Goal: Task Accomplishment & Management: Manage account settings

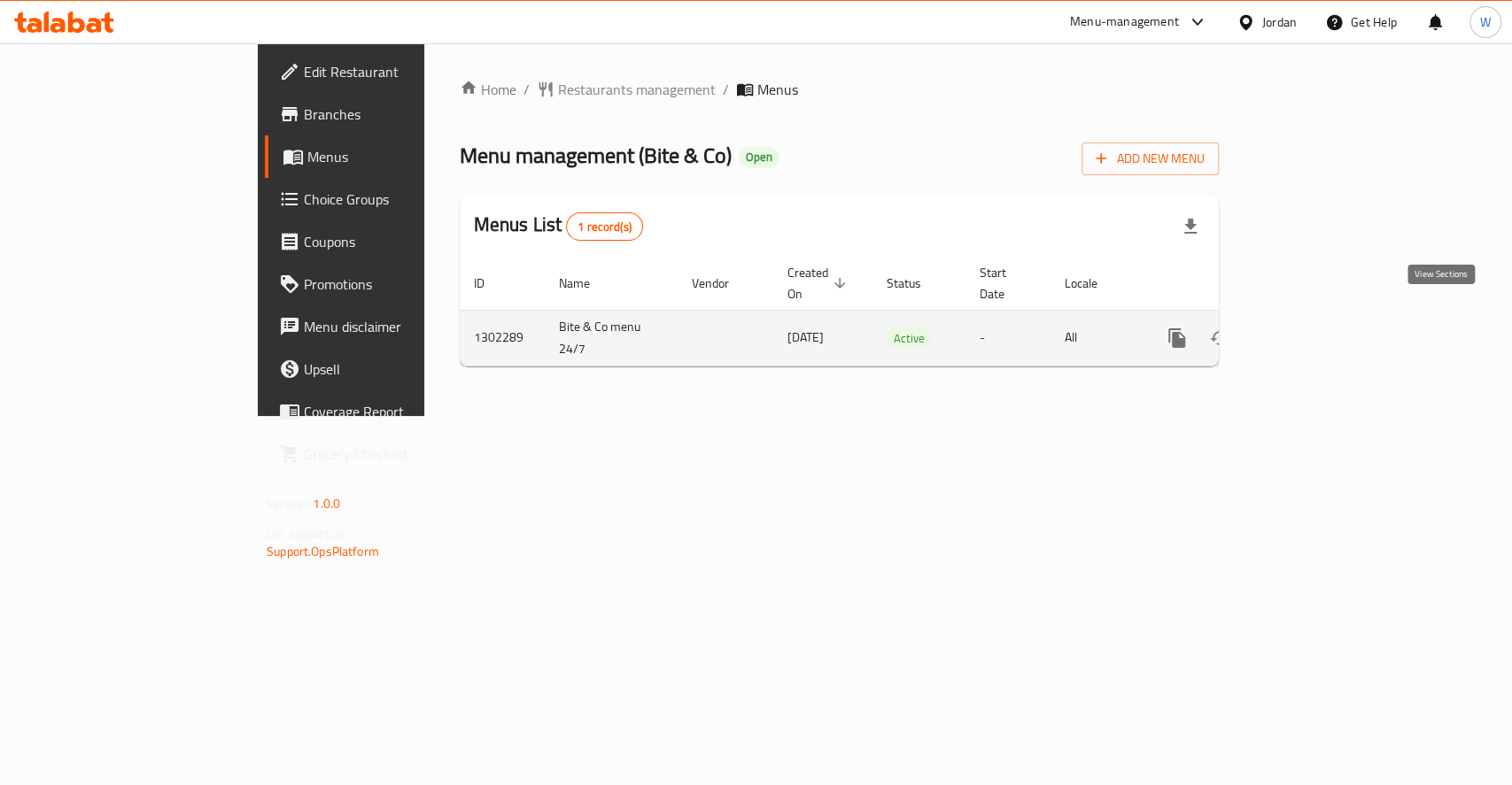
click at [1315, 327] on icon "enhanced table" at bounding box center [1304, 338] width 21 height 21
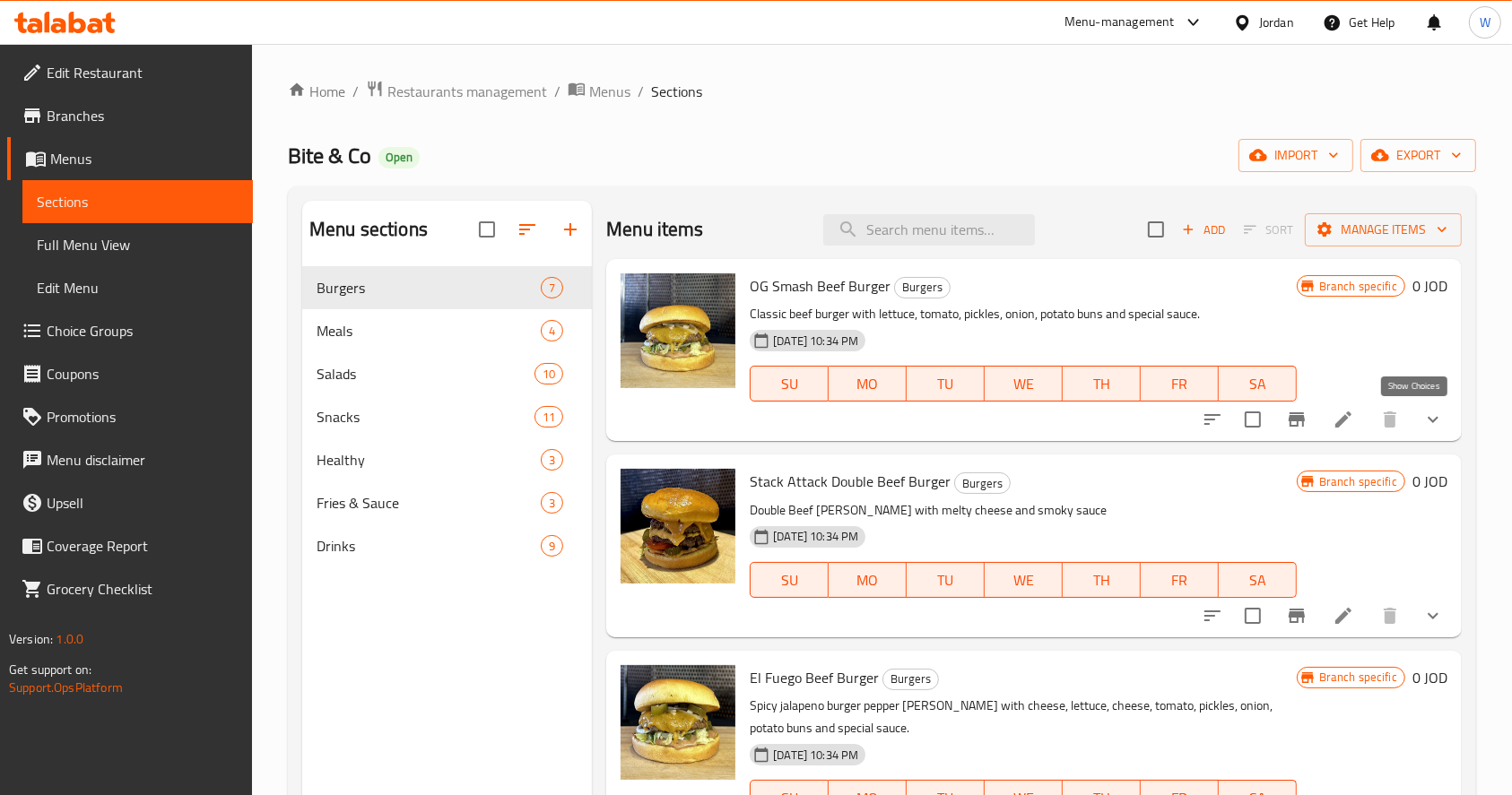
click at [1422, 425] on icon "show more" at bounding box center [1433, 419] width 22 height 22
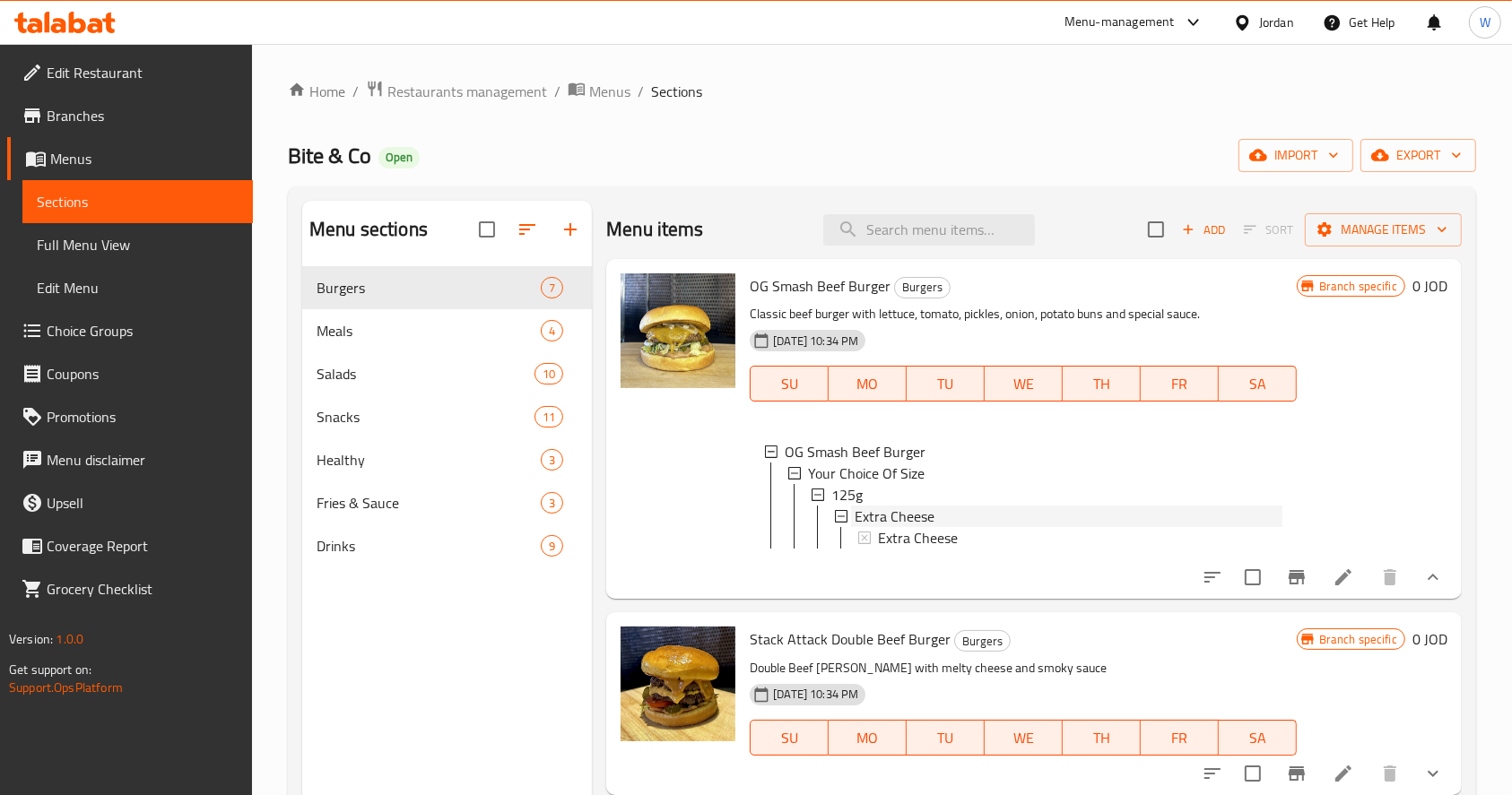
click at [896, 521] on span "Extra Cheese" at bounding box center [894, 517] width 80 height 22
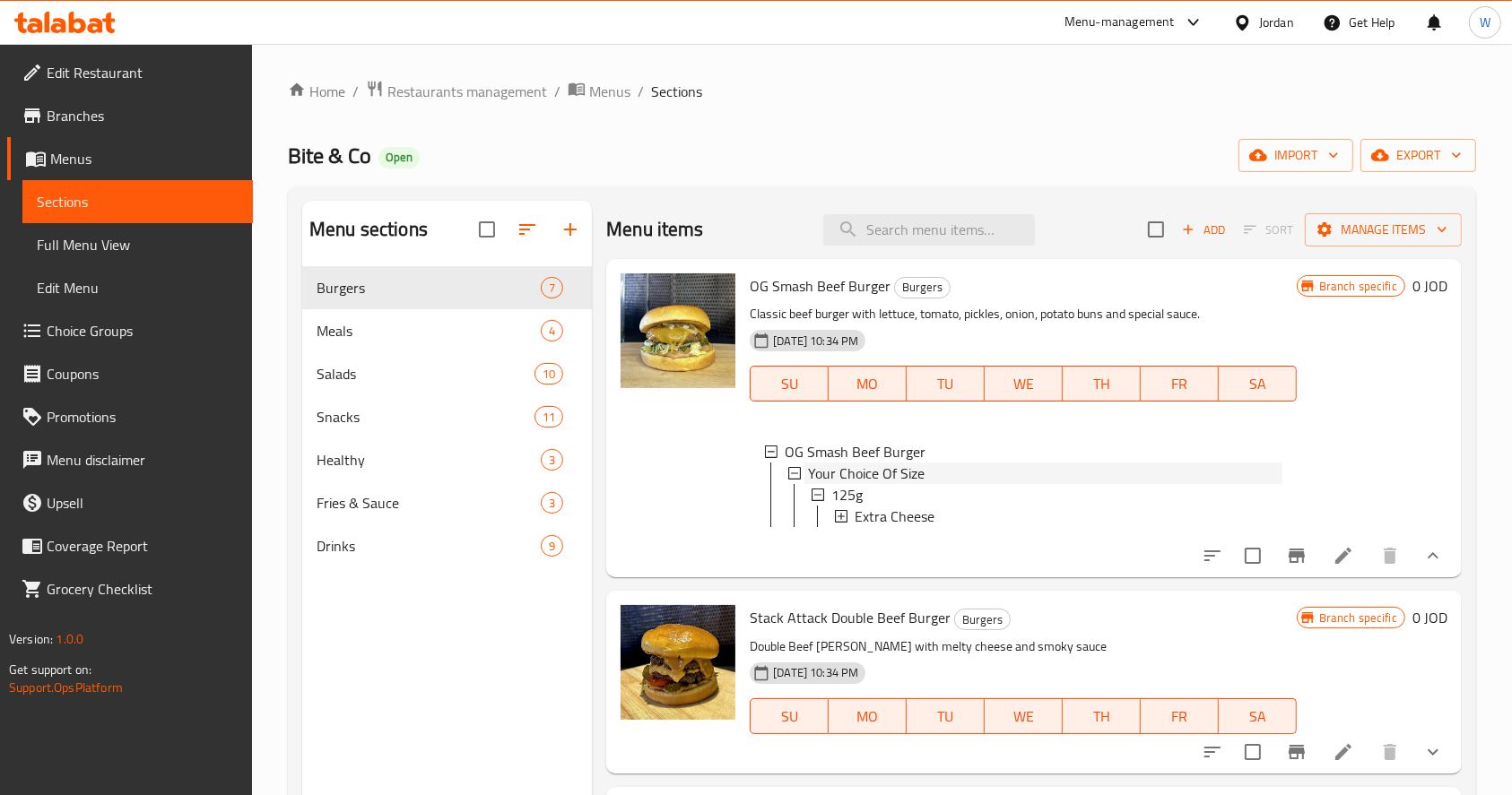
click at [916, 478] on span "Your Choice Of Size" at bounding box center [866, 473] width 116 height 22
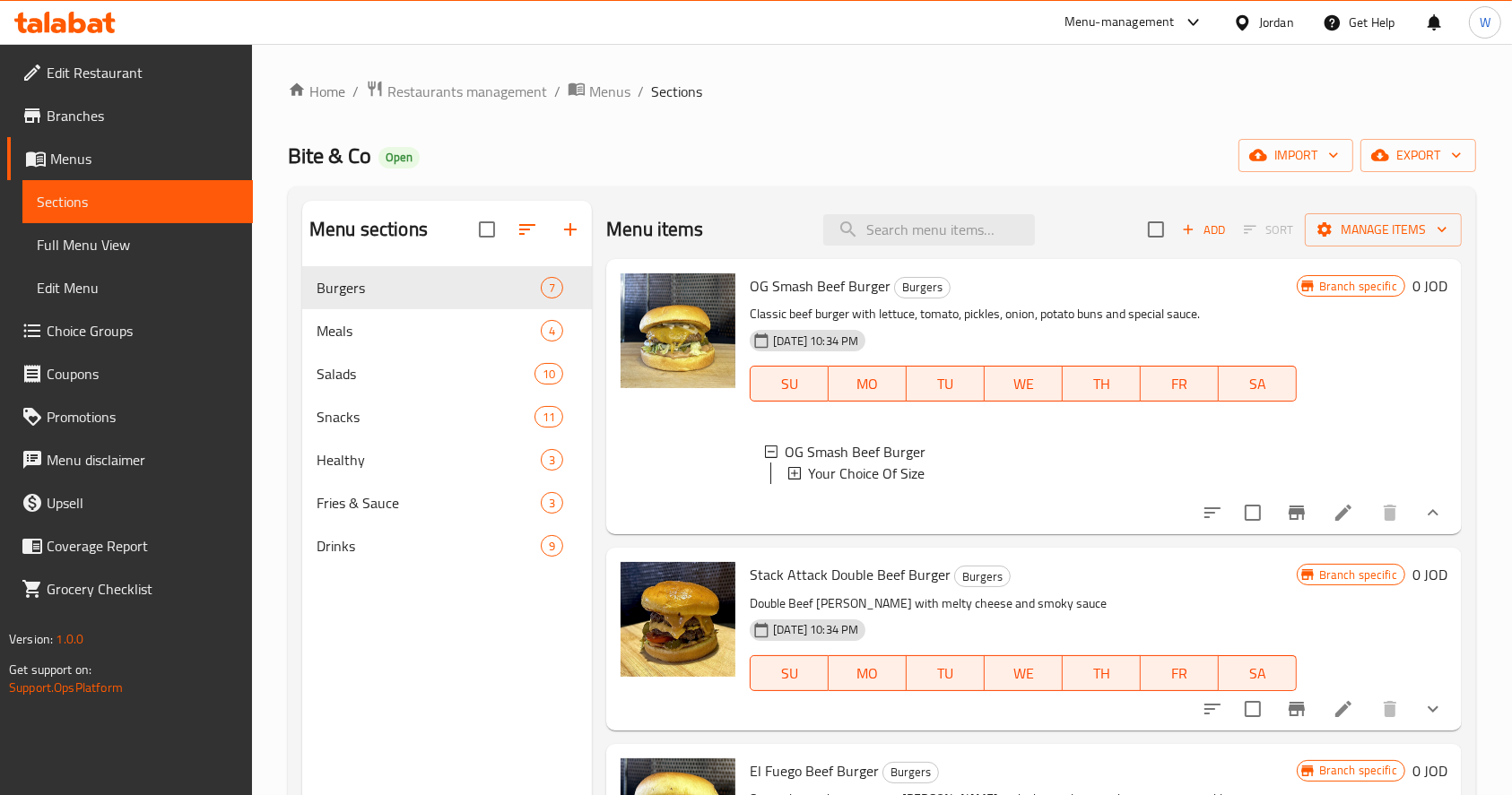
click at [1333, 524] on icon at bounding box center [1343, 513] width 22 height 22
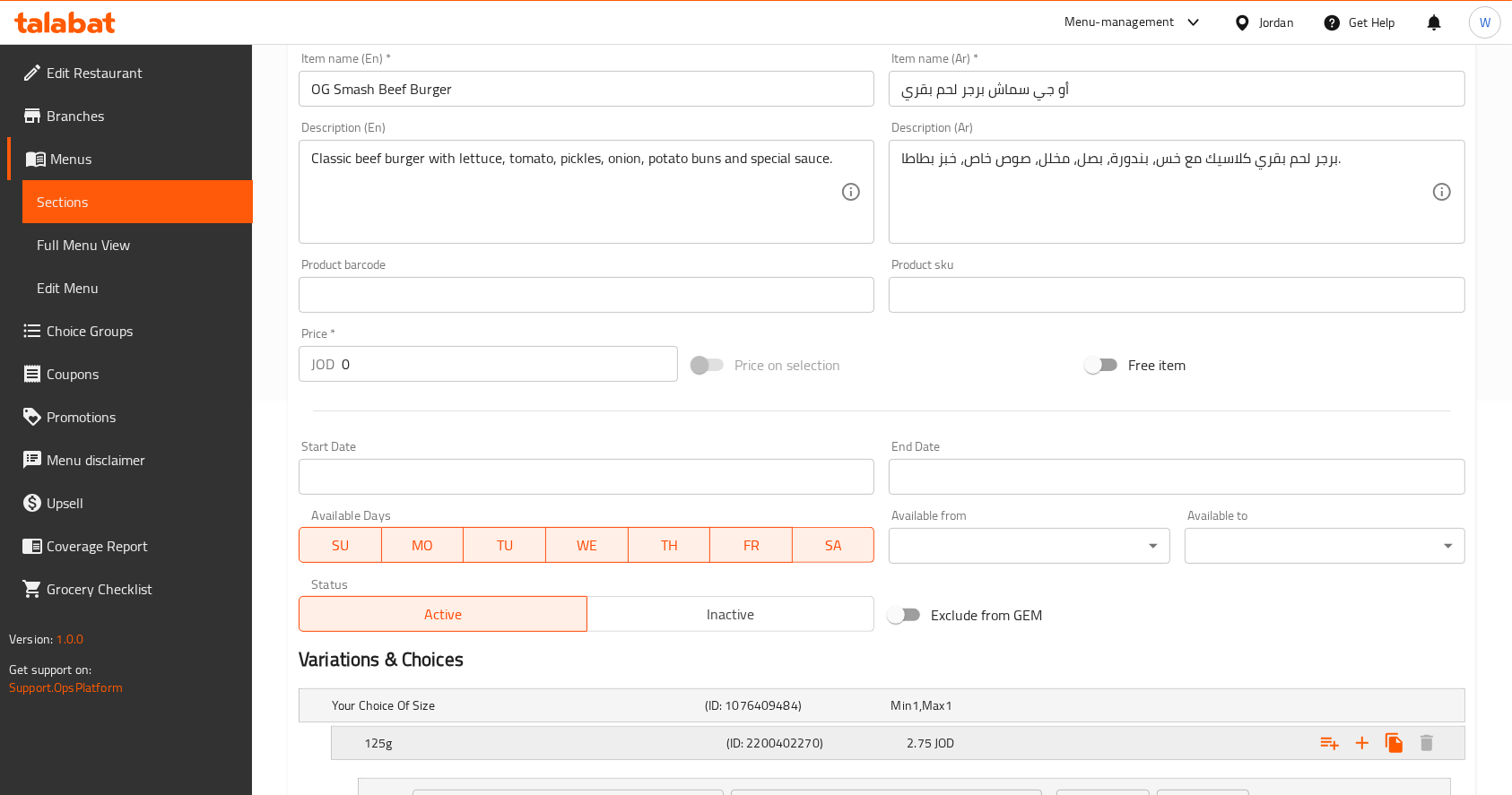
scroll to position [558, 0]
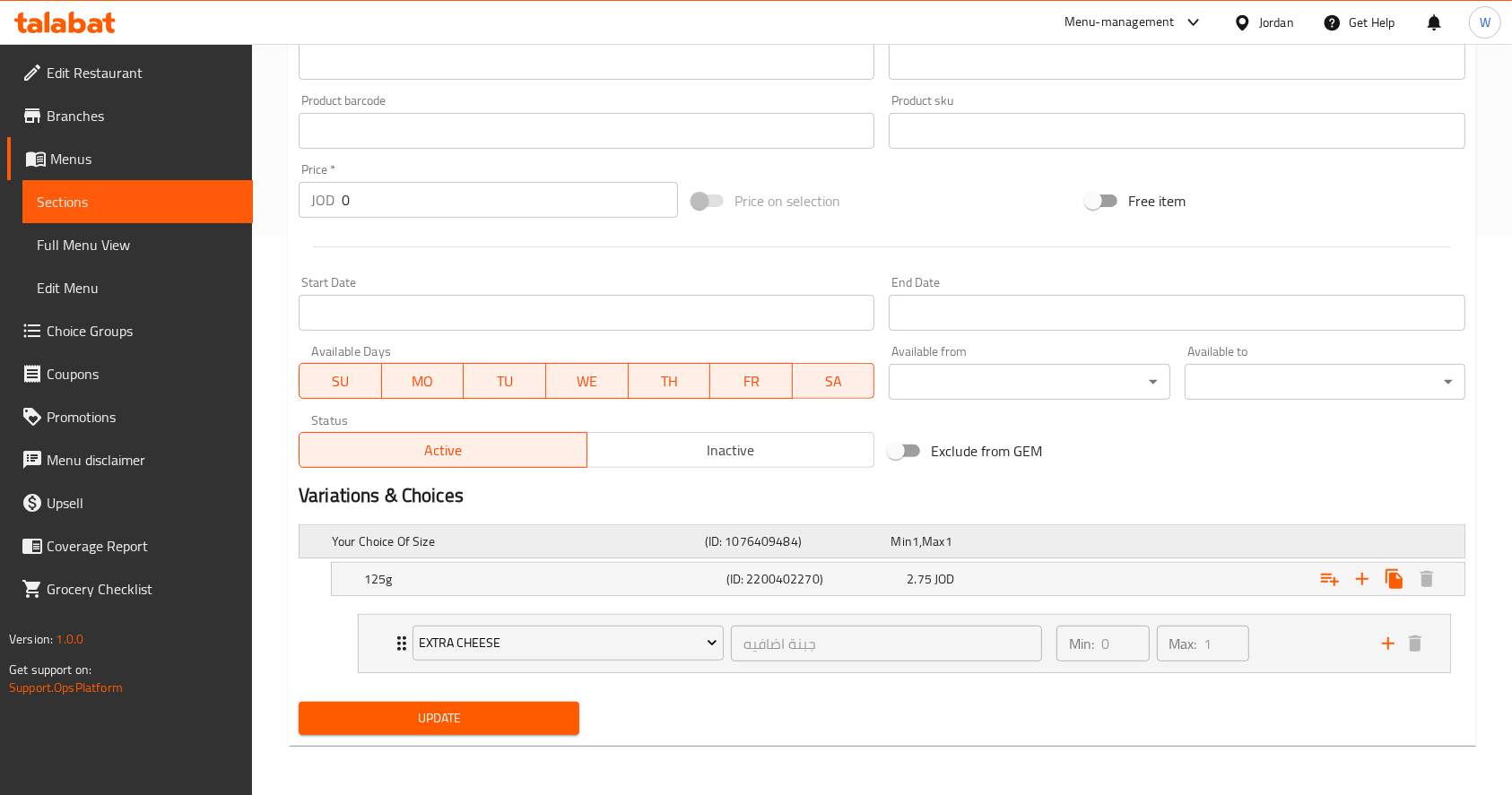
click at [1201, 543] on div "Expand" at bounding box center [1260, 541] width 373 height 7
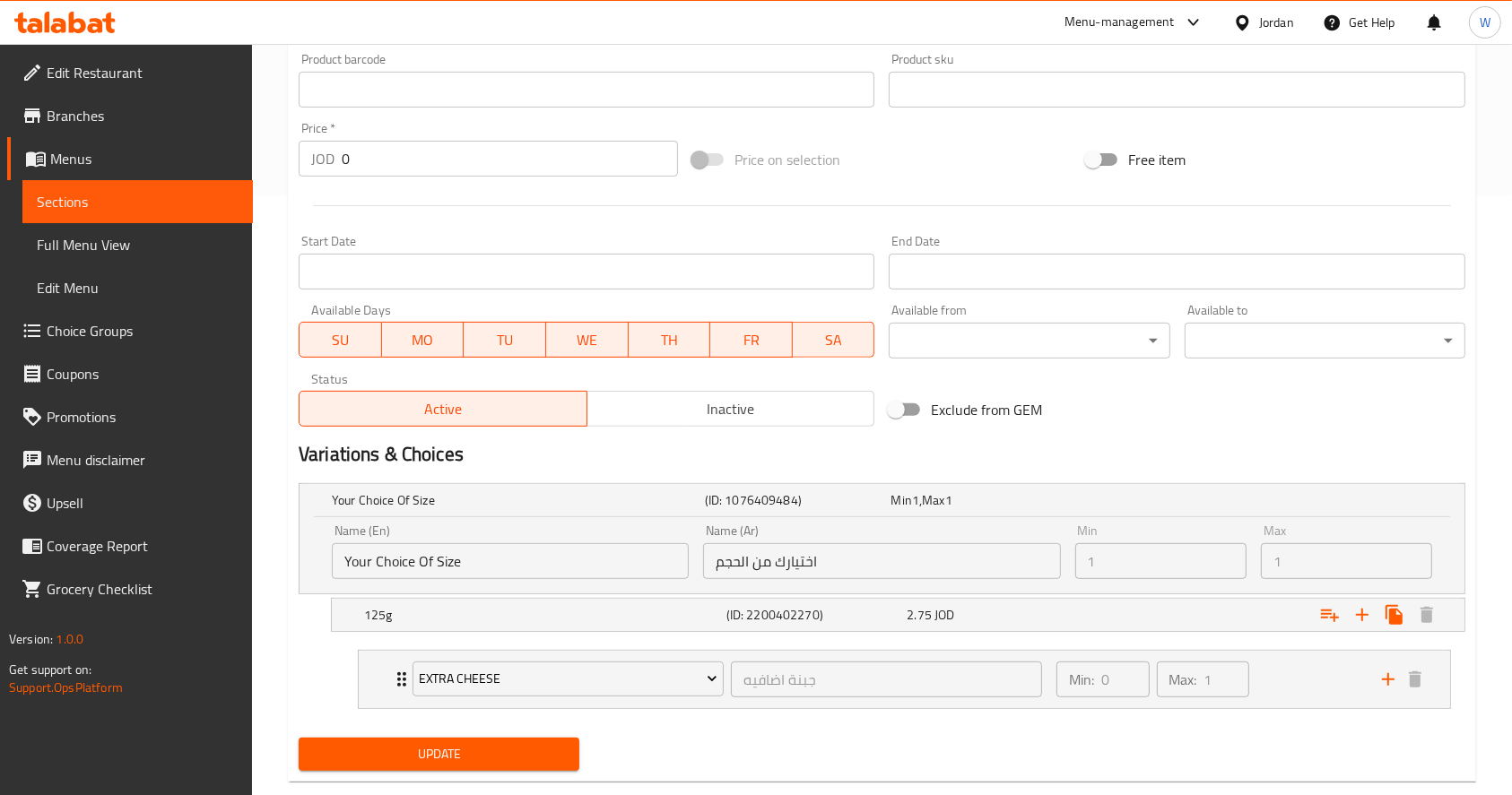
scroll to position [635, 0]
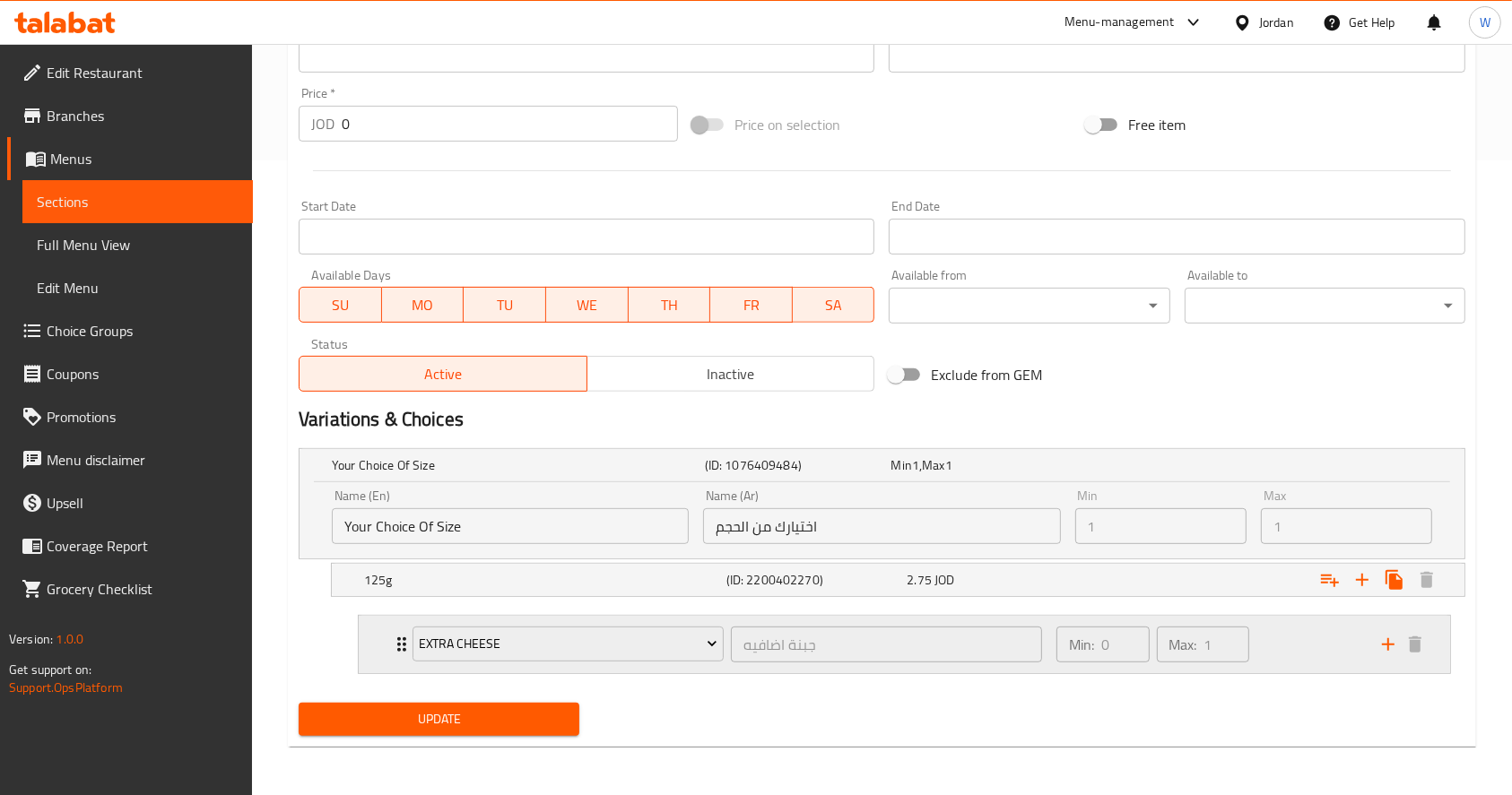
click at [1328, 664] on div "Min: 0 ​ Max: 1 ​" at bounding box center [1208, 644] width 325 height 57
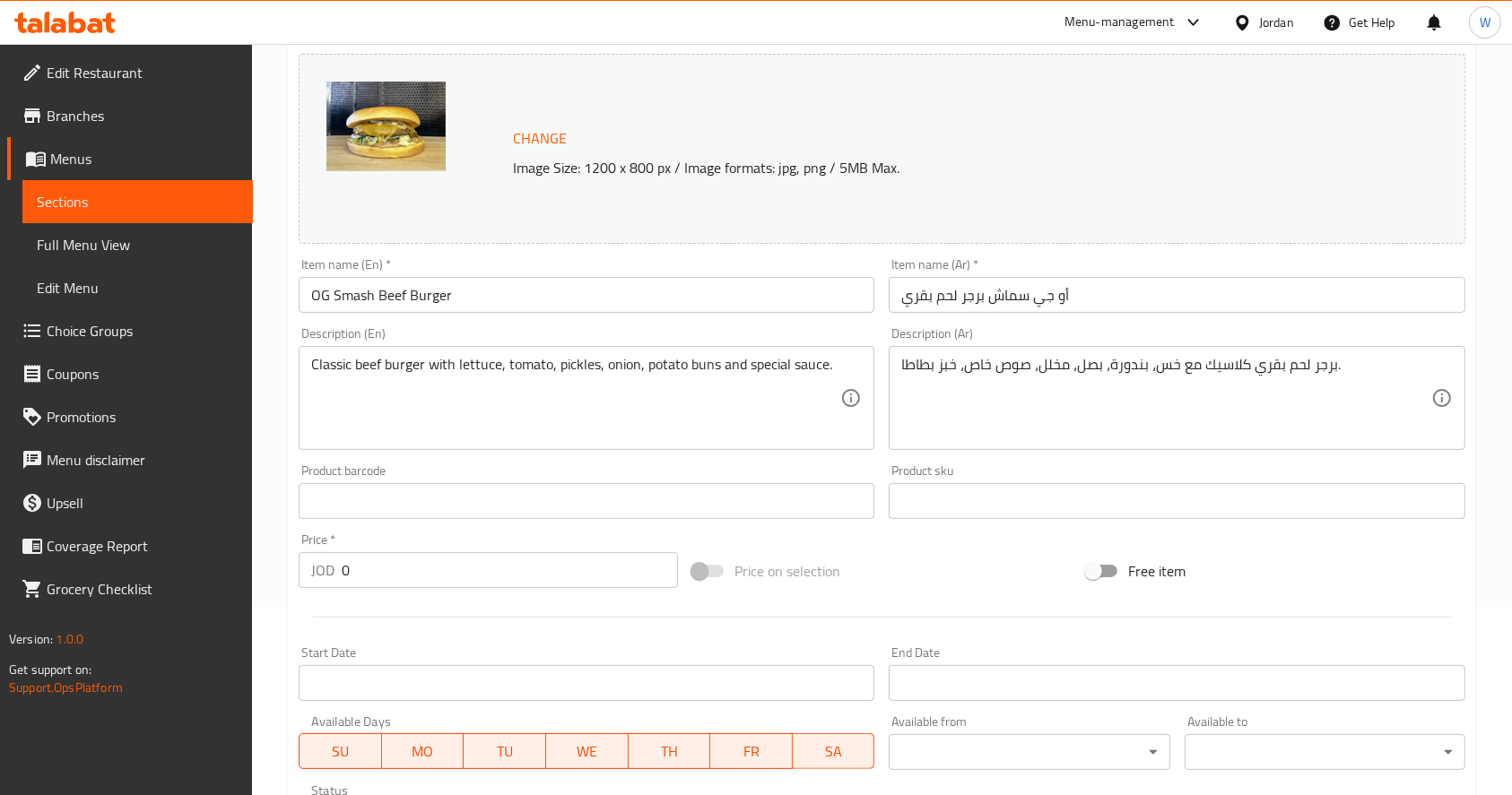
scroll to position [15, 0]
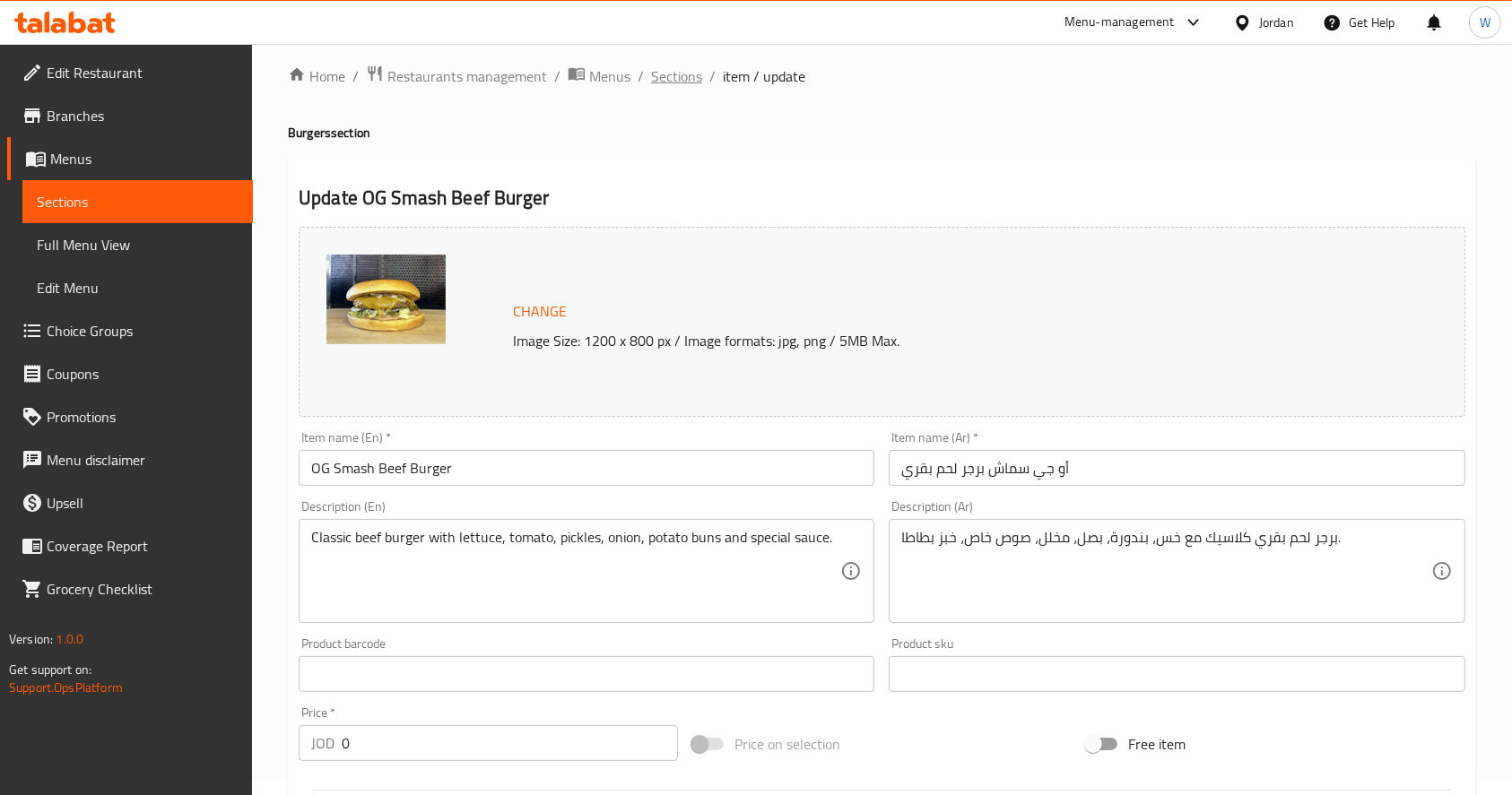
click at [677, 69] on span "Sections" at bounding box center [677, 76] width 51 height 22
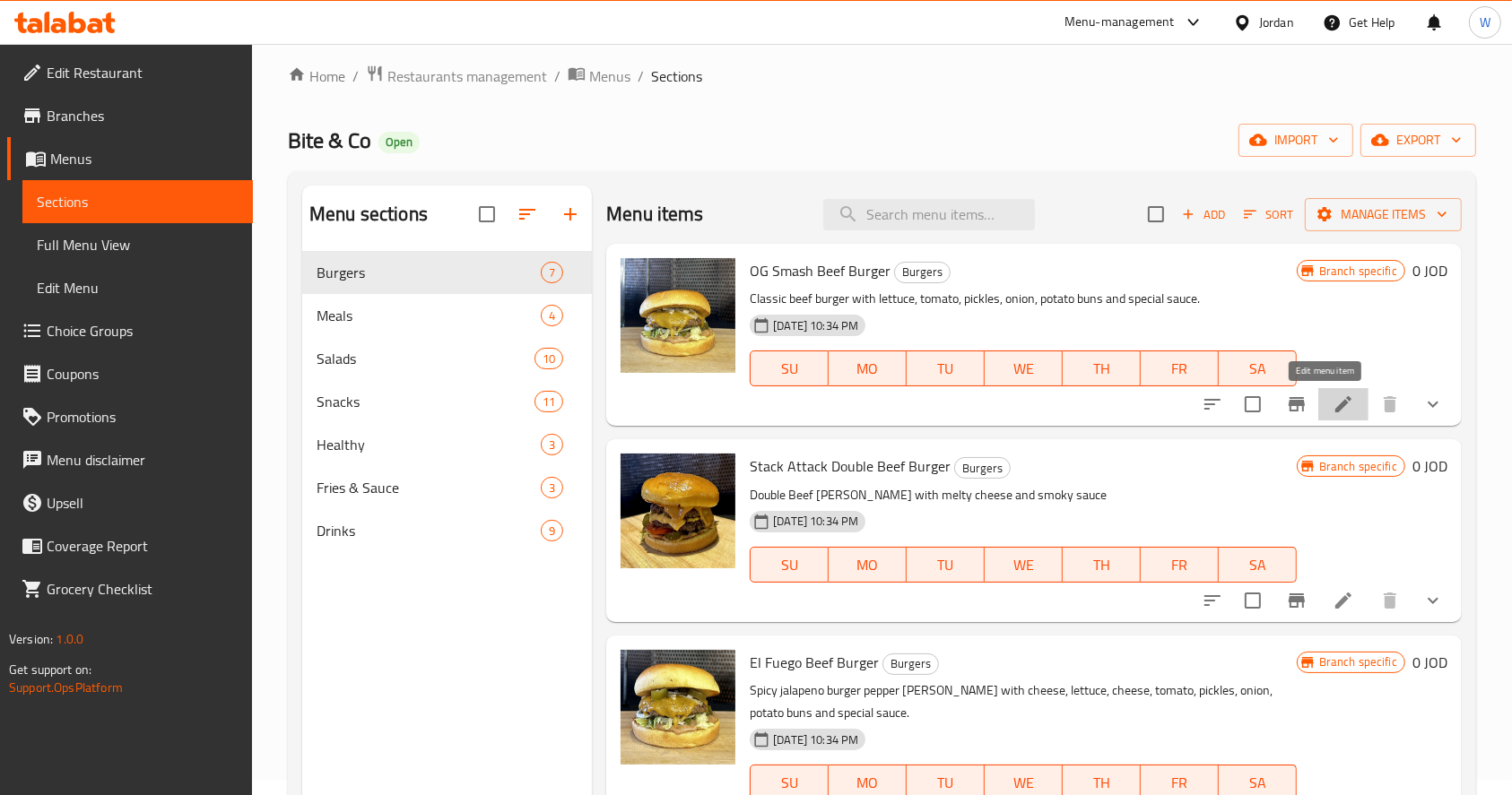
click at [1332, 406] on icon at bounding box center [1343, 404] width 22 height 22
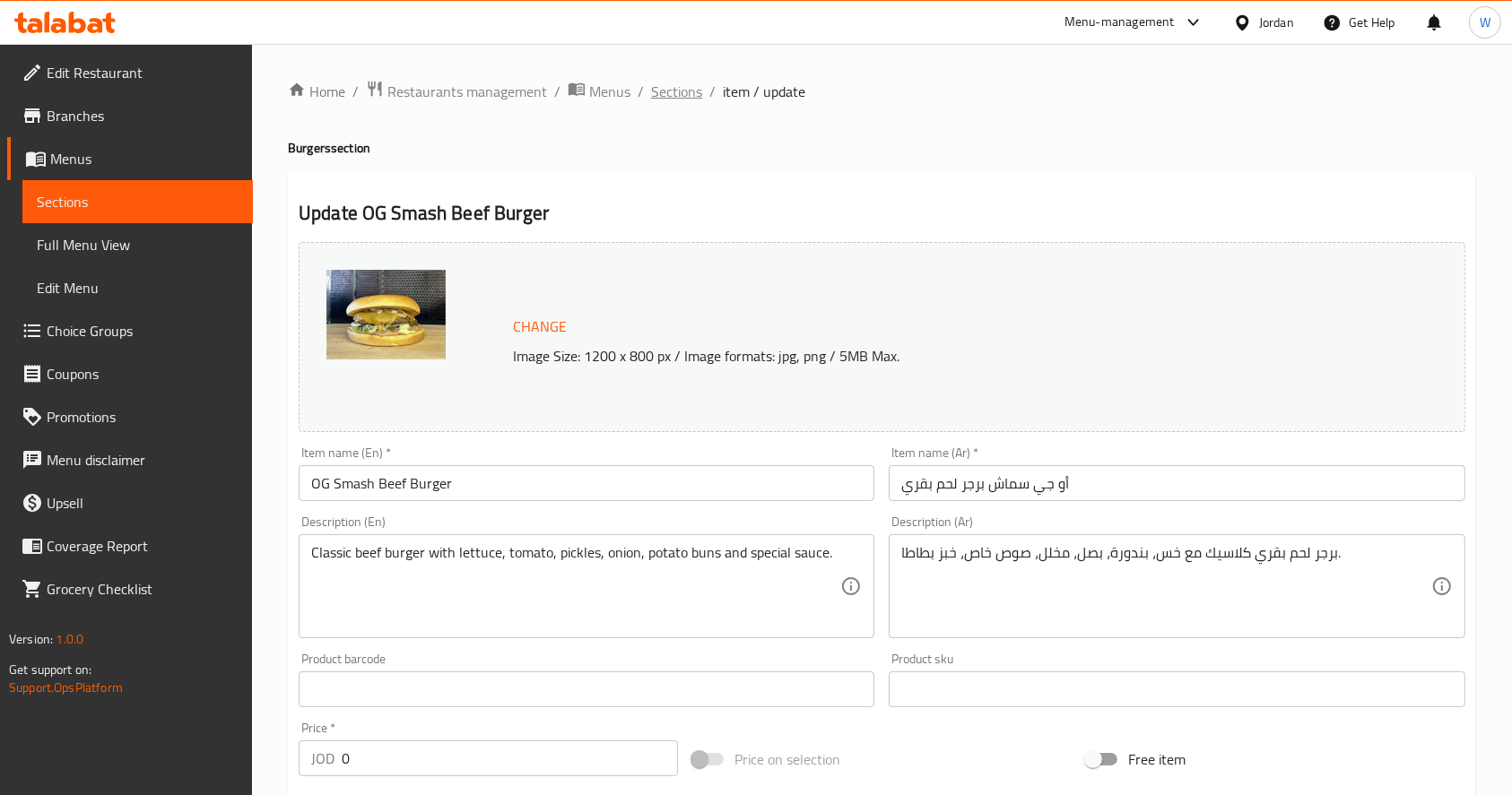
click at [675, 101] on span "Sections" at bounding box center [677, 92] width 51 height 22
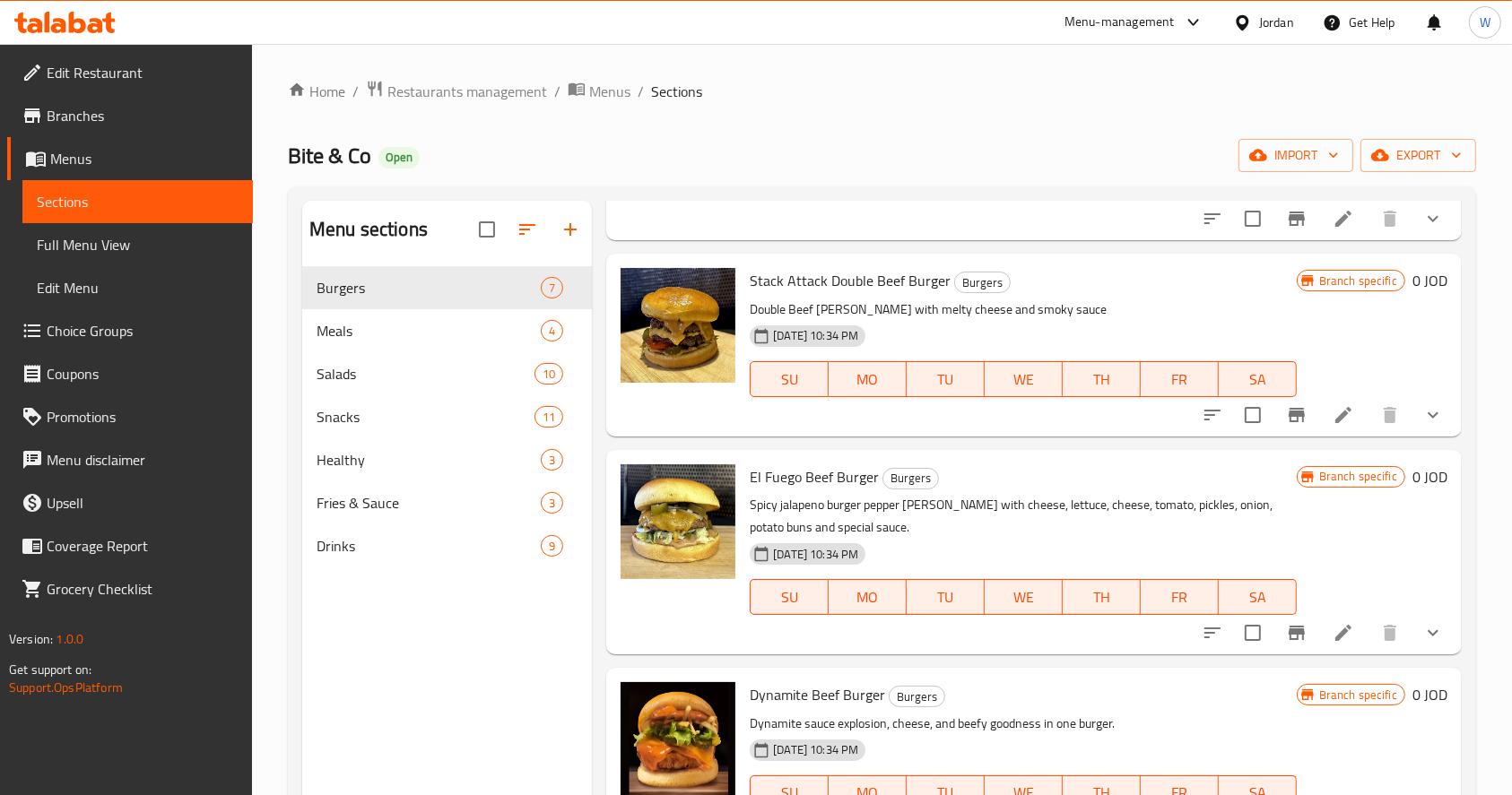
scroll to position [239, 0]
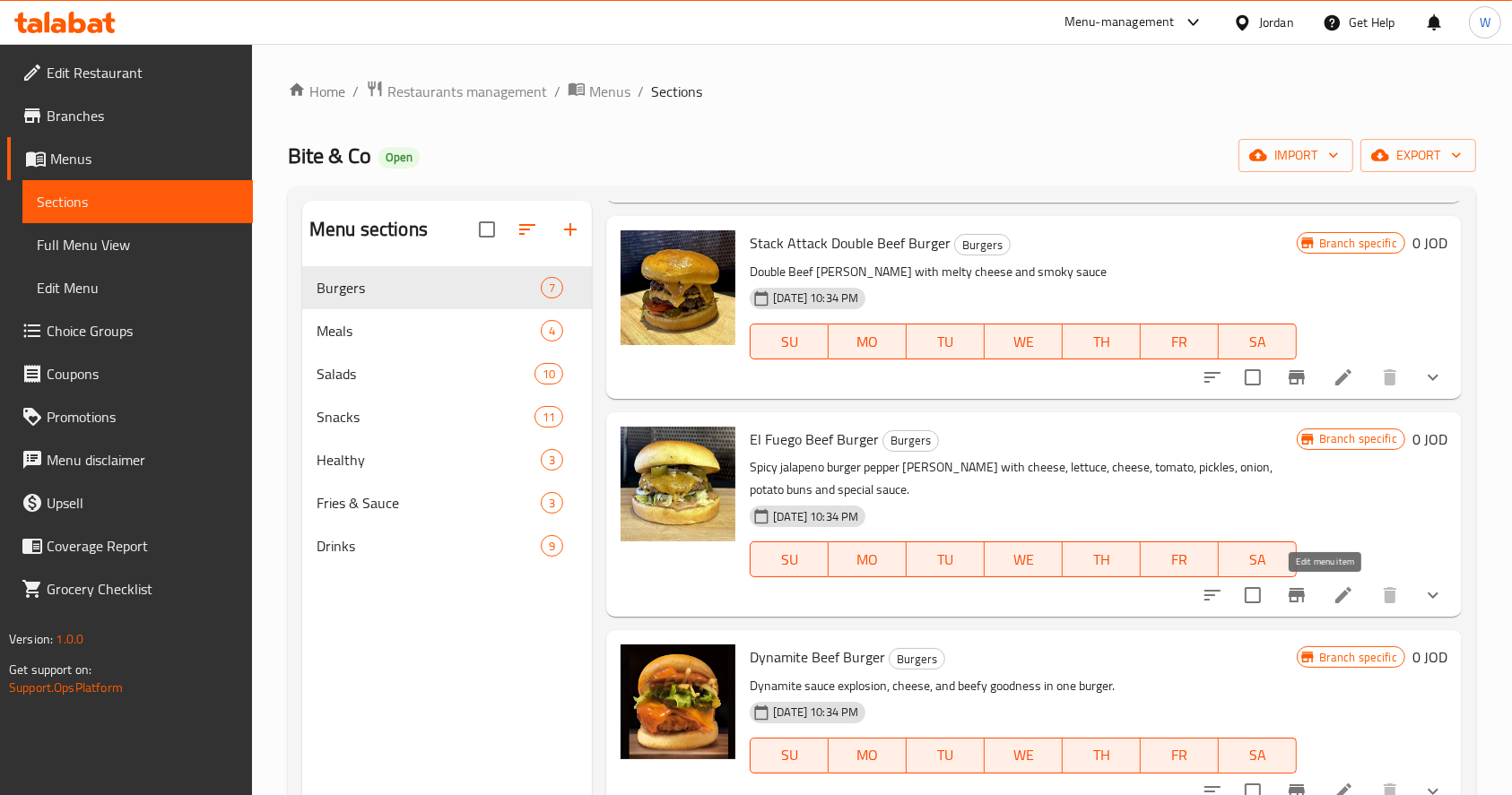
click at [1334, 592] on icon at bounding box center [1342, 595] width 16 height 16
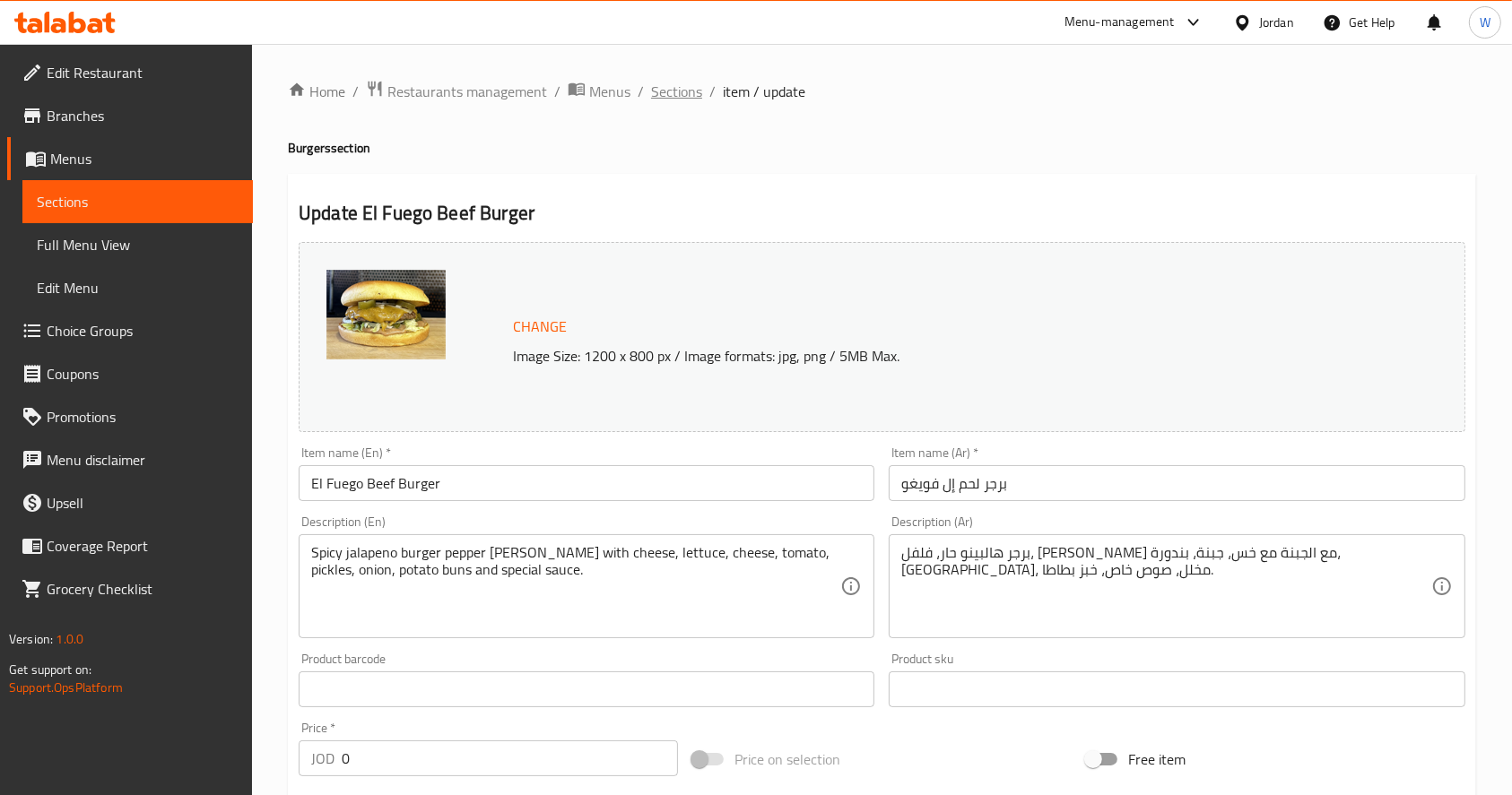
click at [675, 84] on span "Sections" at bounding box center [677, 92] width 51 height 22
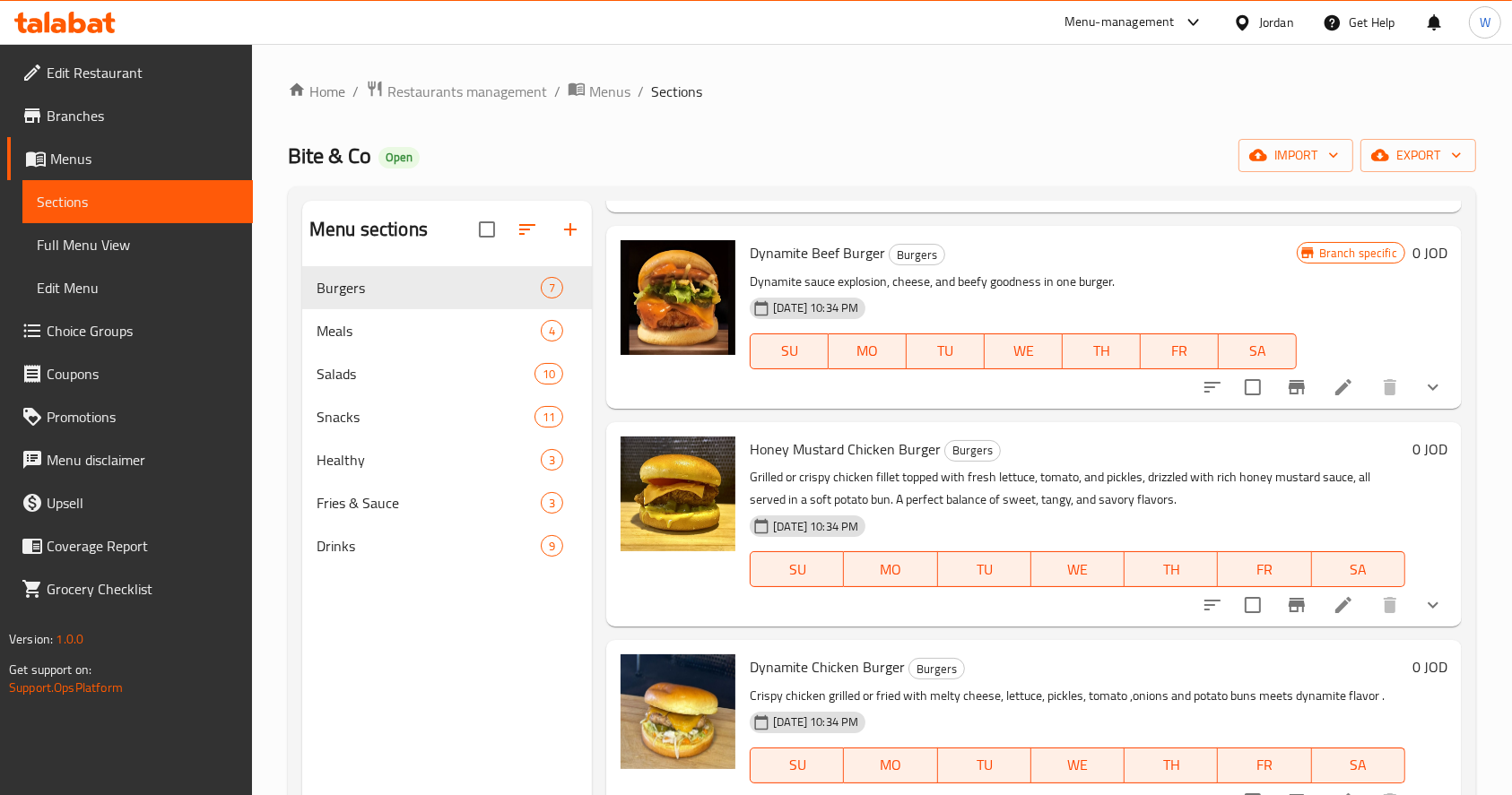
scroll to position [665, 0]
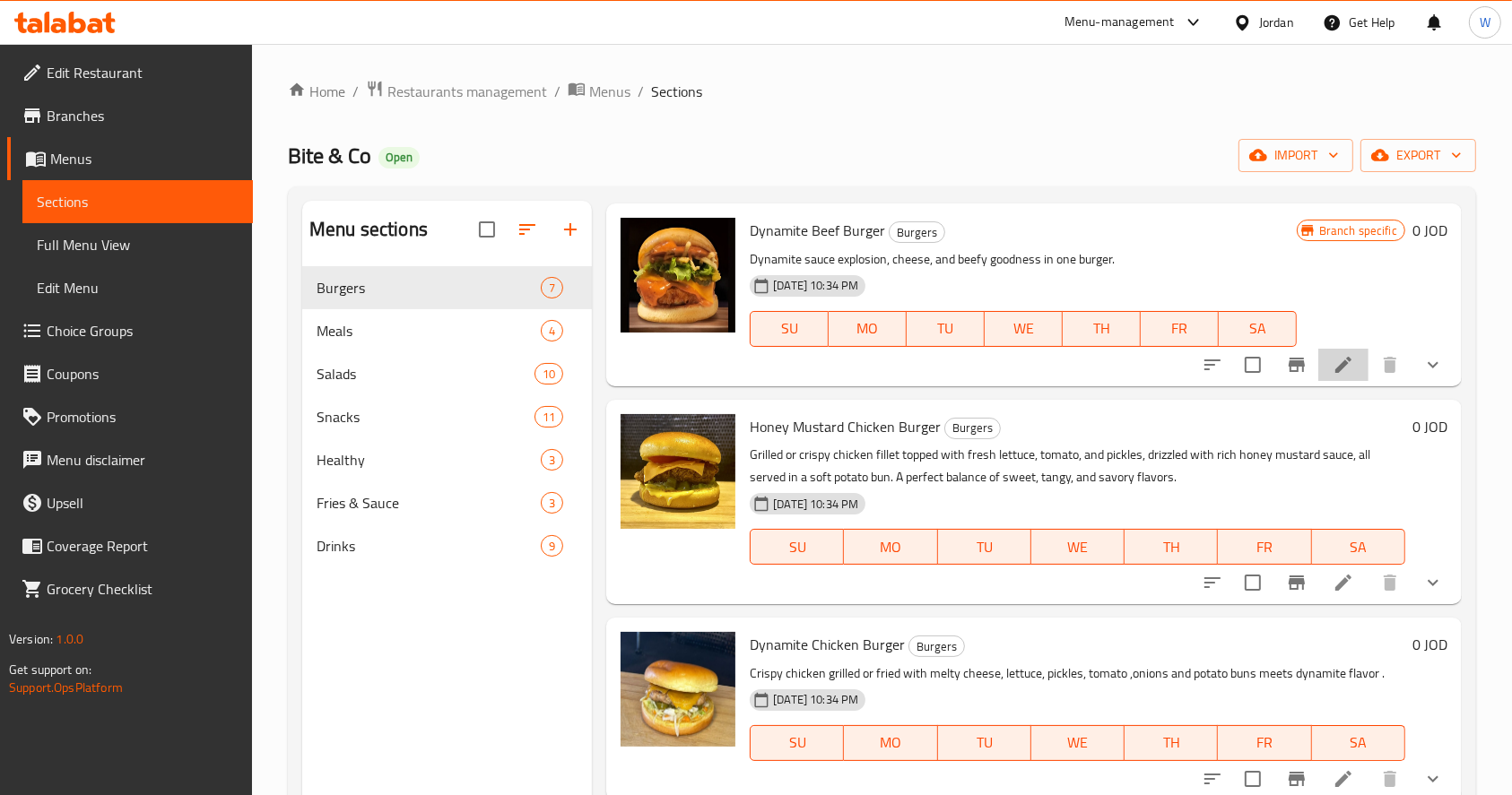
click at [1334, 373] on li at bounding box center [1342, 365] width 50 height 33
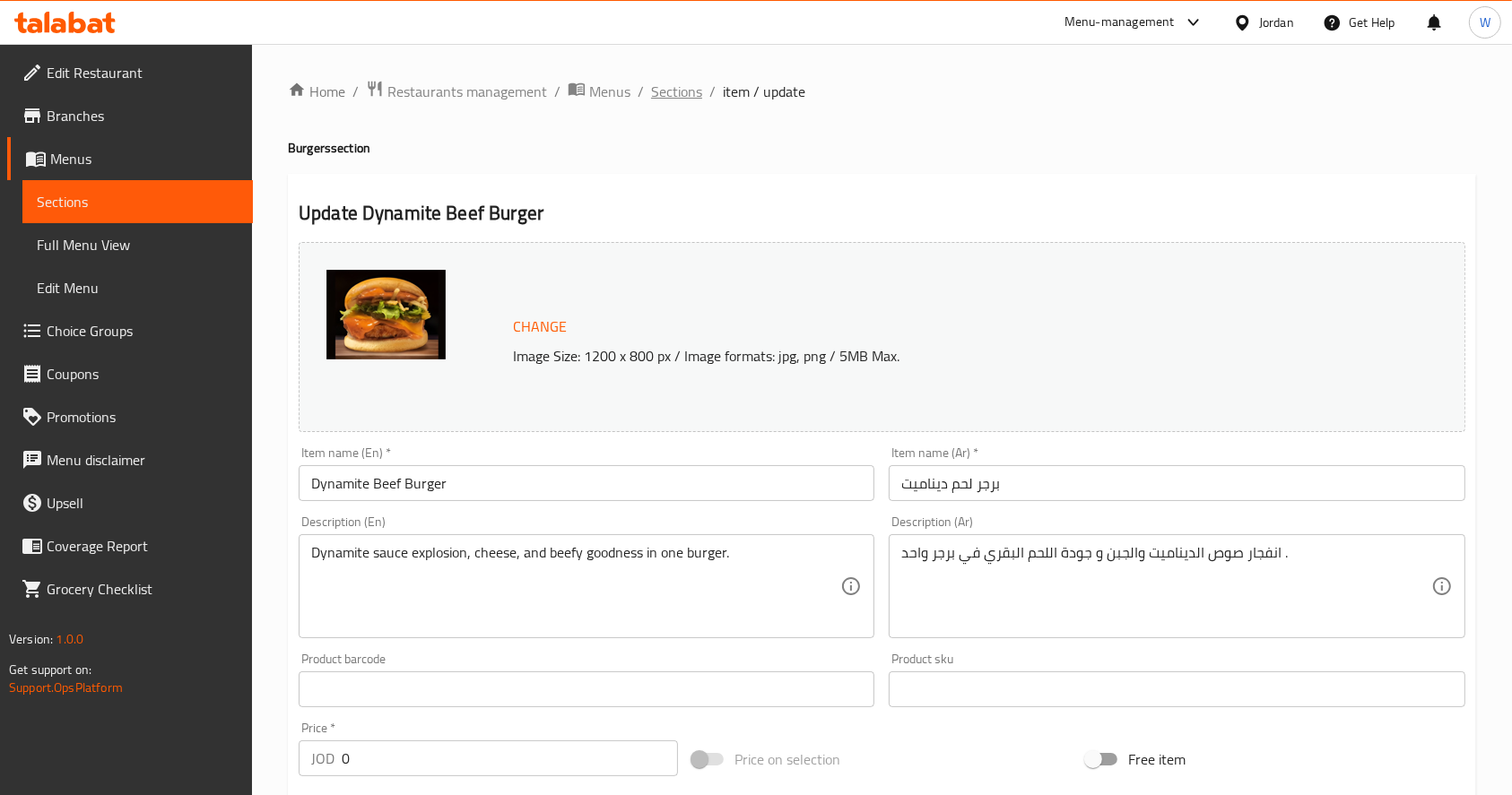
click at [678, 92] on span "Sections" at bounding box center [677, 92] width 51 height 22
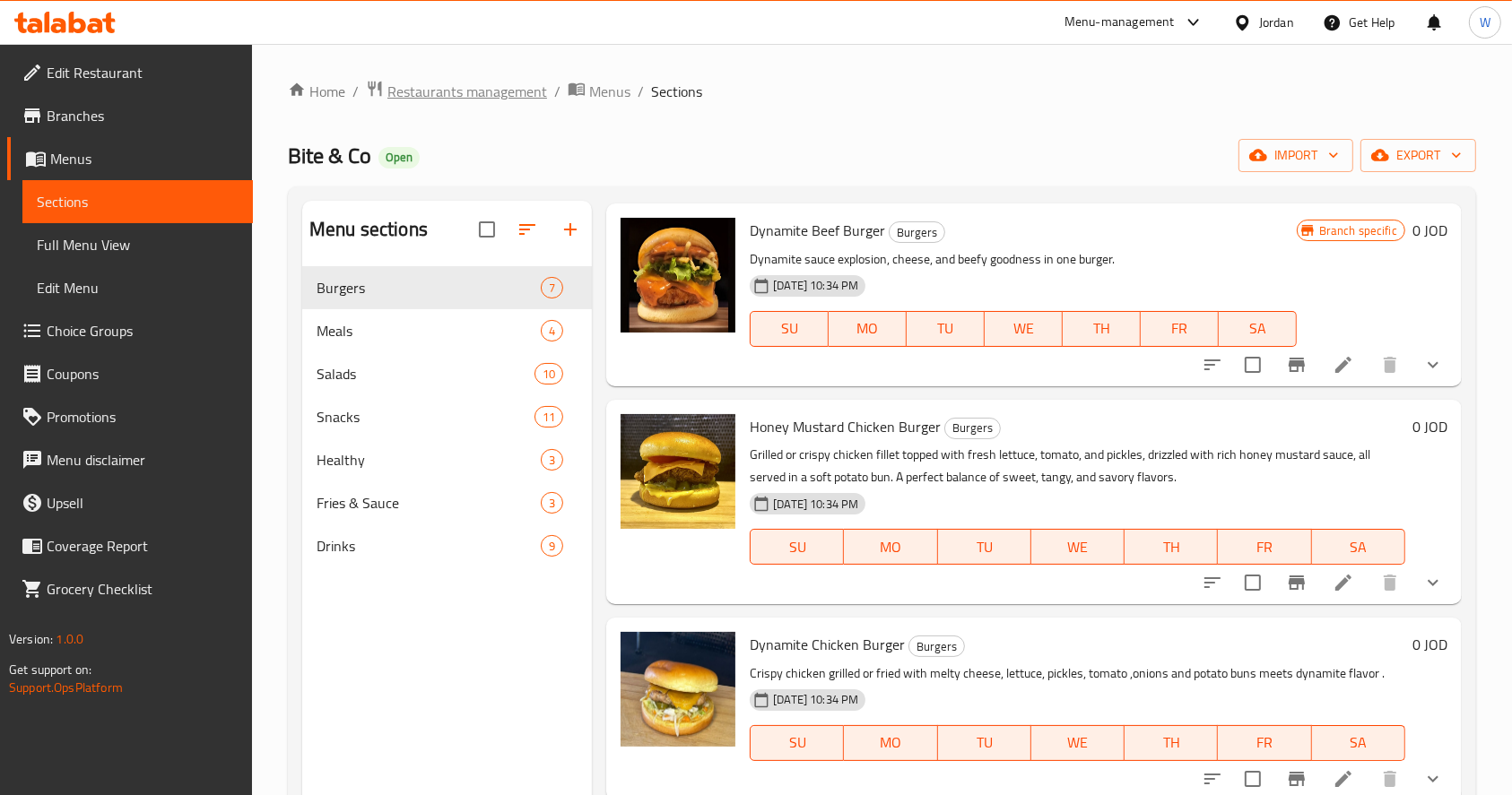
click at [438, 87] on span "Restaurants management" at bounding box center [468, 92] width 160 height 22
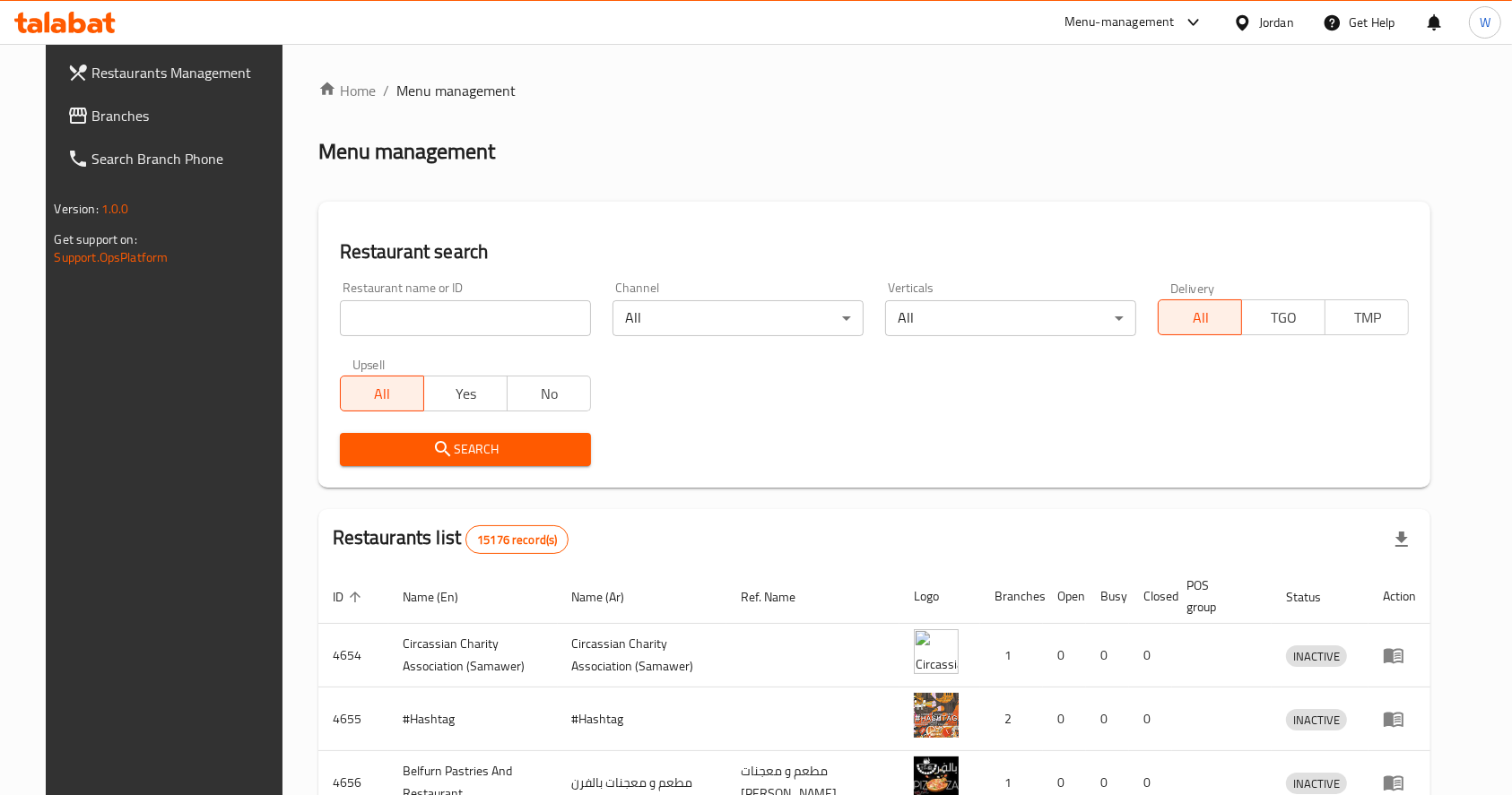
click at [395, 333] on div "Home / Menu management Menu management Restaurant search Restaurant name or ID …" at bounding box center [875, 642] width 1113 height 1125
click at [377, 317] on input "search" at bounding box center [466, 319] width 252 height 36
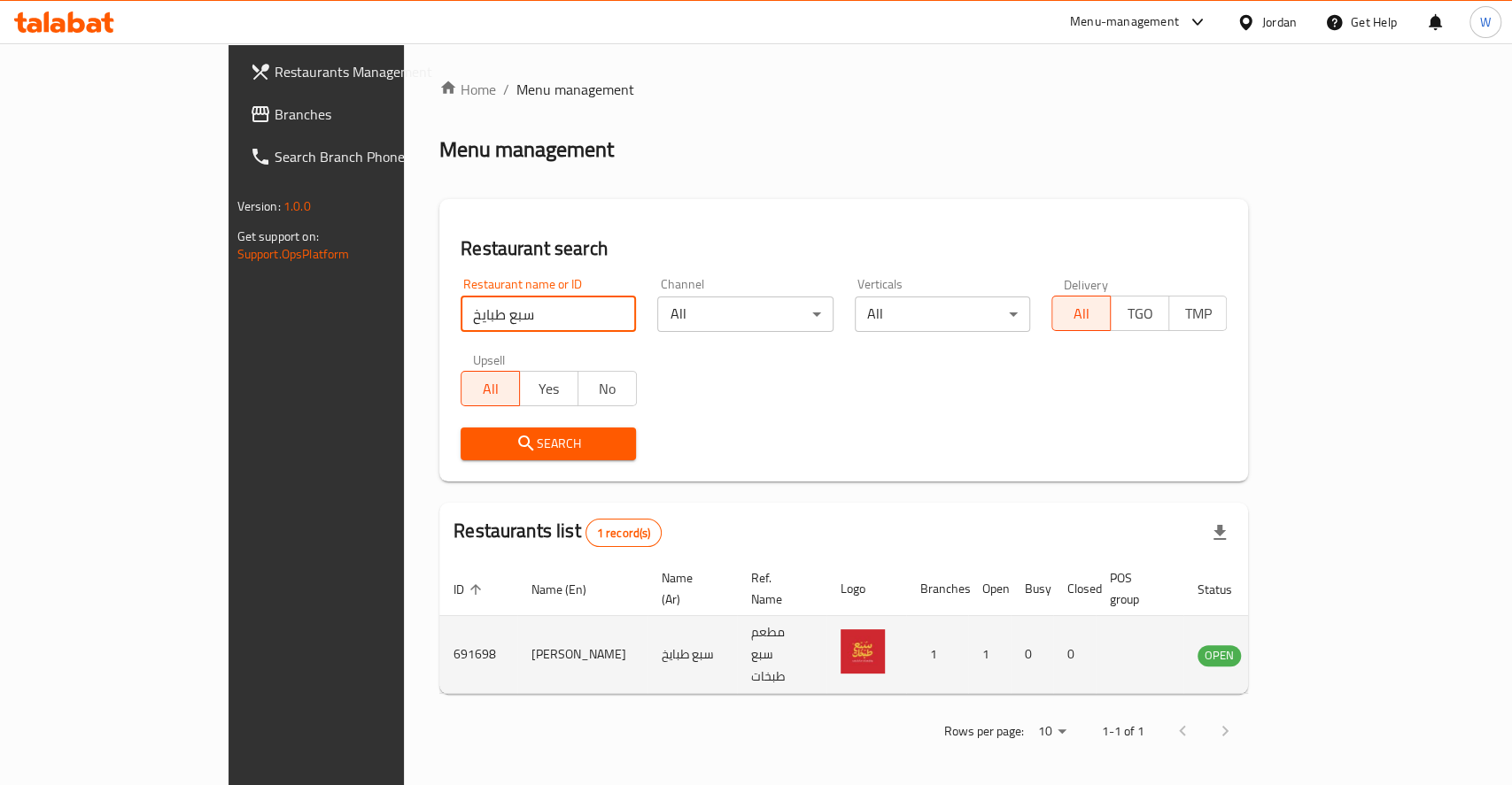
click at [517, 627] on td "[PERSON_NAME]" at bounding box center [583, 655] width 131 height 78
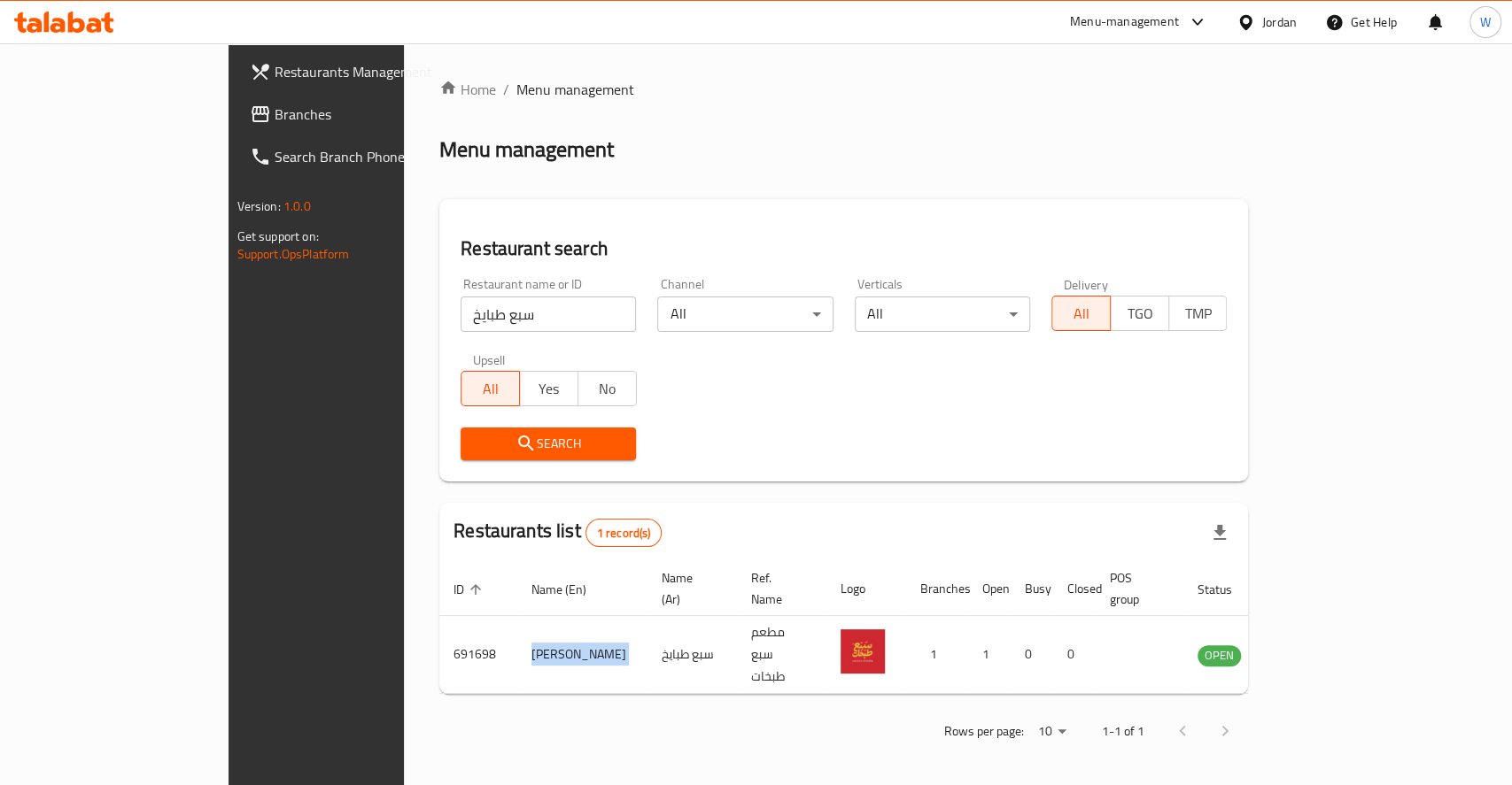
copy td "[PERSON_NAME]"
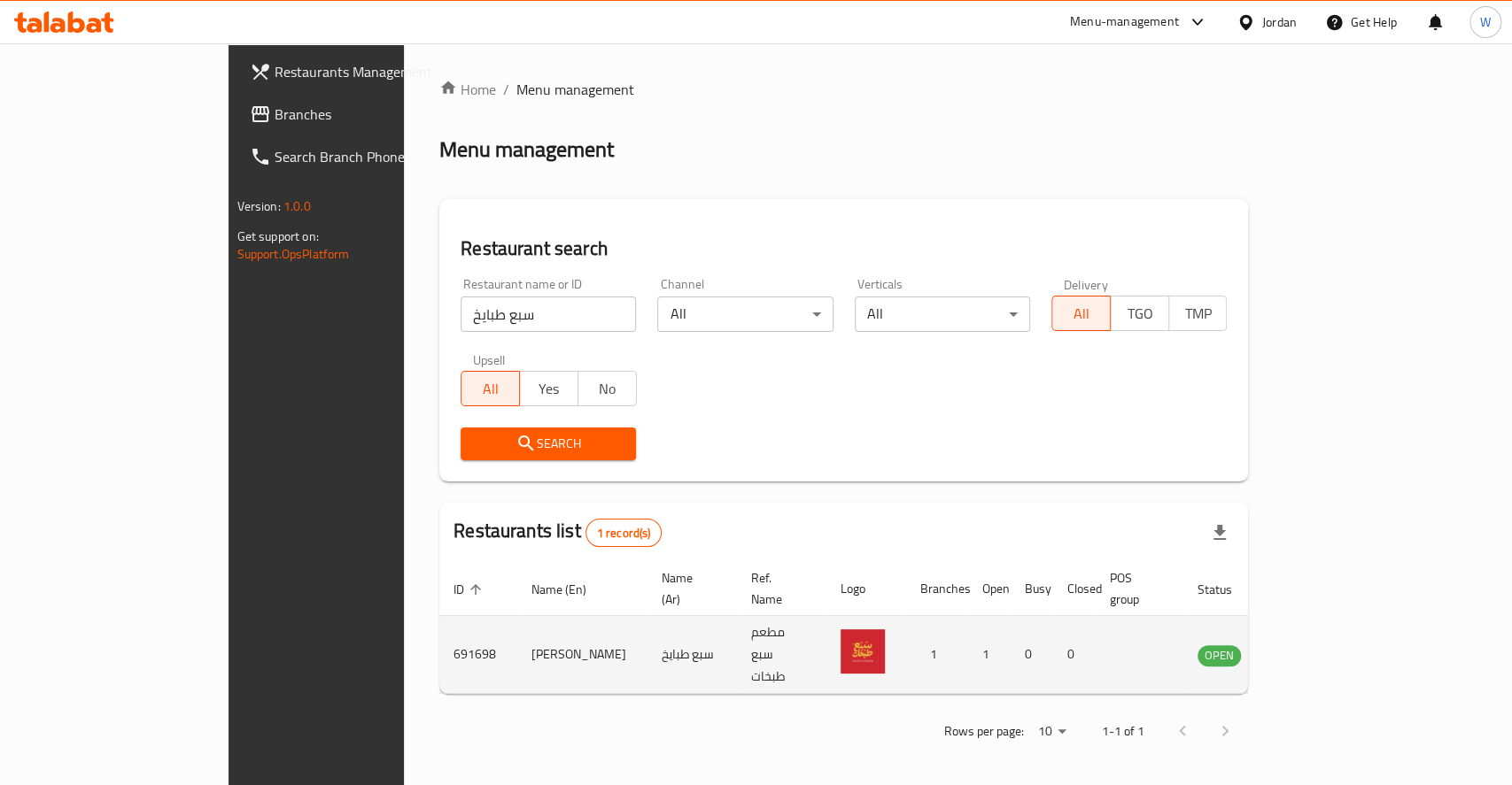
click at [439, 623] on td "691698" at bounding box center [478, 655] width 78 height 78
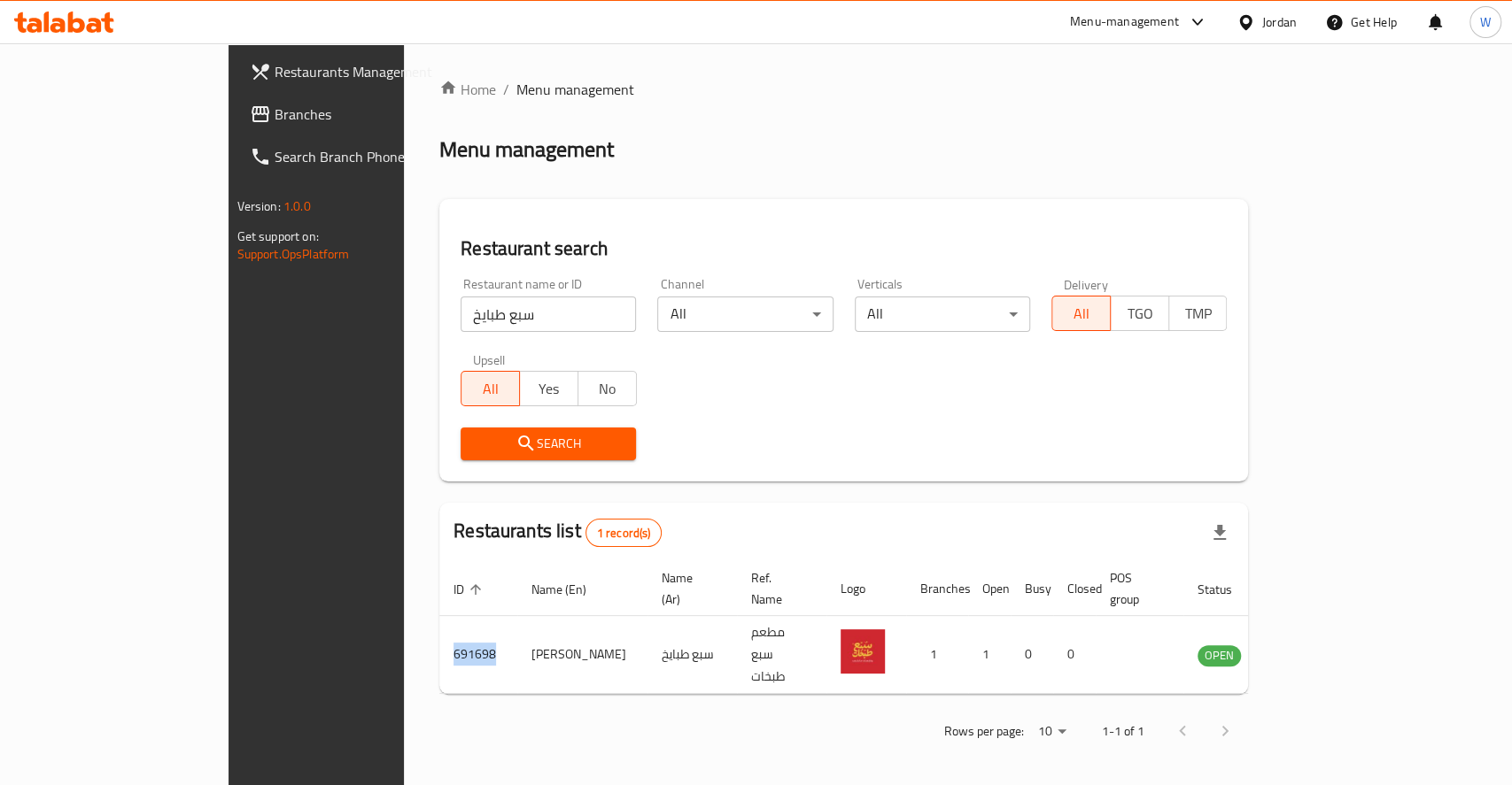
copy td "691698"
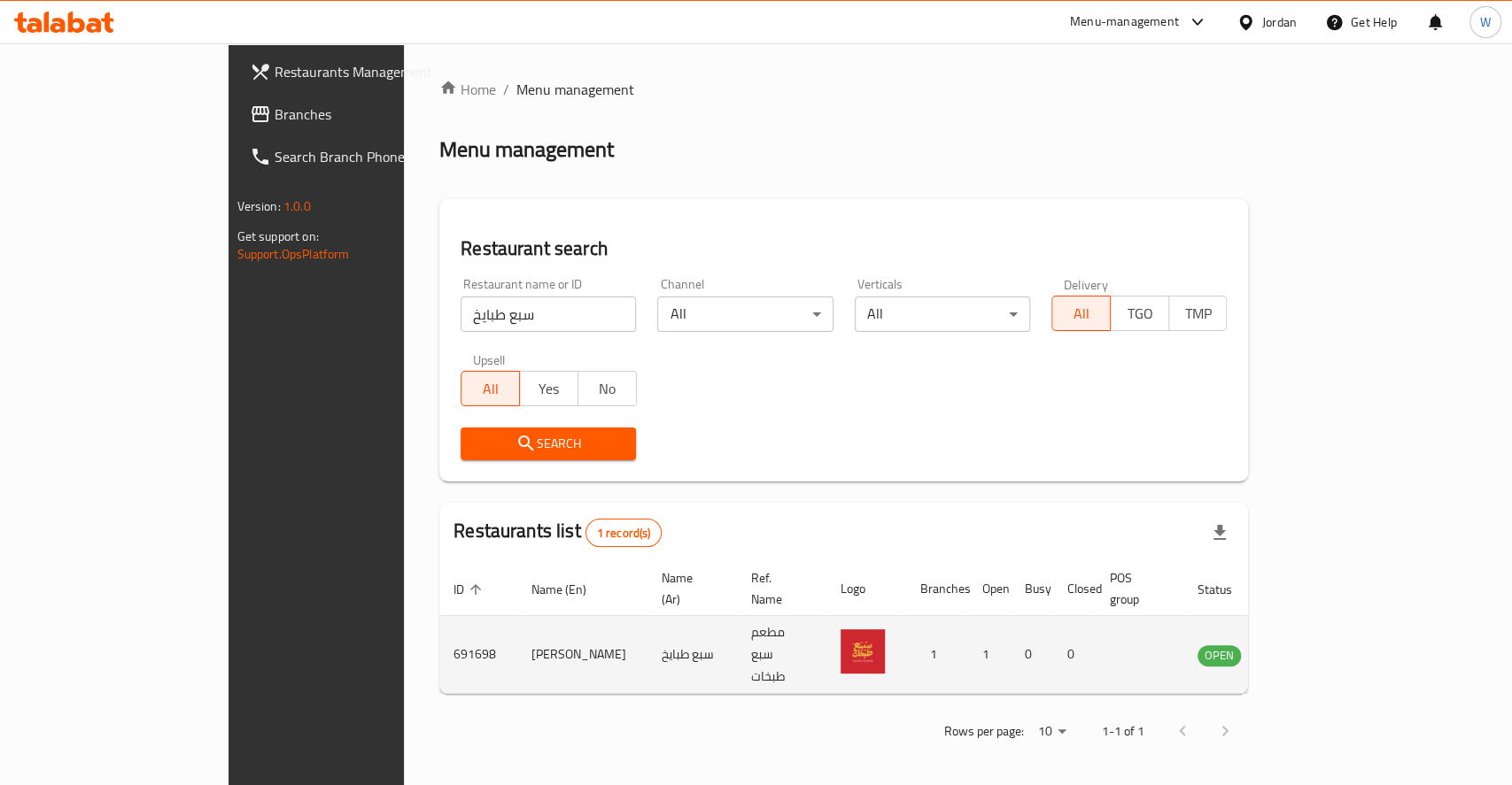
click at [517, 634] on td "[PERSON_NAME]" at bounding box center [583, 655] width 131 height 78
click at [517, 633] on td "[PERSON_NAME]" at bounding box center [583, 655] width 131 height 78
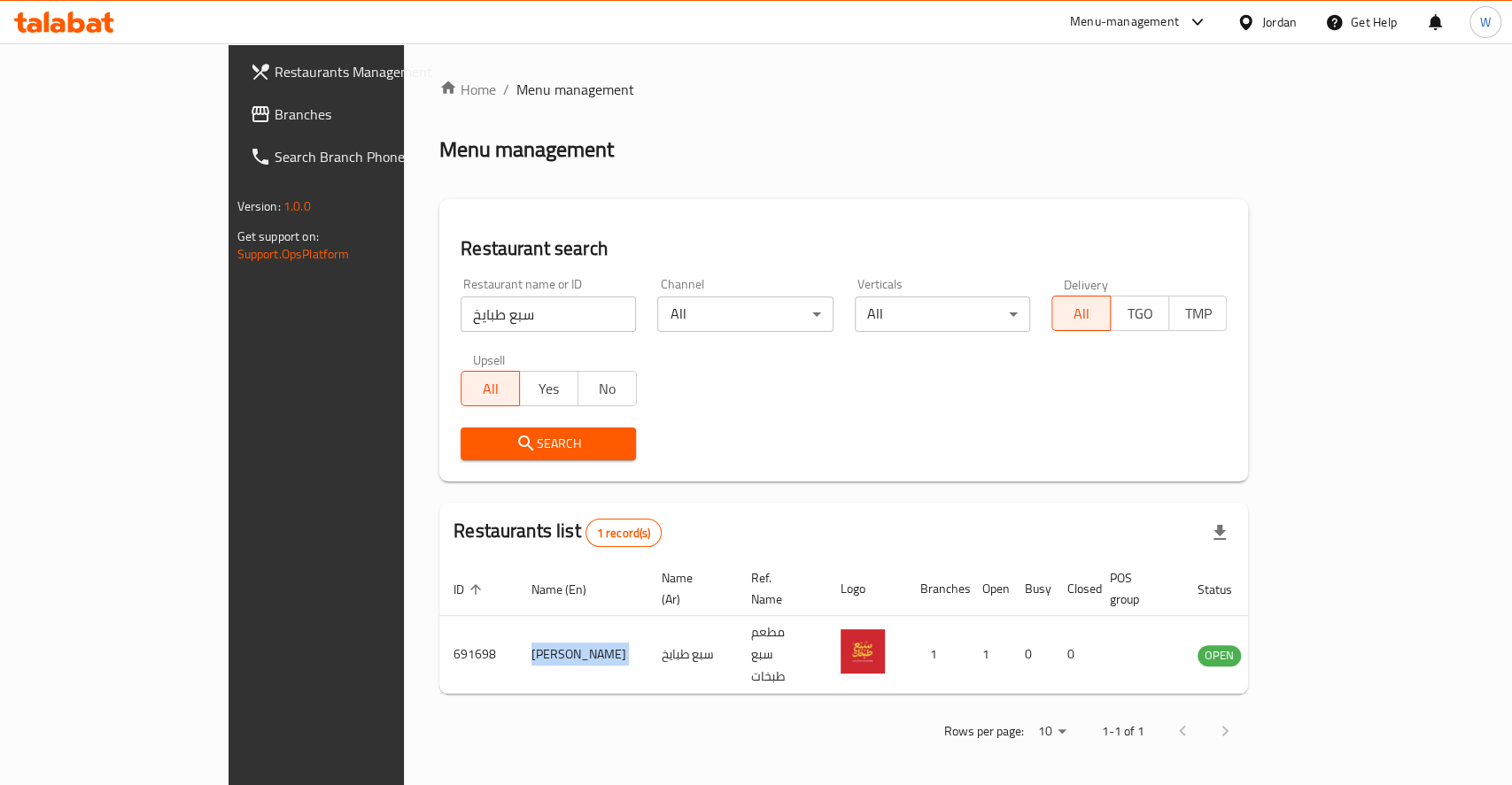
copy td "[PERSON_NAME]"
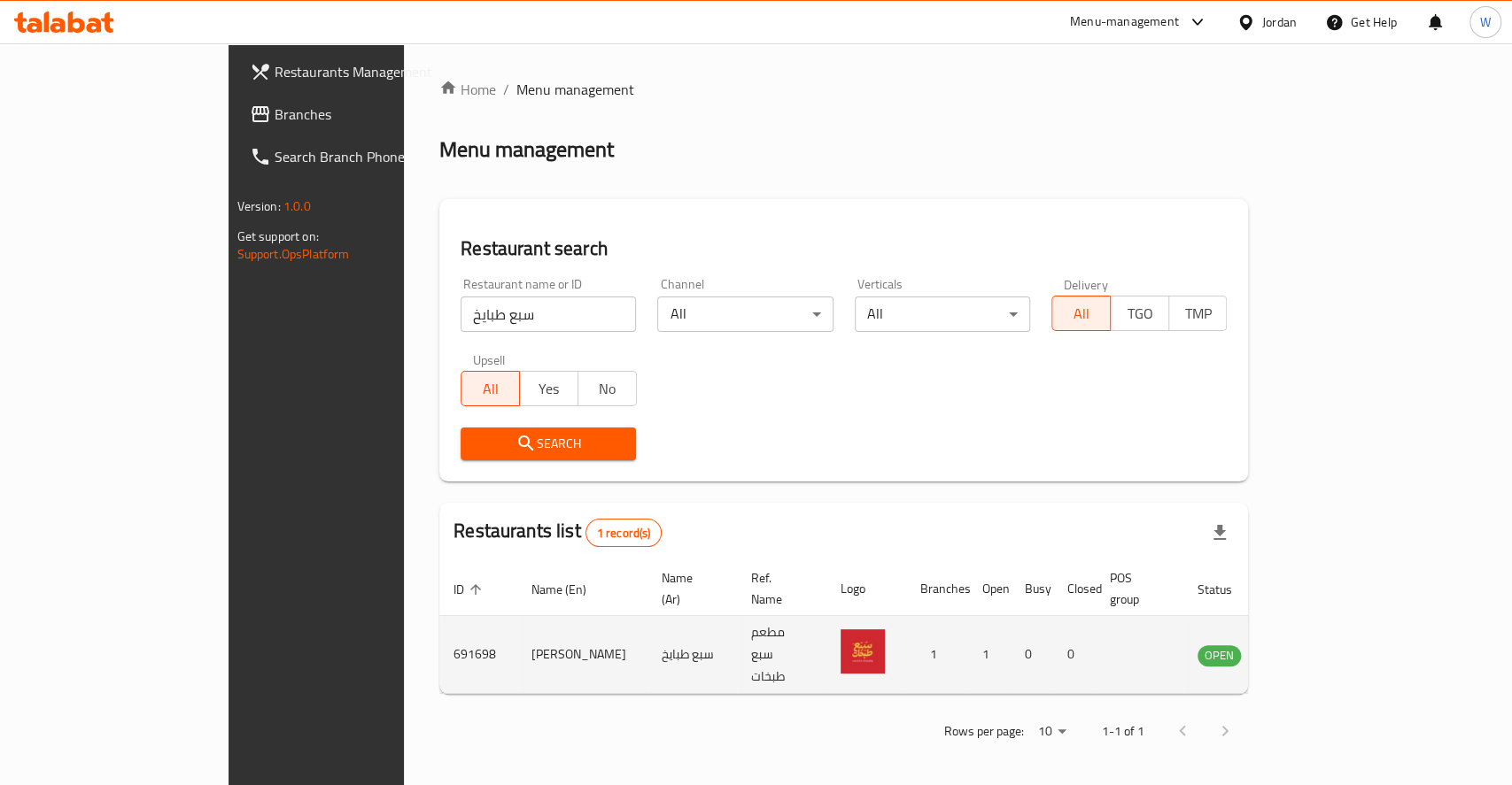
click at [737, 628] on td "مطعم سبع طبخات" at bounding box center [781, 655] width 90 height 78
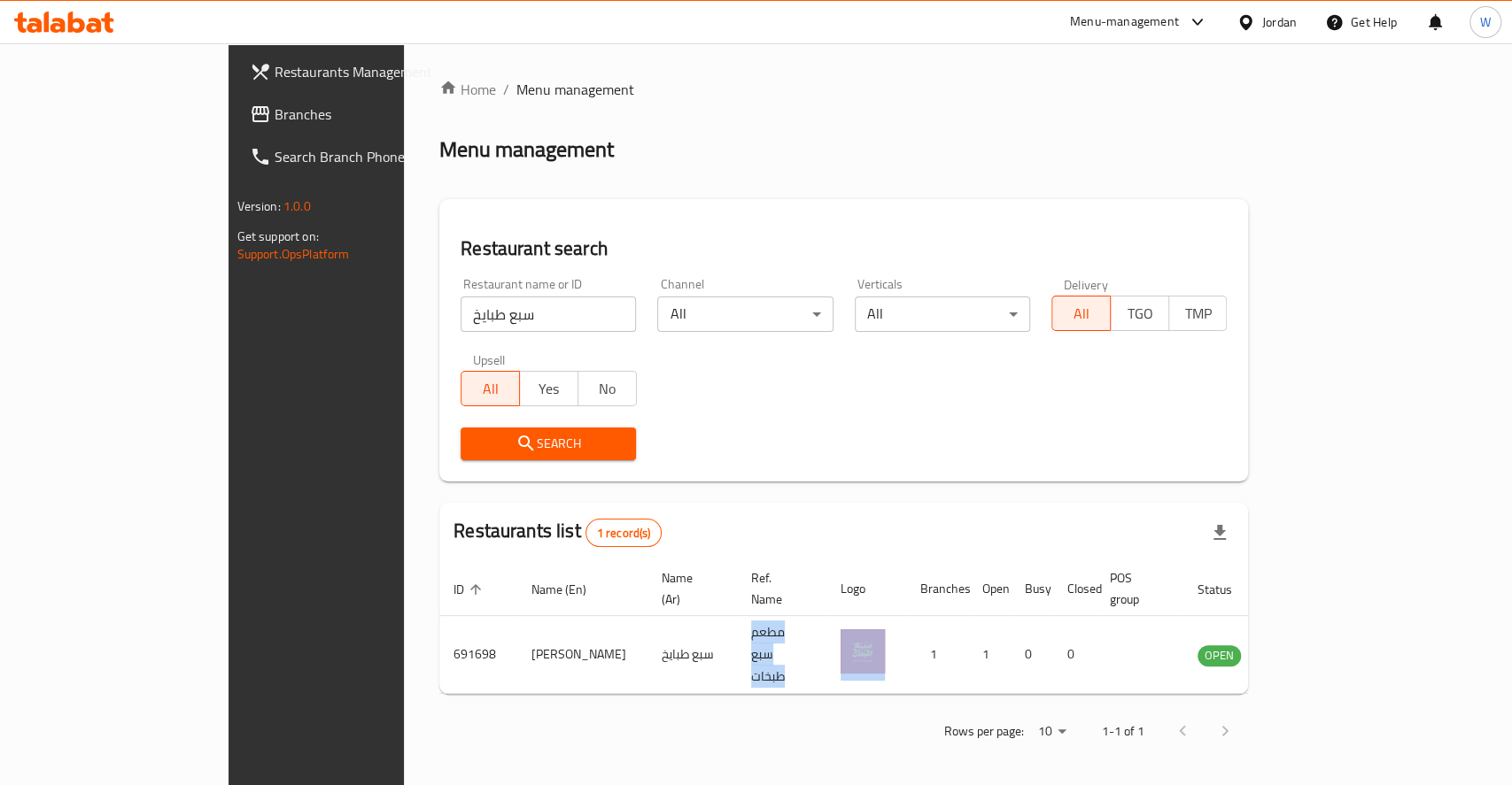
copy td "مطعم سبع طبخات"
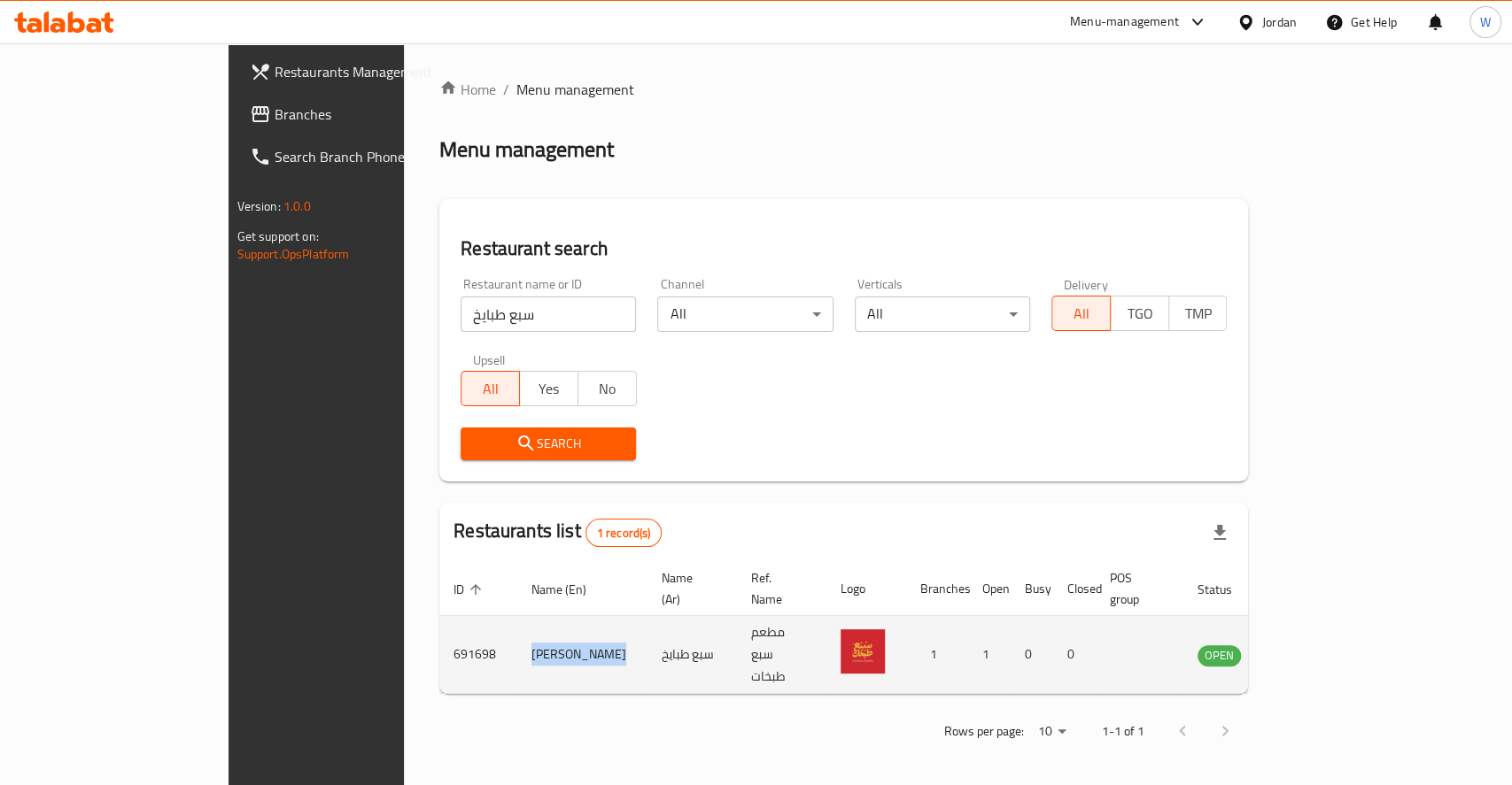
drag, startPoint x: 461, startPoint y: 623, endPoint x: 355, endPoint y: 623, distance: 106.0
click at [439, 623] on tr "691698 Sabaa Tabaikh سبع طبايخ مطعم سبع طبخات 1 1 0 0 OPEN" at bounding box center [888, 655] width 898 height 78
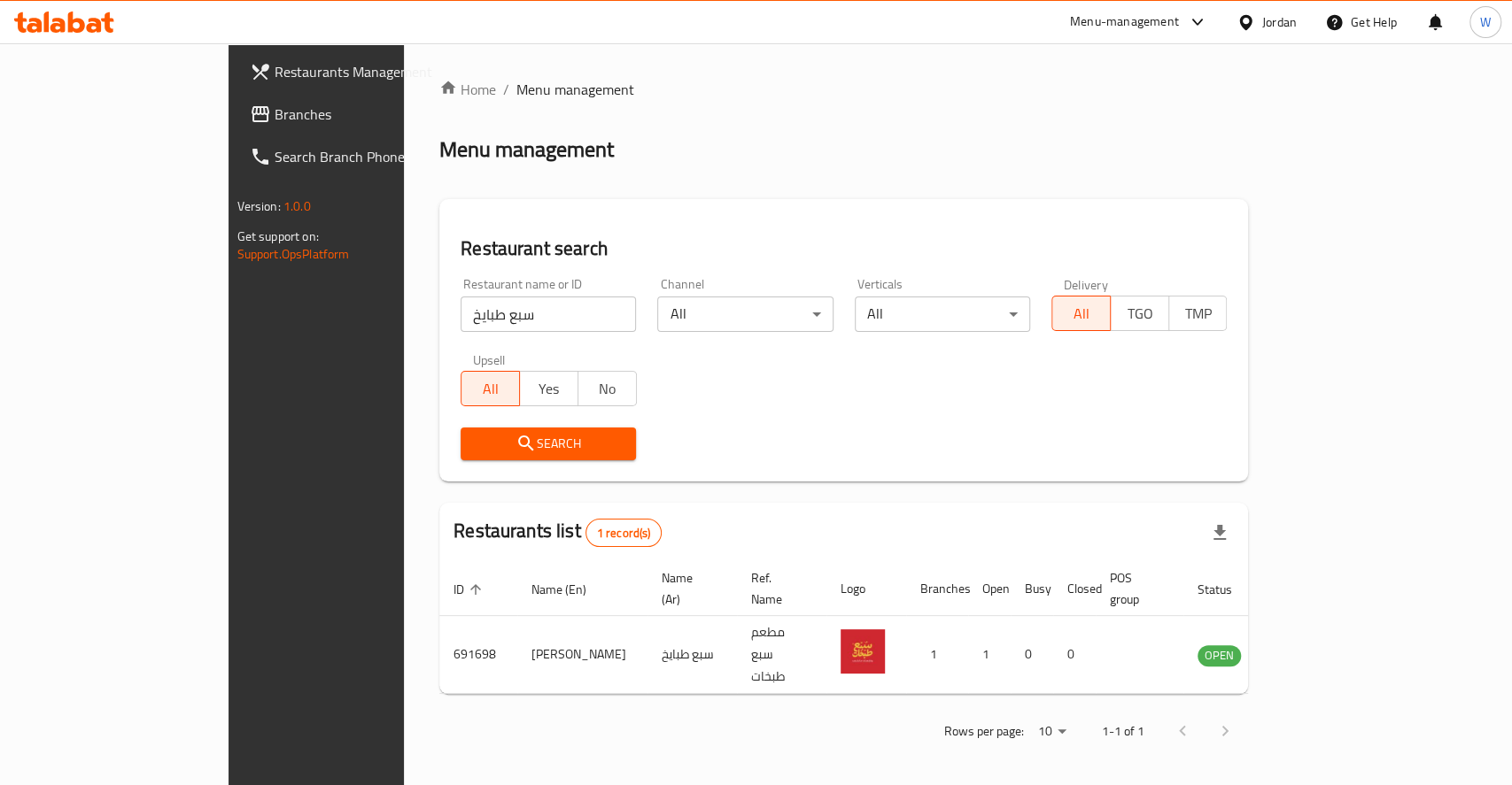
click at [751, 413] on div "Restaurant name or ID سبع طبايخ Restaurant name or ID Channel All ​ Verticals A…" at bounding box center [844, 369] width 787 height 204
click at [622, 151] on div "Menu management" at bounding box center [844, 149] width 809 height 28
click at [472, 316] on input "سبع طبايخ" at bounding box center [548, 315] width 175 height 35
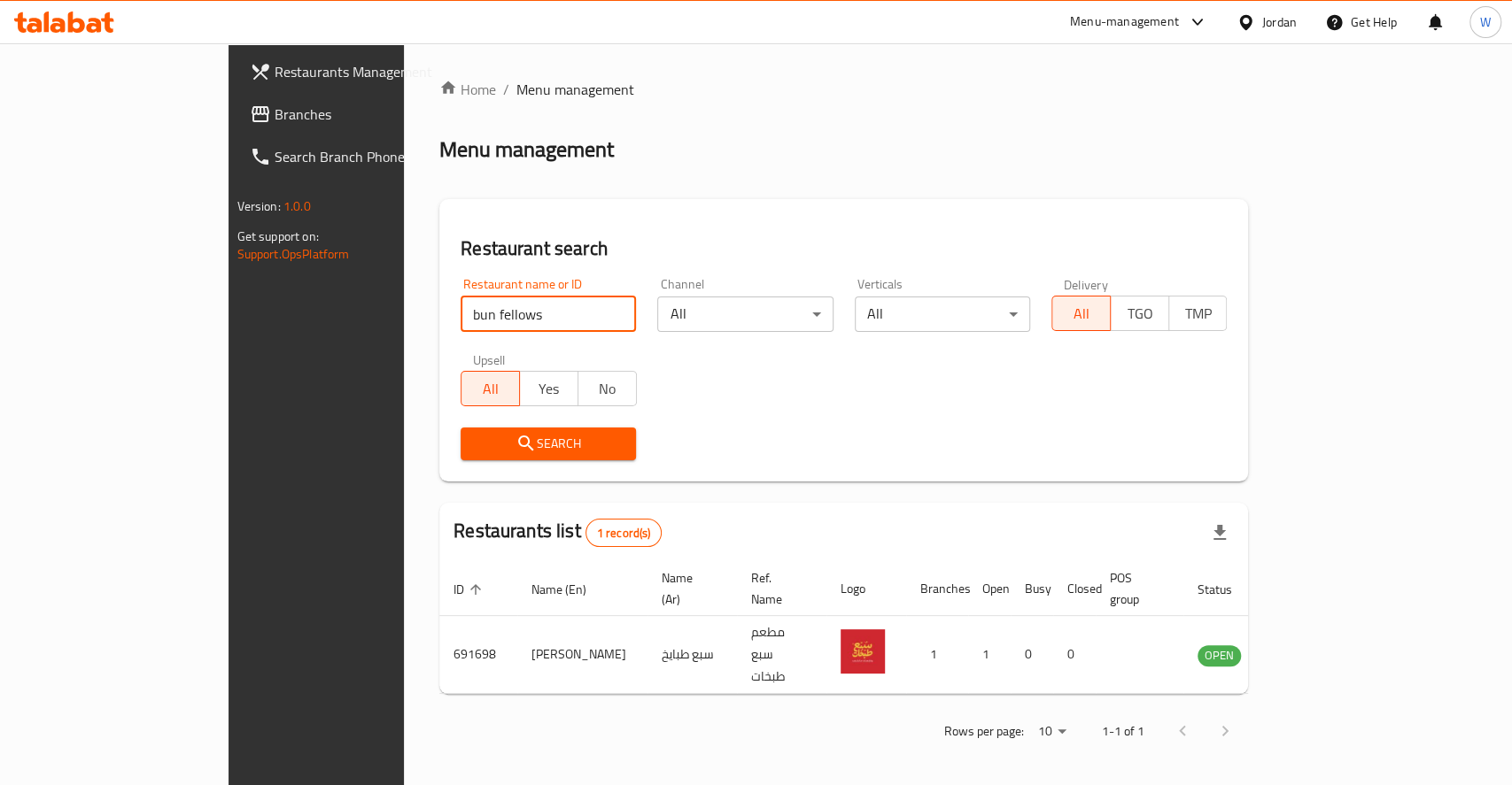
click button "Search" at bounding box center [548, 444] width 175 height 33
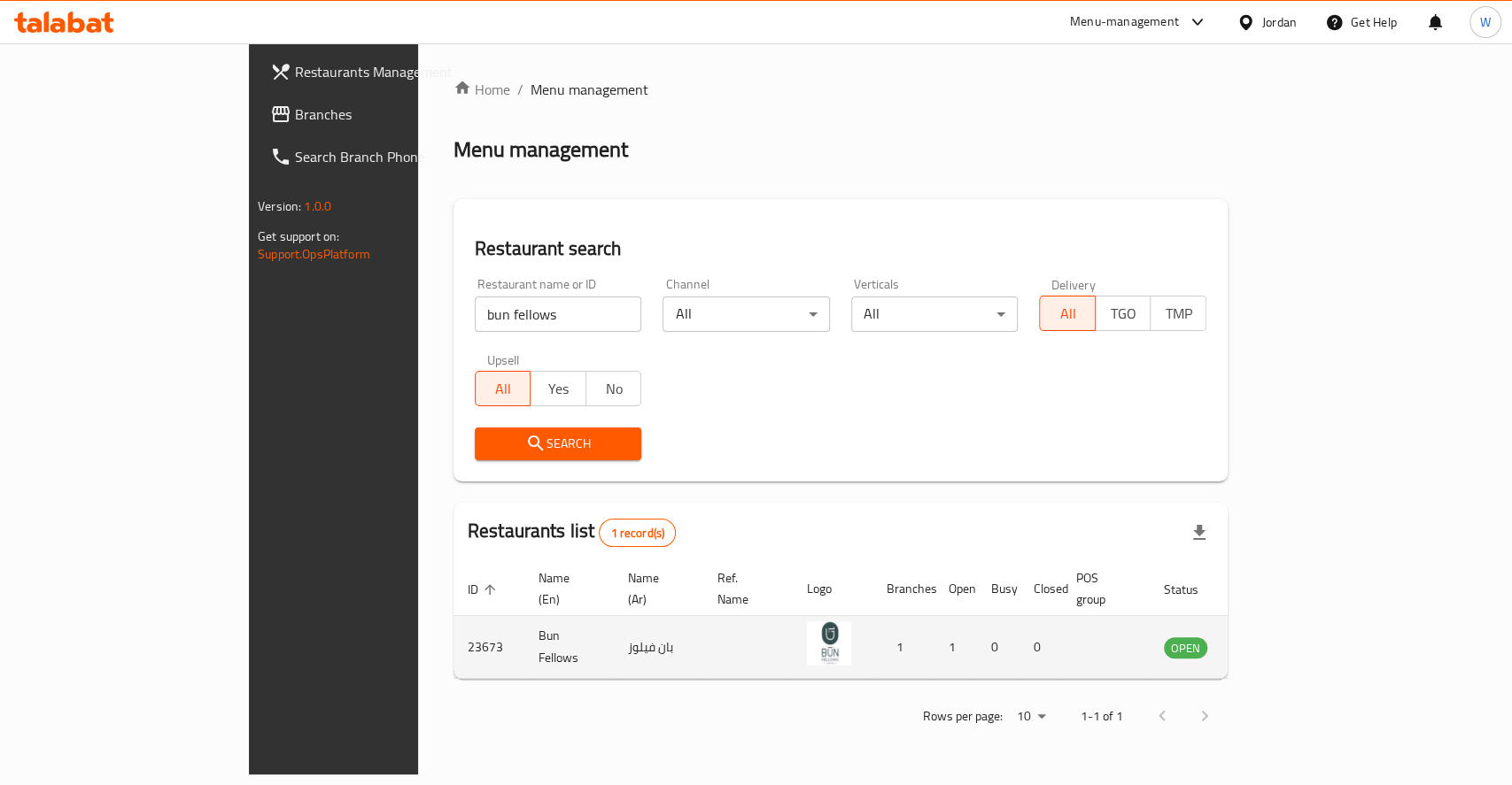
click at [524, 636] on td "Bun Fellows" at bounding box center [569, 648] width 90 height 63
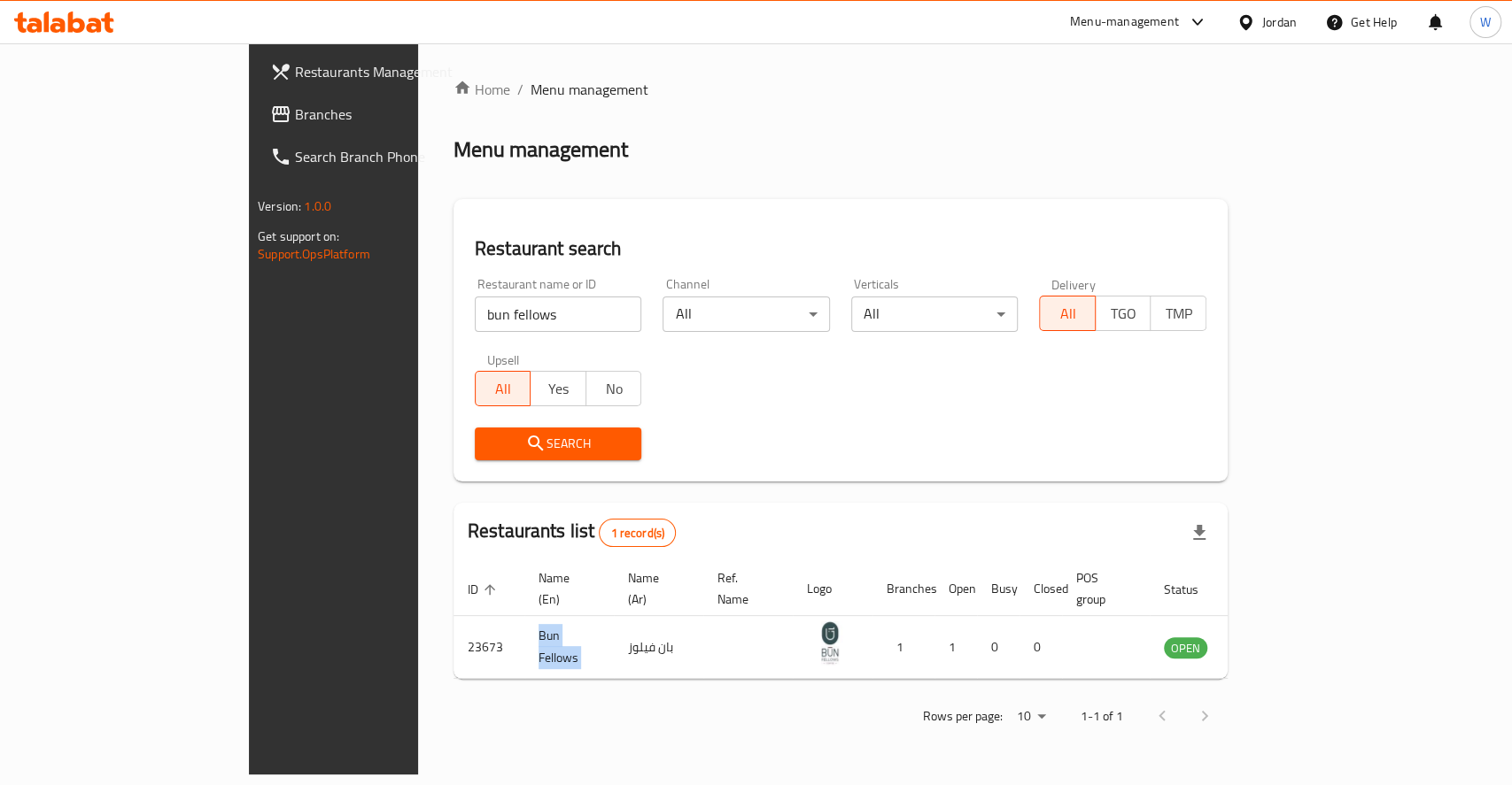
copy td "Bun Fellows"
click at [474, 310] on input "bun fellows" at bounding box center [558, 315] width 168 height 35
type input "ل"
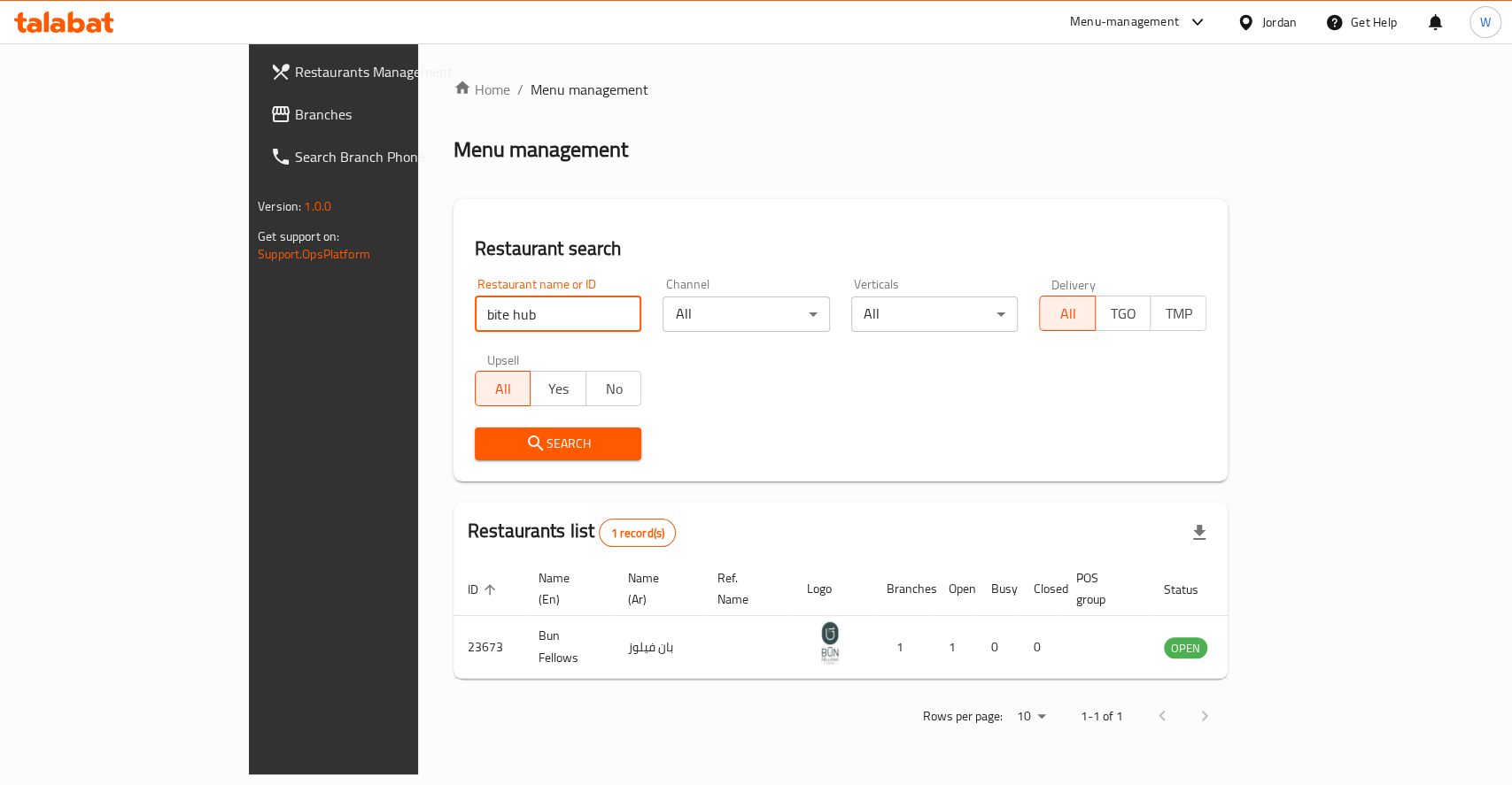
type input "bite hub"
click button "Search" at bounding box center [558, 444] width 168 height 33
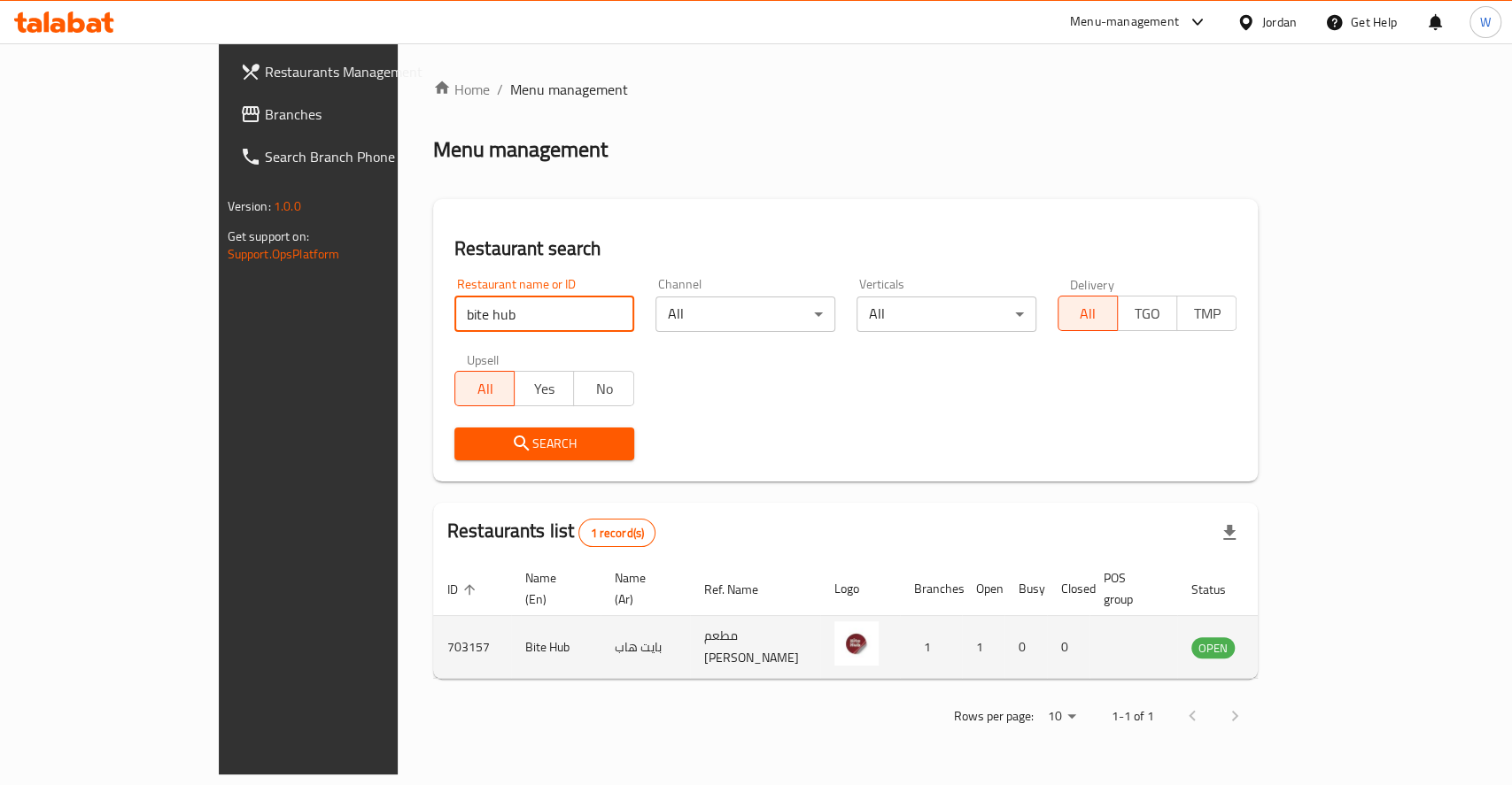
click at [1305, 637] on icon "enhanced table" at bounding box center [1295, 648] width 21 height 21
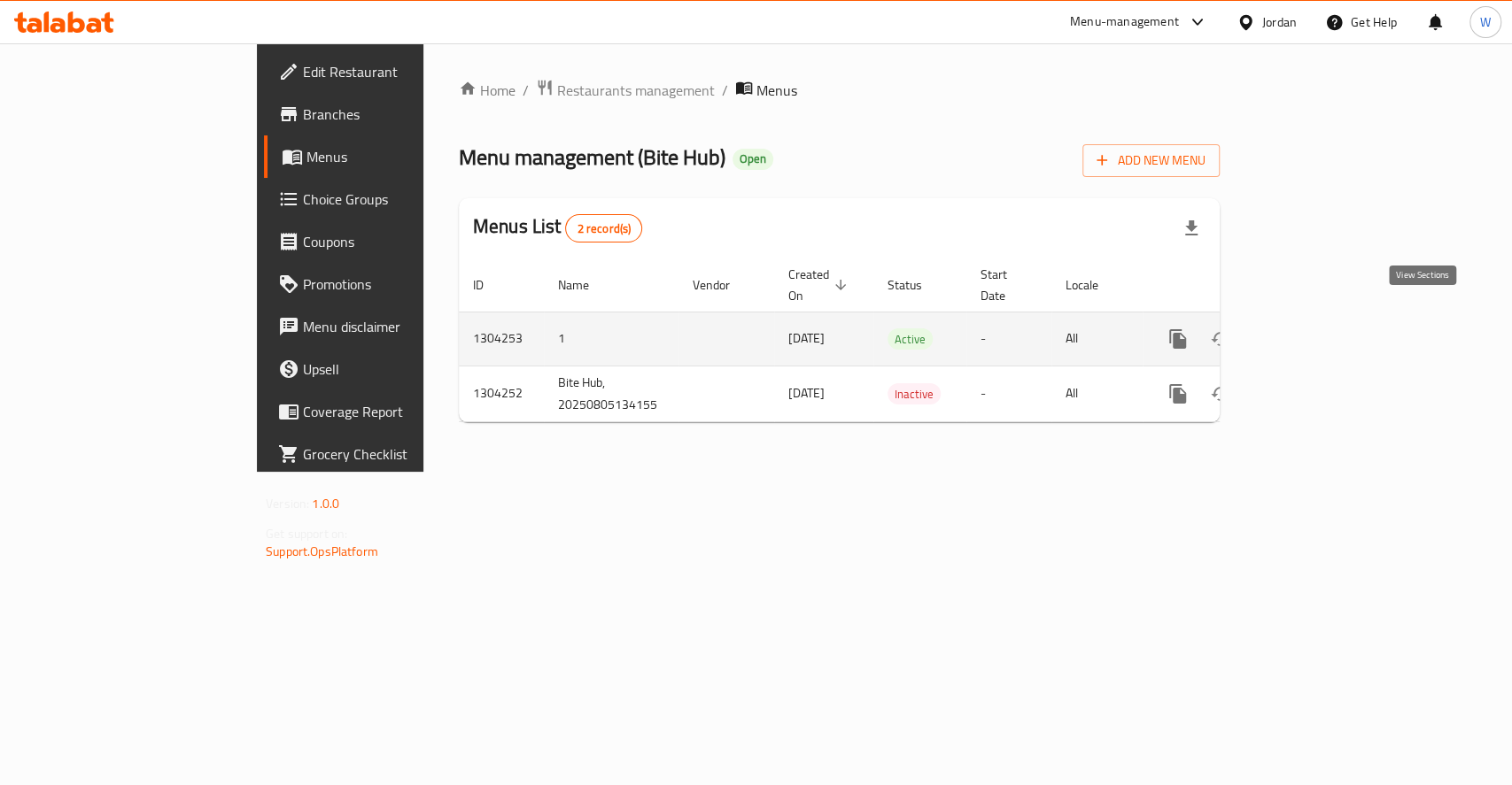
click at [1316, 328] on icon "enhanced table" at bounding box center [1305, 339] width 21 height 21
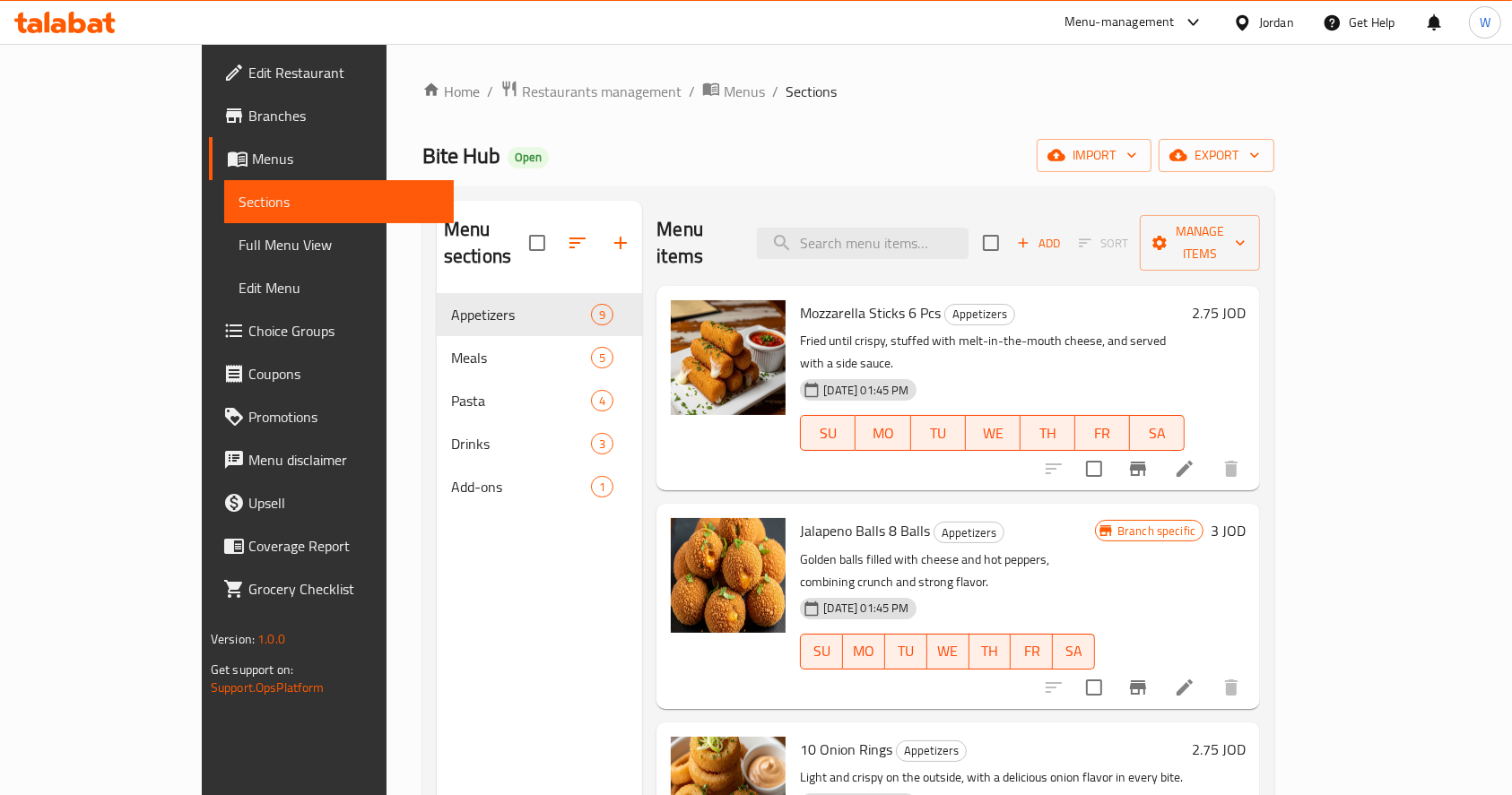
click at [249, 111] on span "Branches" at bounding box center [344, 115] width 192 height 22
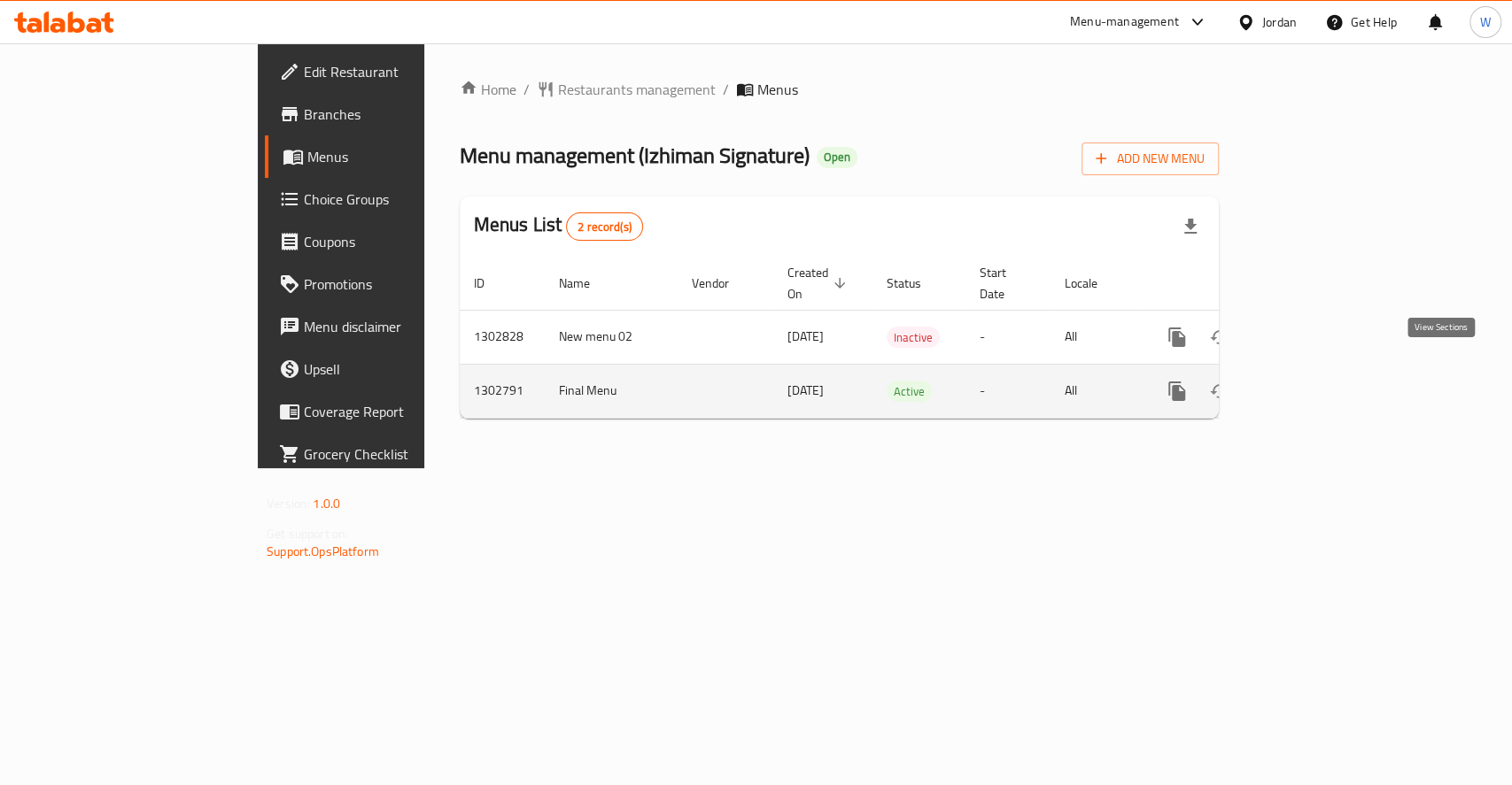
click at [1312, 384] on icon "enhanced table" at bounding box center [1304, 392] width 16 height 16
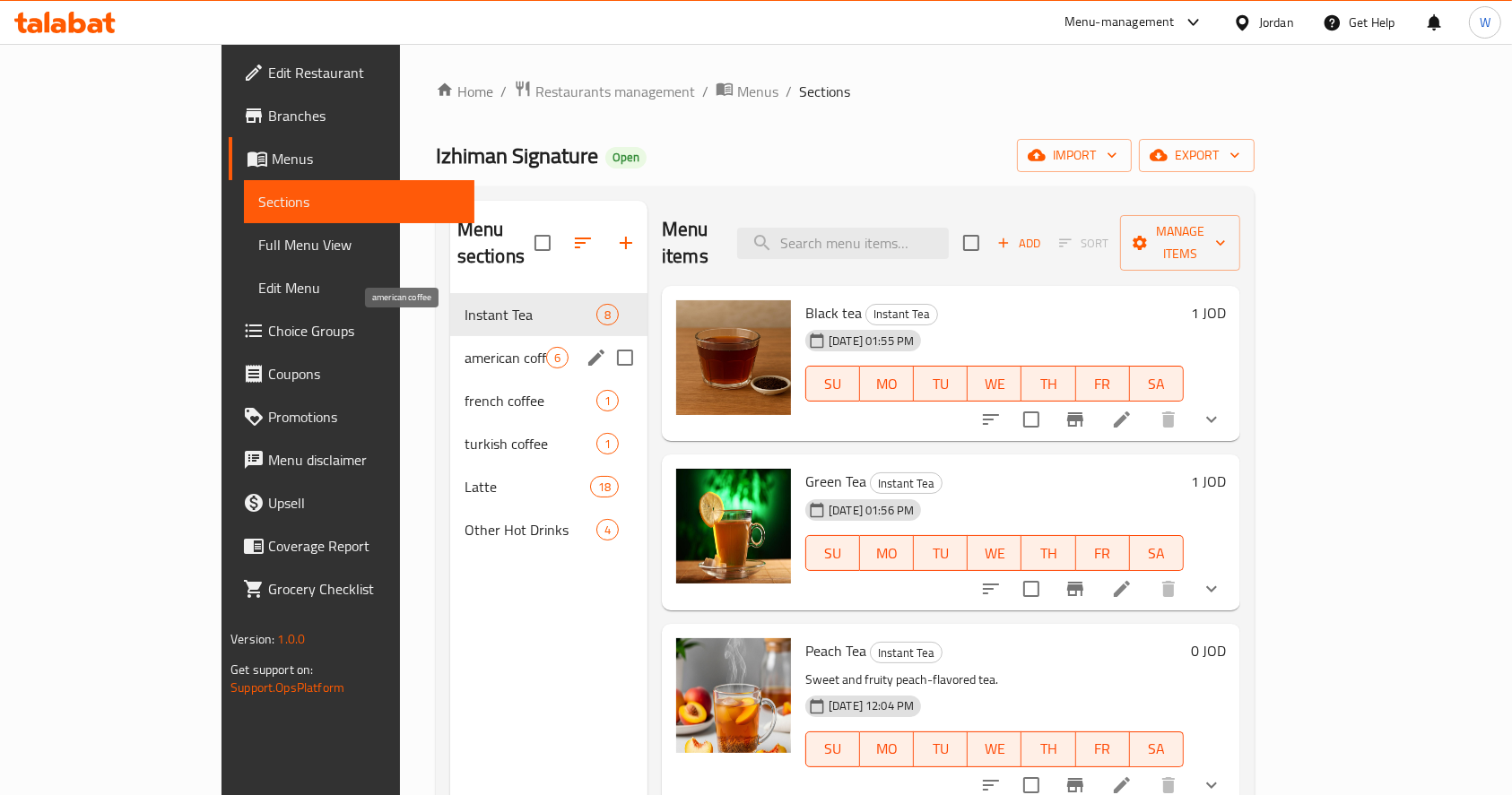
click at [465, 347] on span "american coffee" at bounding box center [505, 358] width 82 height 22
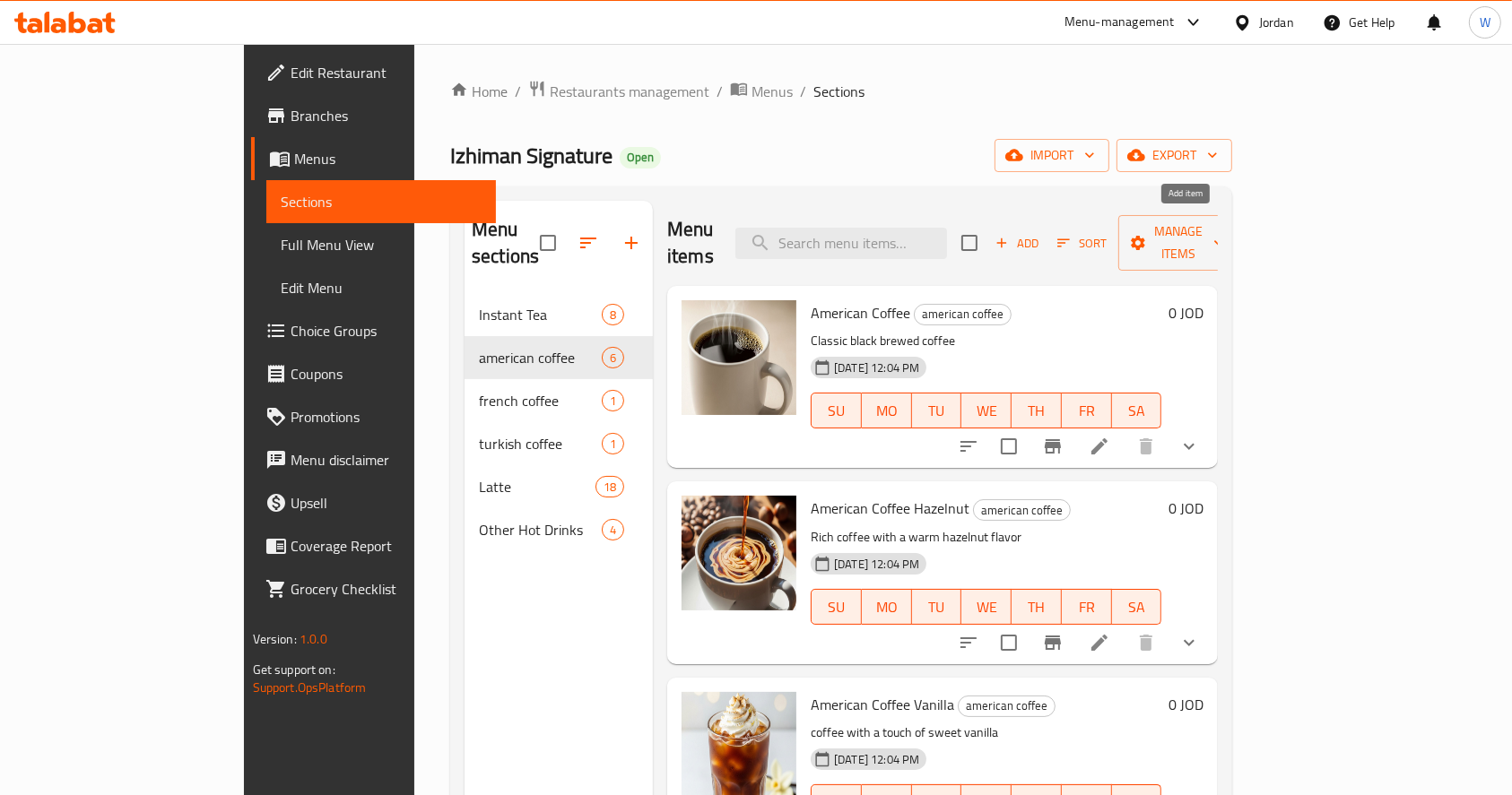
click at [1041, 237] on span "Add" at bounding box center [1016, 243] width 48 height 21
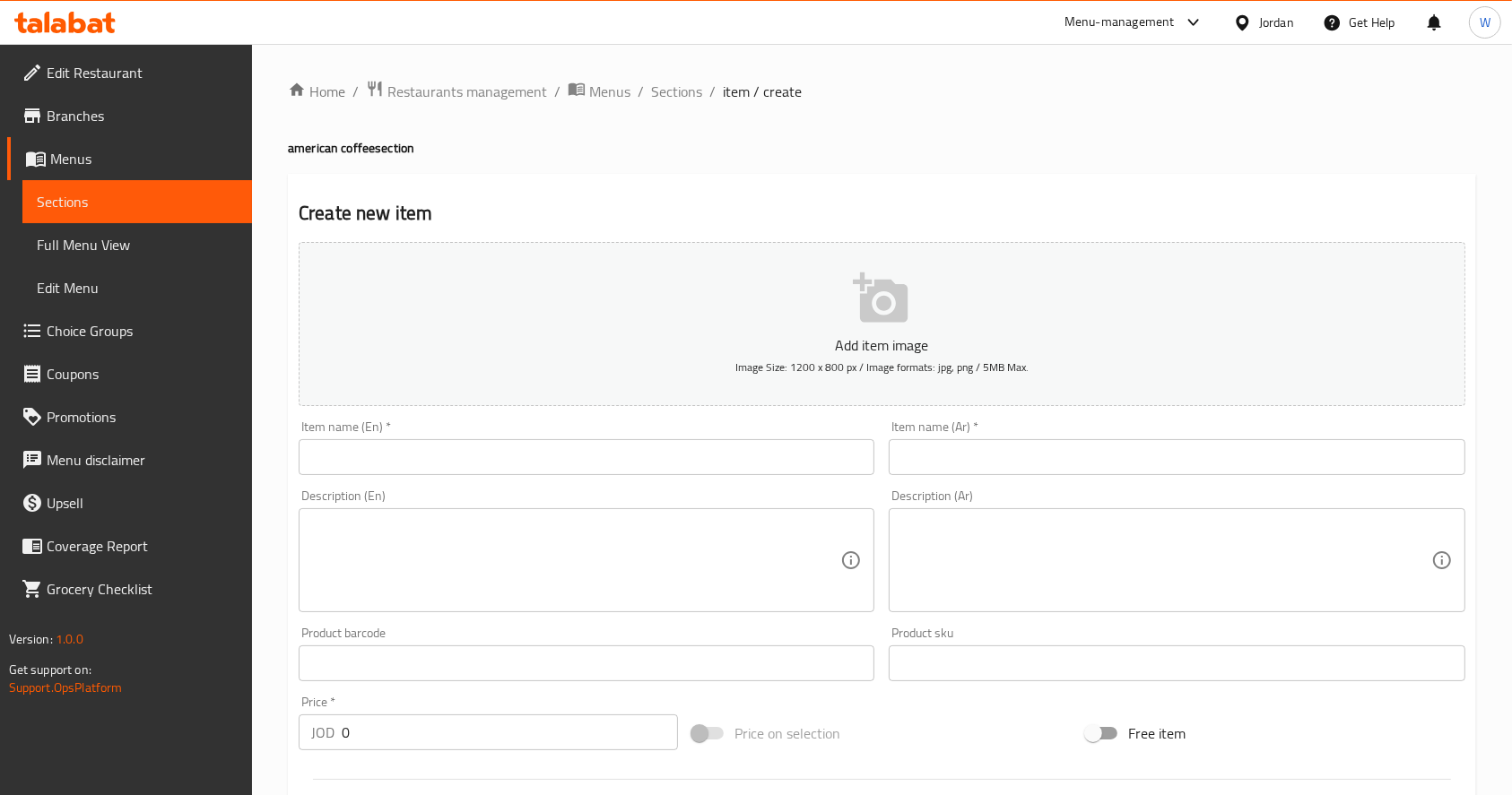
click at [653, 445] on input "text" at bounding box center [587, 457] width 576 height 36
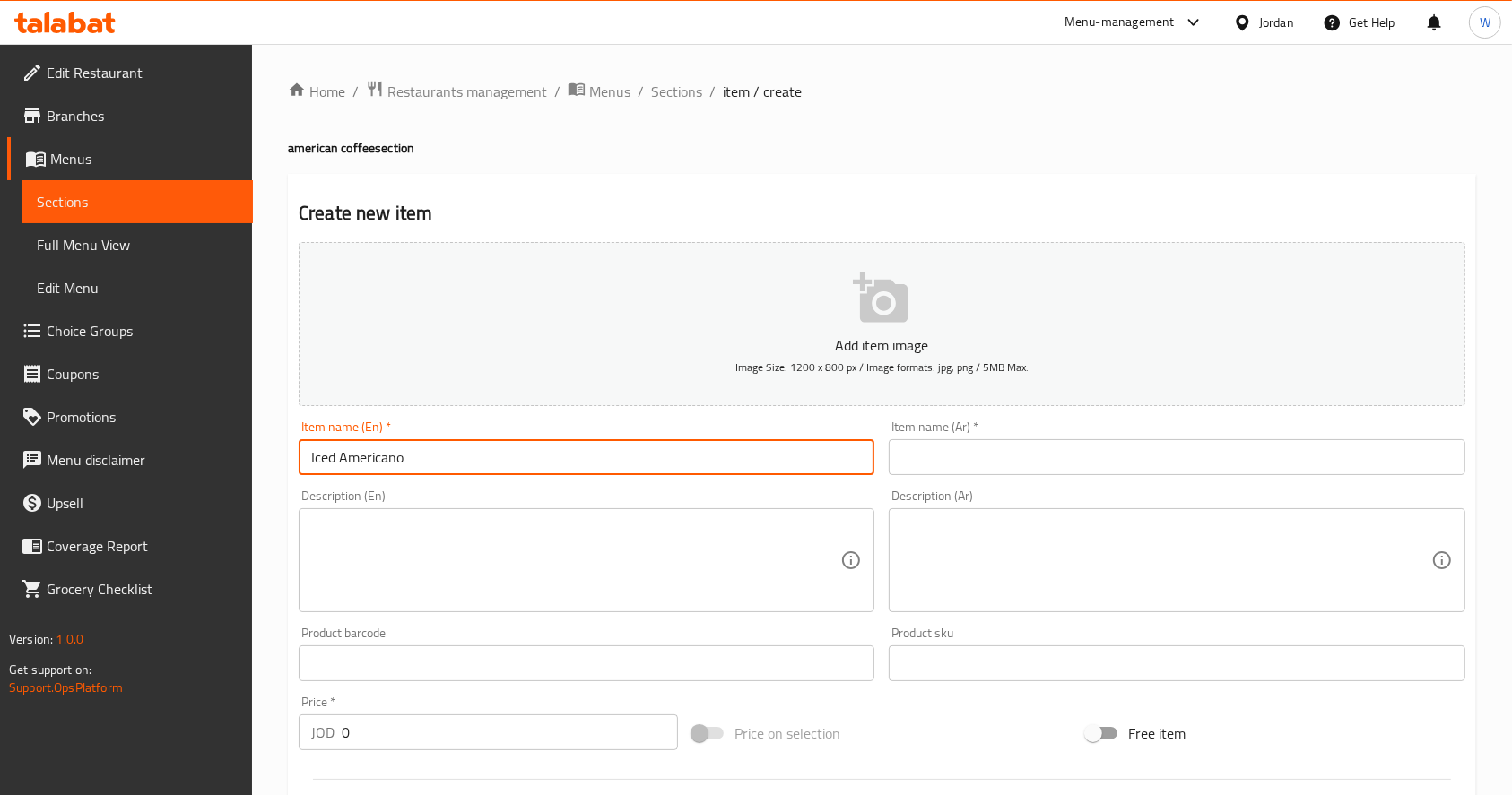
click at [653, 445] on input "Iced Americano" at bounding box center [587, 457] width 576 height 36
type input "Iced Americano"
click at [1005, 452] on input "text" at bounding box center [1177, 457] width 576 height 36
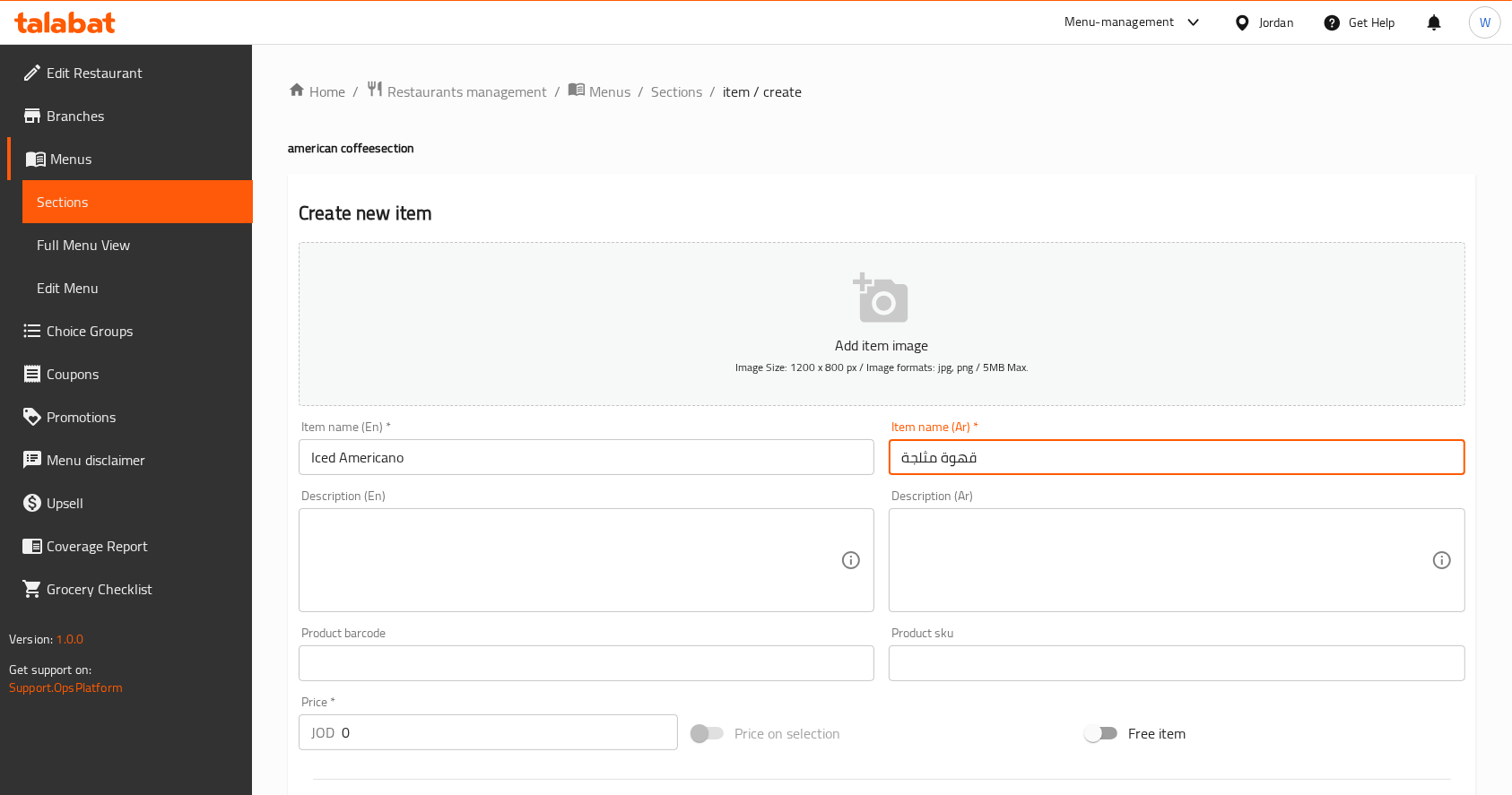
type input "قهوة مثلجة"
click at [588, 585] on textarea at bounding box center [575, 560] width 529 height 85
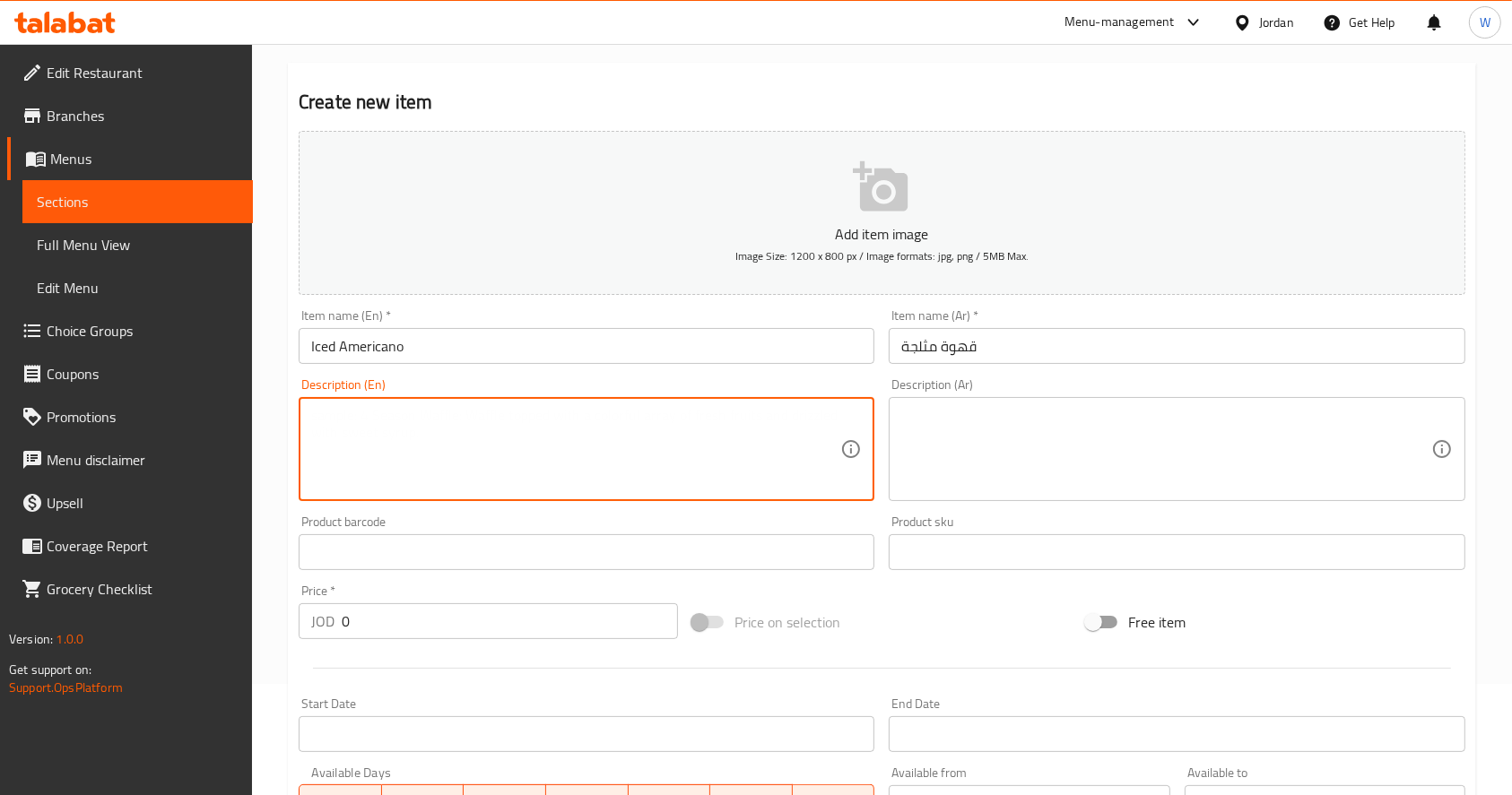
scroll to position [239, 0]
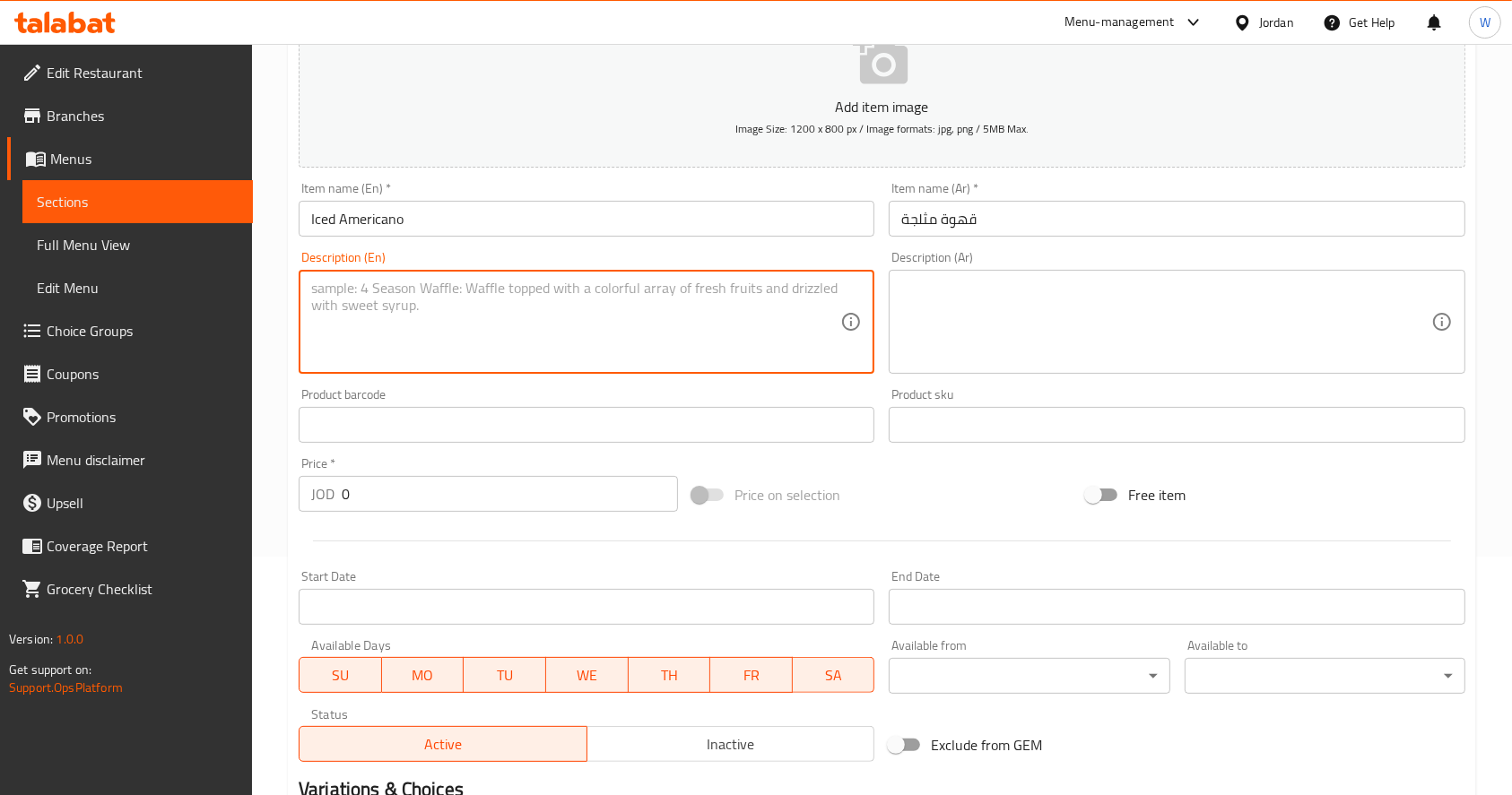
drag, startPoint x: 459, startPoint y: 474, endPoint x: 455, endPoint y: 503, distance: 29.3
click at [459, 474] on div "Price   * JOD 0 Price *" at bounding box center [488, 484] width 380 height 54
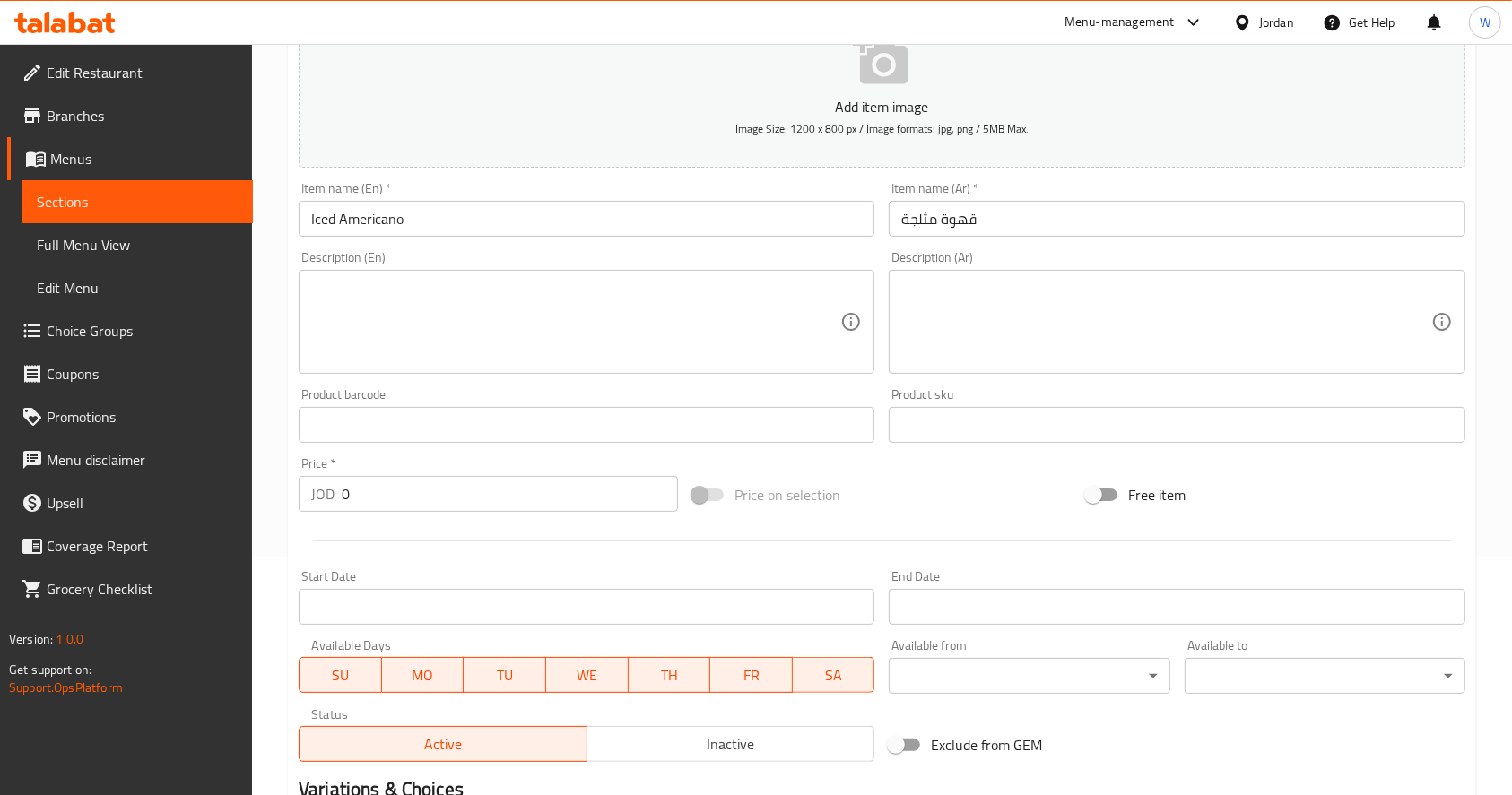
click at [455, 504] on input "0" at bounding box center [509, 494] width 336 height 36
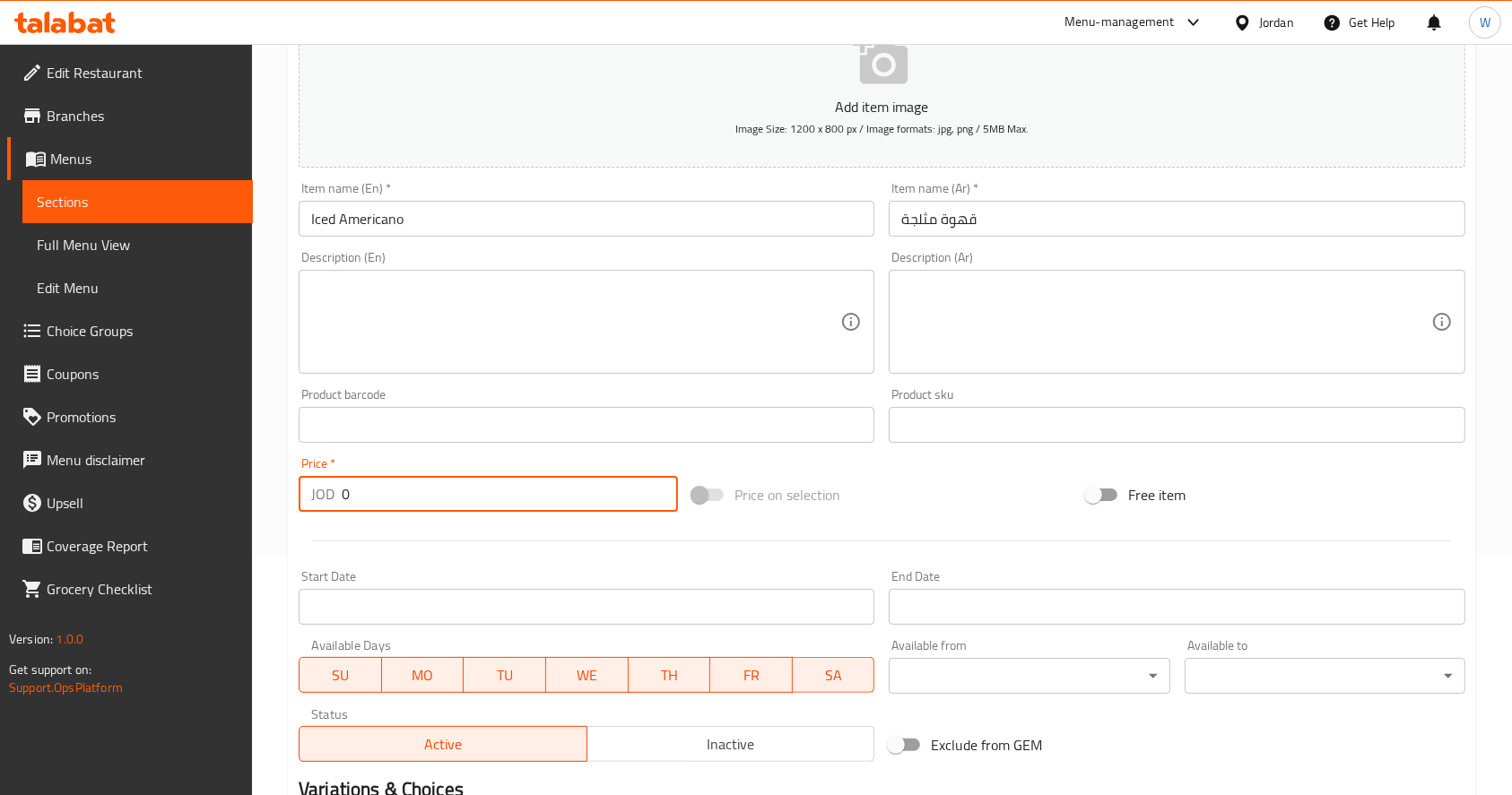
click at [455, 504] on input "0" at bounding box center [509, 494] width 336 height 36
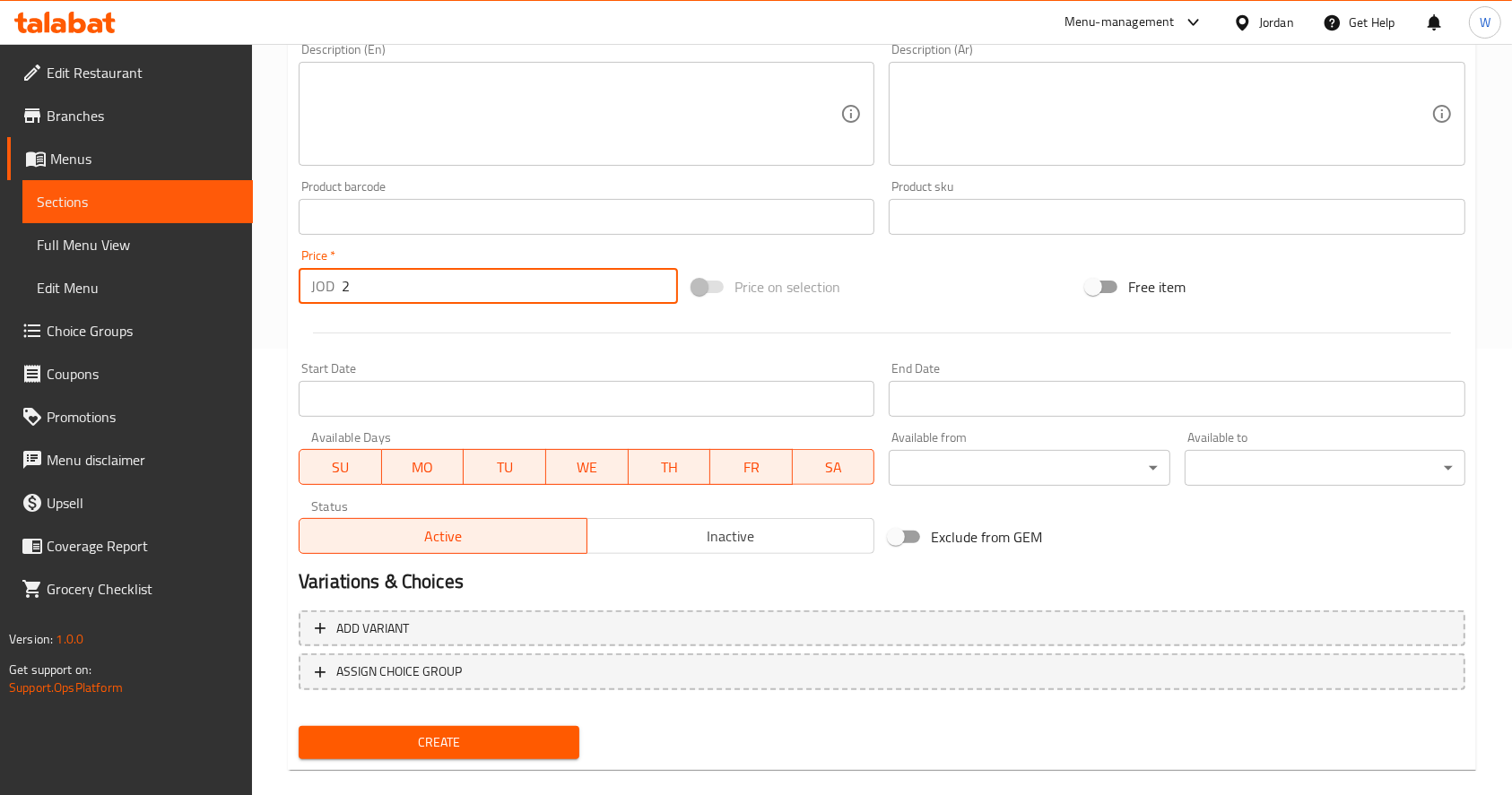
scroll to position [471, 0]
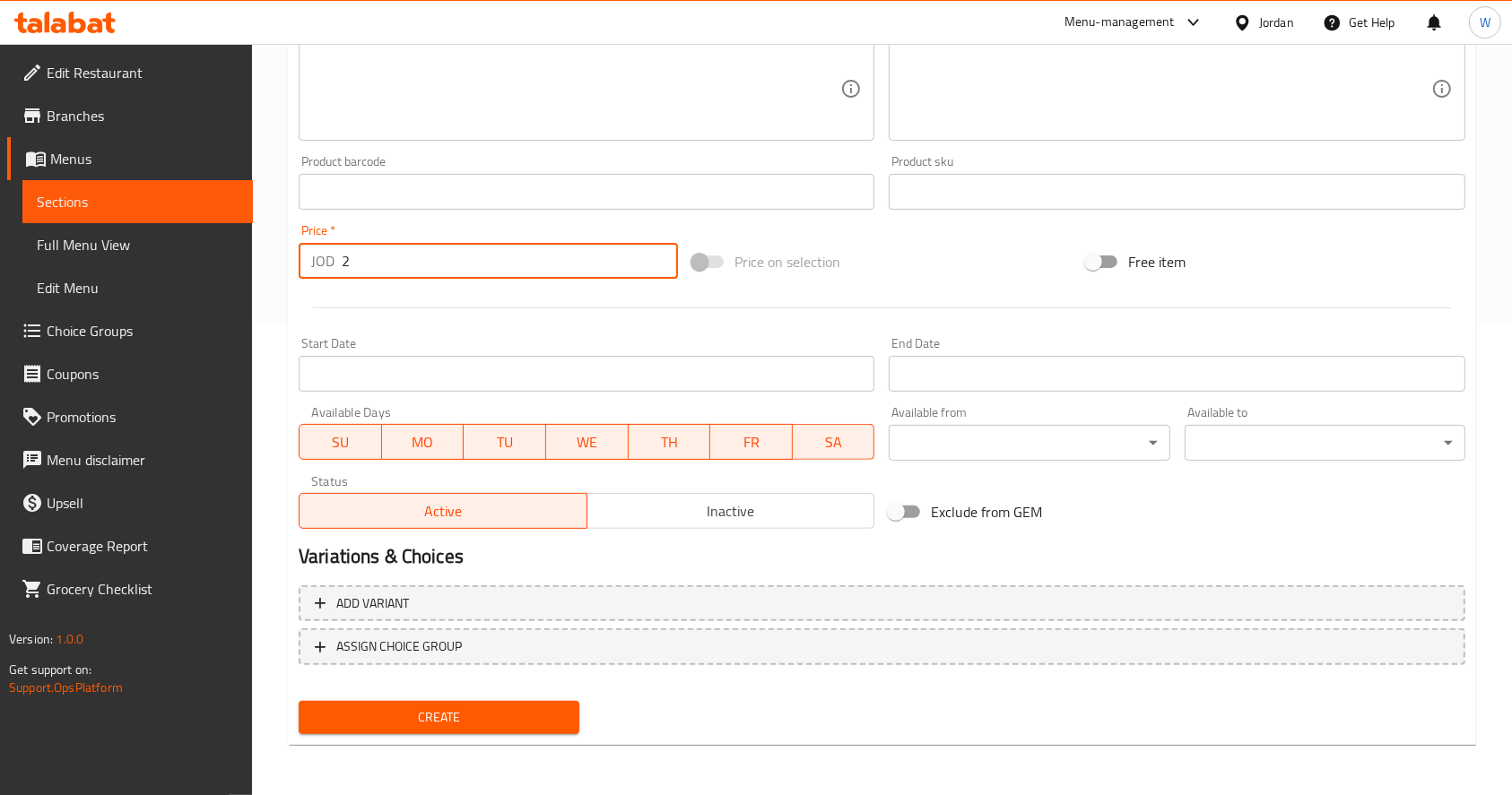
type input "2"
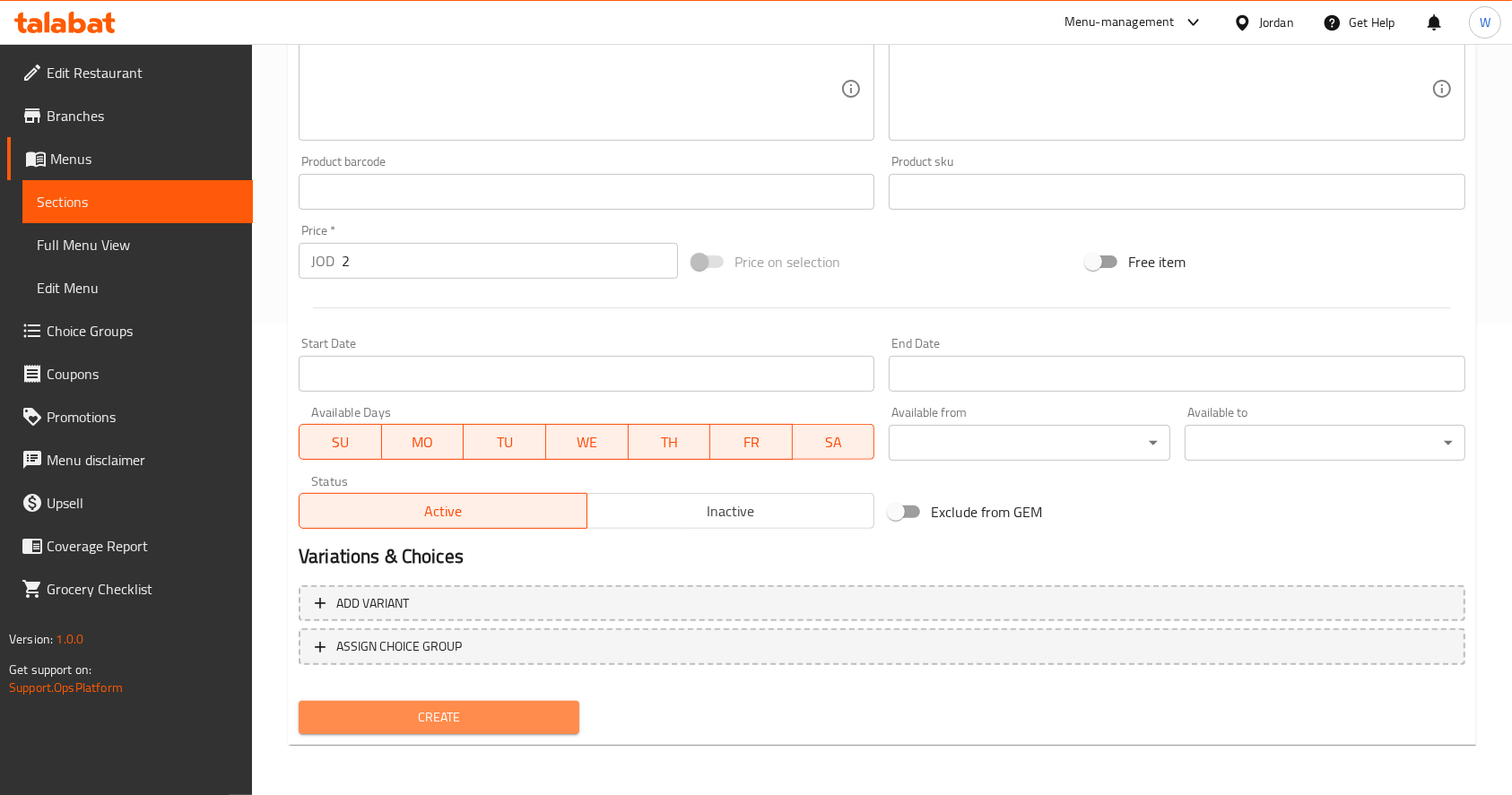
click at [515, 714] on span "Create" at bounding box center [438, 717] width 252 height 23
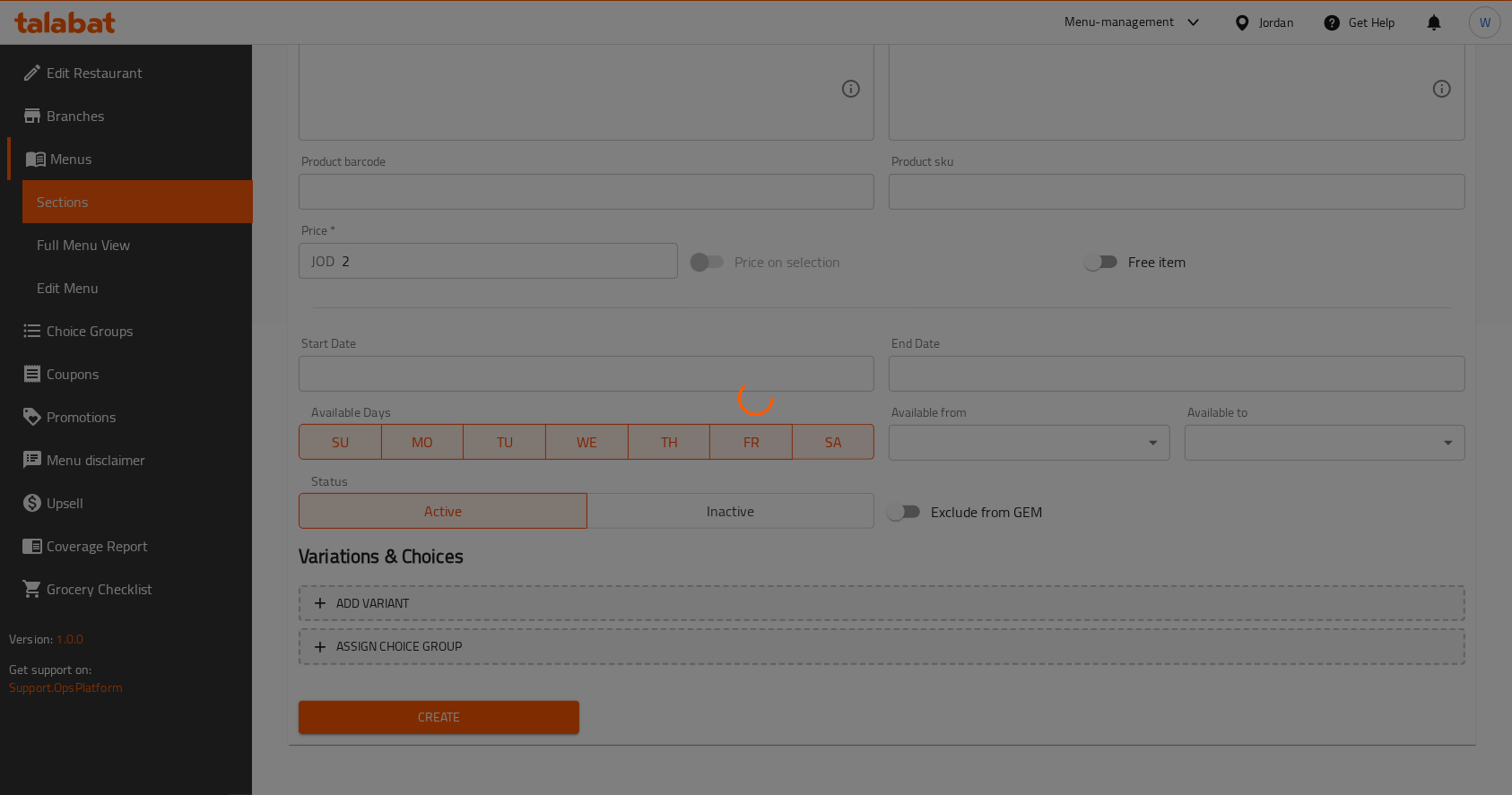
scroll to position [0, 0]
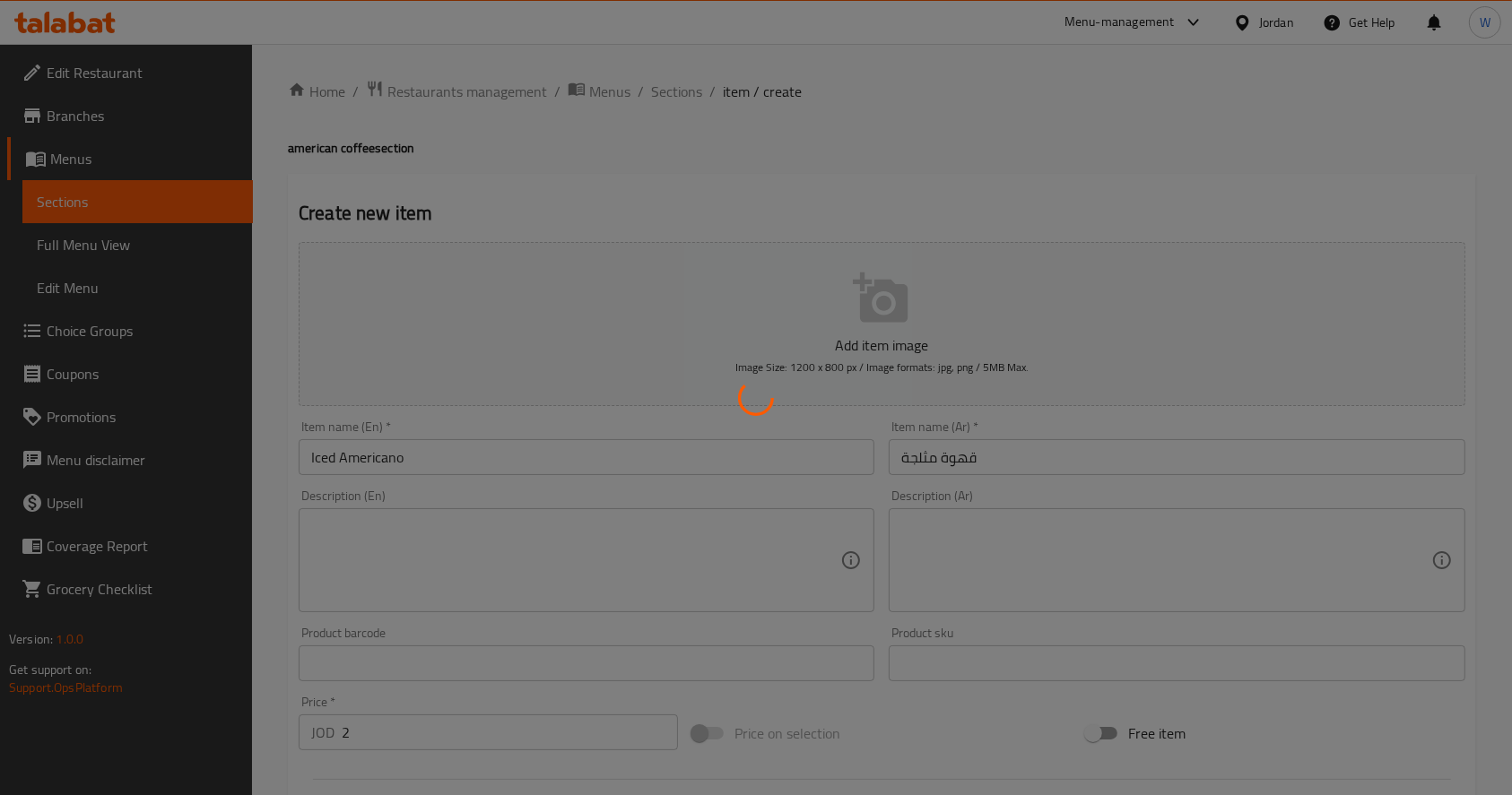
type input "0"
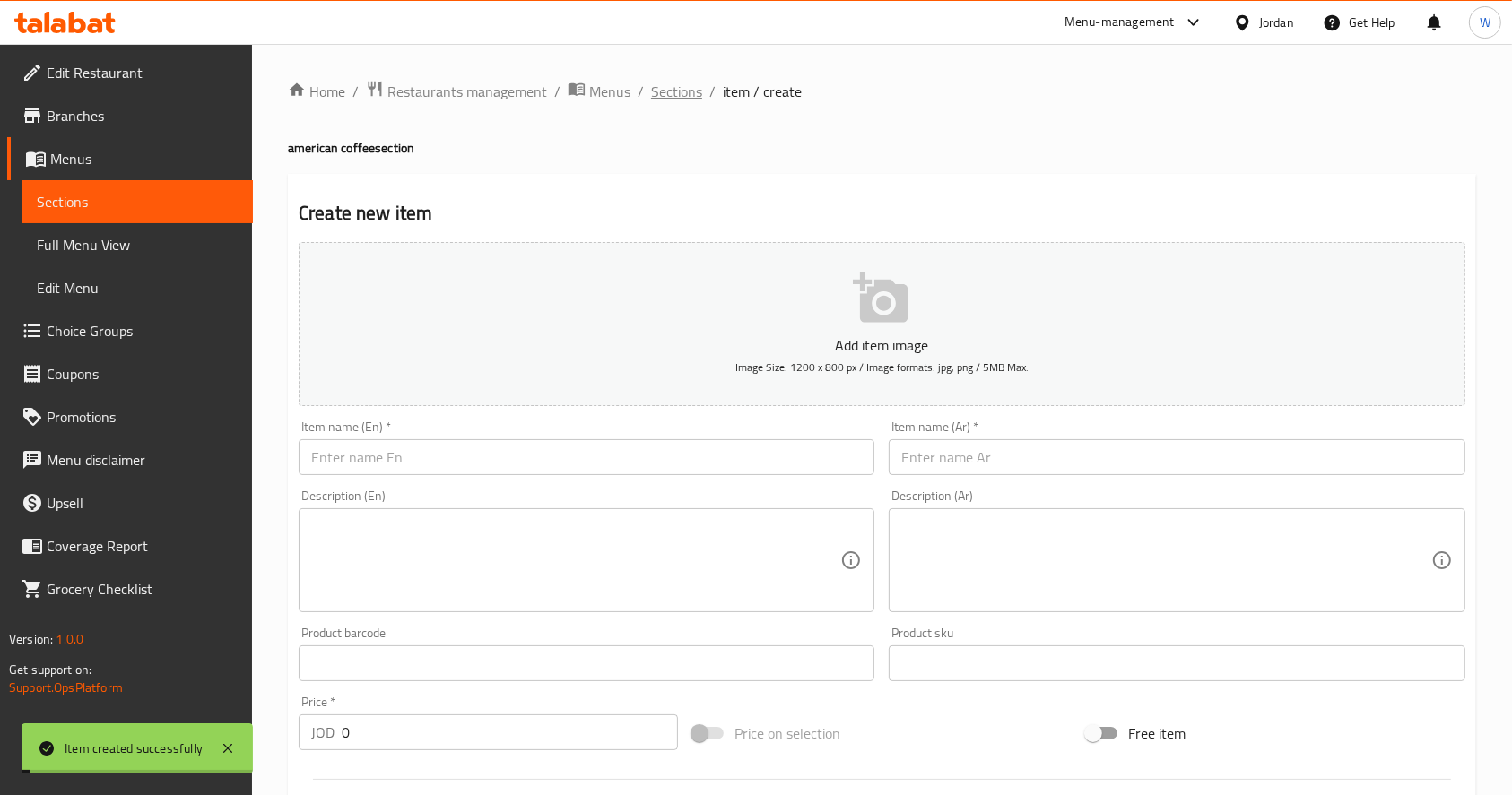
click at [668, 93] on span "Sections" at bounding box center [677, 92] width 51 height 22
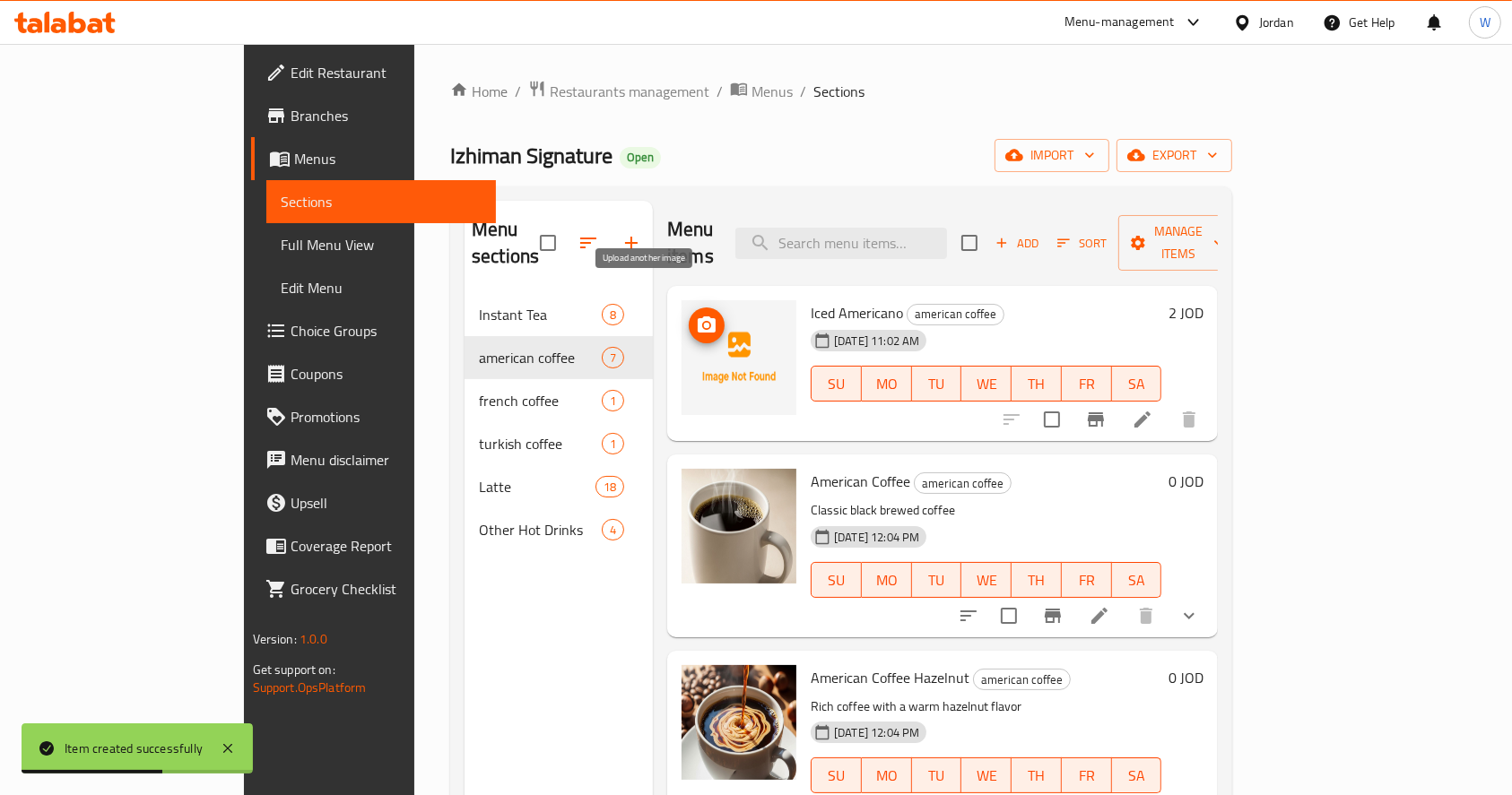
click at [697, 317] on icon "upload picture" at bounding box center [706, 325] width 18 height 16
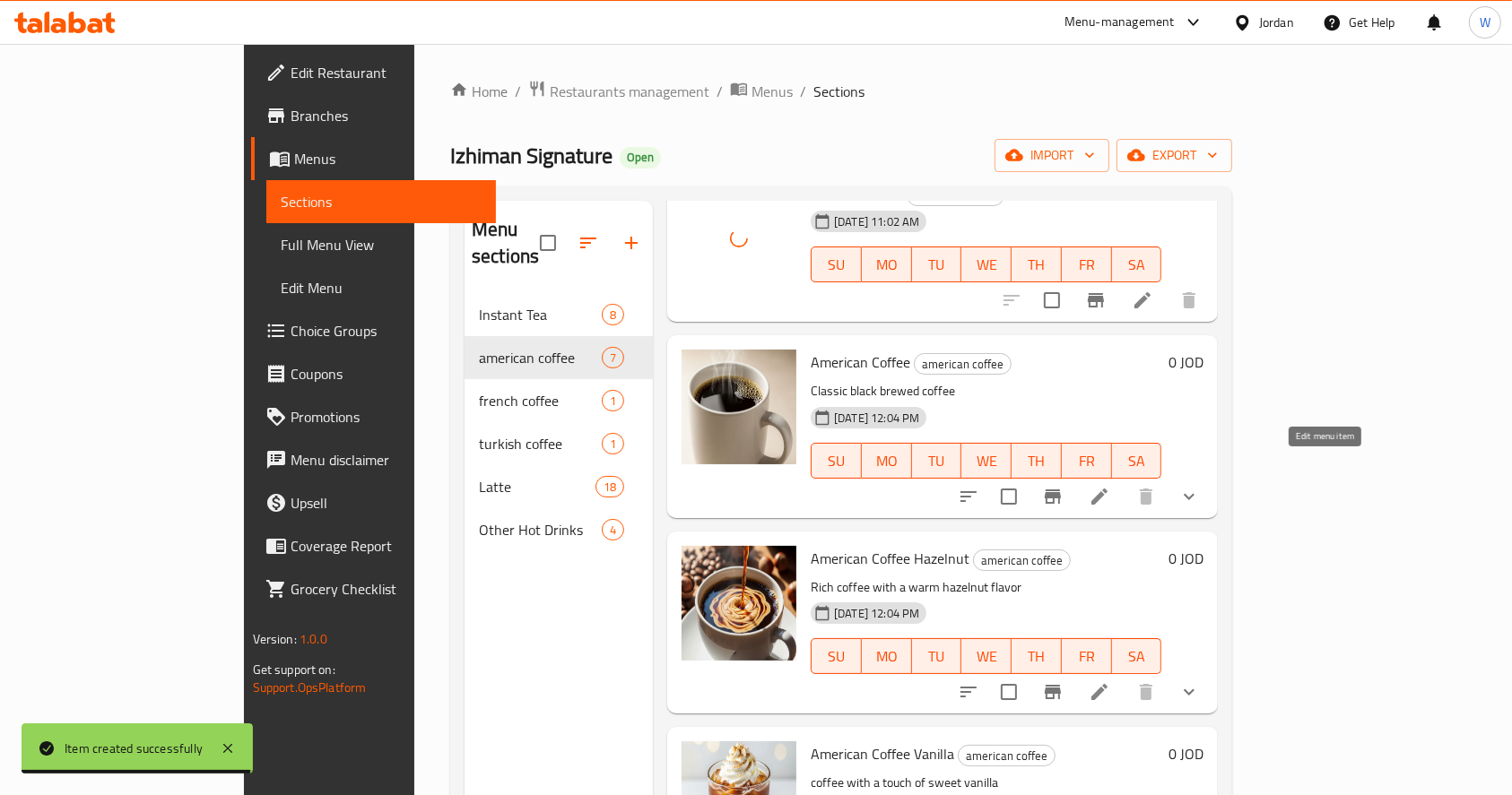
click at [1110, 486] on icon at bounding box center [1100, 497] width 22 height 22
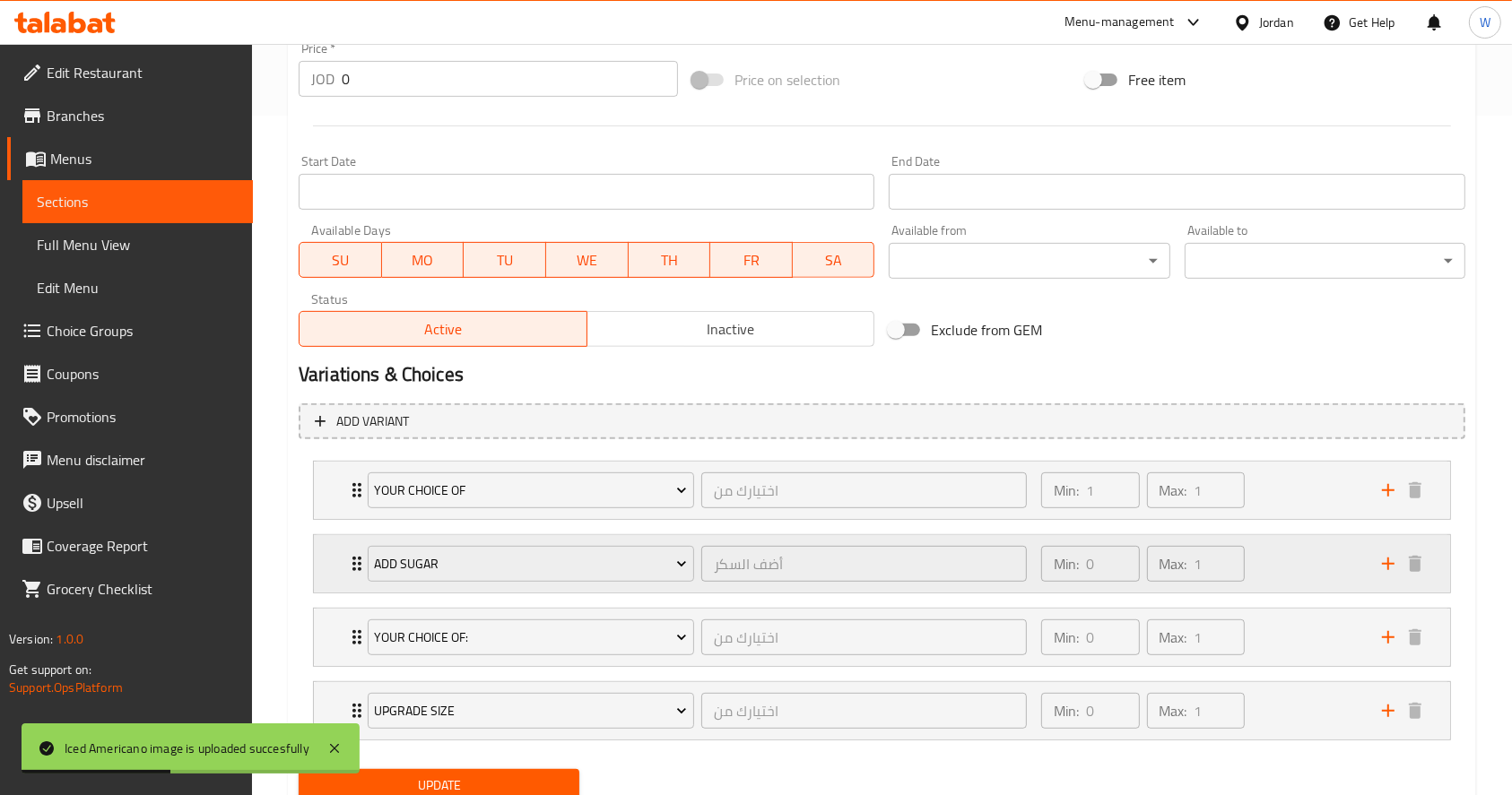
scroll to position [746, 0]
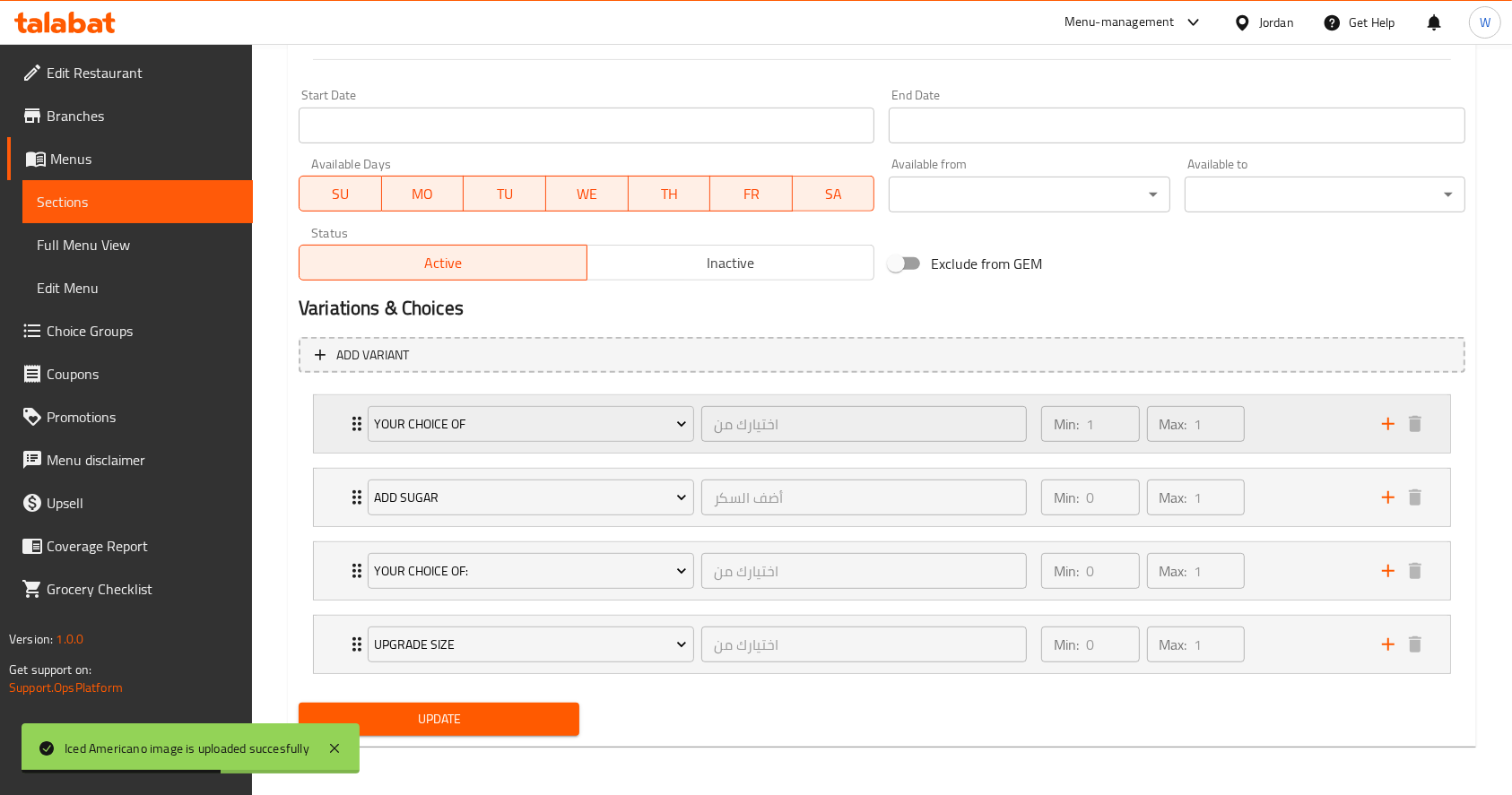
click at [1301, 439] on div "Min: 1 ​ Max: 1 ​" at bounding box center [1199, 424] width 340 height 57
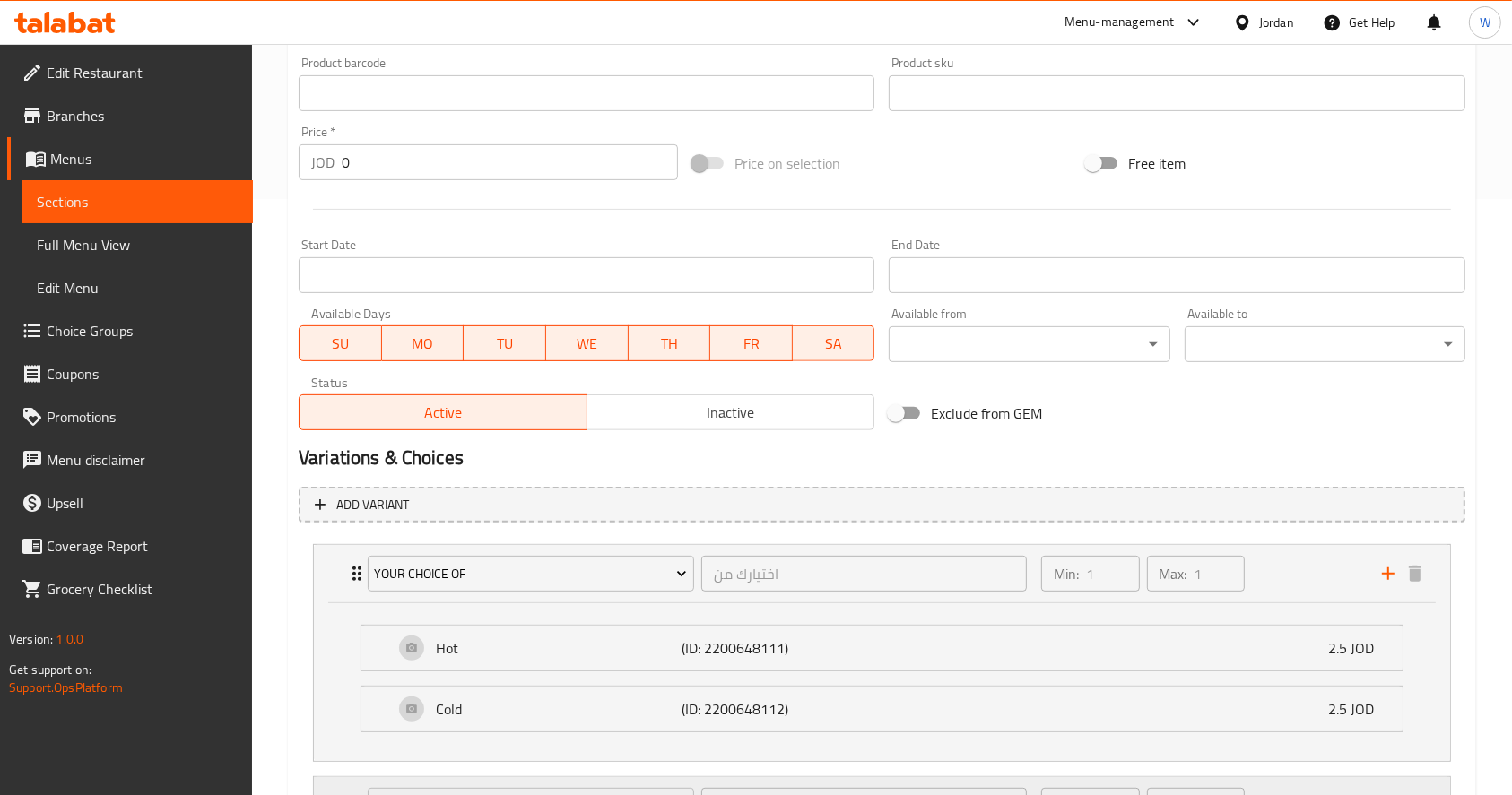
scroll to position [785, 0]
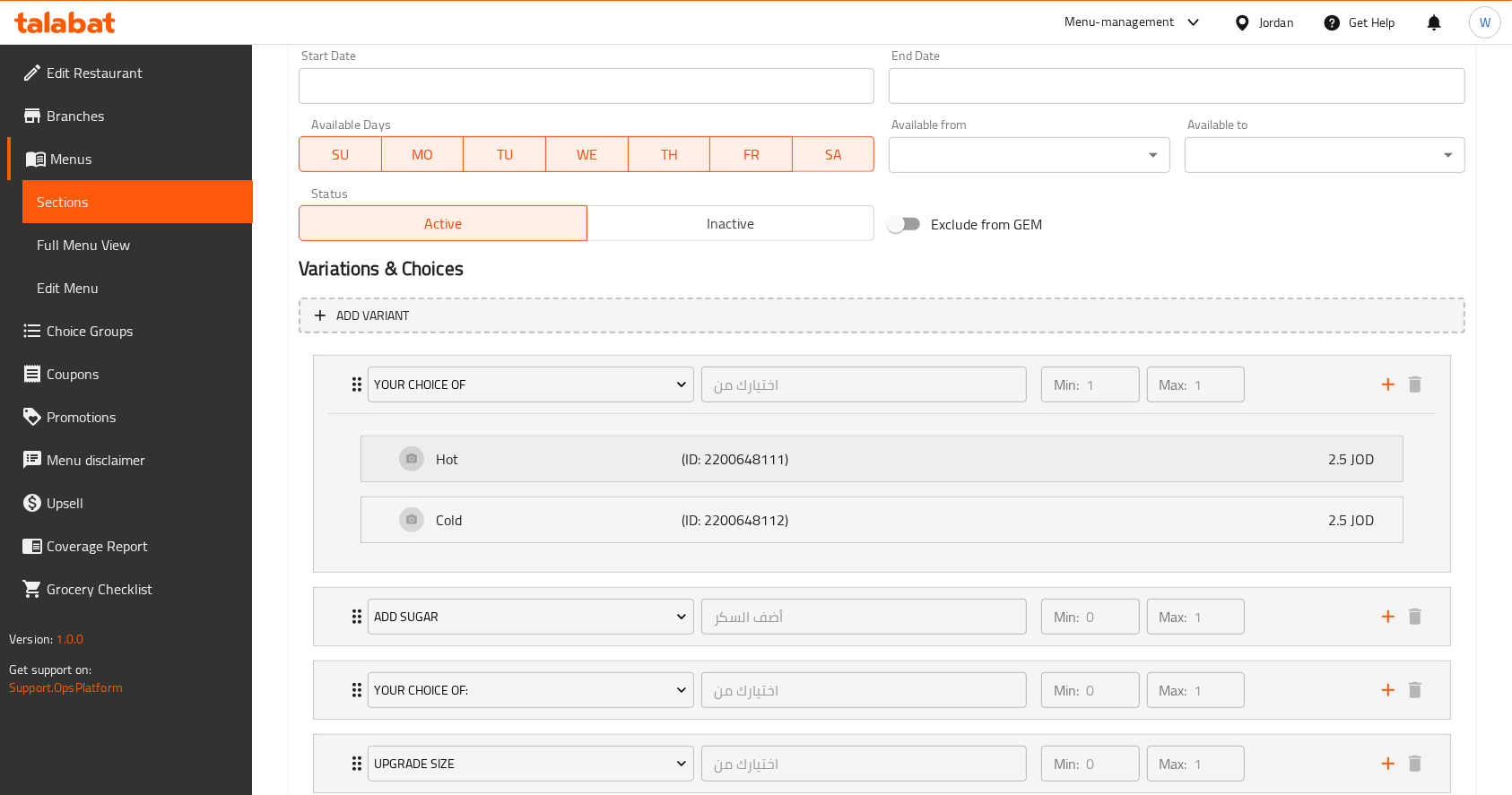
click at [1128, 468] on div "Hot (ID: 2200648111) 2.5 JOD" at bounding box center [887, 459] width 987 height 44
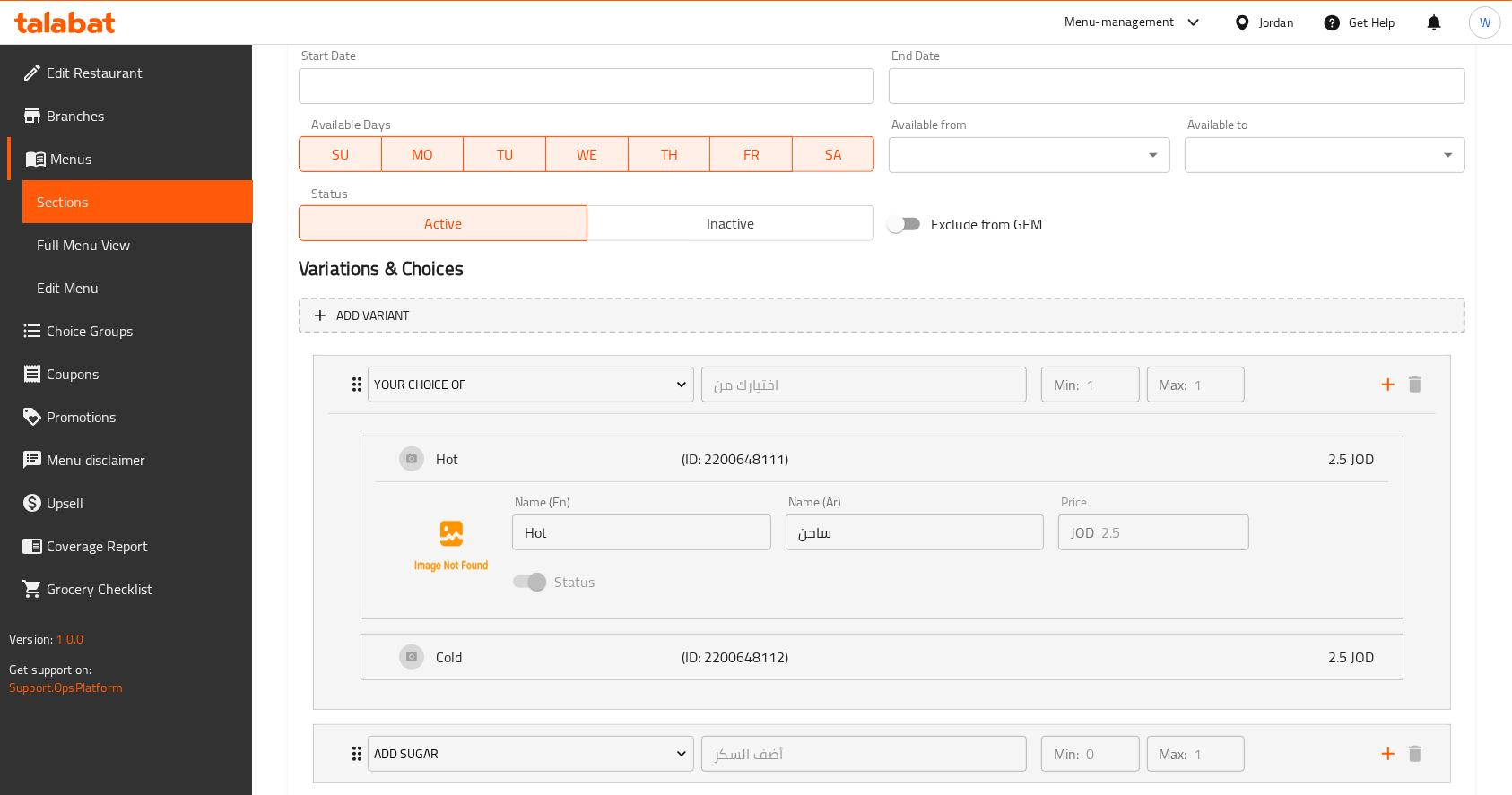
click at [525, 584] on span at bounding box center [528, 582] width 31 height 13
click at [619, 542] on input "Hot" at bounding box center [641, 533] width 259 height 36
click at [925, 537] on input "ساحن" at bounding box center [914, 533] width 259 height 36
click at [1311, 391] on div "Min: 1 ​ Max: 1 ​" at bounding box center [1199, 385] width 340 height 57
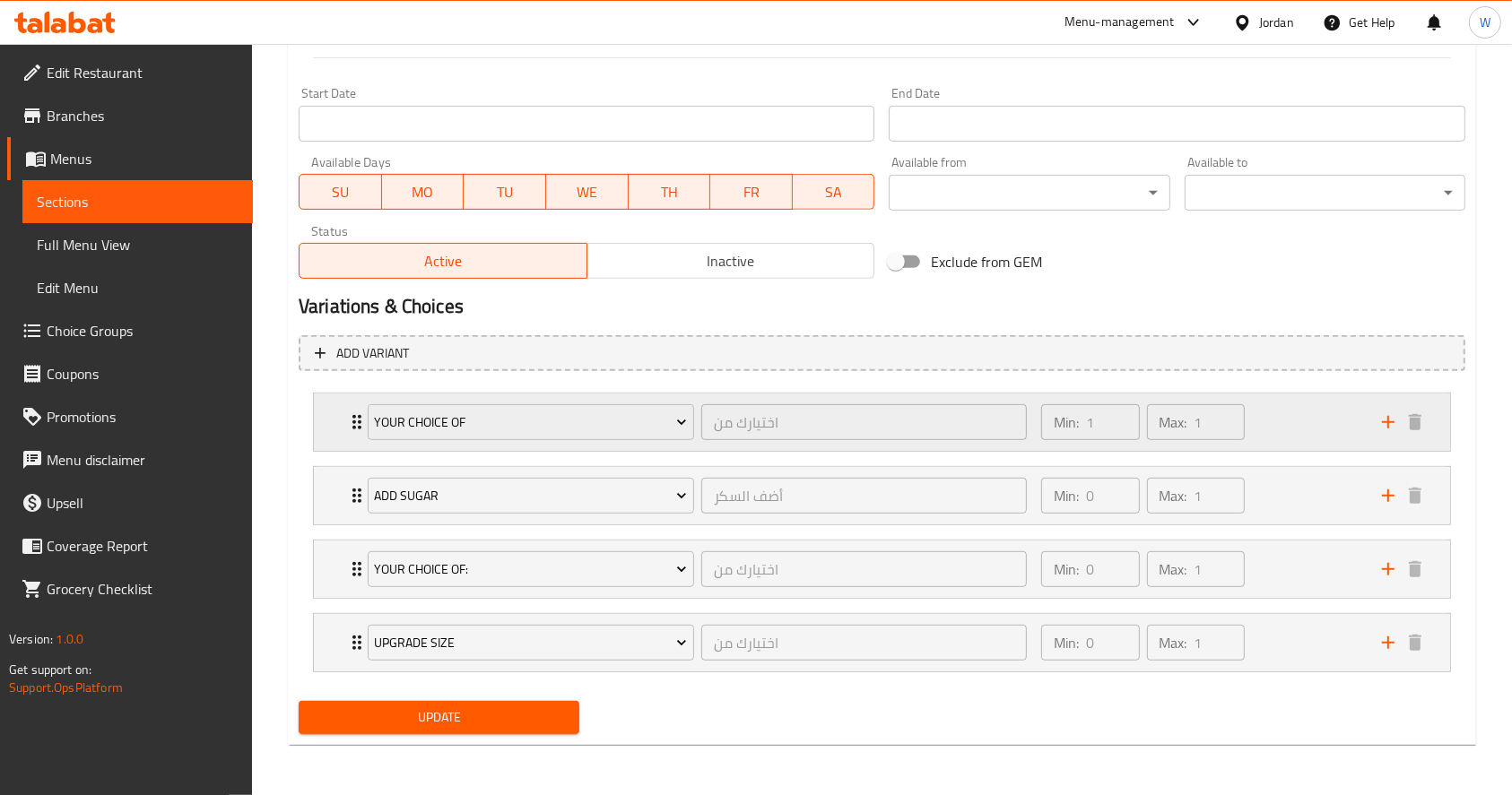
scroll to position [746, 0]
click at [352, 423] on icon "Expand" at bounding box center [356, 424] width 9 height 15
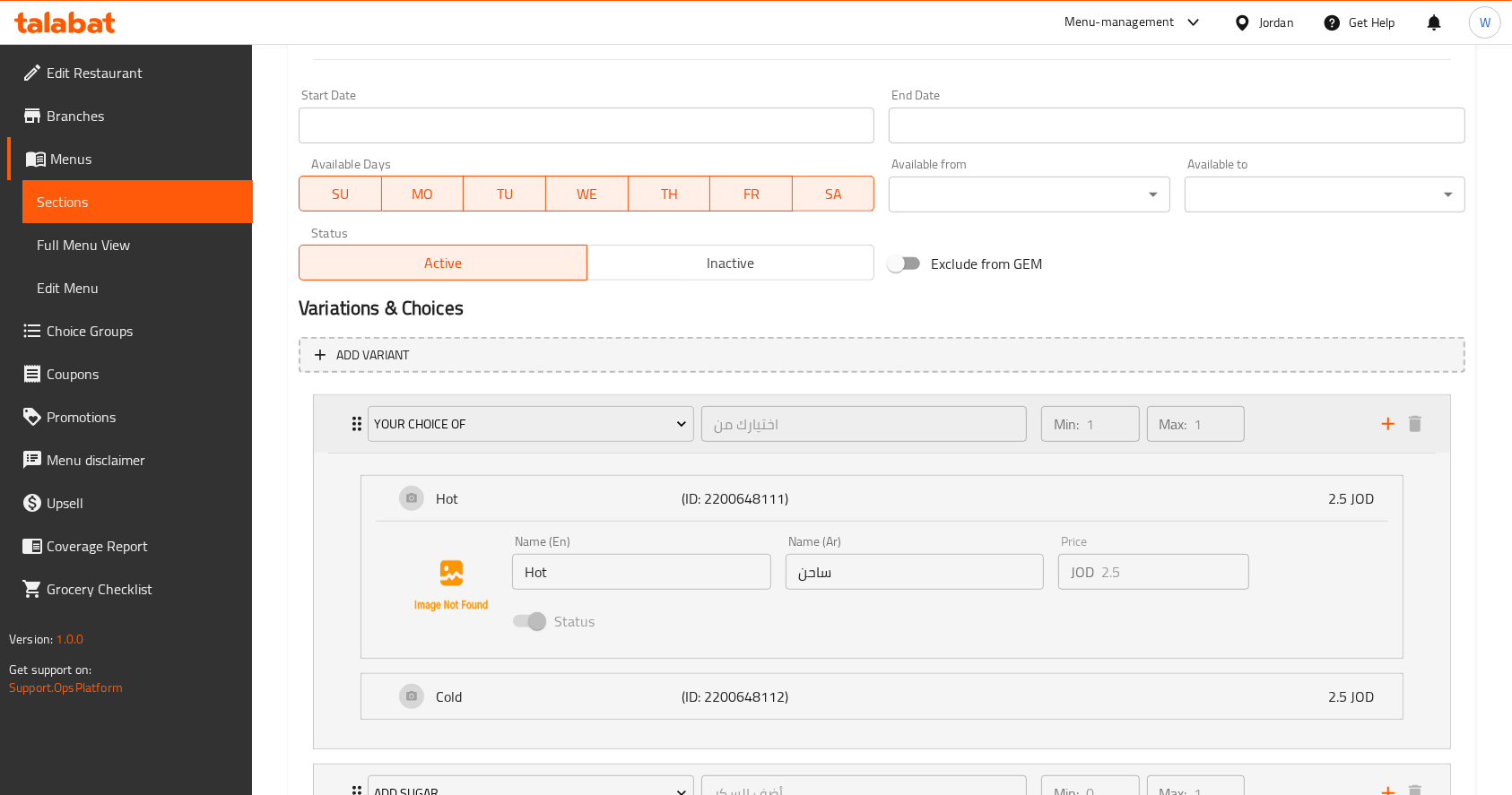
scroll to position [785, 0]
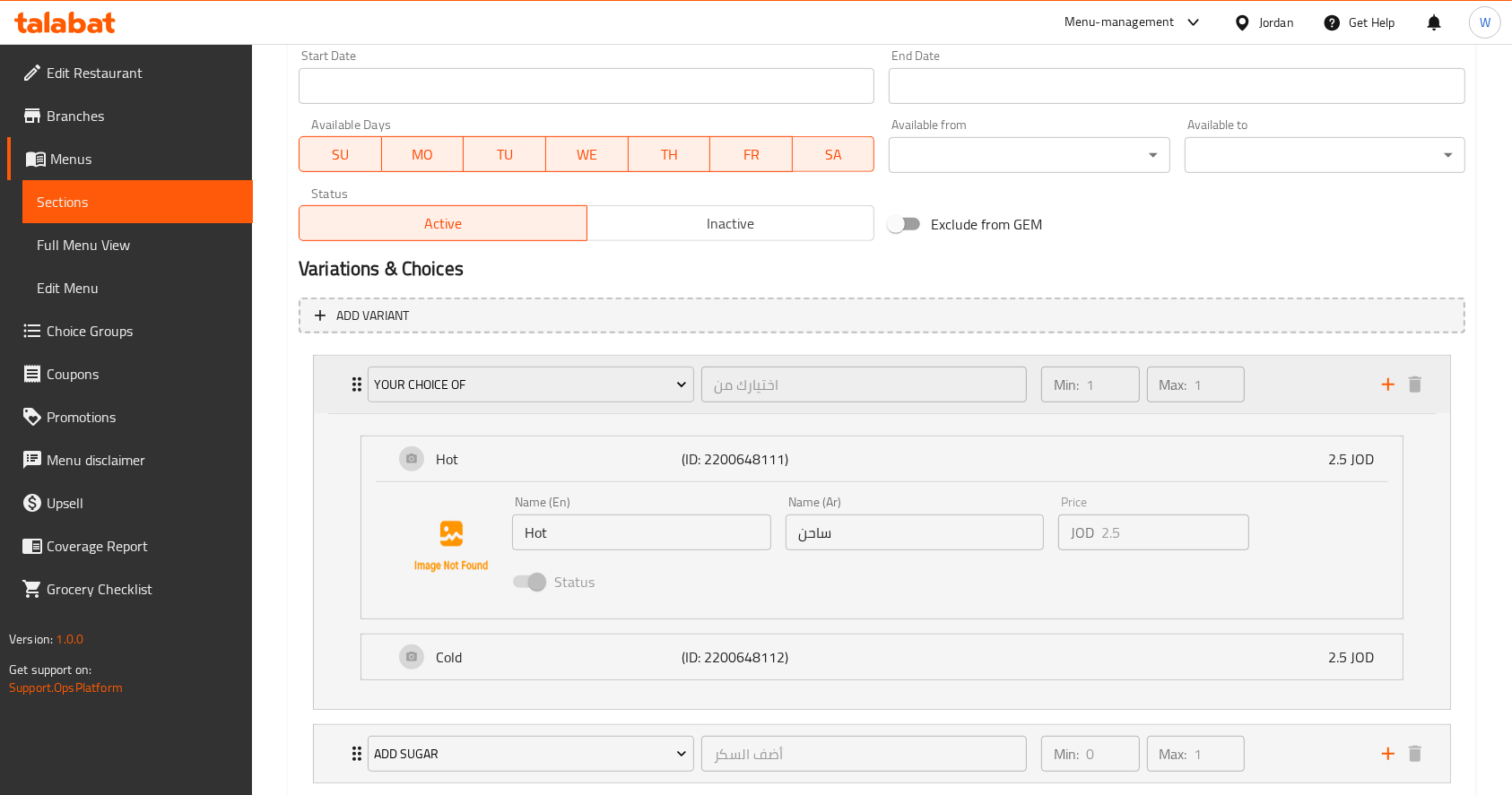
click at [357, 382] on div "Your Choice Of اختيارك من ​" at bounding box center [697, 385] width 681 height 57
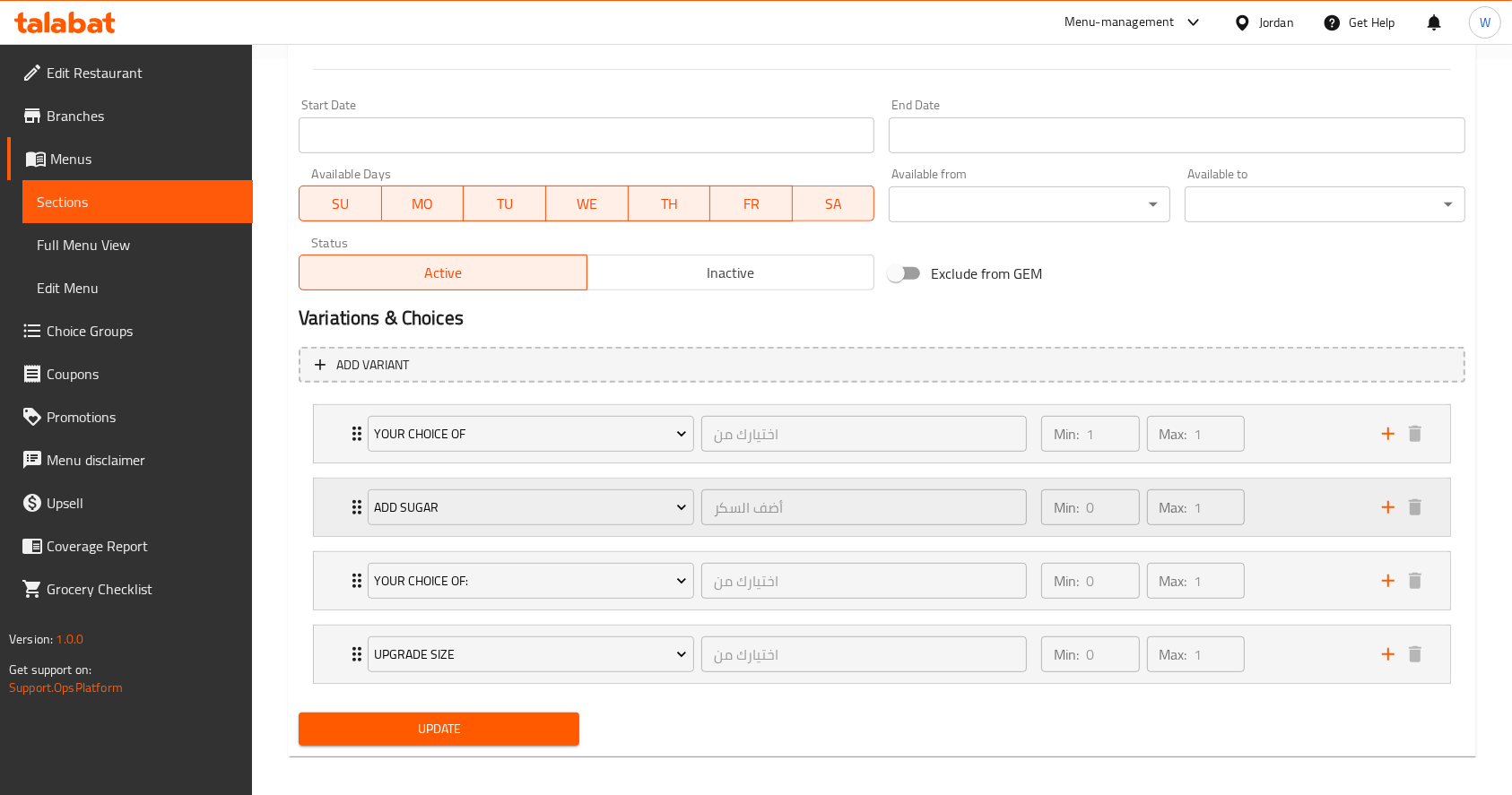
scroll to position [746, 0]
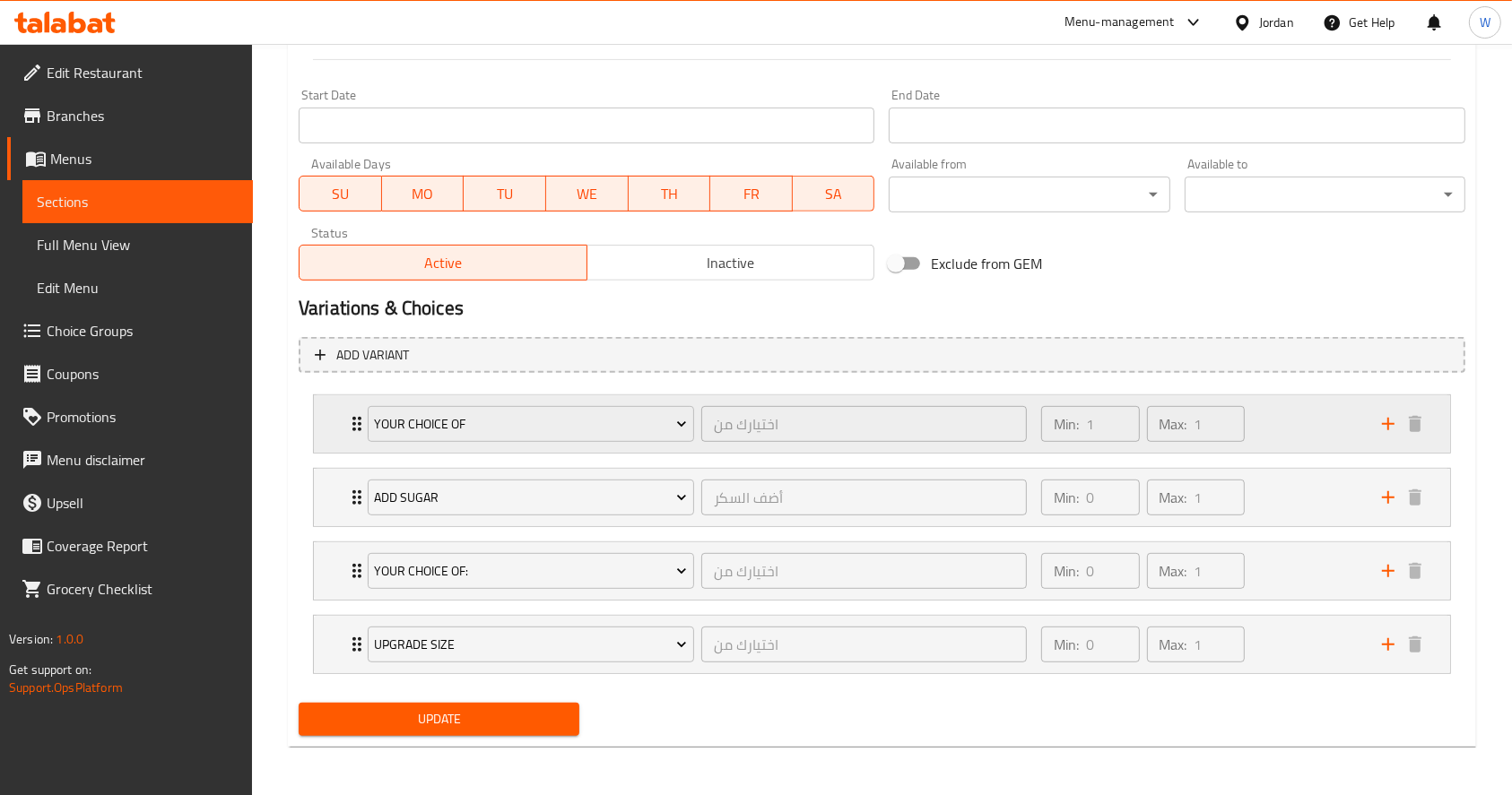
click at [1326, 425] on div "Min: 1 ​ Max: 1 ​" at bounding box center [1199, 424] width 340 height 57
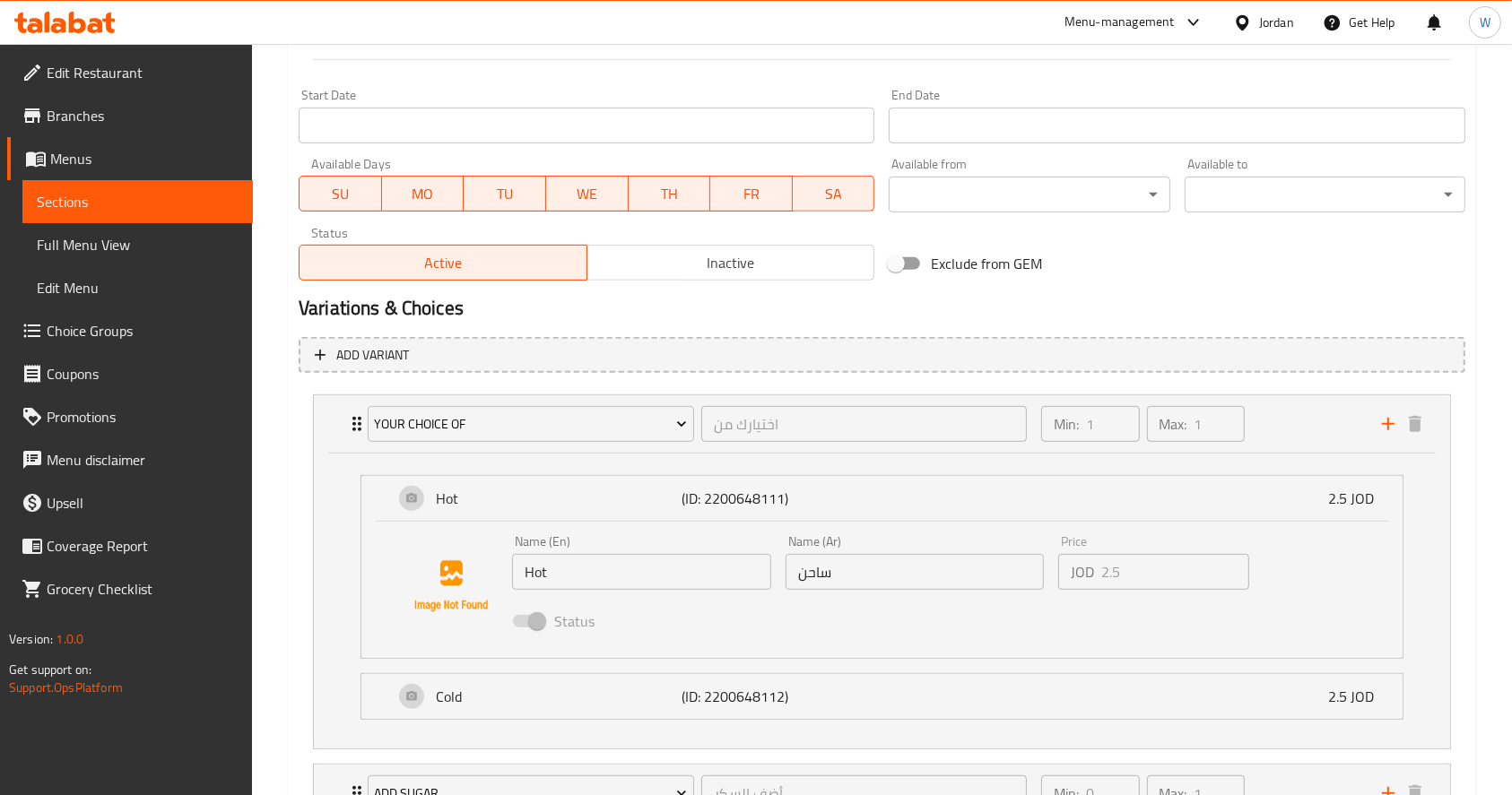
click at [104, 325] on span "Choice Groups" at bounding box center [142, 331] width 192 height 22
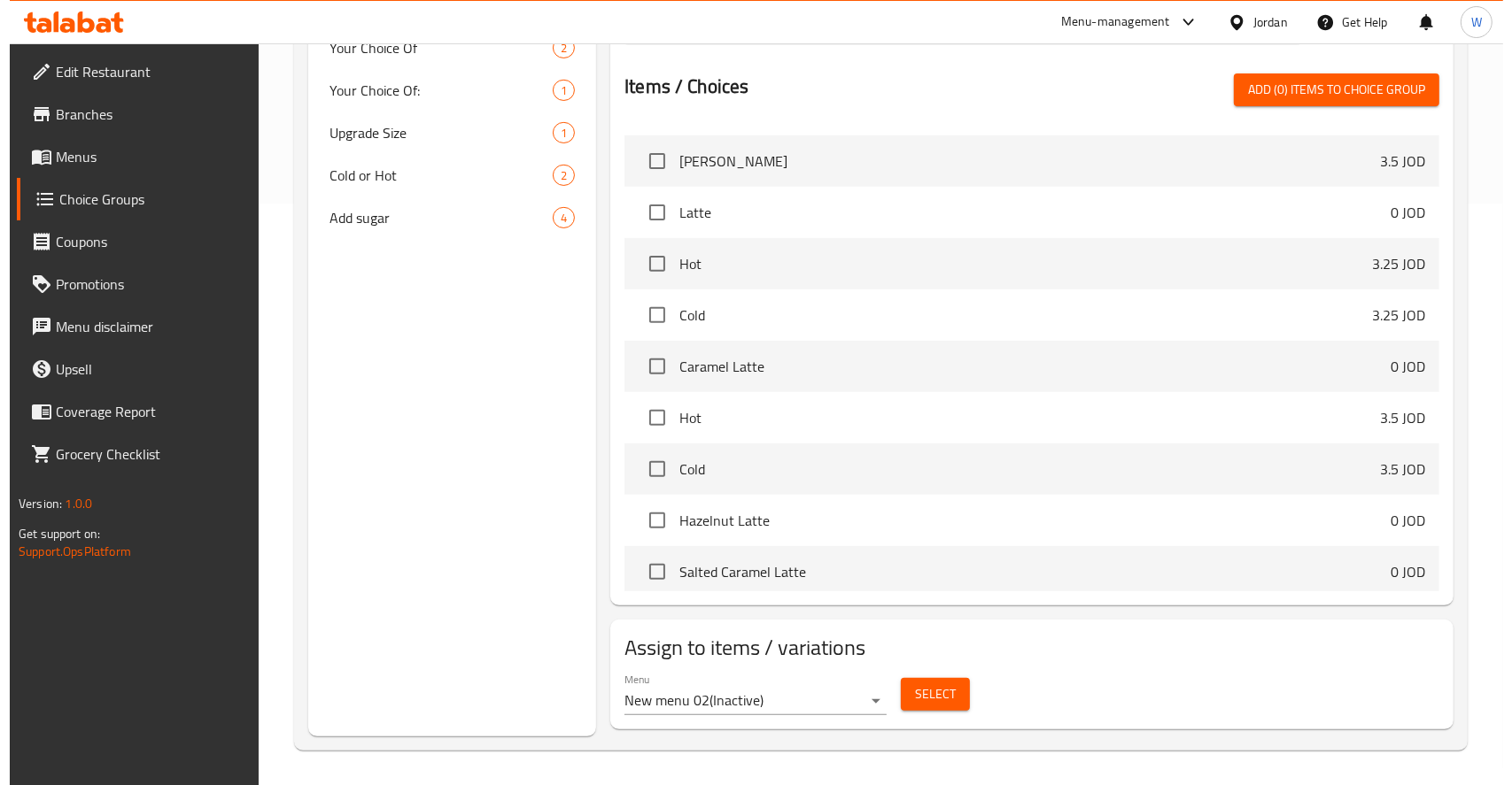
scroll to position [2006, 0]
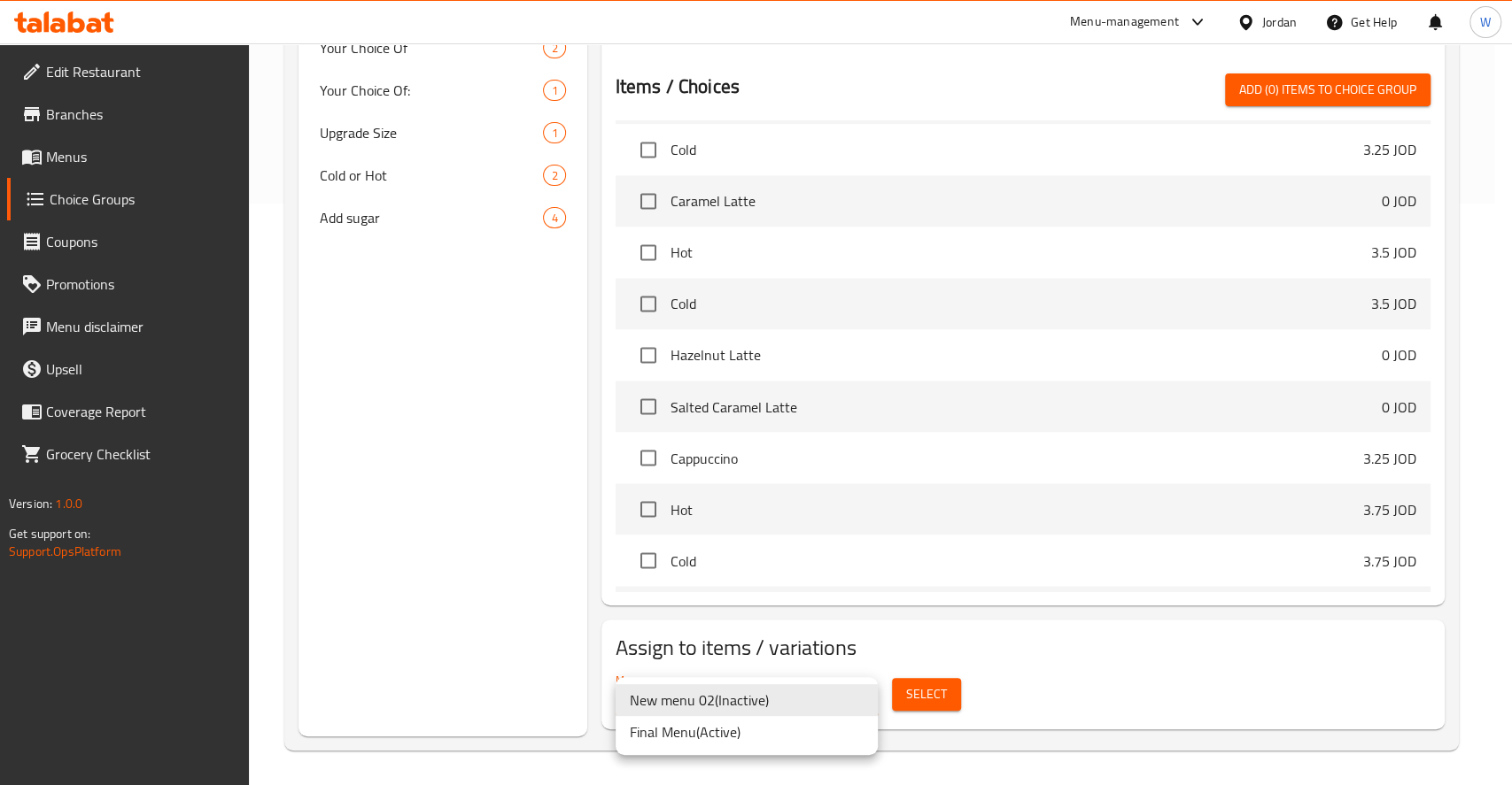
click at [730, 734] on li "Final Menu ( Active )" at bounding box center [746, 731] width 262 height 32
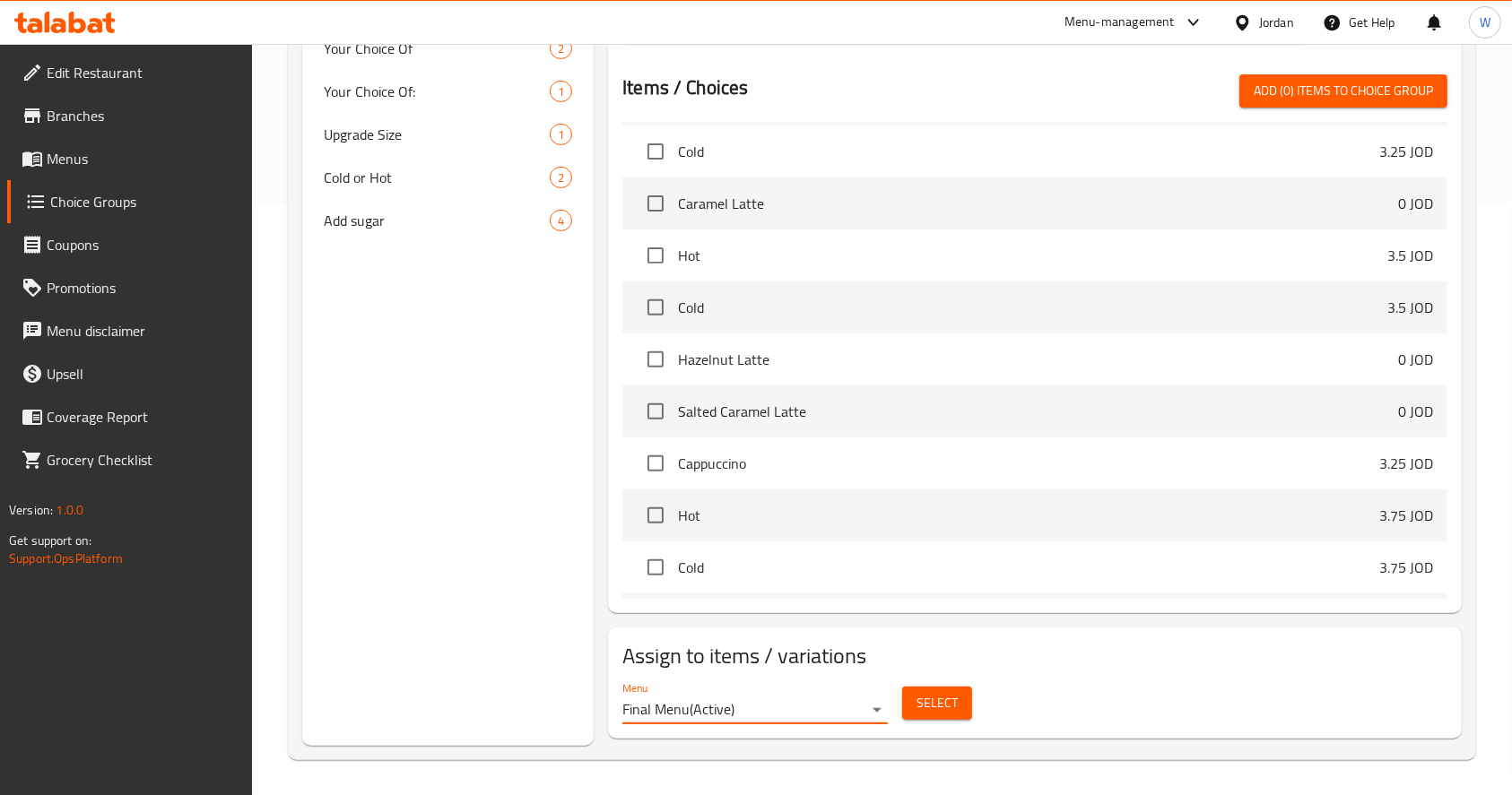
click at [921, 695] on span "Select" at bounding box center [937, 703] width 41 height 23
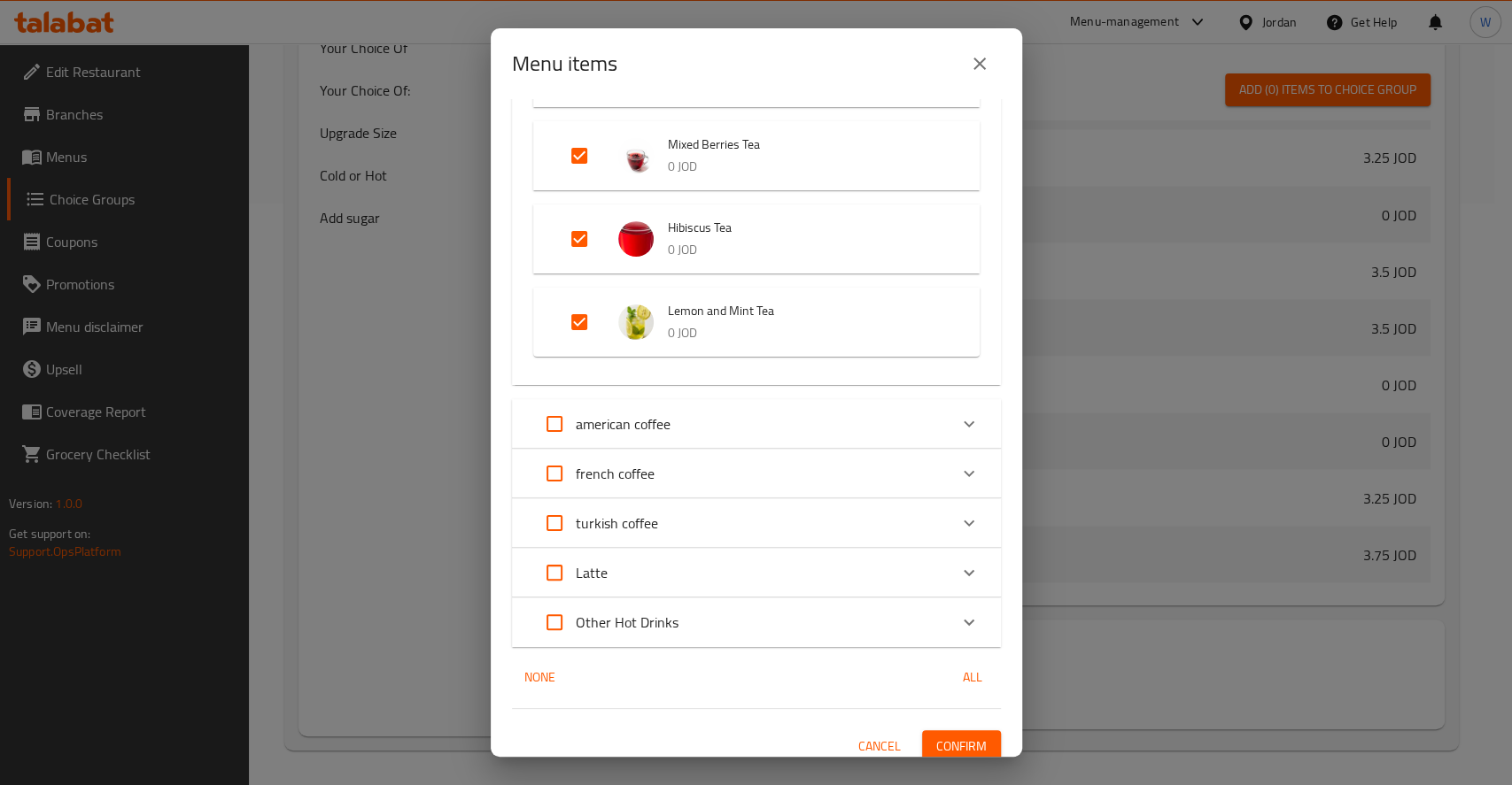
scroll to position [533, 0]
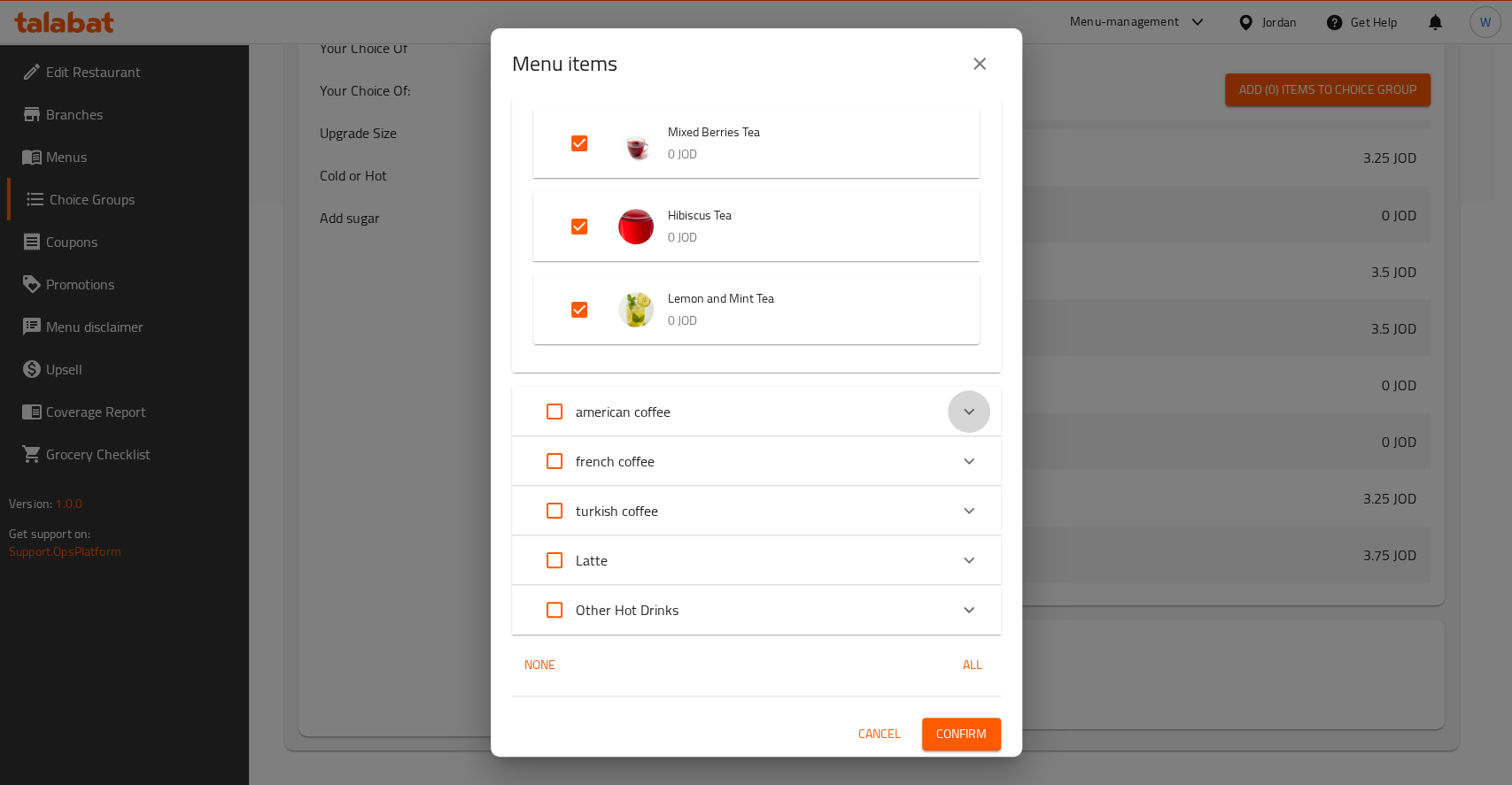
click at [964, 413] on icon "Expand" at bounding box center [968, 412] width 11 height 6
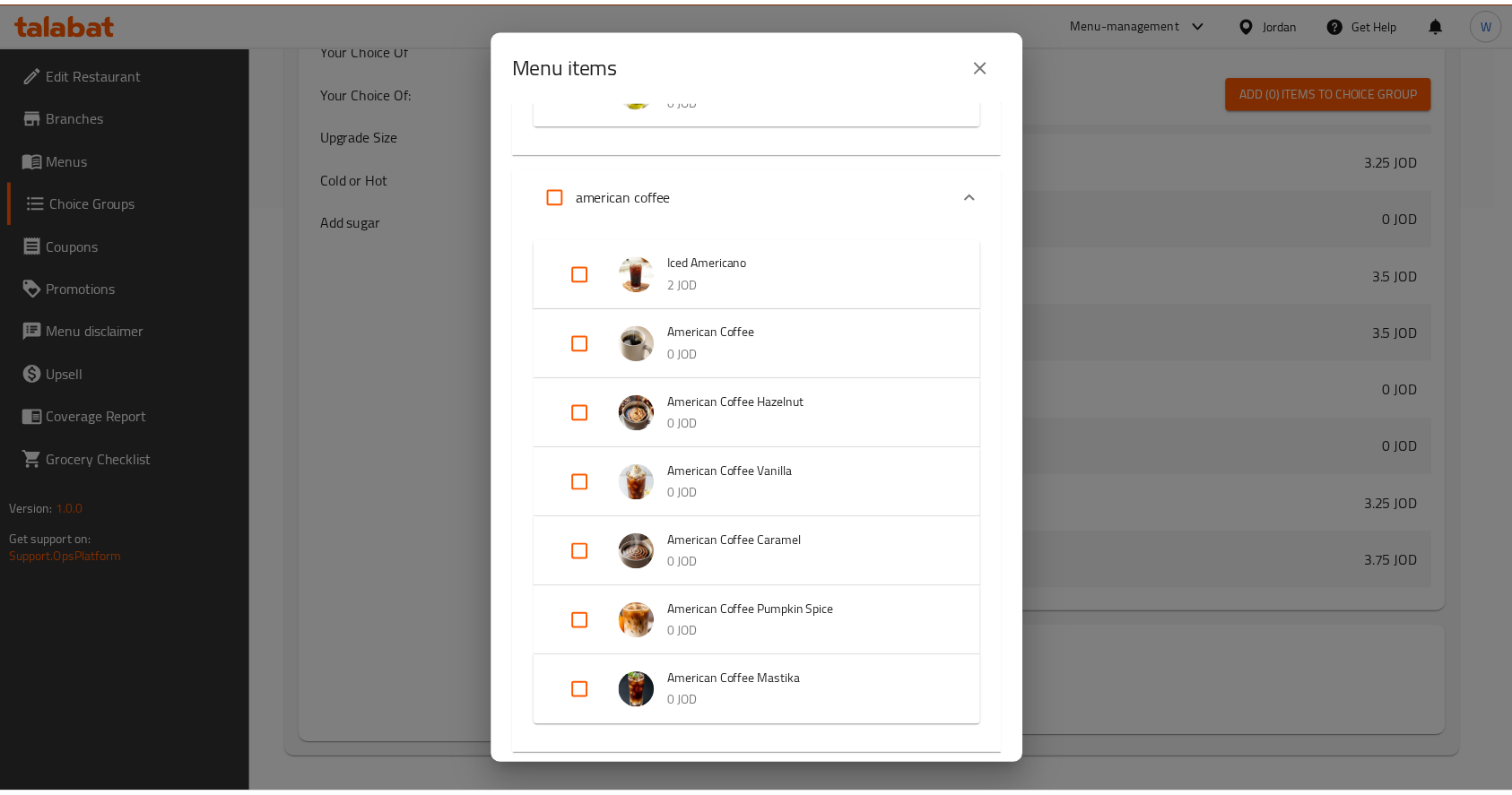
scroll to position [779, 0]
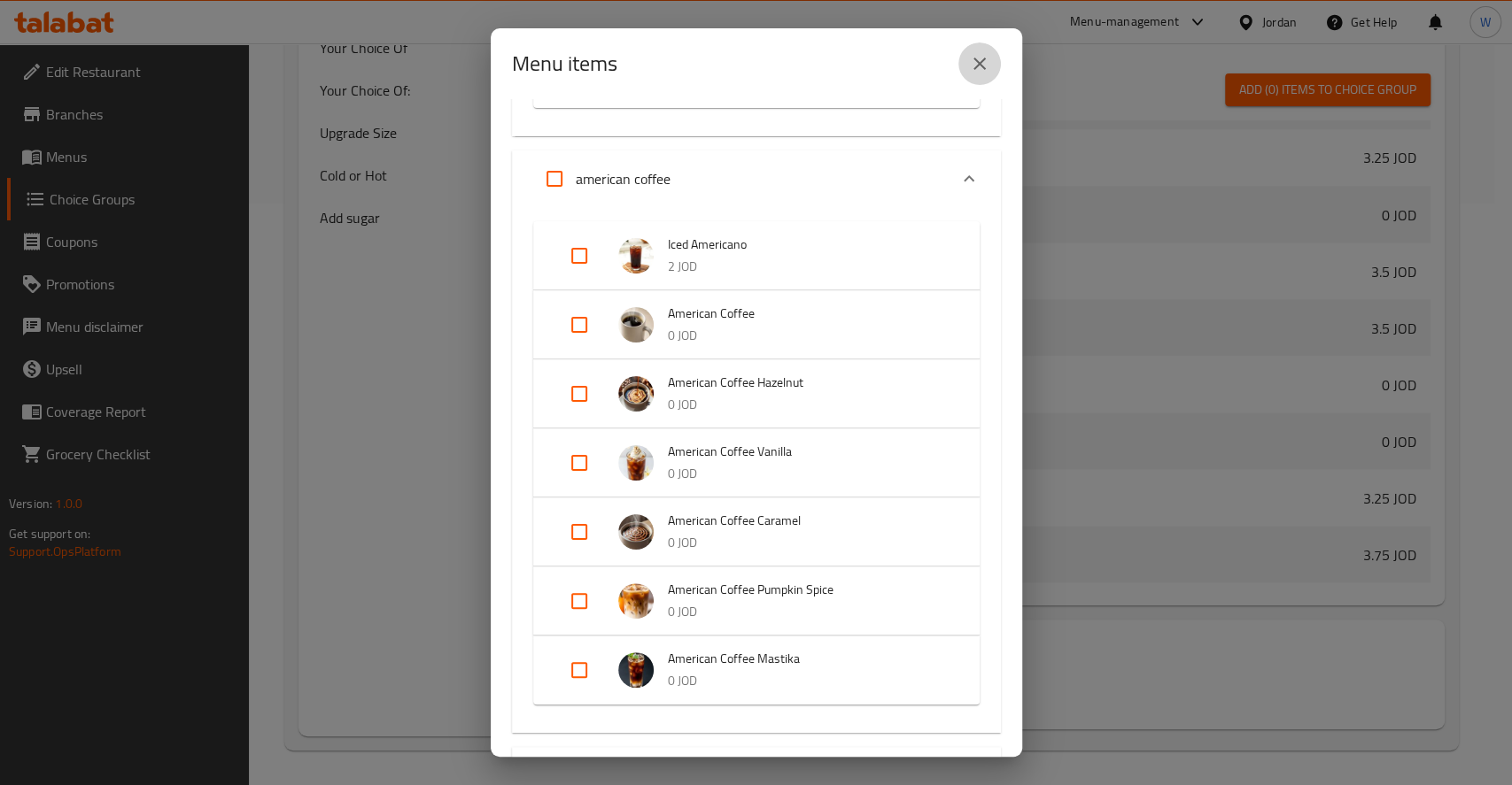
click at [987, 72] on icon "close" at bounding box center [979, 64] width 21 height 21
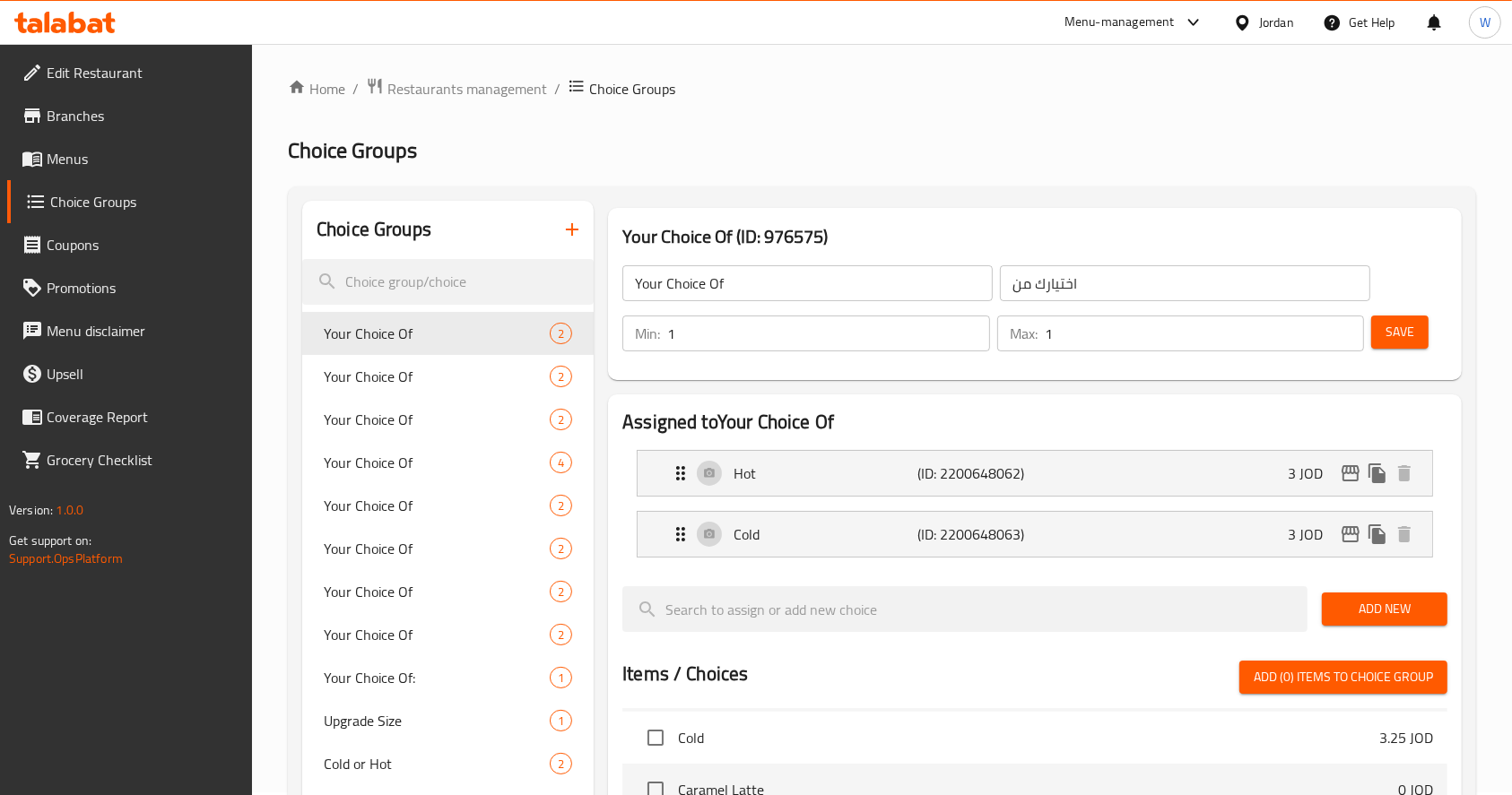
scroll to position [0, 0]
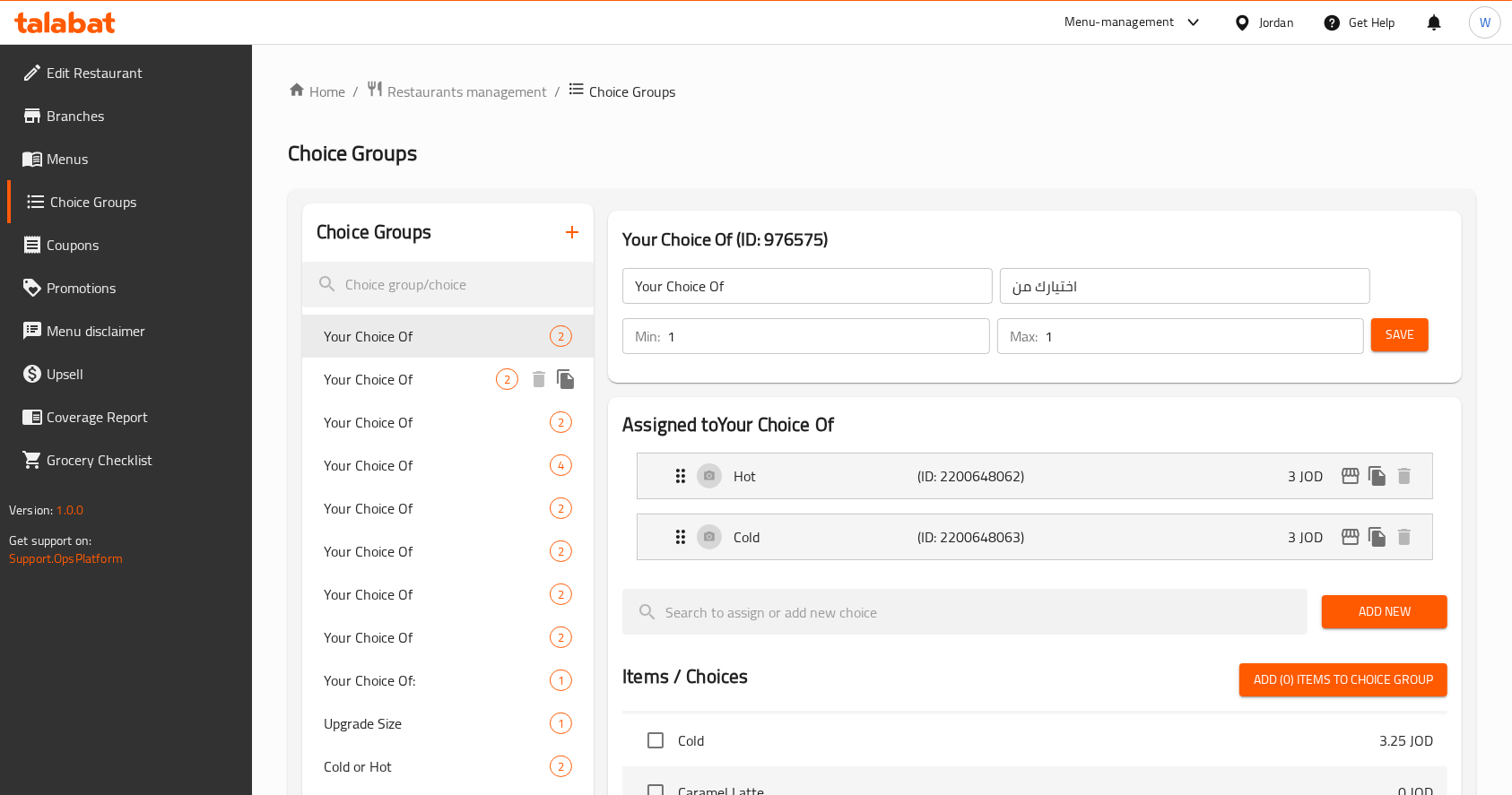
click at [410, 378] on span "Your Choice Of" at bounding box center [409, 380] width 173 height 22
type input "Your Choice Of"
type input "اختيارك من"
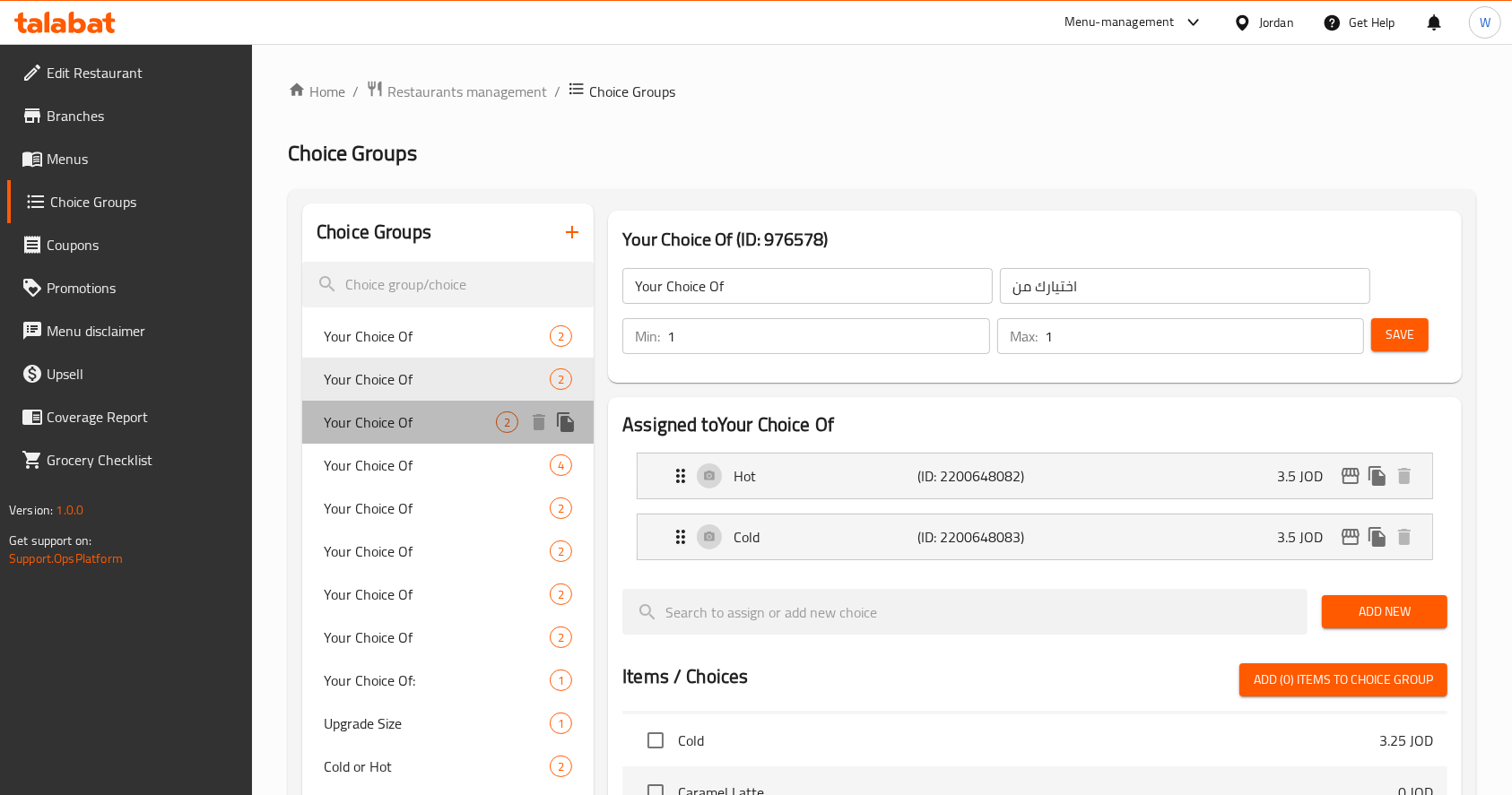
click at [405, 415] on span "Your Choice Of" at bounding box center [409, 422] width 173 height 22
type input "Your Choice Of"
type input "اختيارك من"
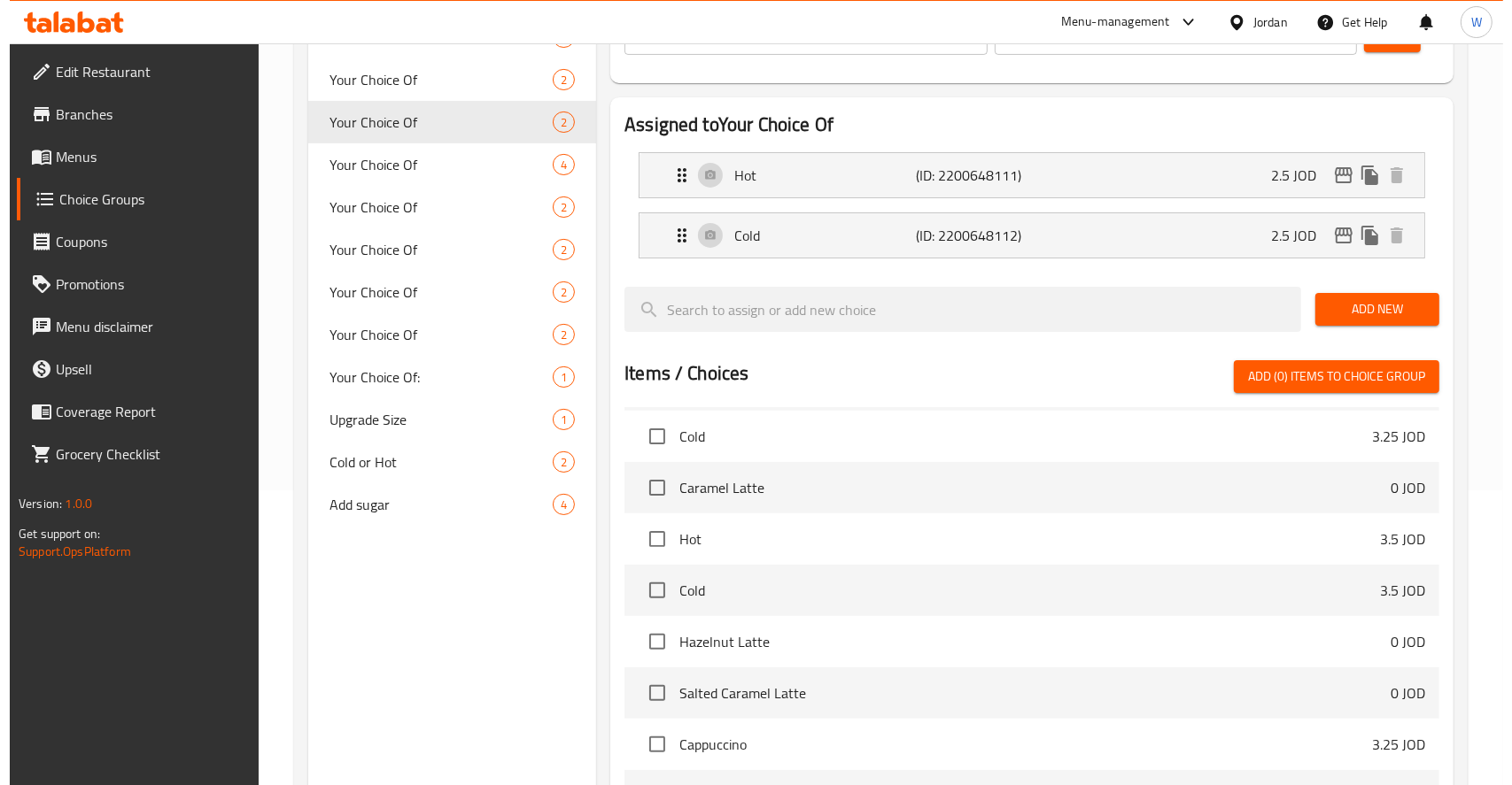
scroll to position [581, 0]
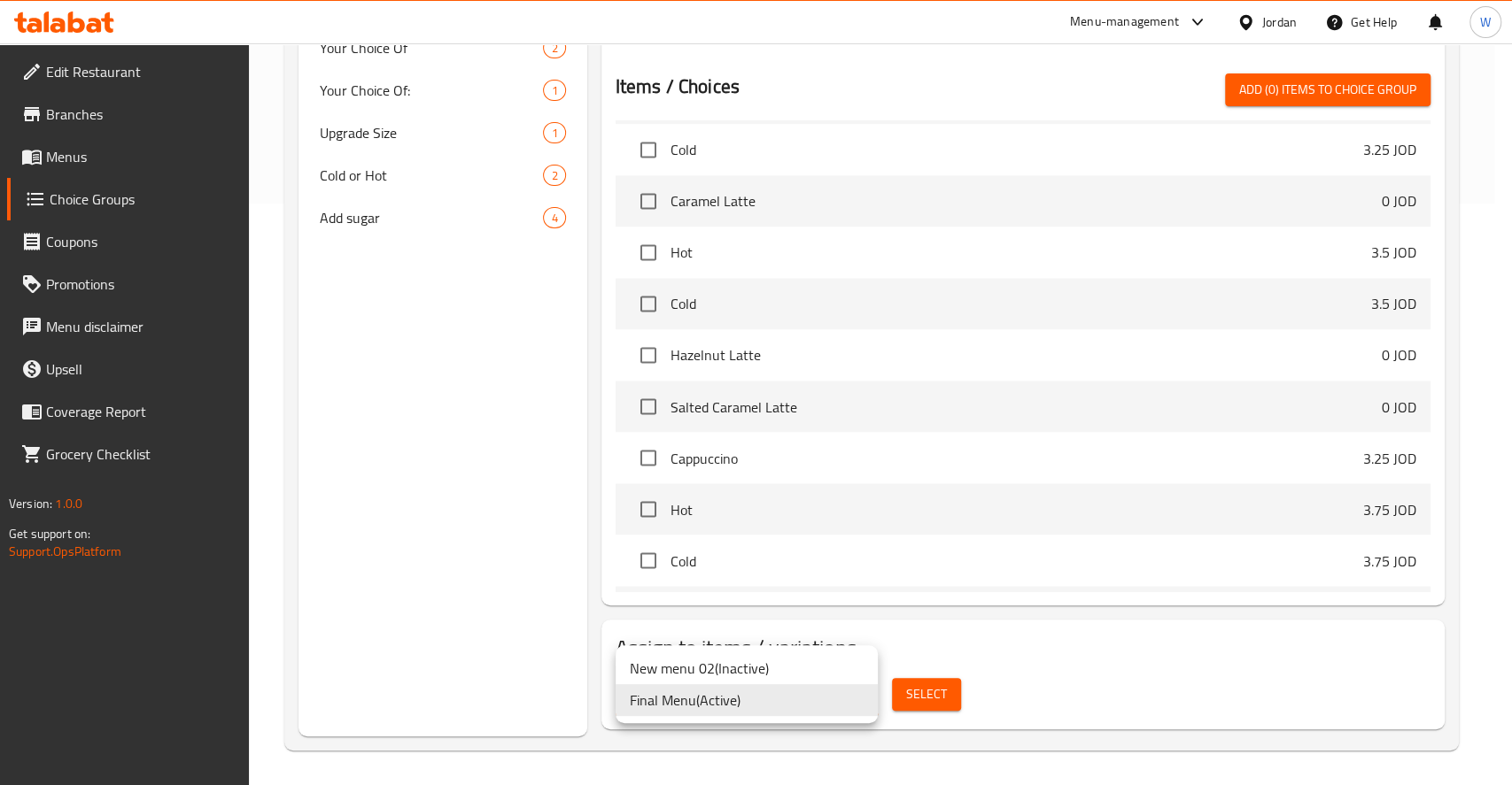
click at [1106, 684] on div at bounding box center [756, 392] width 1512 height 785
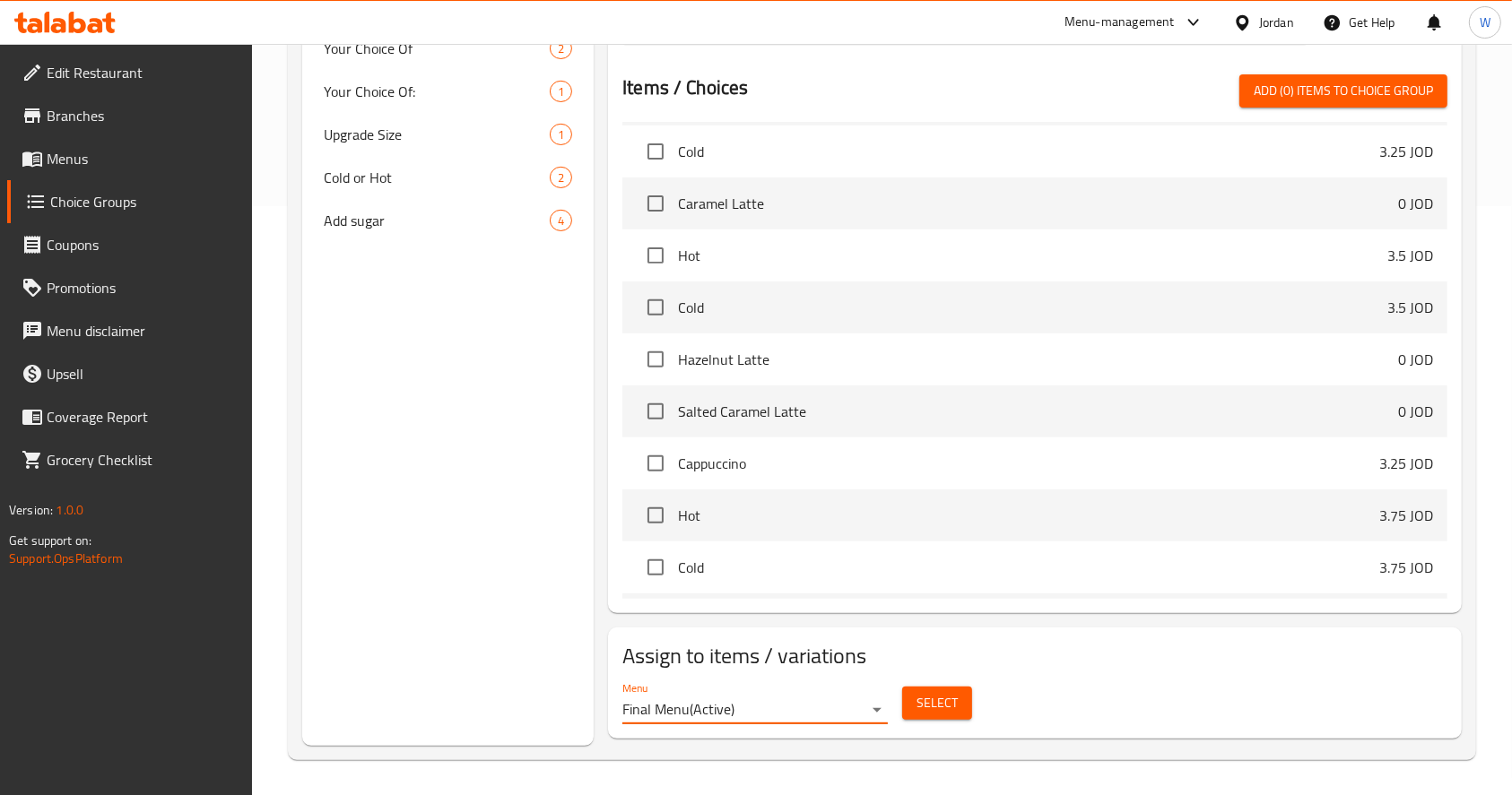
click at [906, 710] on button "Select" at bounding box center [936, 703] width 70 height 34
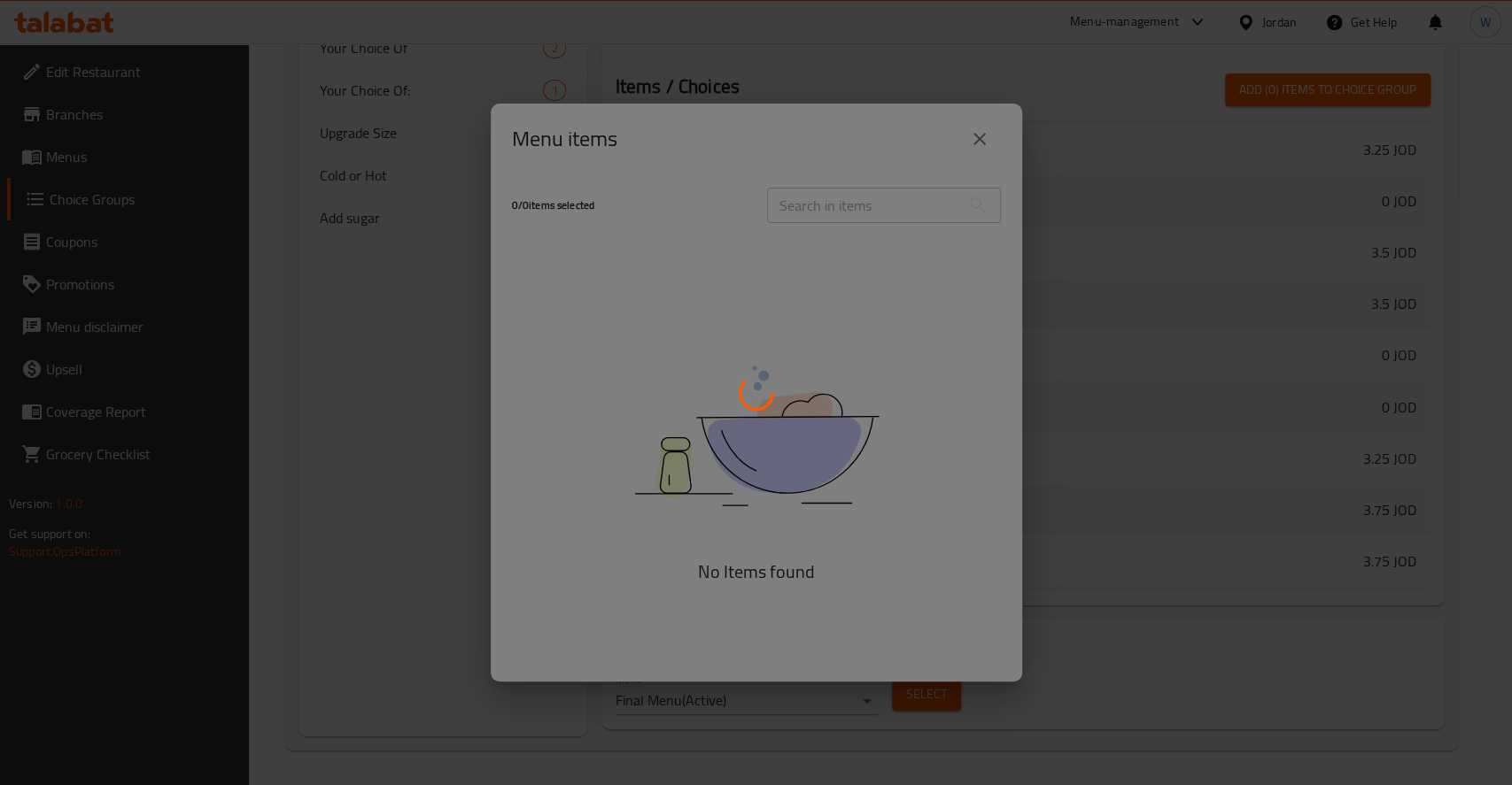
scroll to position [2208, 0]
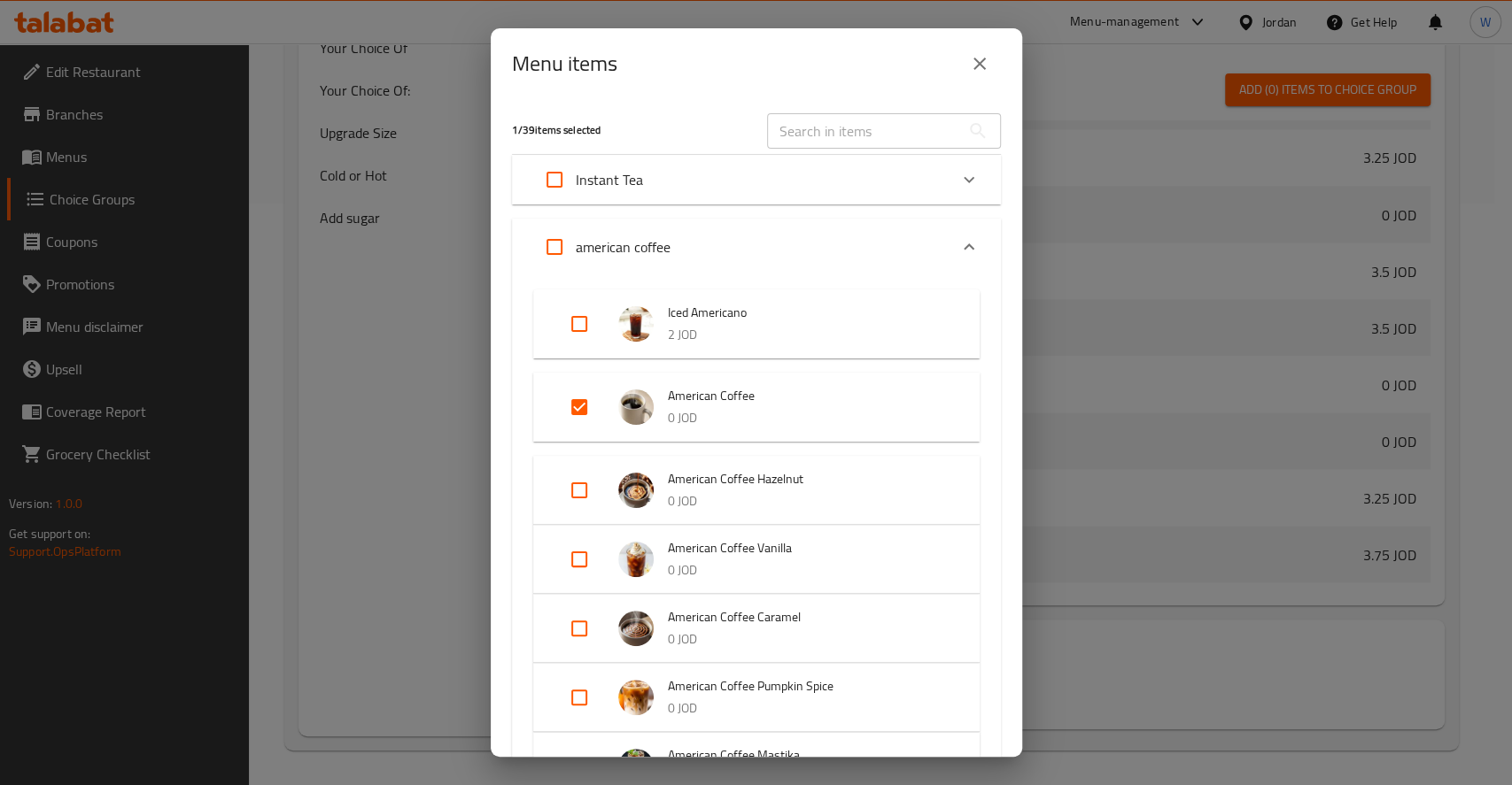
click at [579, 412] on input "Expand" at bounding box center [580, 407] width 43 height 43
checkbox input "false"
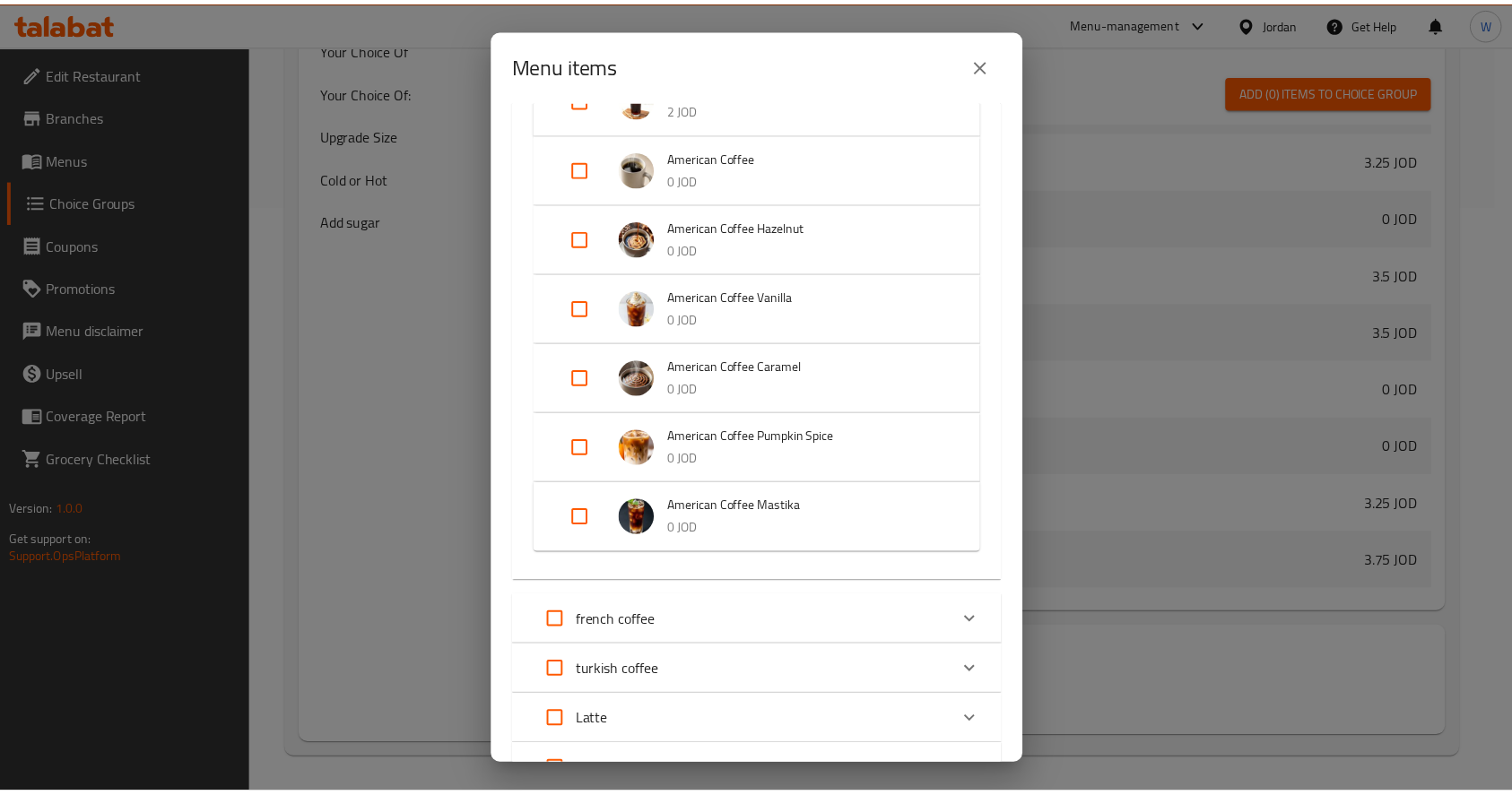
scroll to position [385, 0]
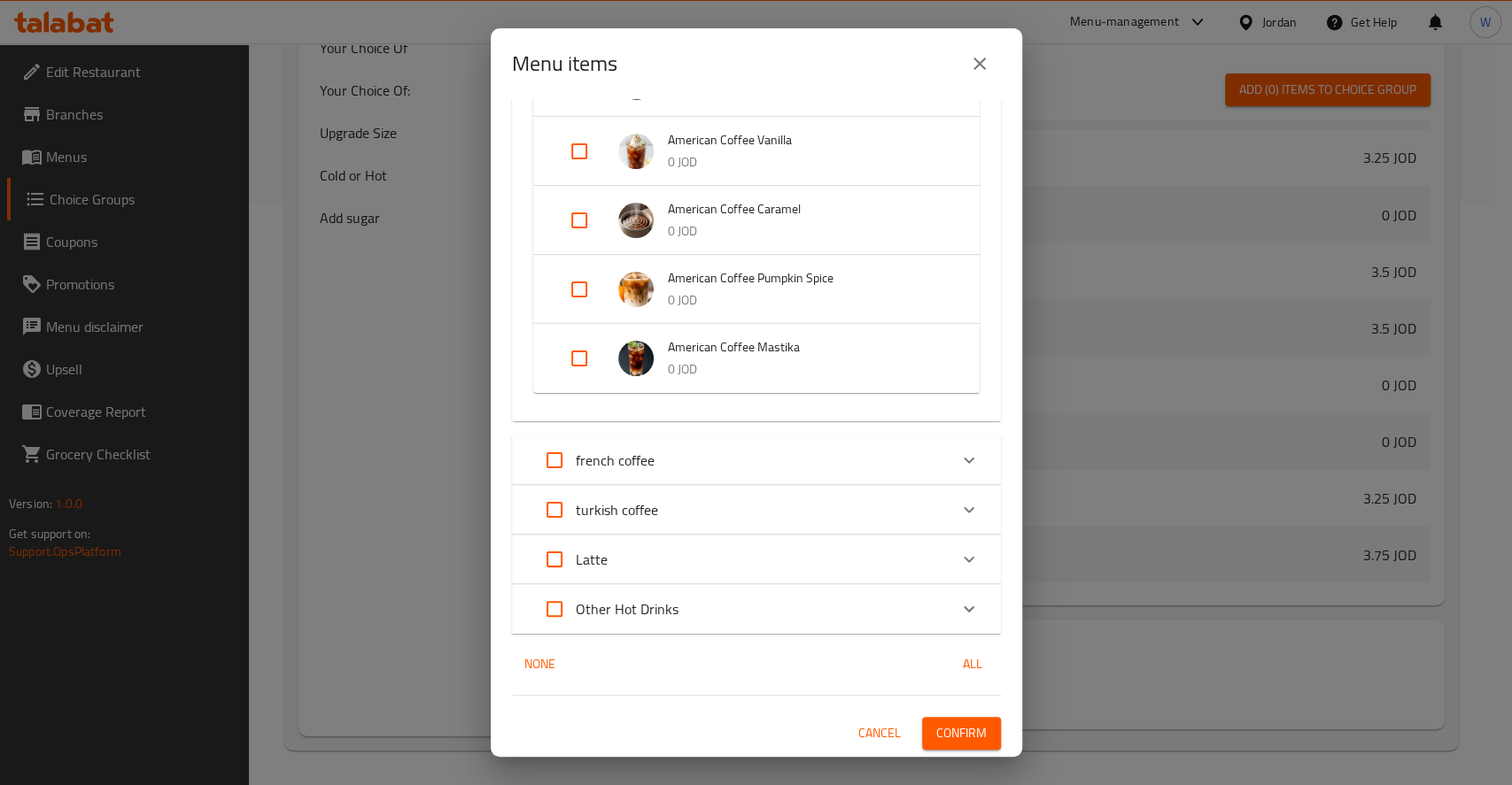
click at [936, 740] on span "Confirm" at bounding box center [962, 733] width 51 height 22
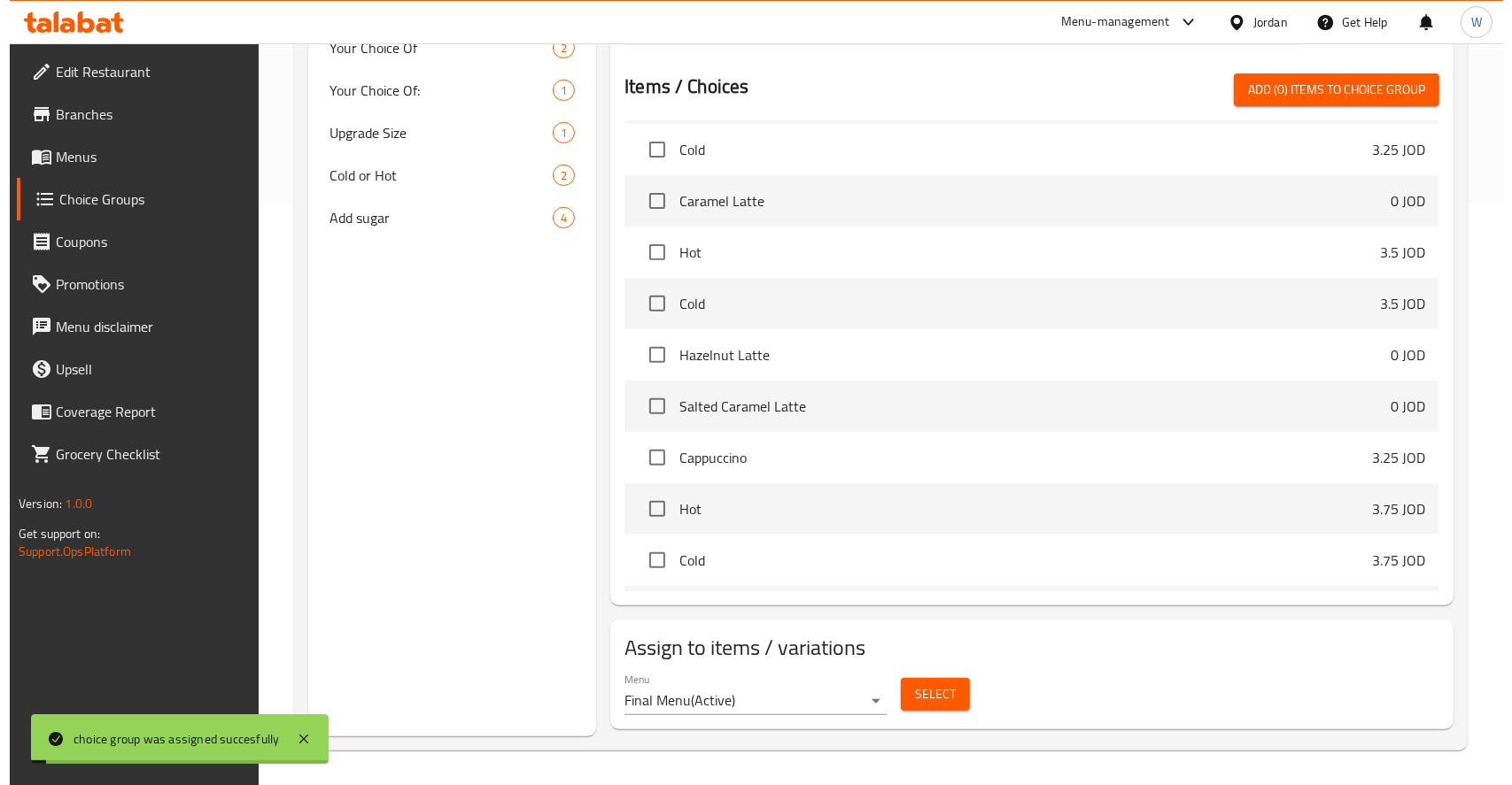
scroll to position [0, 0]
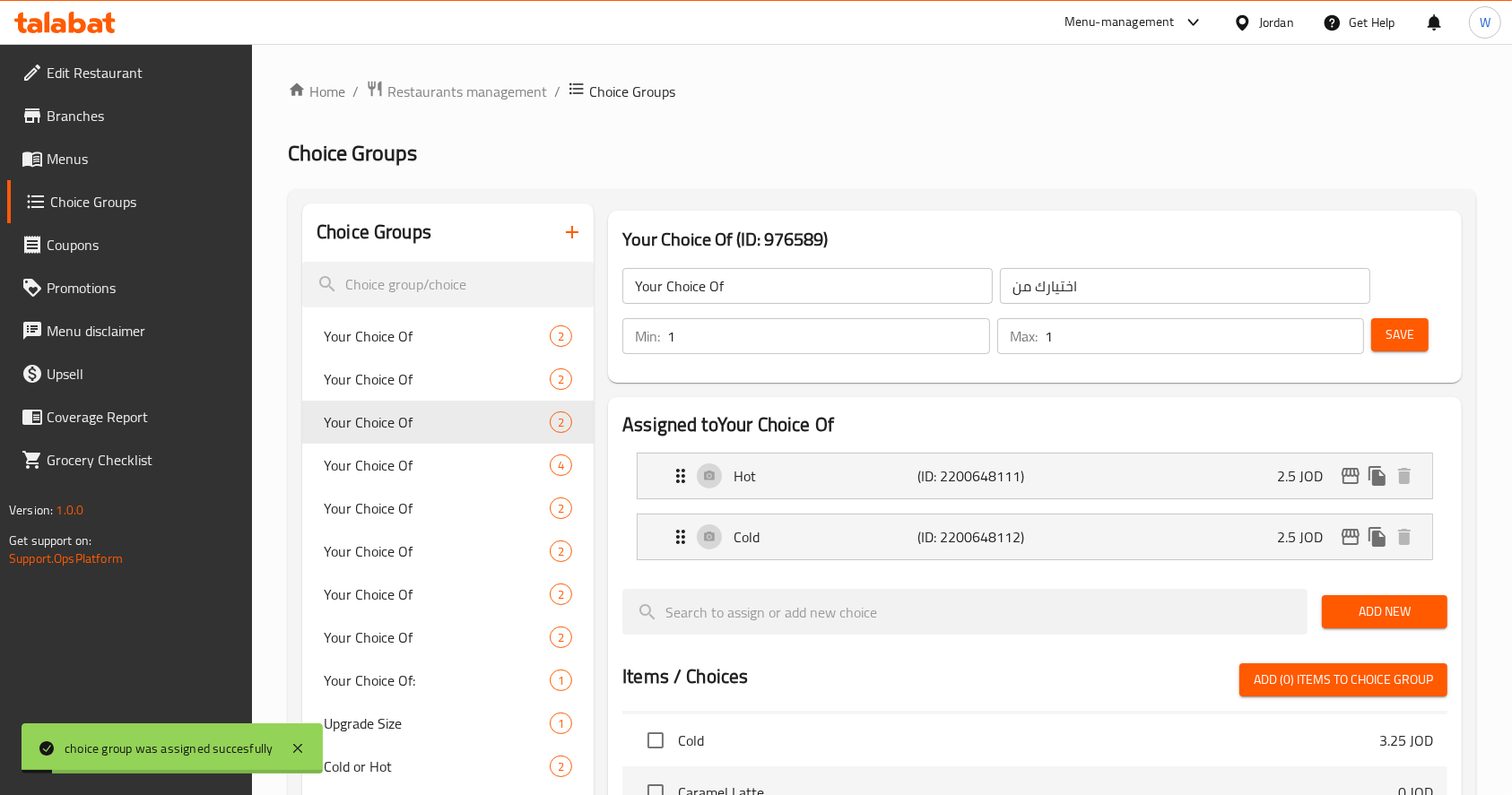
click at [85, 153] on span "Menus" at bounding box center [142, 159] width 192 height 22
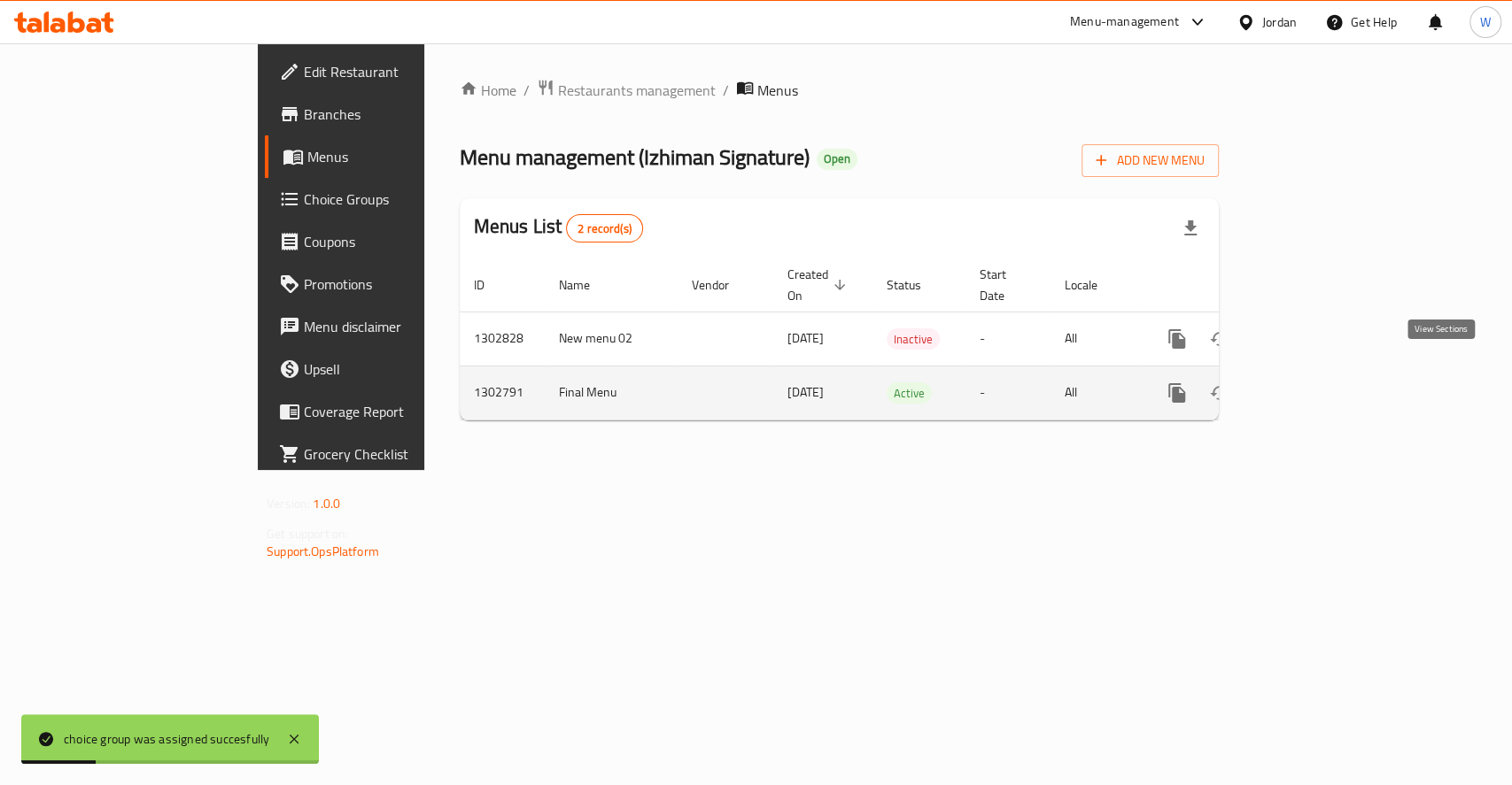
click at [1315, 383] on icon "enhanced table" at bounding box center [1304, 393] width 21 height 21
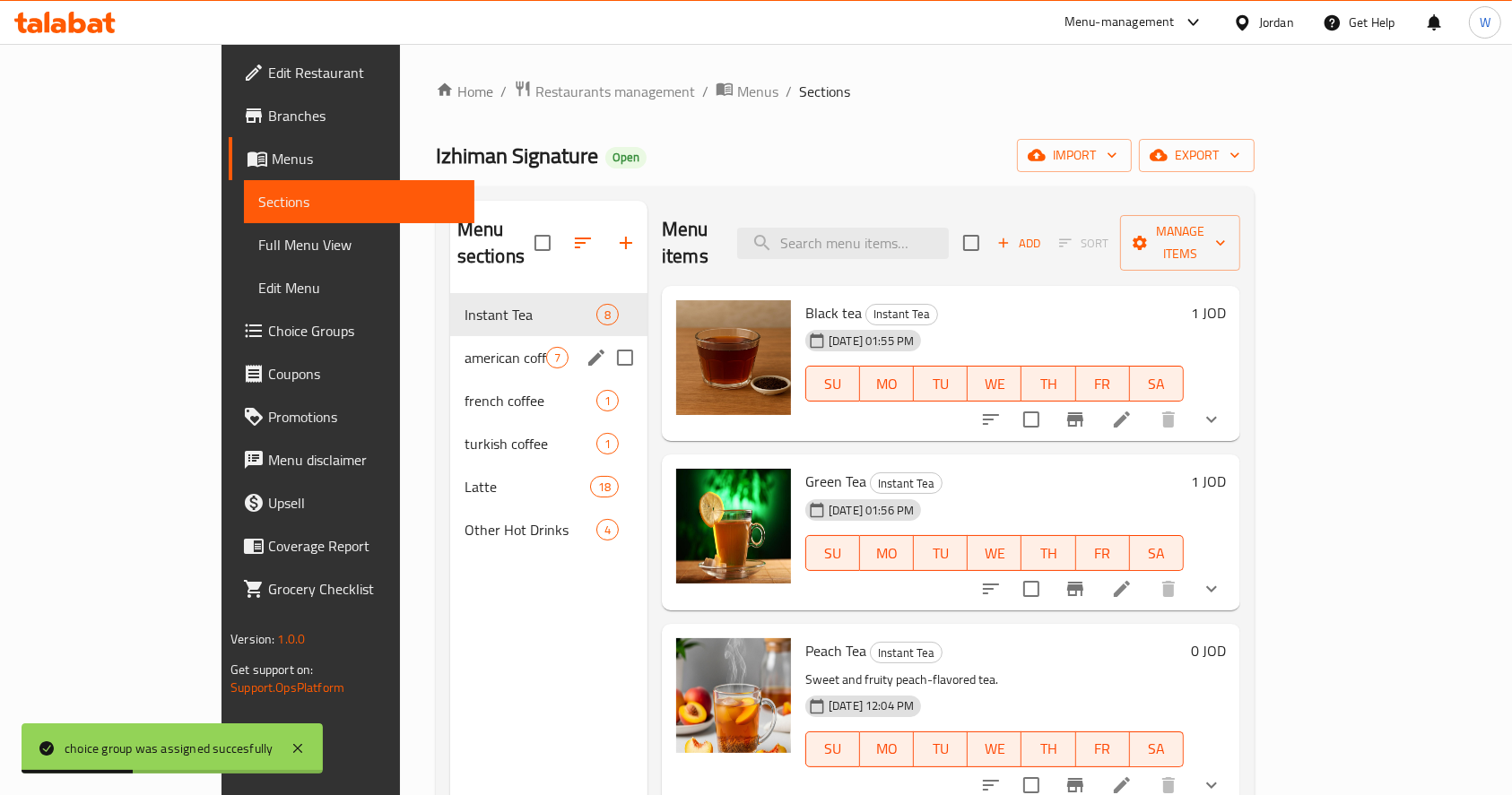
click at [465, 347] on span "american coffee" at bounding box center [505, 358] width 82 height 22
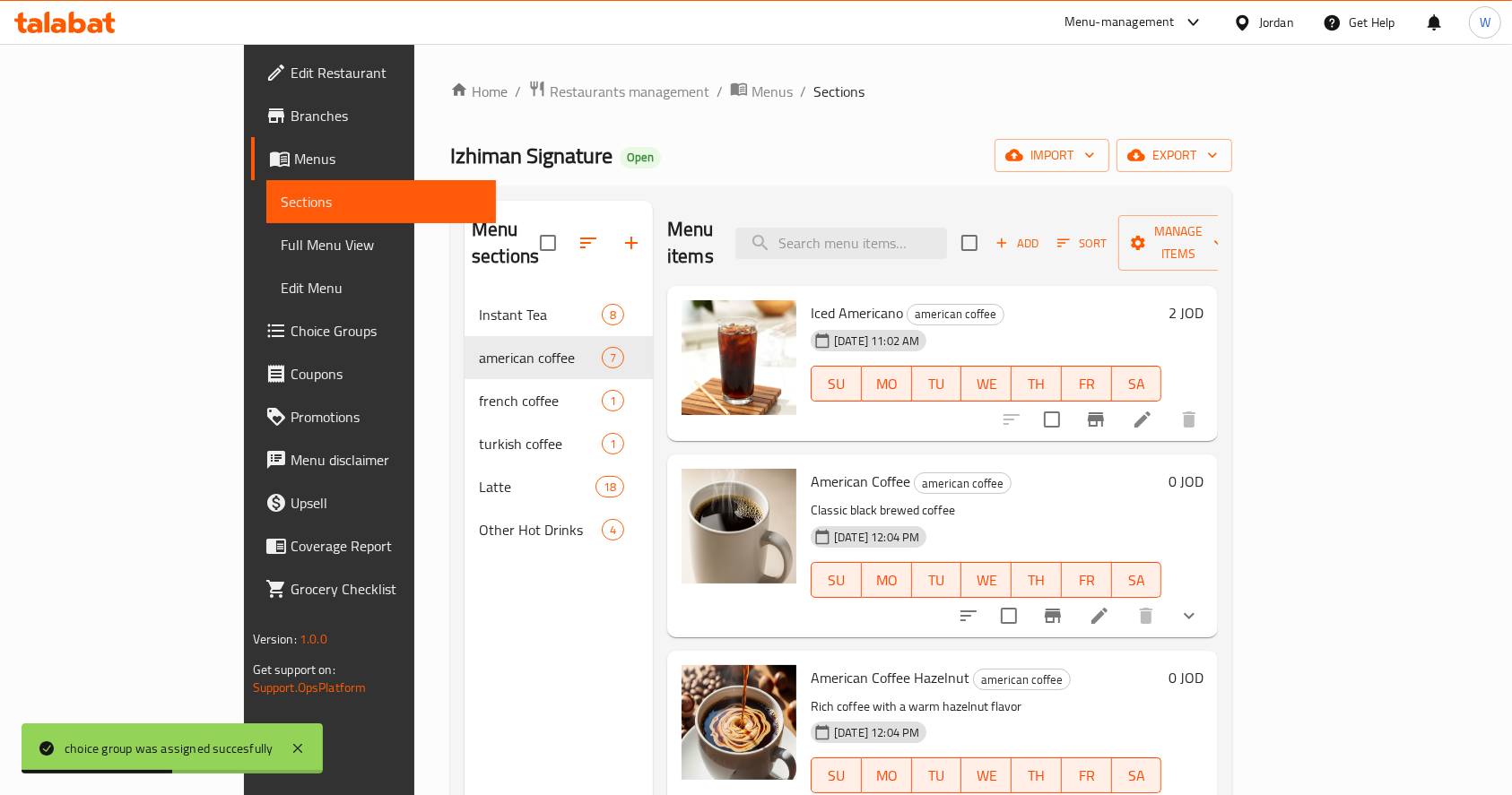
click at [1110, 606] on icon at bounding box center [1100, 616] width 22 height 22
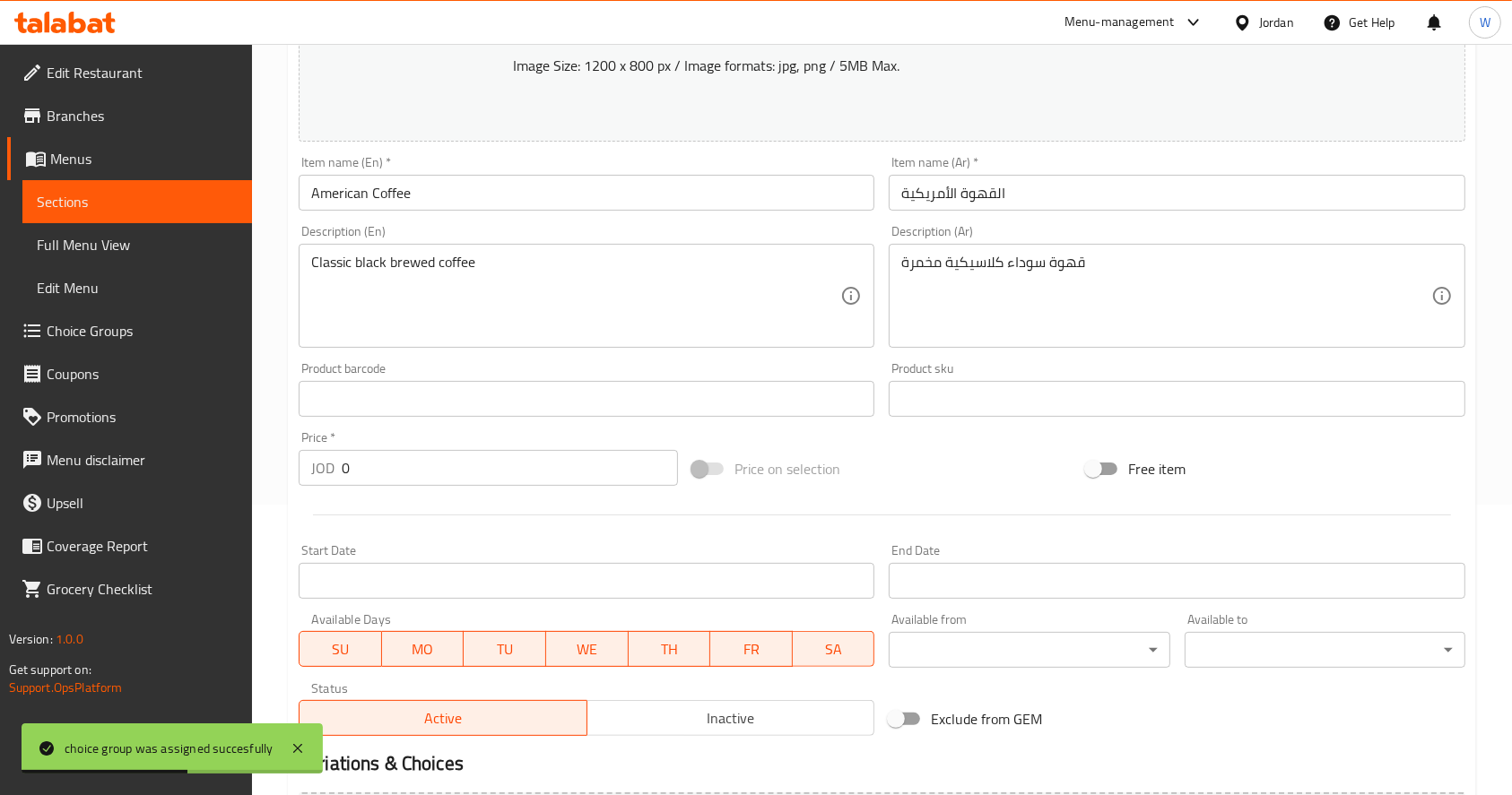
scroll to position [359, 0]
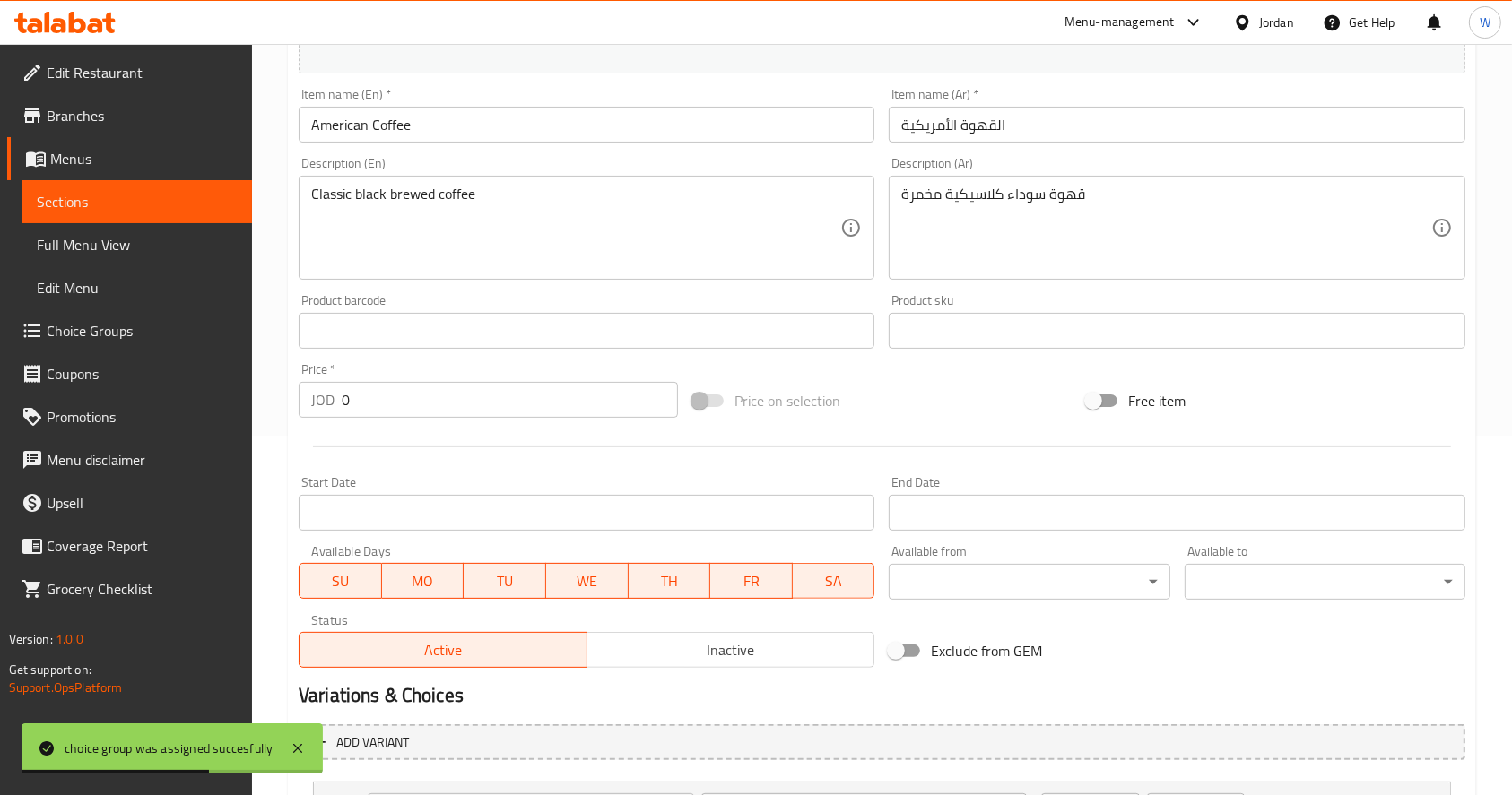
click at [500, 398] on input "0" at bounding box center [509, 399] width 336 height 36
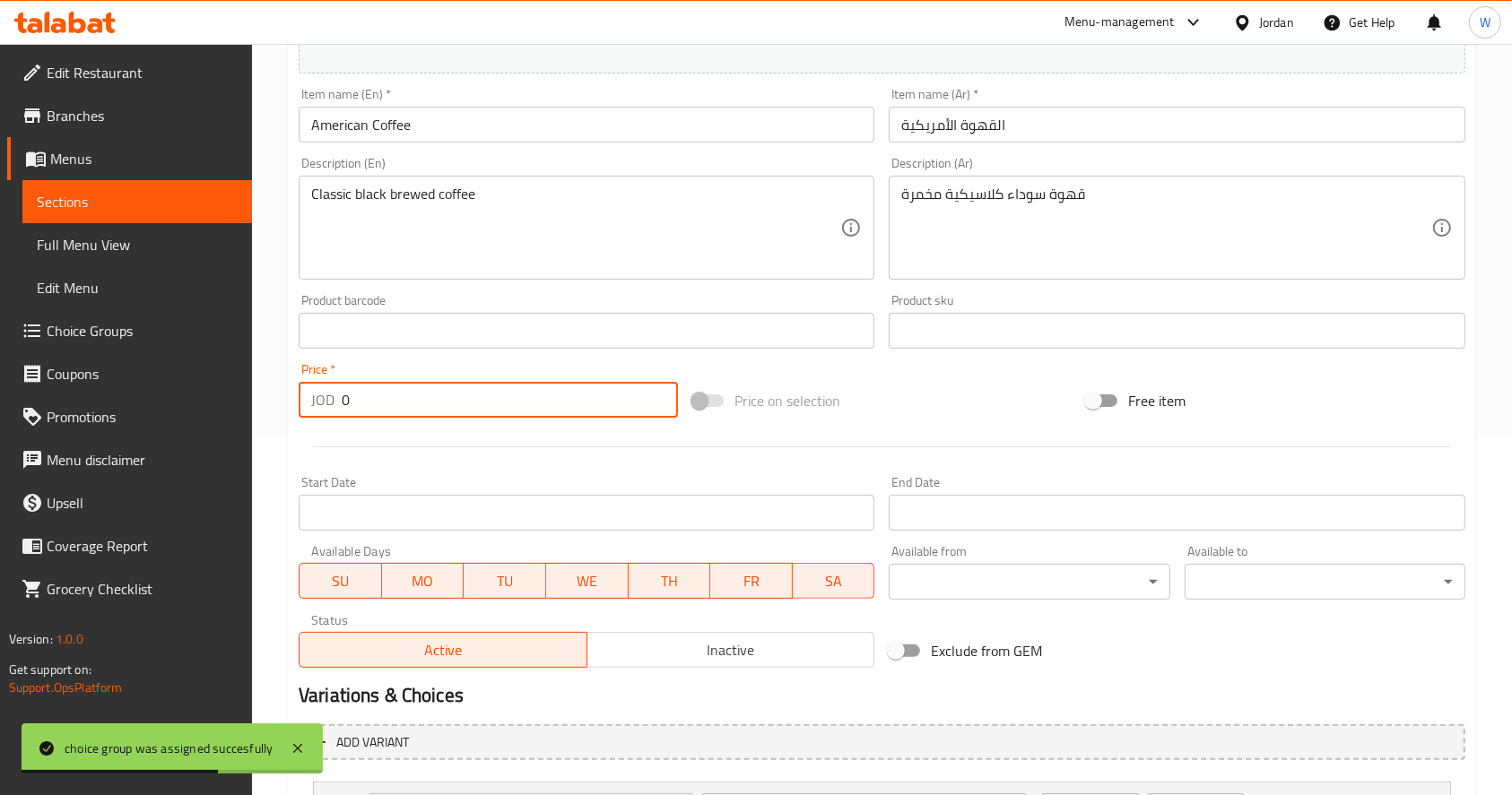
click at [500, 398] on input "0" at bounding box center [509, 399] width 336 height 36
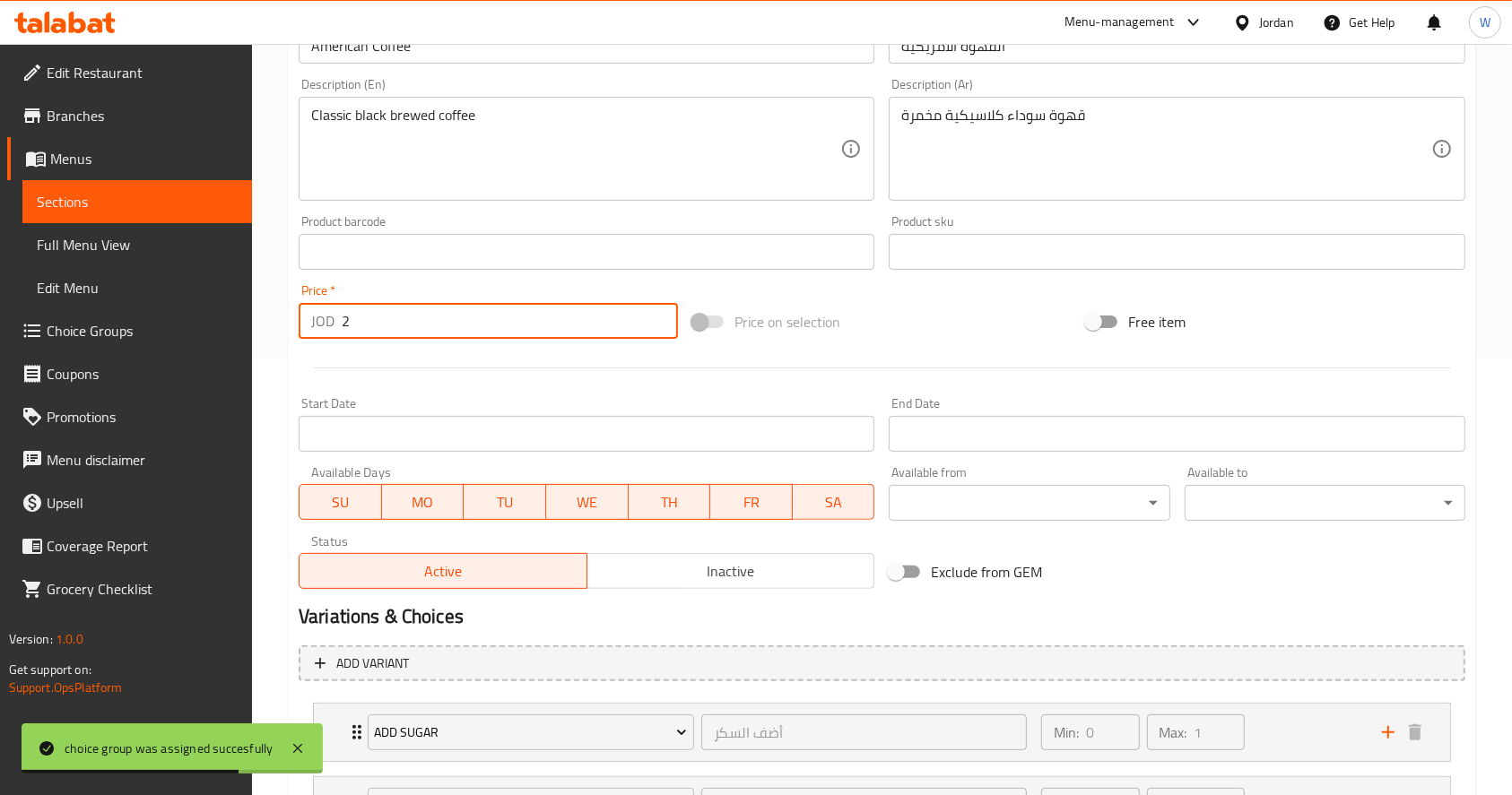
scroll to position [674, 0]
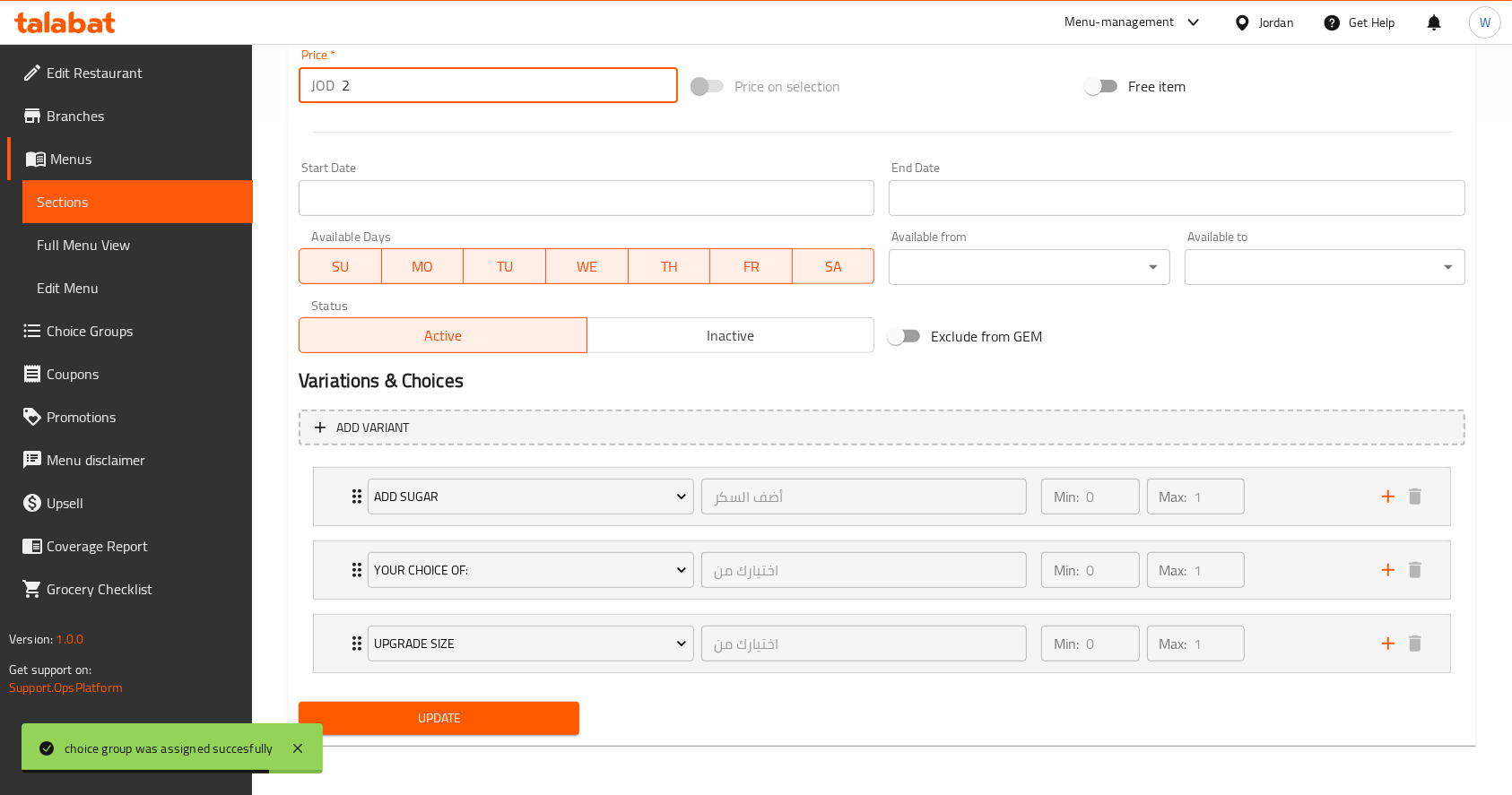
type input "2"
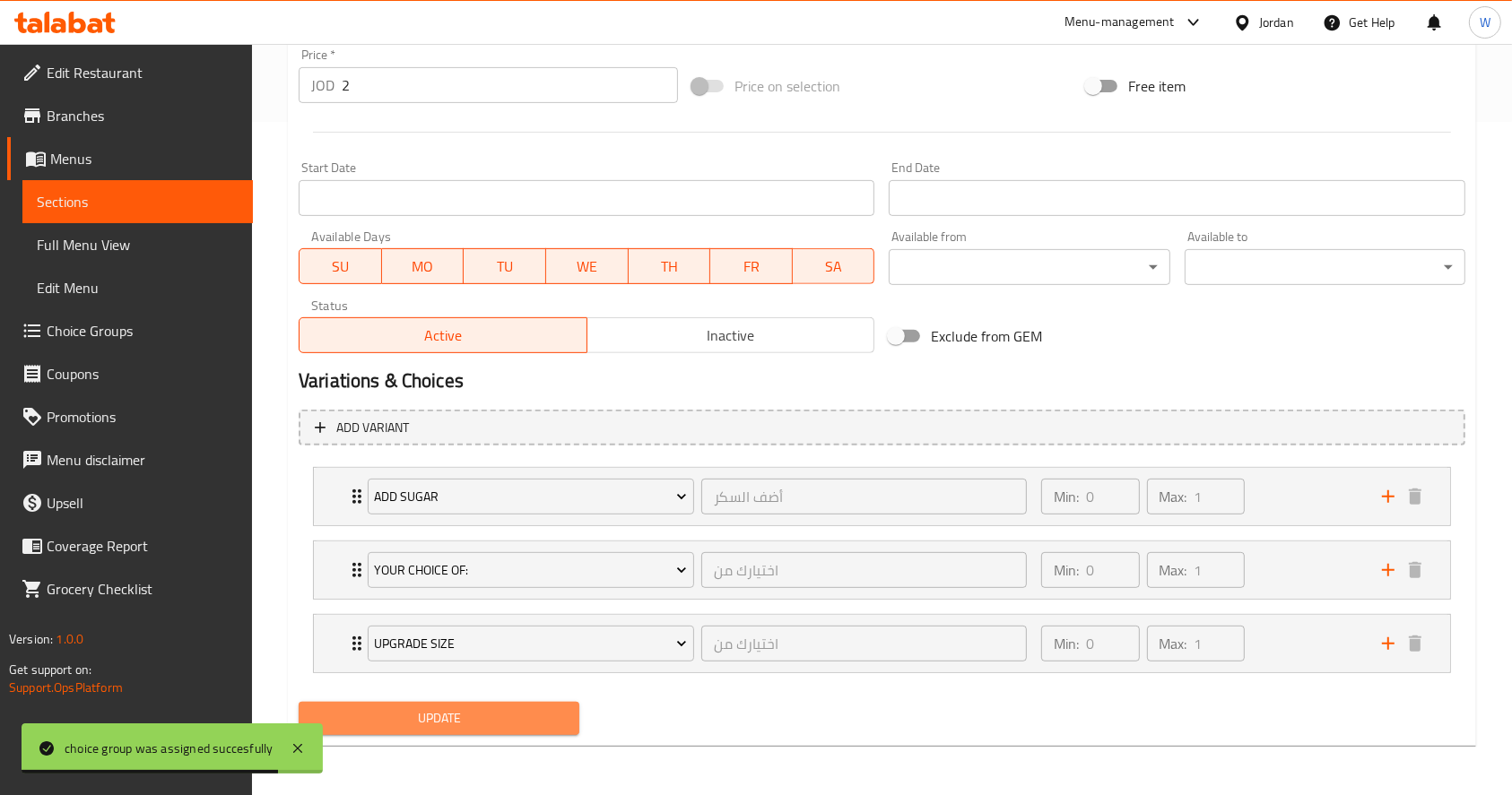
click at [506, 724] on span "Update" at bounding box center [438, 718] width 252 height 23
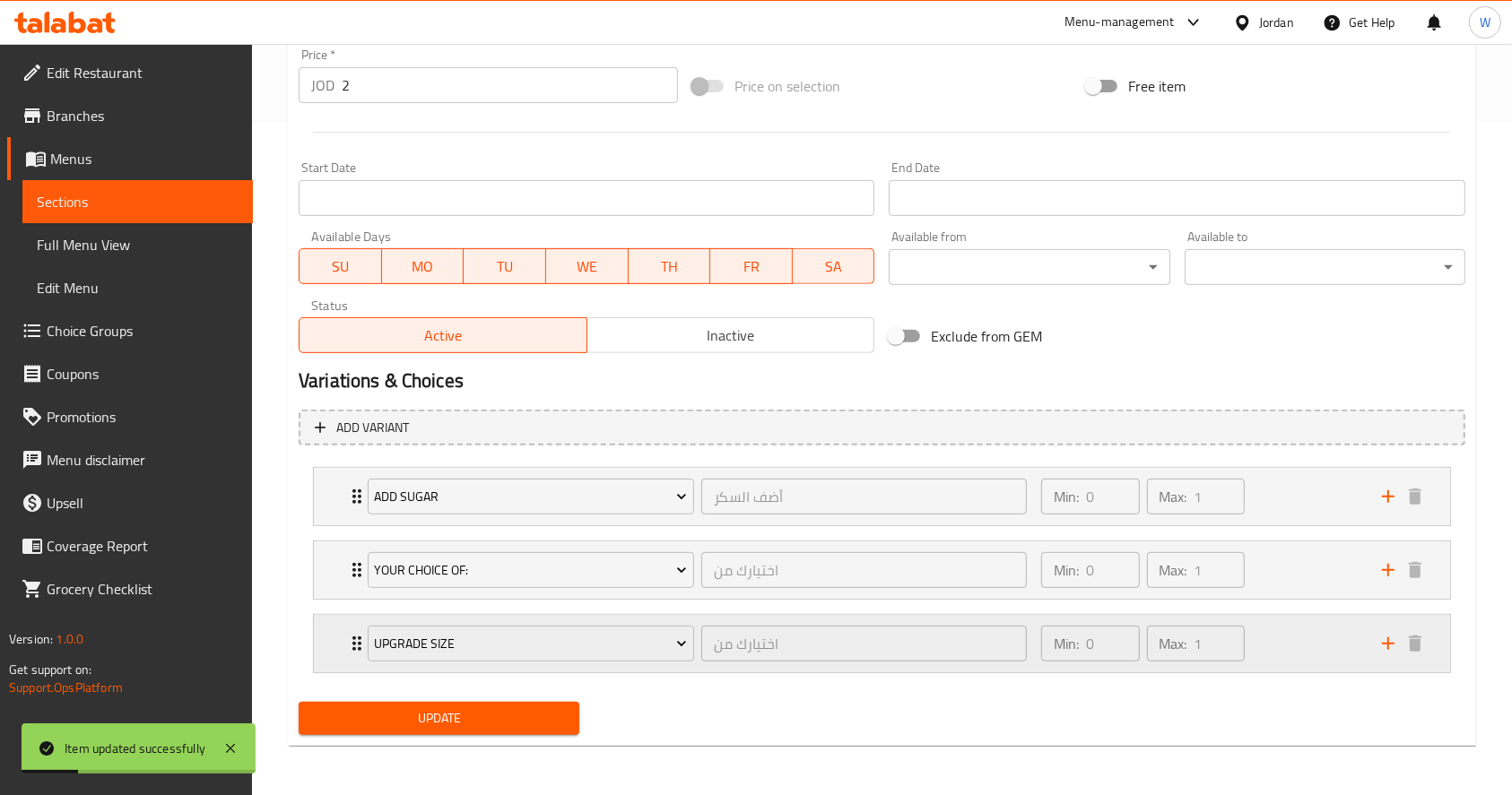
scroll to position [0, 0]
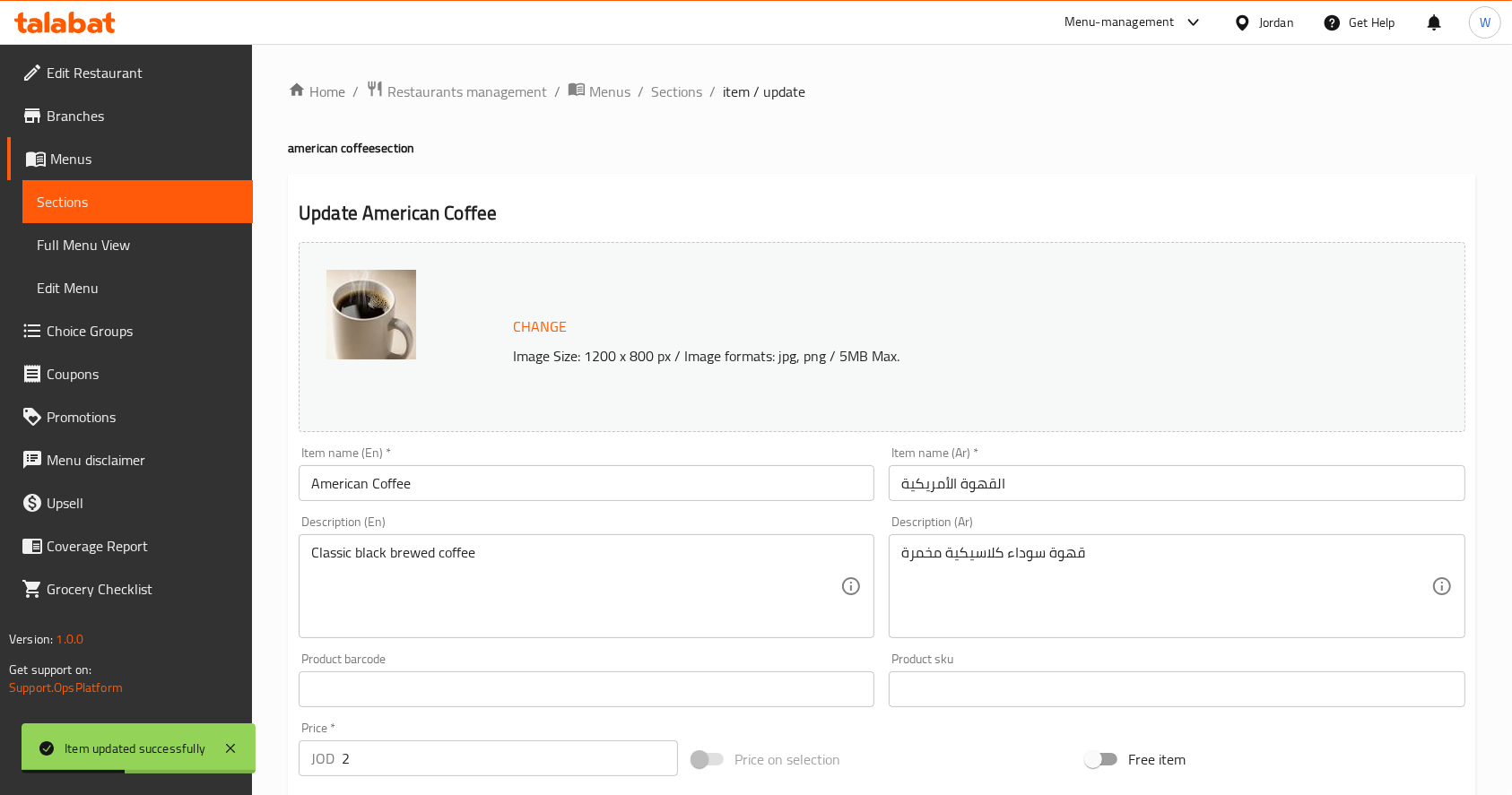
click at [119, 312] on link "Choice Groups" at bounding box center [129, 331] width 246 height 43
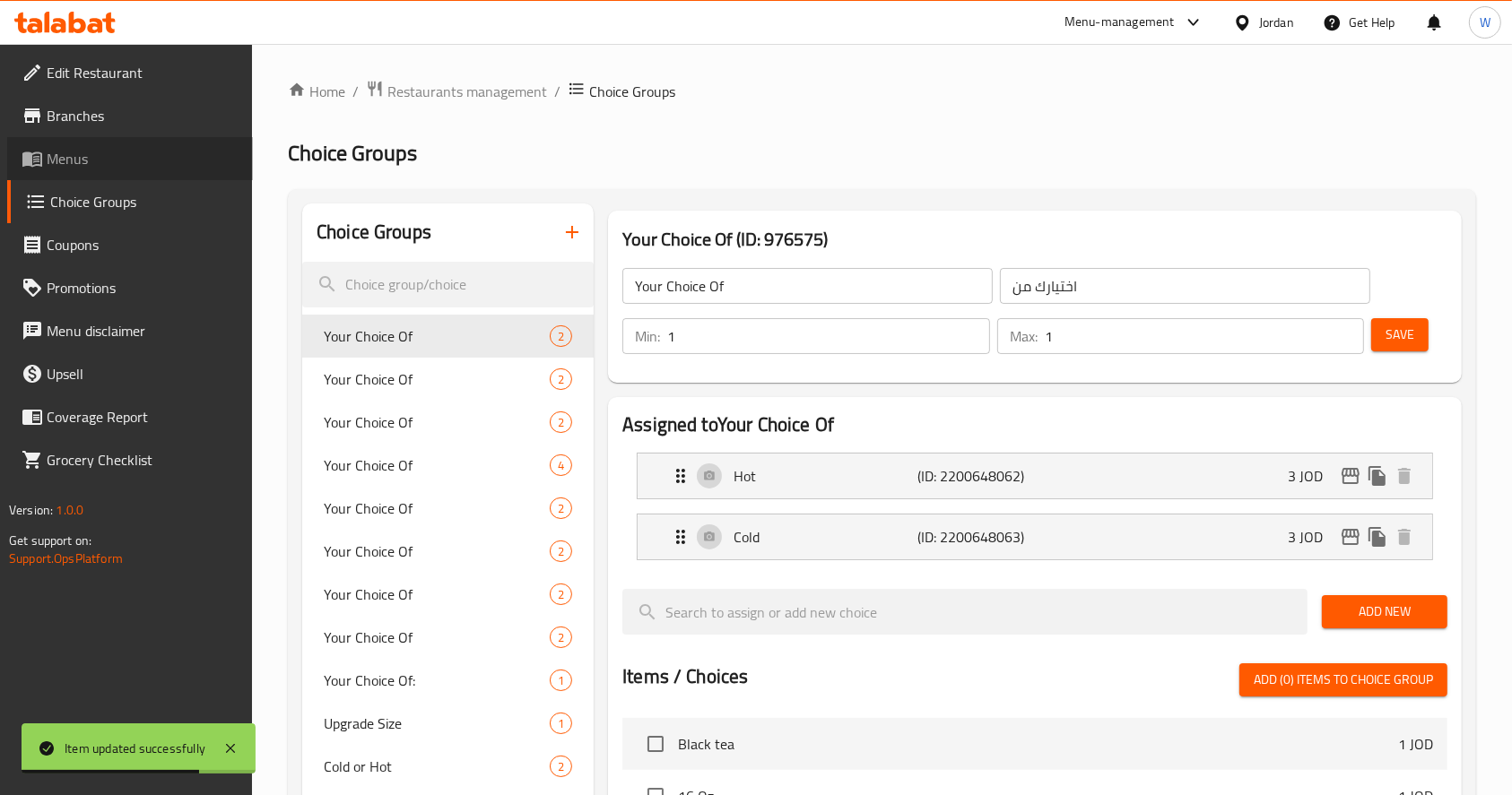
click at [84, 150] on span "Menus" at bounding box center [142, 159] width 192 height 22
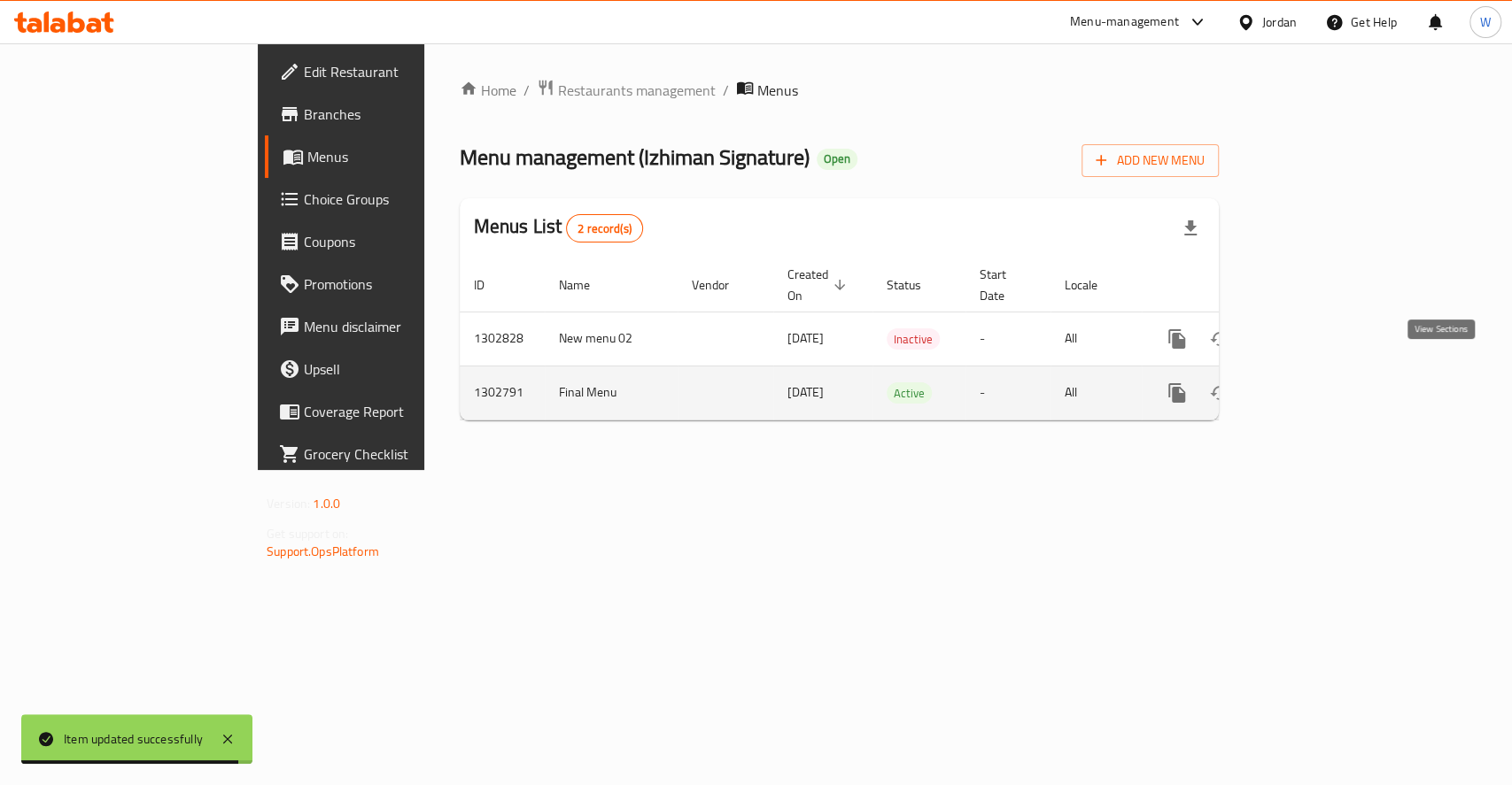
click at [1326, 372] on link "enhanced table" at bounding box center [1304, 393] width 43 height 43
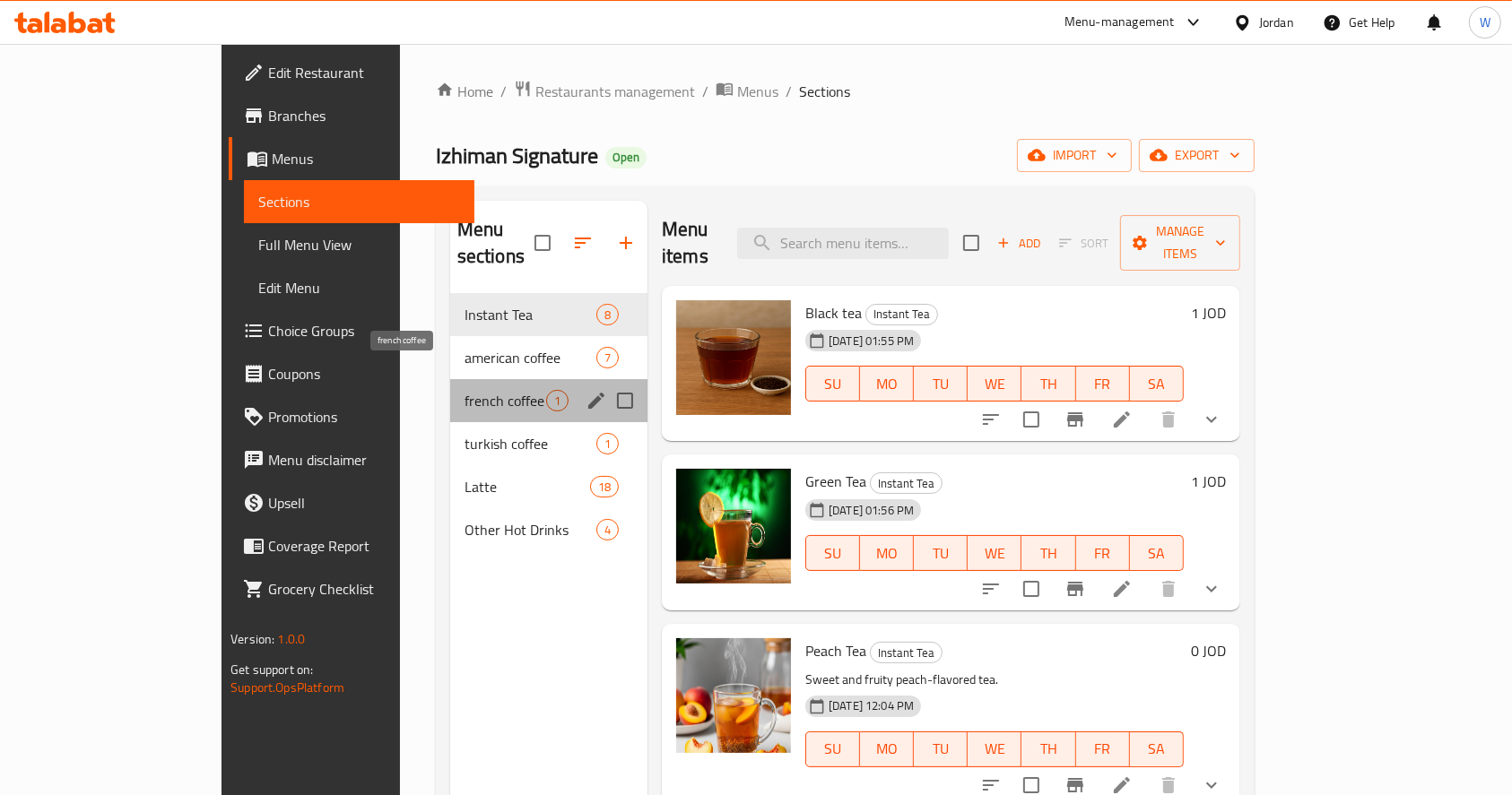
click at [465, 390] on span "french coffee" at bounding box center [505, 400] width 82 height 22
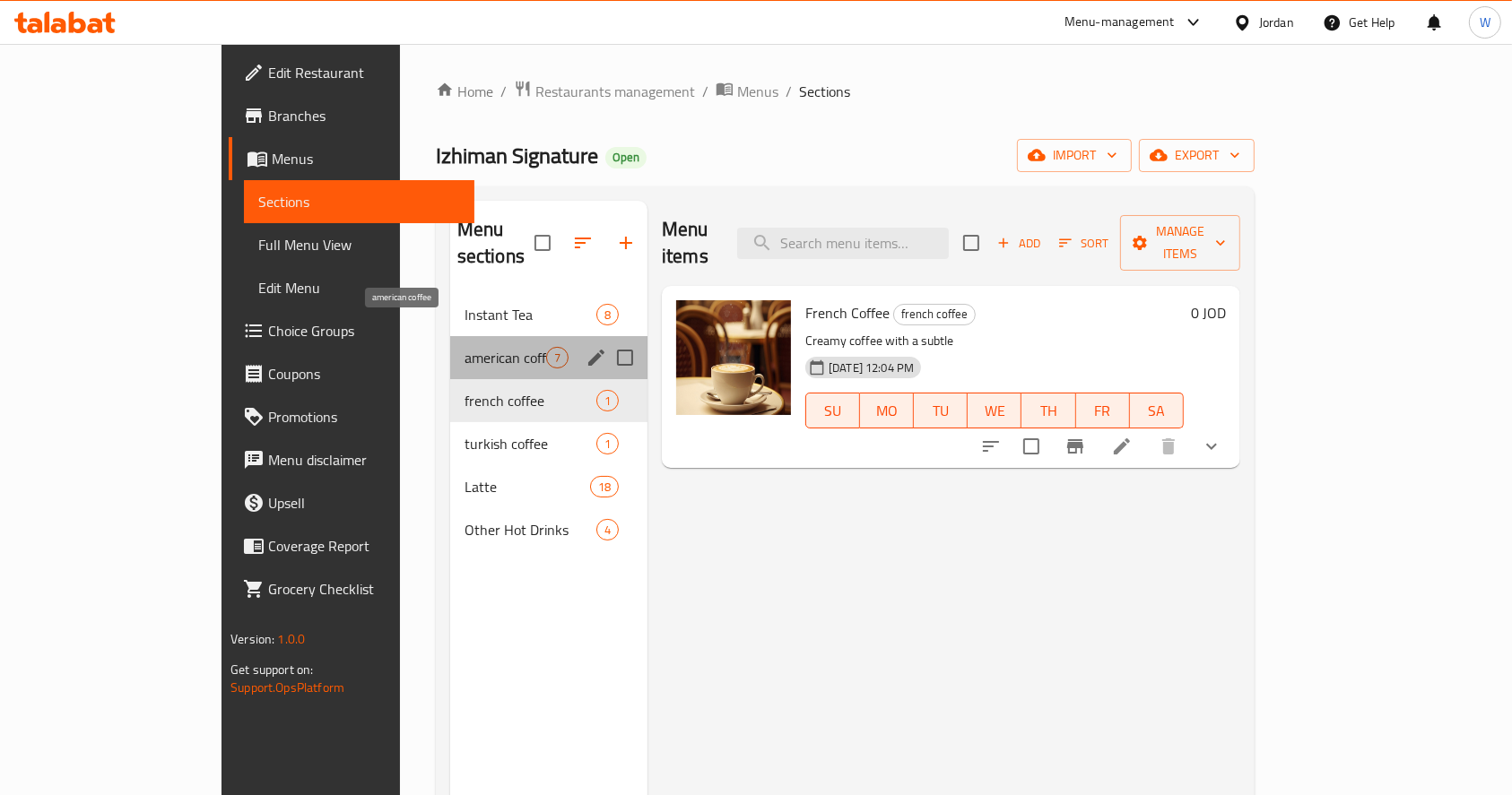
click at [465, 347] on span "american coffee" at bounding box center [505, 358] width 82 height 22
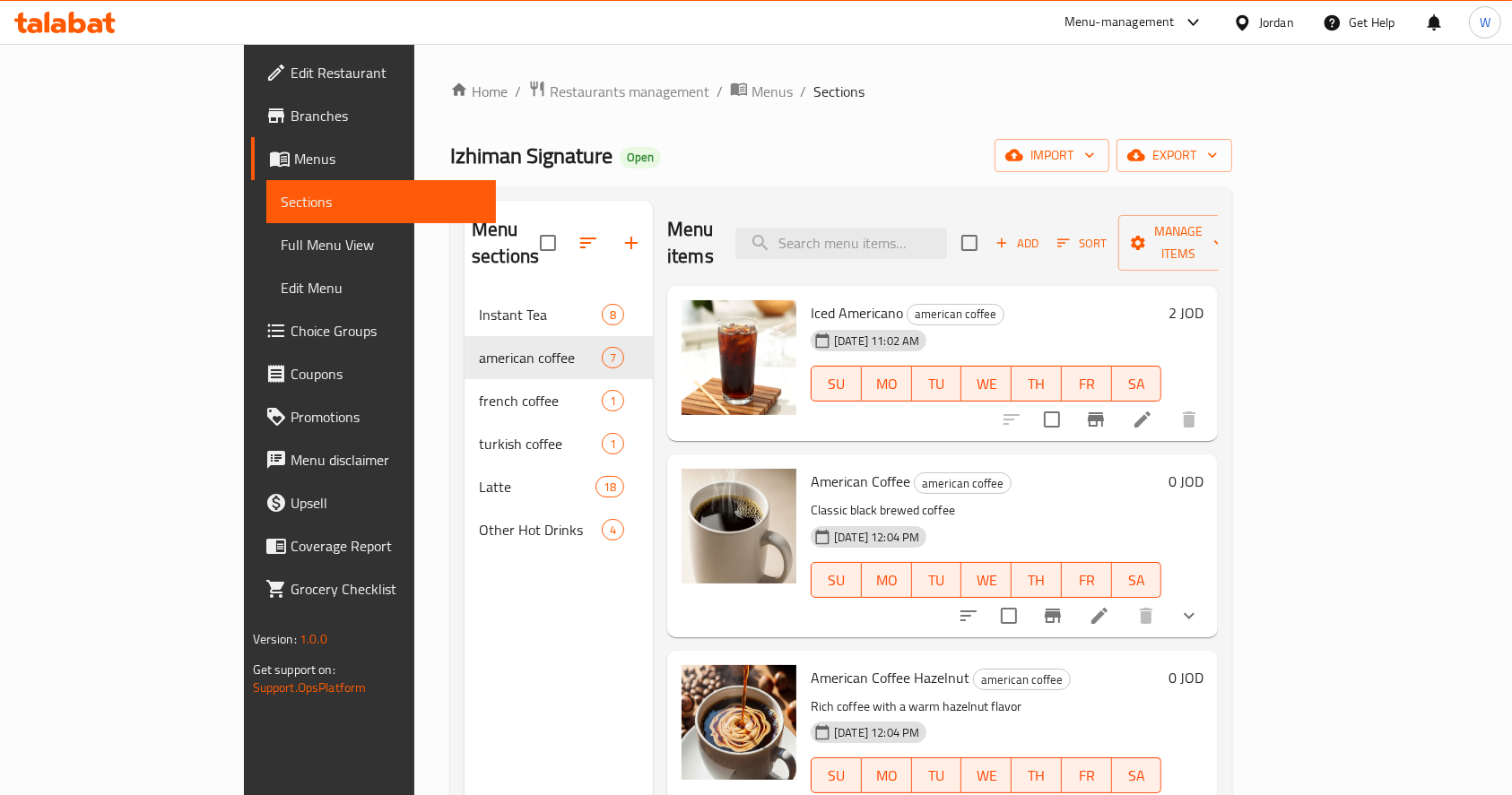
click at [1110, 606] on icon at bounding box center [1100, 616] width 22 height 22
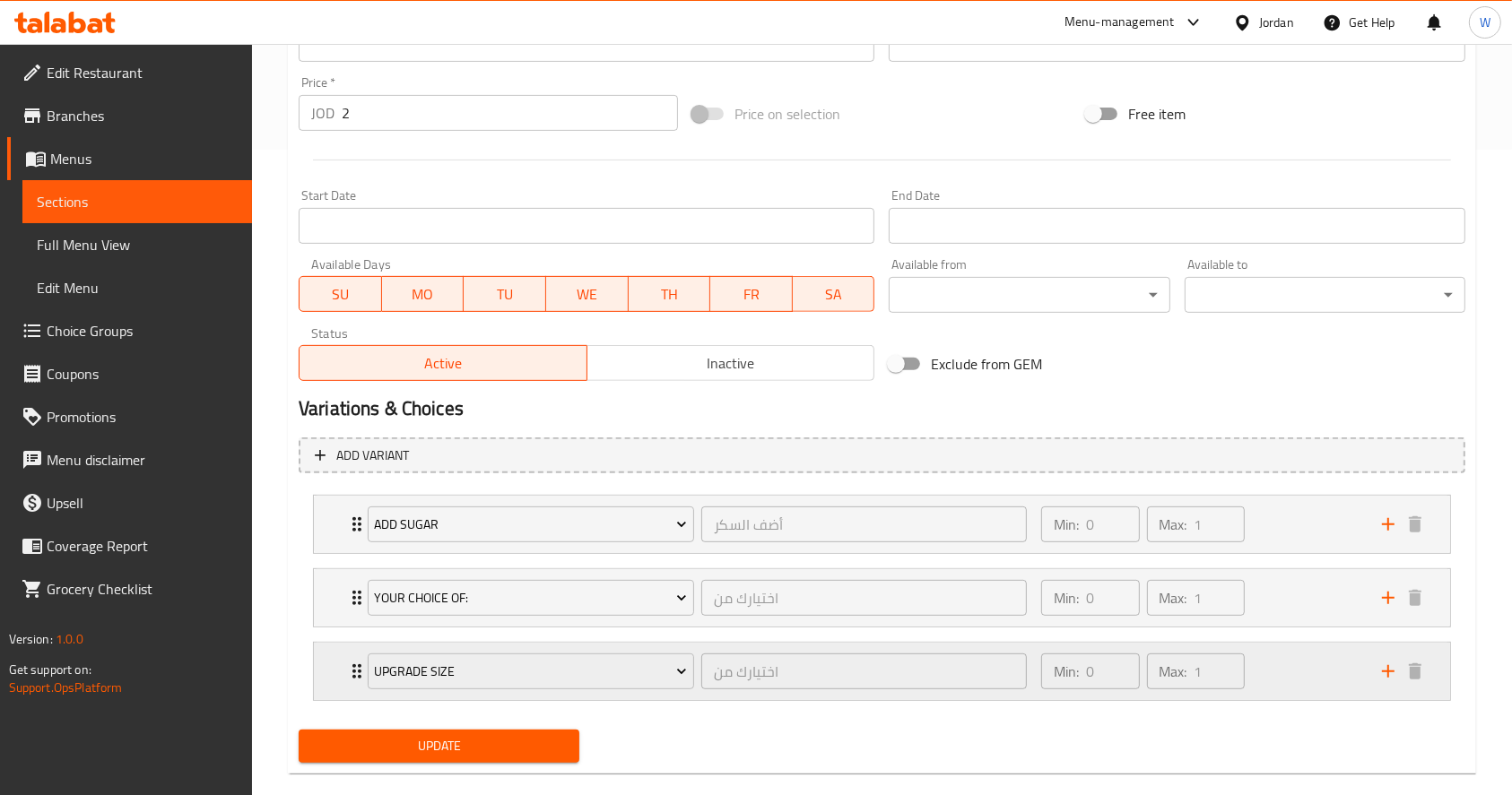
scroll to position [674, 0]
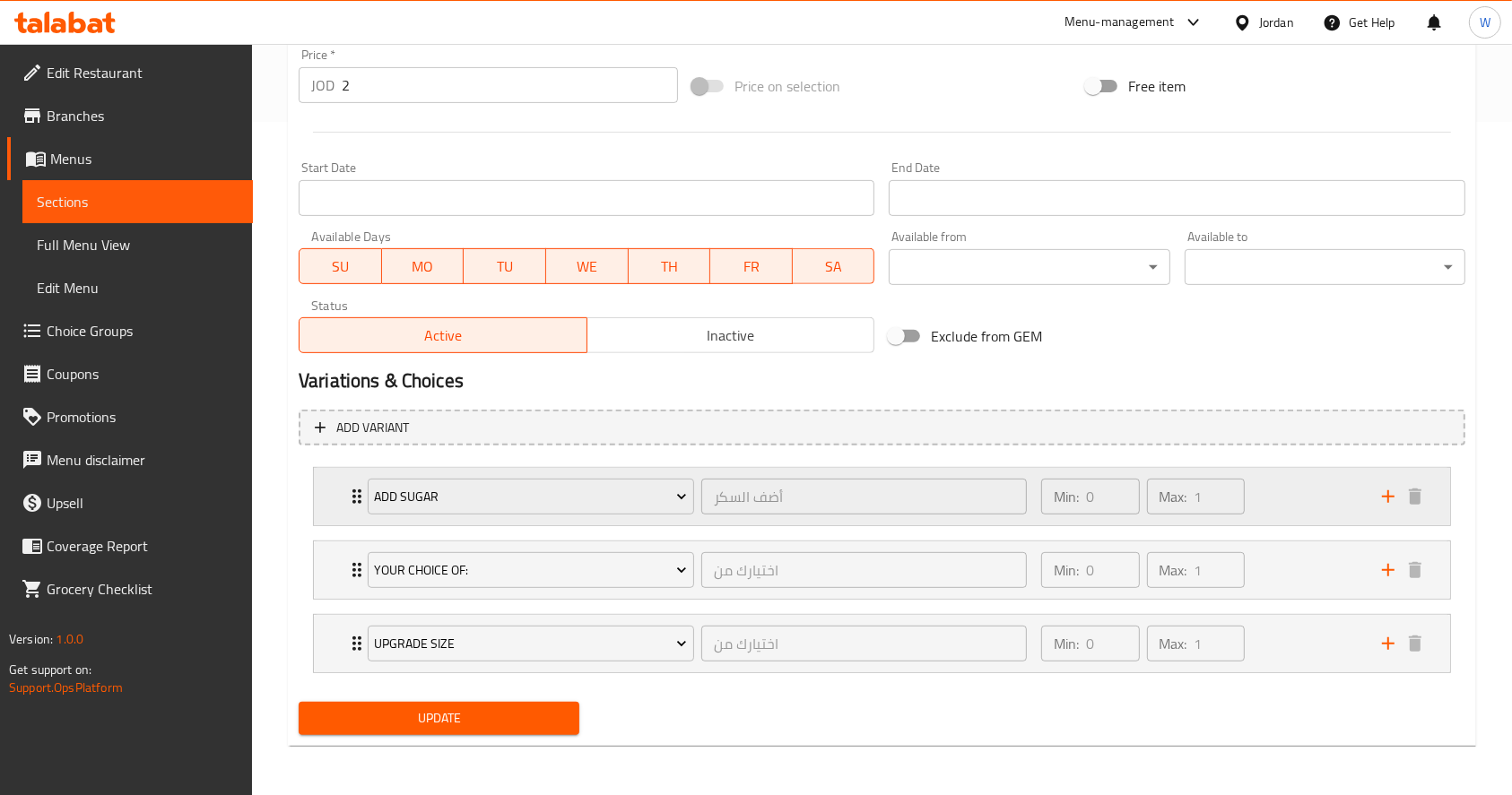
click at [1332, 507] on div "Min: 0 ​ Max: 1 ​" at bounding box center [1199, 496] width 340 height 57
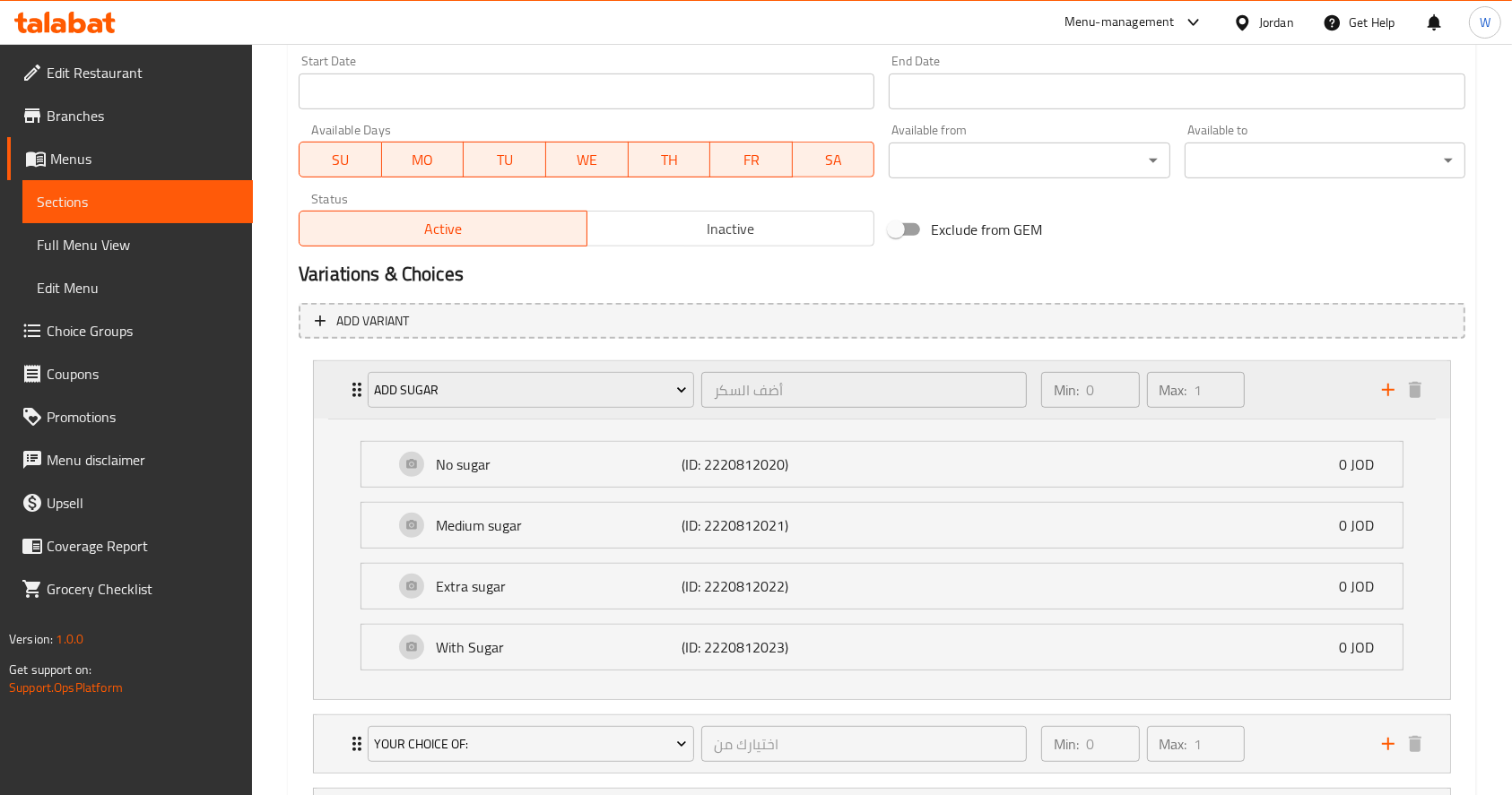
scroll to position [911, 0]
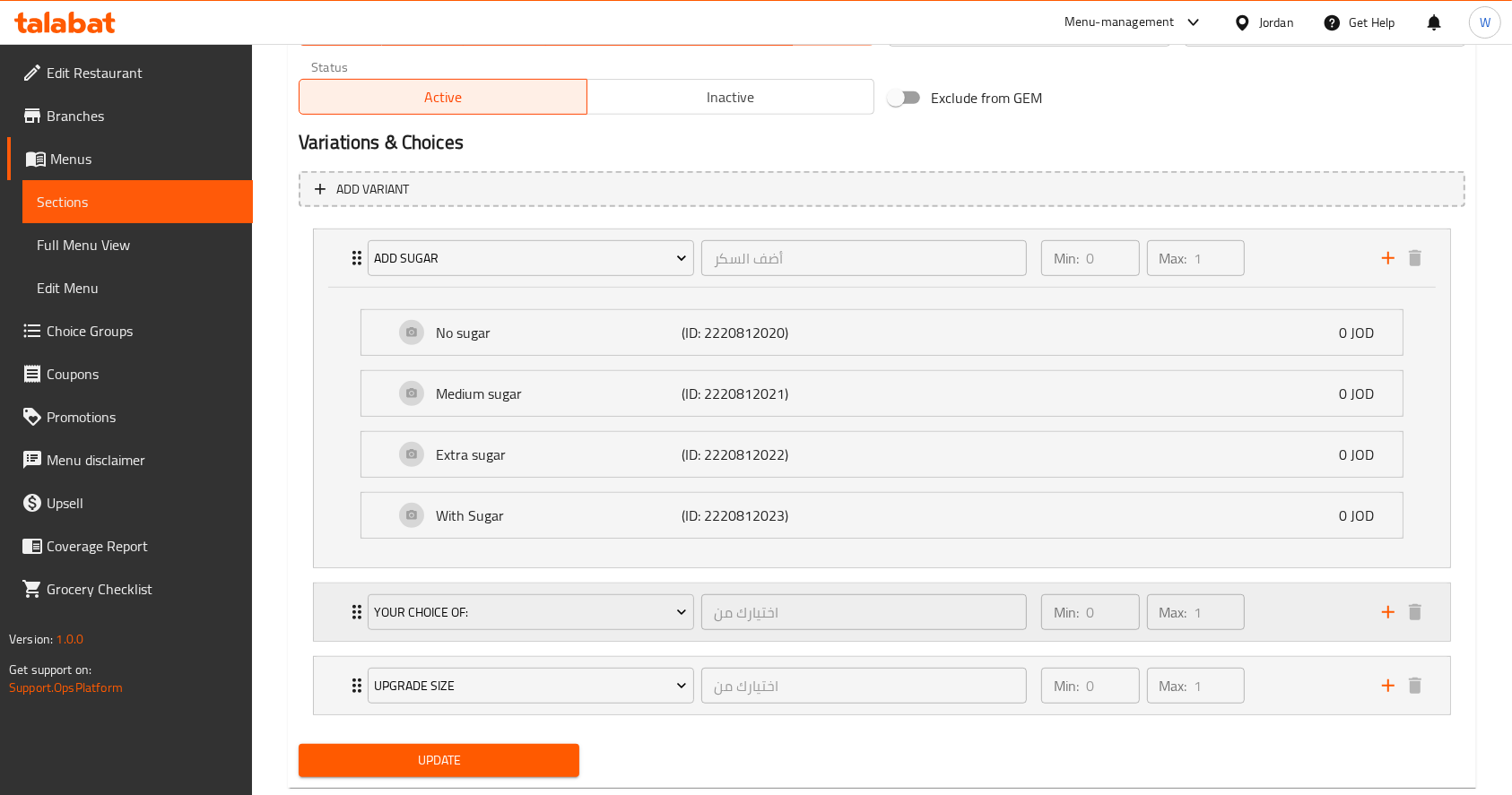
click at [1313, 614] on div "Min: 0 ​ Max: 1 ​" at bounding box center [1199, 613] width 340 height 57
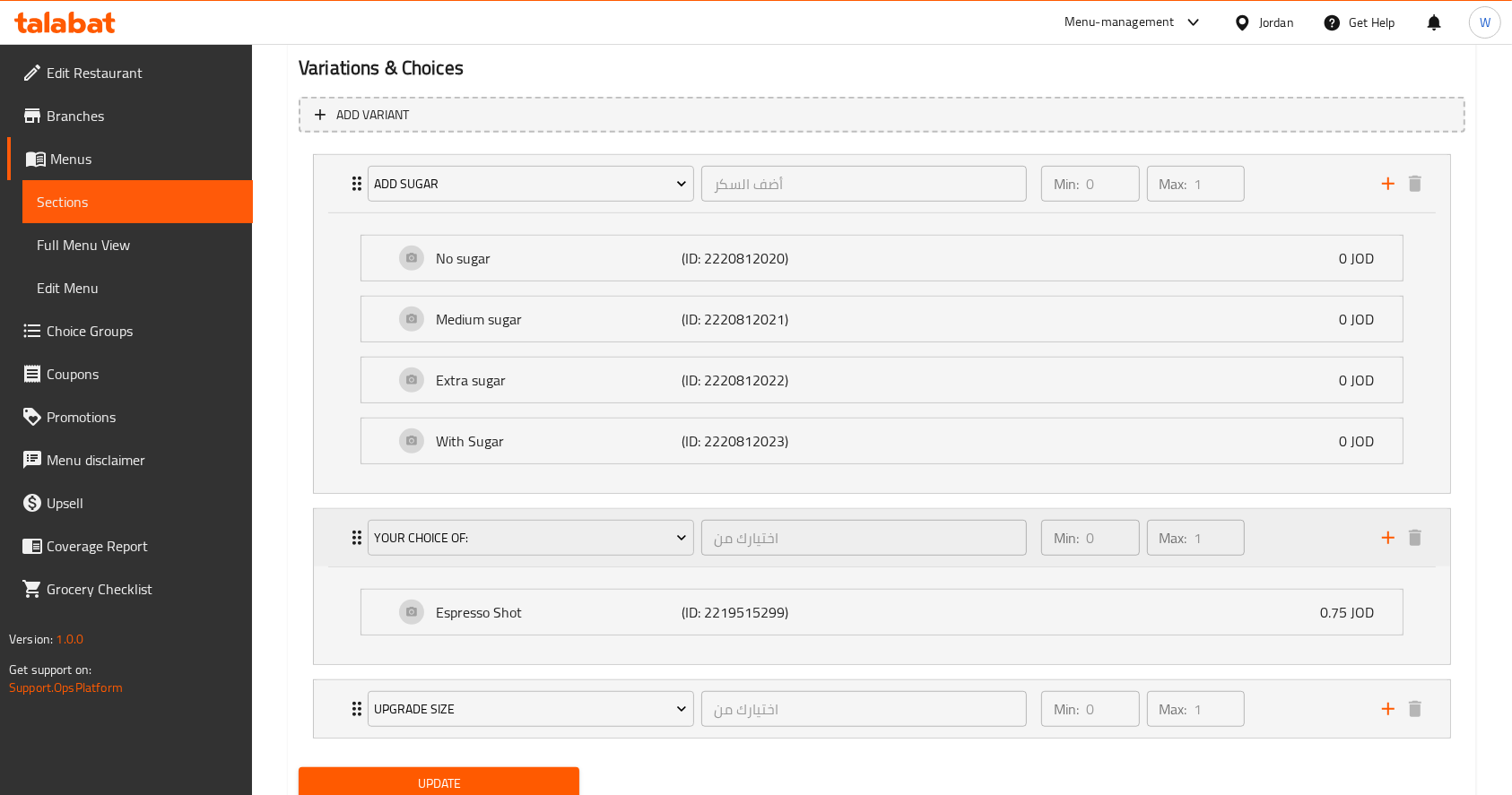
scroll to position [1050, 0]
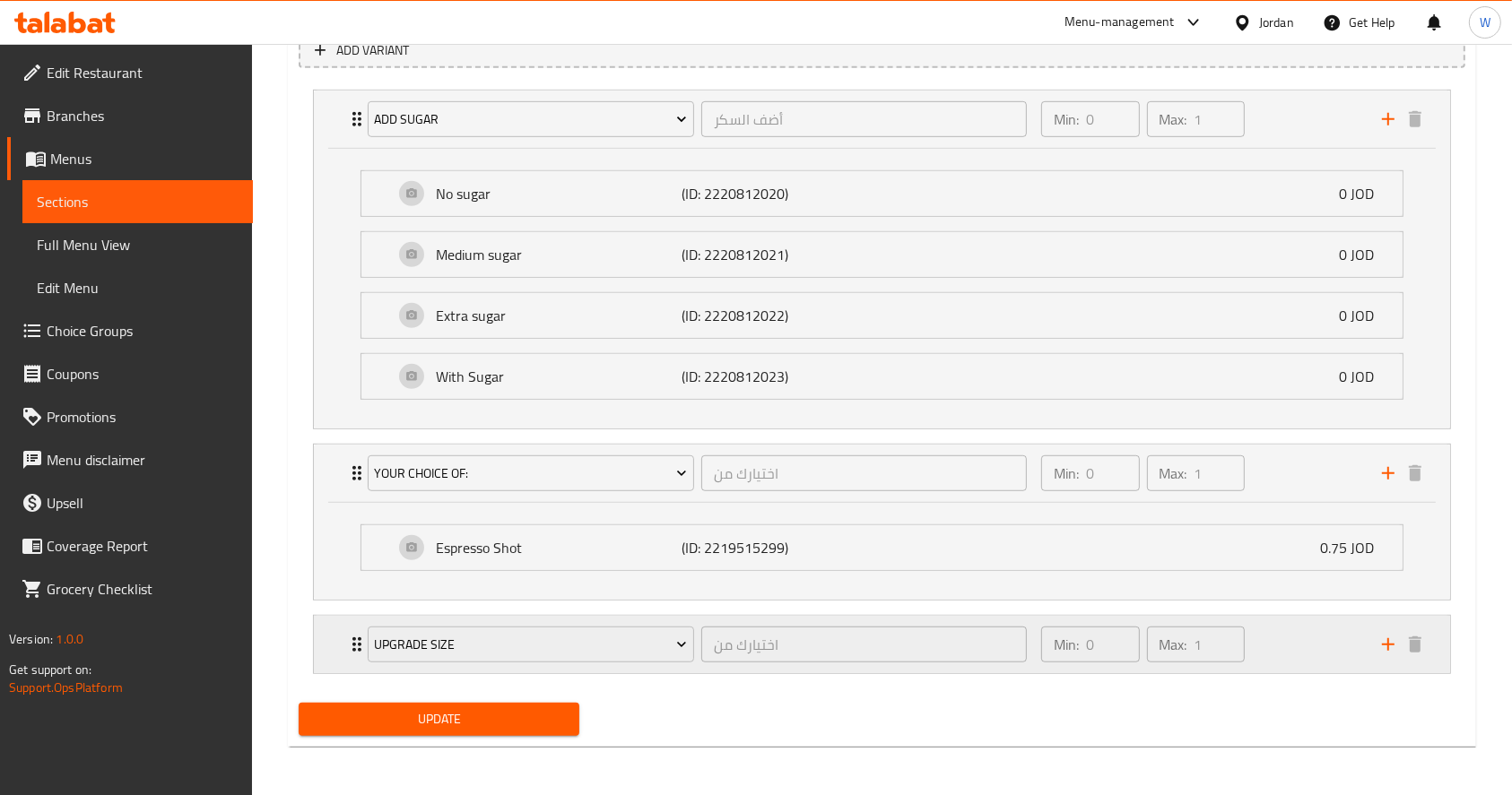
click at [1313, 652] on div "Min: 0 ​ Max: 1 ​" at bounding box center [1199, 644] width 340 height 57
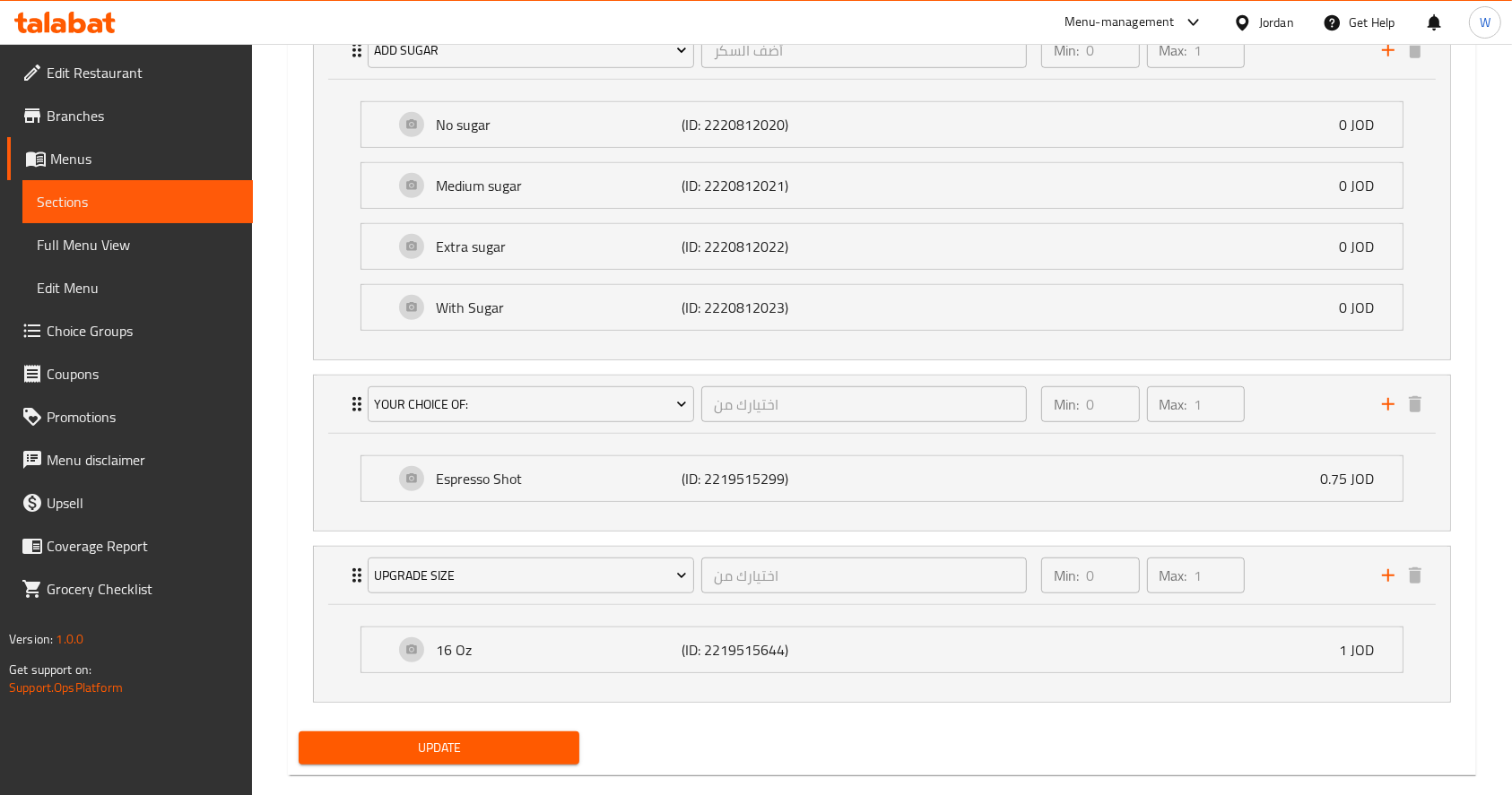
scroll to position [789, 0]
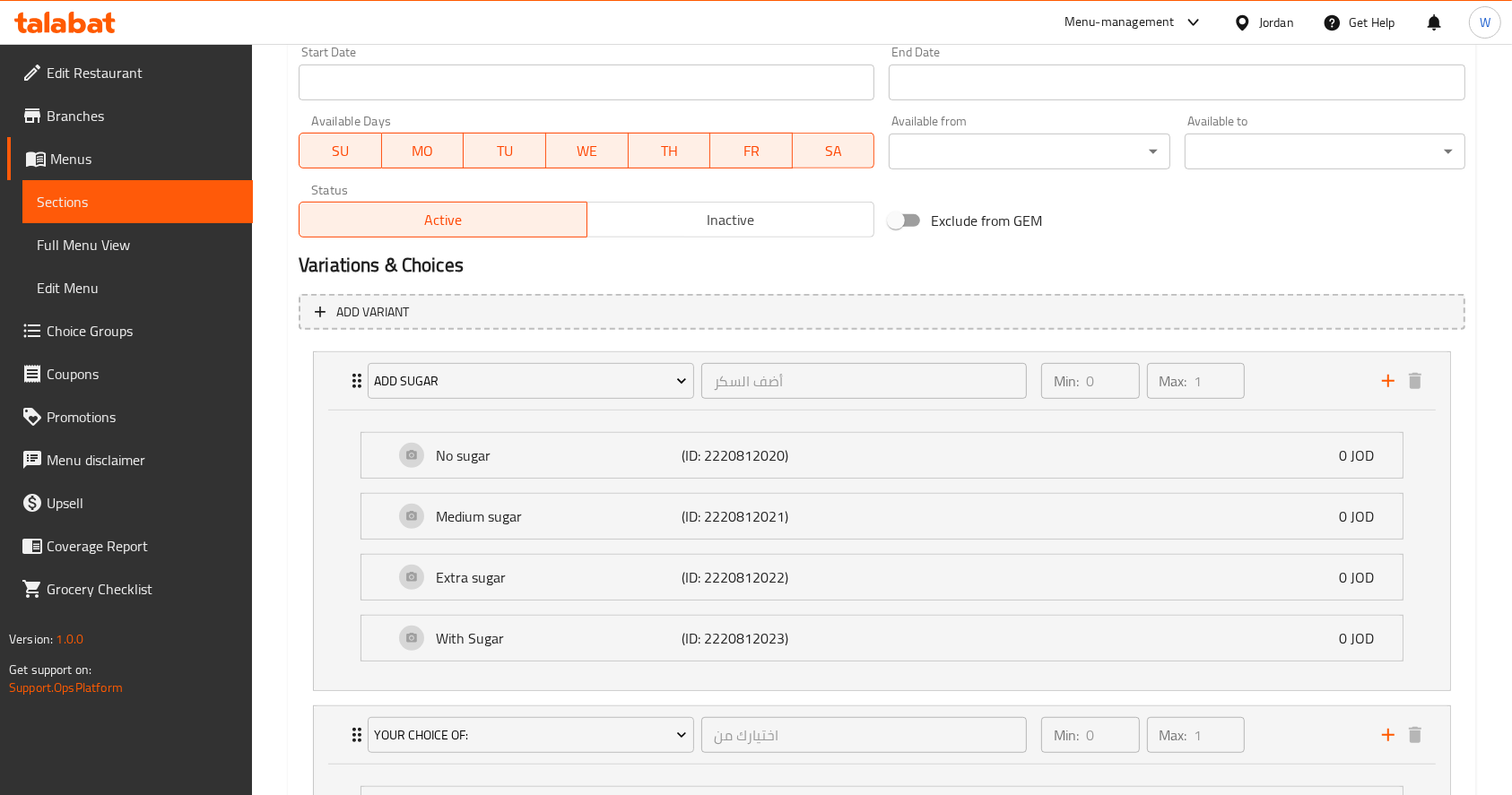
click at [135, 341] on link "Choice Groups" at bounding box center [129, 331] width 246 height 43
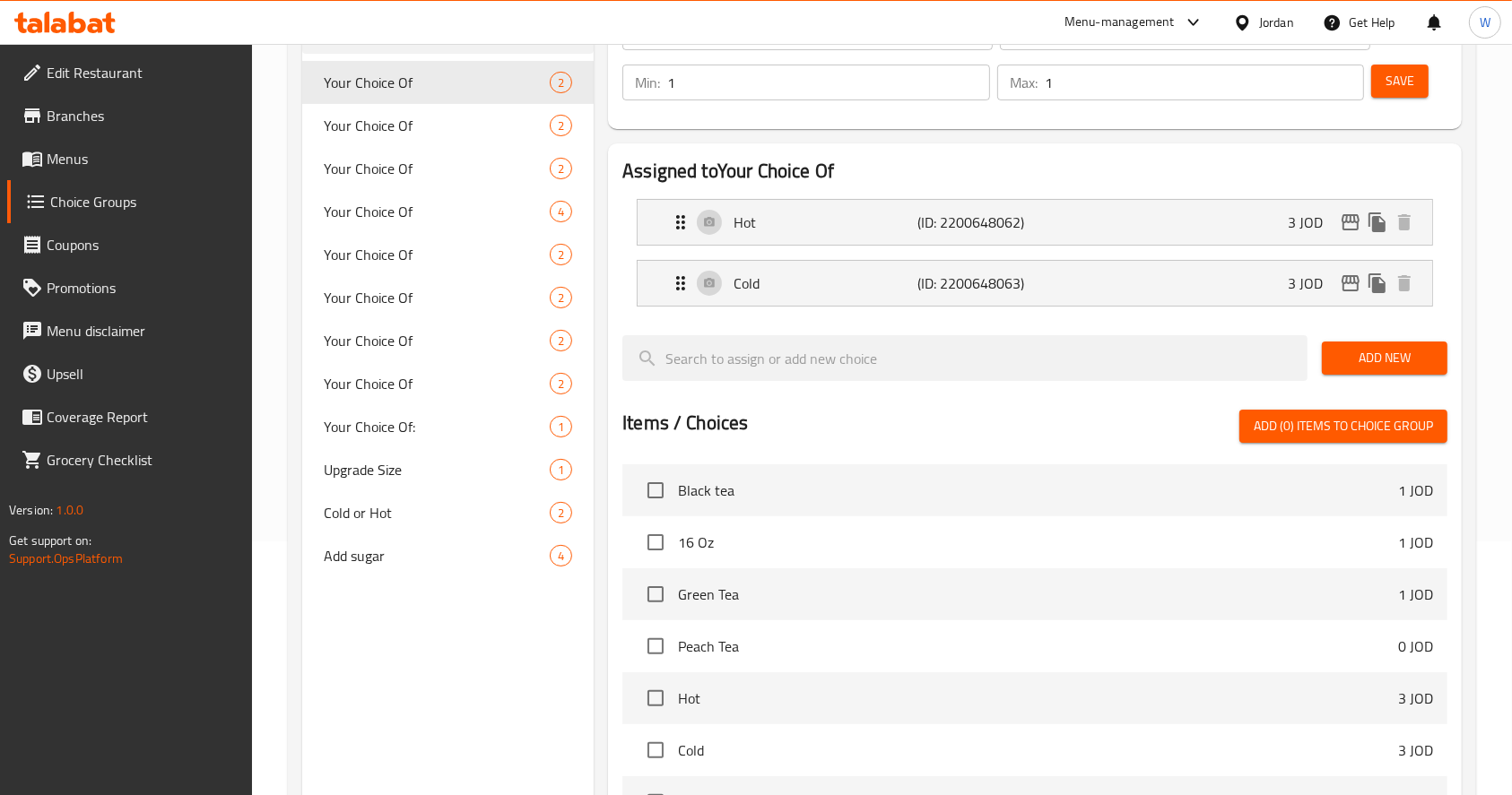
scroll to position [134, 0]
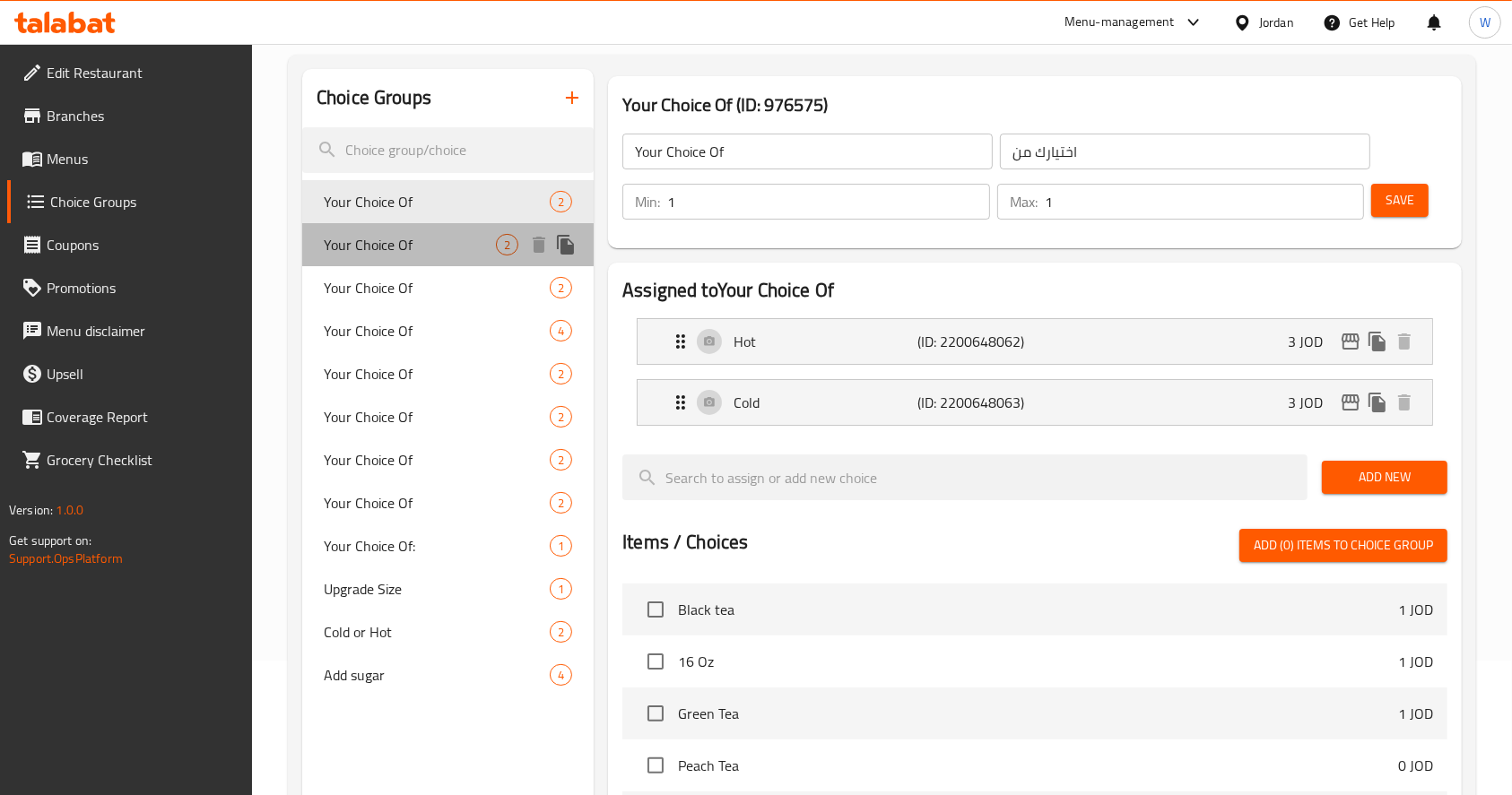
click at [438, 248] on span "Your Choice Of" at bounding box center [409, 245] width 173 height 22
type input "Your Choice Of"
type input "اختيارك من"
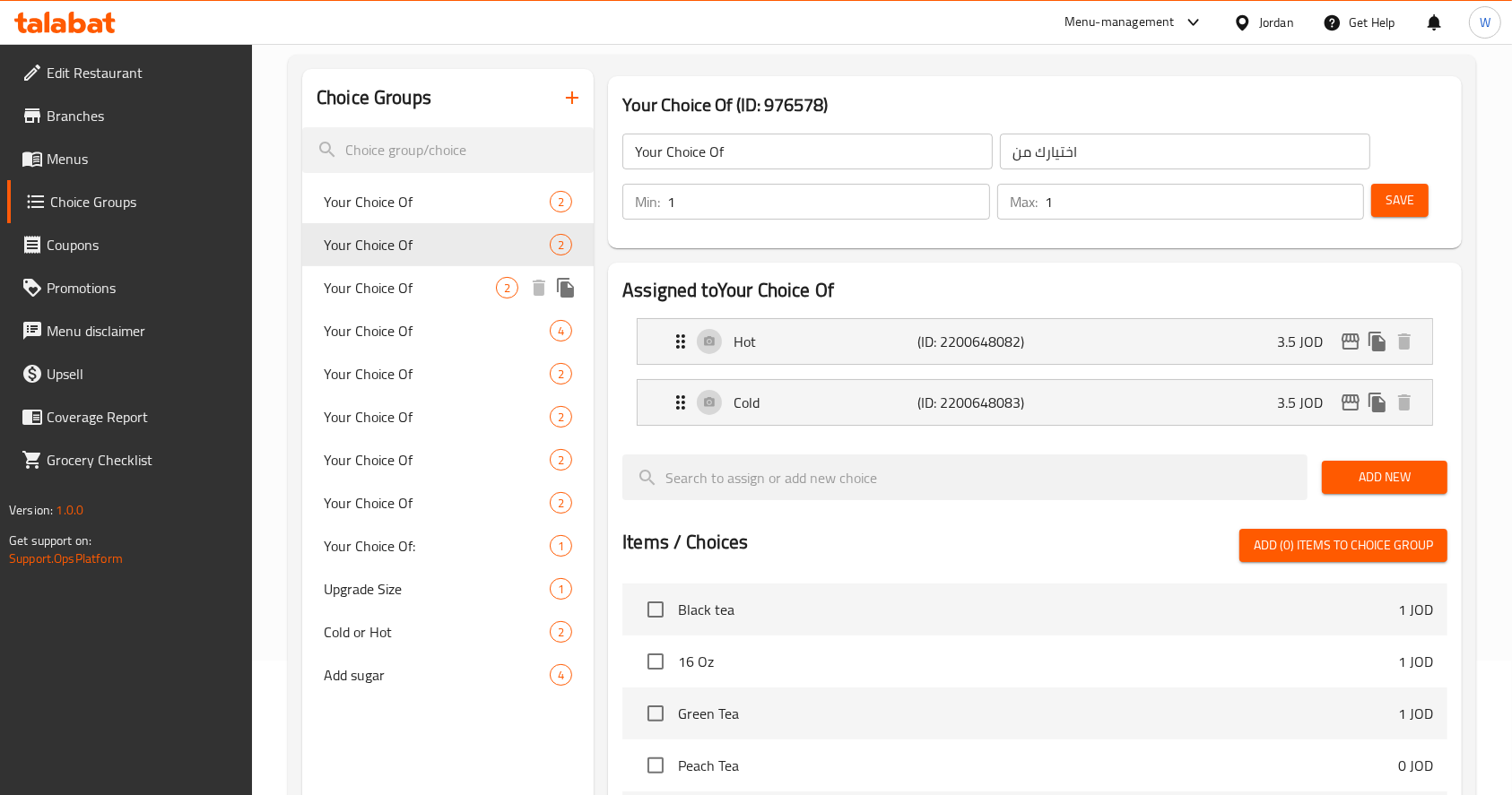
click at [415, 291] on span "Your Choice Of" at bounding box center [409, 288] width 173 height 22
type input "Your Choice Of"
type input "اختيارك من"
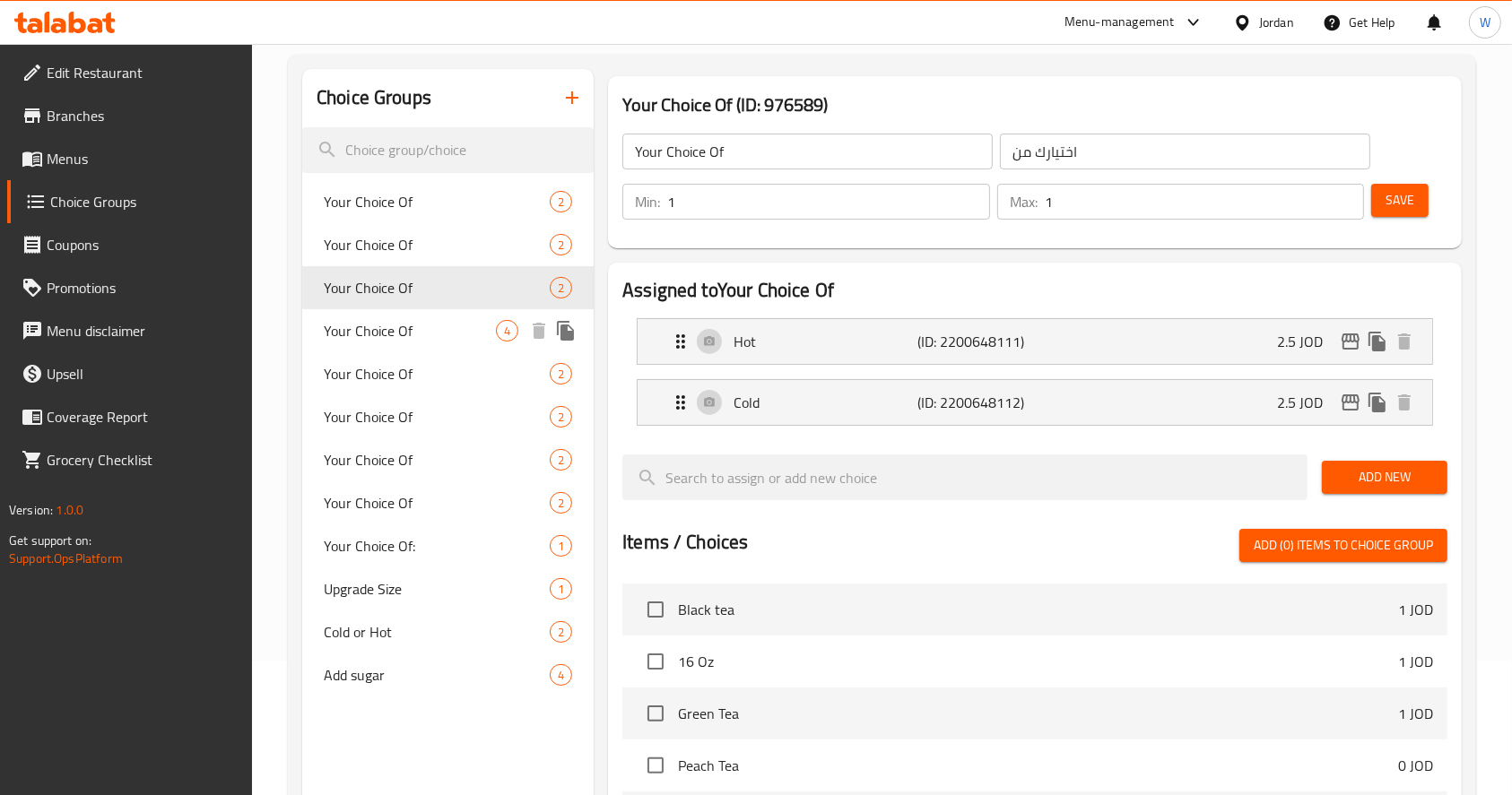
click at [396, 334] on span "Your Choice Of" at bounding box center [409, 331] width 173 height 22
type input "Your Choice Of"
type input "اختيارك من"
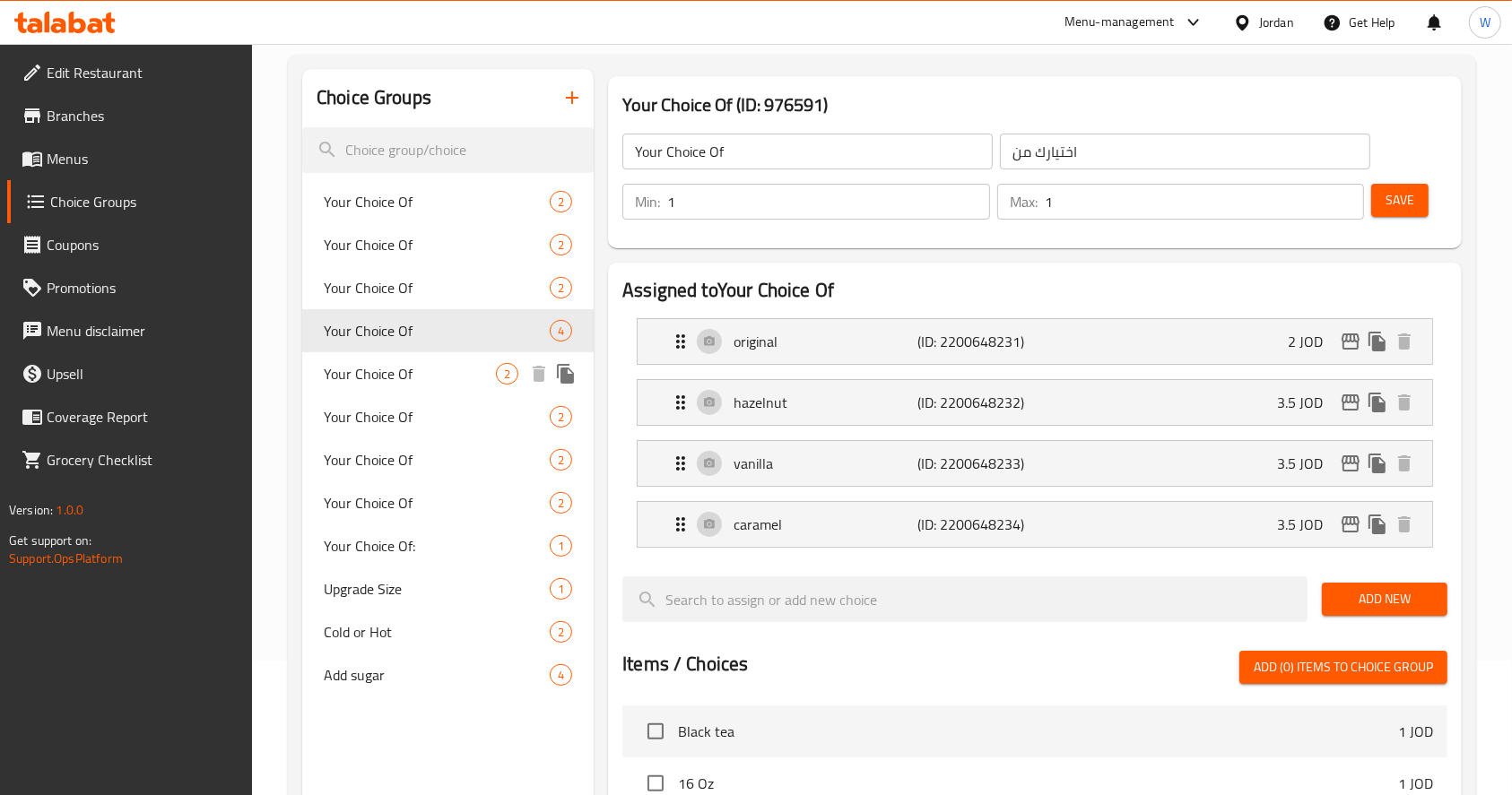
click at [455, 364] on span "Your Choice Of" at bounding box center [409, 374] width 173 height 22
type input "Your Choice Of"
type input "اختيارك من"
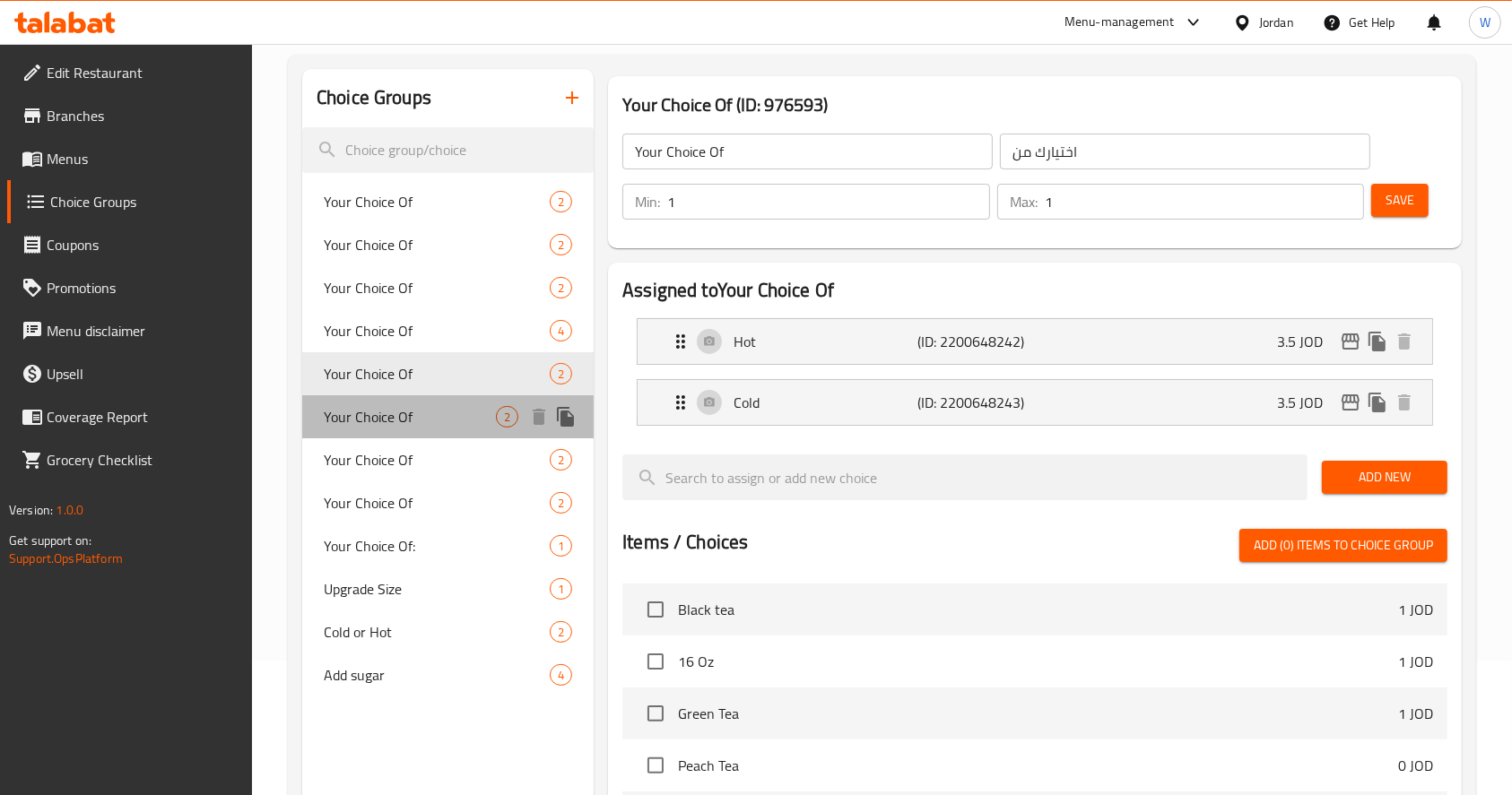
click at [452, 411] on span "Your Choice Of" at bounding box center [409, 417] width 173 height 22
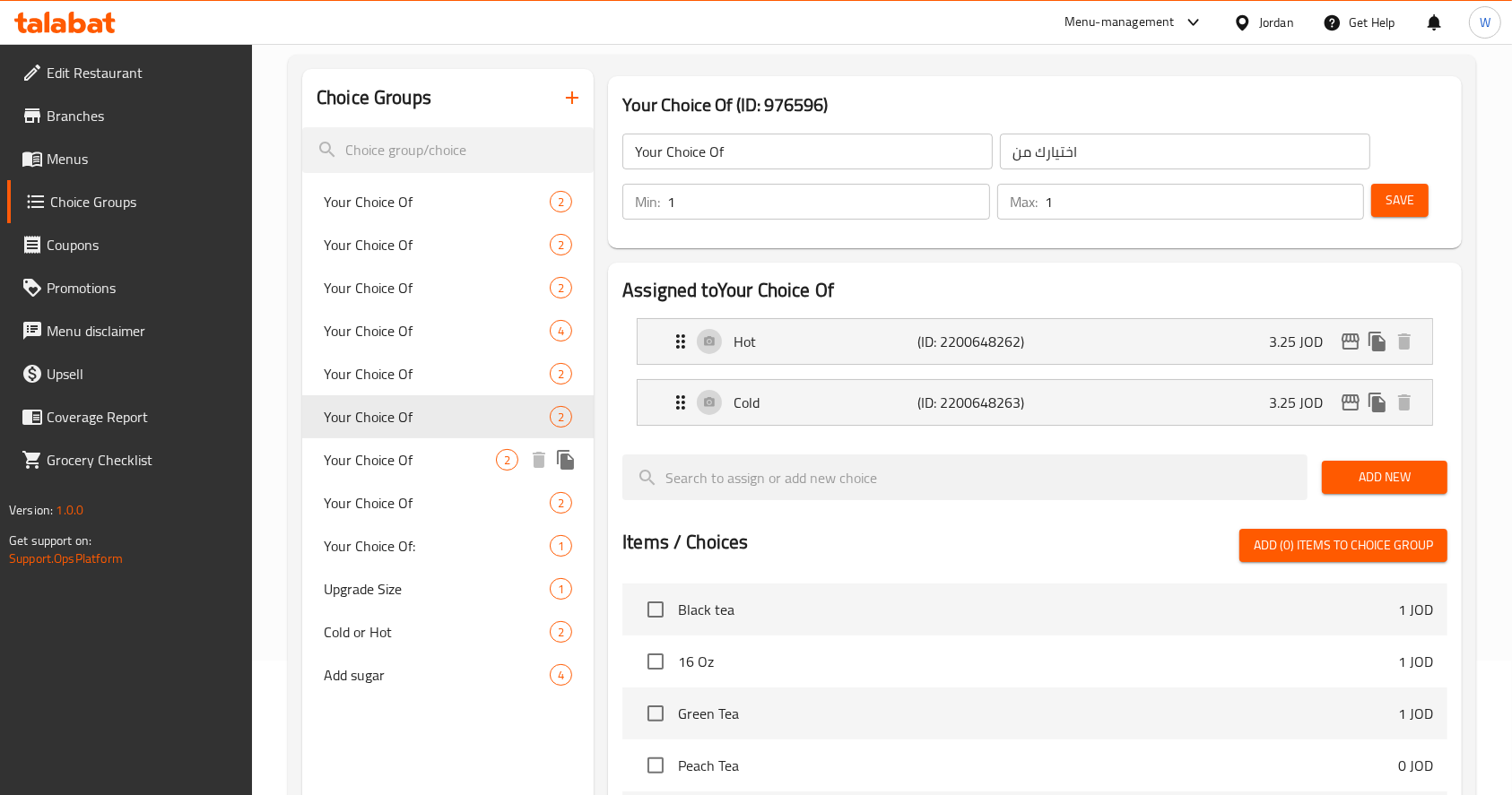
click at [446, 455] on span "Your Choice Of" at bounding box center [409, 460] width 173 height 22
type input "Your Choice Of"
type input "اختيارك من"
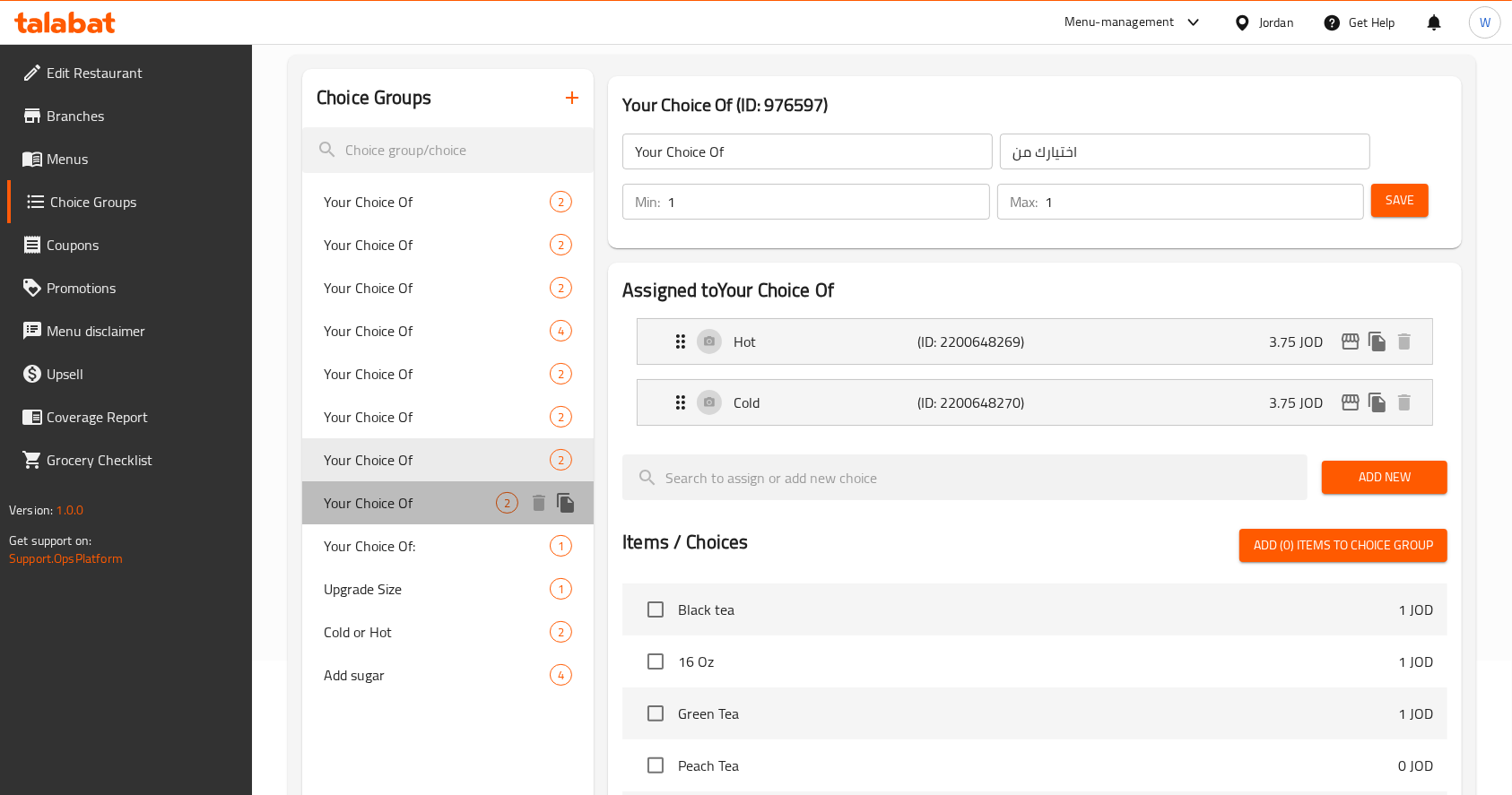
click at [443, 490] on div "Your Choice Of 2" at bounding box center [447, 503] width 291 height 43
type input "Your Choice Of"
type input "إختيارك من :"
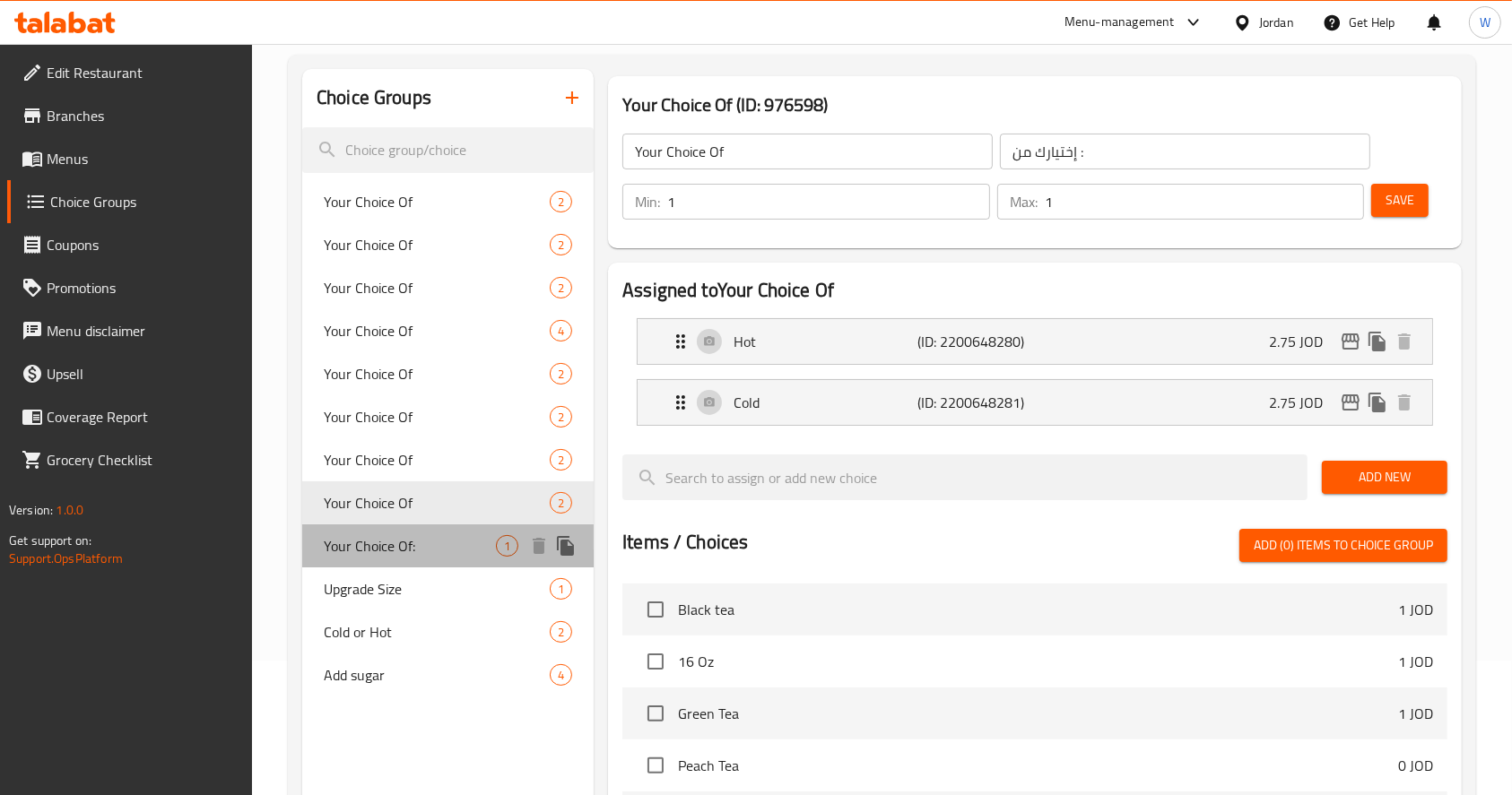
click at [452, 533] on div "Your Choice Of: 1" at bounding box center [447, 546] width 291 height 43
type input "Your Choice Of:"
type input "اختيارك من"
type input "0"
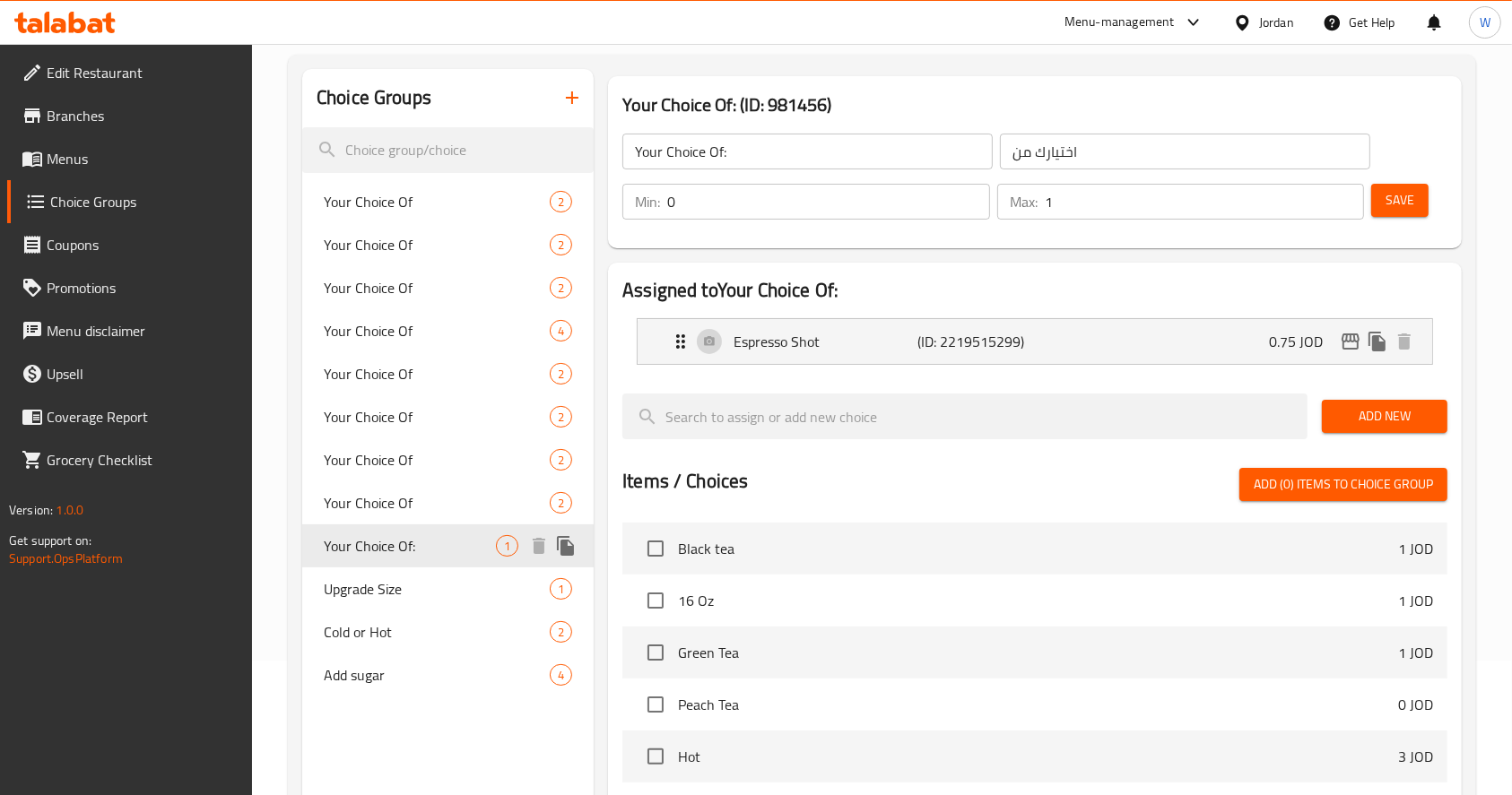
scroll to position [253, 0]
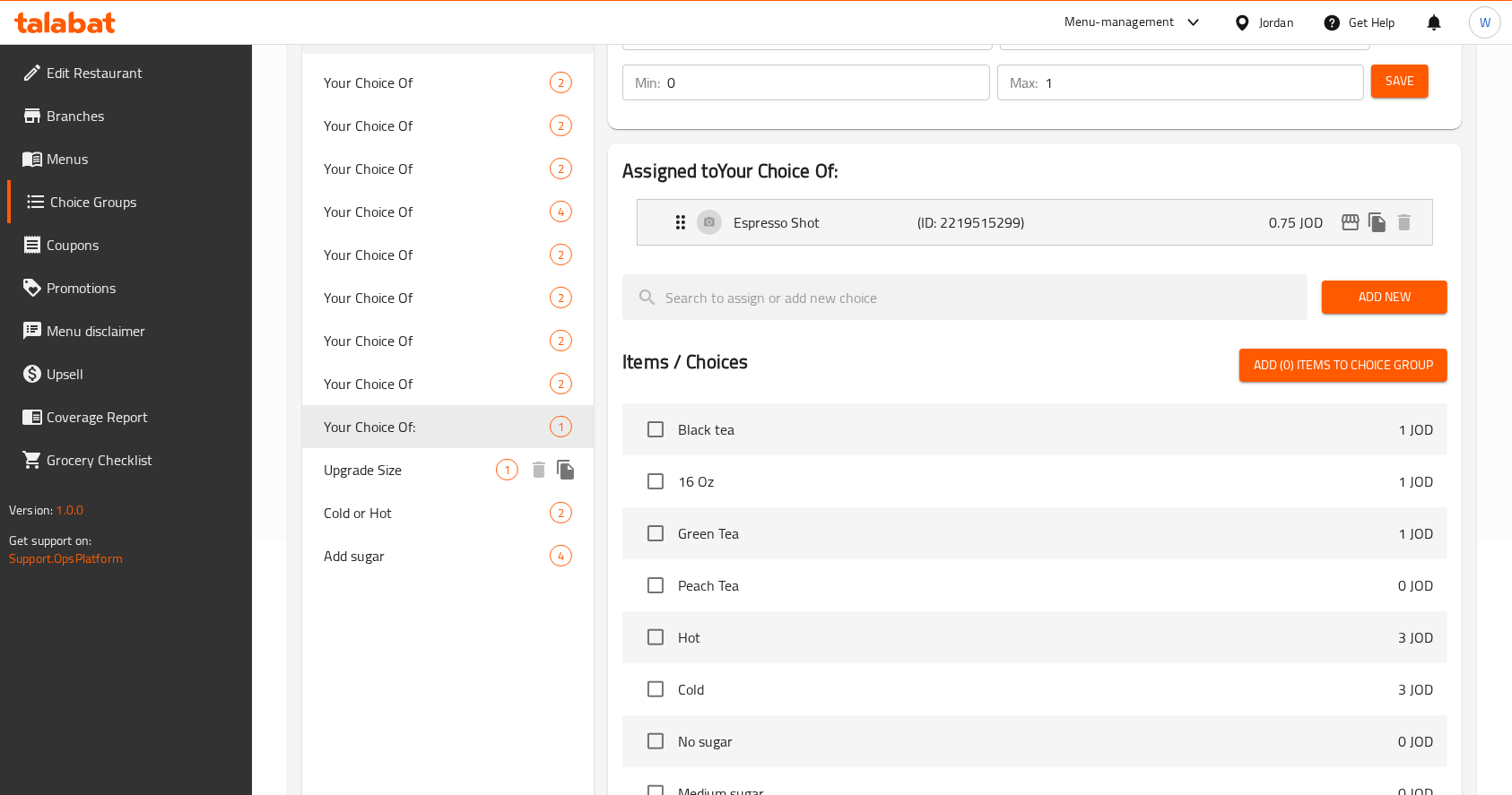
click at [418, 471] on span "Upgrade Size" at bounding box center [409, 470] width 173 height 22
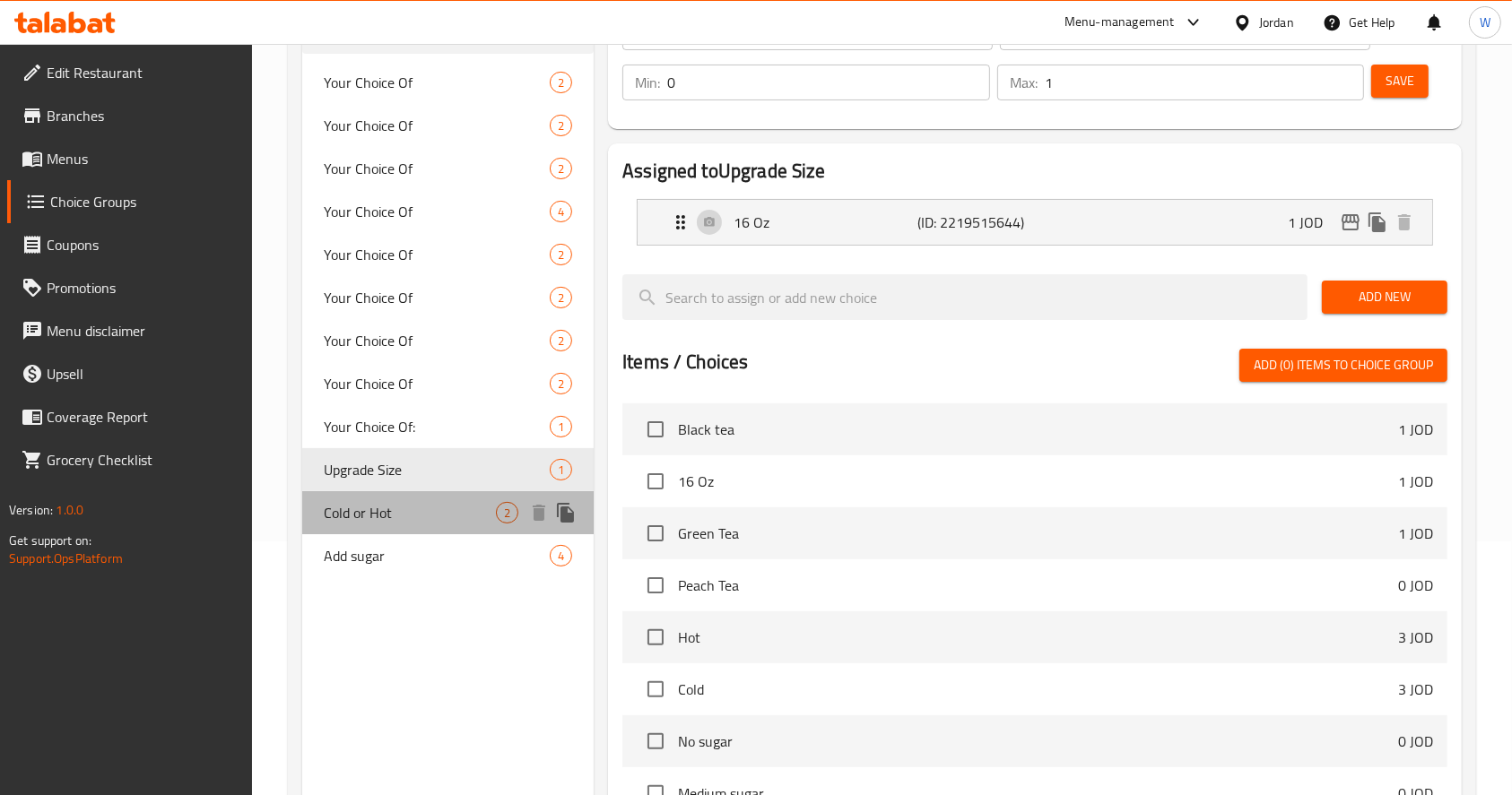
click at [418, 496] on div "Cold or Hot 2" at bounding box center [447, 513] width 291 height 43
type input "Cold or Hot"
type input "بارد او ساخن"
type input "1"
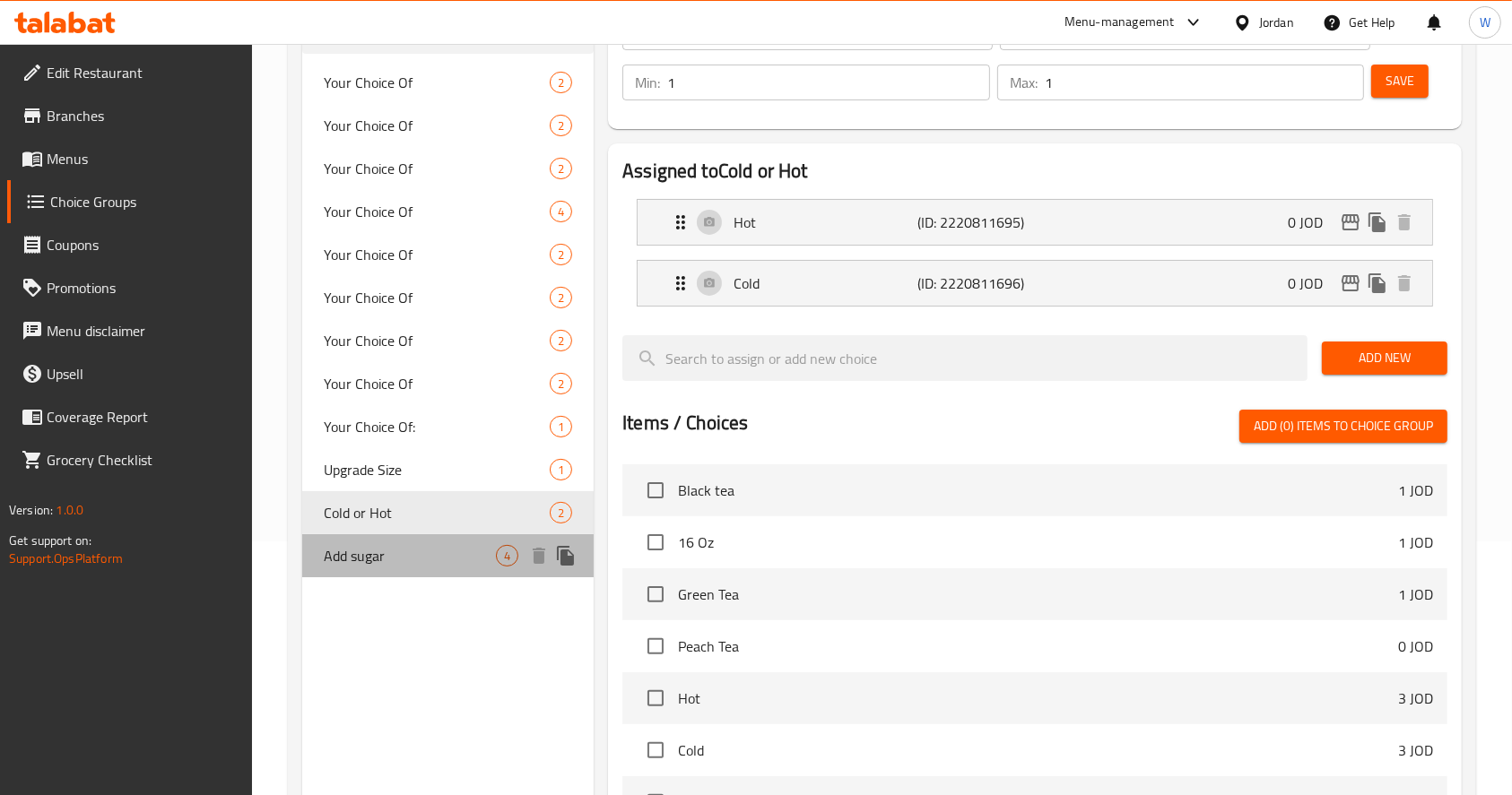
click at [418, 542] on div "Add sugar 4" at bounding box center [447, 556] width 291 height 43
type input "Add sugar"
type input "أضف السكر"
type input "0"
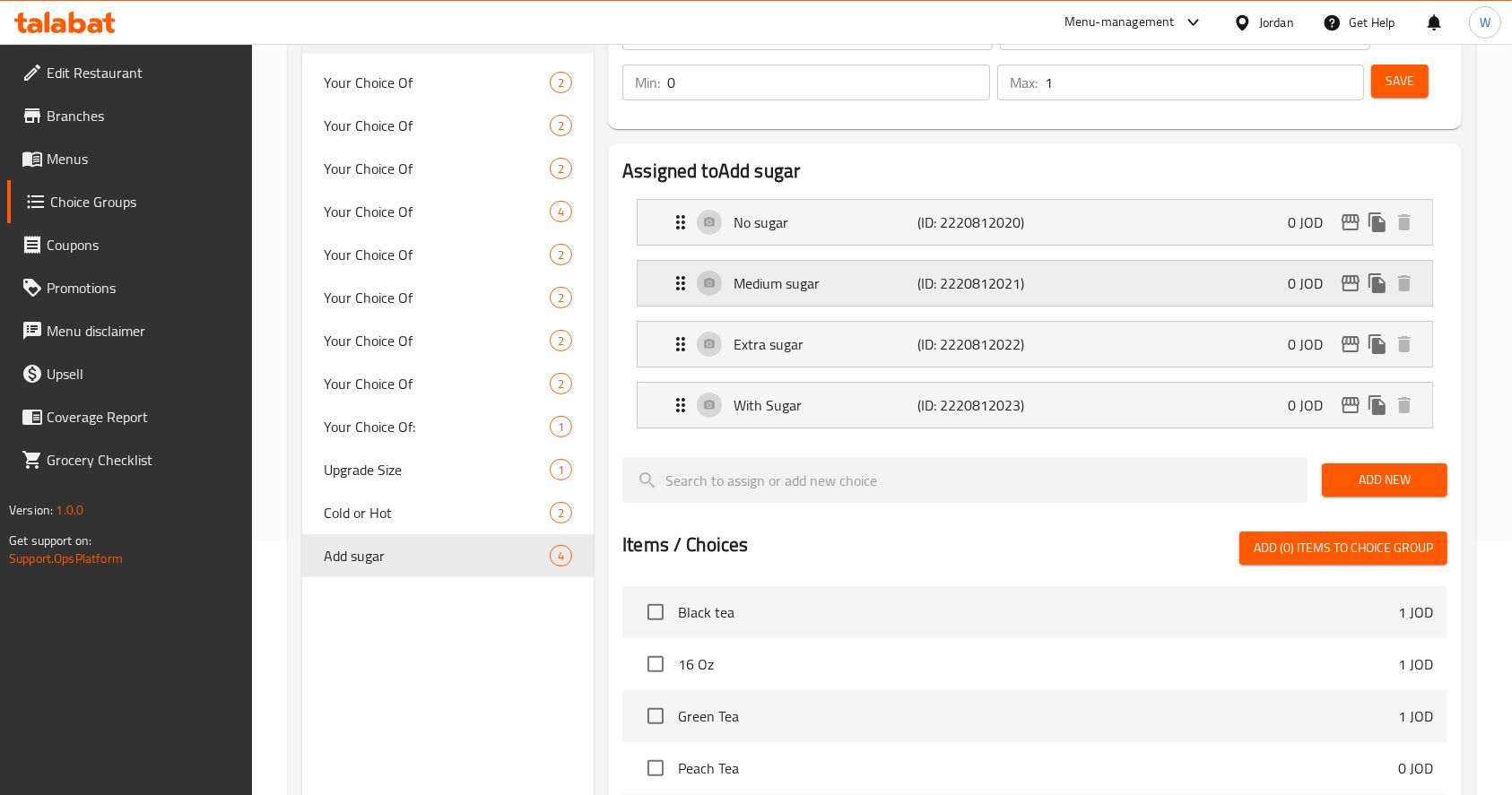
click at [1197, 288] on div "Medium sugar (ID: 2220812021) 0 JOD" at bounding box center [1040, 283] width 741 height 44
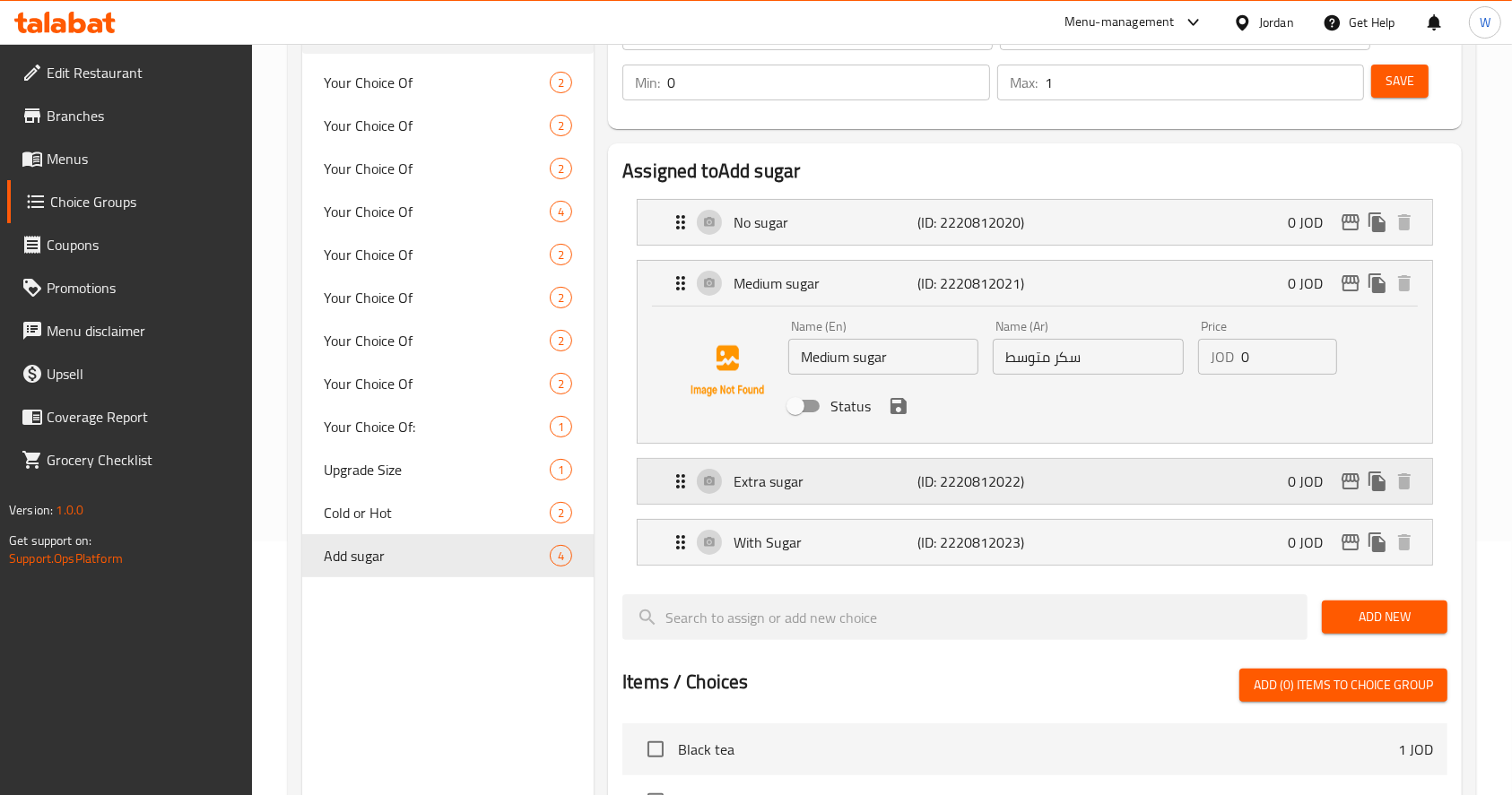
click at [925, 498] on div "Extra sugar (ID: 2220812022) 0 JOD" at bounding box center [1040, 480] width 741 height 44
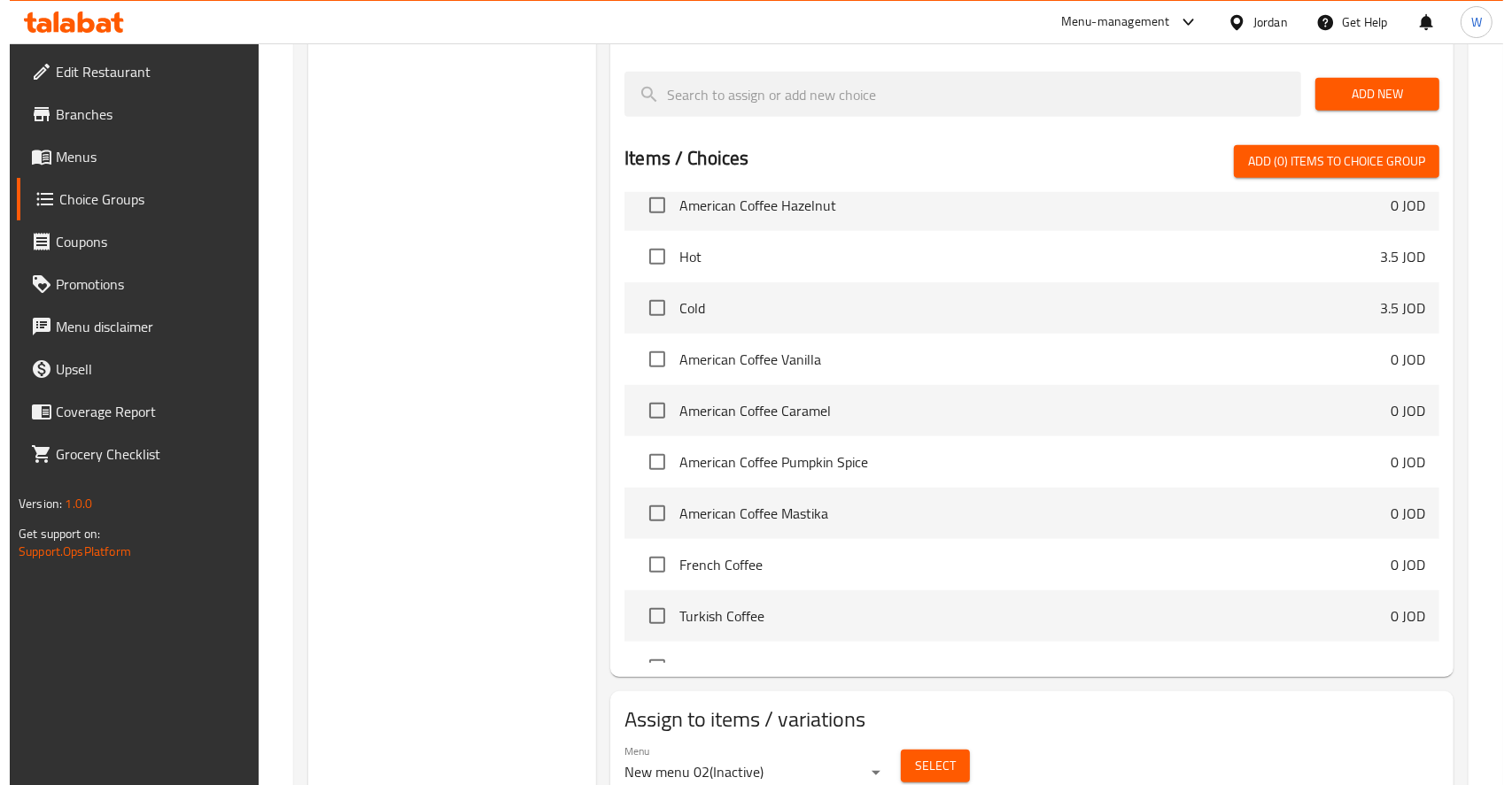
scroll to position [973, 0]
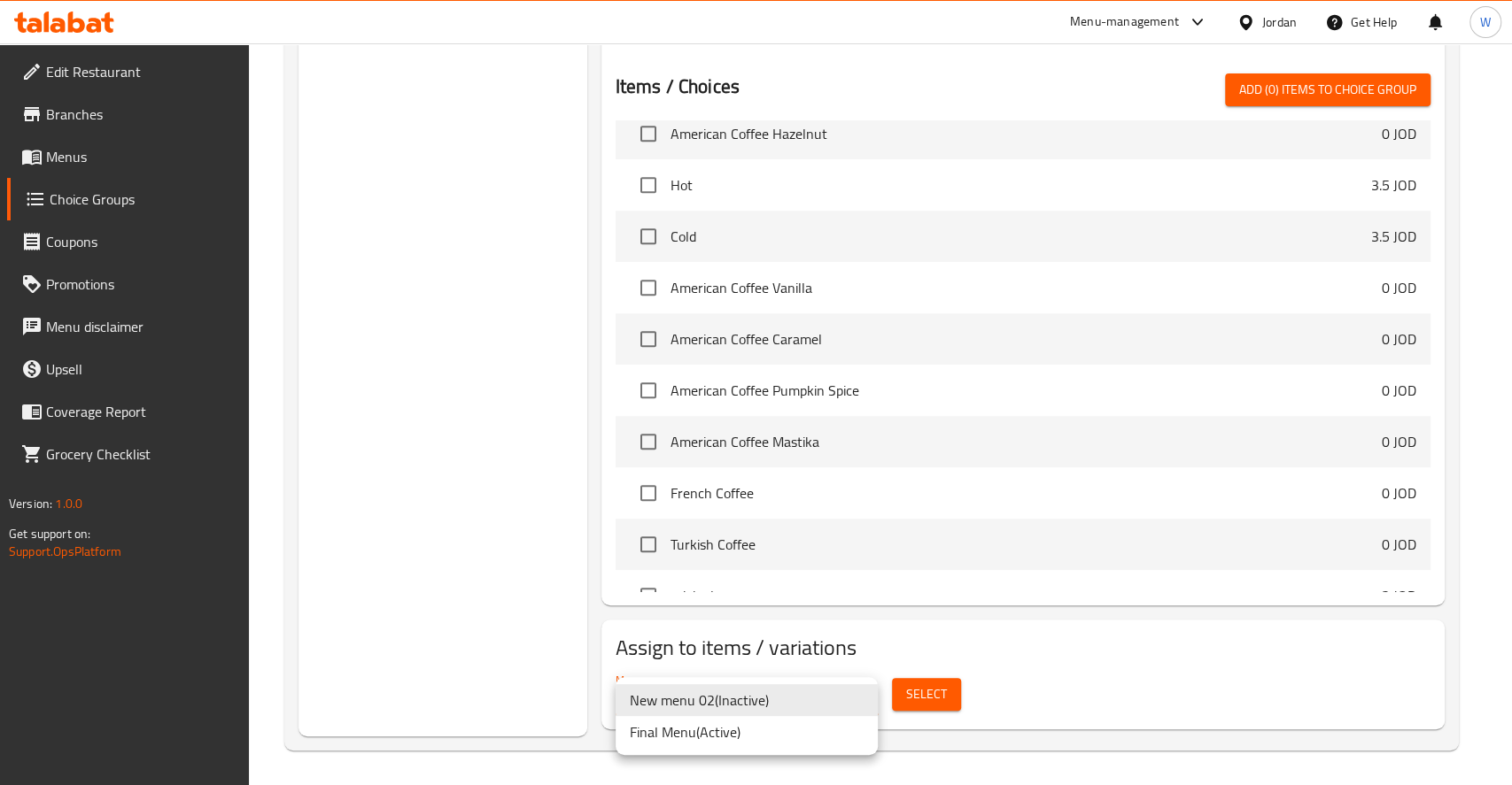
click at [748, 716] on li "Final Menu ( Active )" at bounding box center [746, 731] width 262 height 32
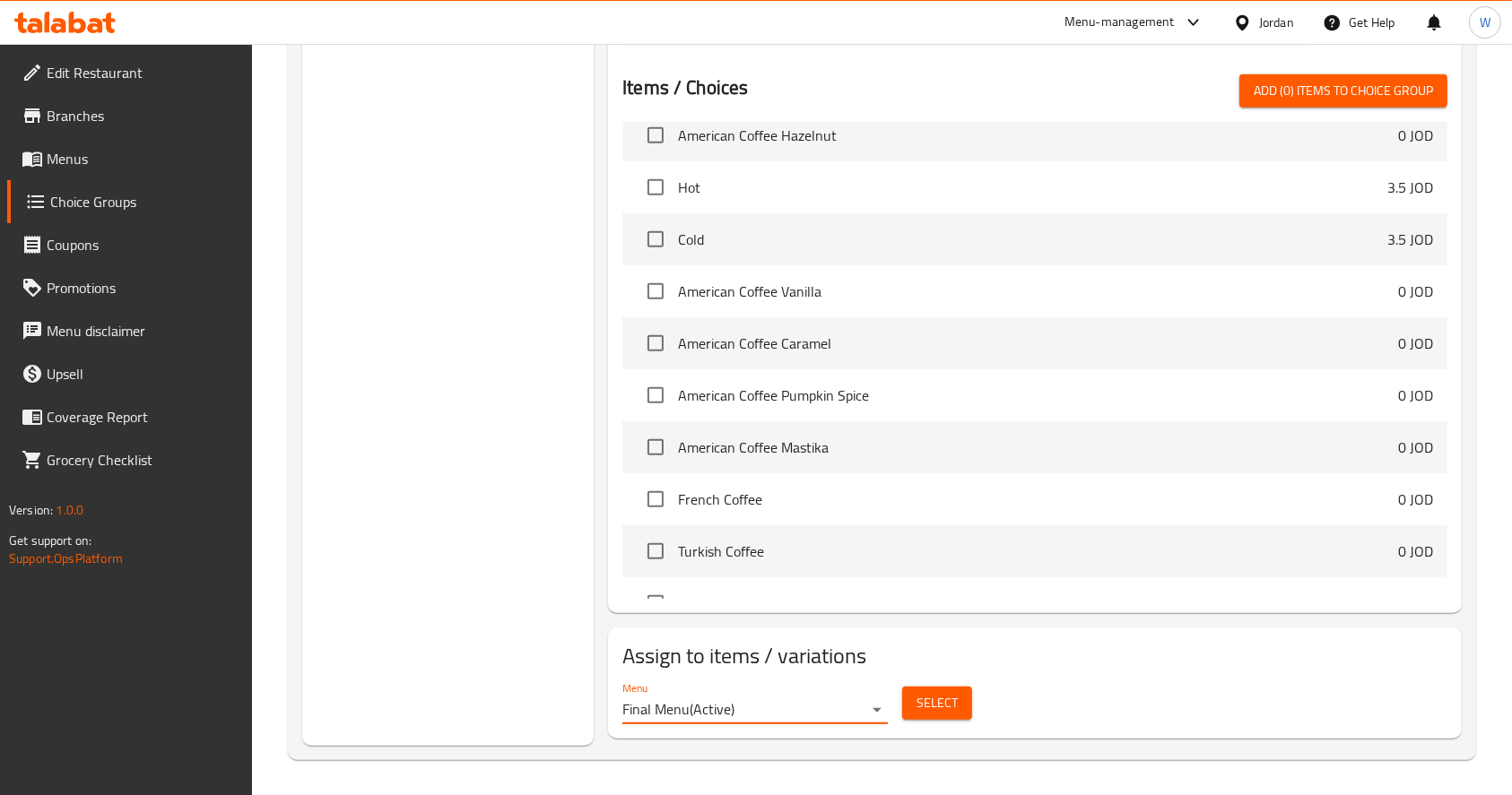
click at [941, 697] on span "Select" at bounding box center [937, 703] width 41 height 23
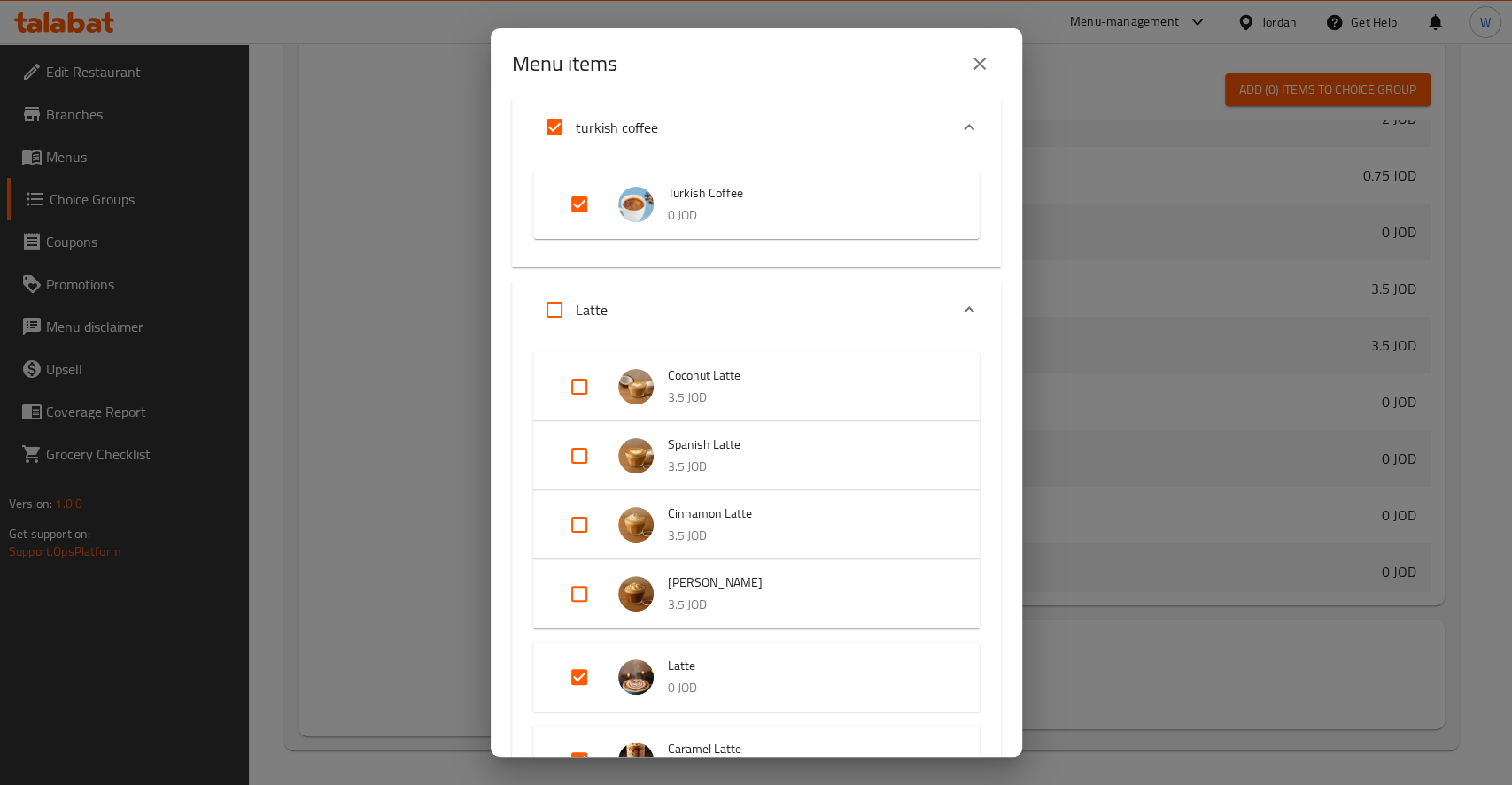
scroll to position [1746, 0]
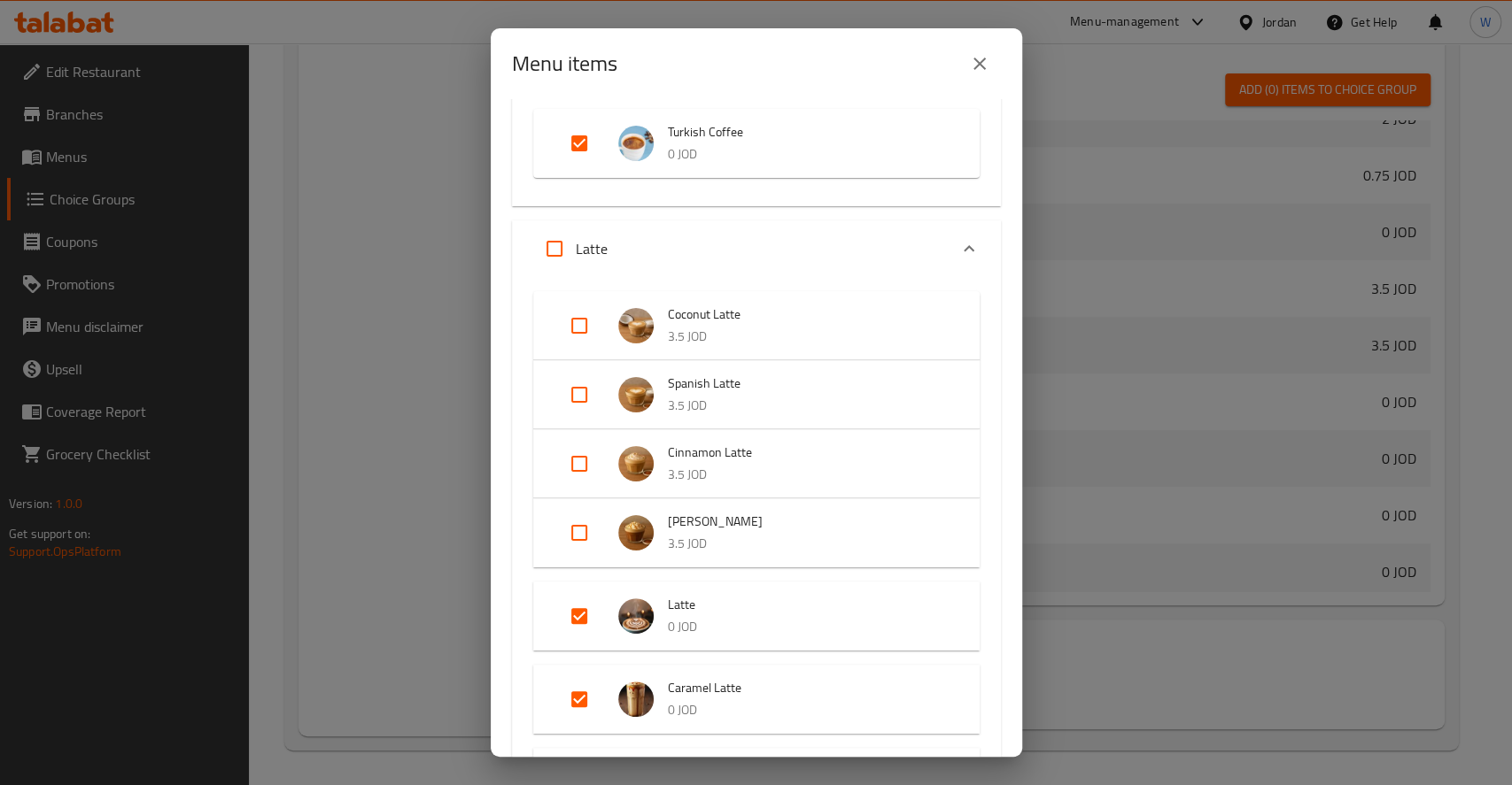
click at [586, 322] on input "Expand" at bounding box center [580, 326] width 43 height 43
checkbox input "true"
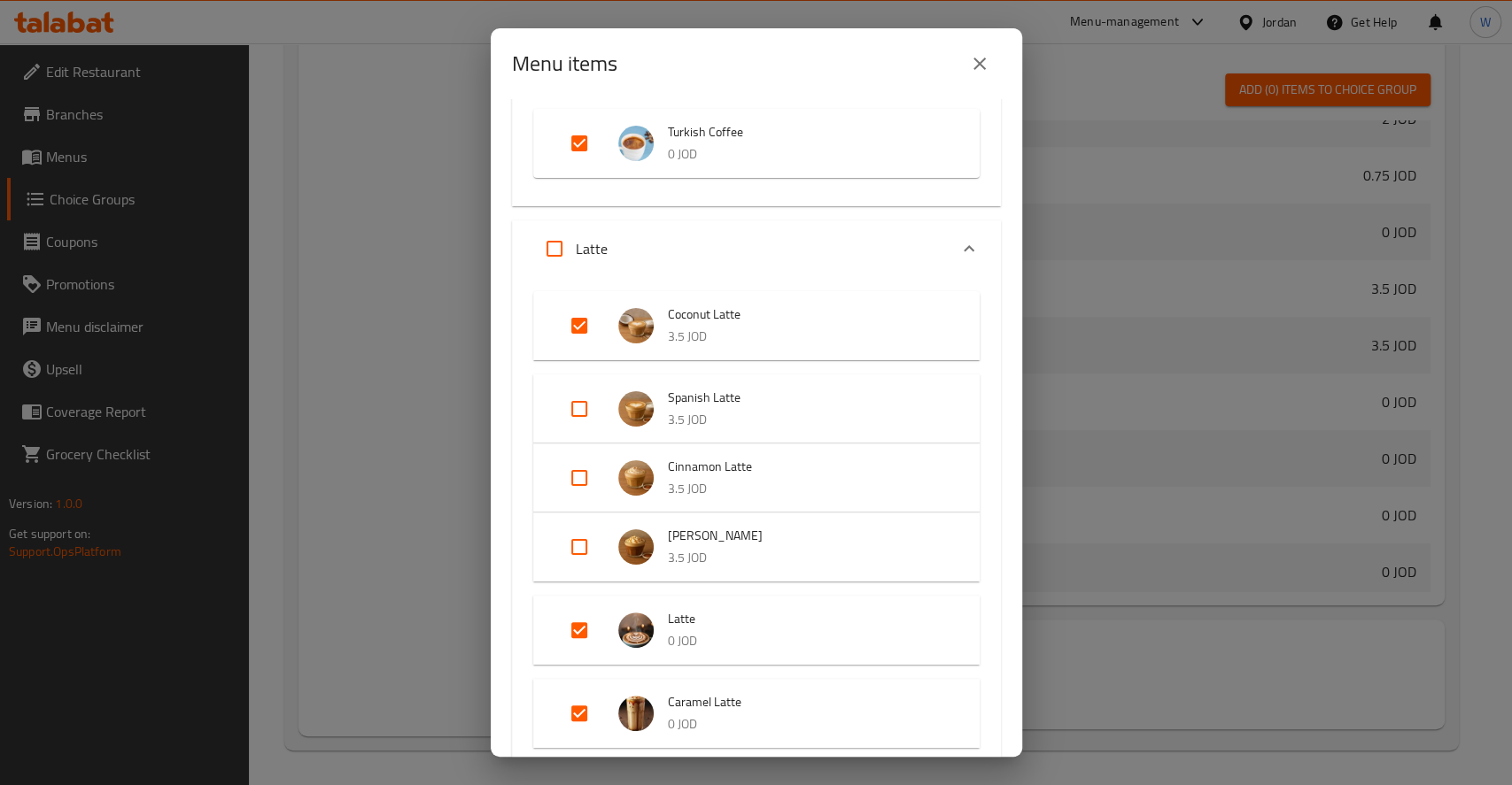
click at [581, 415] on input "Expand" at bounding box center [580, 409] width 43 height 43
checkbox input "true"
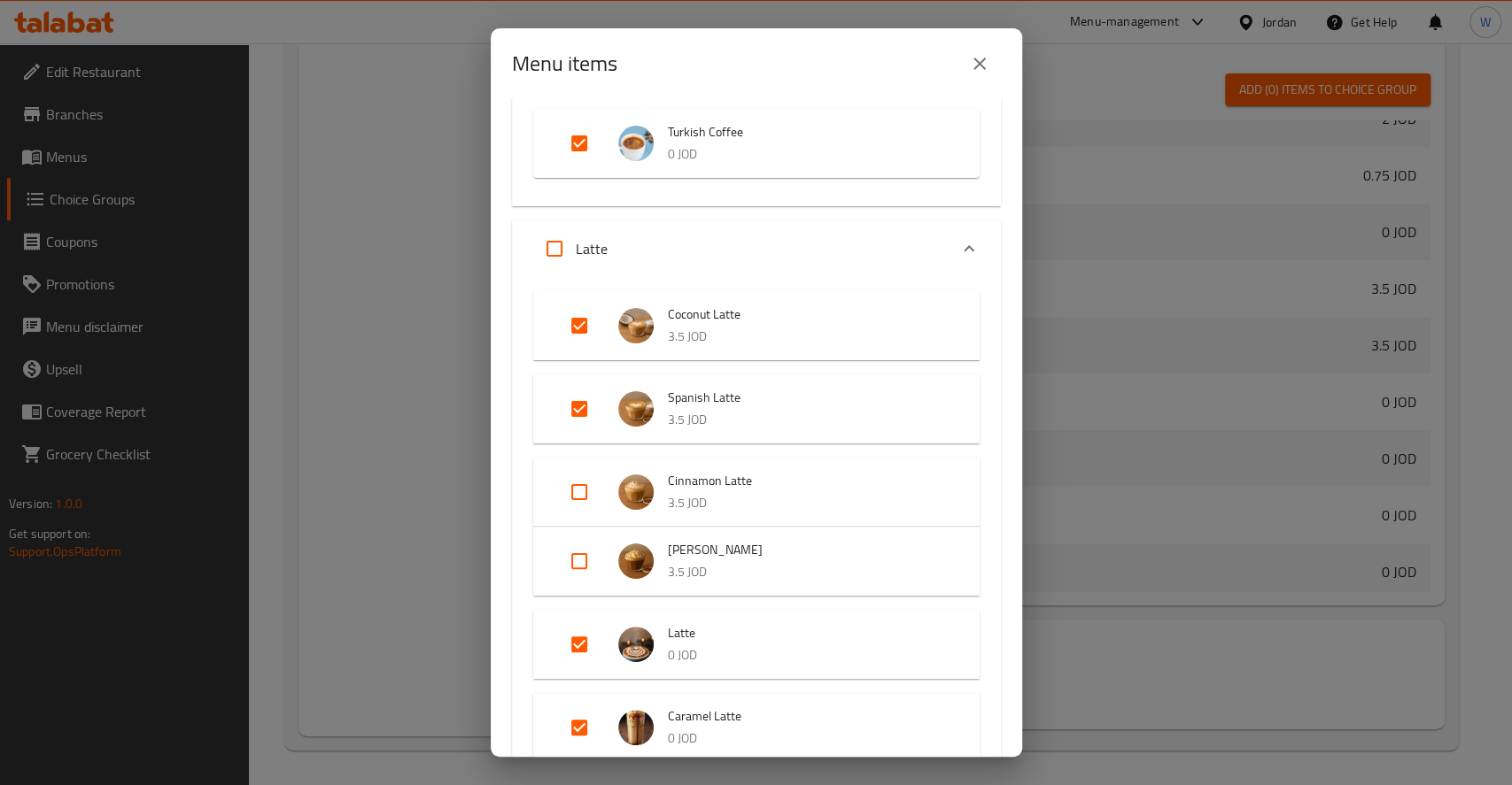
click at [582, 485] on input "Expand" at bounding box center [580, 493] width 43 height 43
checkbox input "true"
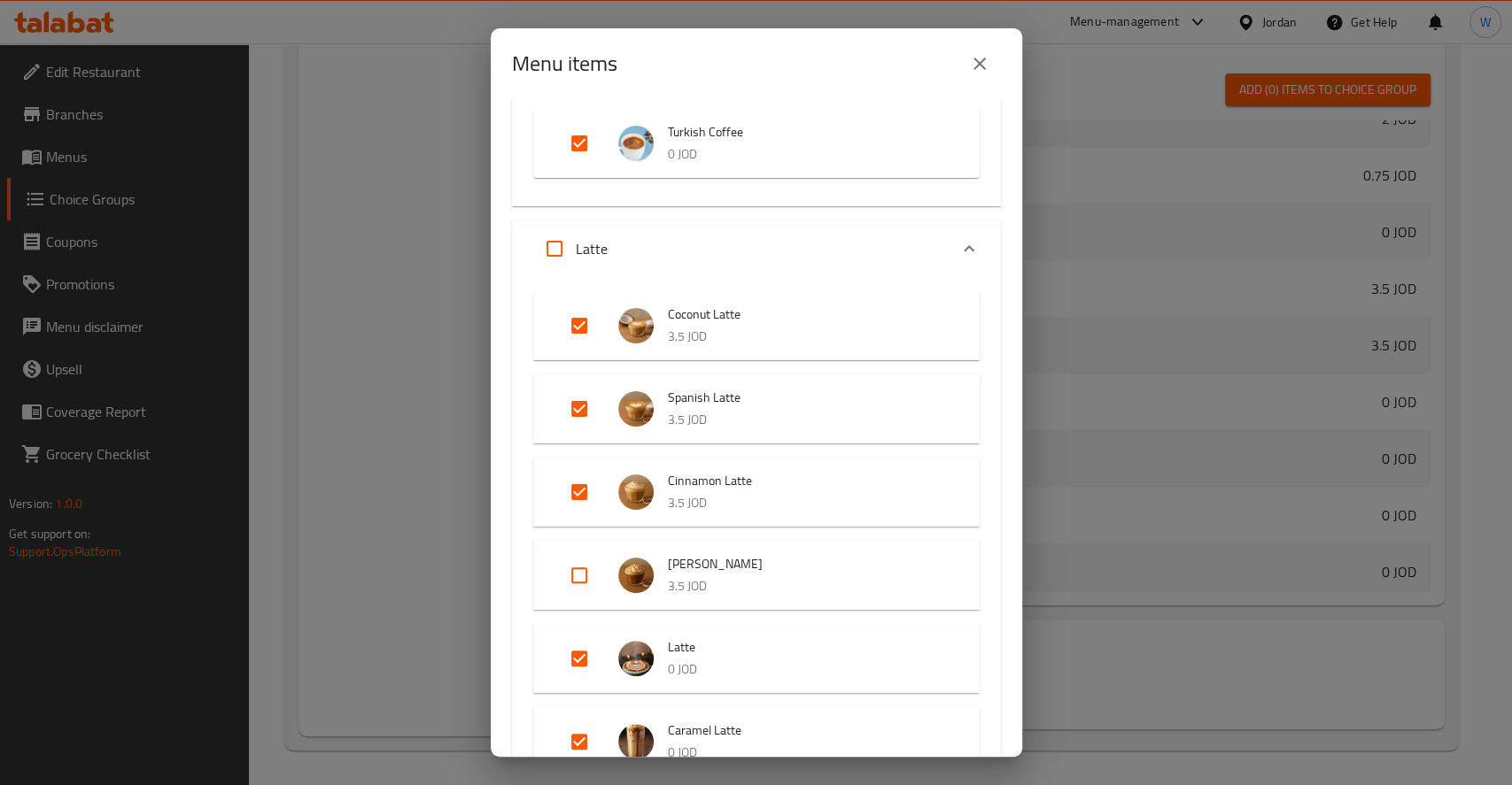
click at [577, 569] on input "Expand" at bounding box center [580, 576] width 43 height 43
checkbox input "true"
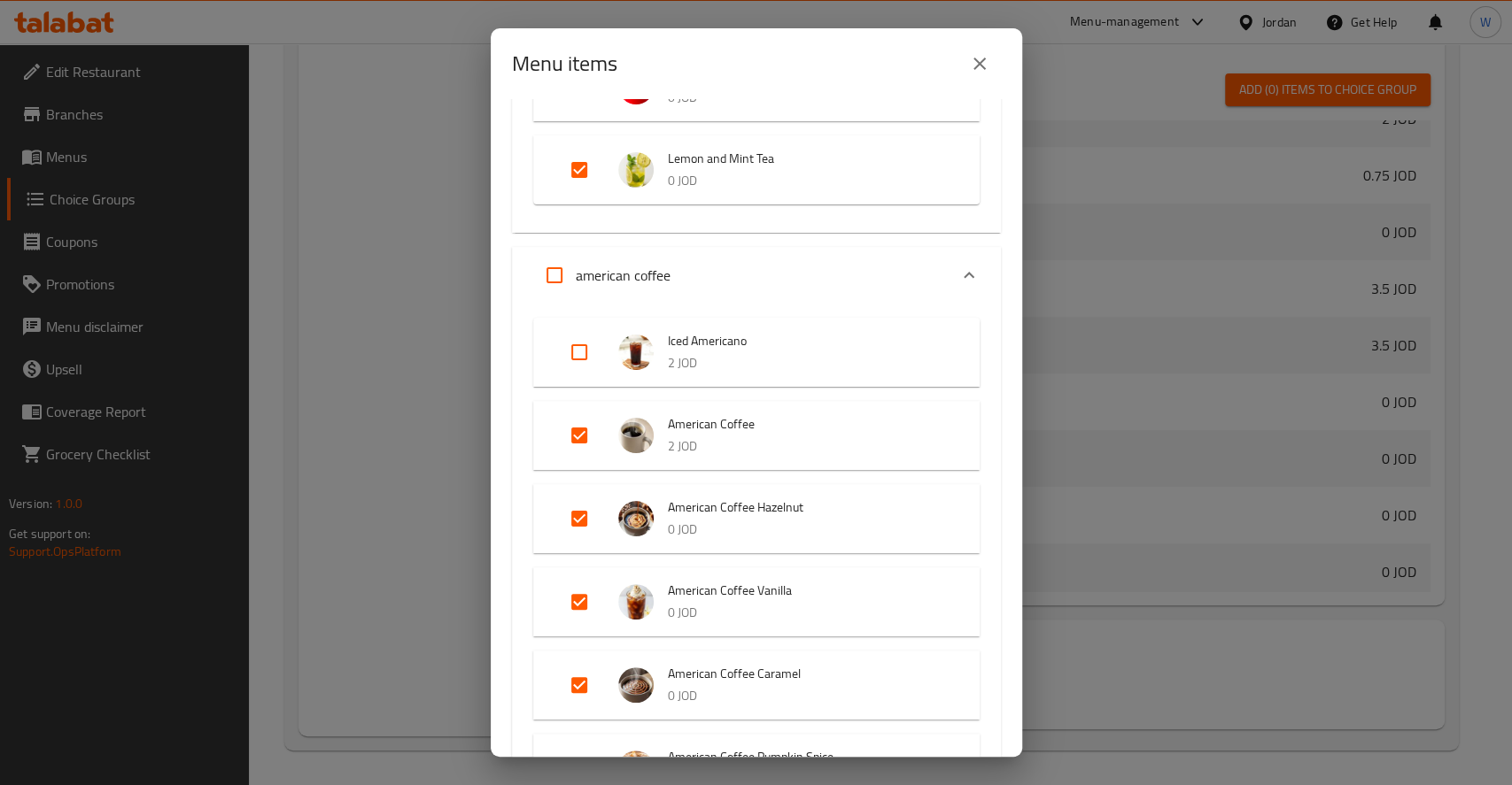
scroll to position [566, 0]
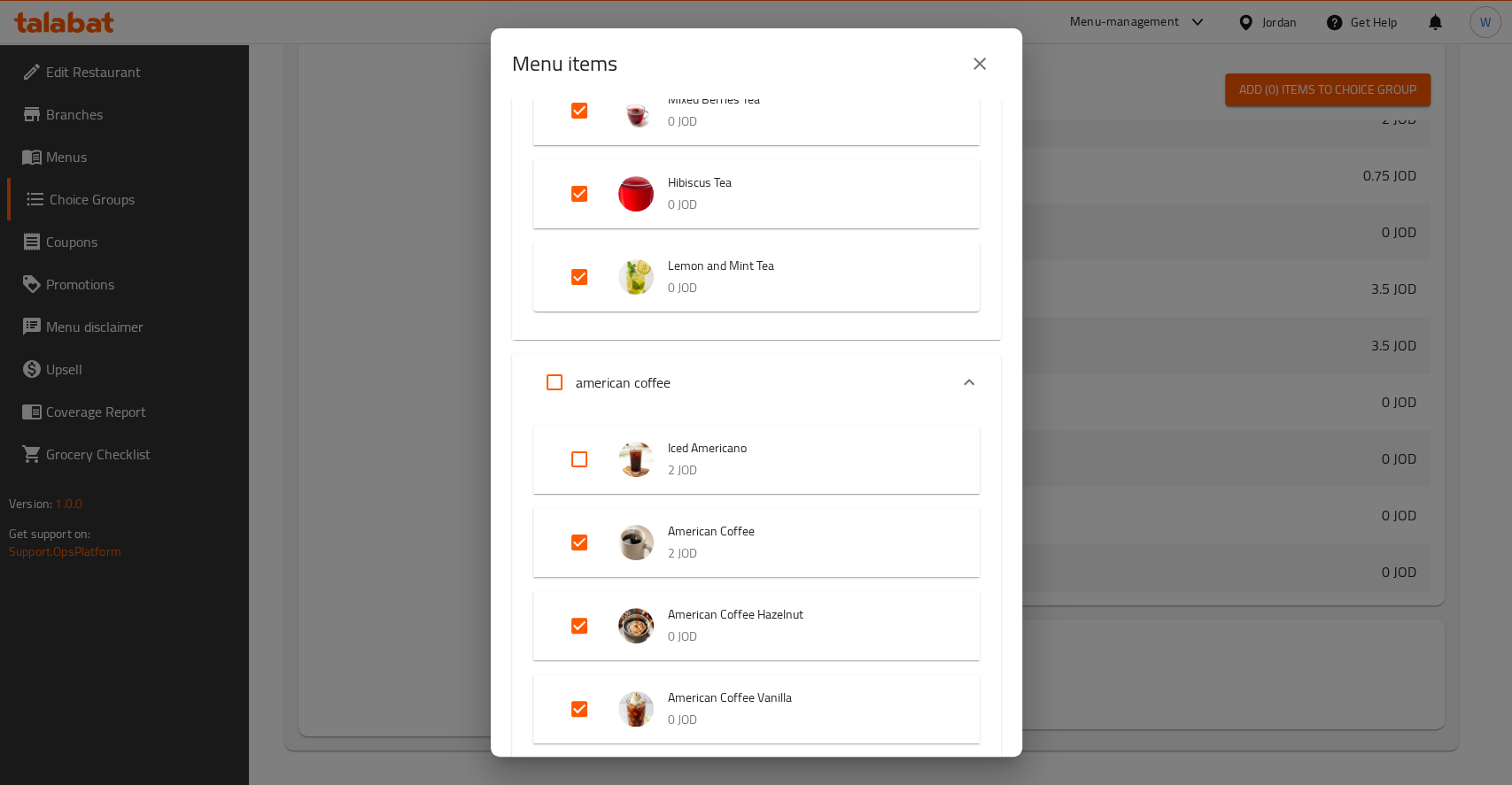
click at [577, 462] on input "Expand" at bounding box center [580, 460] width 43 height 43
checkbox input "true"
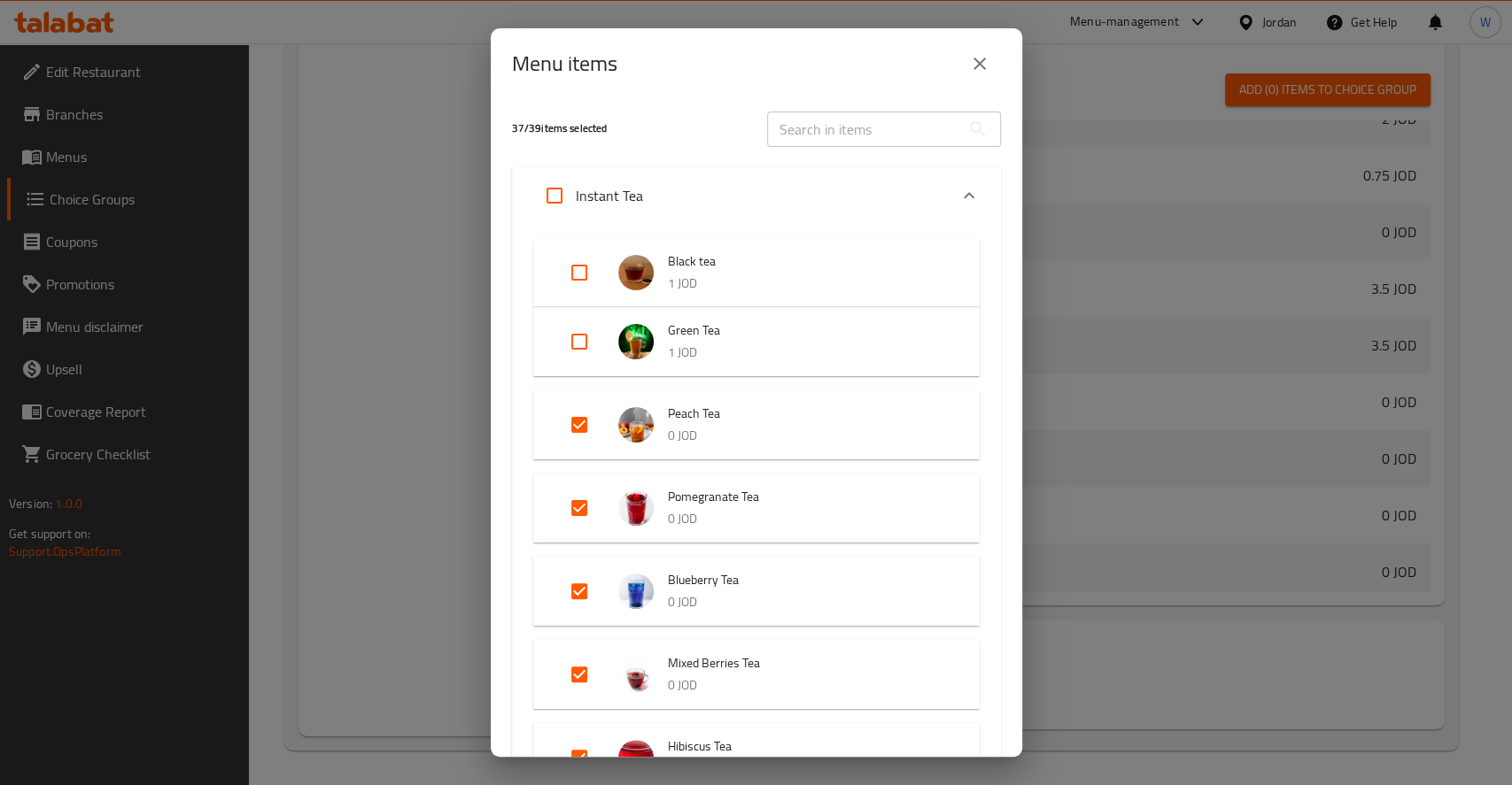
scroll to position [0, 0]
click at [573, 270] on input "Expand" at bounding box center [580, 275] width 43 height 43
checkbox input "true"
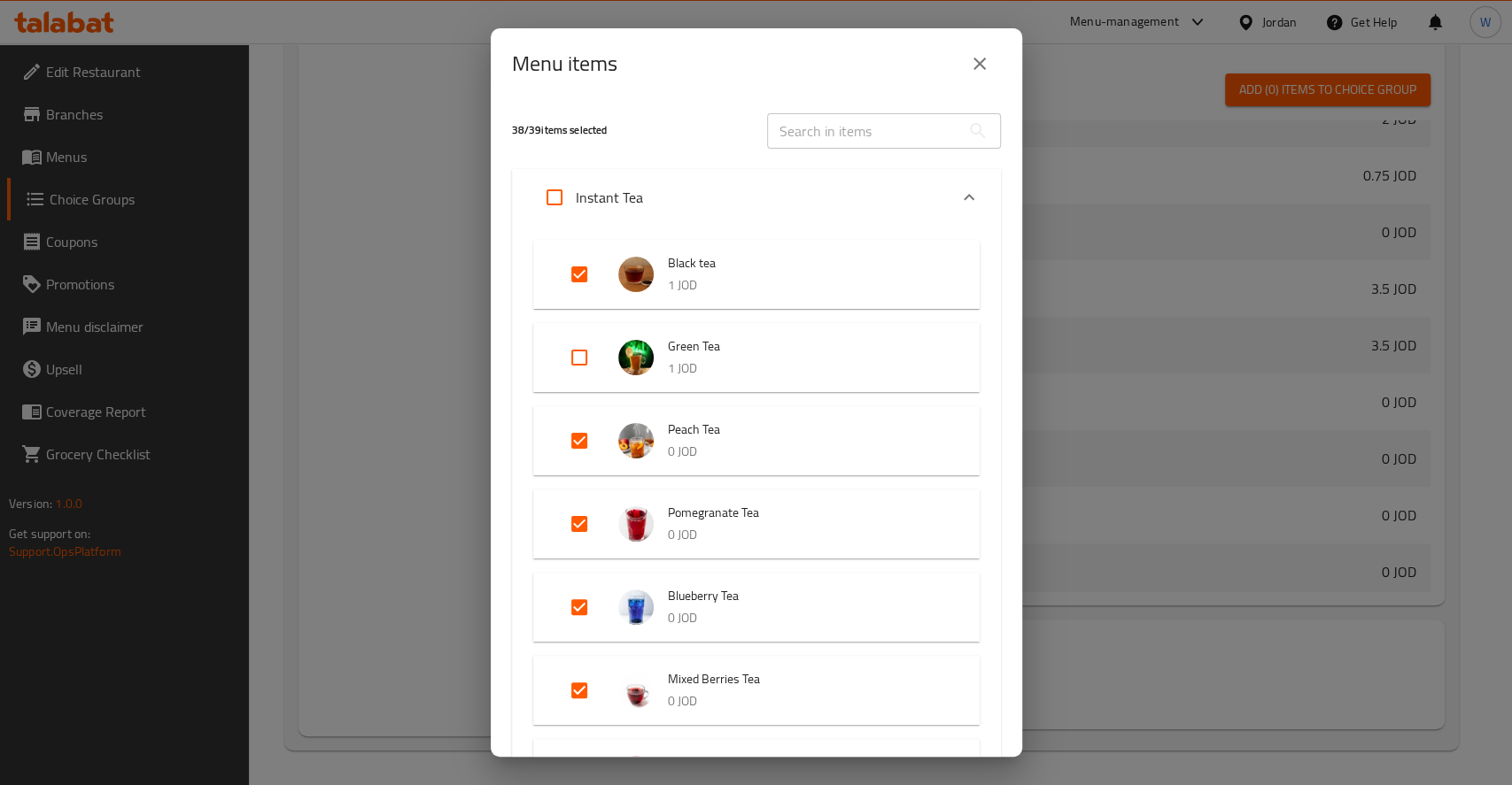
click at [576, 369] on input "Expand" at bounding box center [580, 357] width 43 height 43
checkbox input "true"
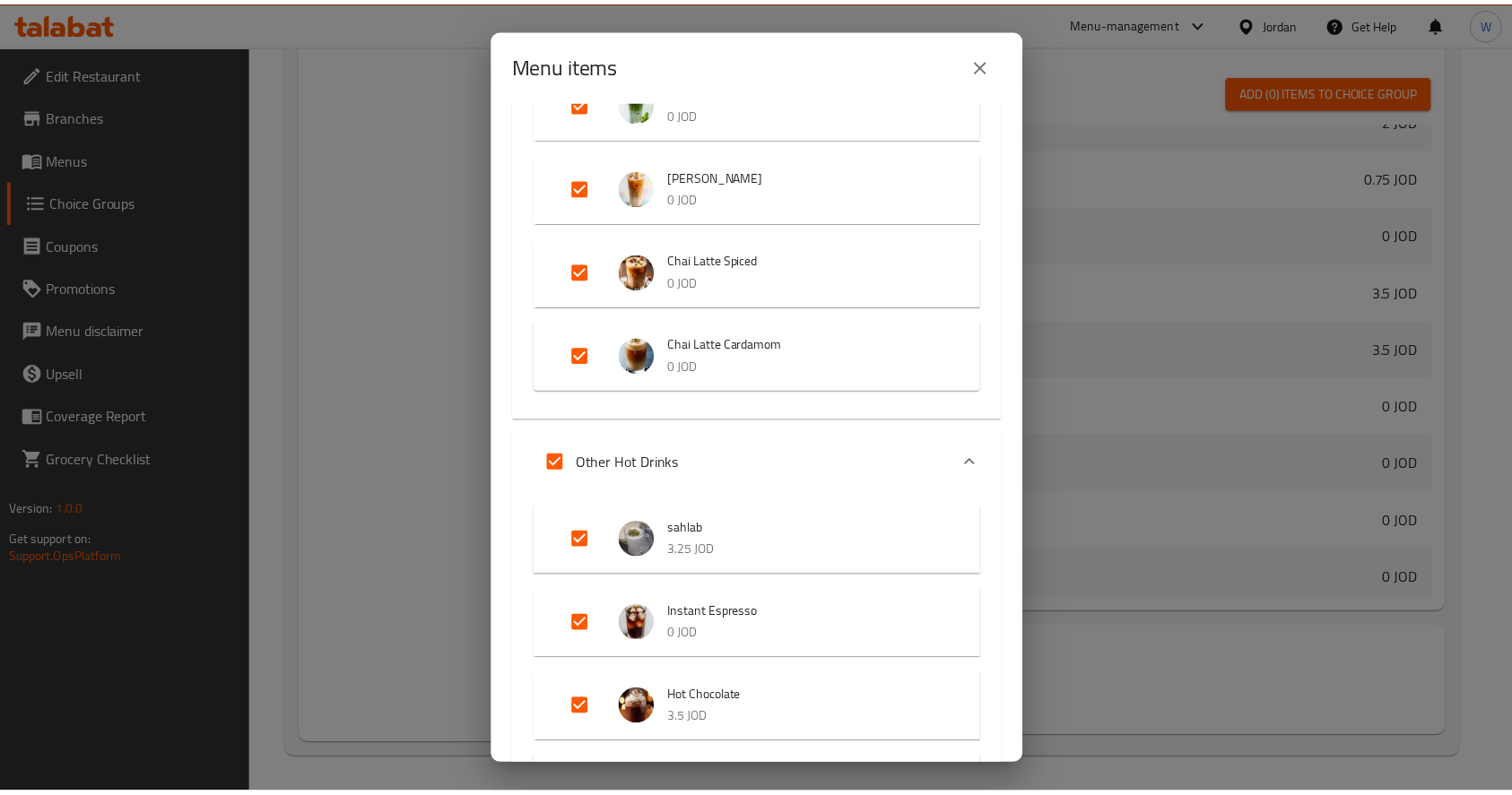
scroll to position [3404, 0]
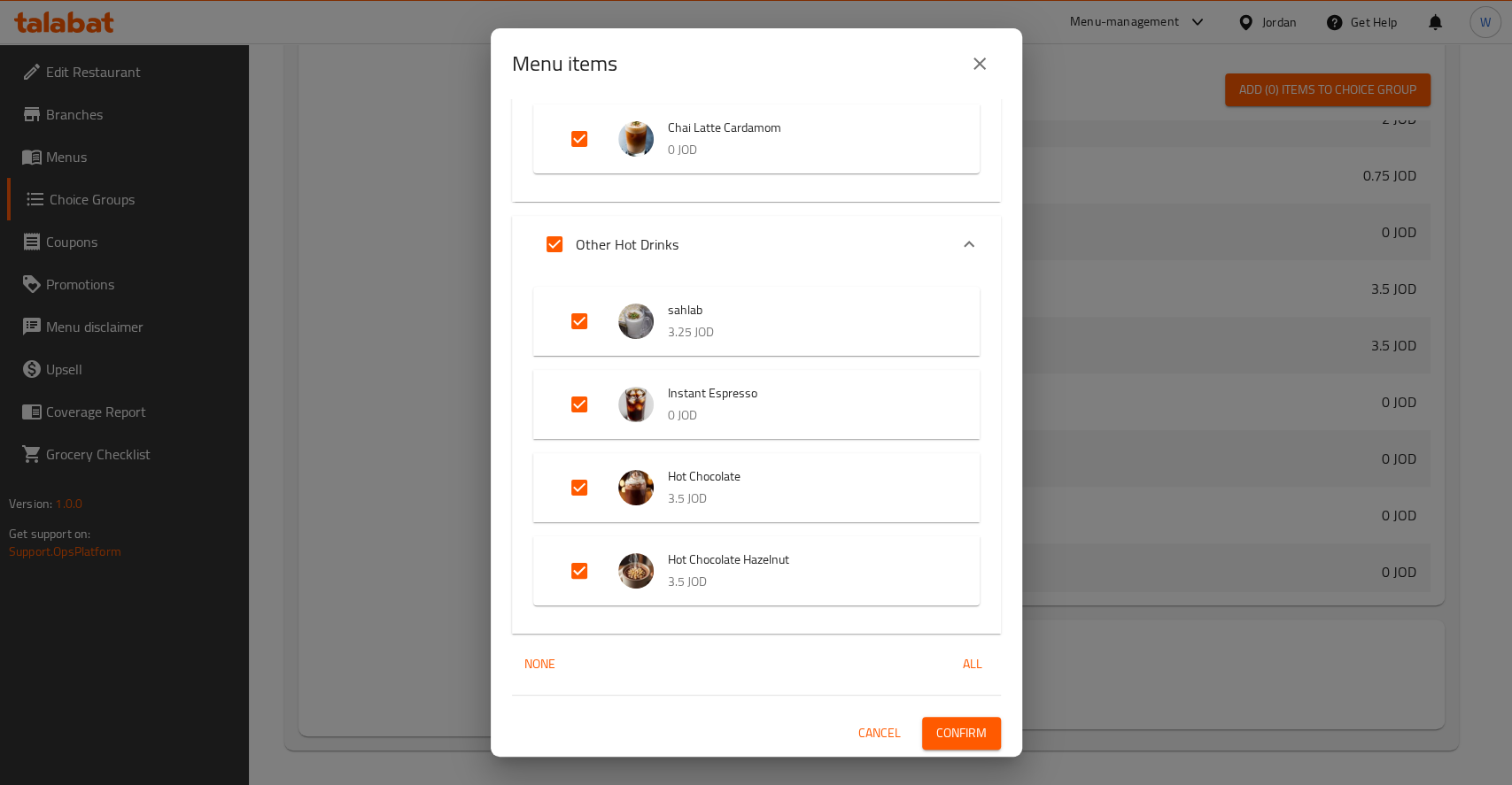
click at [948, 737] on span "Confirm" at bounding box center [962, 733] width 51 height 22
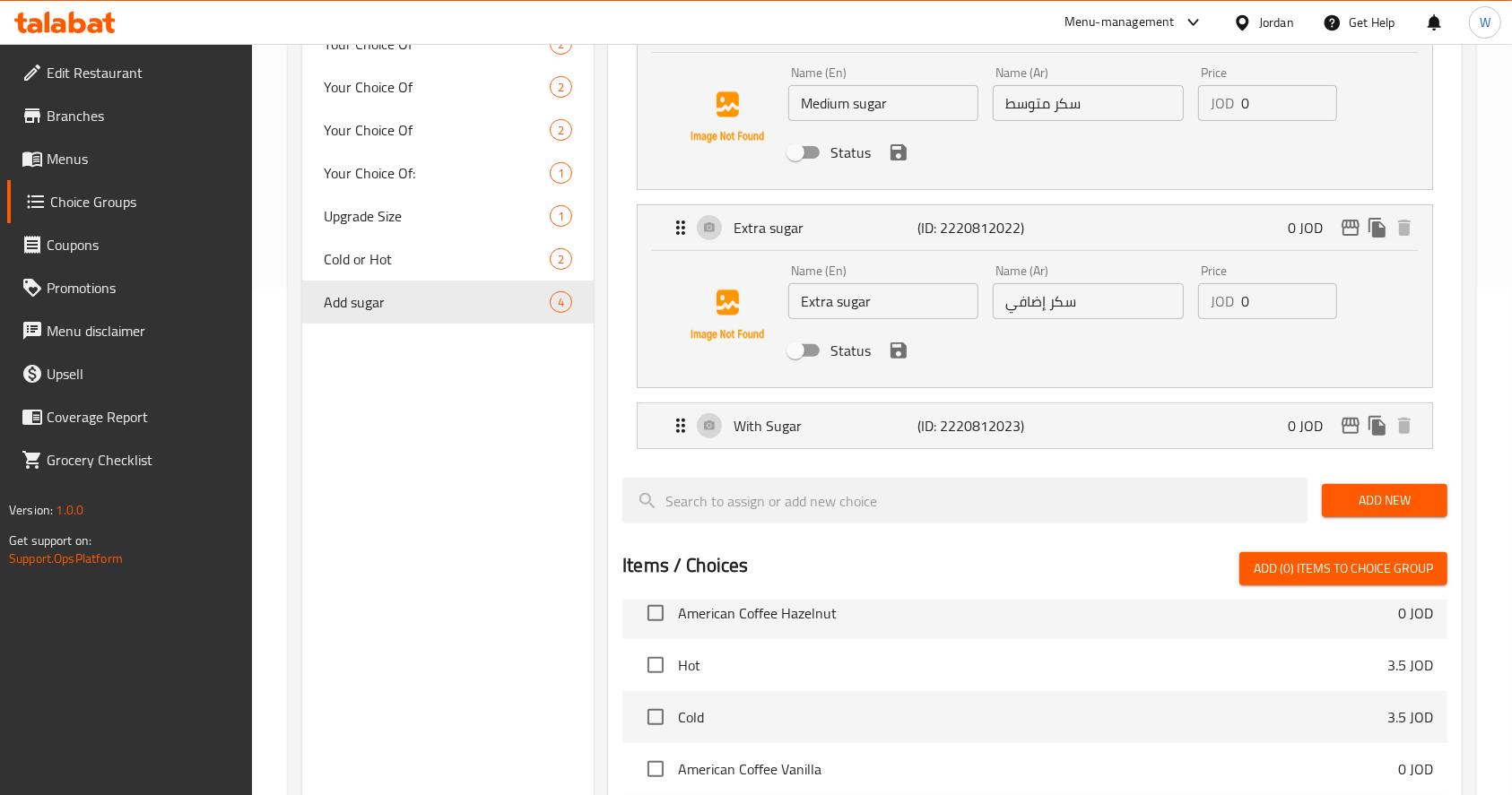
scroll to position [29, 0]
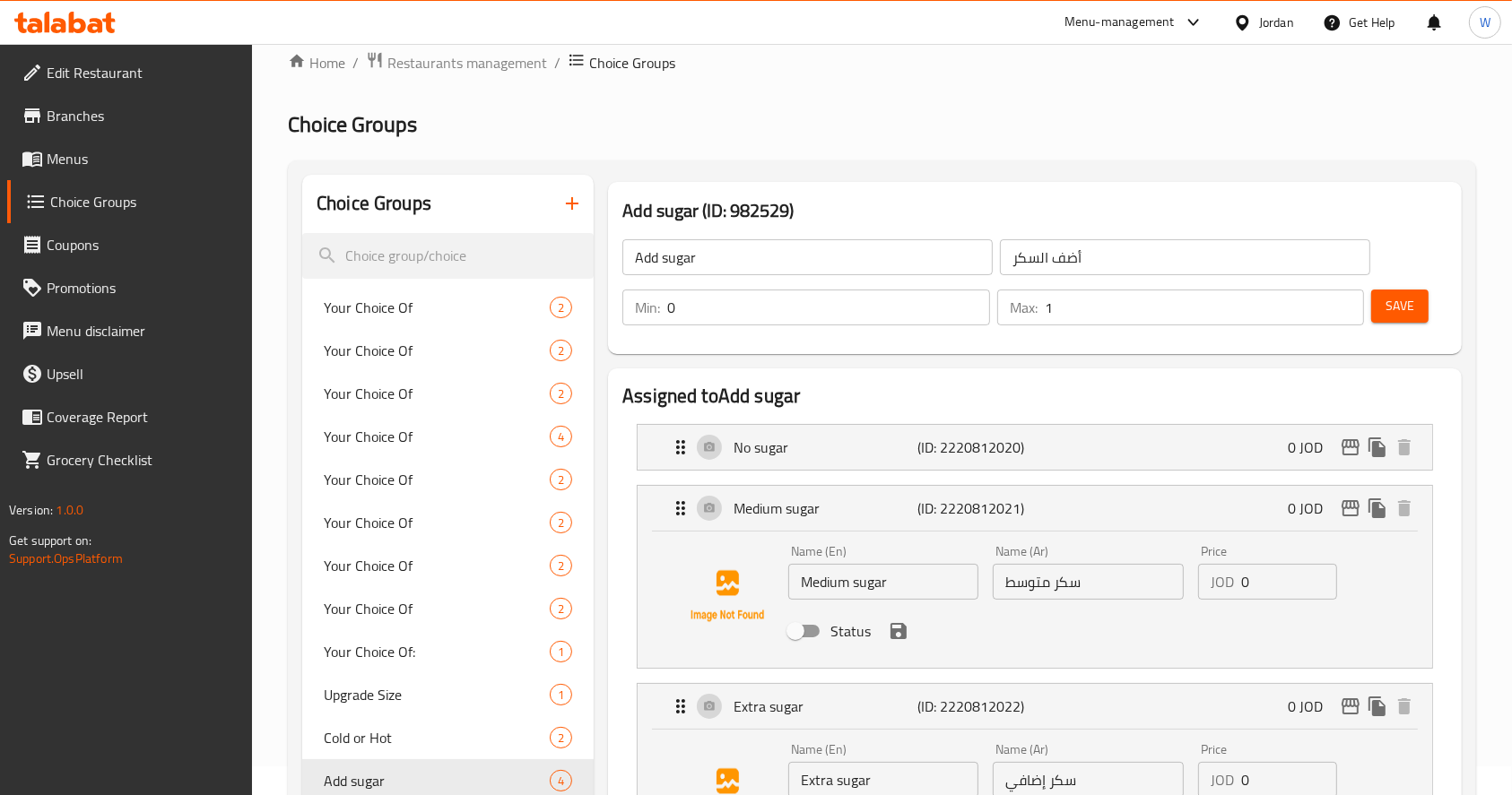
click at [97, 159] on span "Menus" at bounding box center [142, 159] width 192 height 22
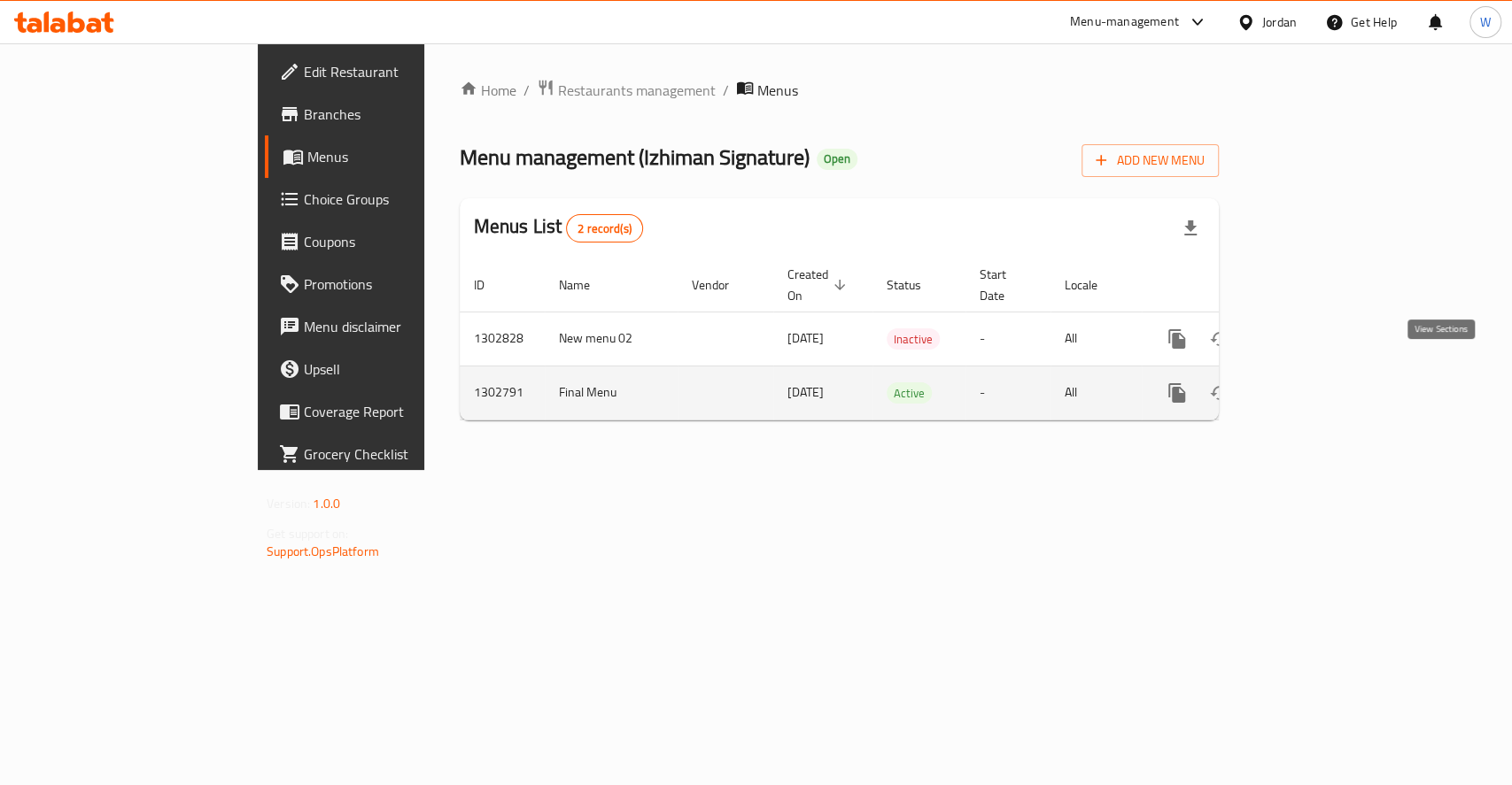
click at [1315, 383] on icon "enhanced table" at bounding box center [1304, 393] width 21 height 21
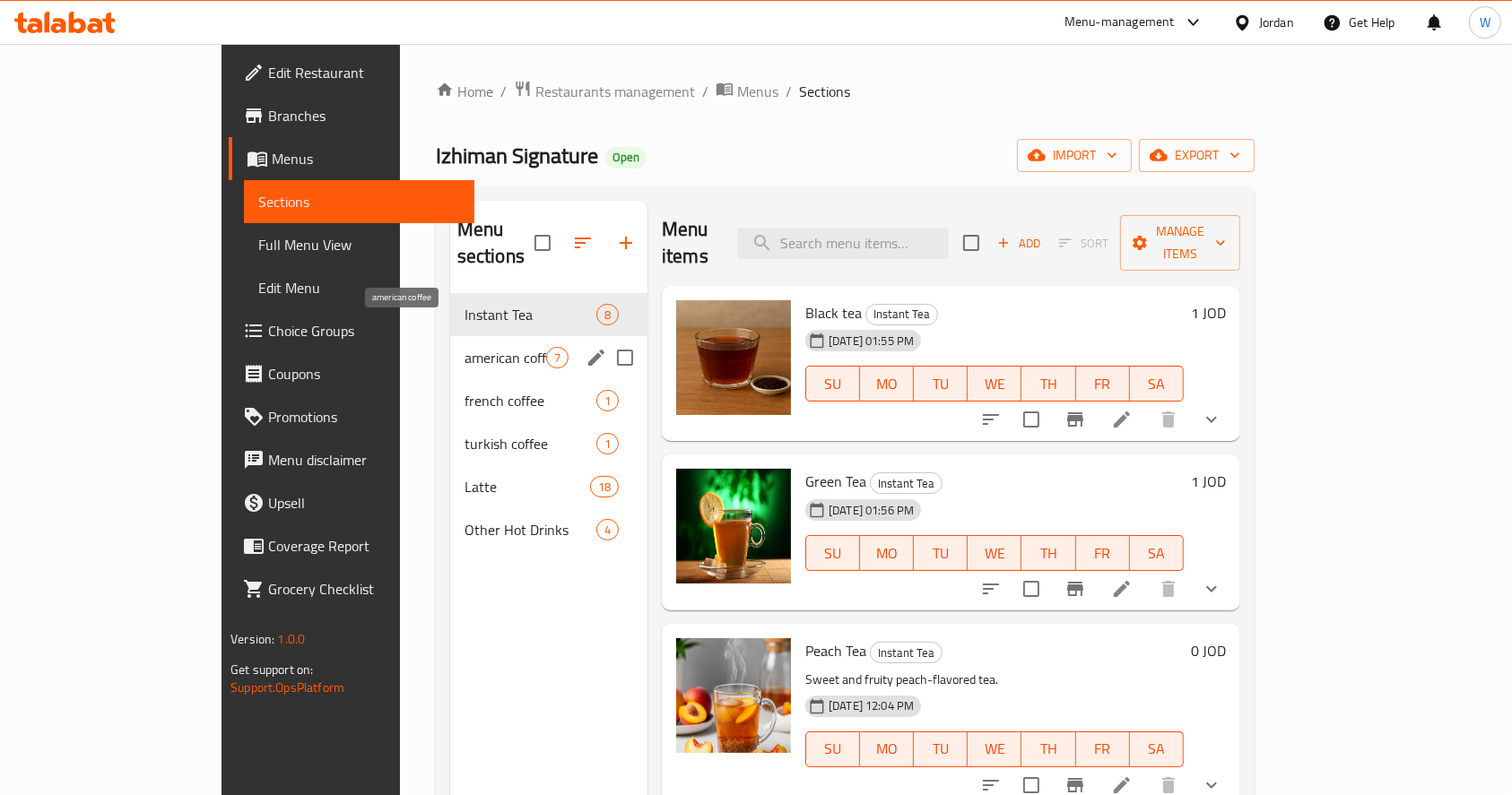
click at [465, 347] on span "american coffee" at bounding box center [505, 358] width 82 height 22
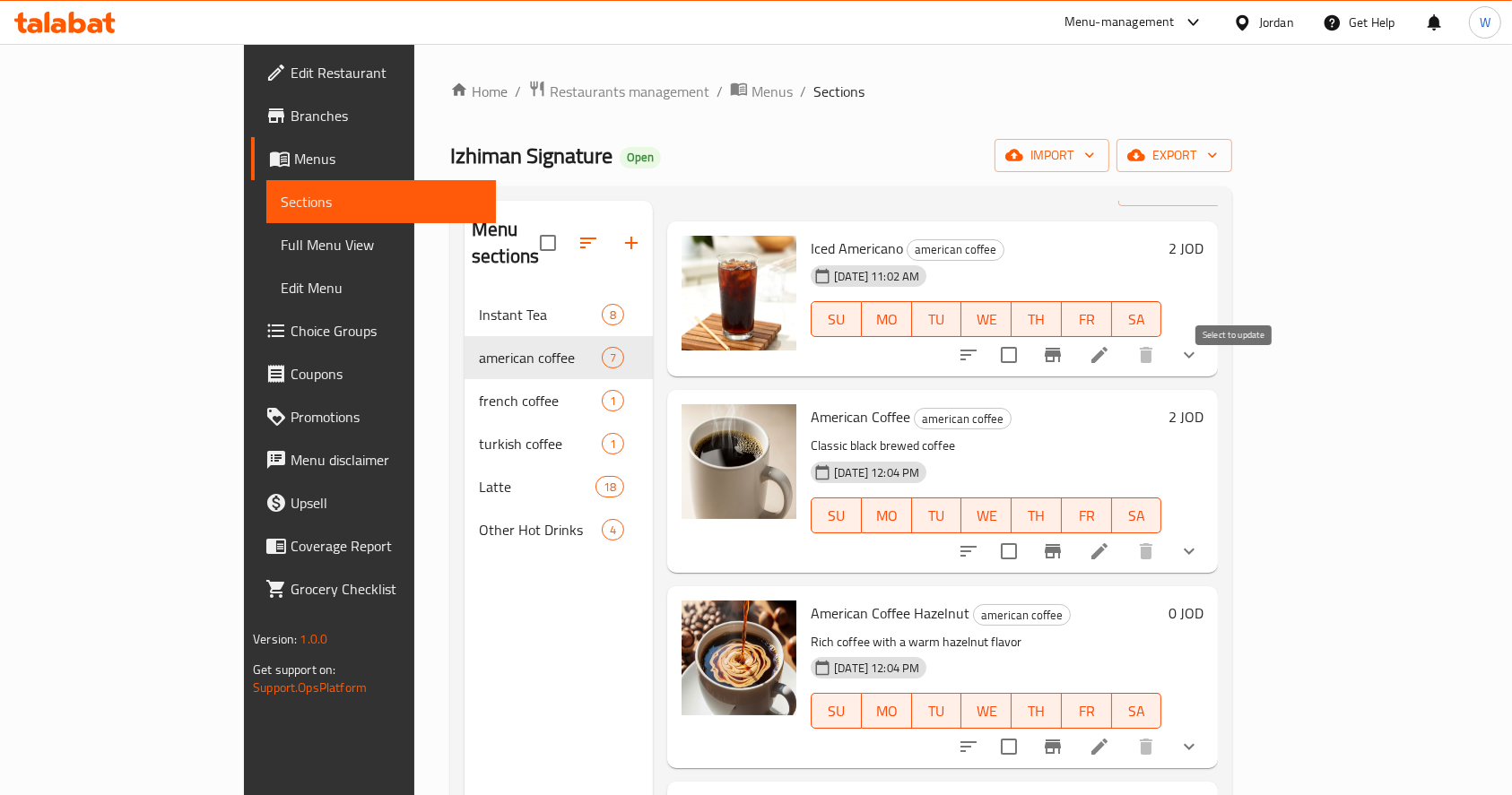
scroll to position [119, 0]
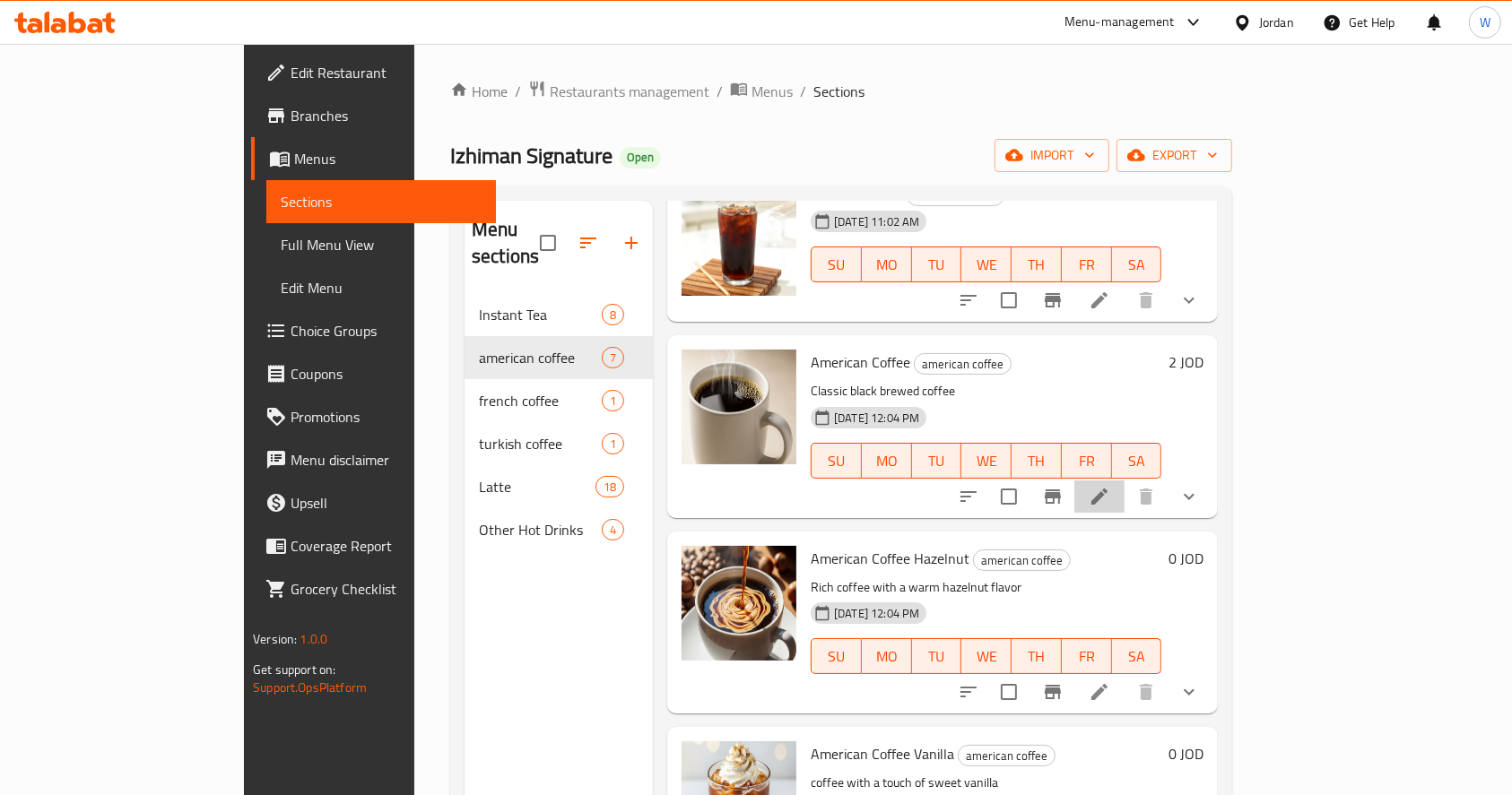
click at [1124, 481] on li at bounding box center [1099, 496] width 50 height 33
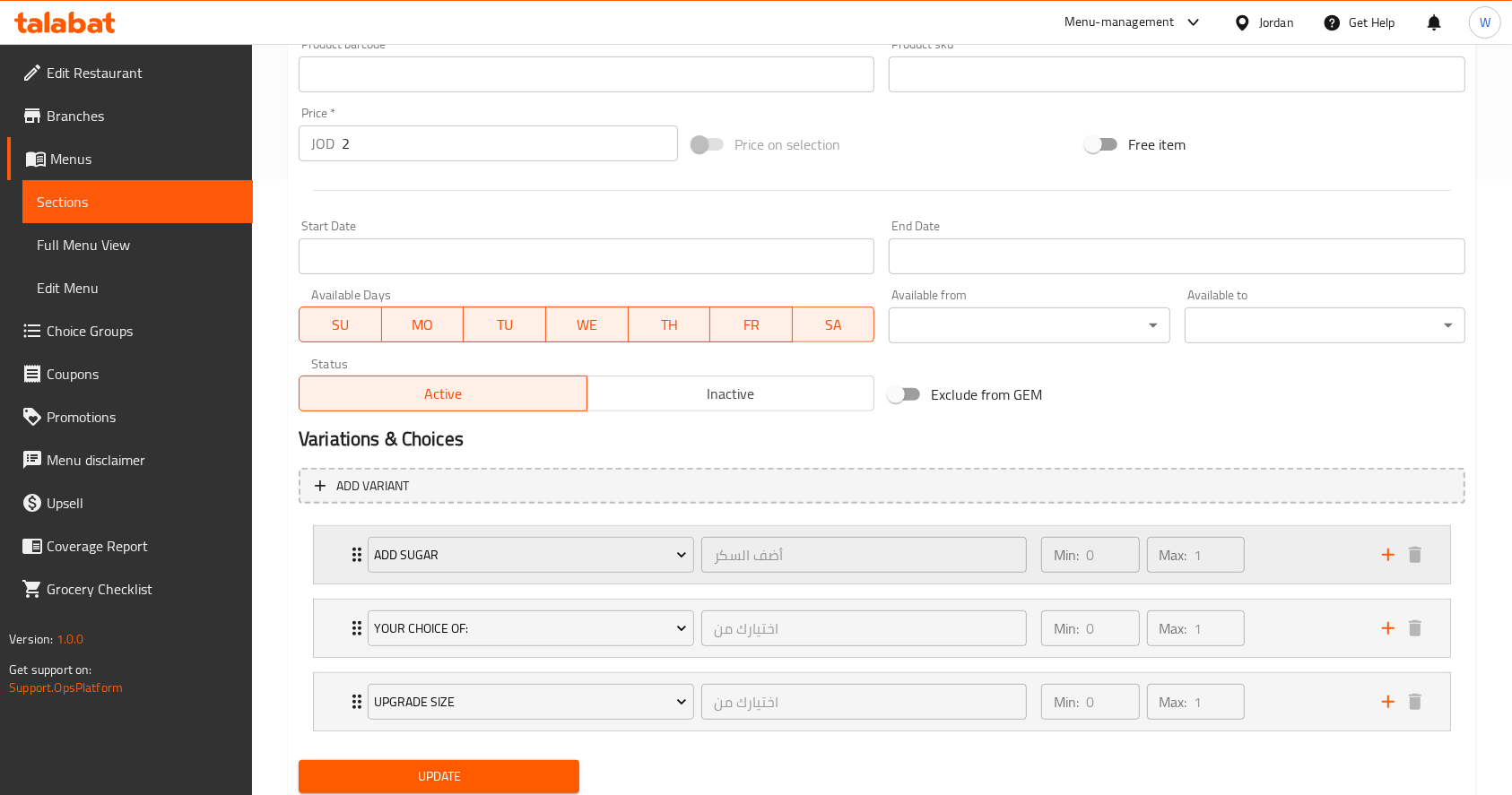
scroll to position [674, 0]
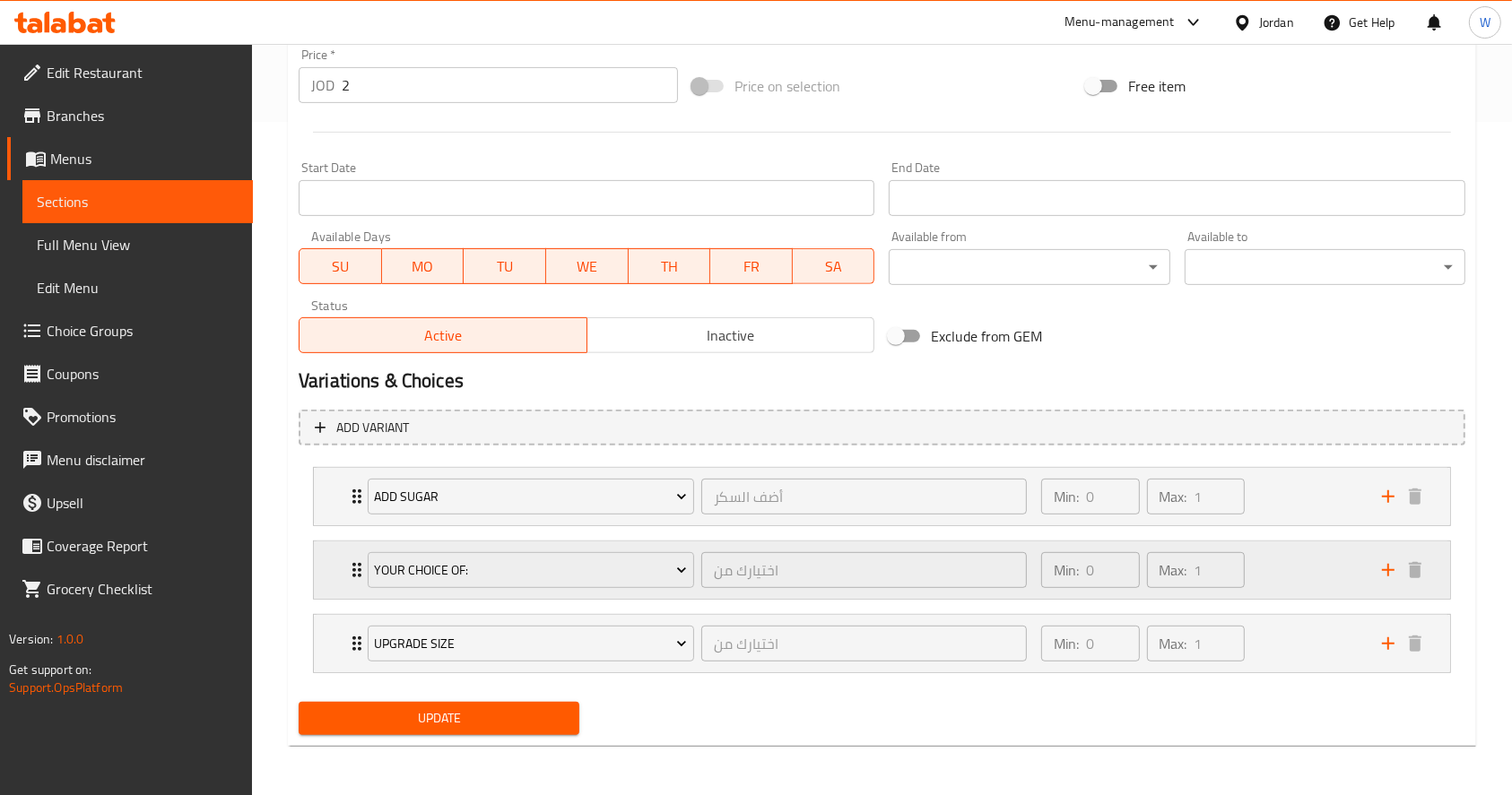
click at [1291, 577] on div "Min: 0 ​ Max: 1 ​" at bounding box center [1199, 570] width 340 height 57
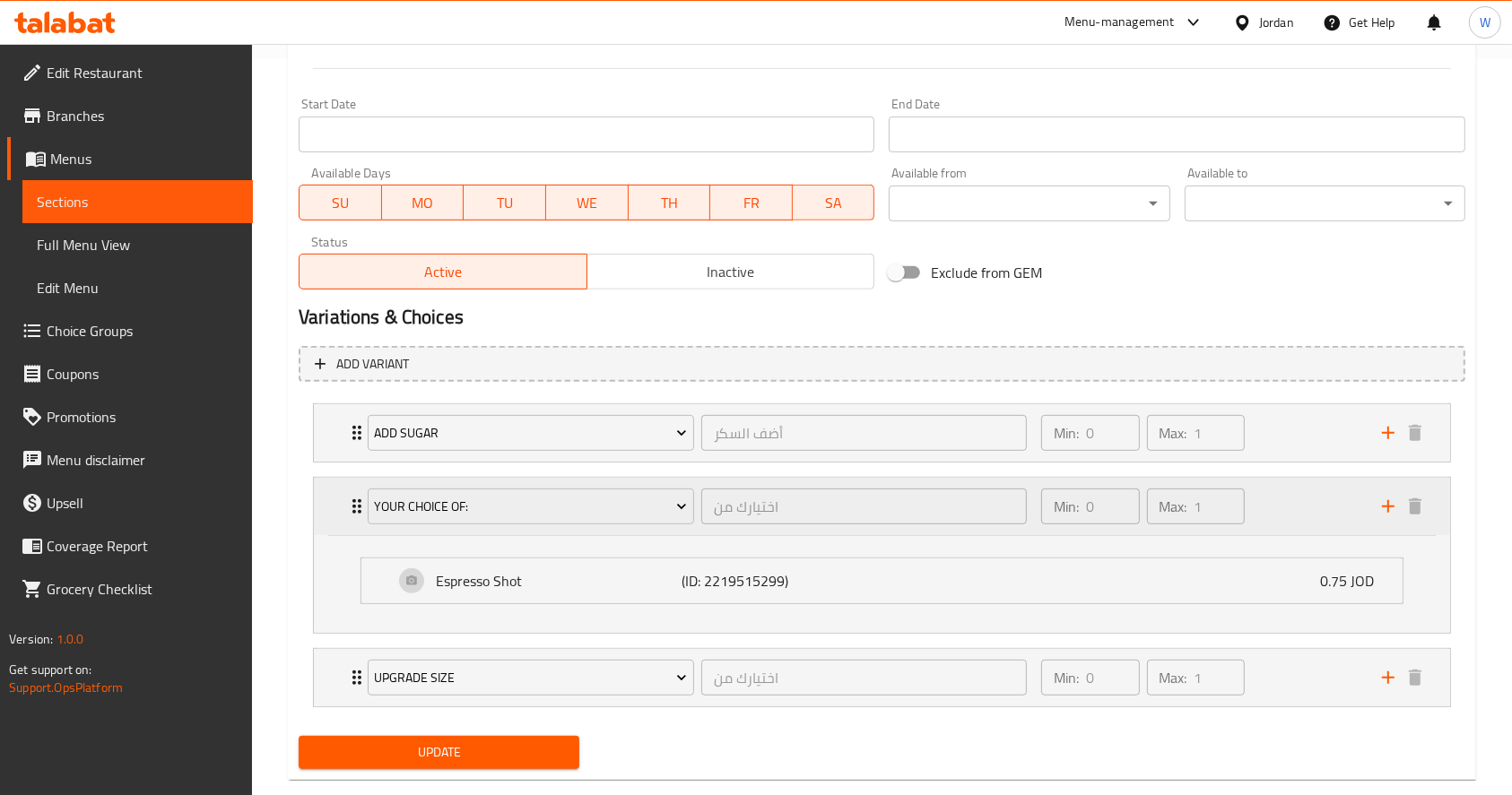
scroll to position [771, 0]
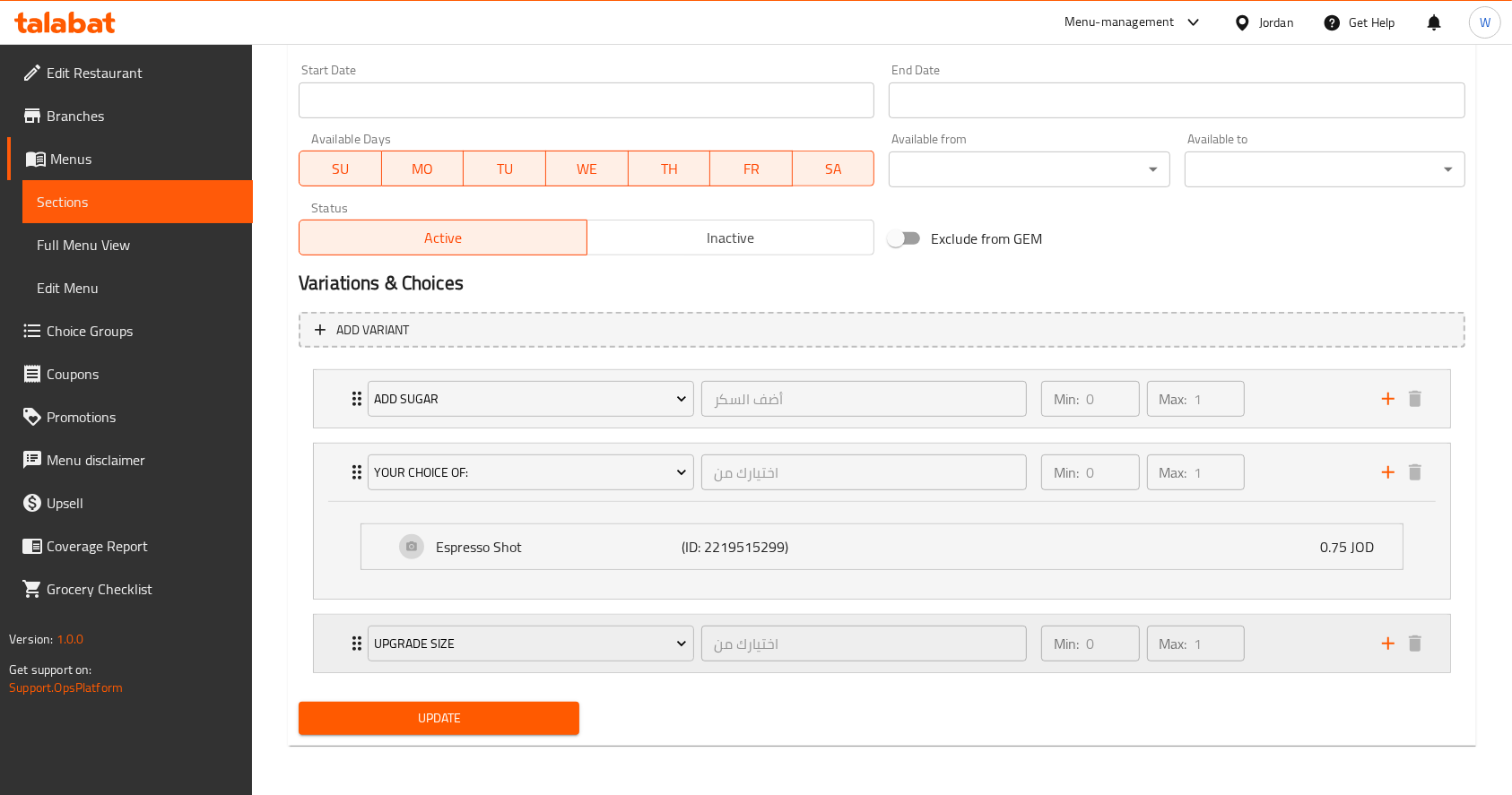
click at [1281, 627] on div "Min: 0 ​ Max: 1 ​" at bounding box center [1199, 644] width 340 height 57
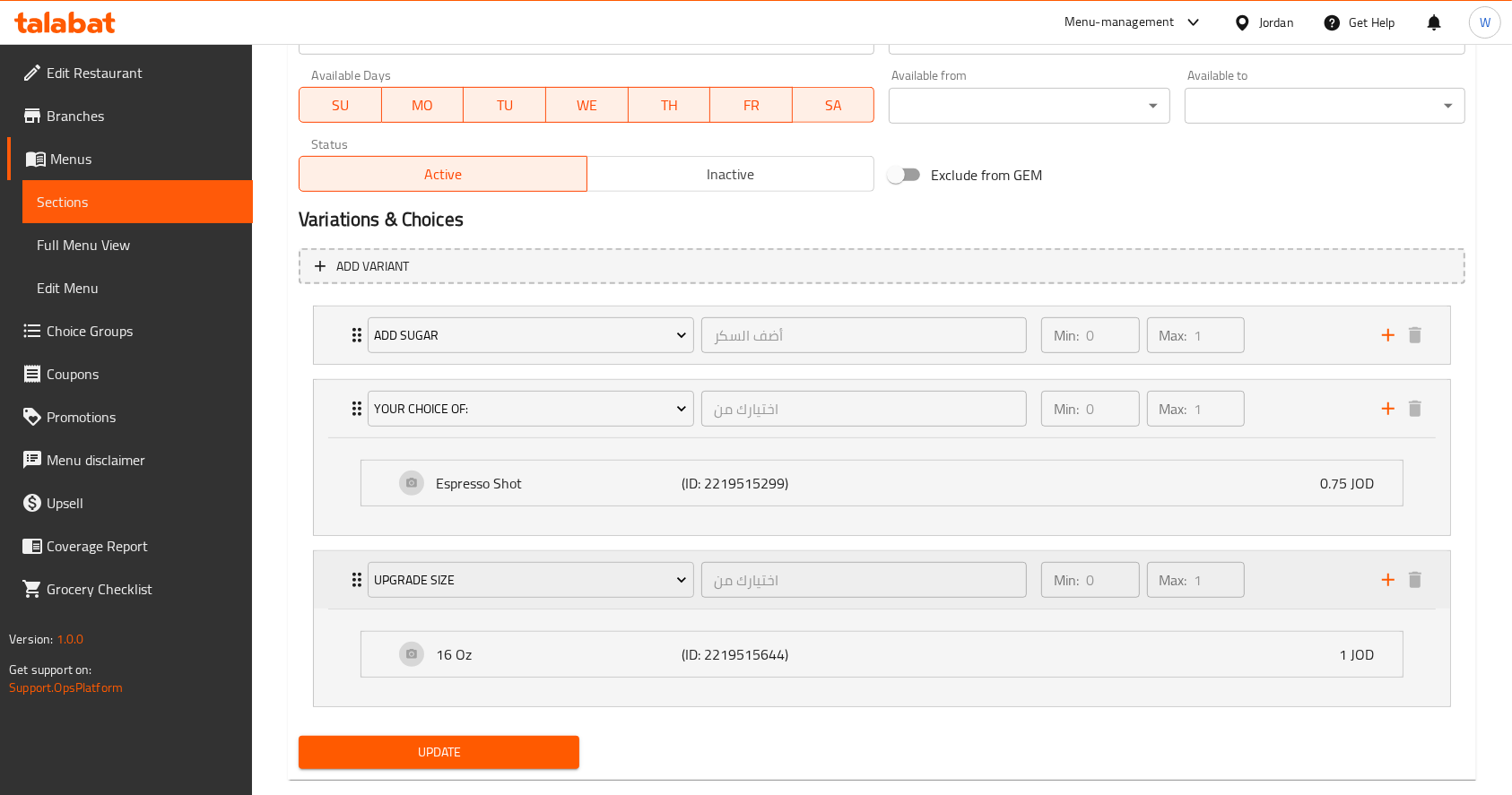
scroll to position [868, 0]
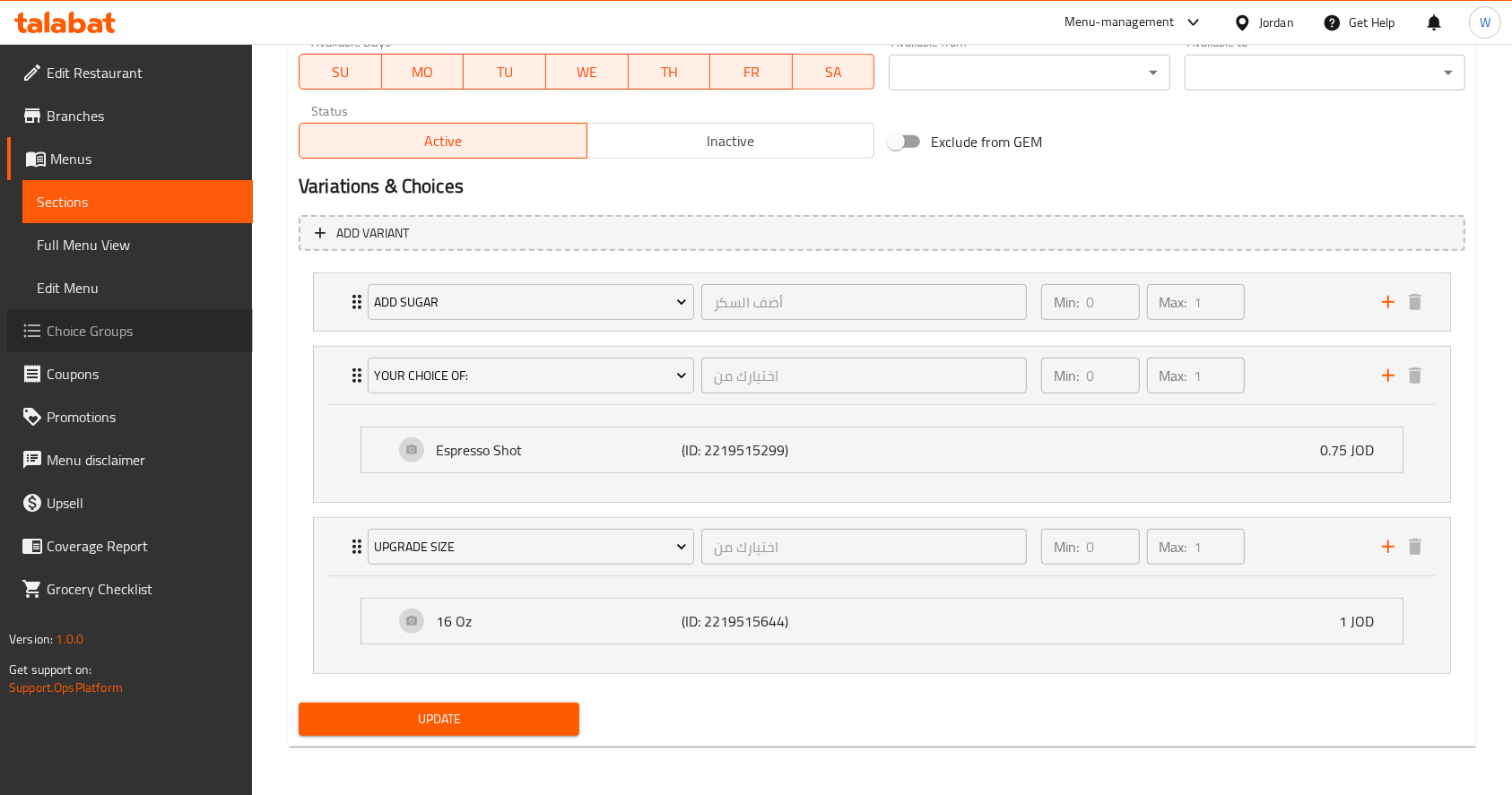
click at [58, 334] on span "Choice Groups" at bounding box center [142, 331] width 192 height 22
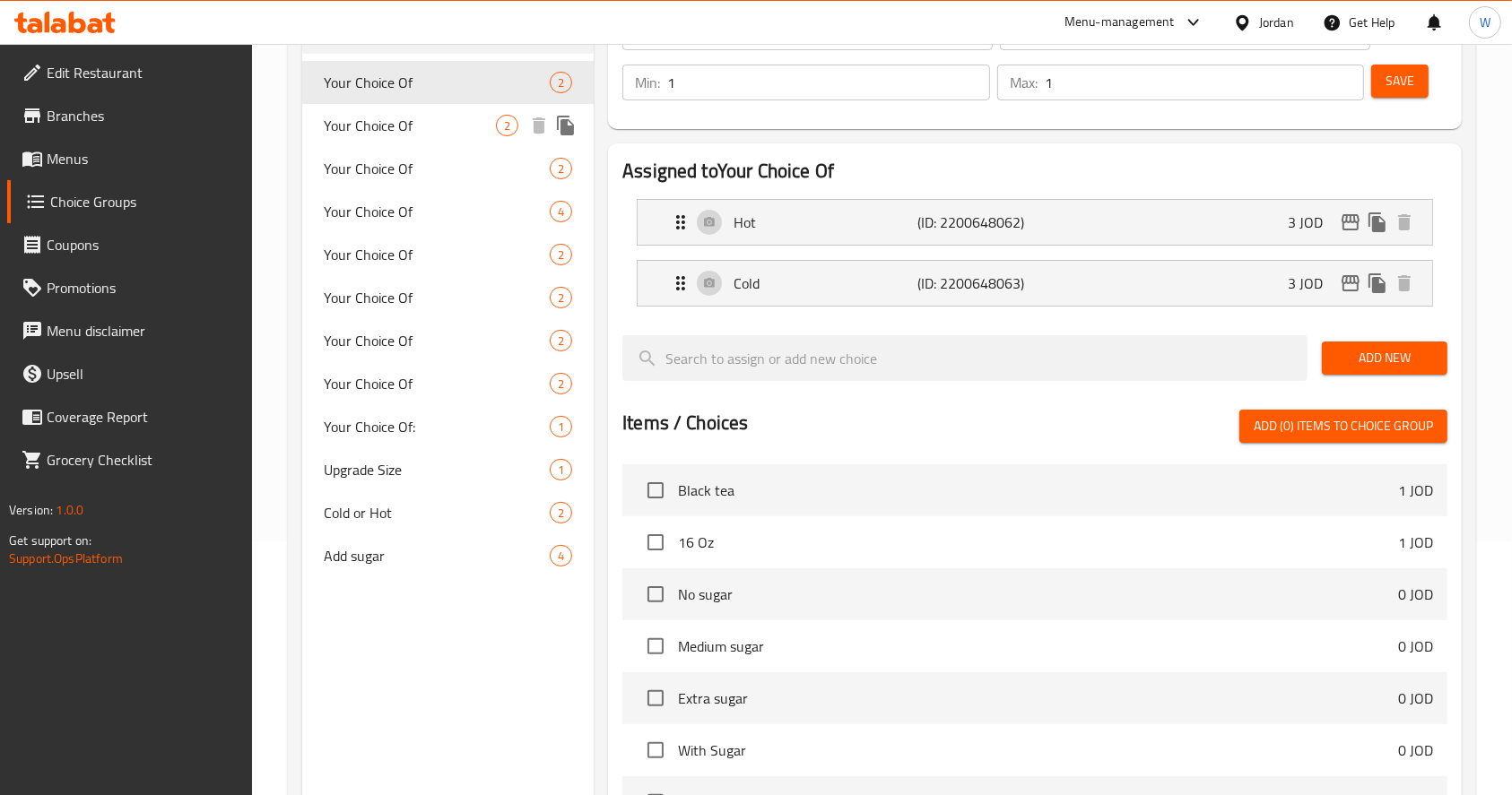
click at [388, 125] on span "Your Choice Of" at bounding box center [409, 125] width 173 height 22
type input "Your Choice Of"
type input "اختيارك من"
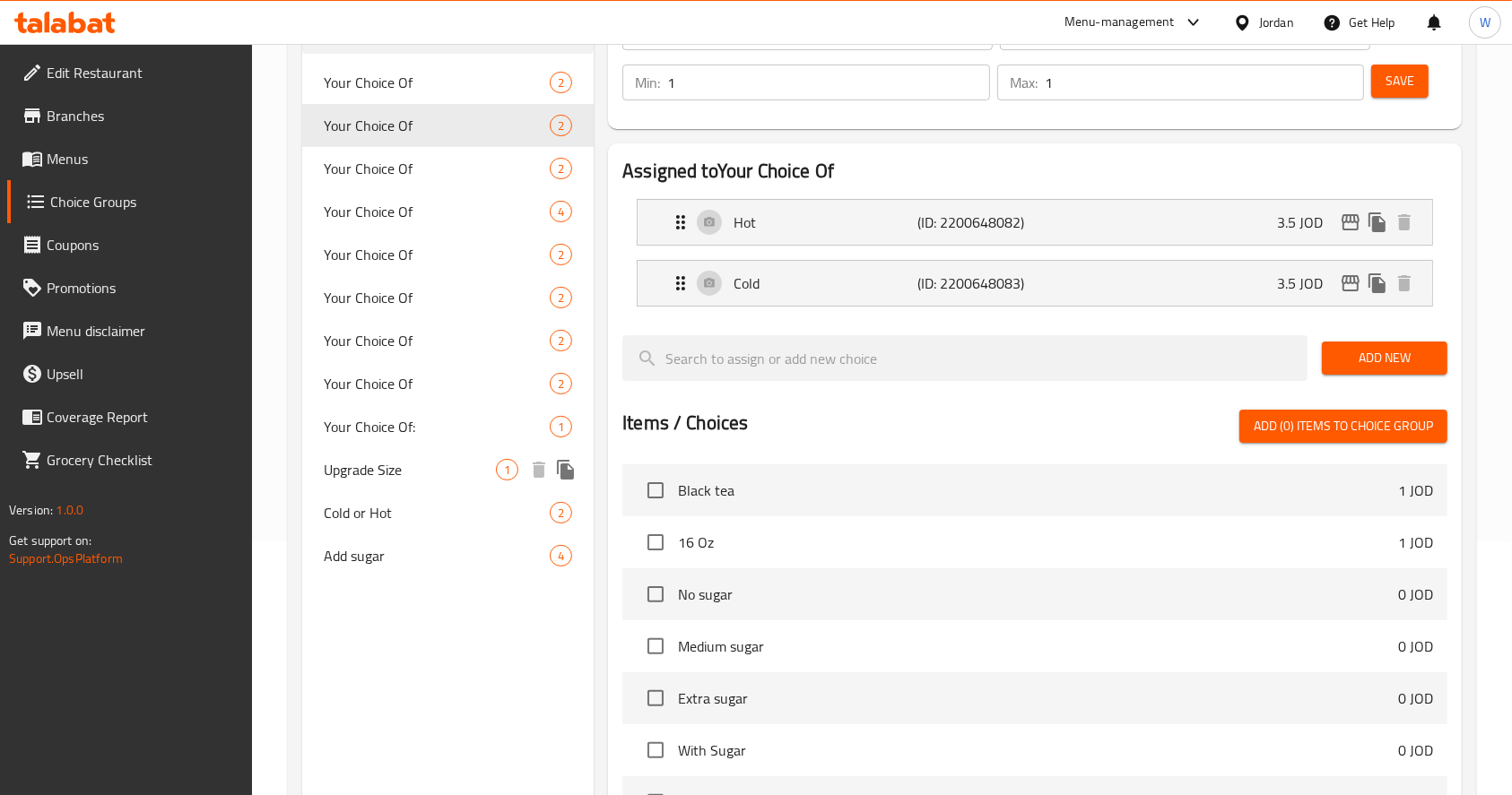
click at [398, 471] on span "Upgrade Size" at bounding box center [409, 470] width 173 height 22
type input "Upgrade Size"
type input "اختيارك من"
type input "0"
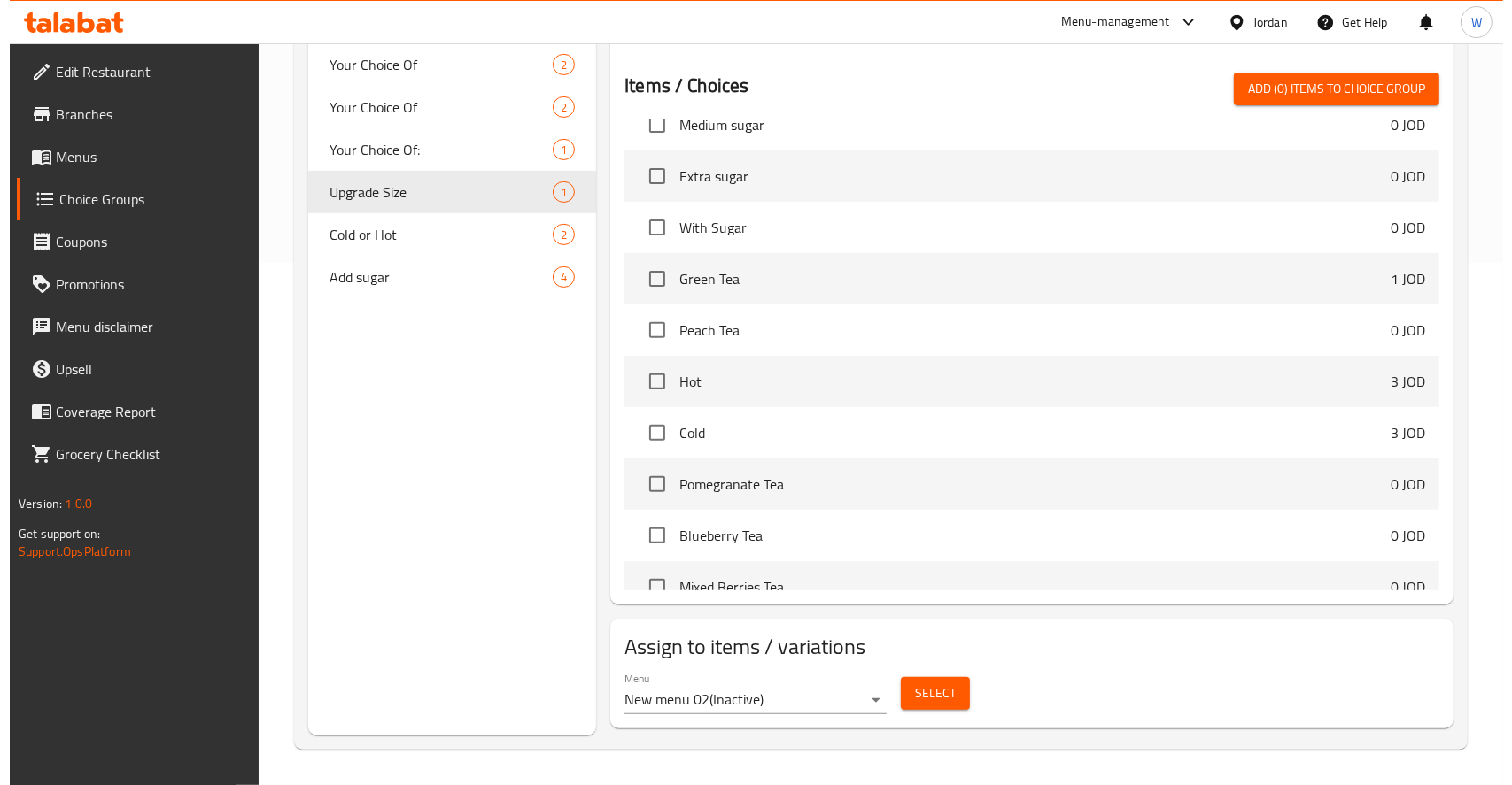
scroll to position [236, 0]
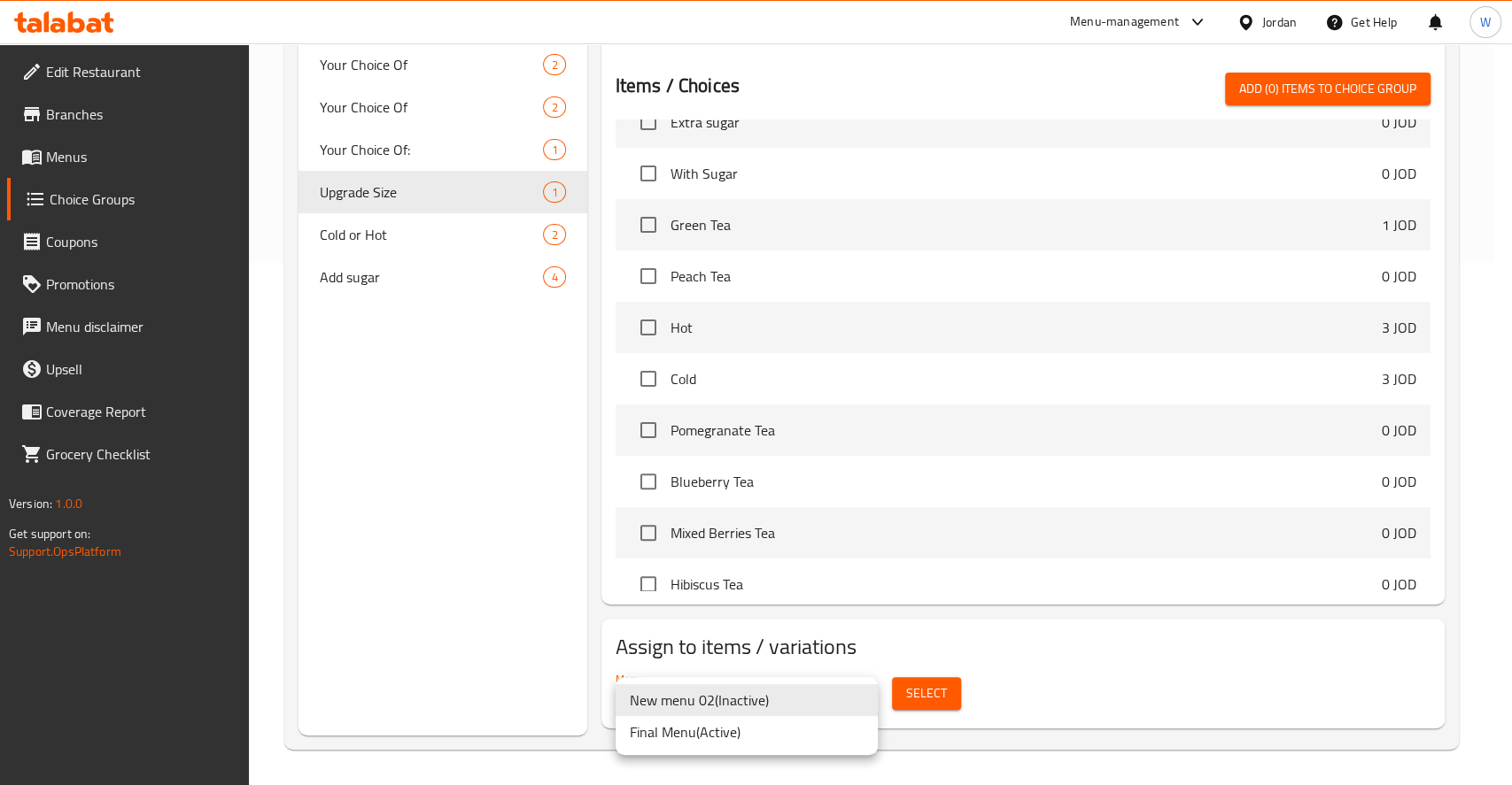
click at [737, 734] on li "Final Menu ( Active )" at bounding box center [746, 731] width 262 height 32
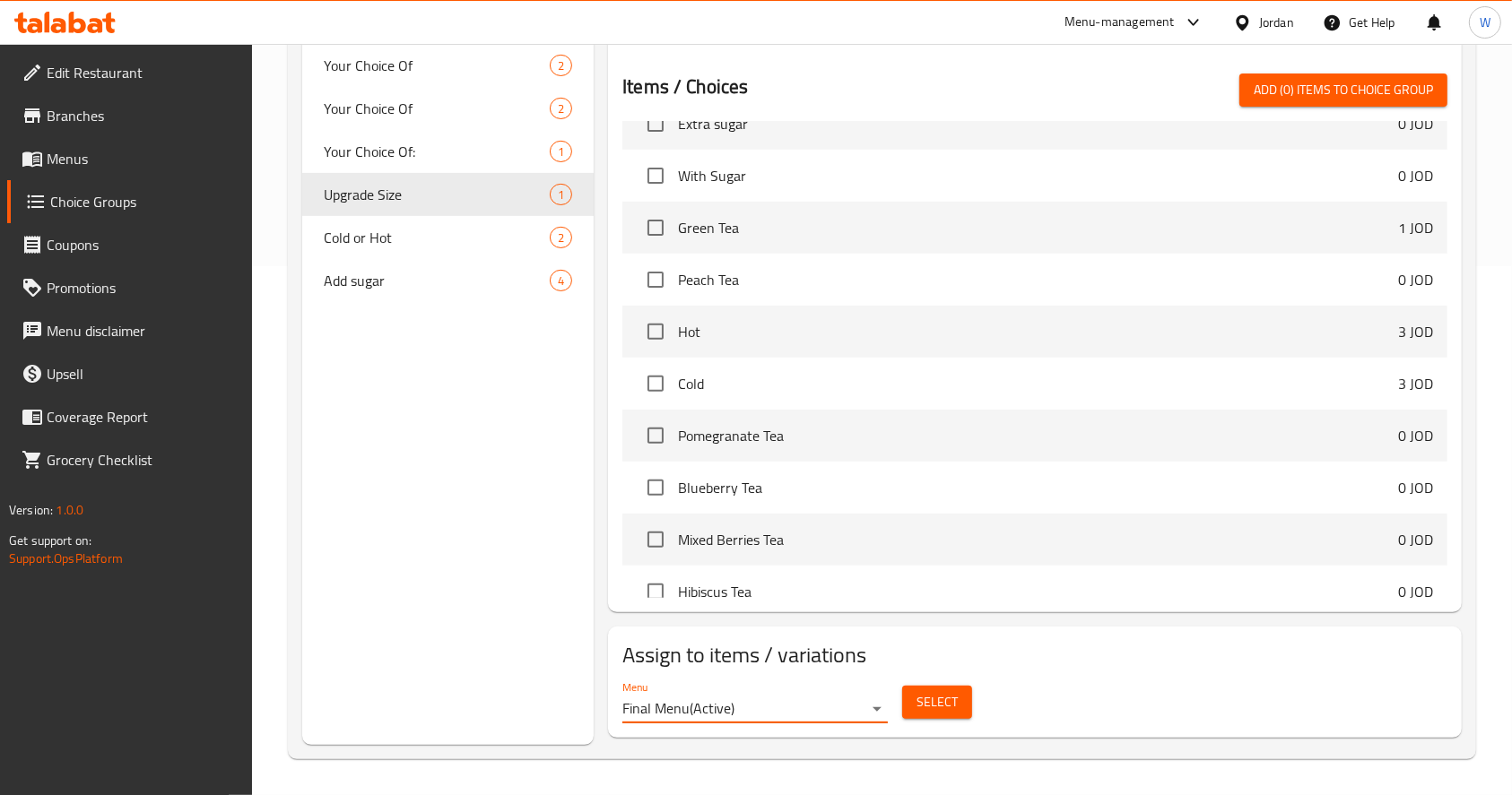
click at [956, 706] on span "Select" at bounding box center [937, 702] width 41 height 23
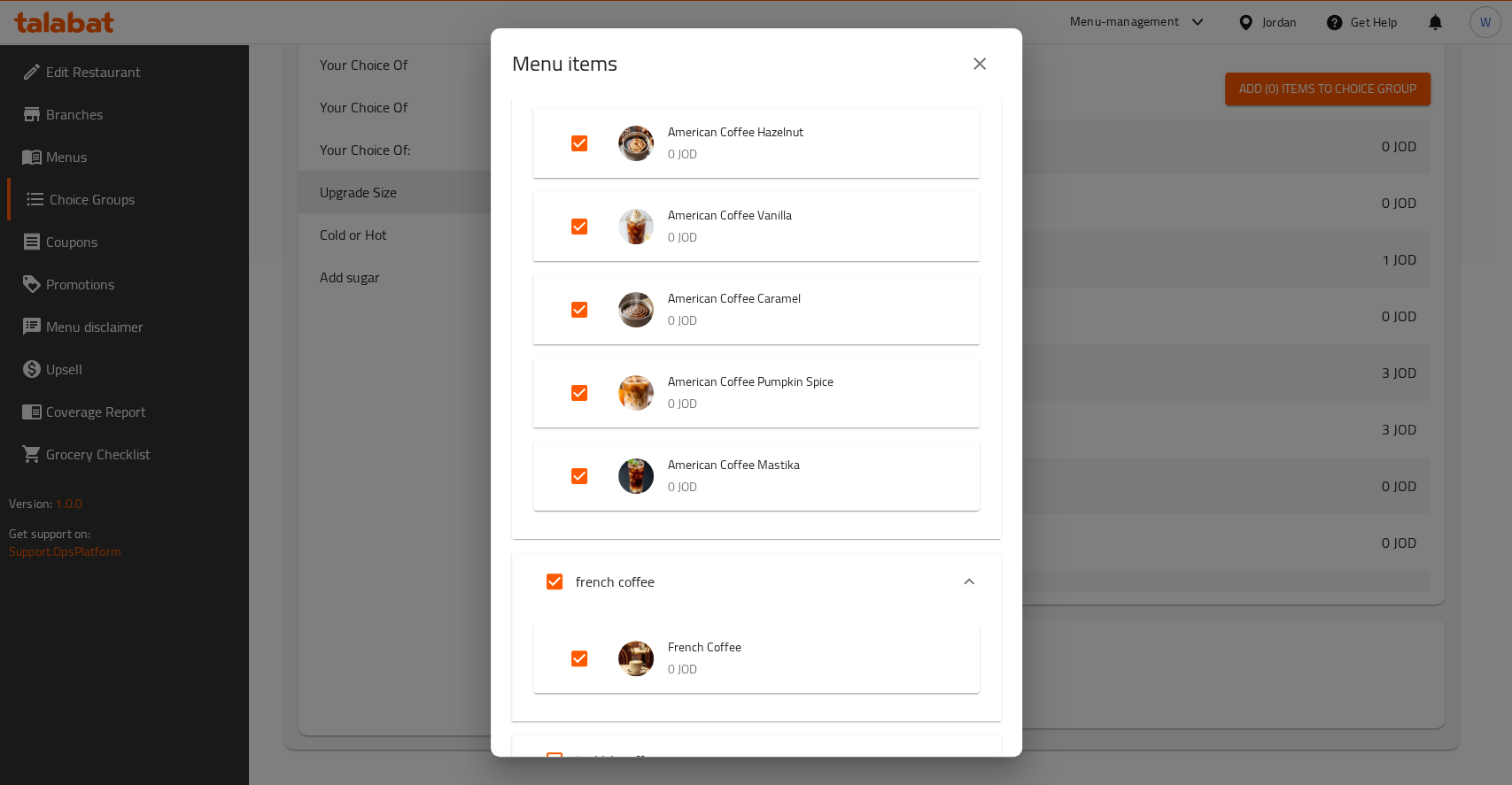
scroll to position [708, 0]
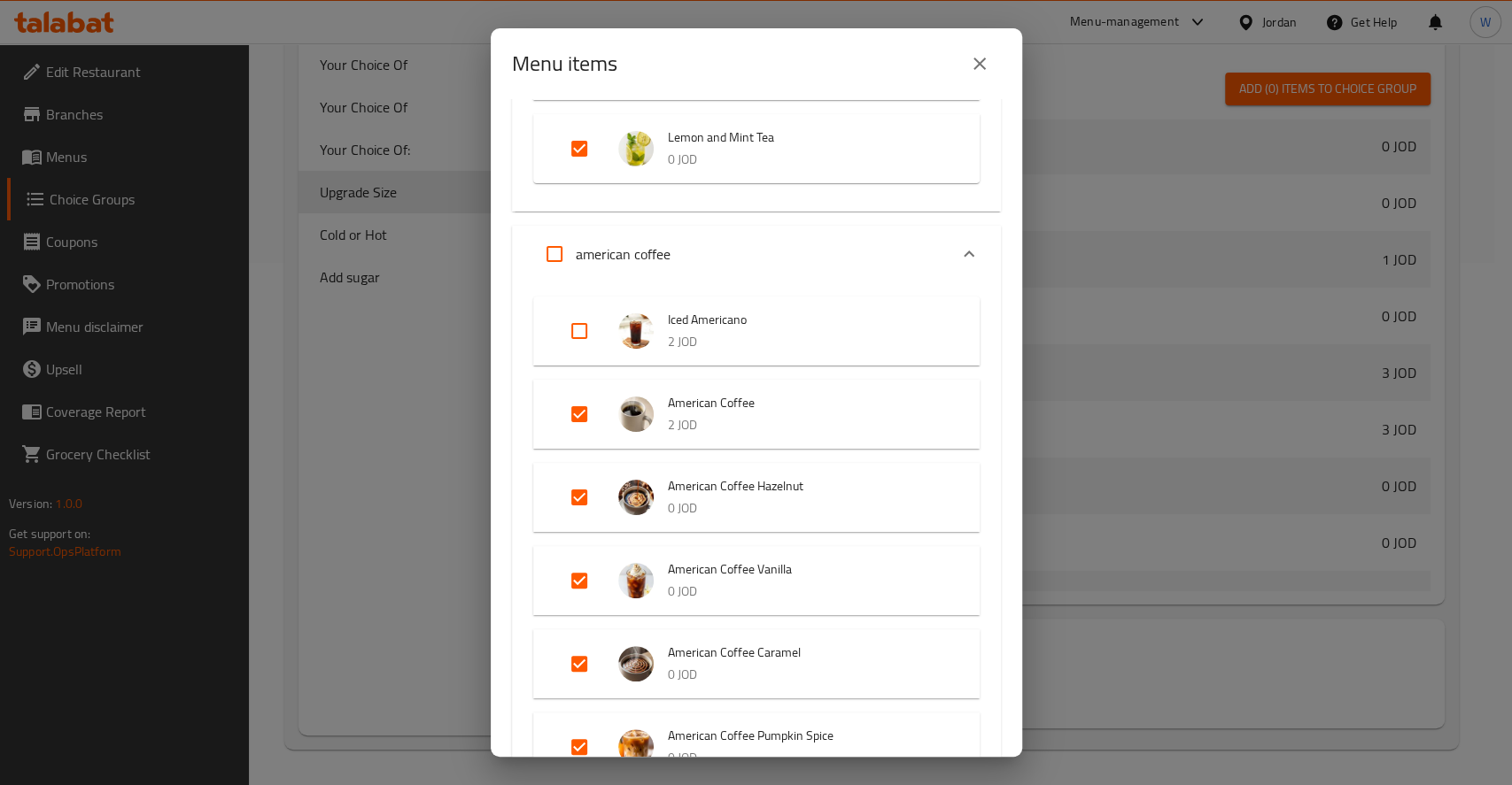
click at [579, 332] on input "Expand" at bounding box center [580, 331] width 43 height 43
checkbox input "true"
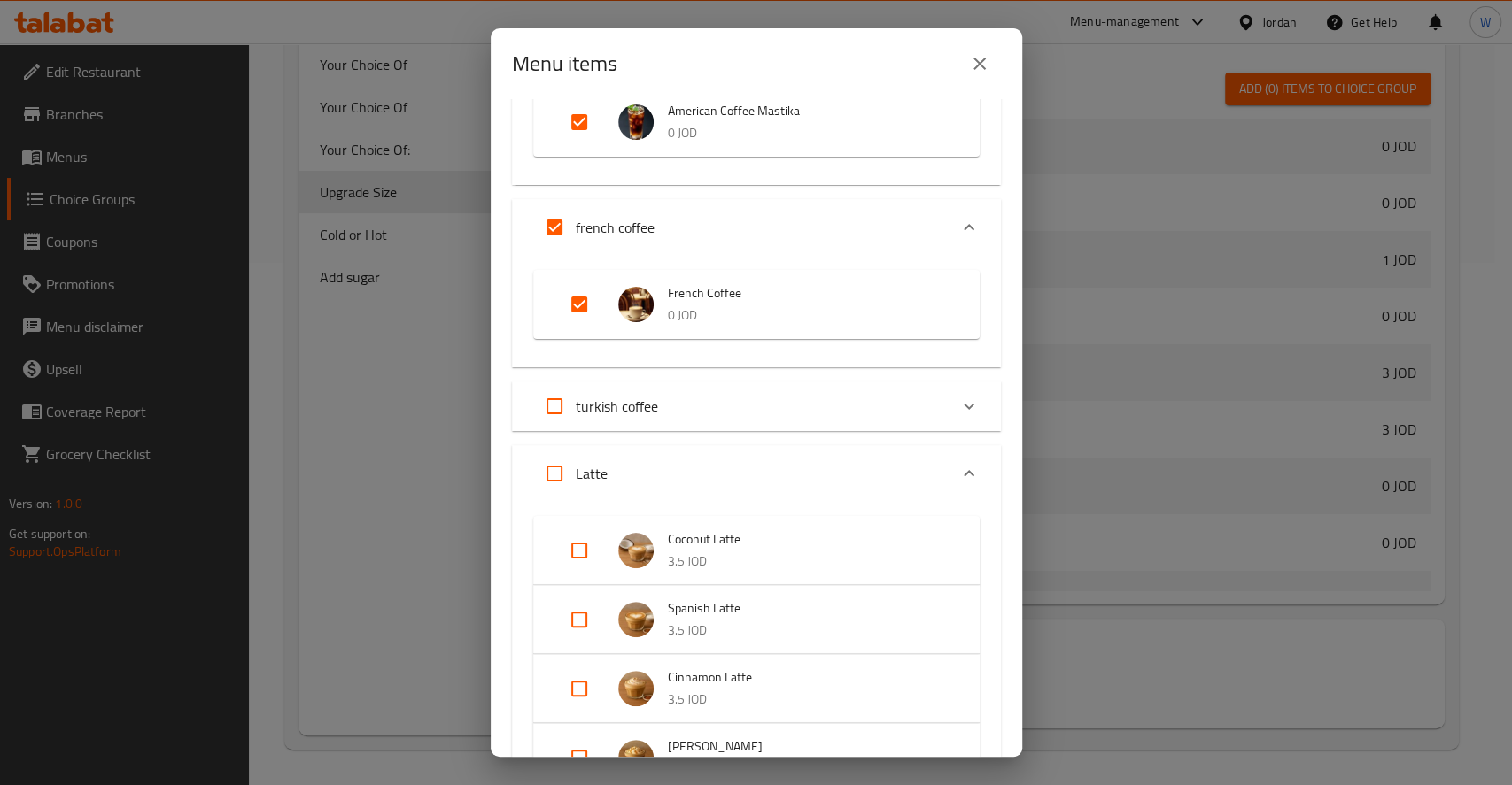
scroll to position [1652, 0]
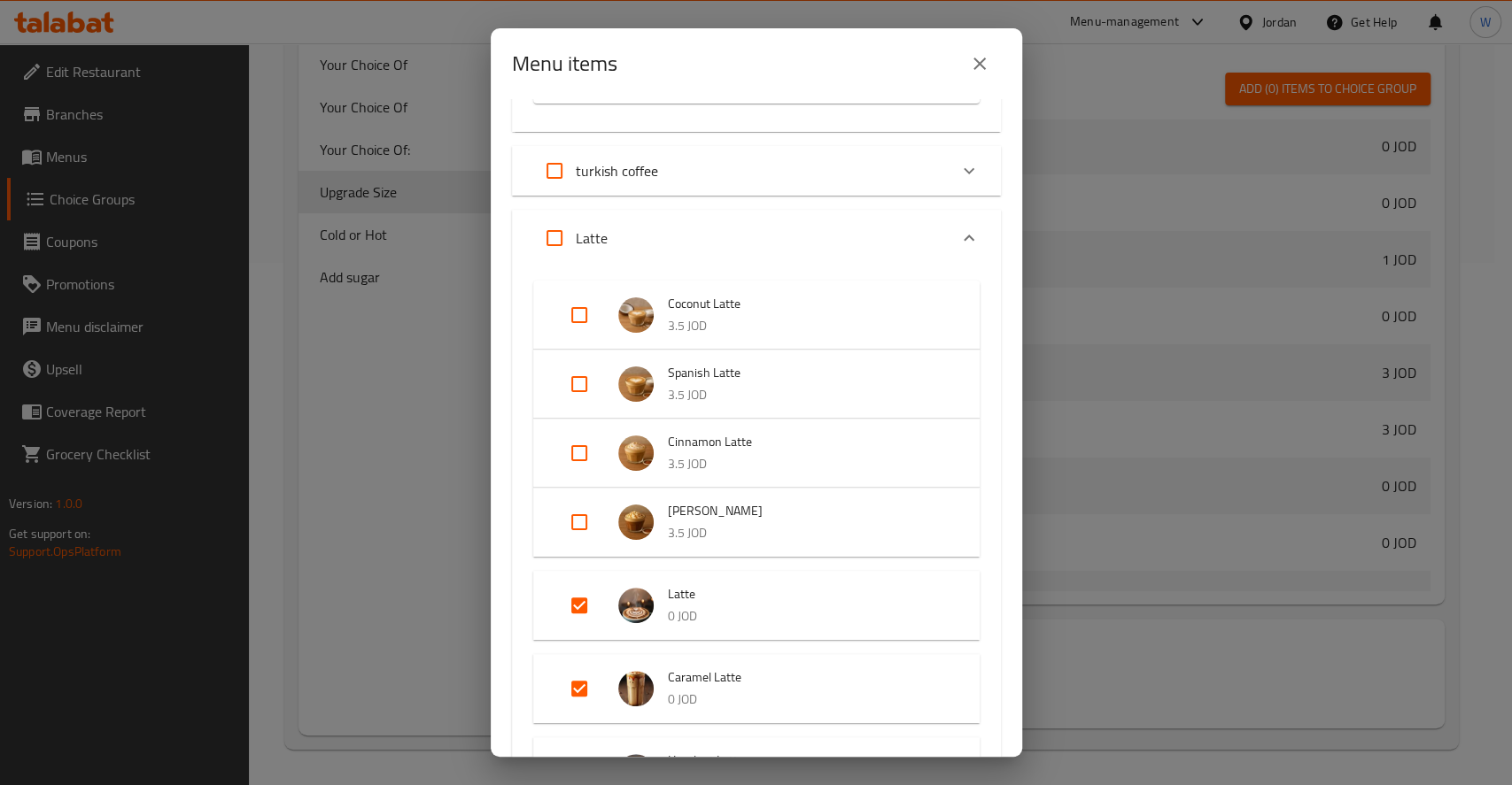
click at [571, 318] on input "Expand" at bounding box center [580, 316] width 43 height 43
checkbox input "true"
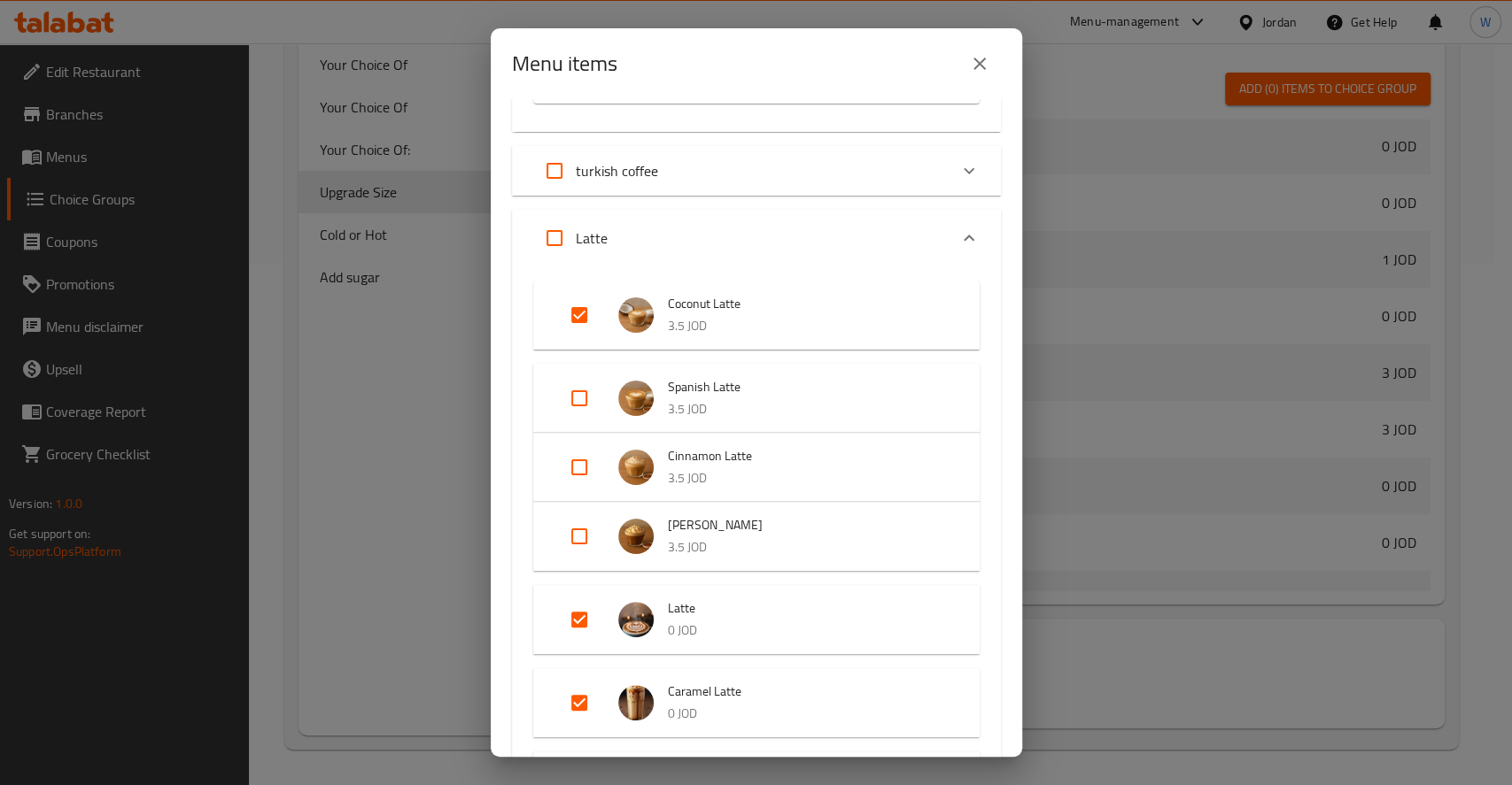
click at [581, 393] on input "Expand" at bounding box center [580, 398] width 43 height 43
checkbox input "true"
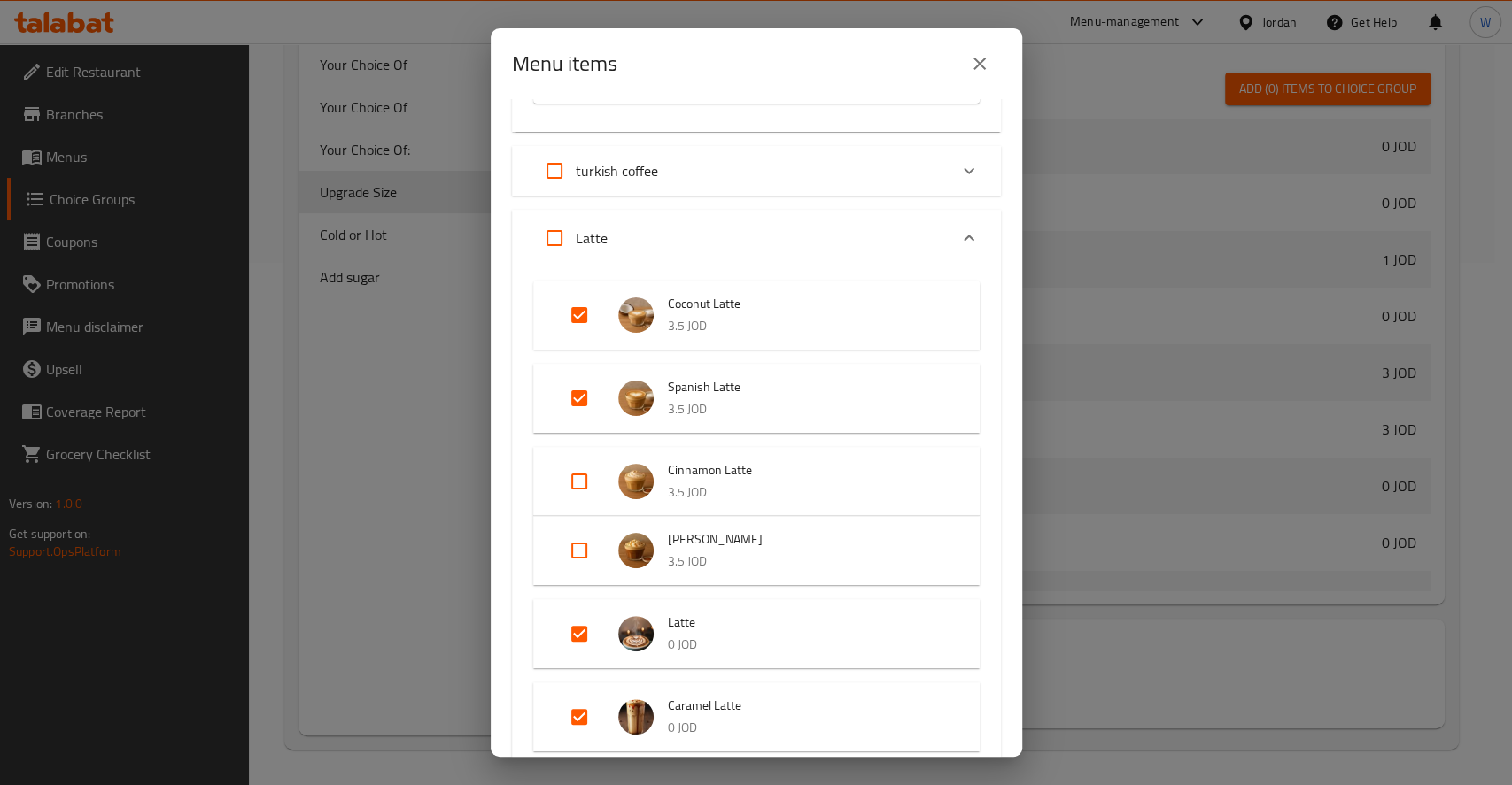
click at [586, 489] on input "Expand" at bounding box center [580, 482] width 43 height 43
checkbox input "true"
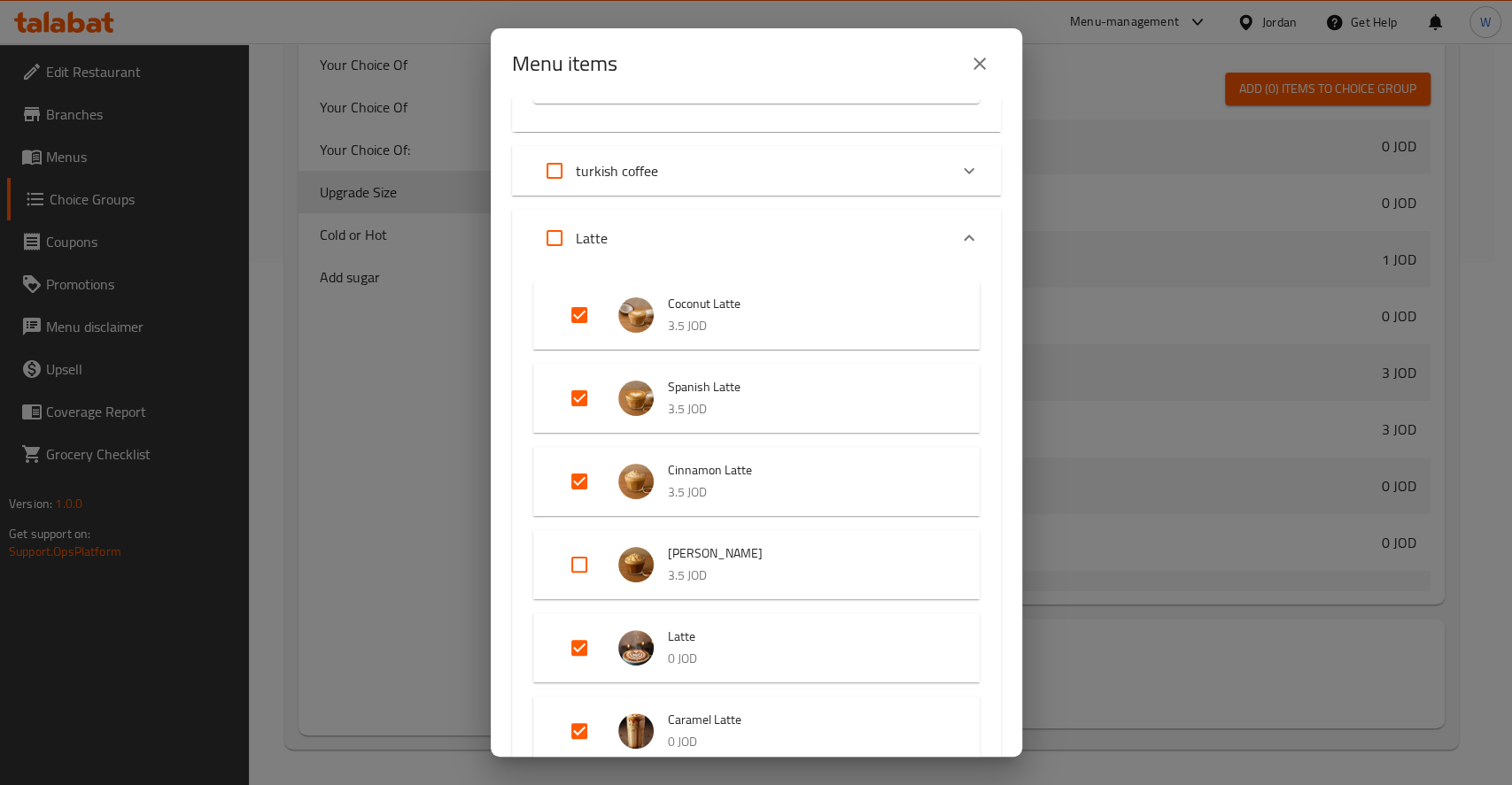
click at [582, 573] on input "Expand" at bounding box center [580, 565] width 43 height 43
checkbox input "true"
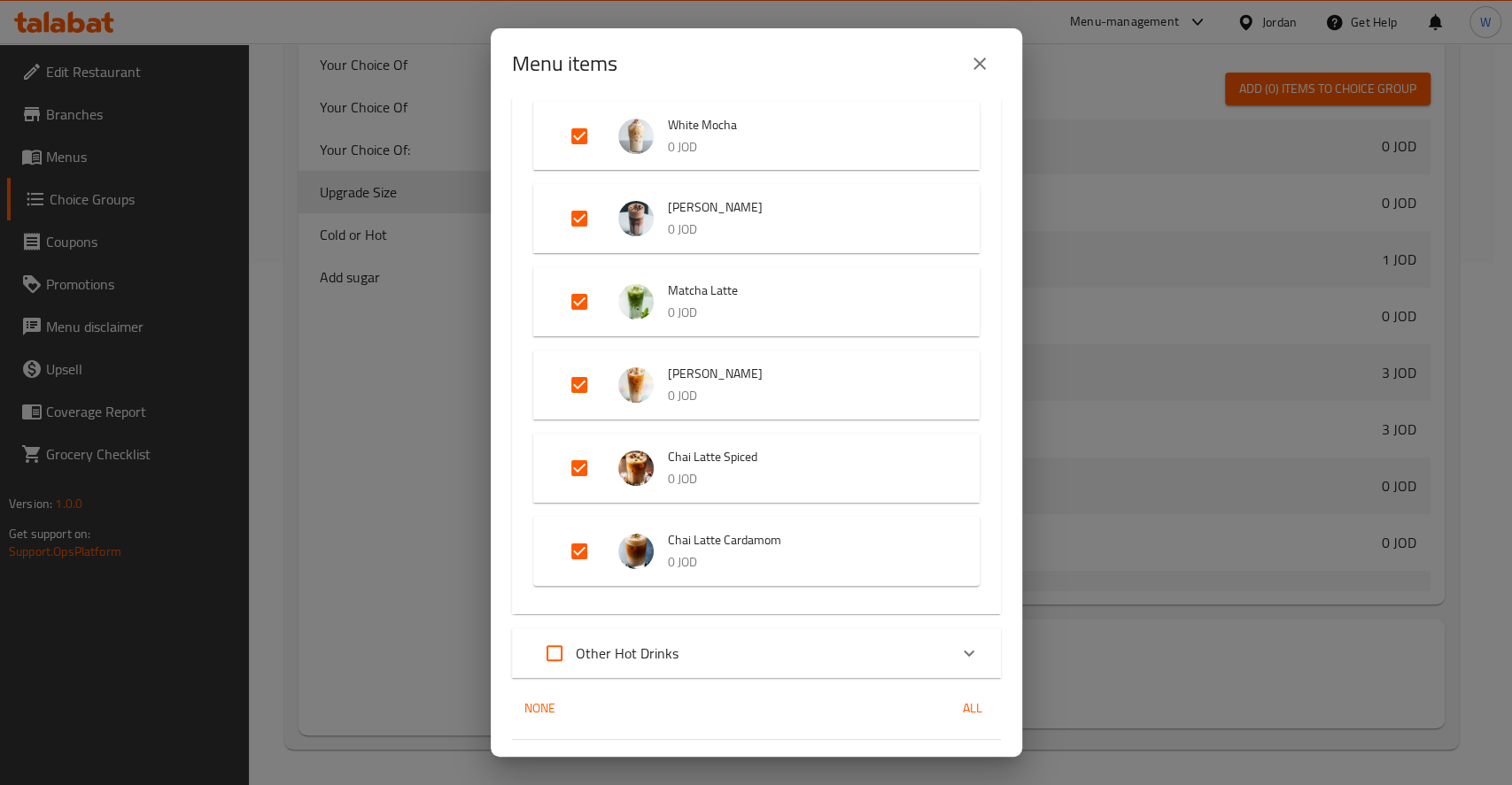
scroll to position [2874, 0]
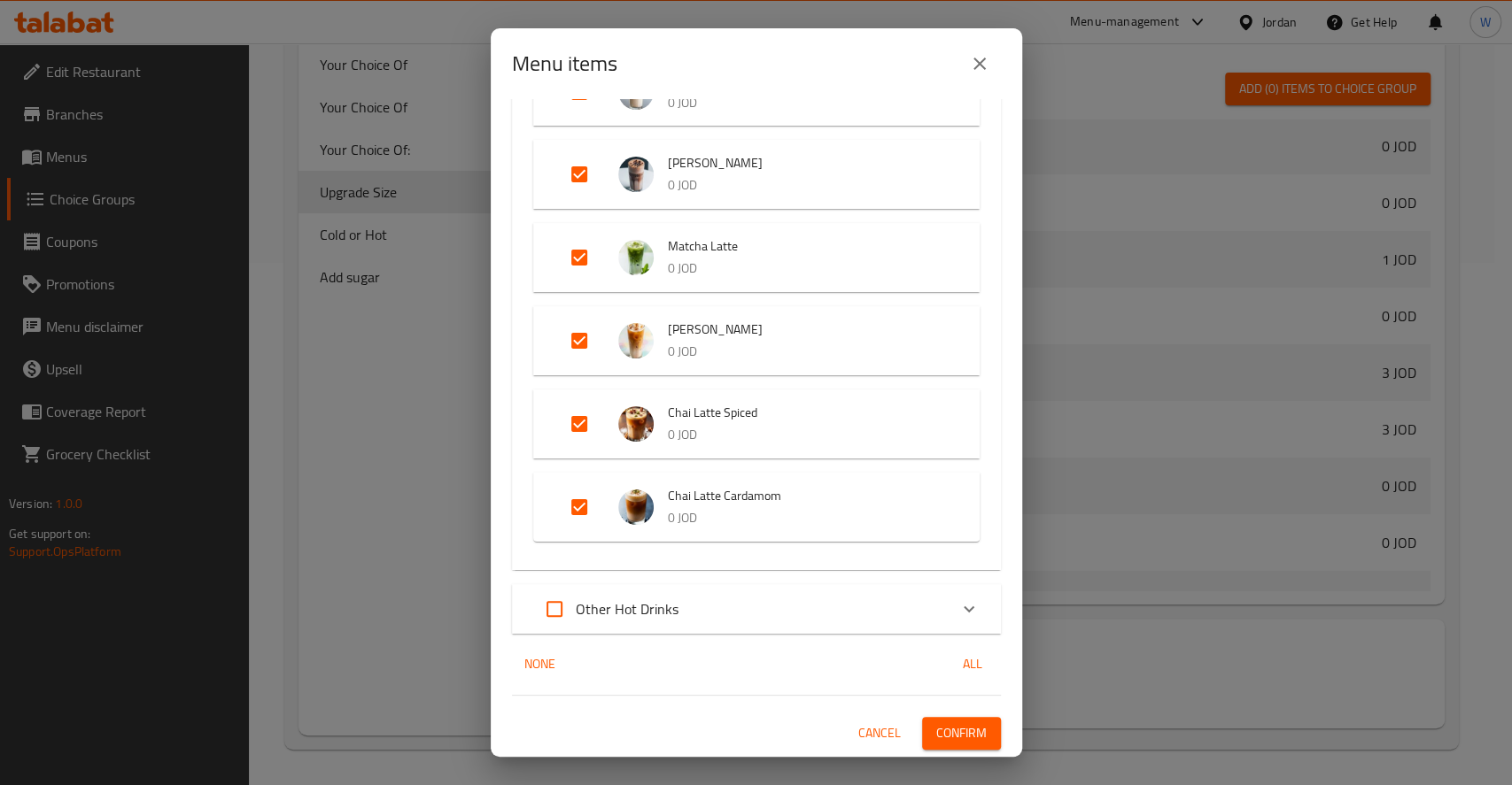
click at [703, 620] on div "Other Hot Drinks" at bounding box center [739, 610] width 414 height 43
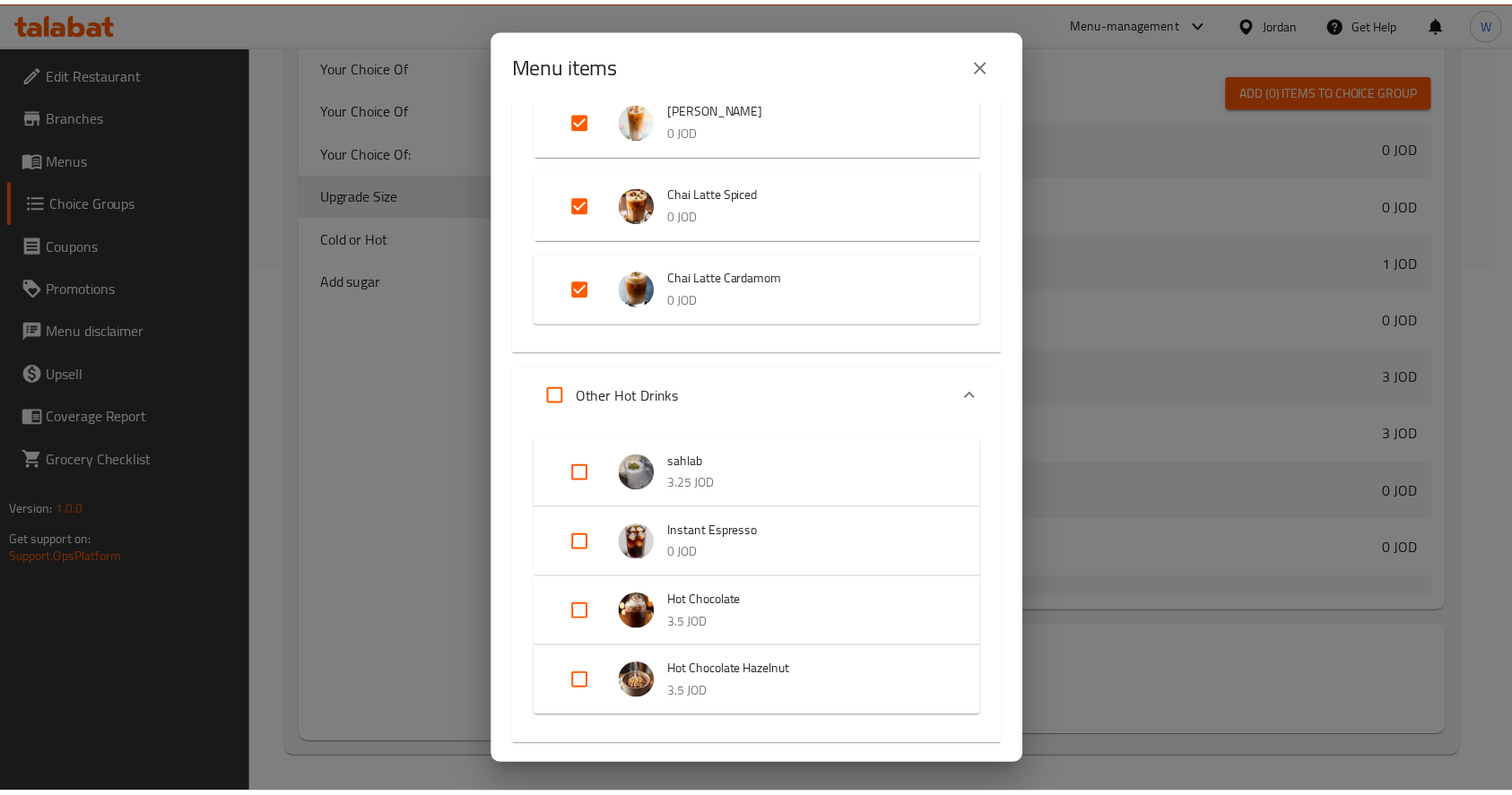
scroll to position [3240, 0]
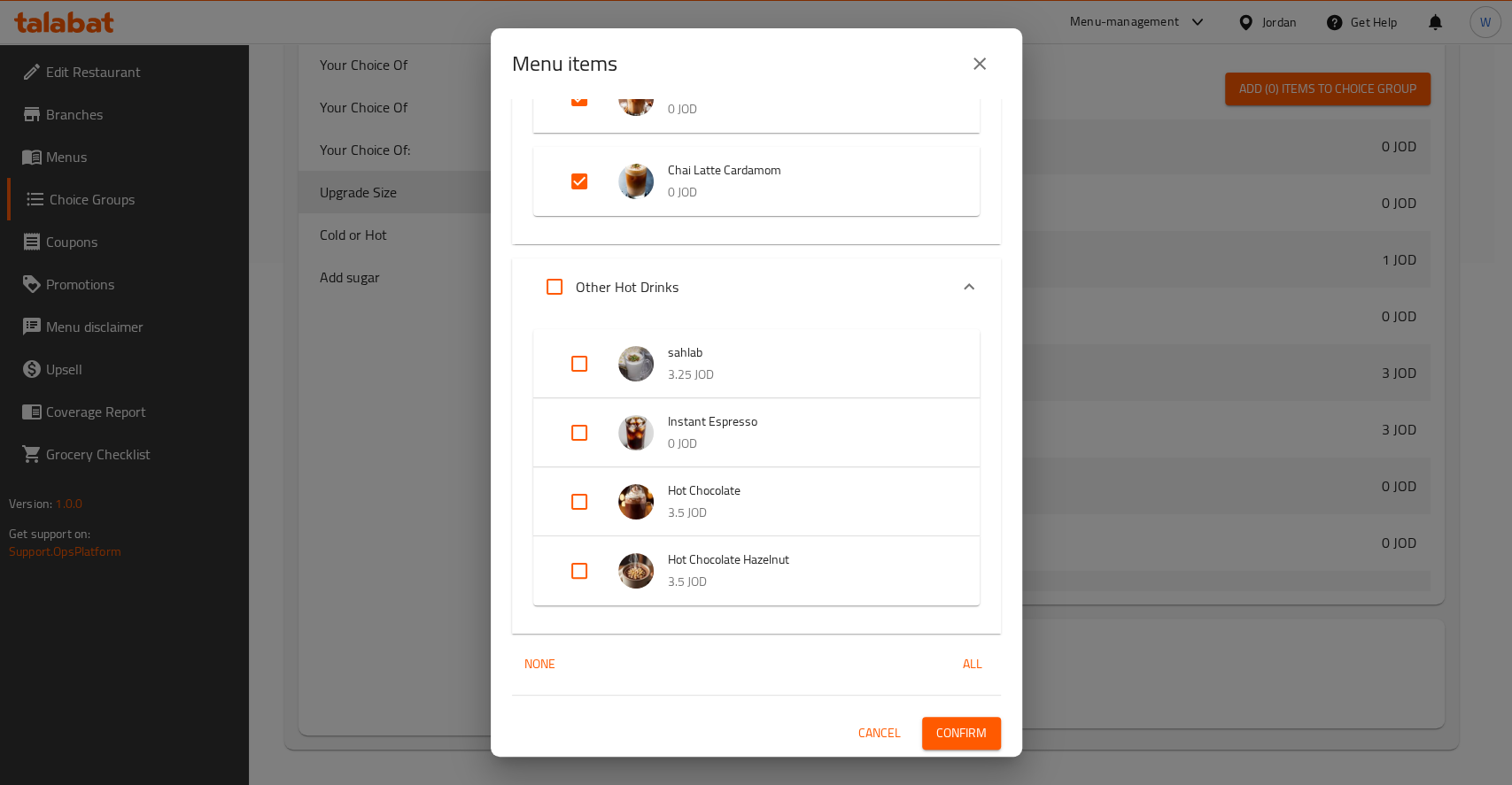
click at [936, 729] on span "Confirm" at bounding box center [962, 733] width 51 height 22
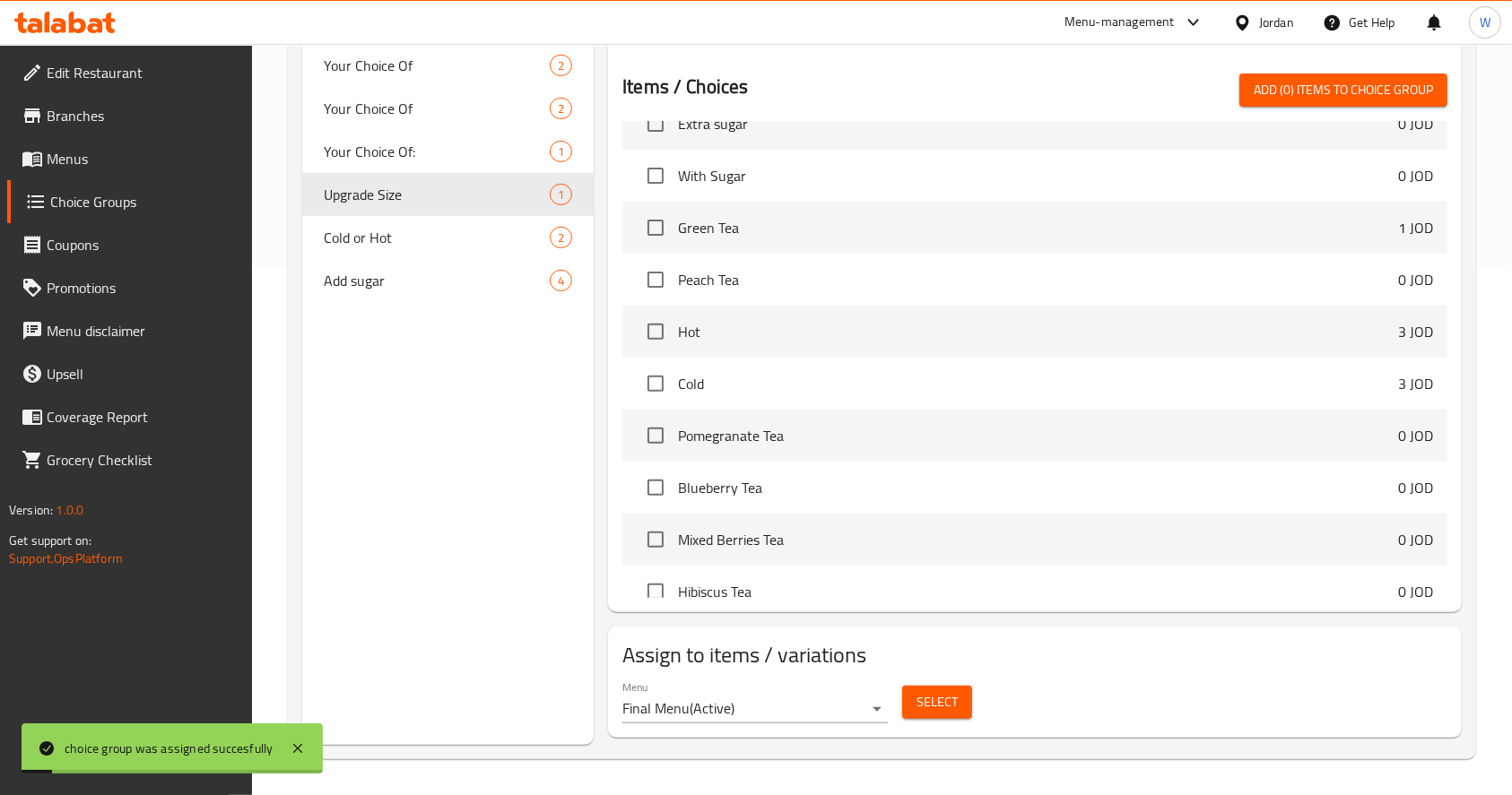
click at [537, 501] on div "Choice Groups Your Choice Of 2 Your Choice Of 2 Your Choice Of 2 Your Choice Of…" at bounding box center [447, 209] width 291 height 1070
click at [117, 165] on span "Menus" at bounding box center [142, 159] width 192 height 22
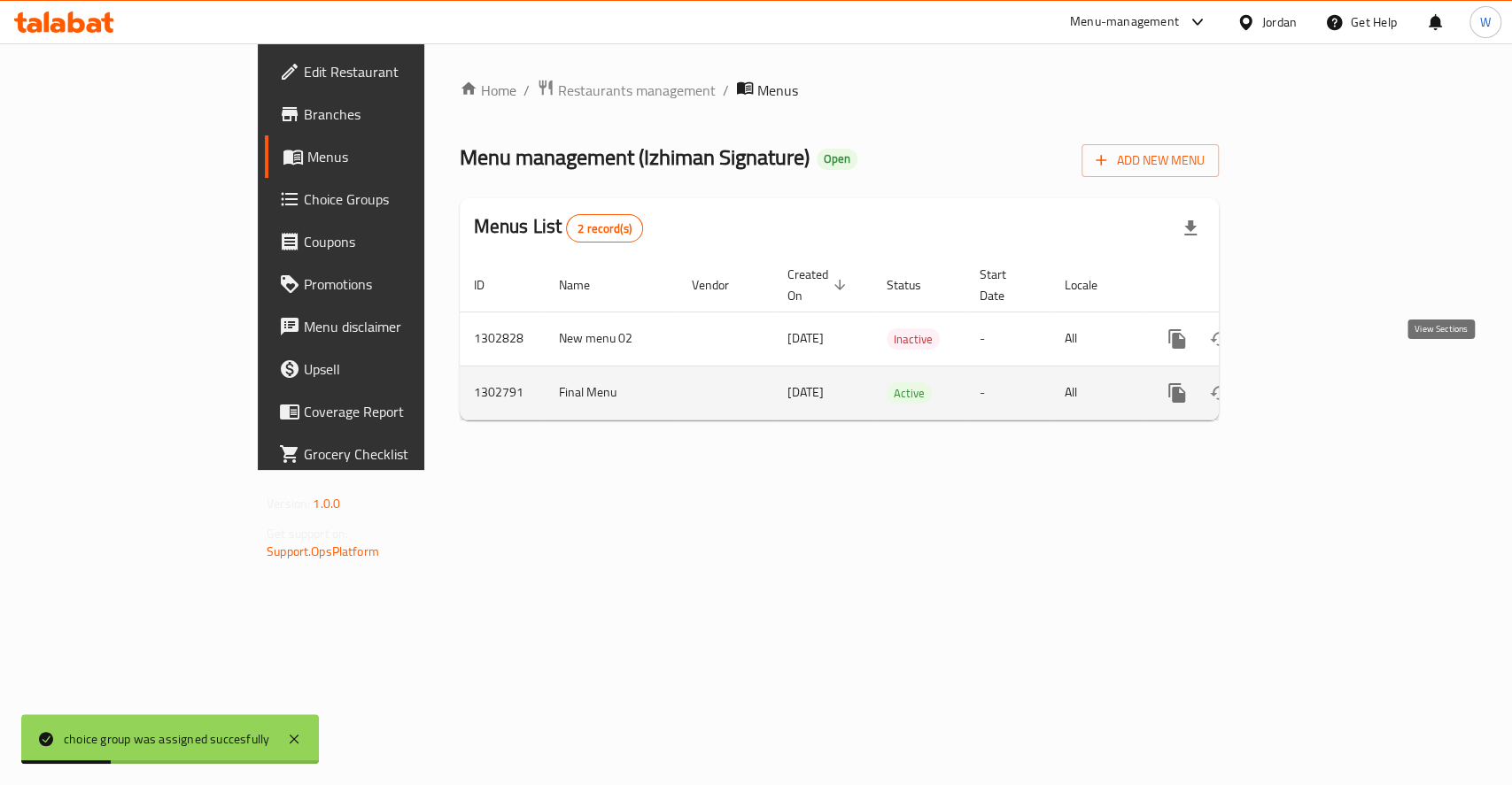
click at [1326, 372] on link "enhanced table" at bounding box center [1304, 393] width 43 height 43
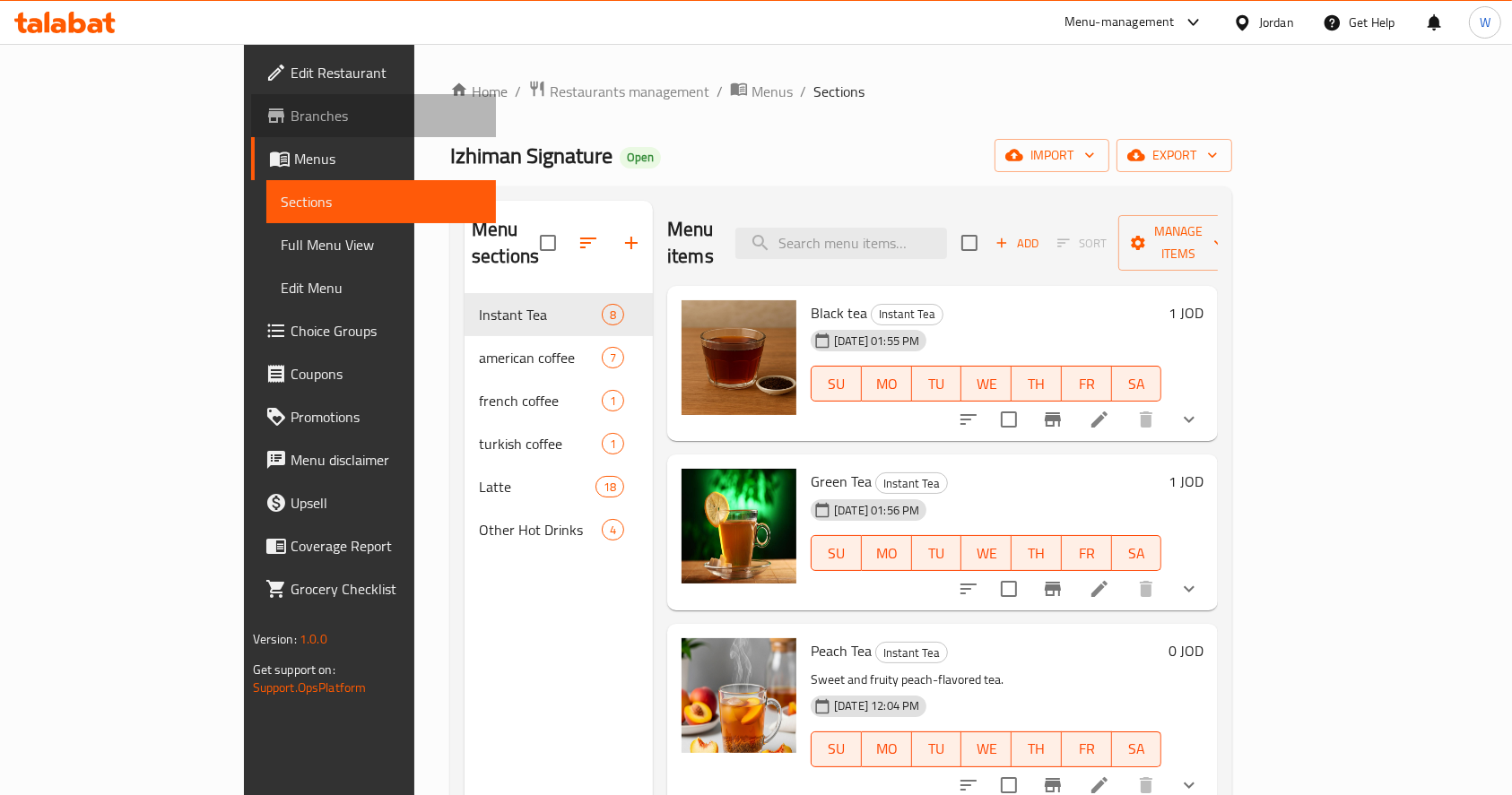
click at [291, 115] on span "Branches" at bounding box center [387, 115] width 192 height 22
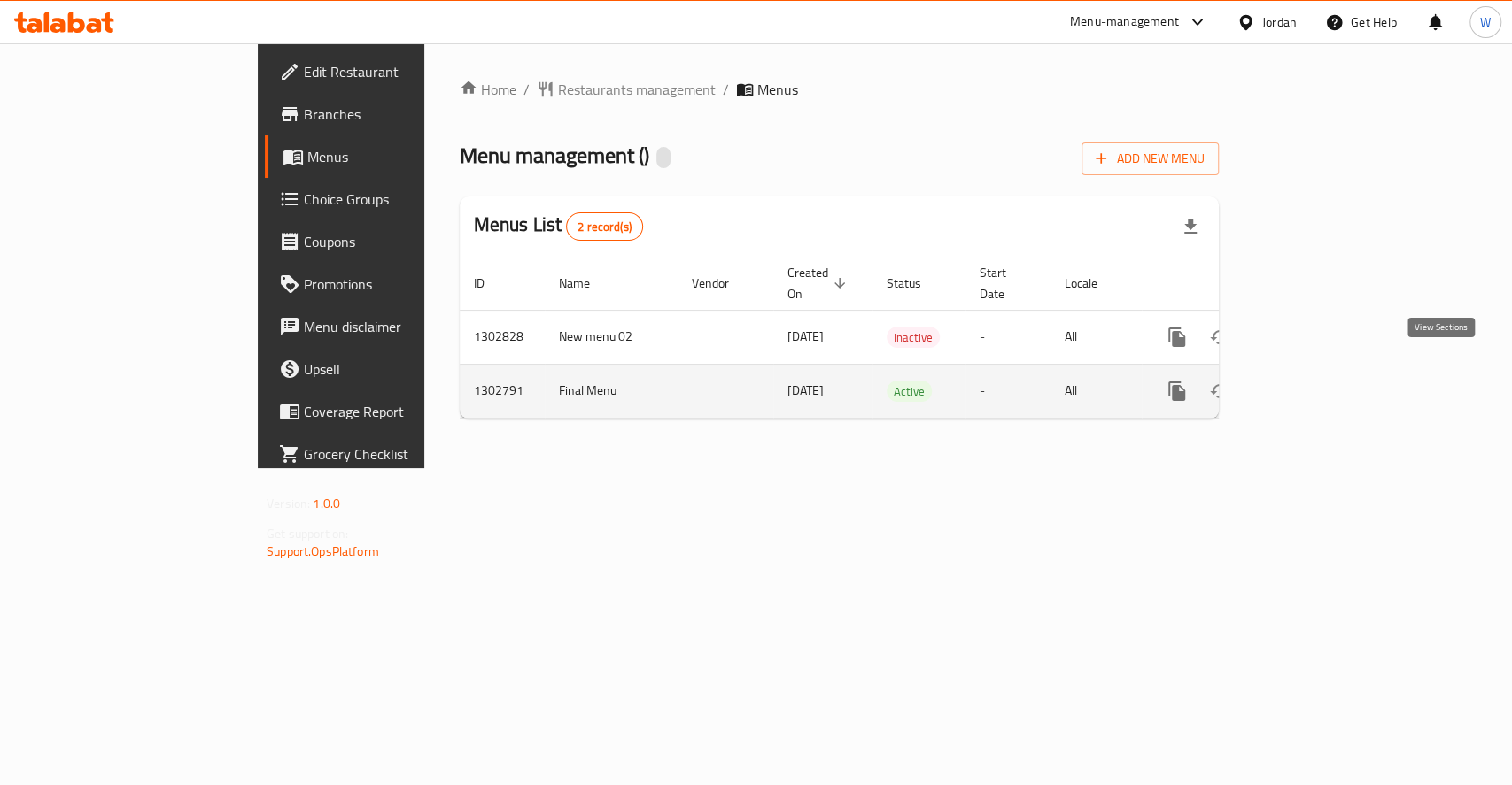
click at [1315, 381] on icon "enhanced table" at bounding box center [1304, 392] width 21 height 21
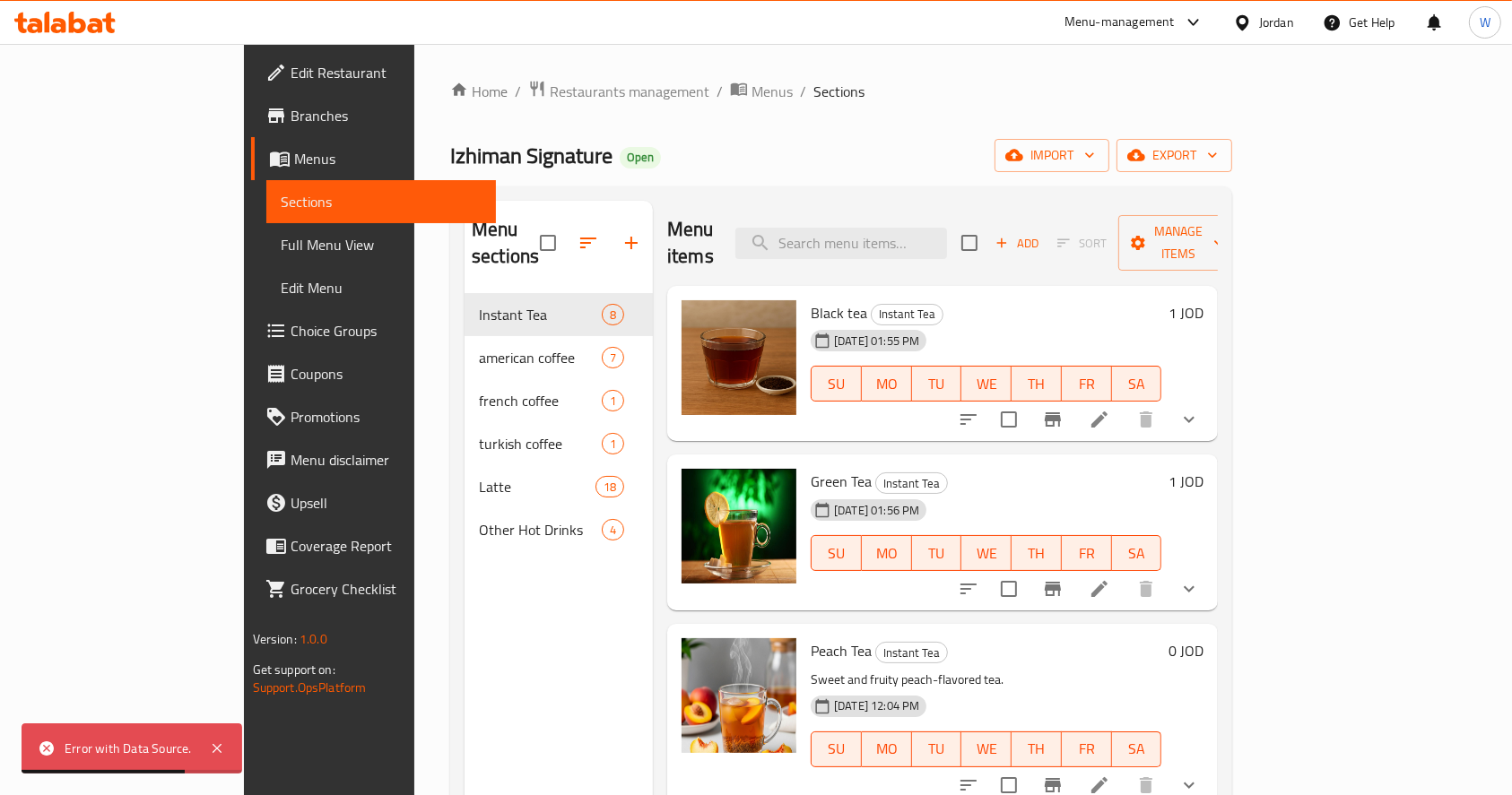
click at [465, 666] on div "Menu sections Instant Tea 8 american coffee 7 french coffee 1 turkish coffee 1 …" at bounding box center [558, 599] width 188 height 795
click at [465, 641] on div "Menu sections Instant Tea 8 american coffee 7 french coffee 1 turkish coffee 1 …" at bounding box center [558, 599] width 188 height 795
click at [465, 672] on div "Menu sections Instant Tea 8 american coffee 7 french coffee 1 turkish coffee 1 …" at bounding box center [558, 599] width 188 height 795
click at [490, 576] on div "Menu sections Instant Tea 8 american coffee 7 french coffee 1 turkish coffee 1 …" at bounding box center [558, 599] width 188 height 795
click at [244, 721] on div "Edit Restaurant Branches Menus Sections Full Menu View Edit Menu Choice Groups …" at bounding box center [370, 442] width 252 height 795
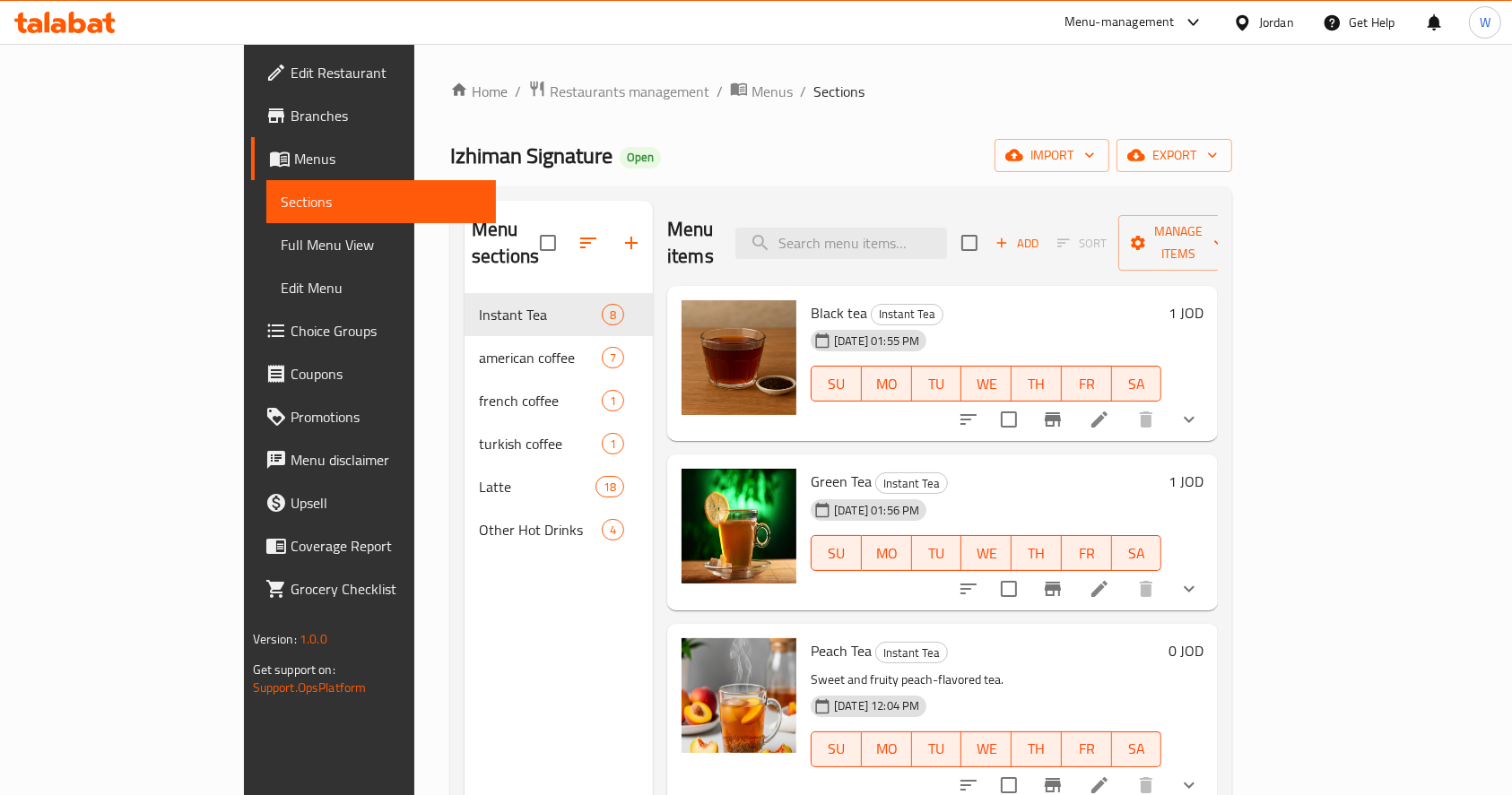
click at [465, 655] on div "Menu sections Instant Tea 8 american coffee 7 french coffee 1 turkish coffee 1 …" at bounding box center [558, 599] width 188 height 795
click at [291, 321] on span "Choice Groups" at bounding box center [387, 331] width 192 height 22
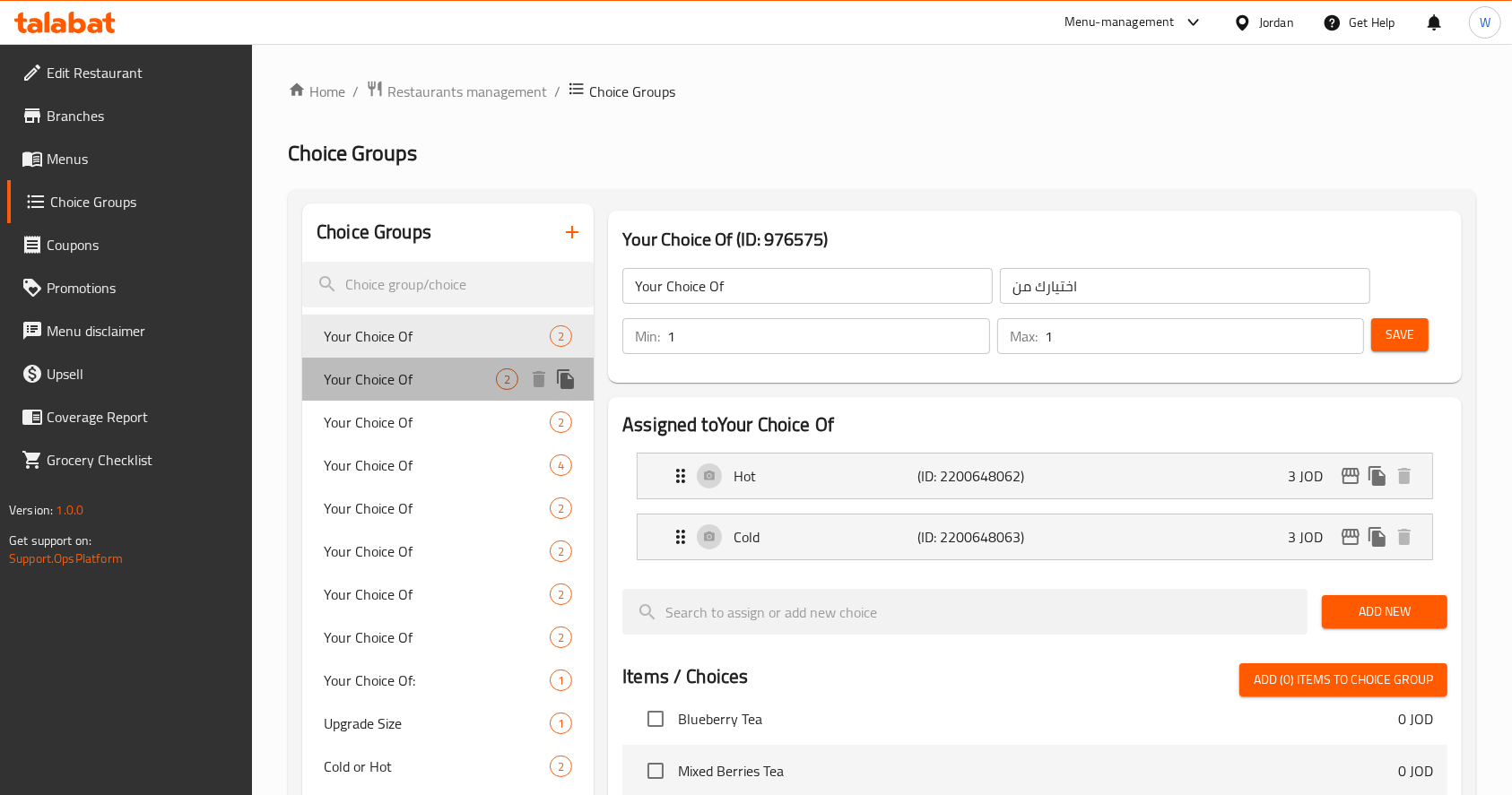
click at [373, 369] on span "Your Choice Of" at bounding box center [409, 380] width 173 height 22
type input "Your Choice Of"
type input "اختيارك من"
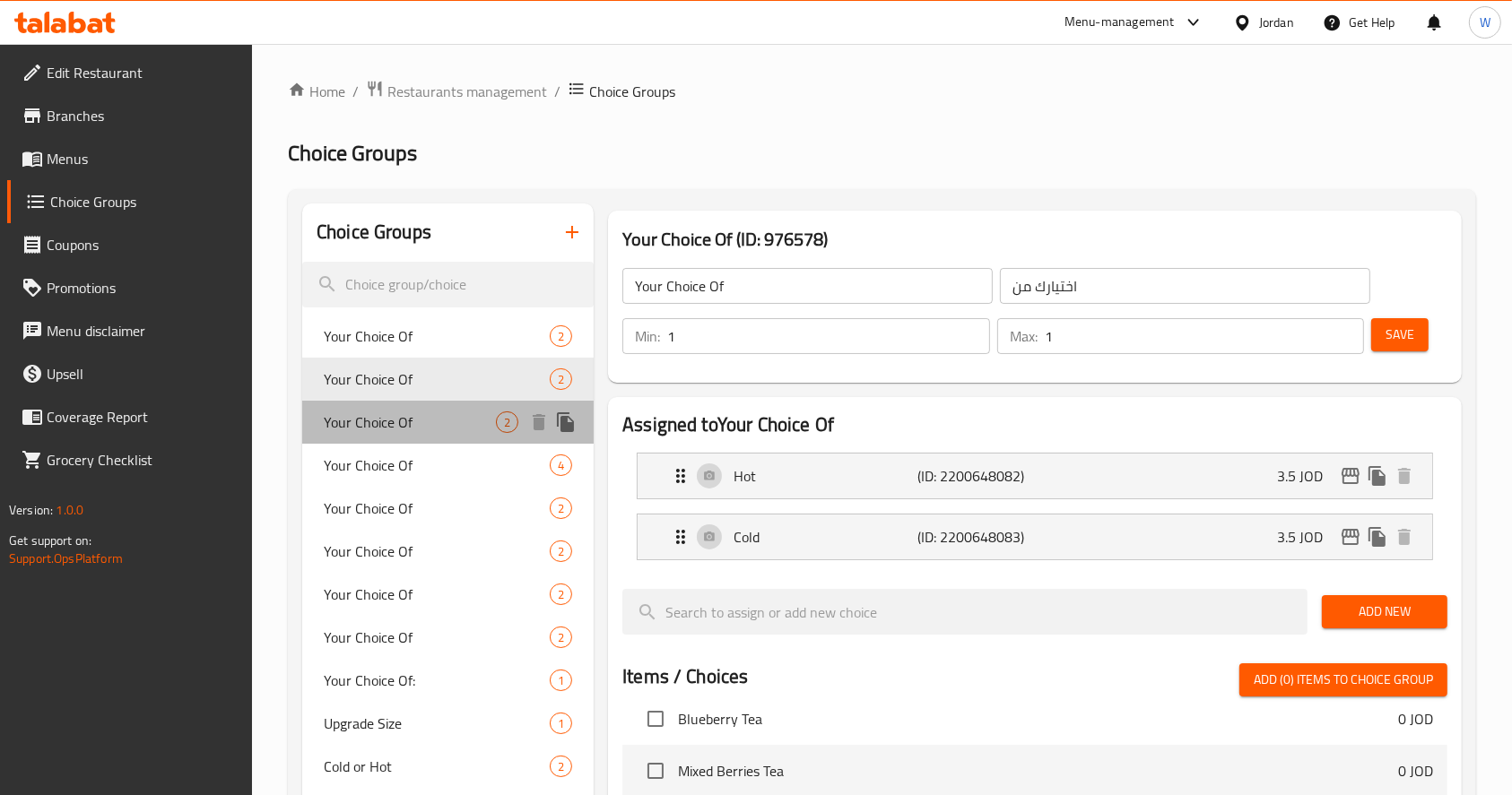
click at [377, 415] on span "Your Choice Of" at bounding box center [409, 422] width 173 height 22
type input "Your Choice Of"
type input "اختيارك من"
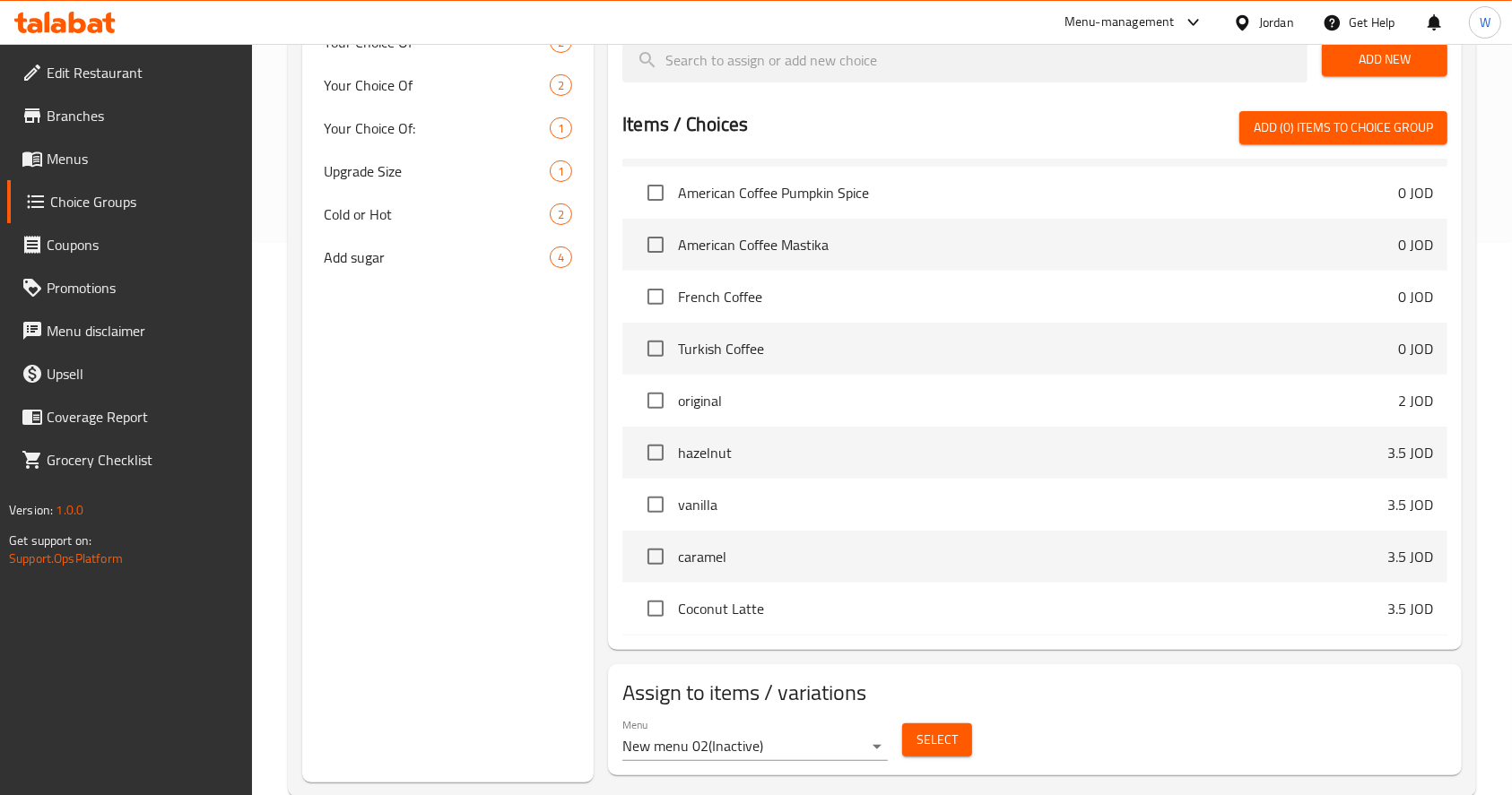
scroll to position [589, 0]
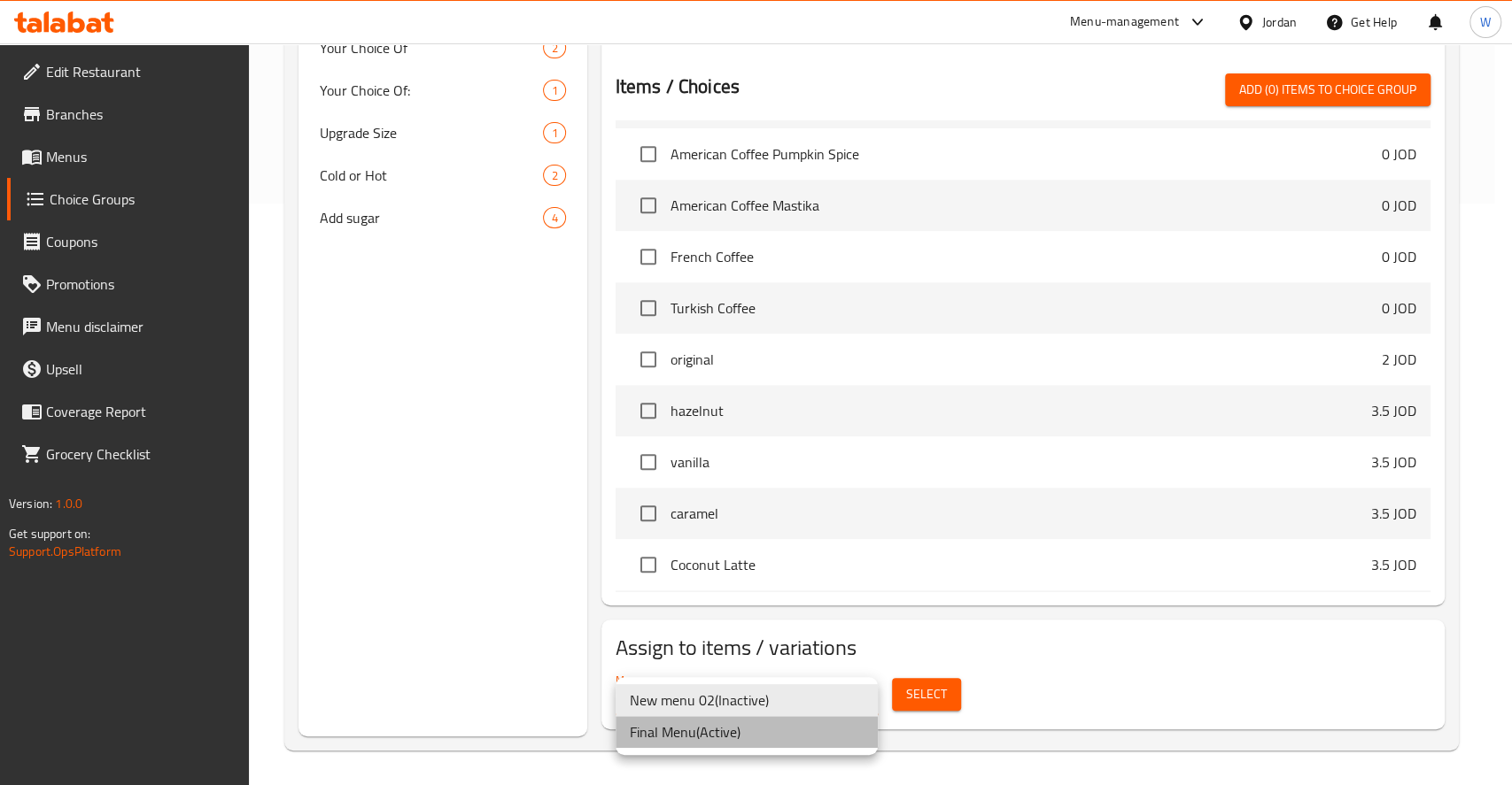
click at [708, 726] on li "Final Menu ( Active )" at bounding box center [746, 731] width 262 height 32
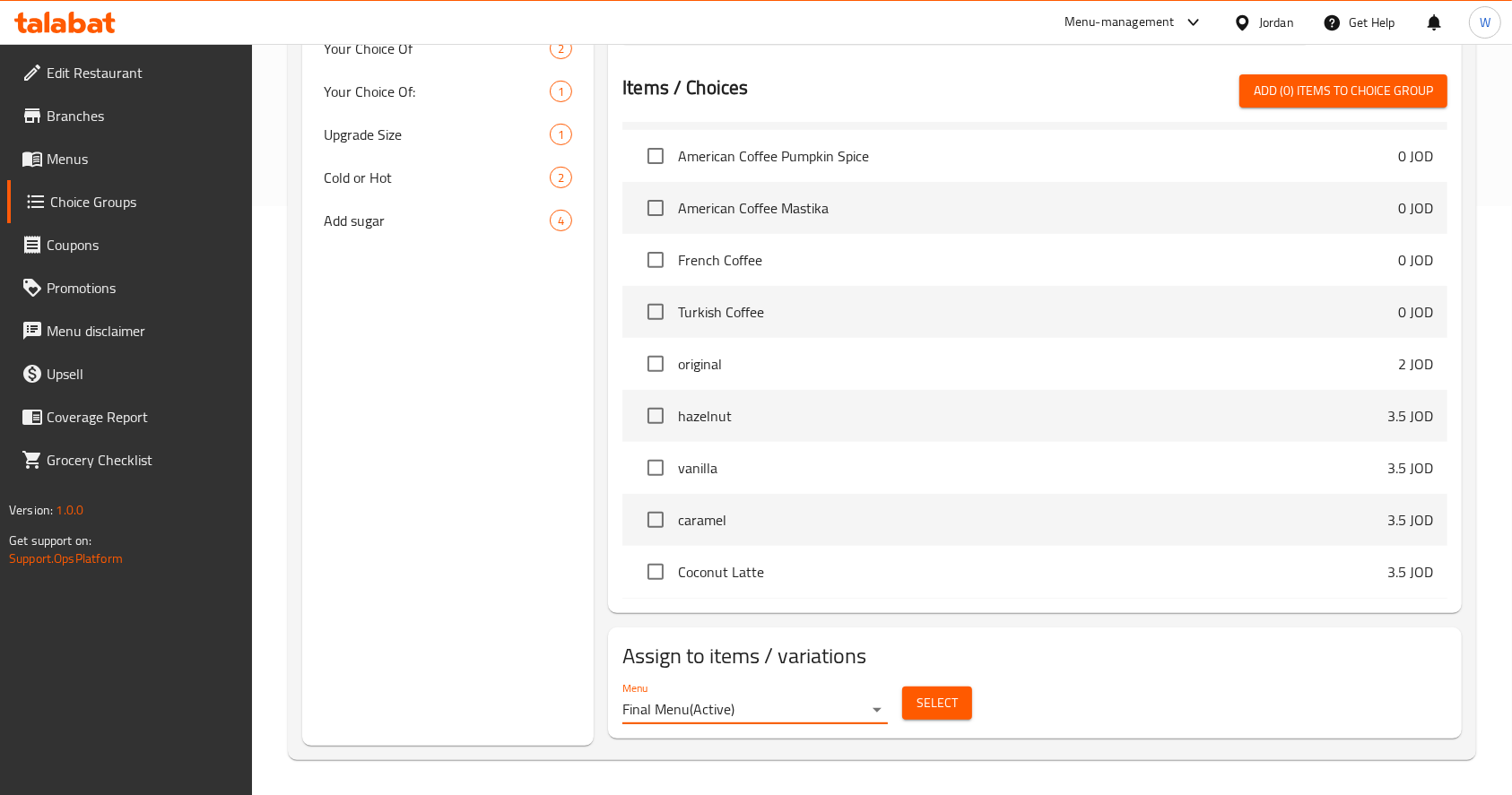
click at [928, 692] on span "Select" at bounding box center [937, 703] width 41 height 23
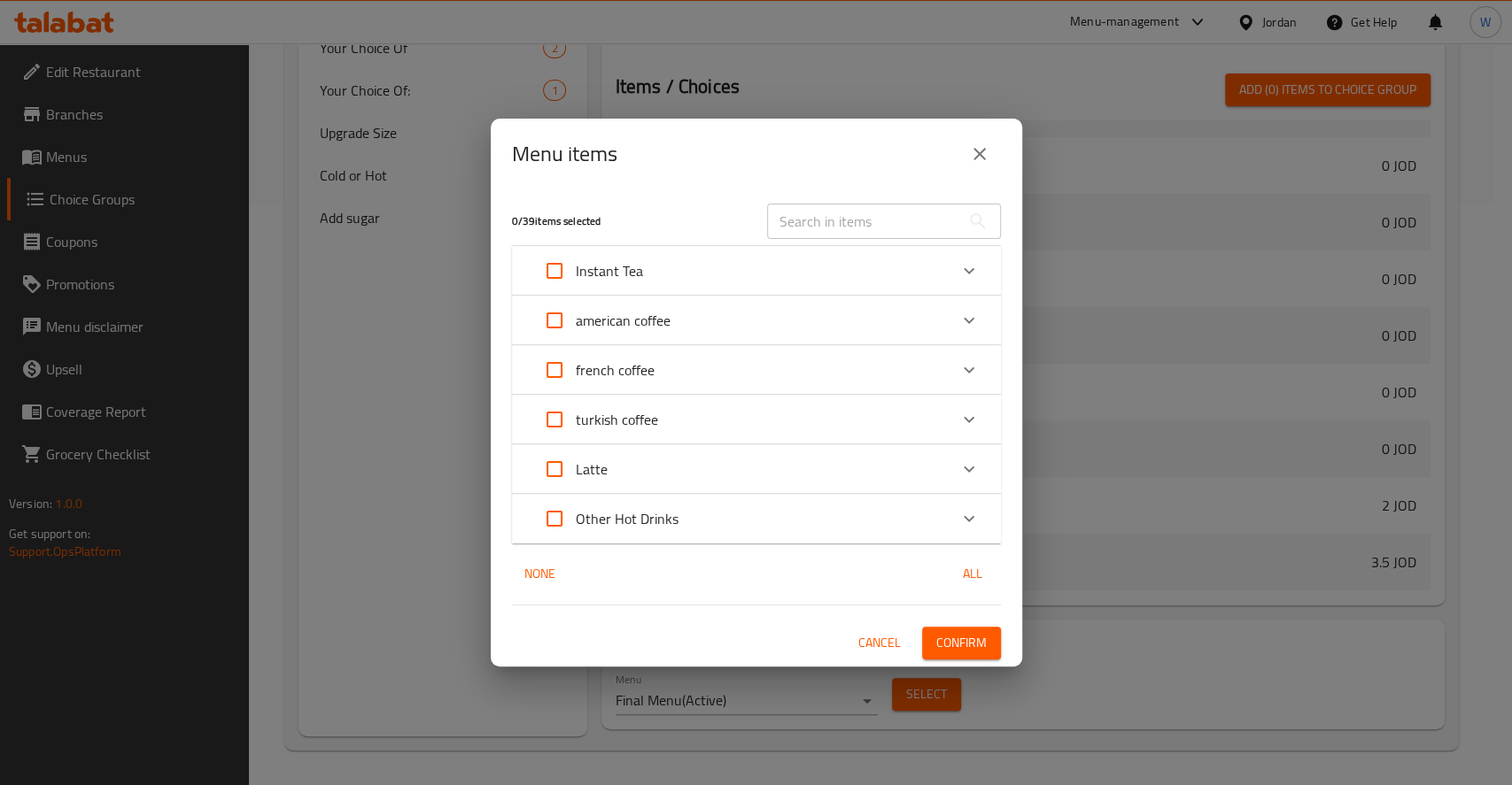
click at [969, 325] on icon "Expand" at bounding box center [969, 320] width 21 height 21
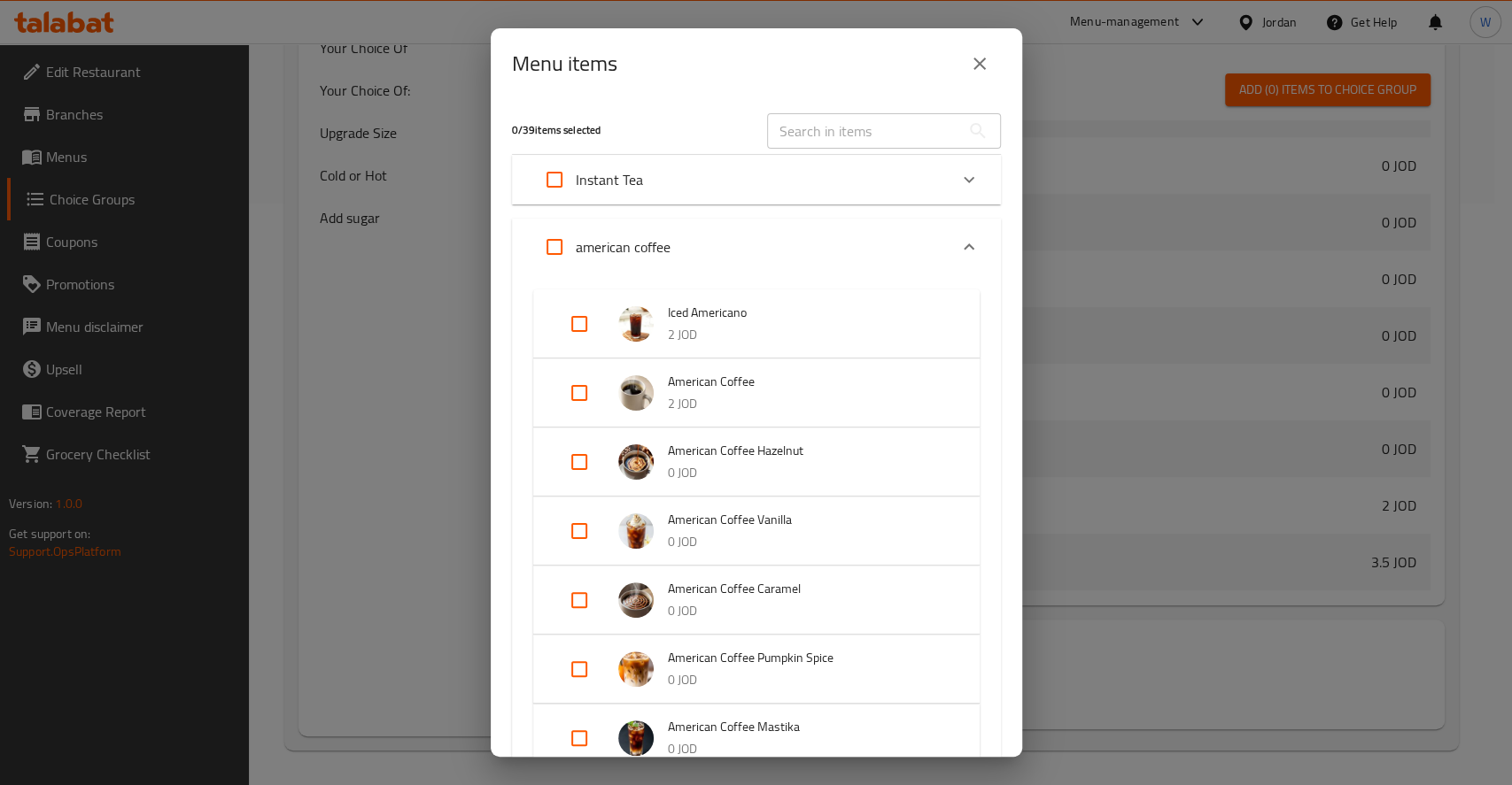
click at [991, 53] on button "close" at bounding box center [980, 64] width 43 height 43
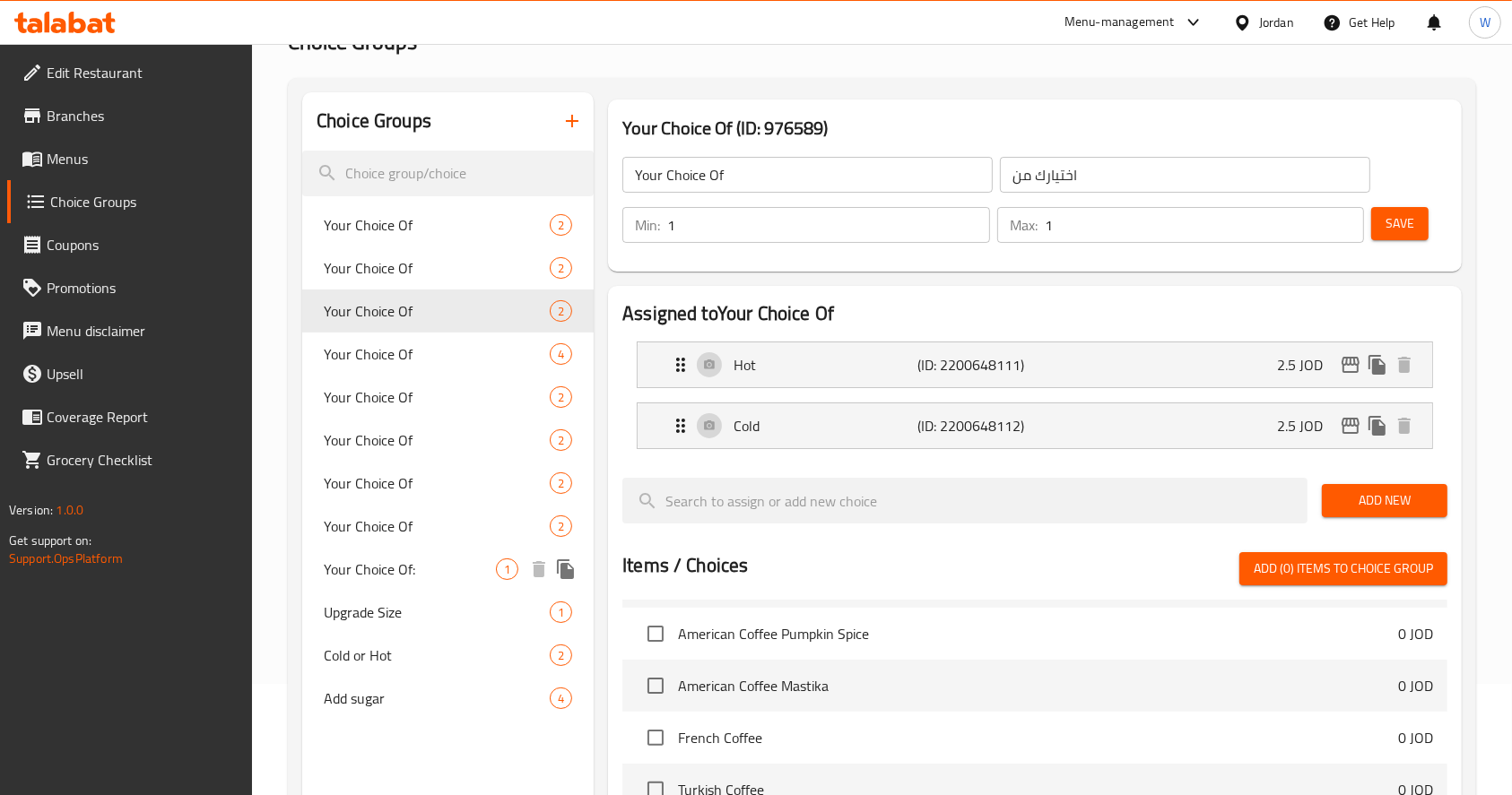
scroll to position [0, 0]
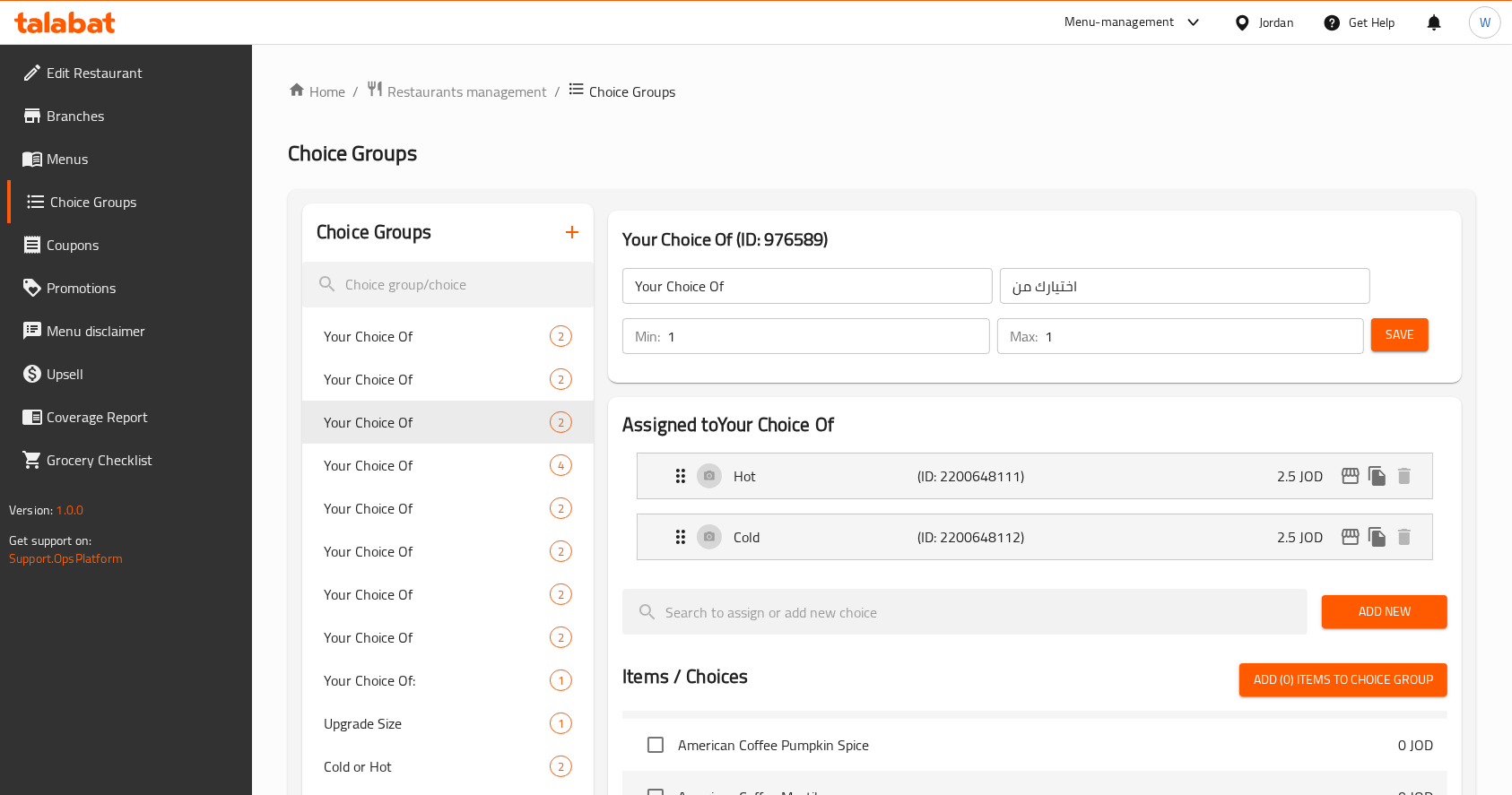
click at [140, 154] on span "Menus" at bounding box center [142, 159] width 192 height 22
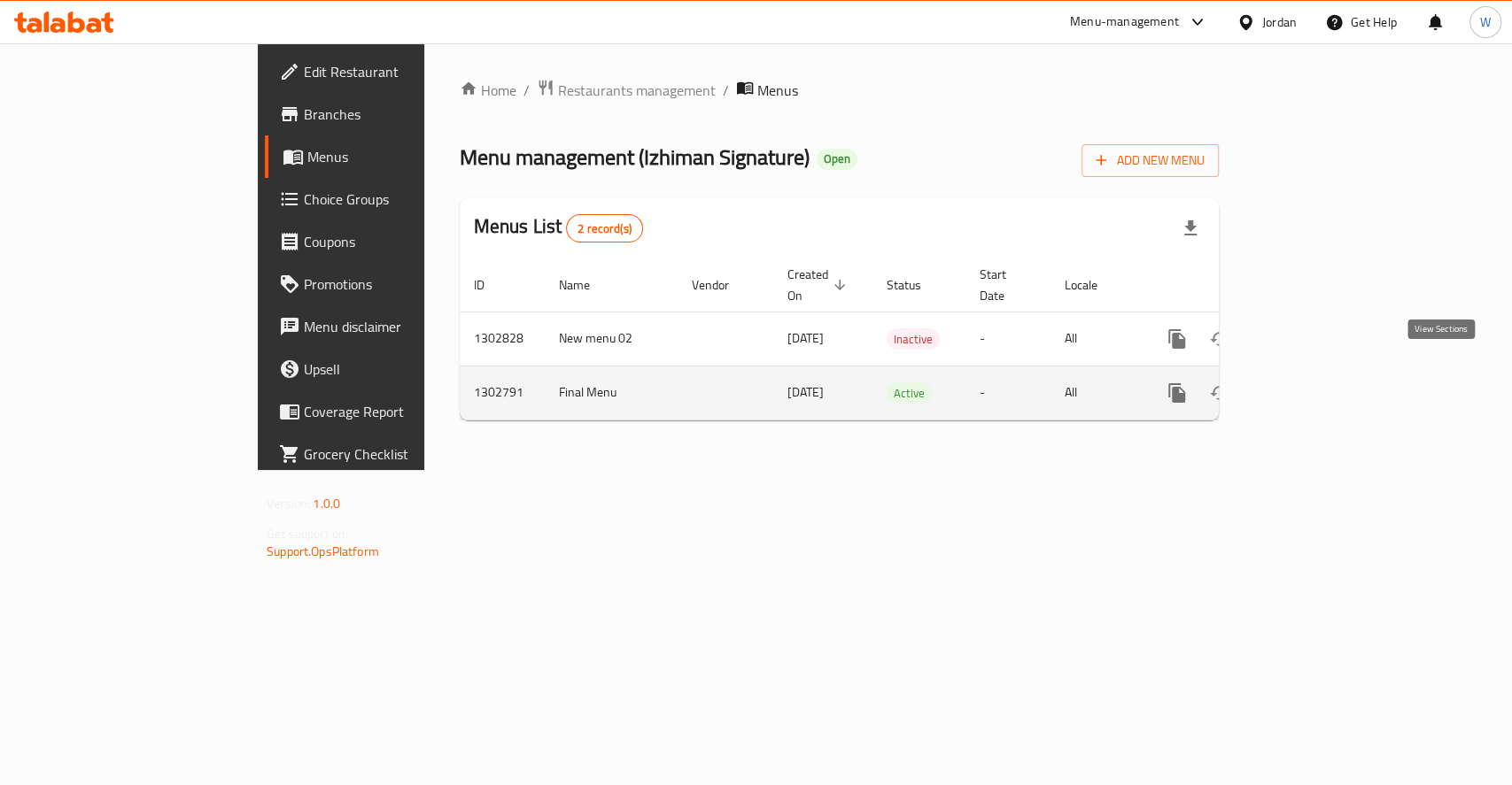
click at [1315, 383] on icon "enhanced table" at bounding box center [1304, 393] width 21 height 21
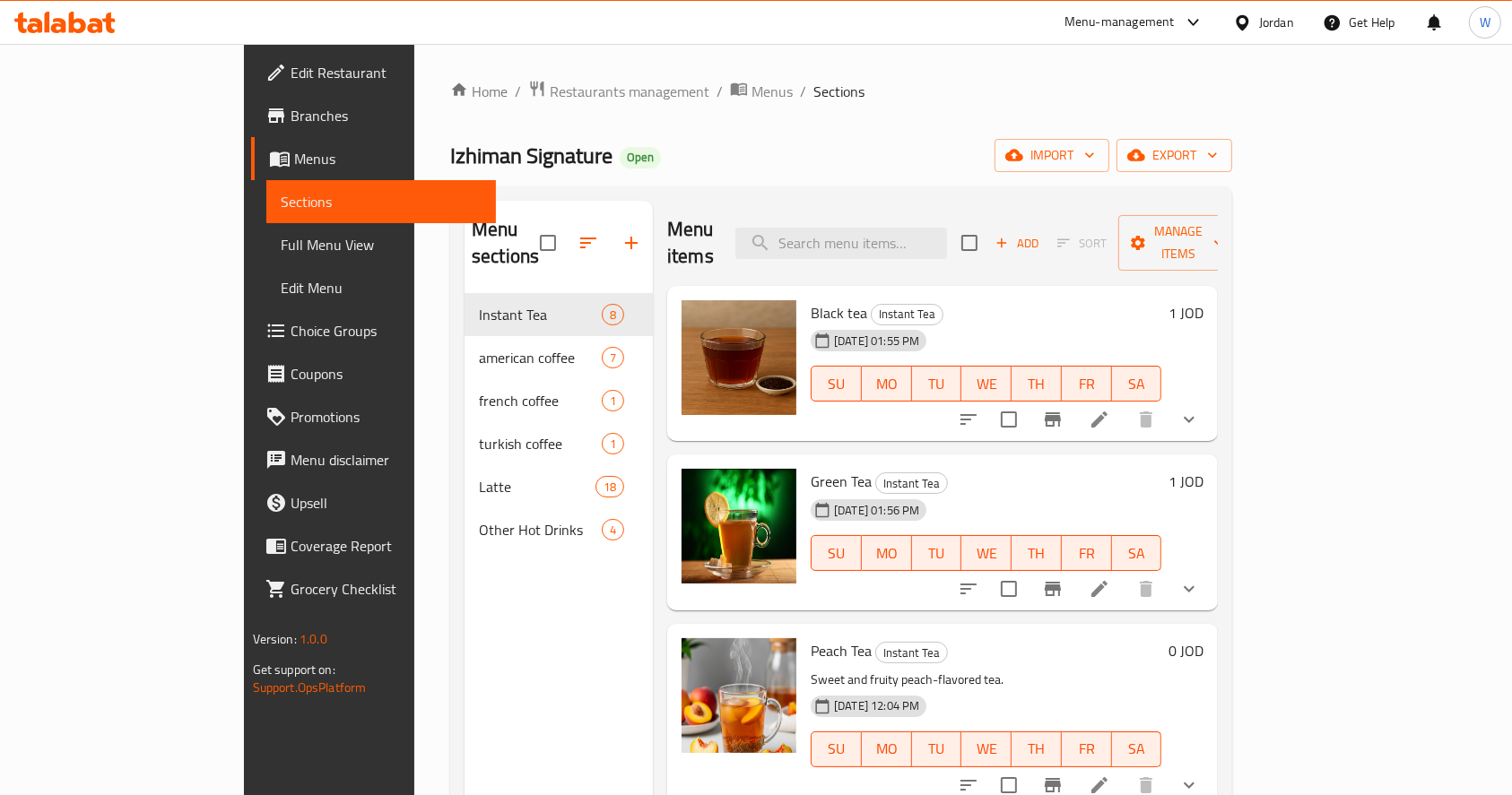
click at [526, 608] on div "Menu sections Instant Tea 8 american coffee 7 french coffee 1 turkish coffee 1 …" at bounding box center [558, 599] width 188 height 795
click at [291, 329] on span "Choice Groups" at bounding box center [387, 331] width 192 height 22
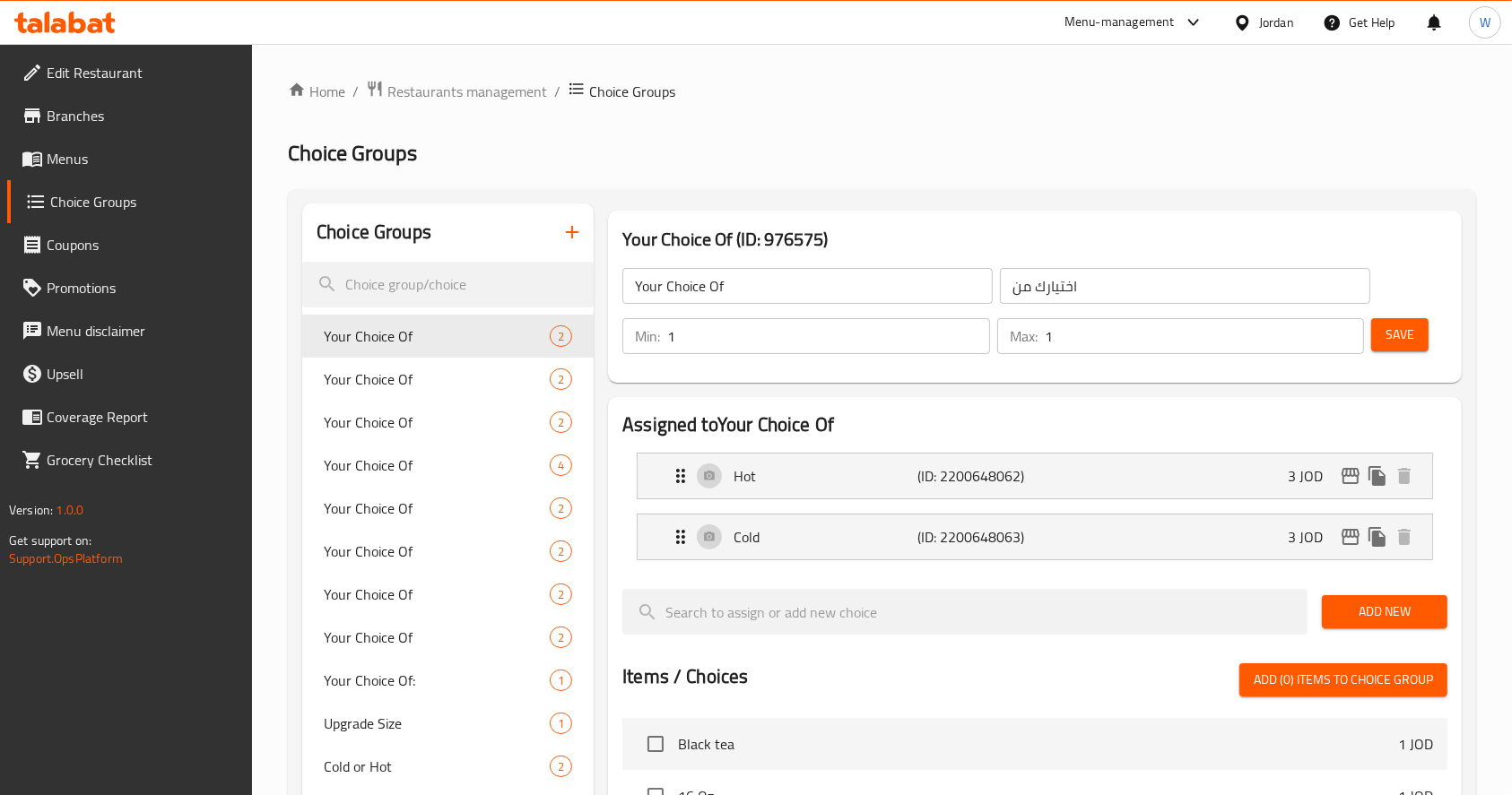
click at [86, 149] on span "Menus" at bounding box center [142, 159] width 192 height 22
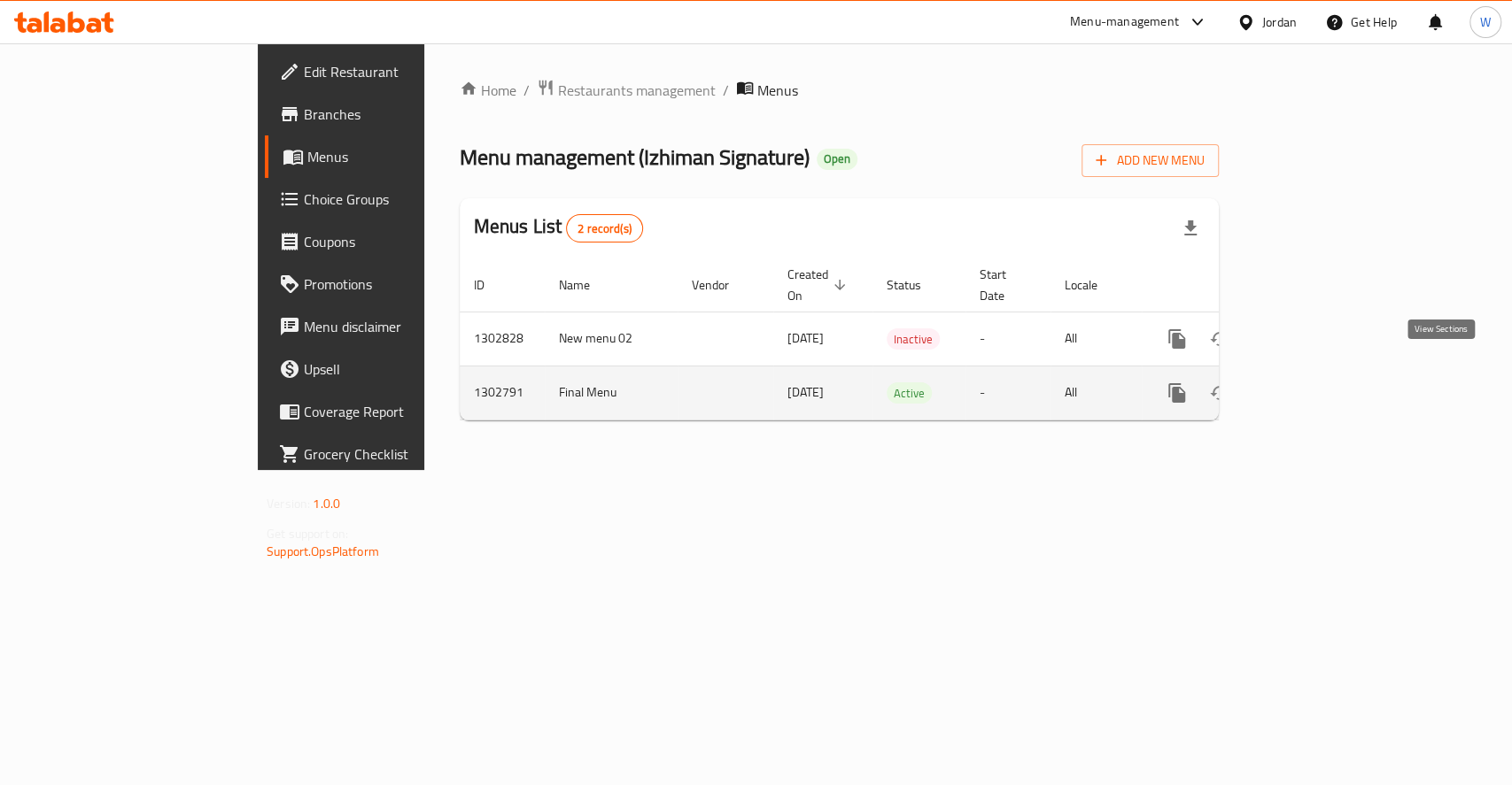
click at [1312, 385] on icon "enhanced table" at bounding box center [1304, 392] width 16 height 16
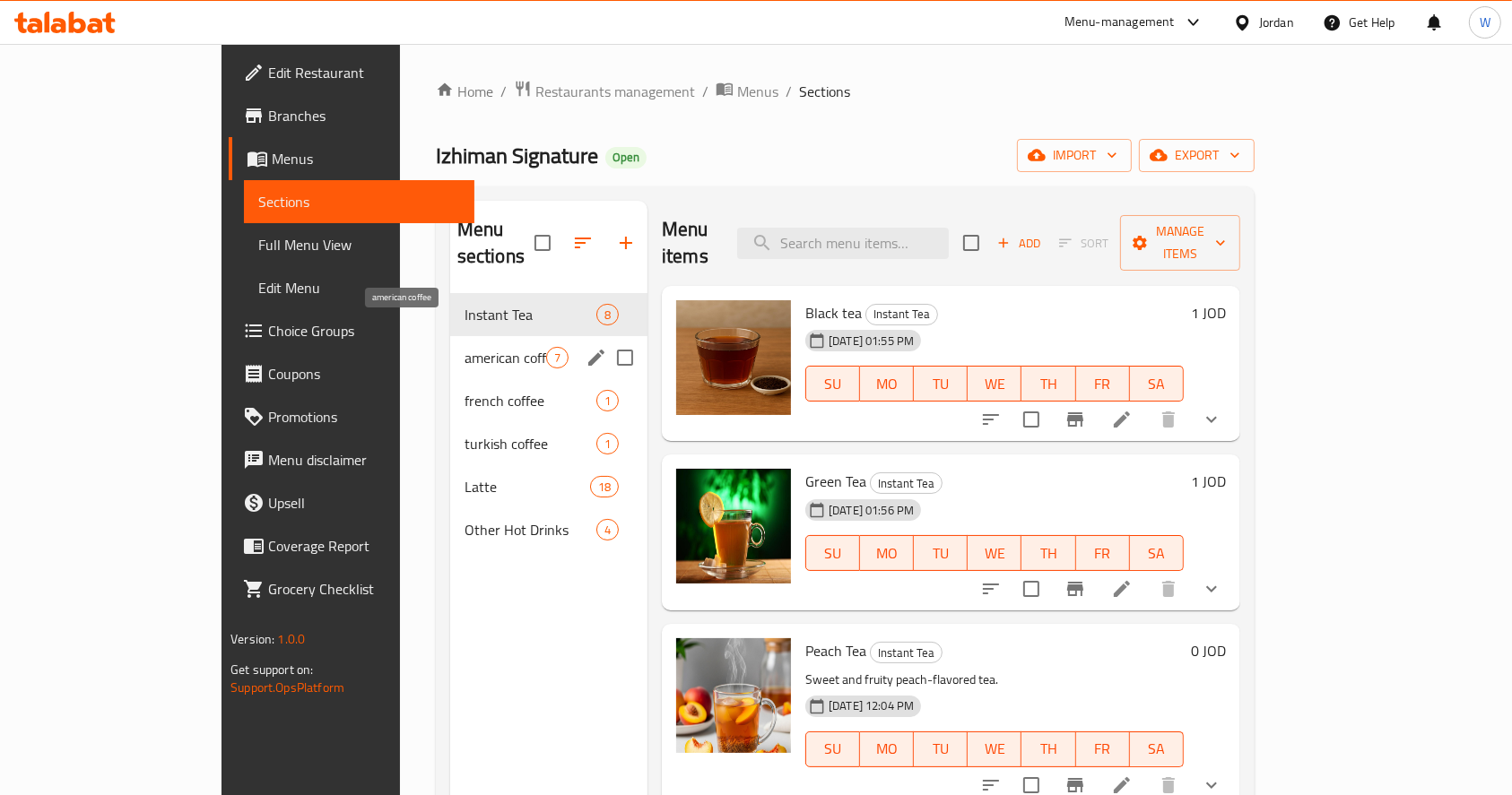
click at [465, 347] on span "american coffee" at bounding box center [505, 358] width 82 height 22
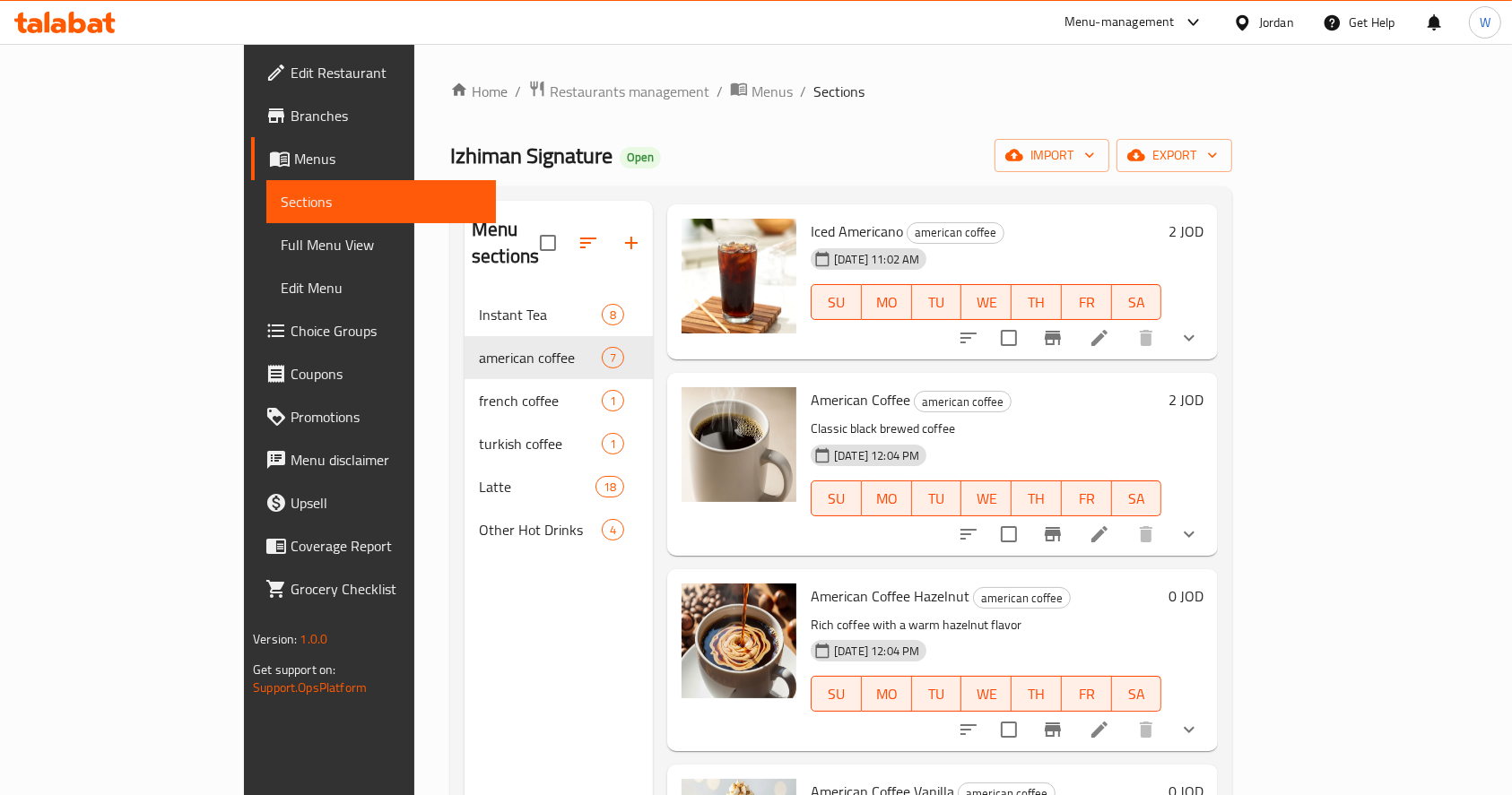
scroll to position [119, 0]
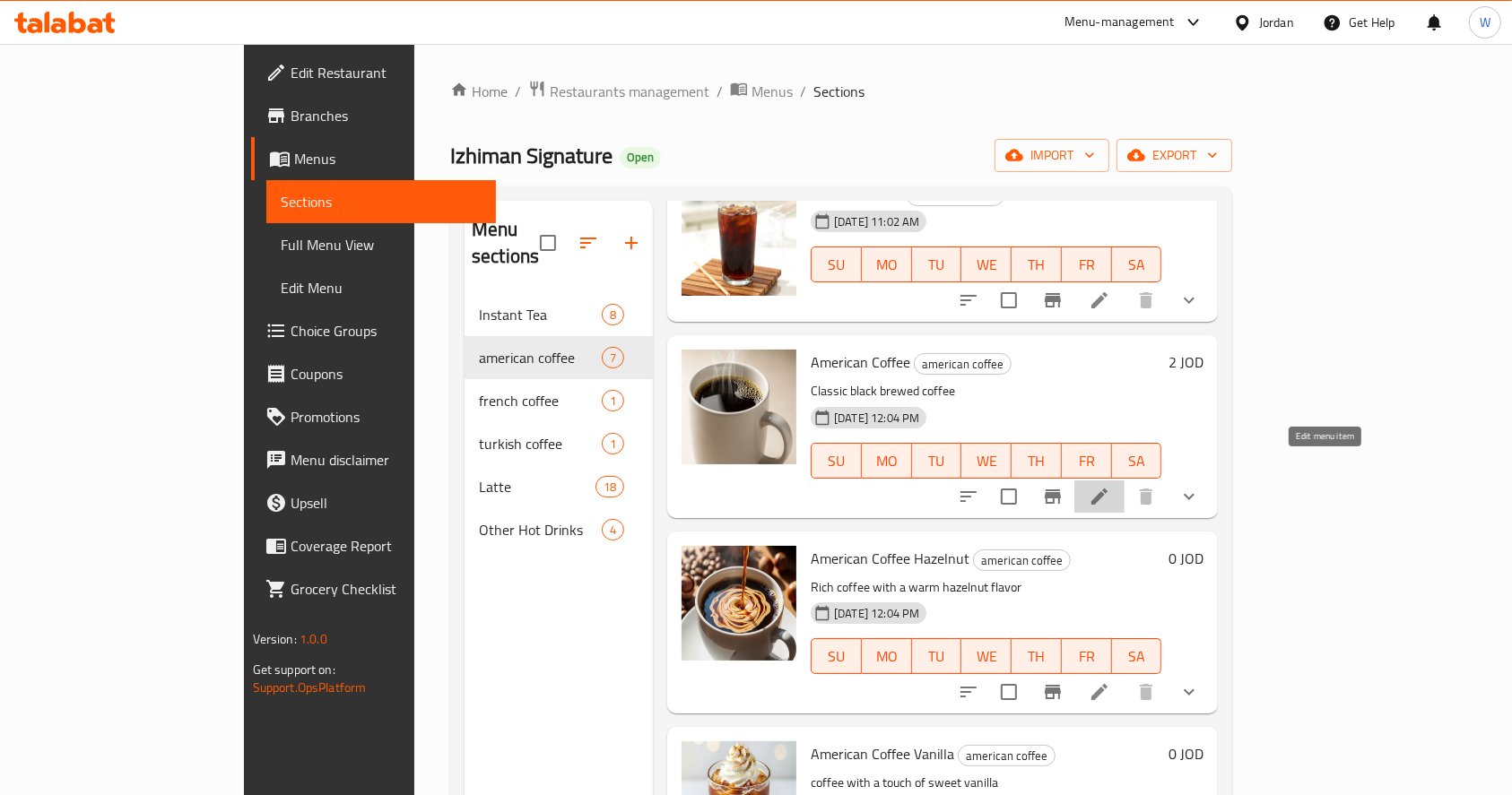
click at [1110, 486] on icon at bounding box center [1100, 497] width 22 height 22
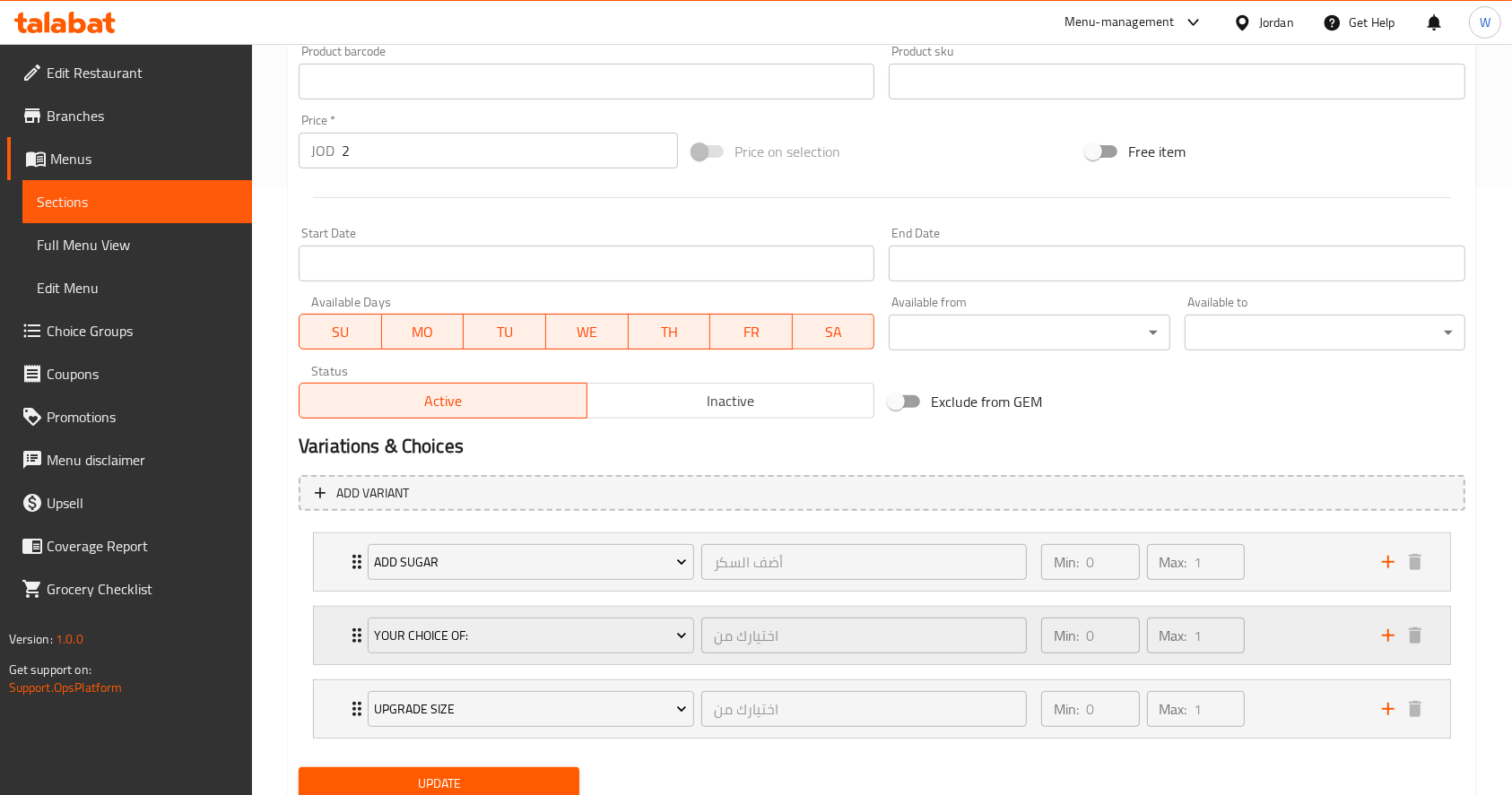
scroll to position [674, 0]
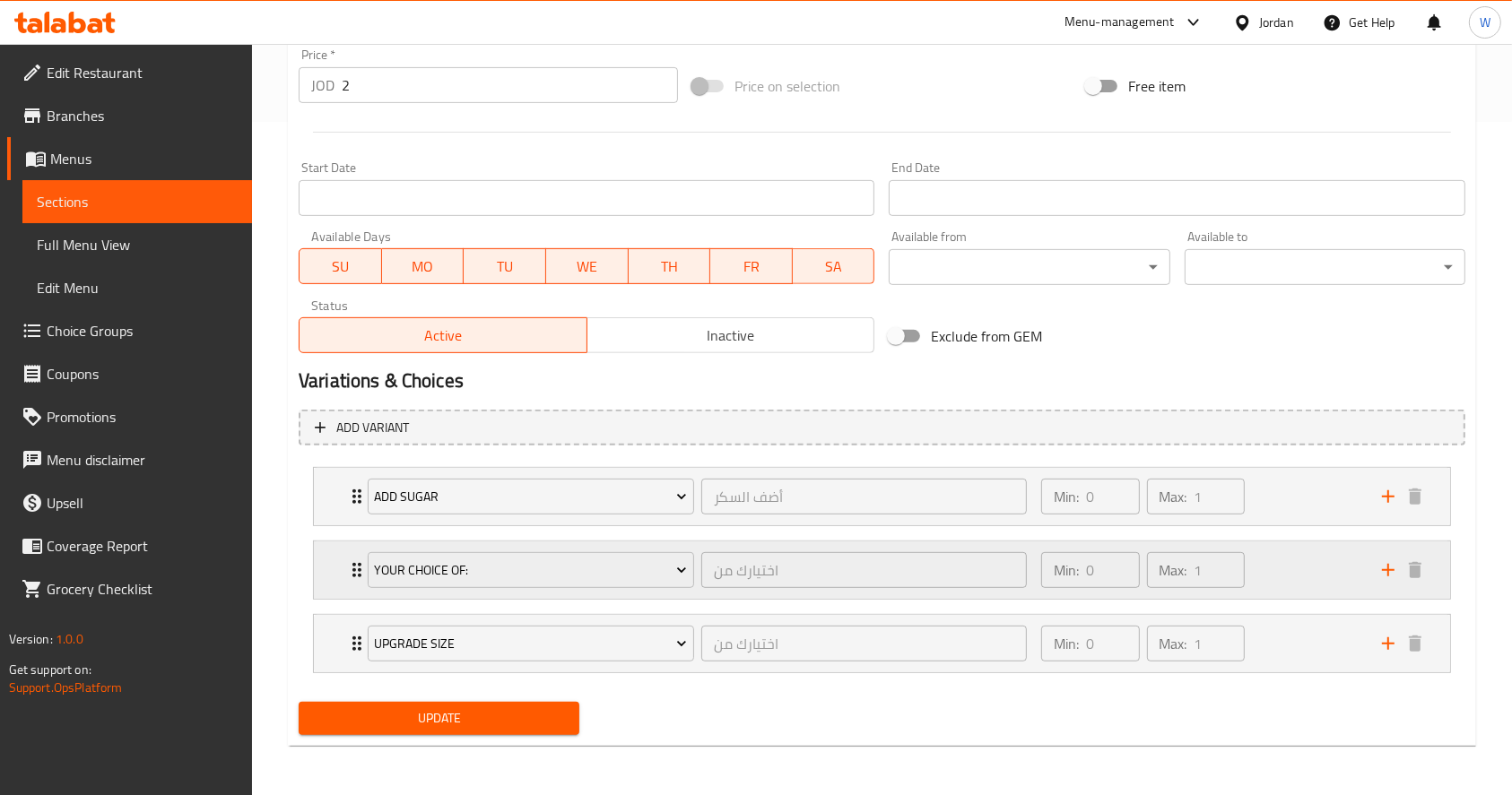
click at [1305, 593] on div "Min: 0 ​ Max: 1 ​" at bounding box center [1199, 570] width 340 height 57
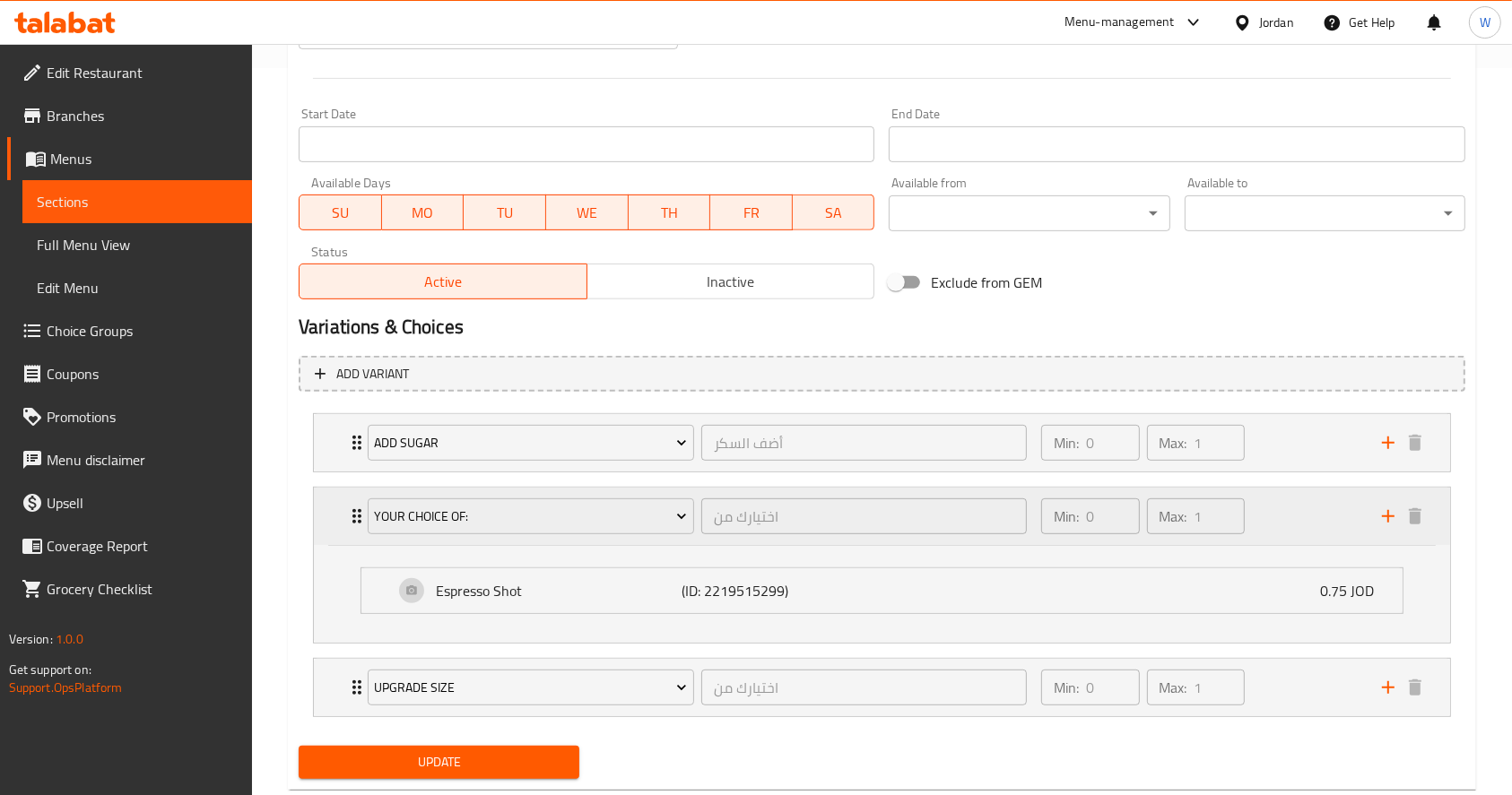
scroll to position [771, 0]
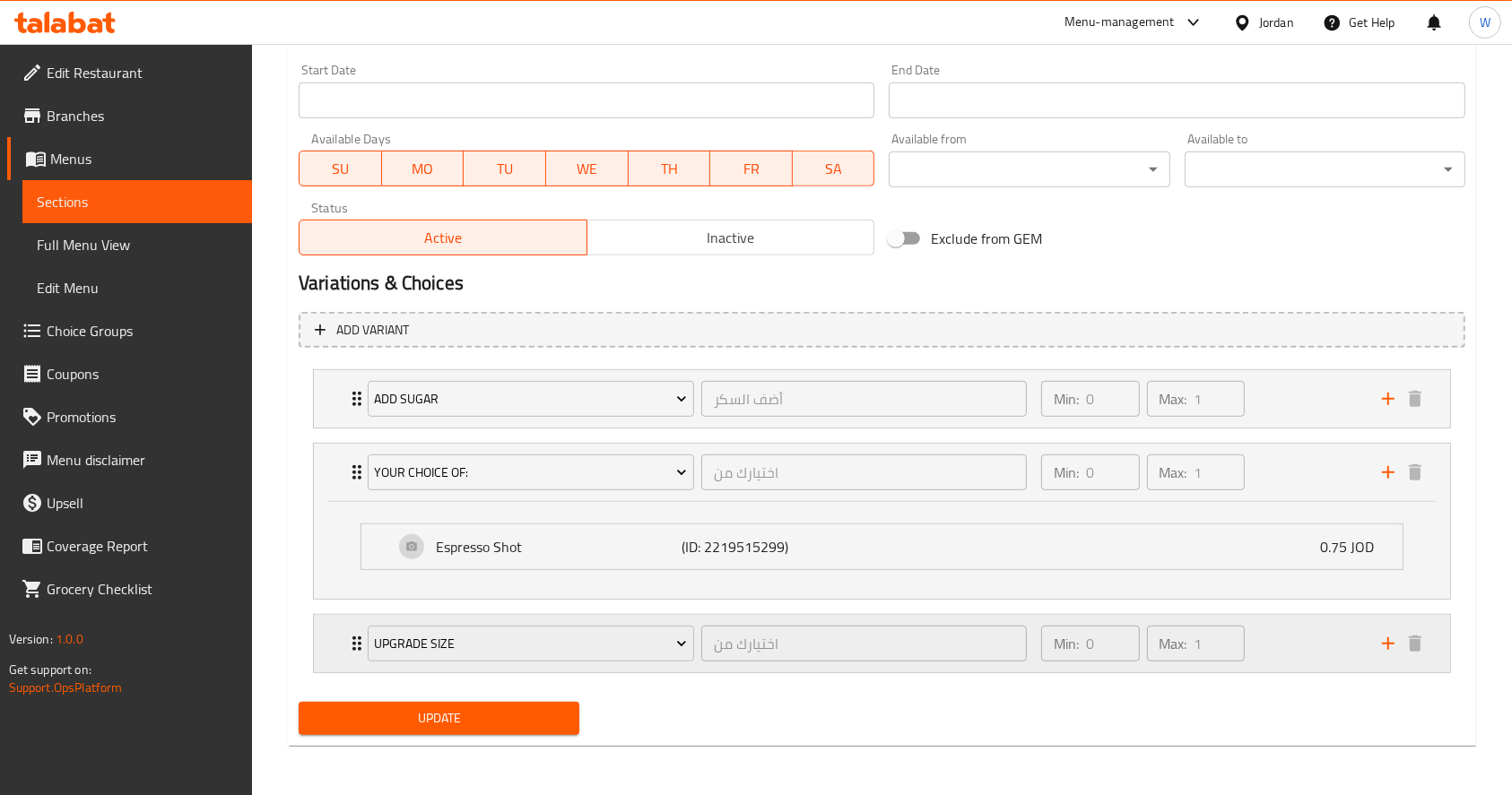
click at [1292, 648] on div "Min: 0 ​ Max: 1 ​" at bounding box center [1199, 644] width 340 height 57
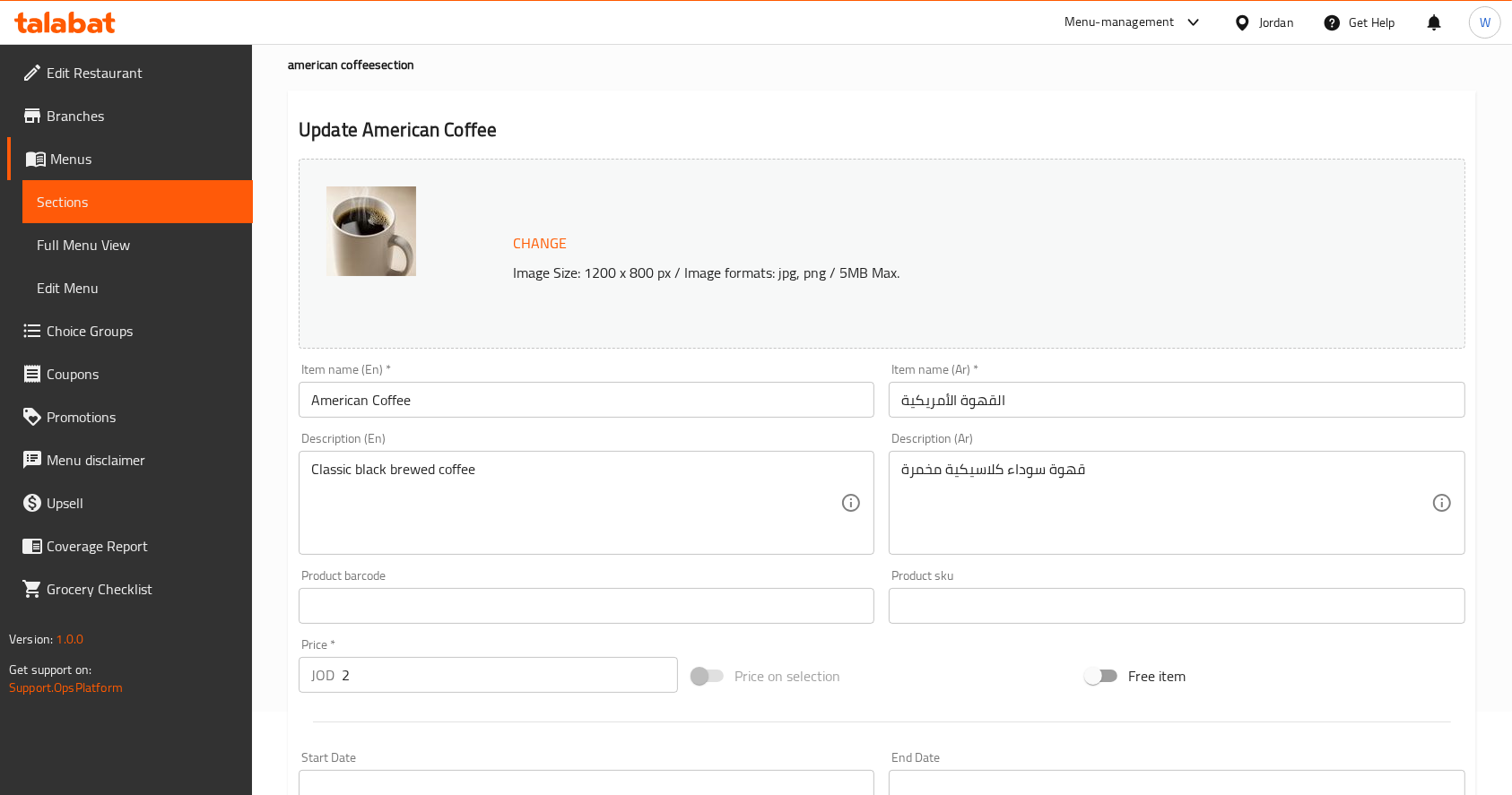
scroll to position [0, 0]
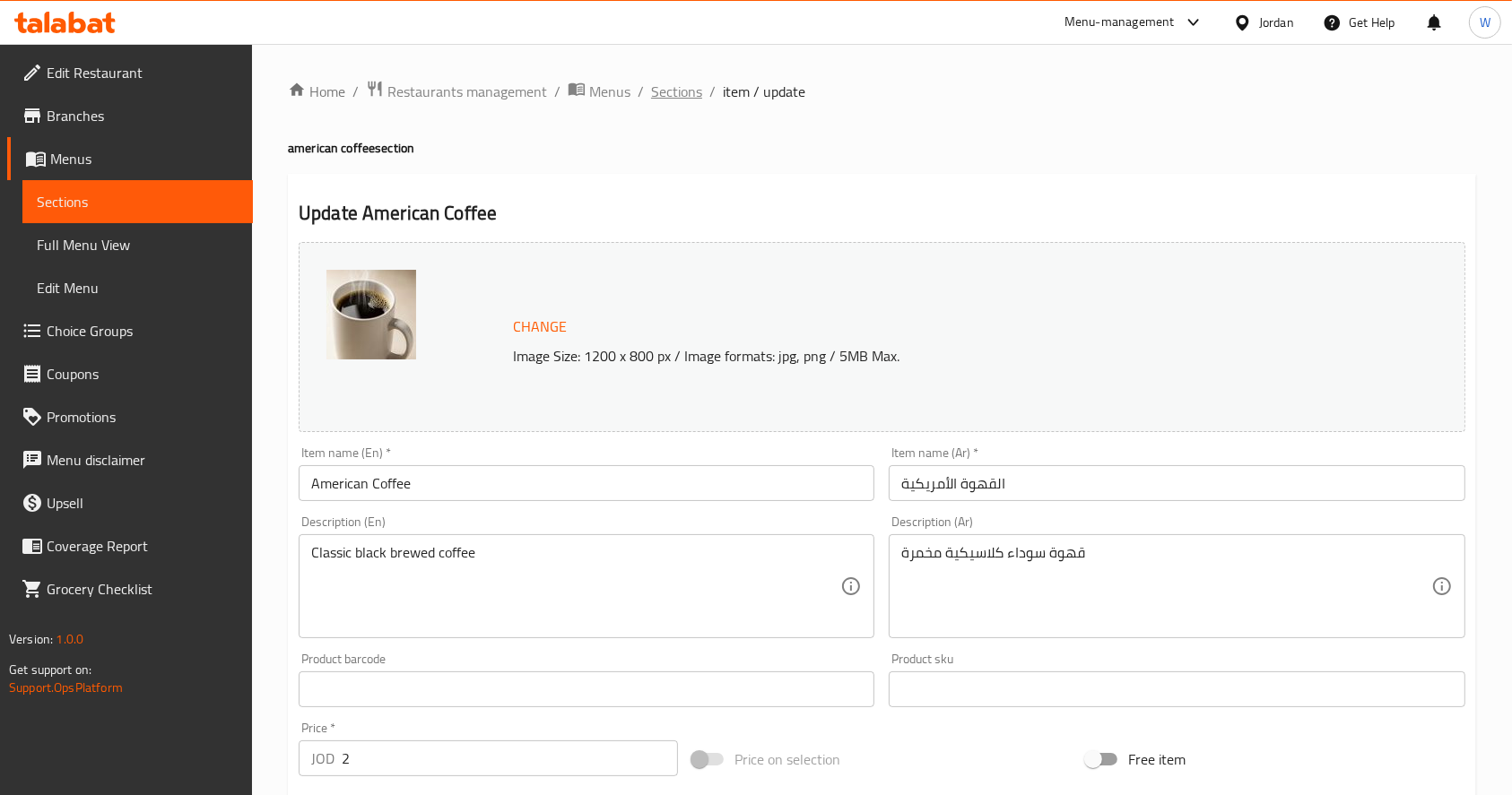
click at [658, 83] on span "Sections" at bounding box center [677, 92] width 51 height 22
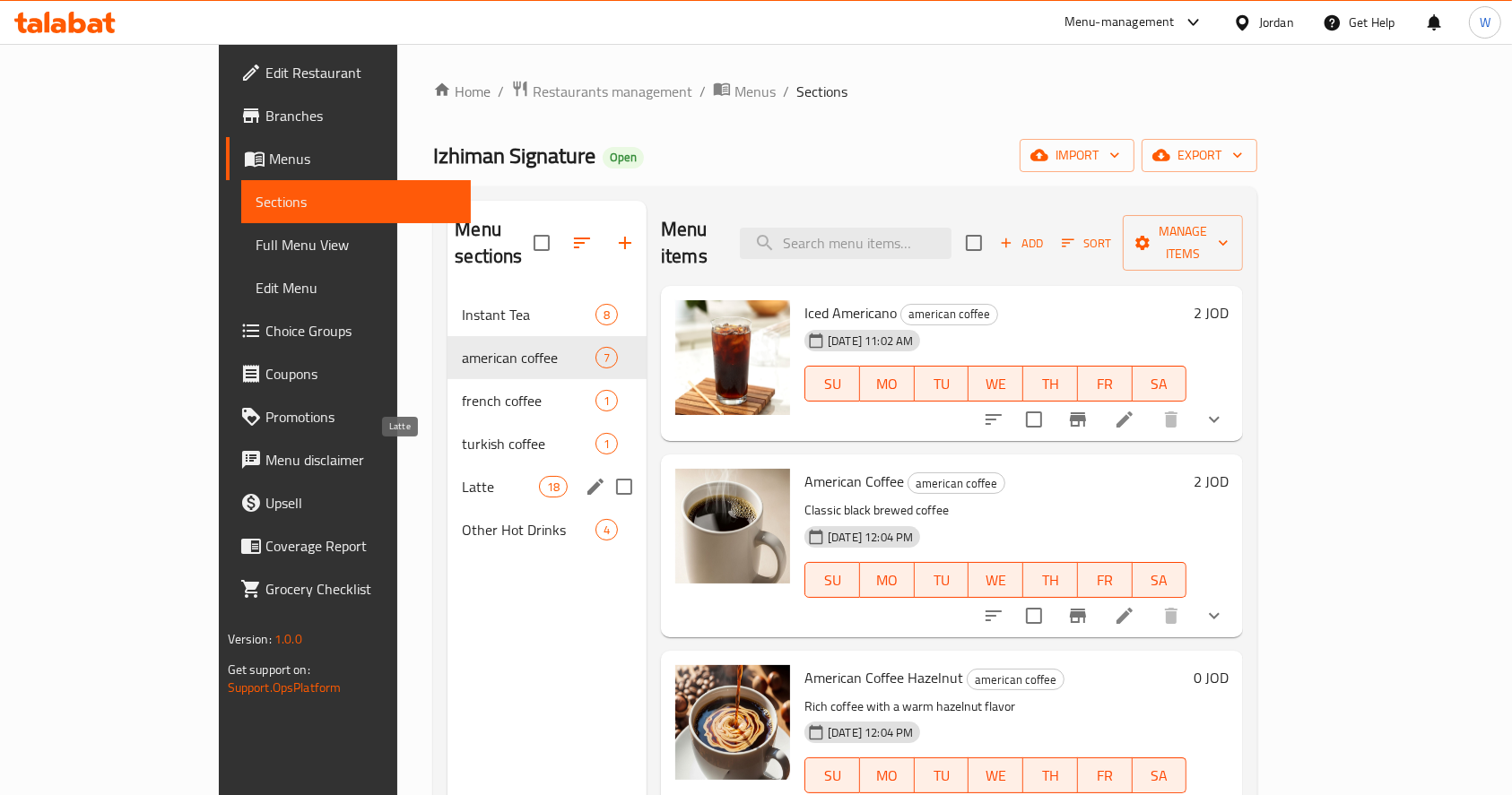
click at [462, 476] on span "Latte" at bounding box center [499, 487] width 76 height 22
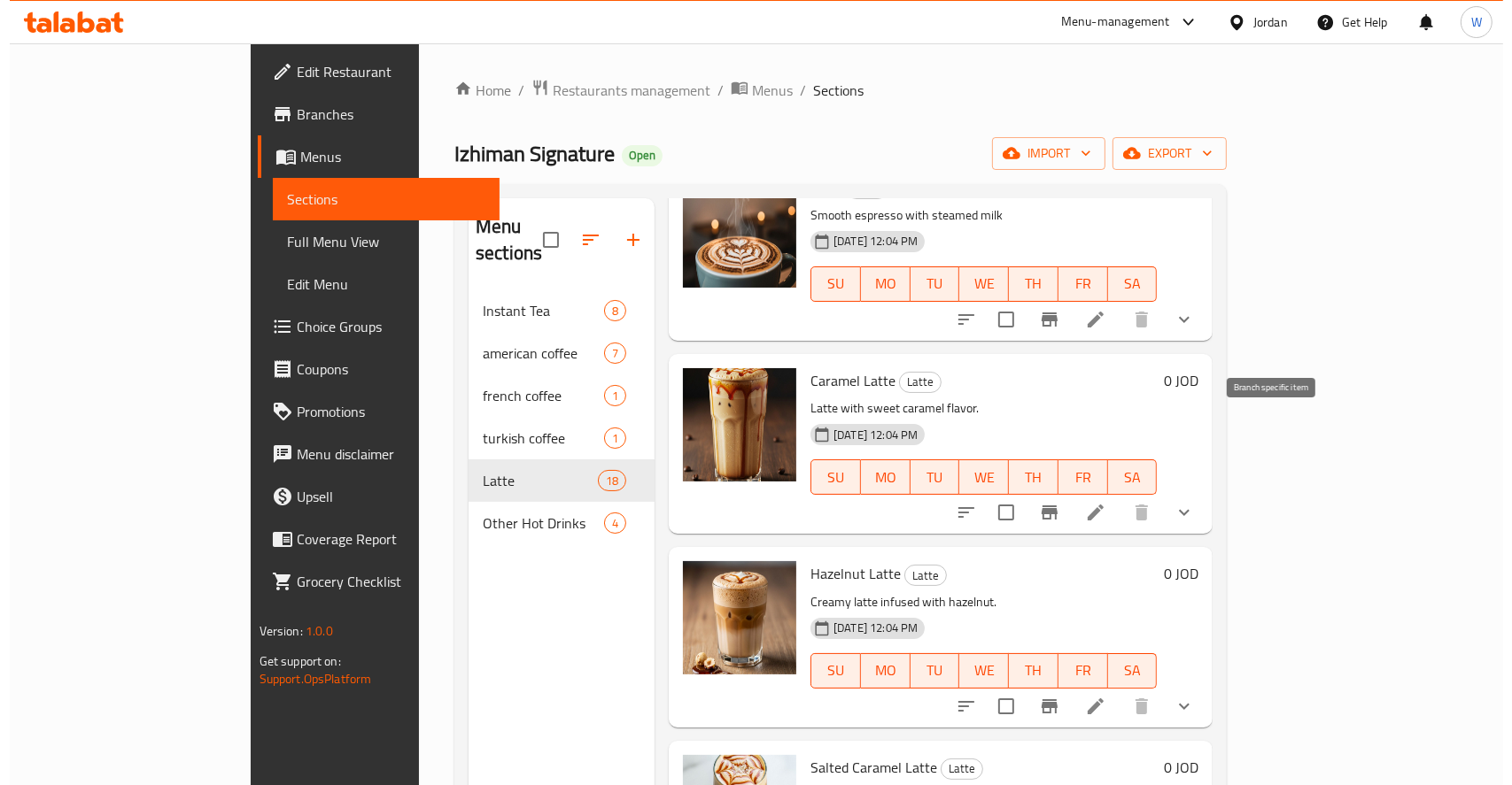
scroll to position [1063, 0]
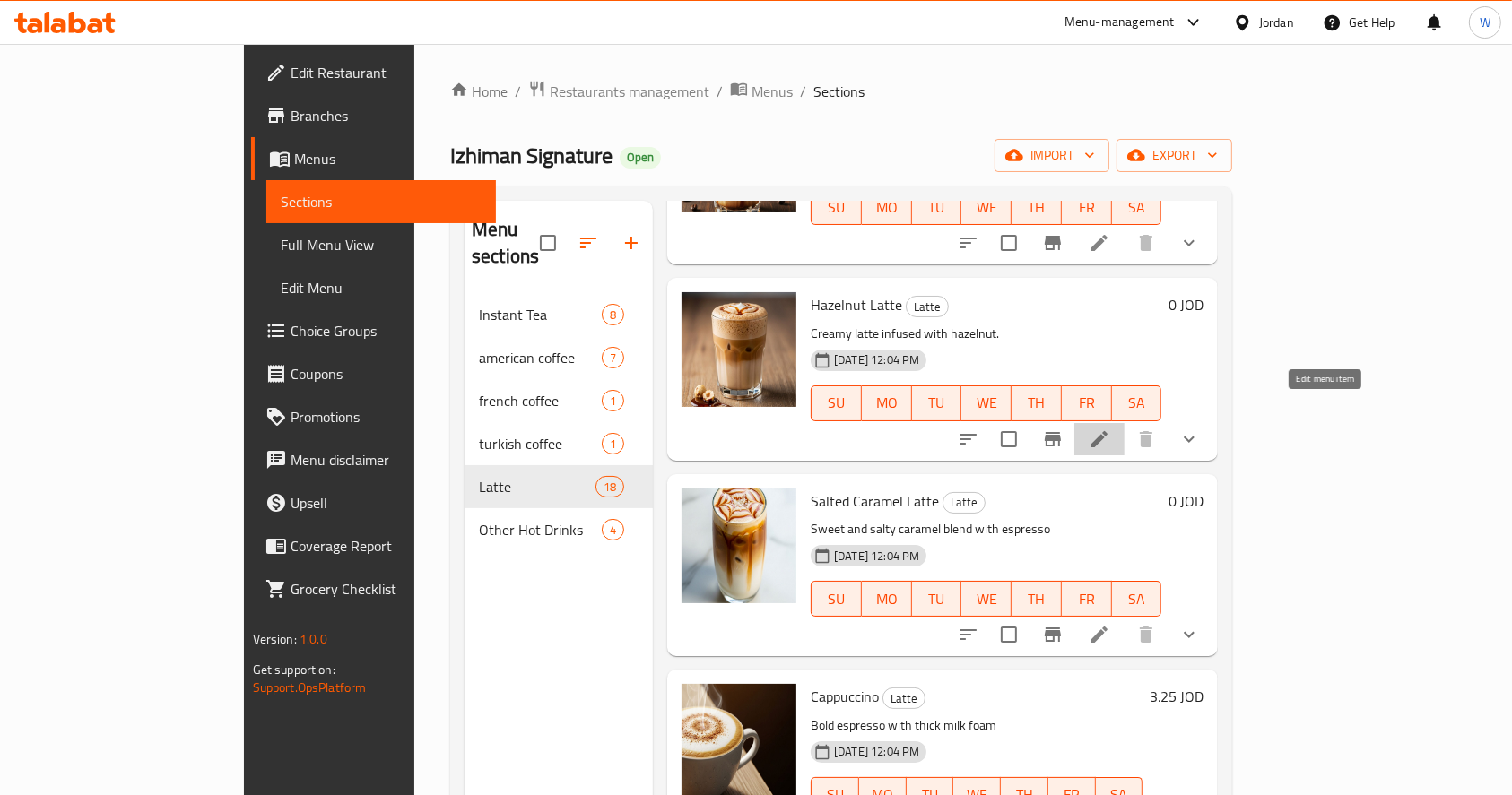
click at [1110, 428] on icon at bounding box center [1100, 439] width 22 height 22
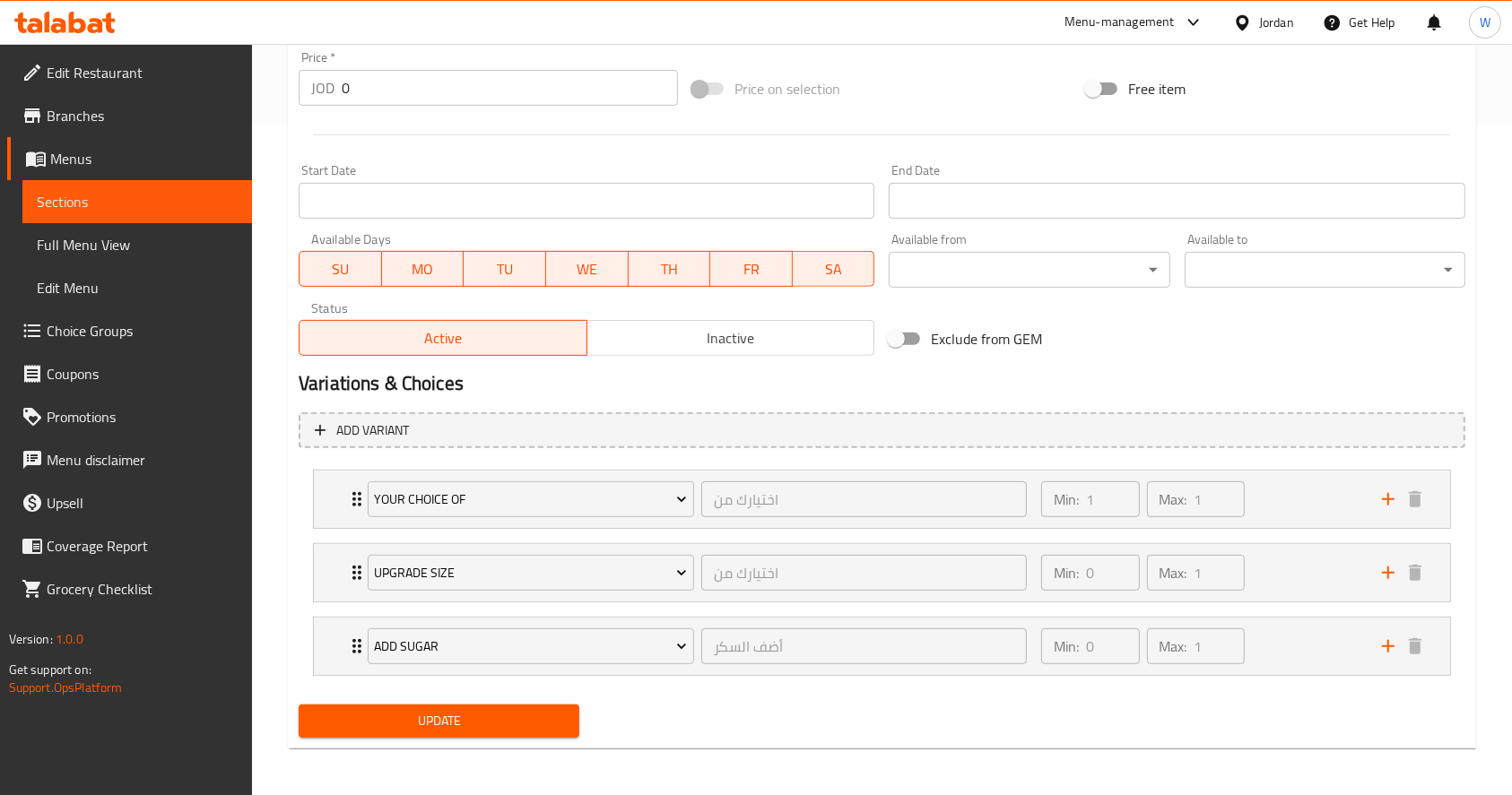
scroll to position [674, 0]
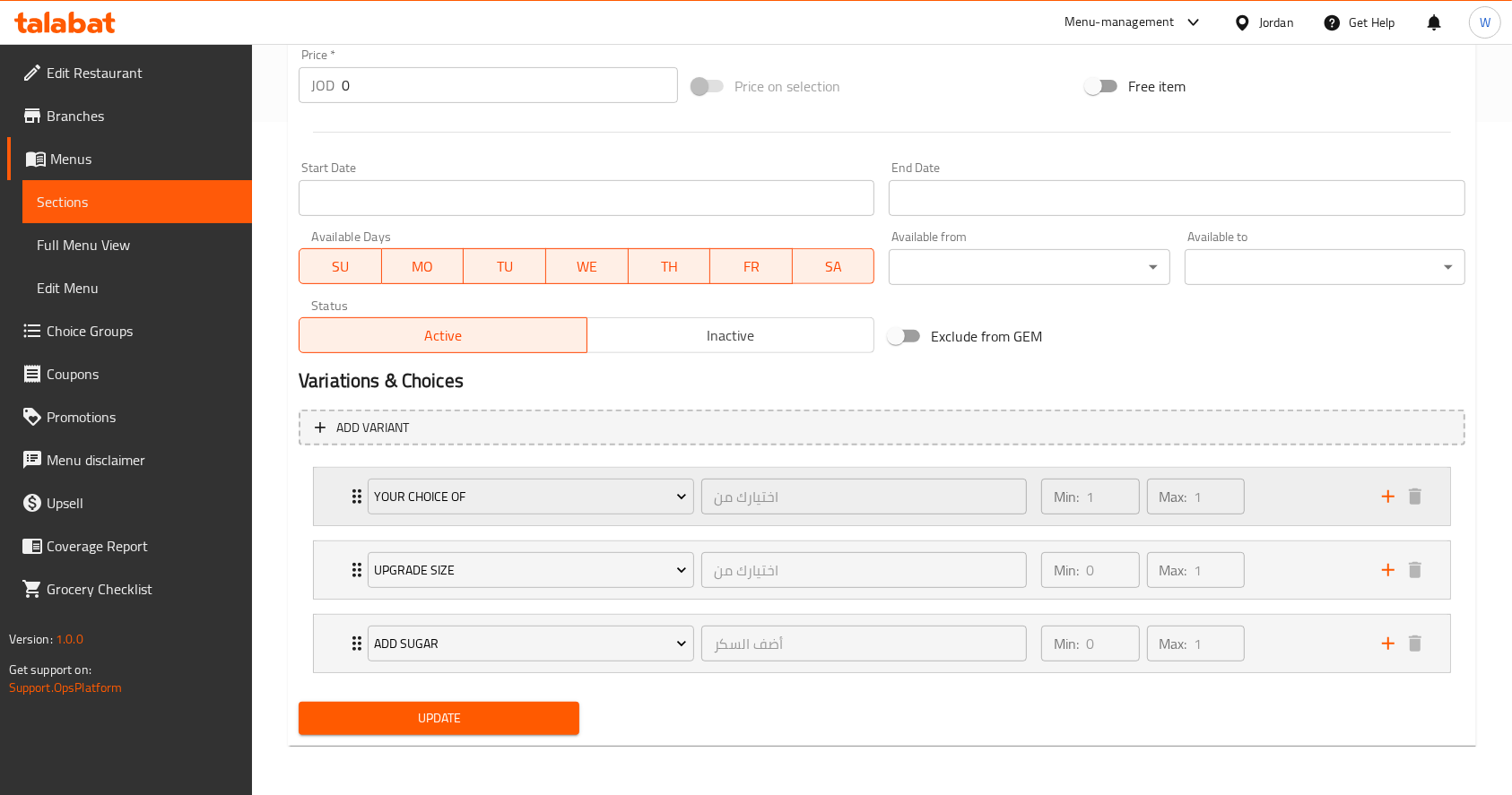
click at [1308, 477] on div "Min: 1 ​ Max: 1 ​" at bounding box center [1199, 496] width 340 height 57
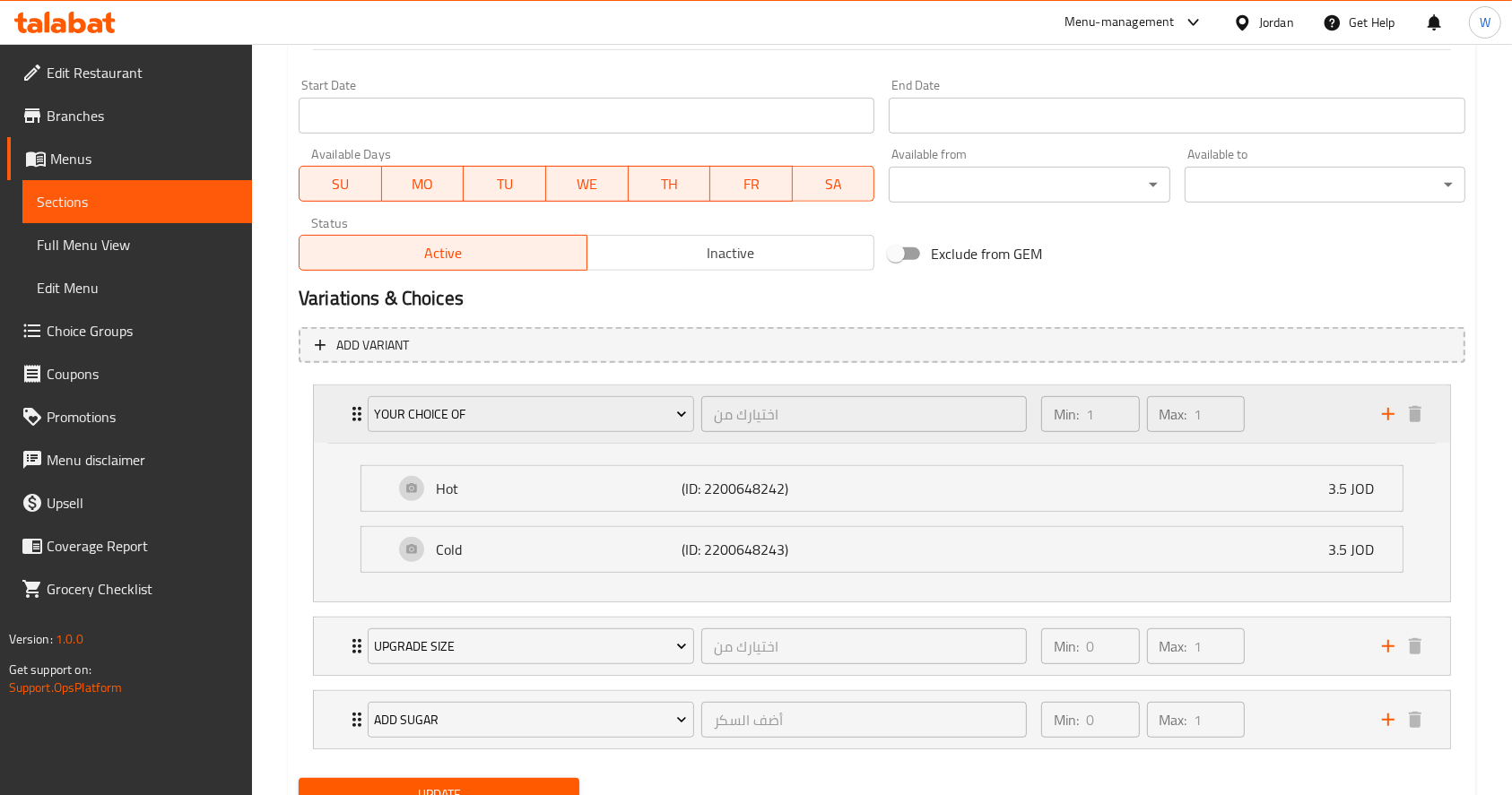
scroll to position [793, 0]
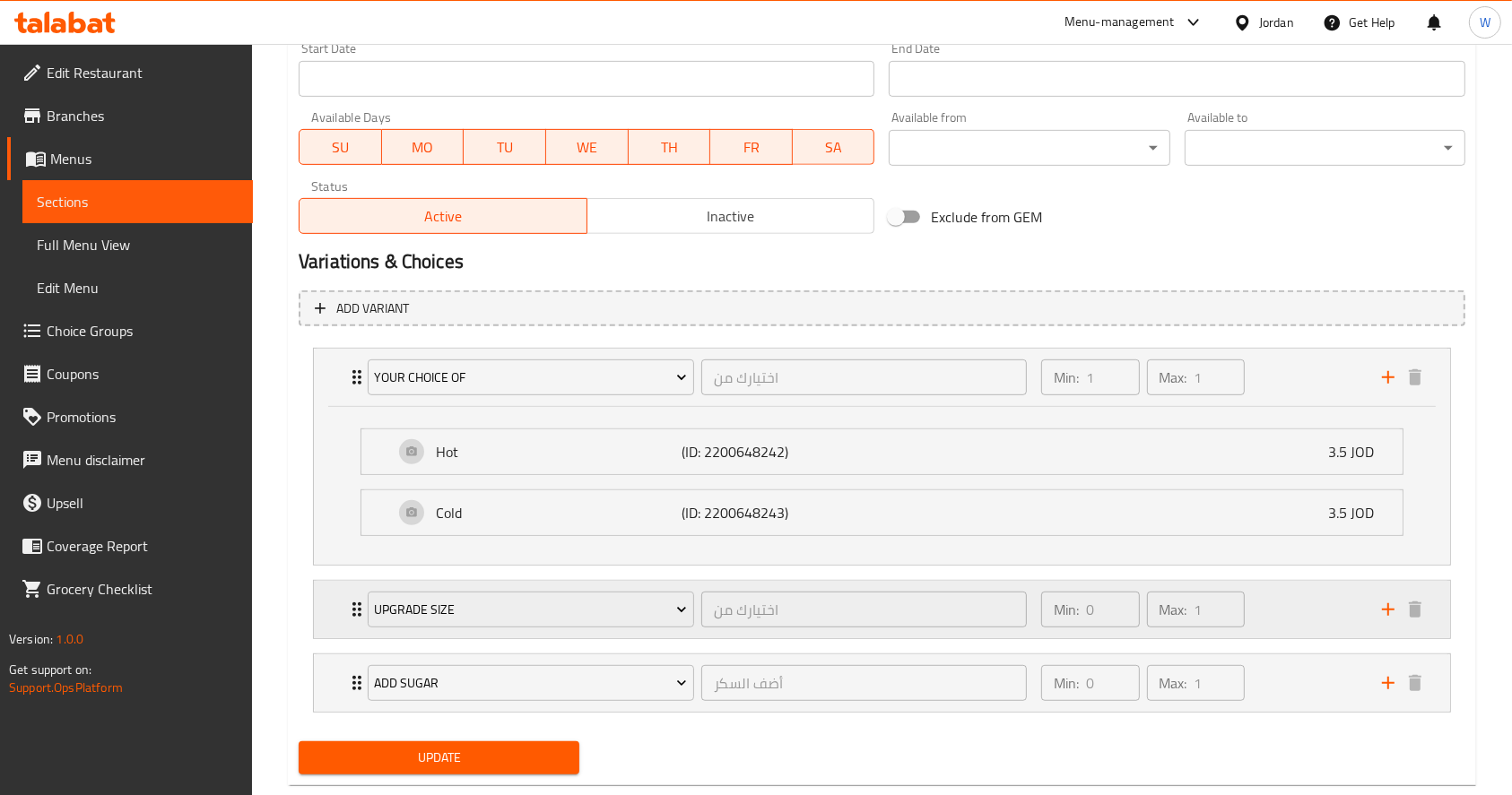
click at [1300, 617] on div "Min: 0 ​ Max: 1 ​" at bounding box center [1199, 610] width 340 height 57
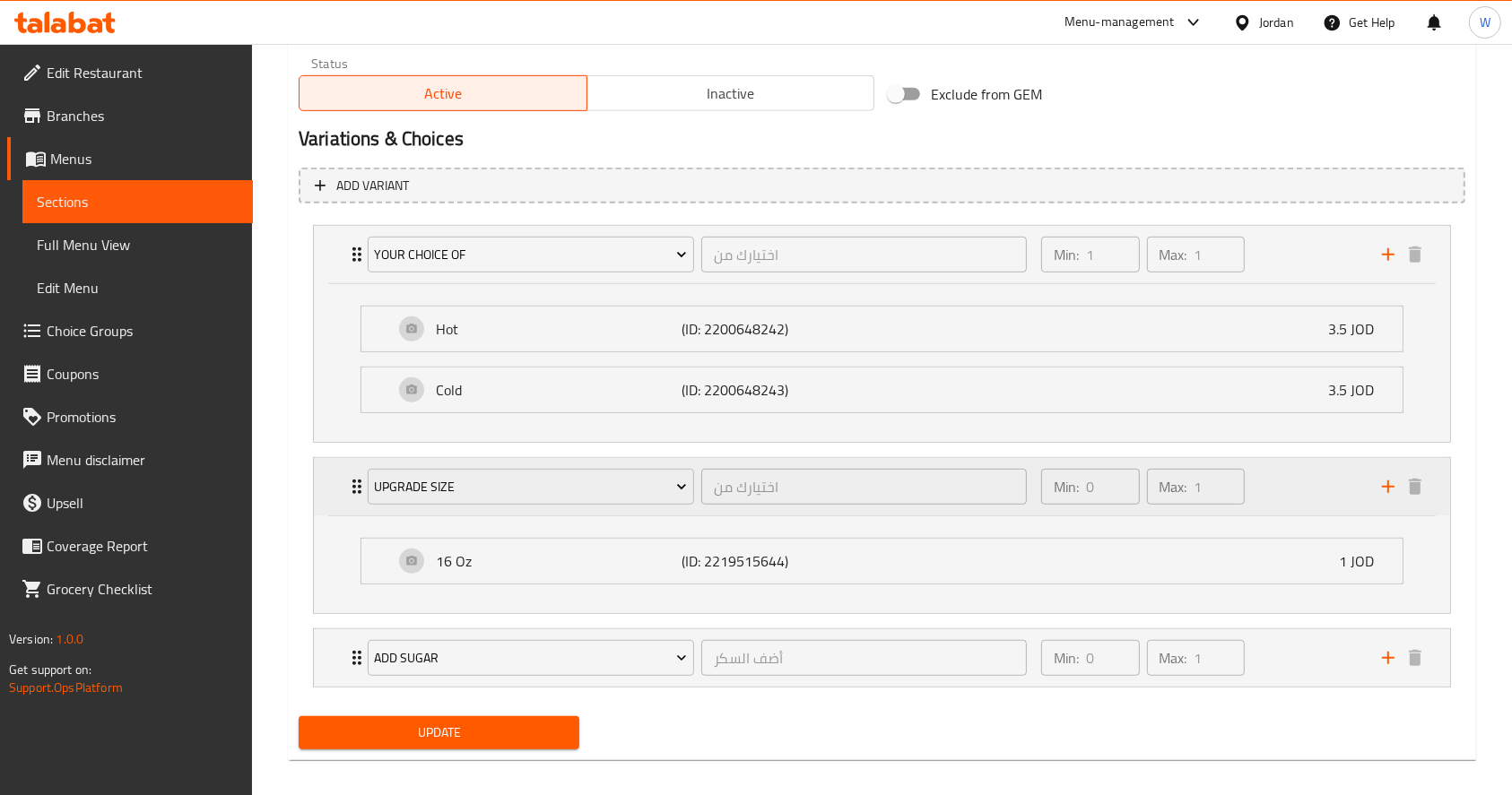
scroll to position [929, 0]
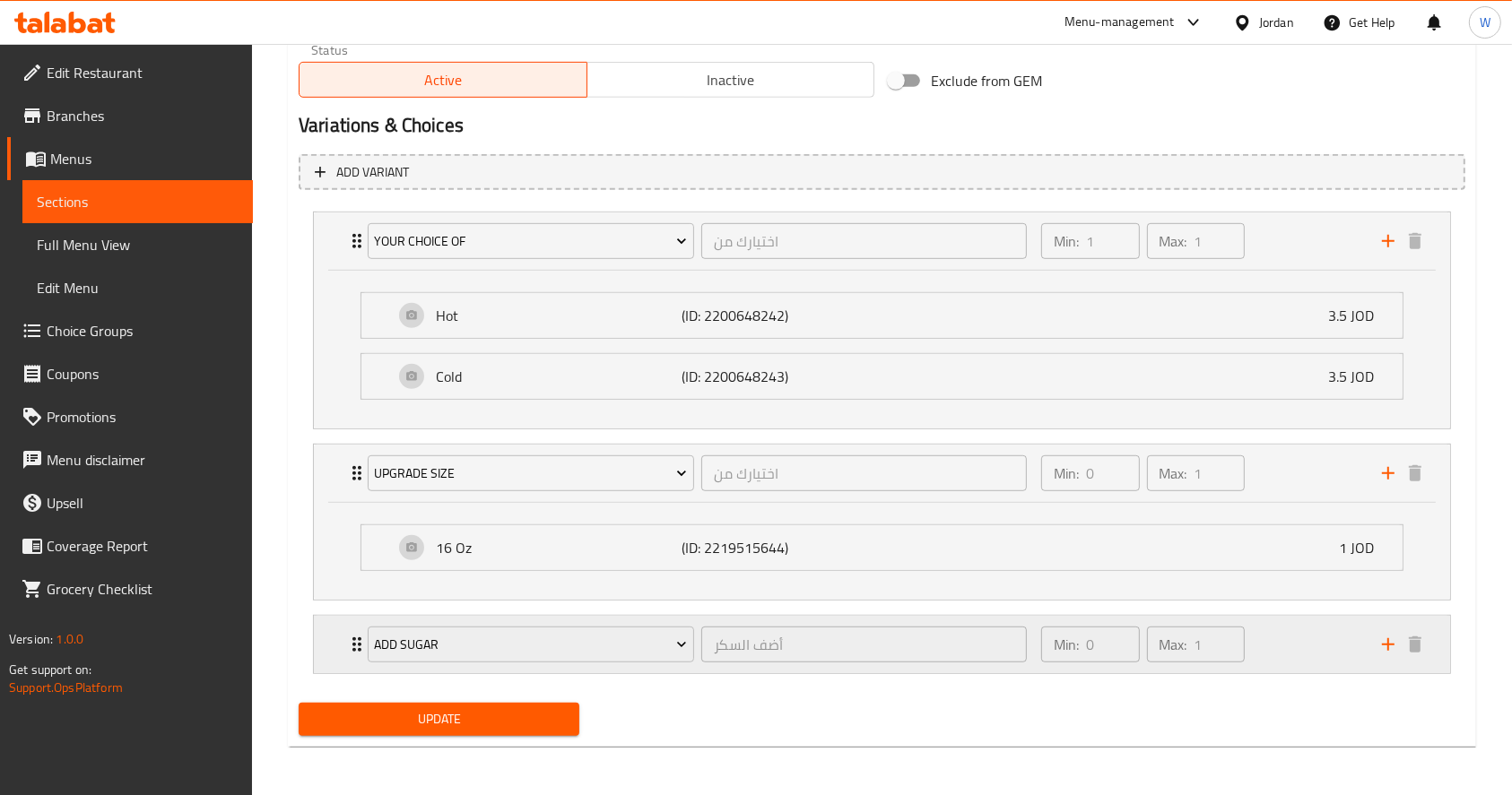
click at [1327, 643] on div "Min: 0 ​ Max: 1 ​" at bounding box center [1199, 644] width 340 height 57
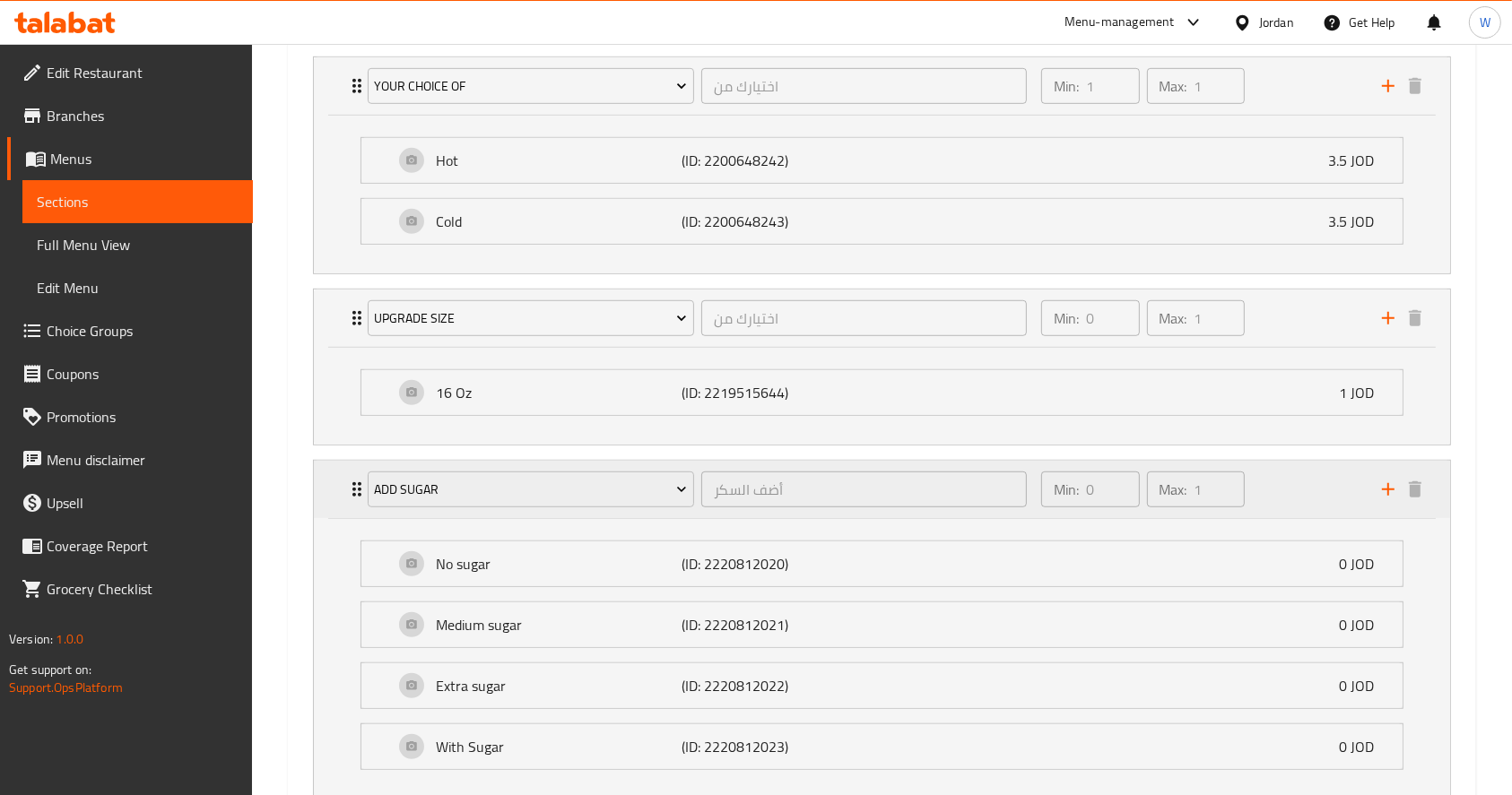
scroll to position [1048, 0]
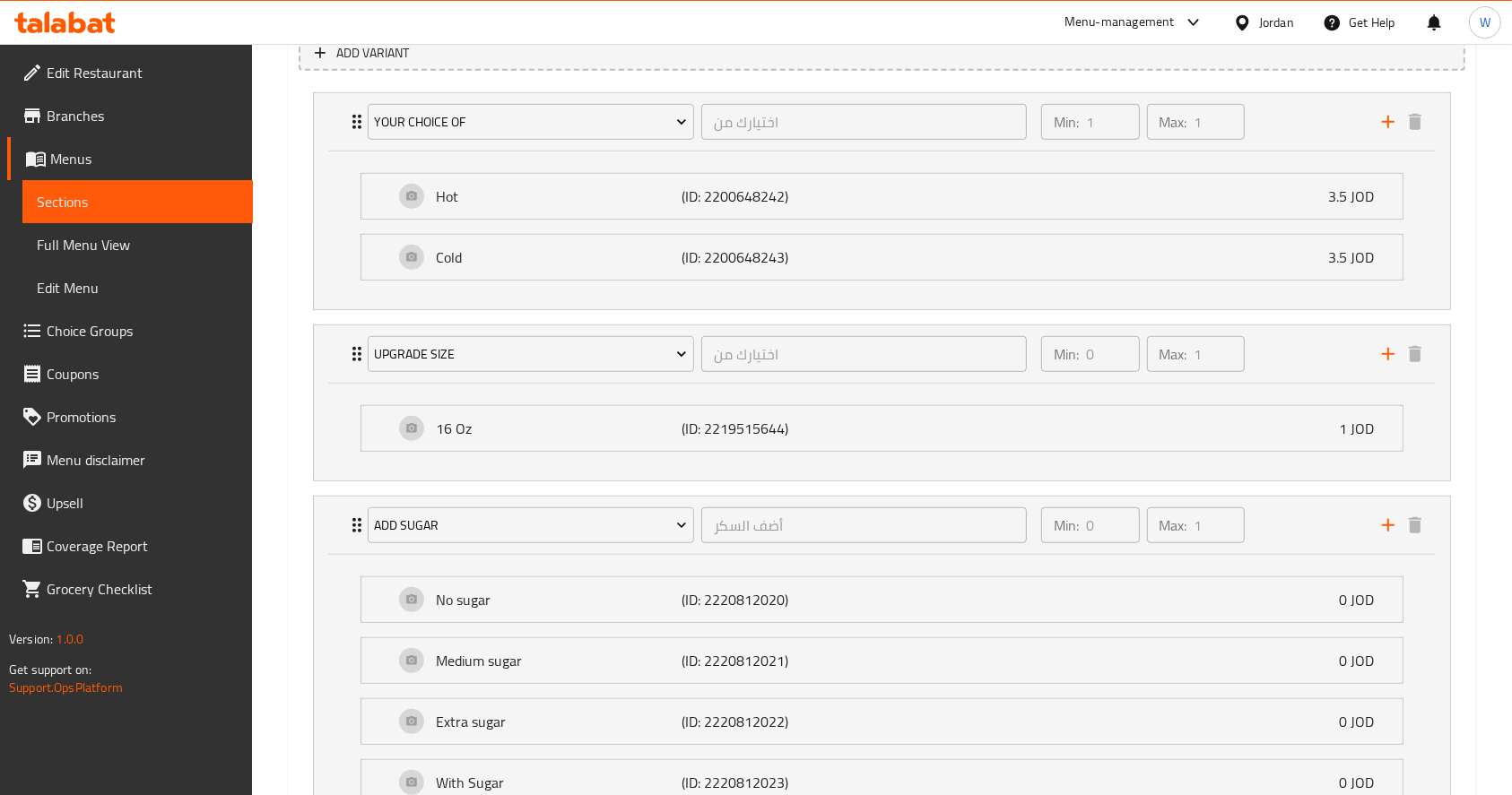
click at [91, 329] on span "Choice Groups" at bounding box center [142, 331] width 192 height 22
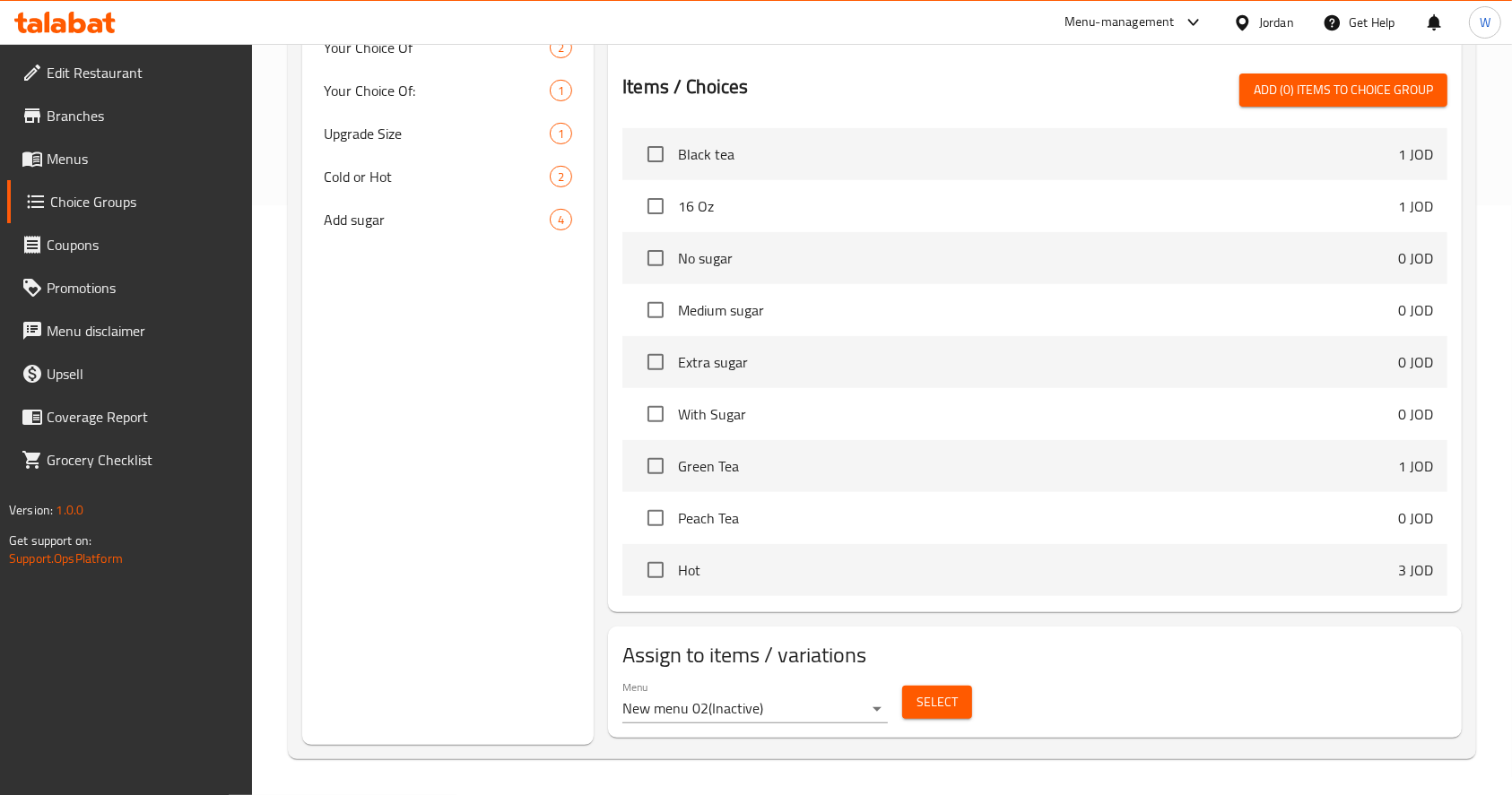
scroll to position [253, 0]
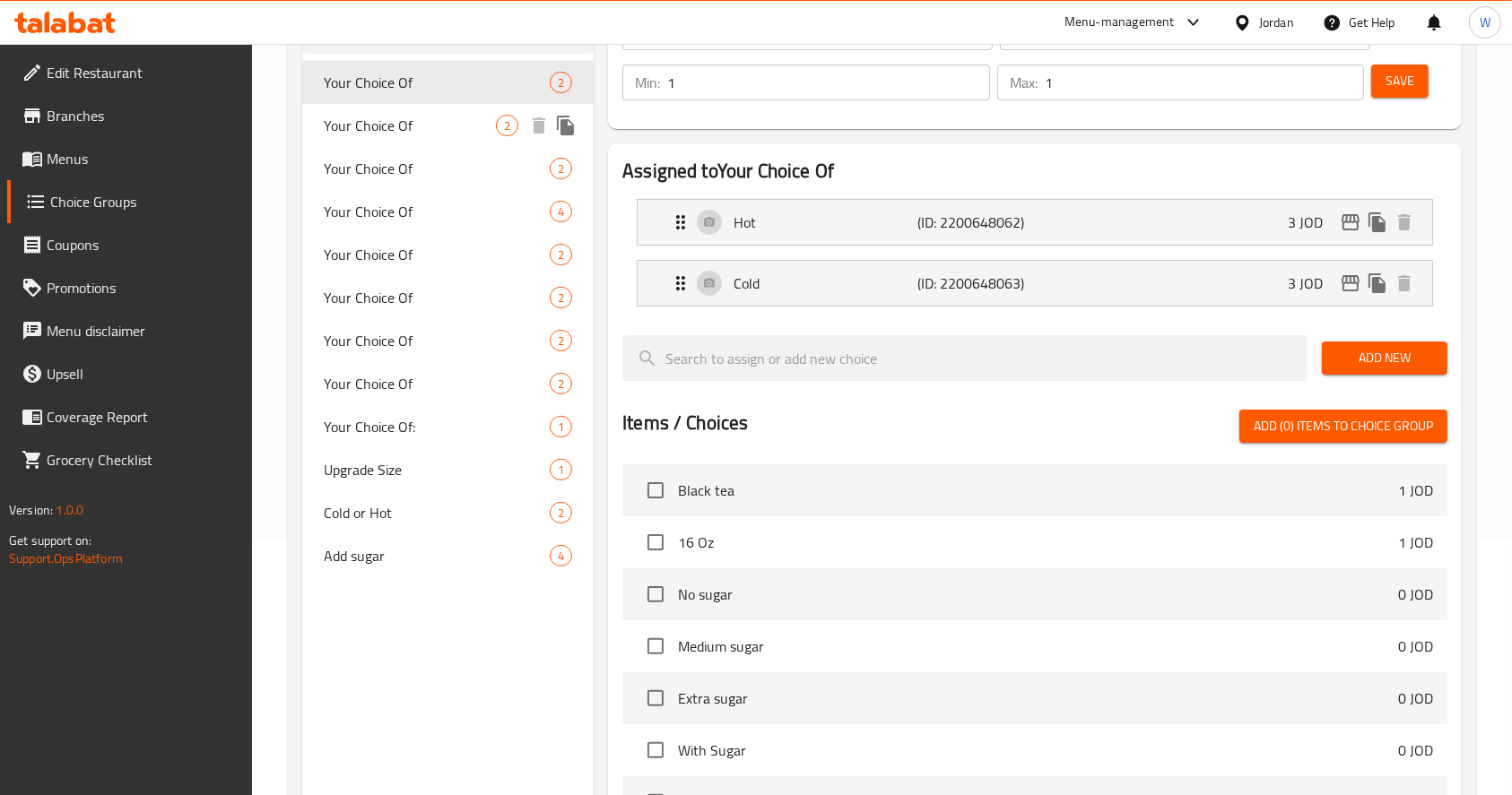
click at [348, 127] on span "Your Choice Of" at bounding box center [409, 125] width 173 height 22
type input "Your Choice Of"
type input "اختيارك من"
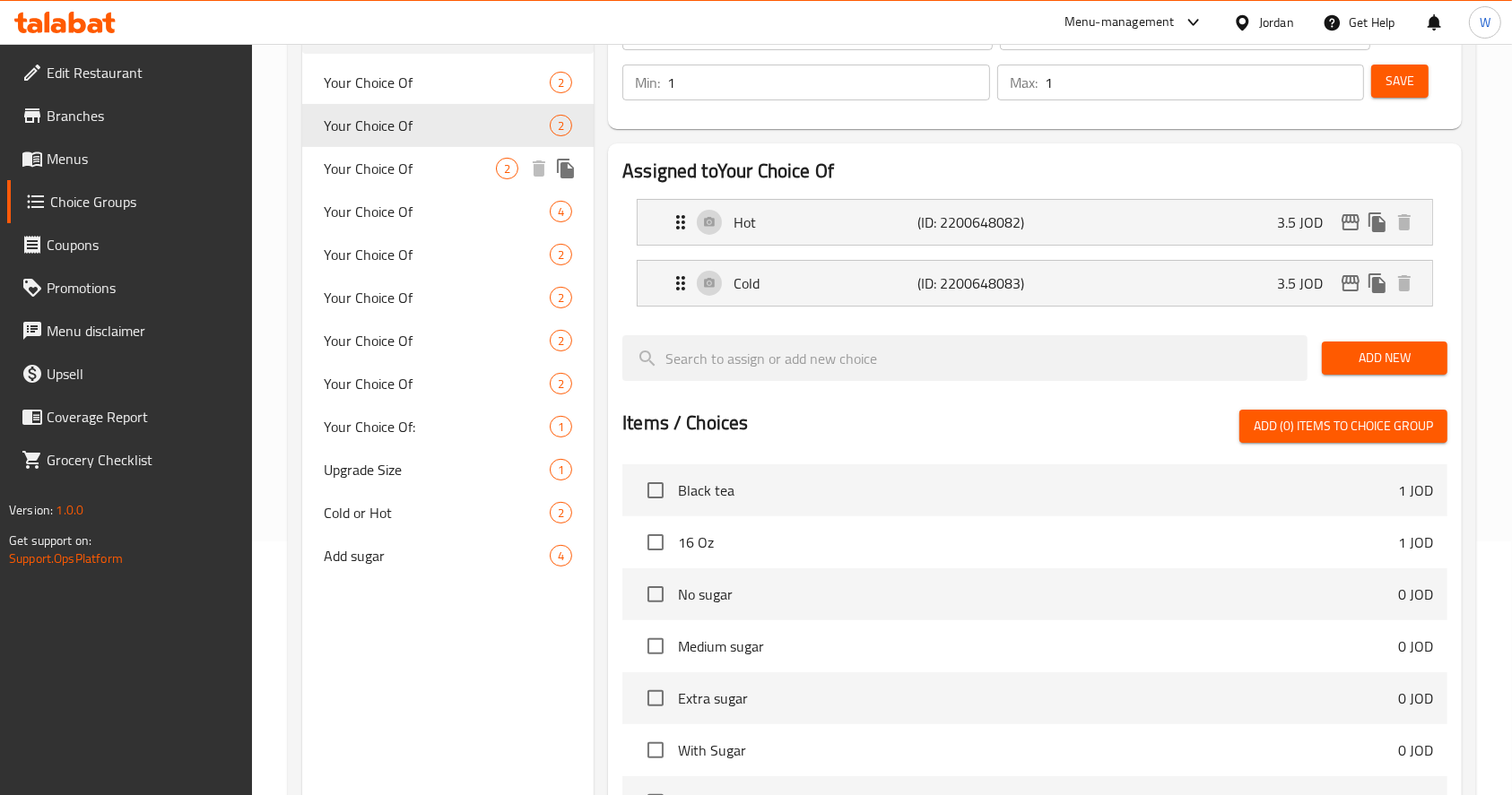
click at [377, 163] on span "Your Choice Of" at bounding box center [409, 169] width 173 height 22
type input "Your Choice Of"
type input "اختيارك من"
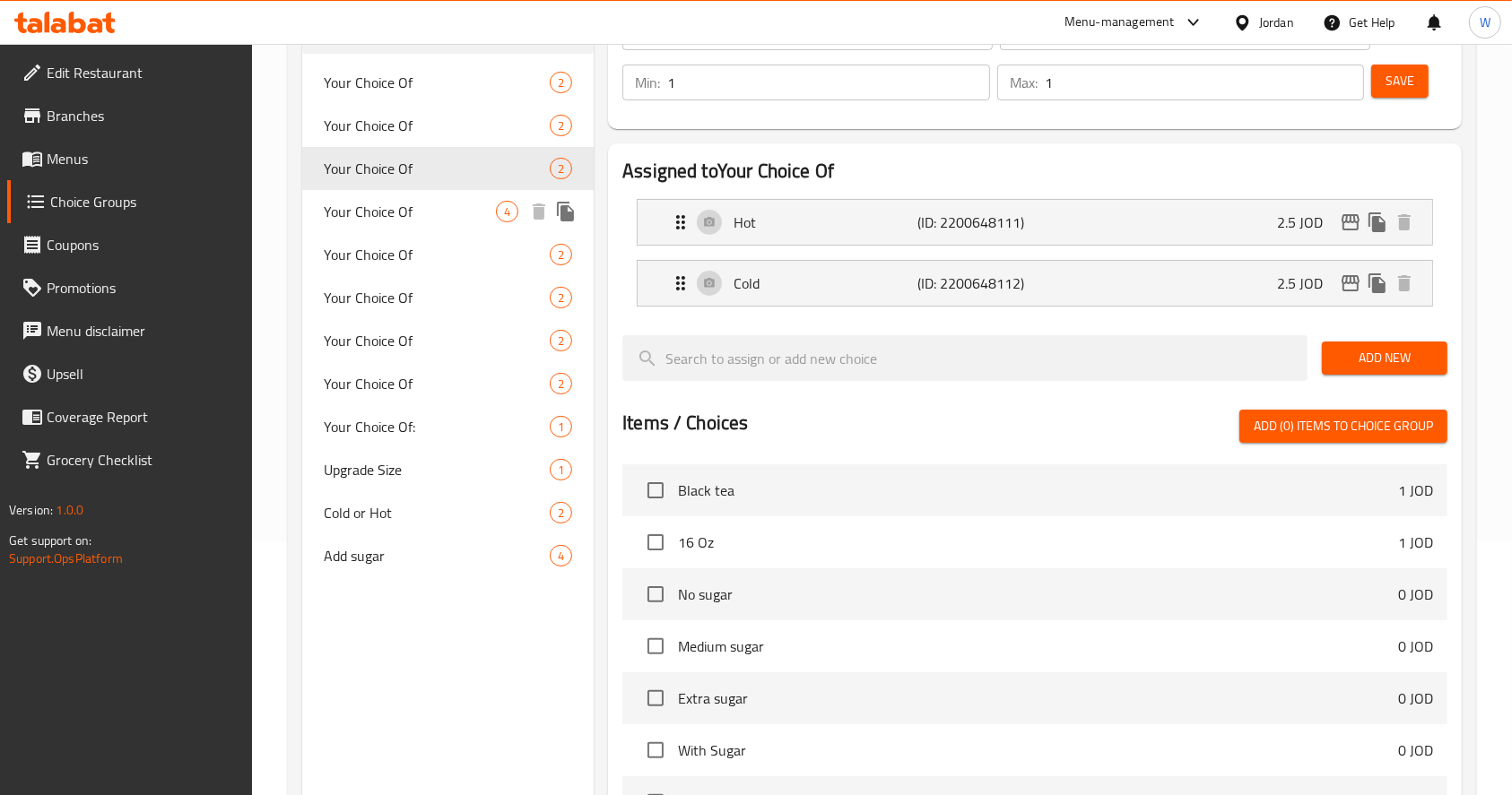
click at [395, 217] on span "Your Choice Of" at bounding box center [409, 212] width 173 height 22
type input "Your Choice Of"
type input "اختيارك من"
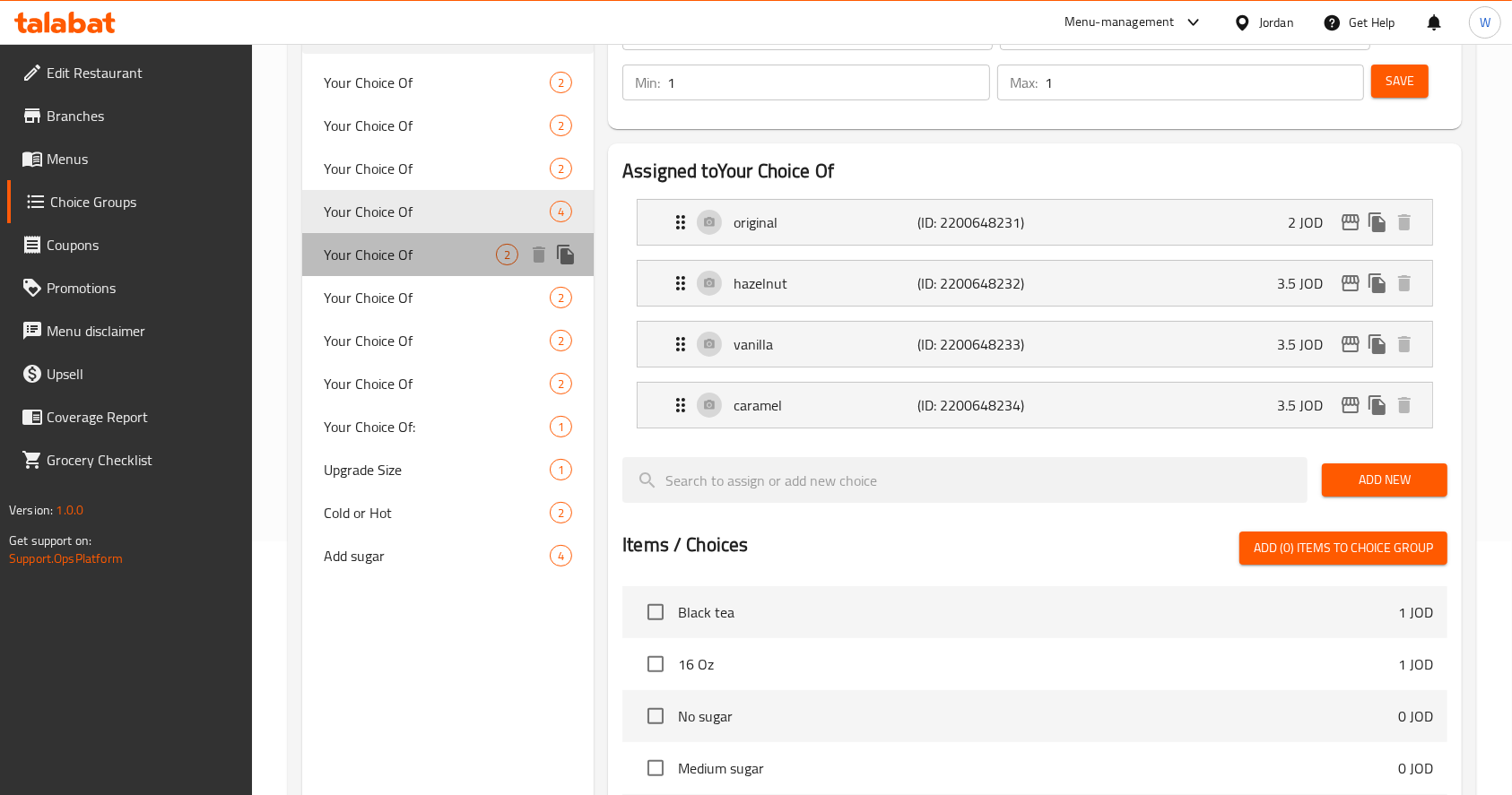
click at [396, 261] on span "Your Choice Of" at bounding box center [409, 254] width 173 height 22
type input "Your Choice Of"
type input "اختيارك من"
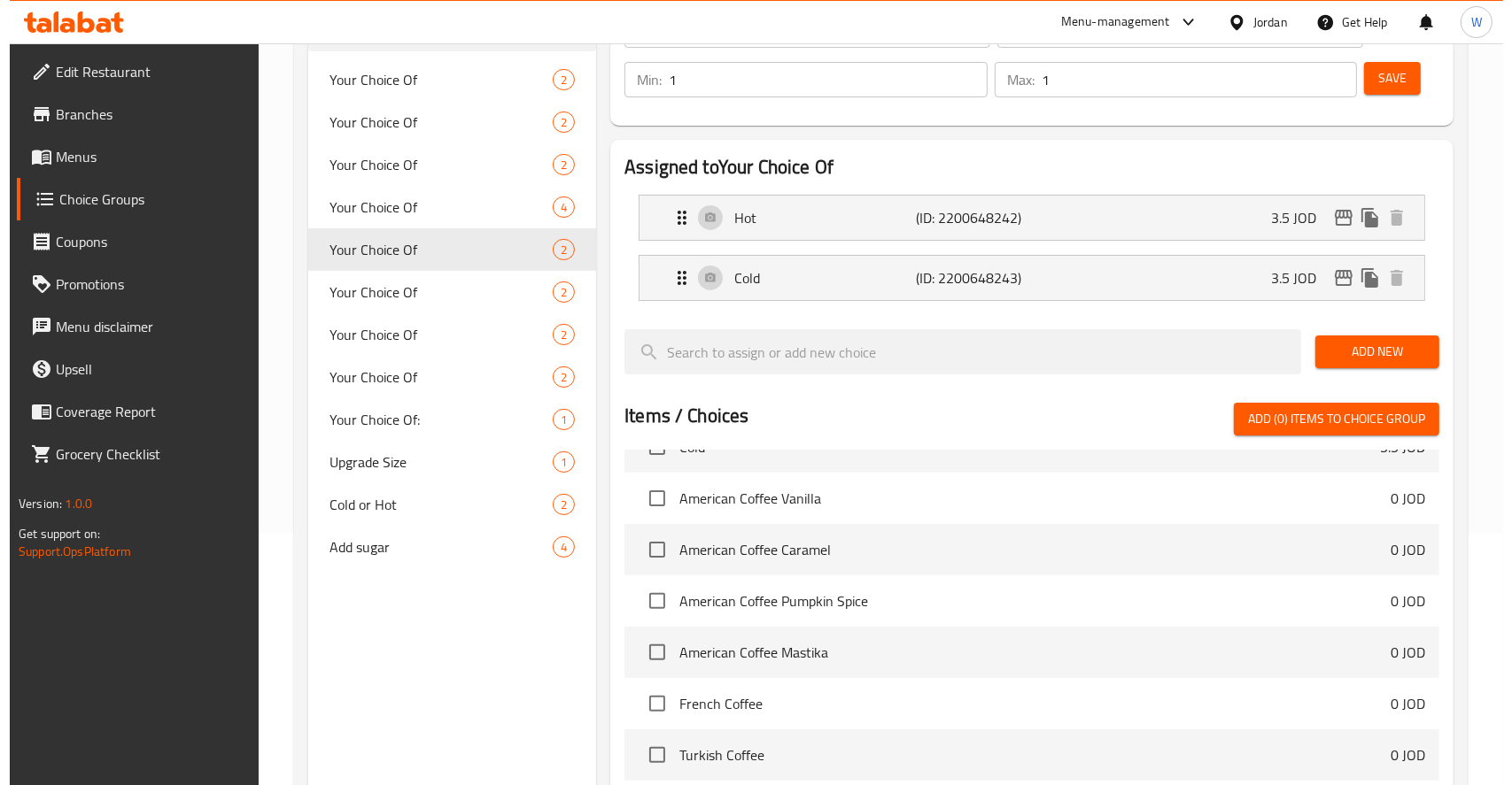
scroll to position [581, 0]
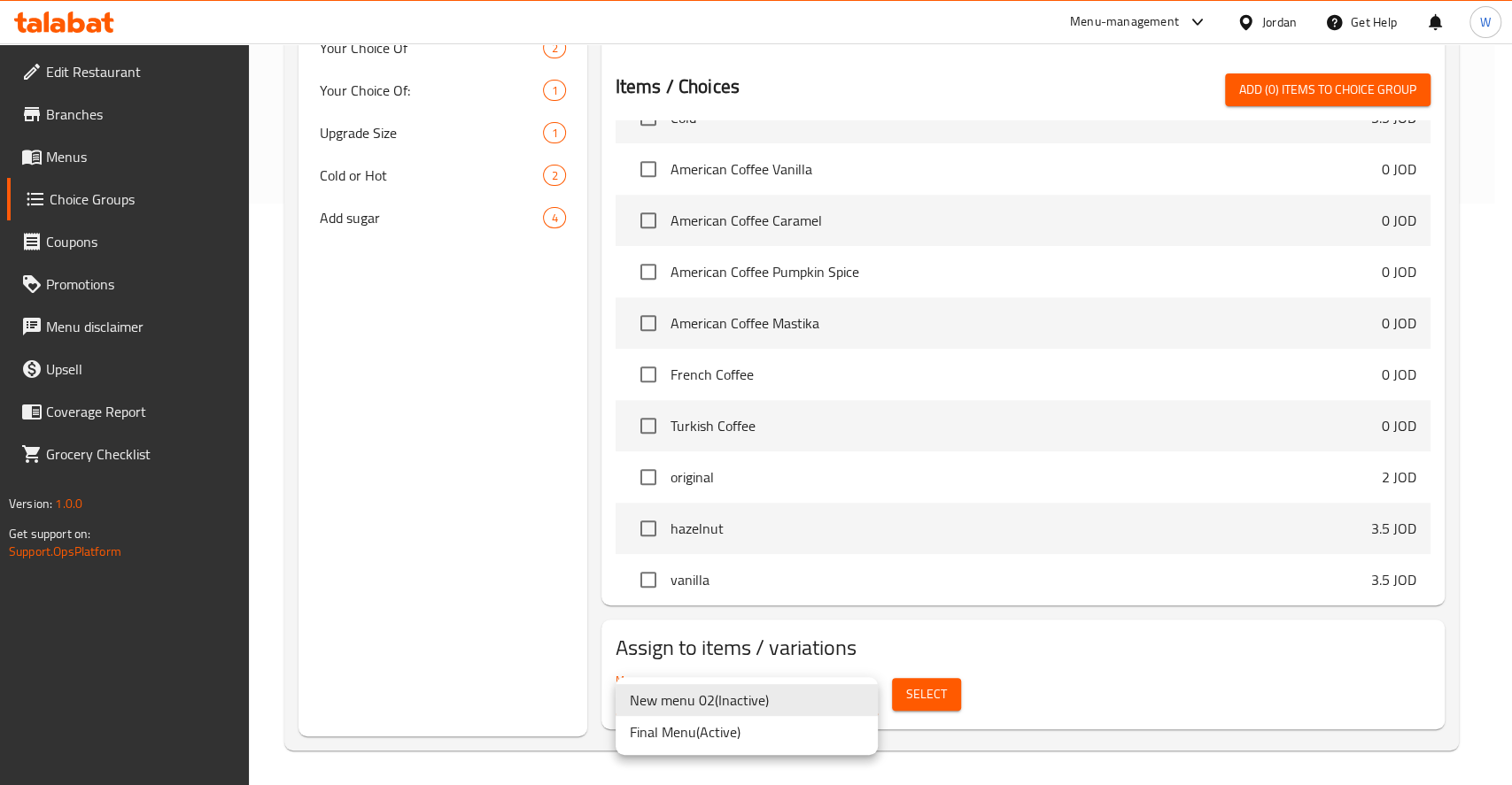
click at [747, 733] on li "Final Menu ( Active )" at bounding box center [746, 731] width 262 height 32
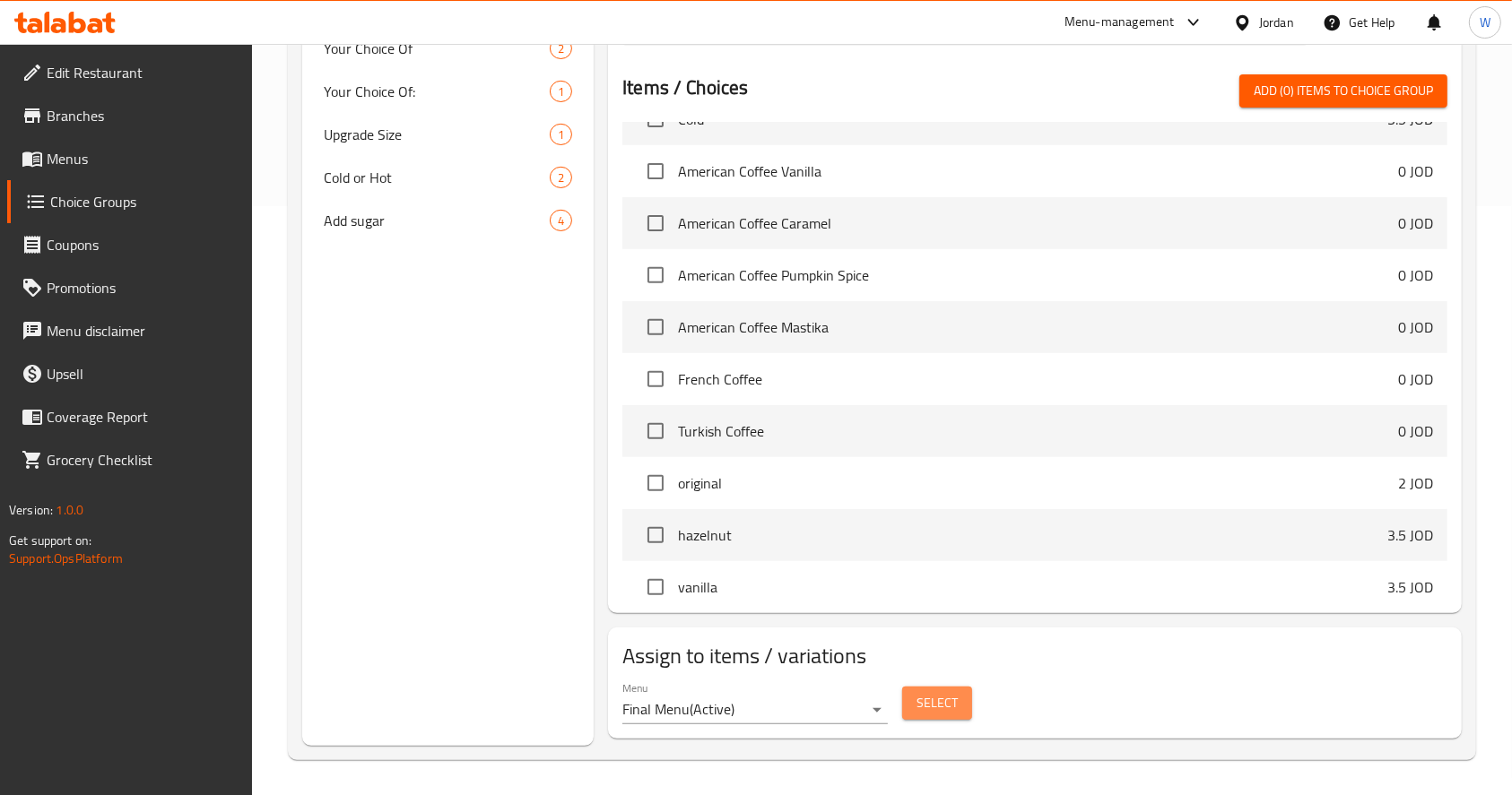
click at [926, 713] on span "Select" at bounding box center [937, 703] width 41 height 23
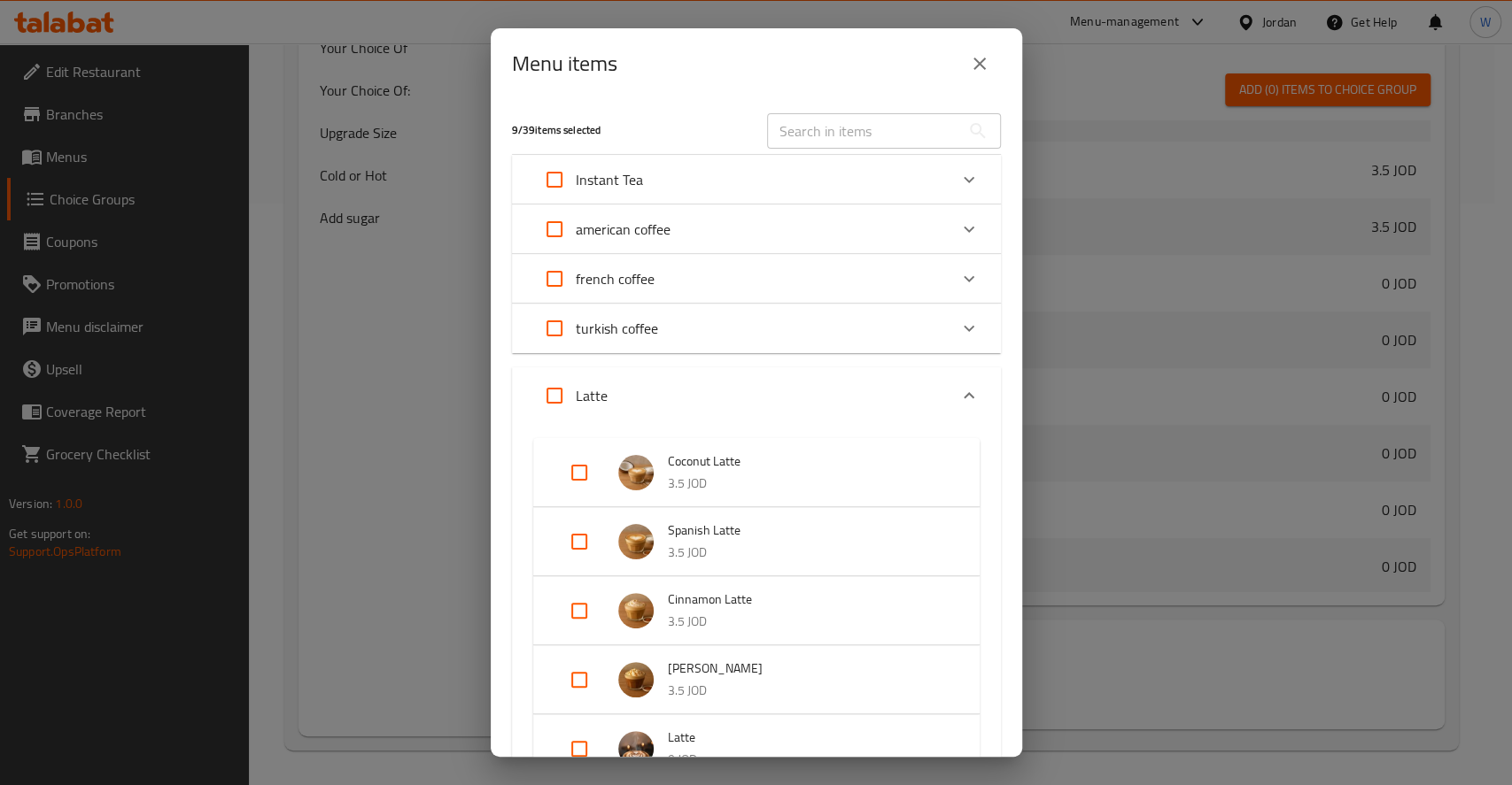
click at [580, 471] on input "Expand" at bounding box center [580, 473] width 43 height 43
checkbox input "true"
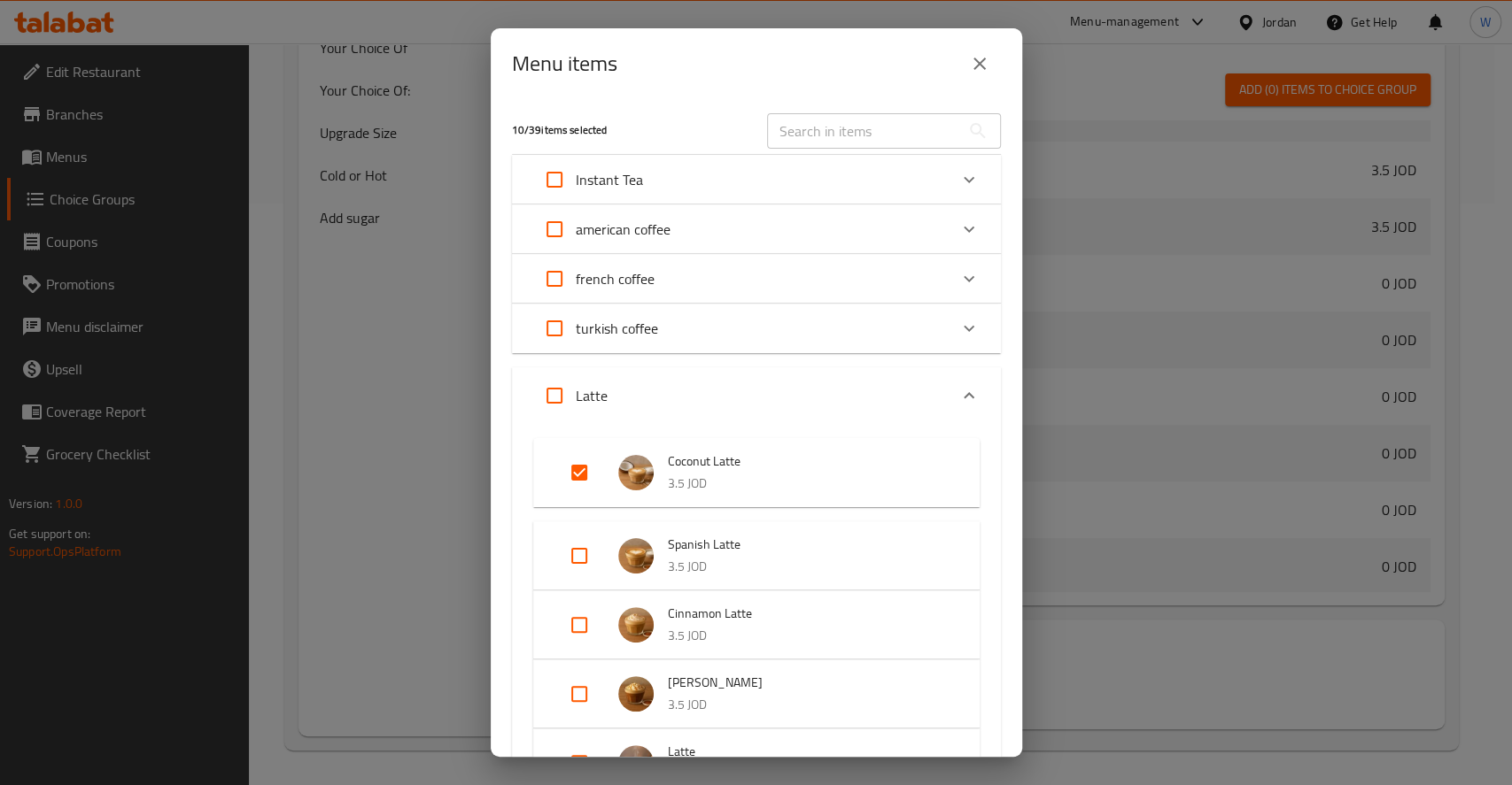
click at [581, 553] on input "Expand" at bounding box center [580, 556] width 43 height 43
checkbox input "true"
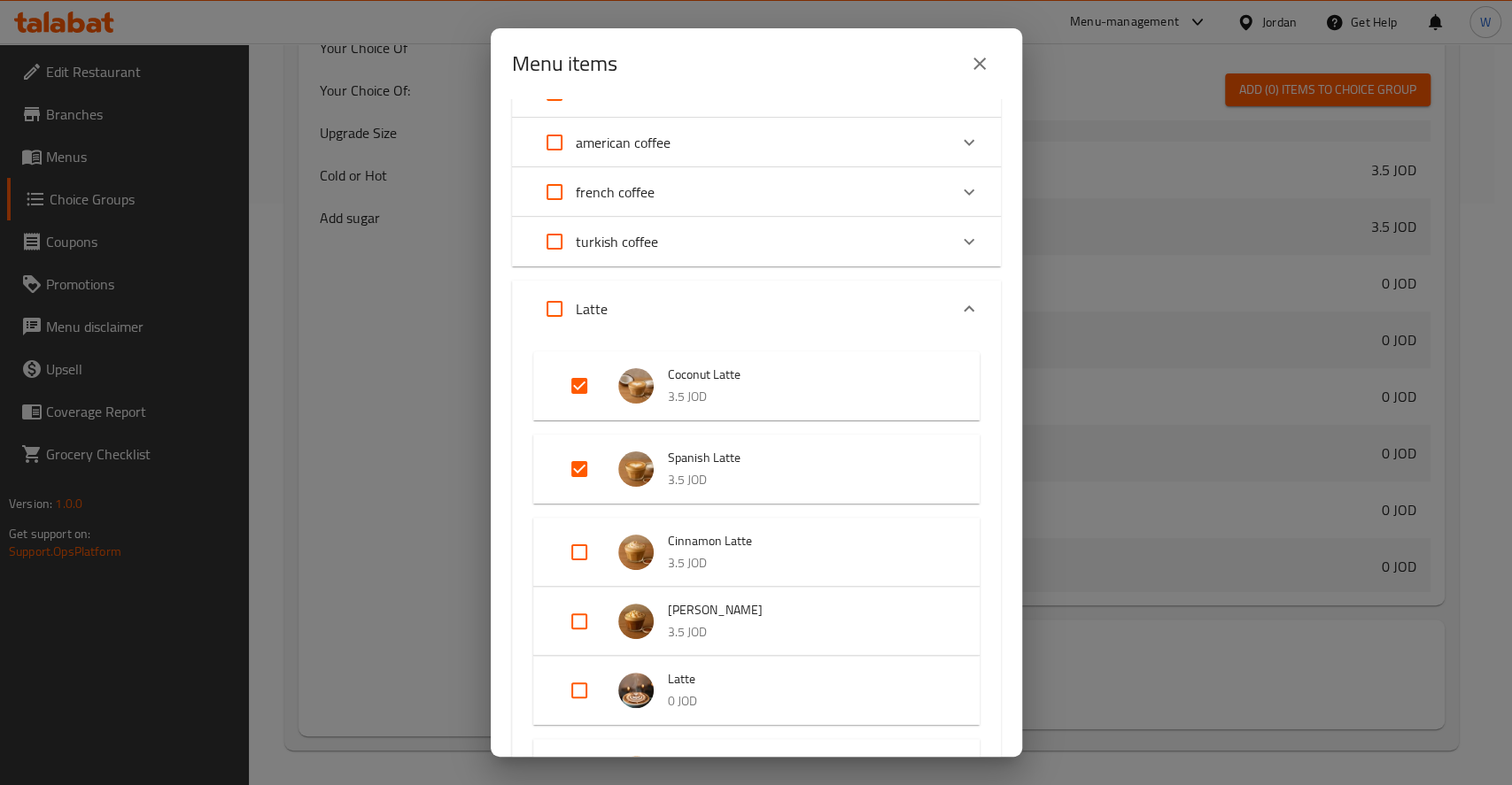
scroll to position [236, 0]
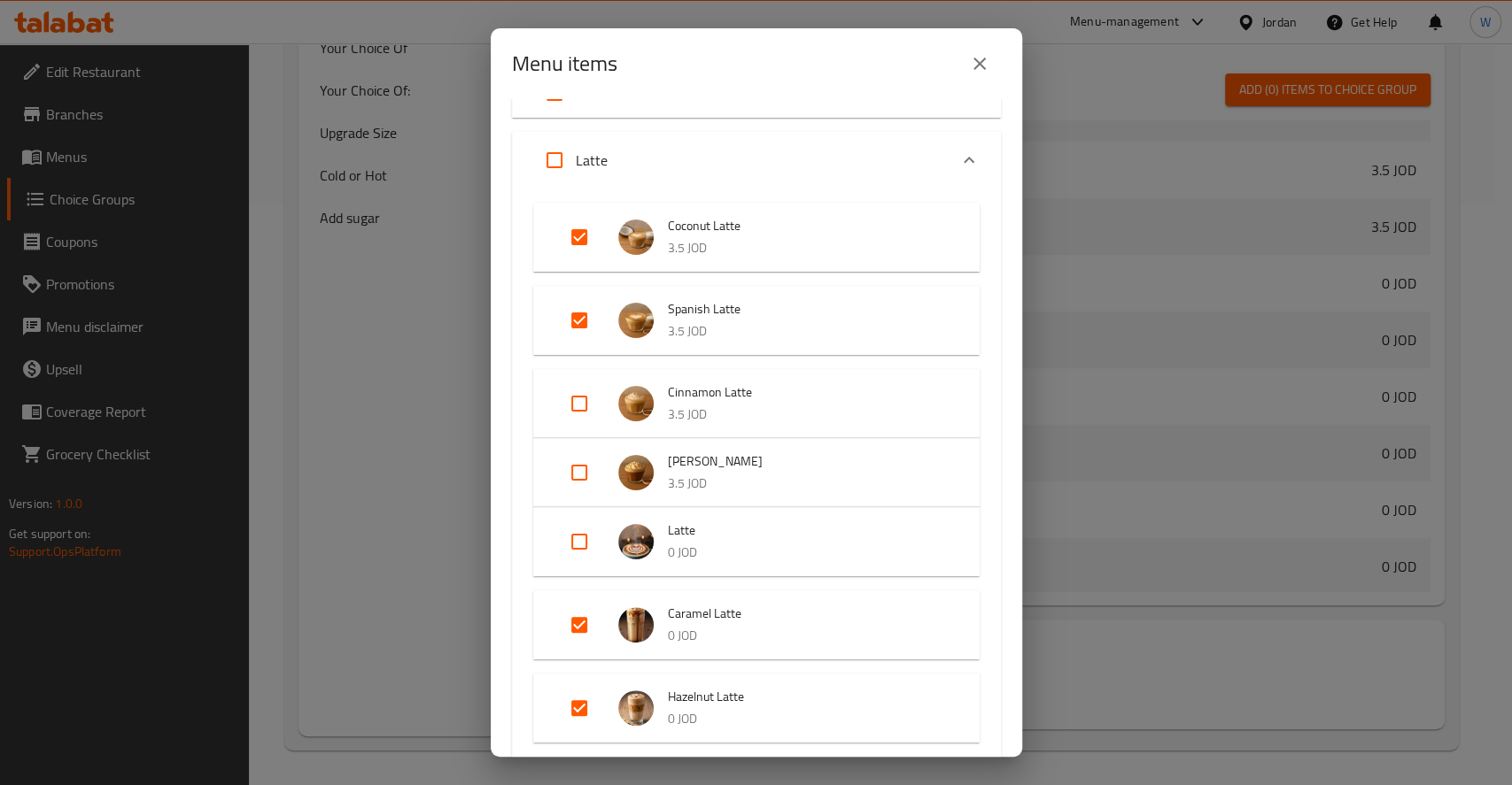
click at [573, 404] on input "Expand" at bounding box center [580, 404] width 43 height 43
checkbox input "true"
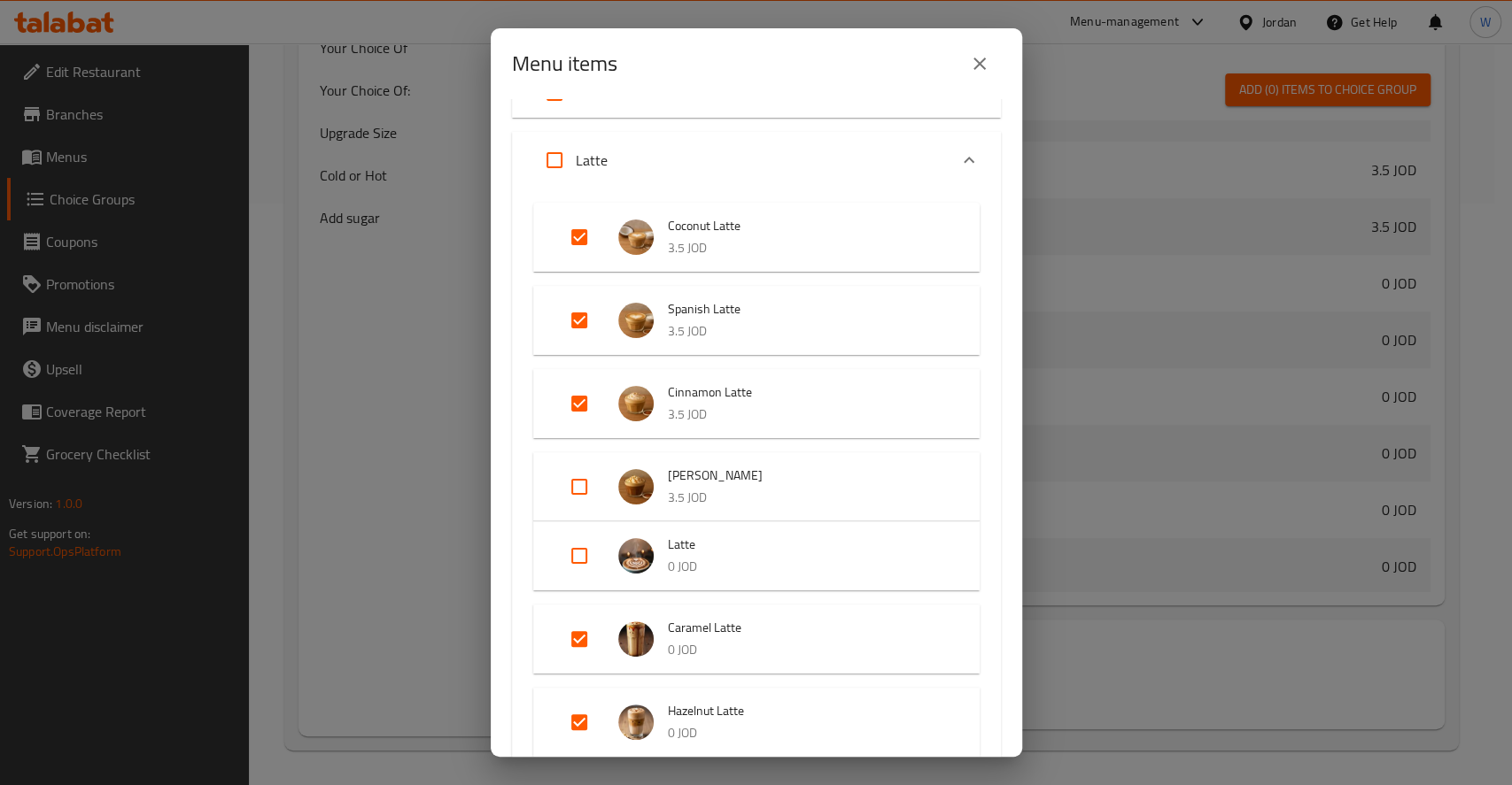
click at [579, 491] on input "Expand" at bounding box center [580, 487] width 43 height 43
checkbox input "true"
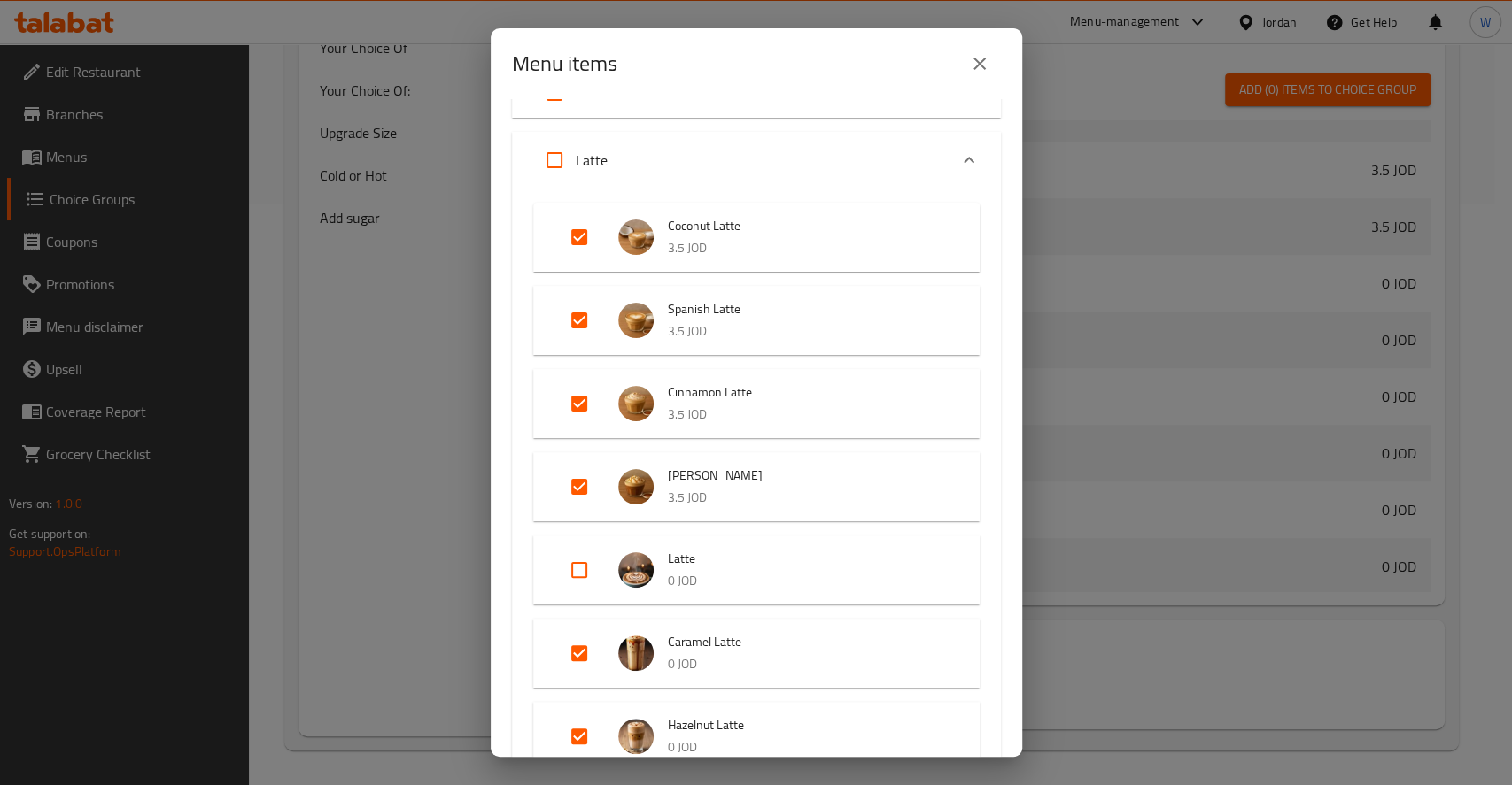
click at [574, 567] on input "Expand" at bounding box center [580, 571] width 43 height 43
checkbox input "true"
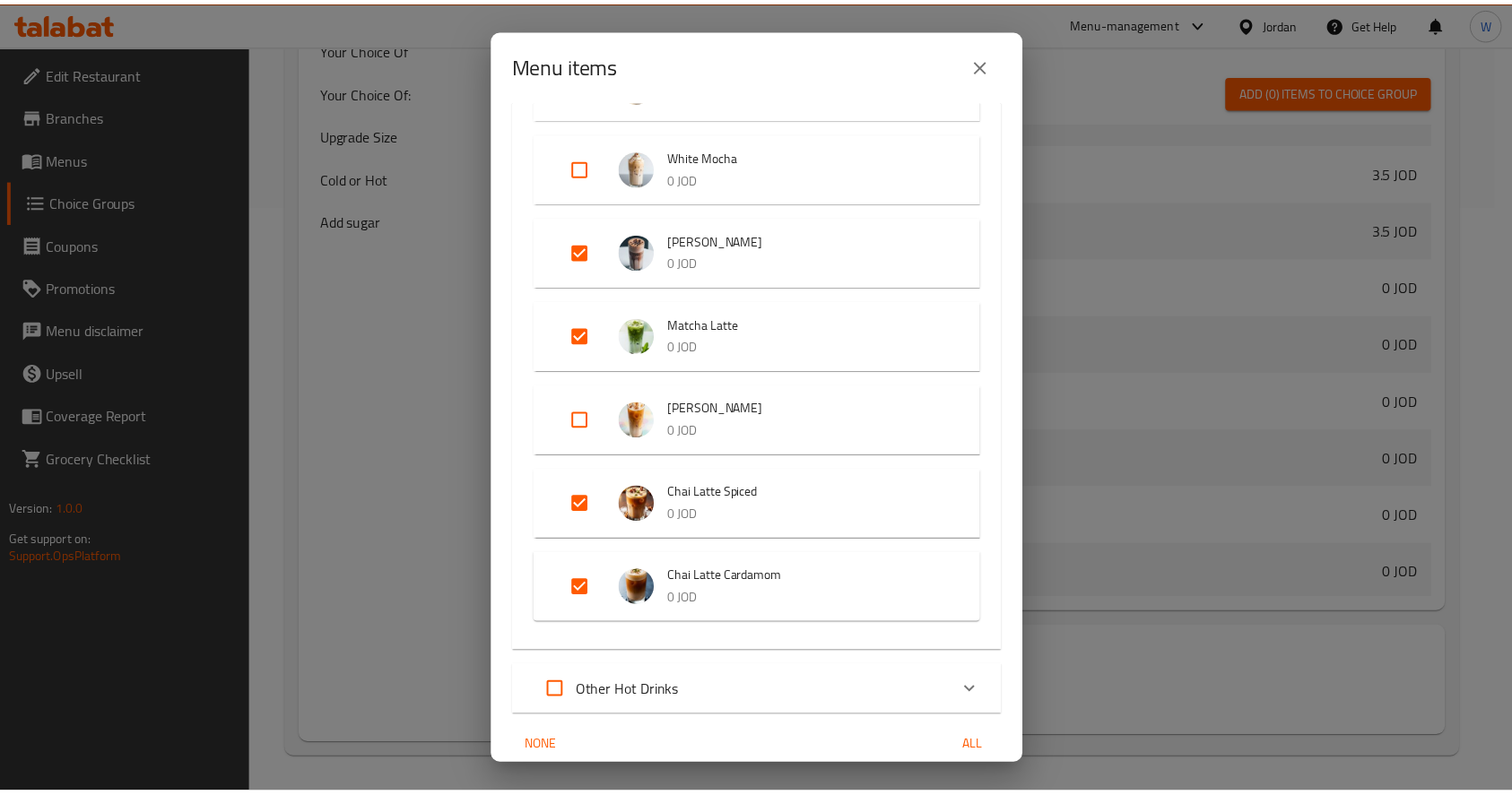
scroll to position [1384, 0]
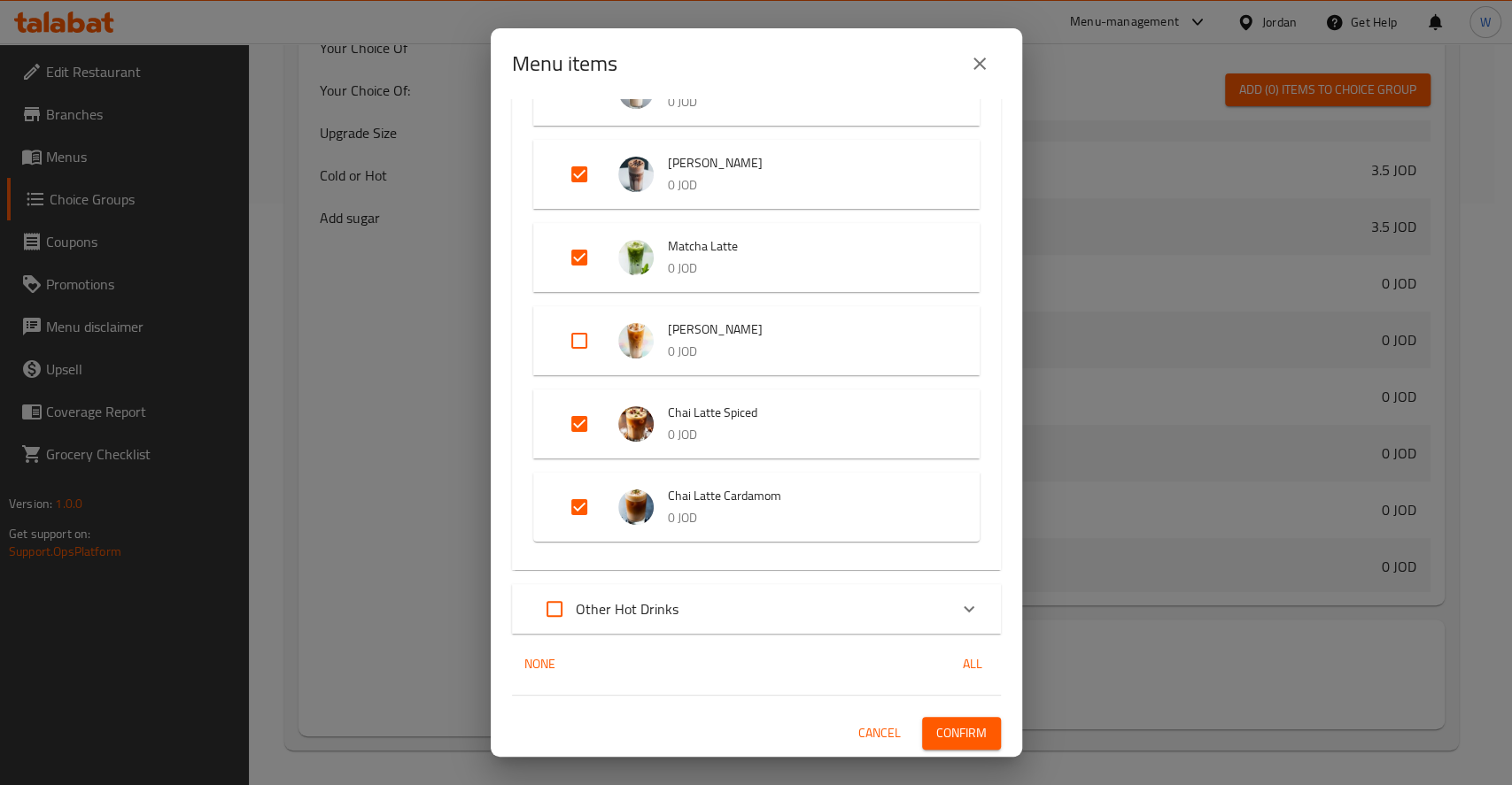
click at [936, 734] on span "Confirm" at bounding box center [962, 733] width 51 height 22
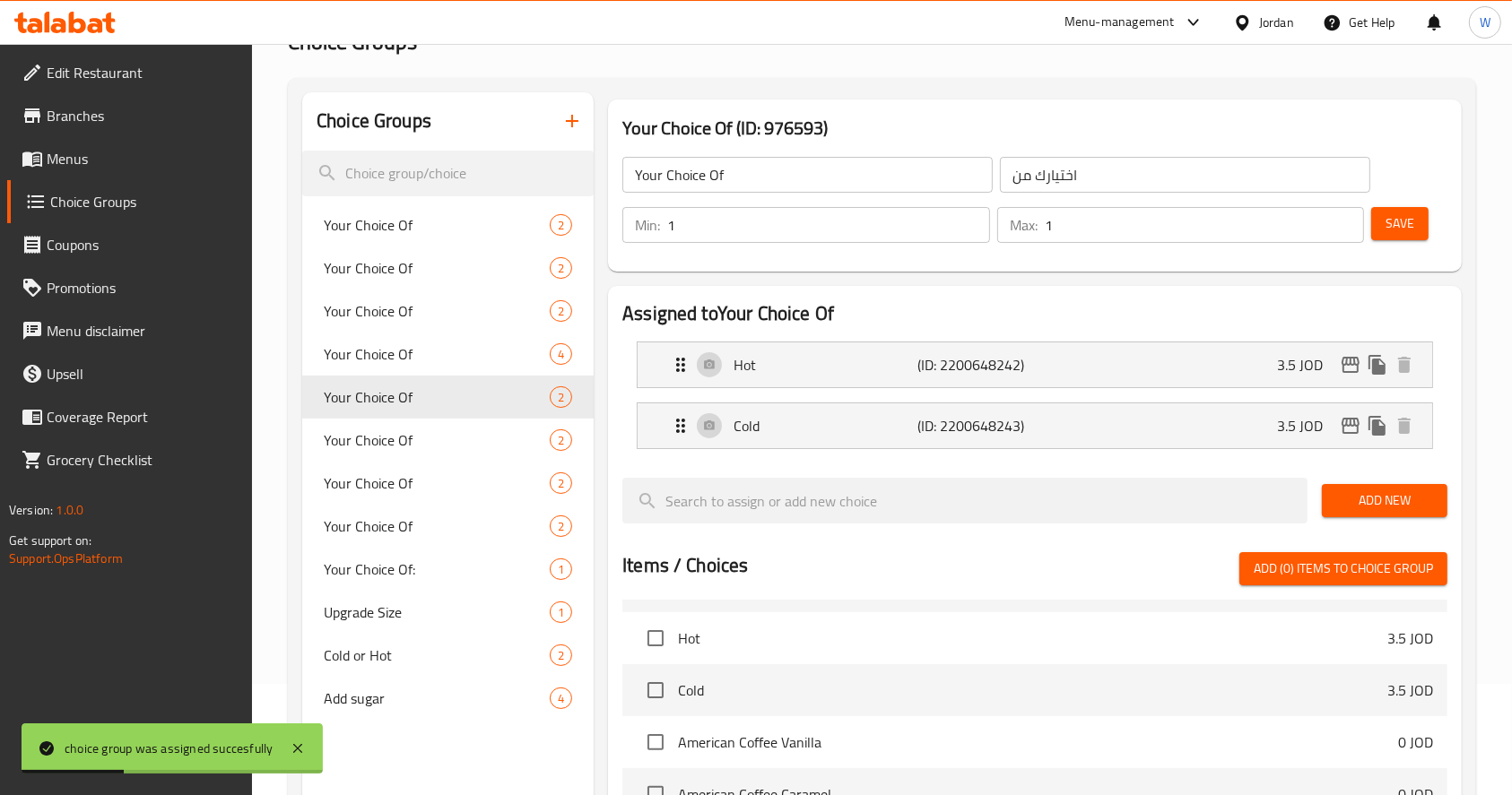
scroll to position [717, 0]
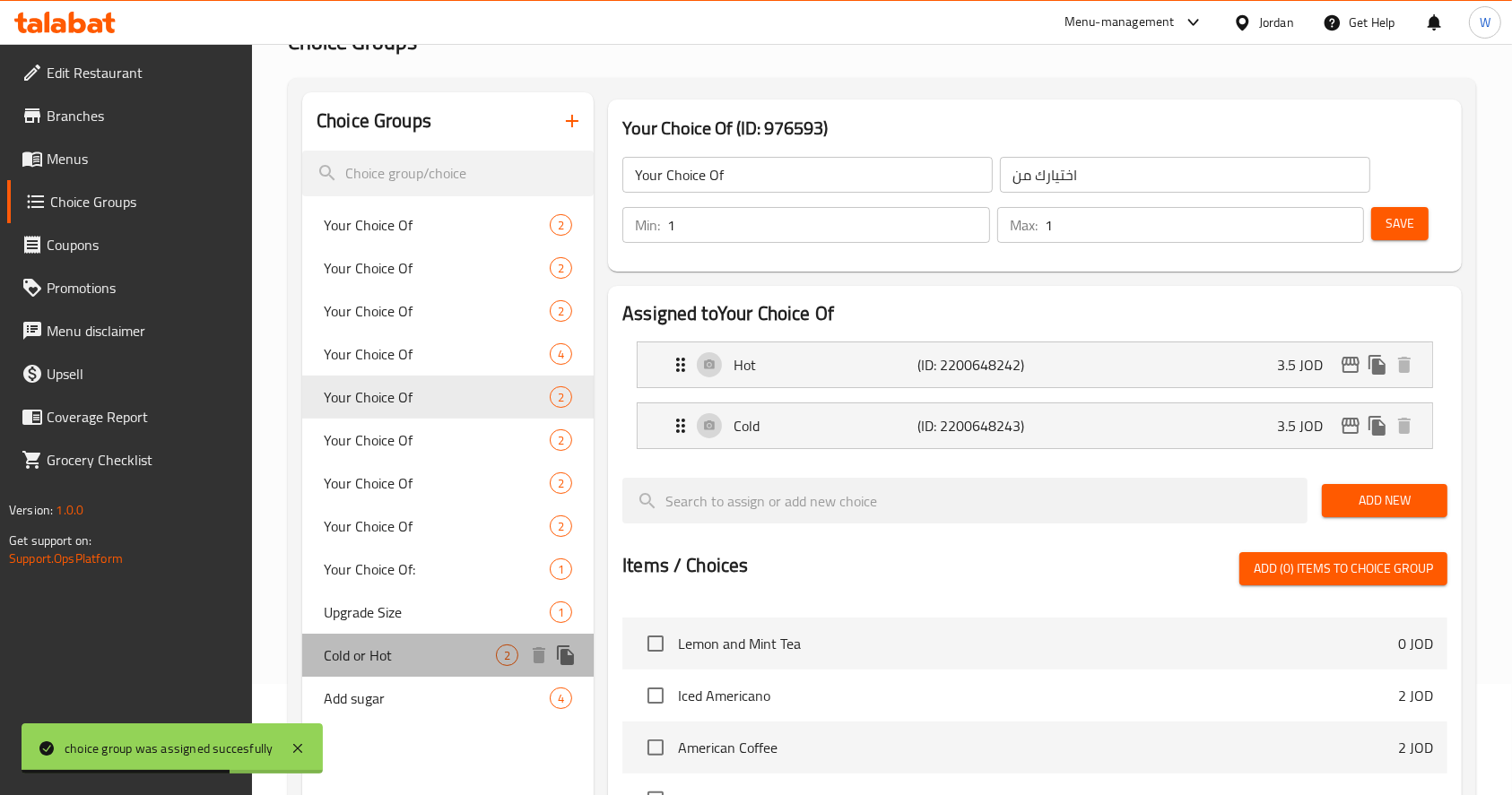
click at [422, 650] on span "Cold or Hot" at bounding box center [409, 656] width 173 height 22
type input "Cold or Hot"
type input "بارد او ساخن"
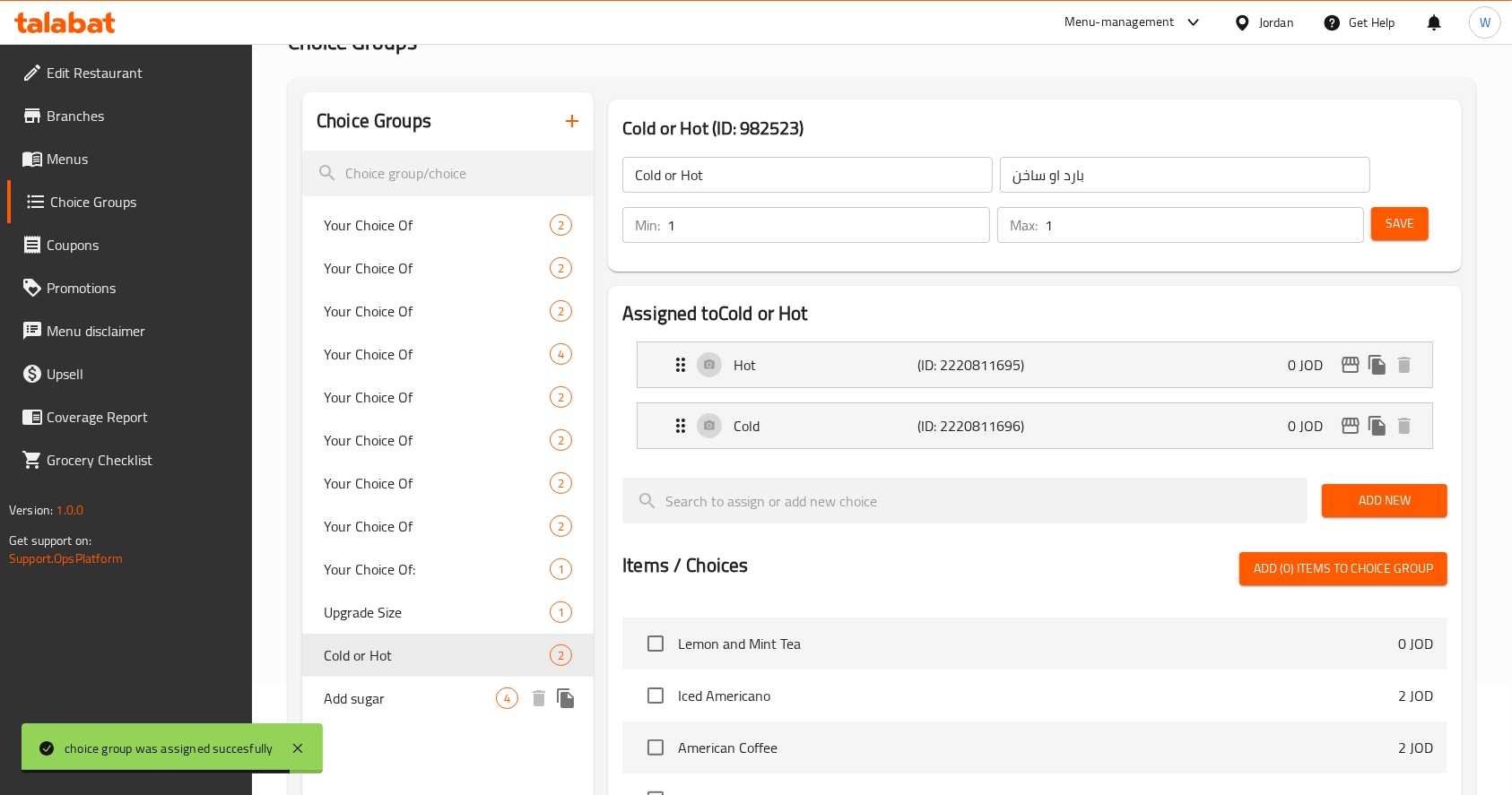
click at [410, 677] on div "Add sugar 4" at bounding box center [447, 698] width 291 height 43
type input "Add sugar"
type input "أضف السكر"
type input "0"
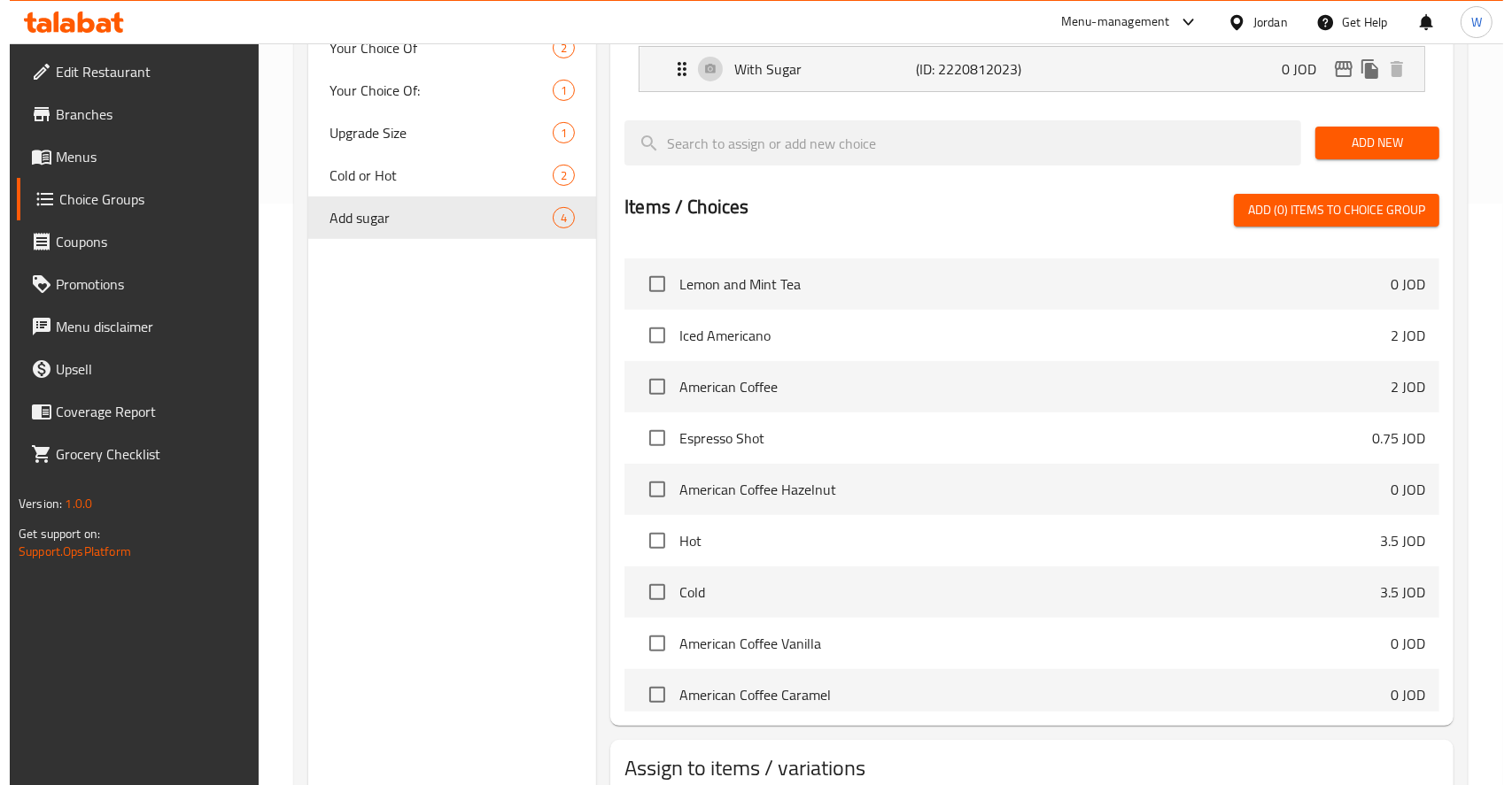
scroll to position [702, 0]
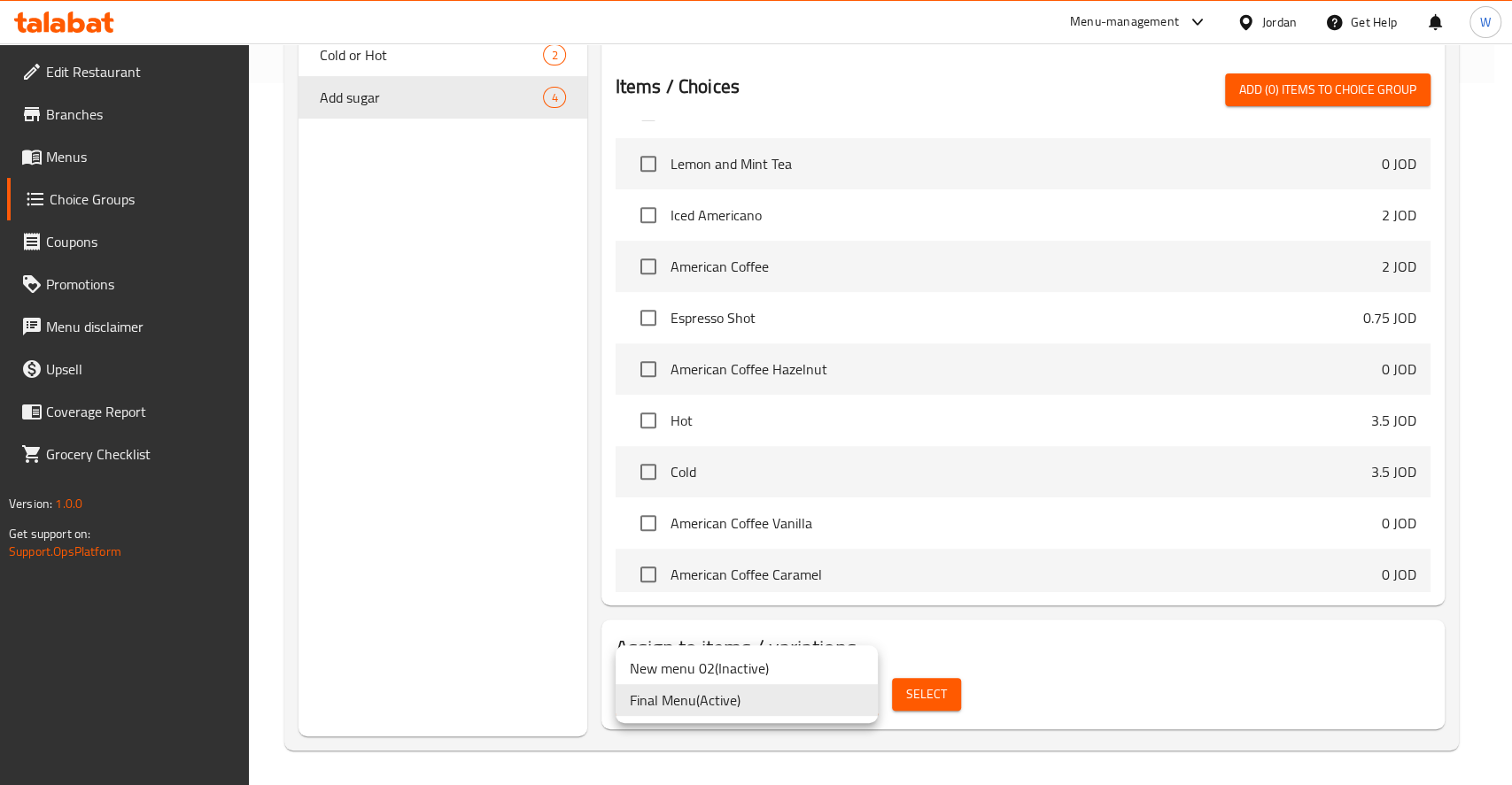
click at [768, 708] on li "Final Menu ( Active )" at bounding box center [746, 700] width 262 height 32
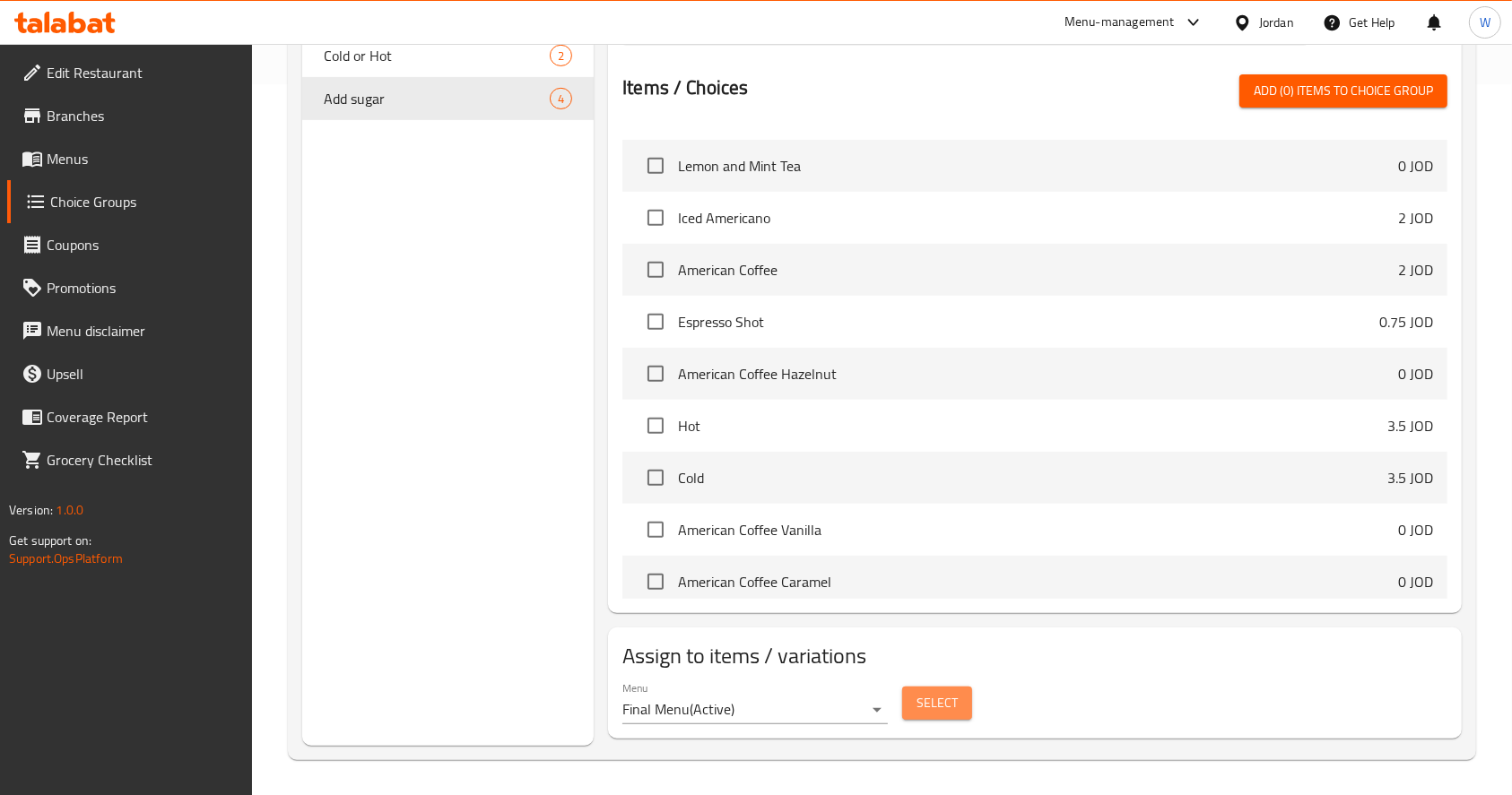
click at [958, 701] on button "Select" at bounding box center [936, 703] width 70 height 34
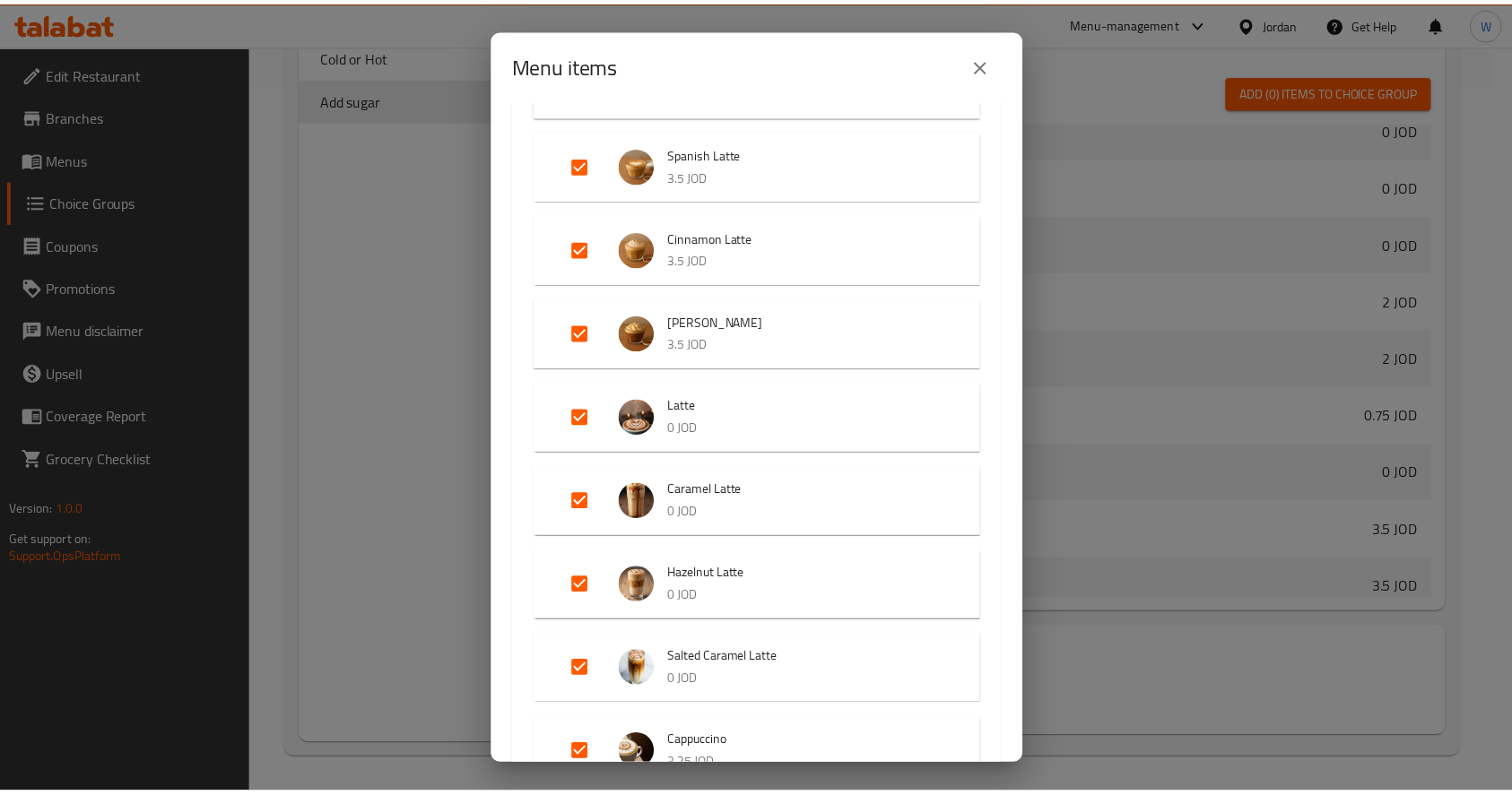
scroll to position [2271, 0]
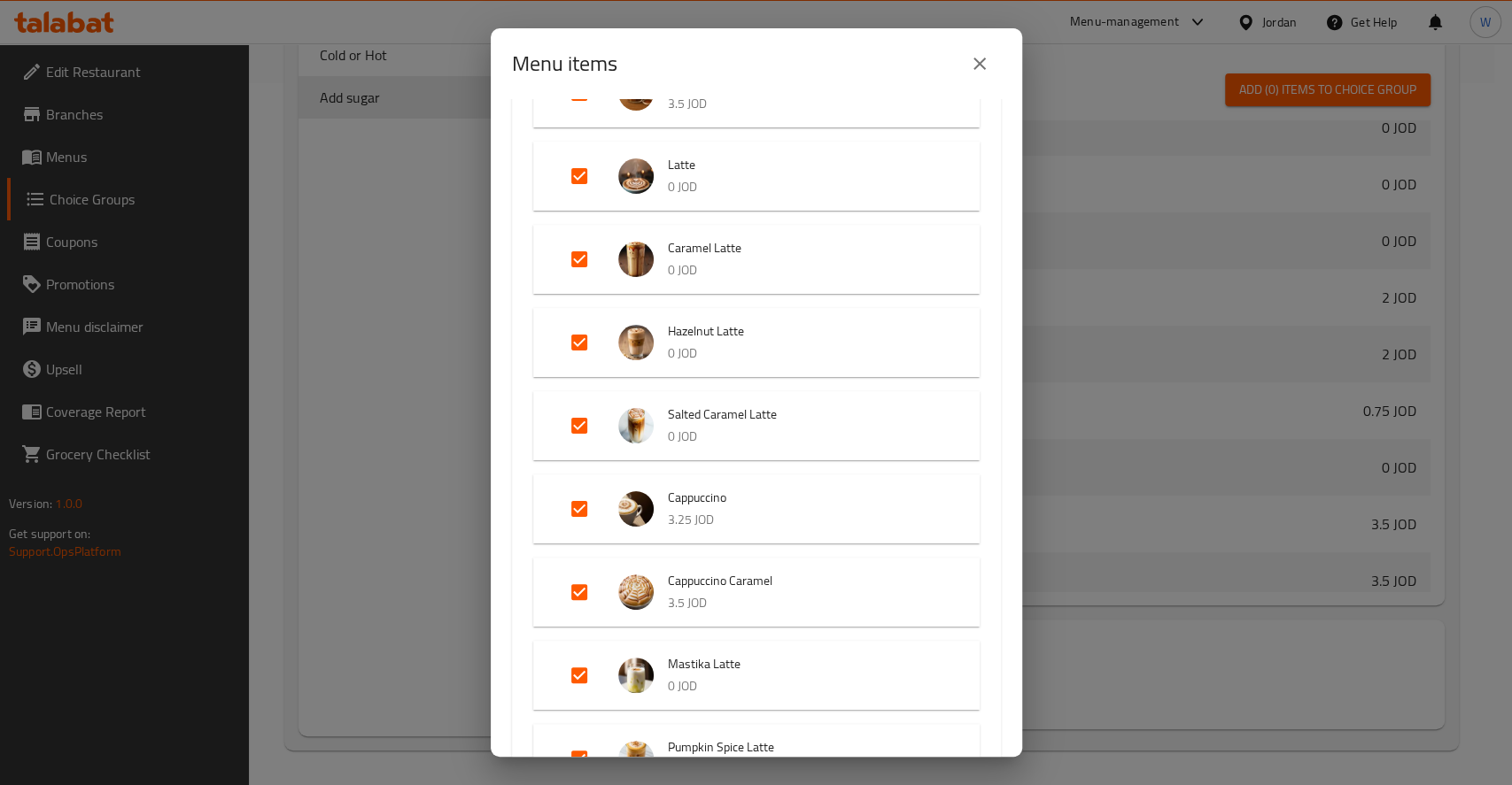
click at [344, 550] on div "Menu items 39 / 39 items selected ​ Instant Tea Black tea 1 JOD Green Tea 1 JOD…" at bounding box center [756, 392] width 1512 height 785
click at [970, 54] on icon "close" at bounding box center [979, 64] width 21 height 21
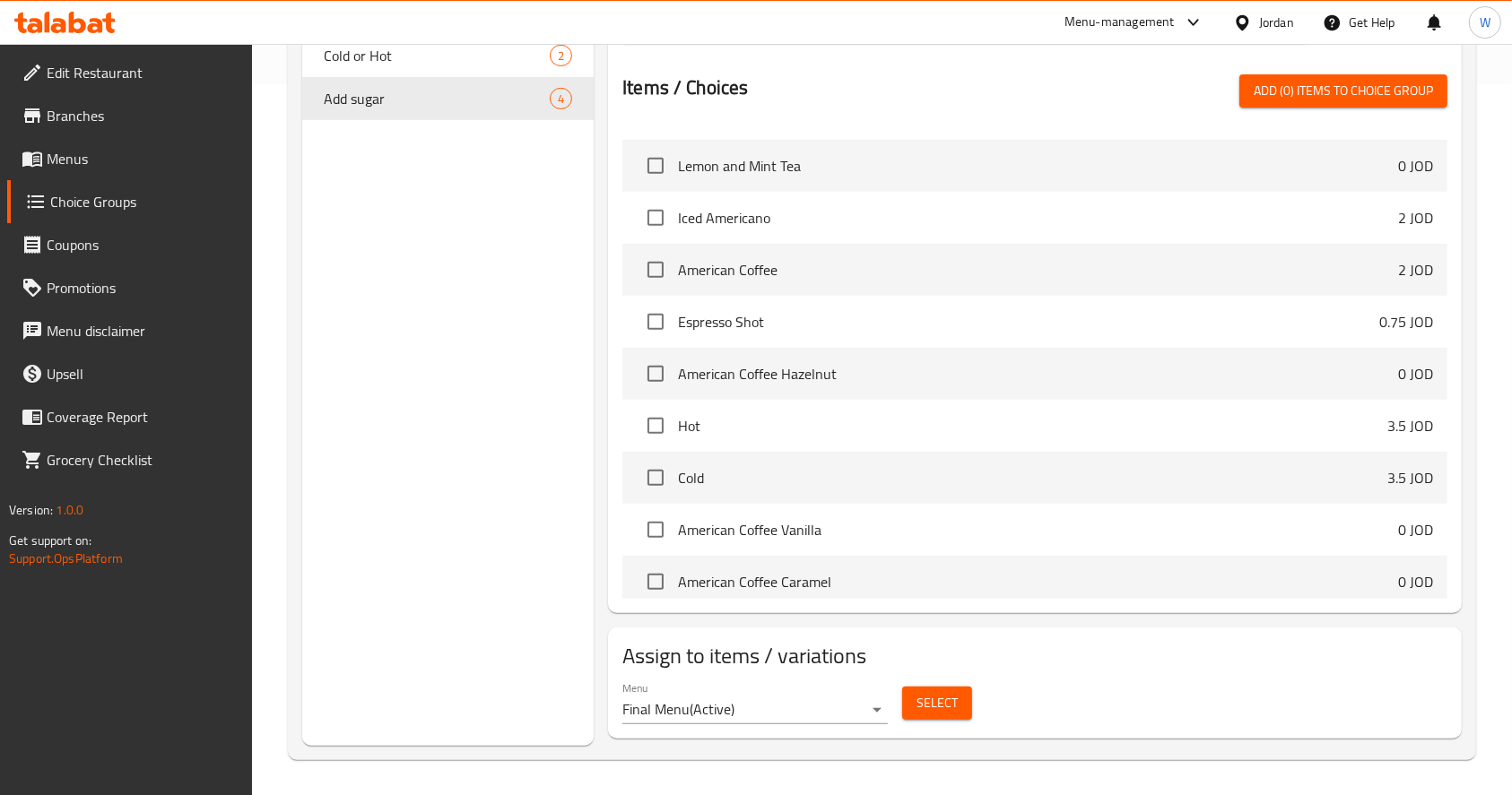
click at [528, 423] on div "Choice Groups Your Choice Of 2 Your Choice Of 2 Your Choice Of 2 Your Choice Of…" at bounding box center [447, 119] width 291 height 1254
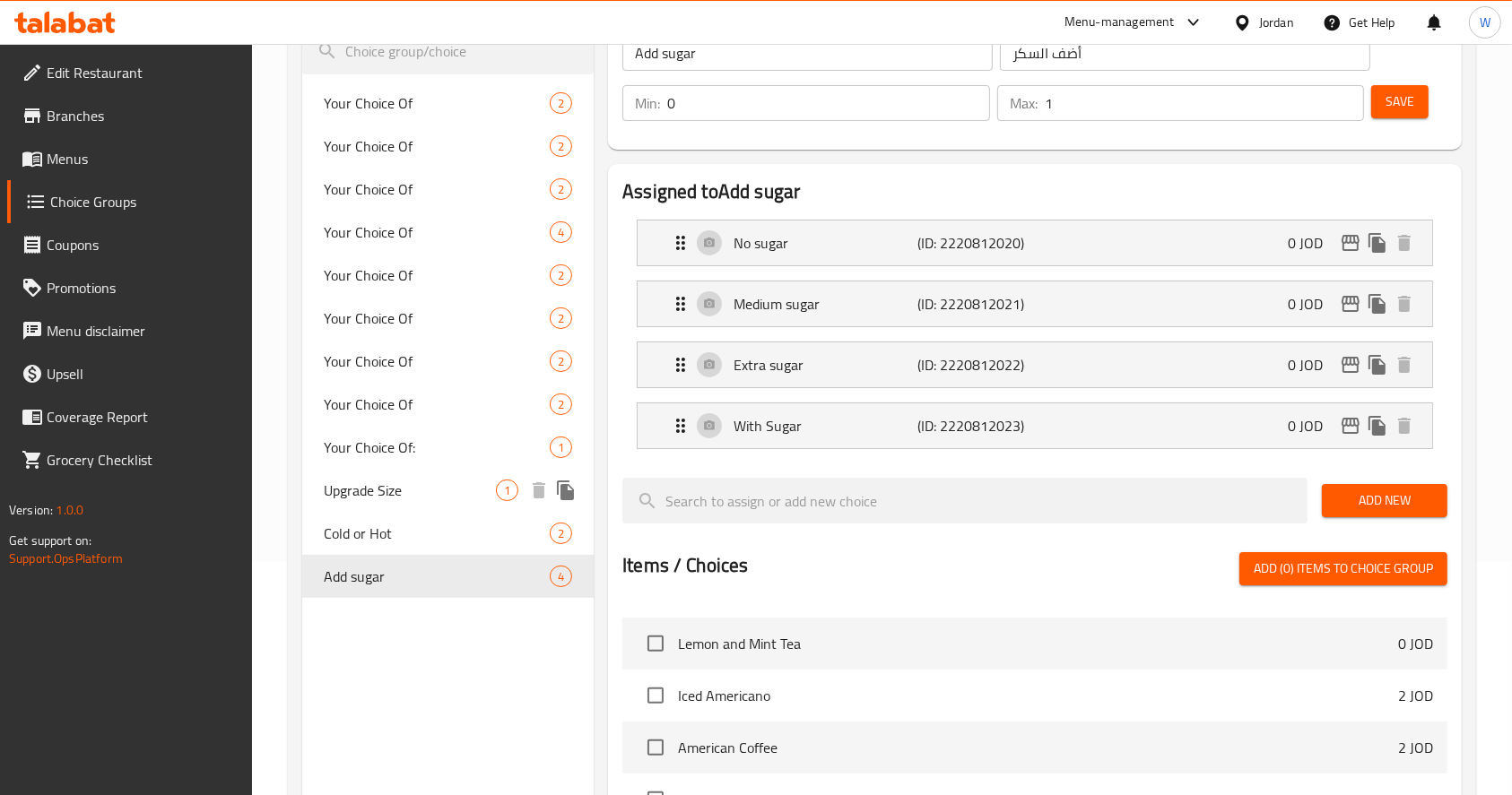
scroll to position [0, 0]
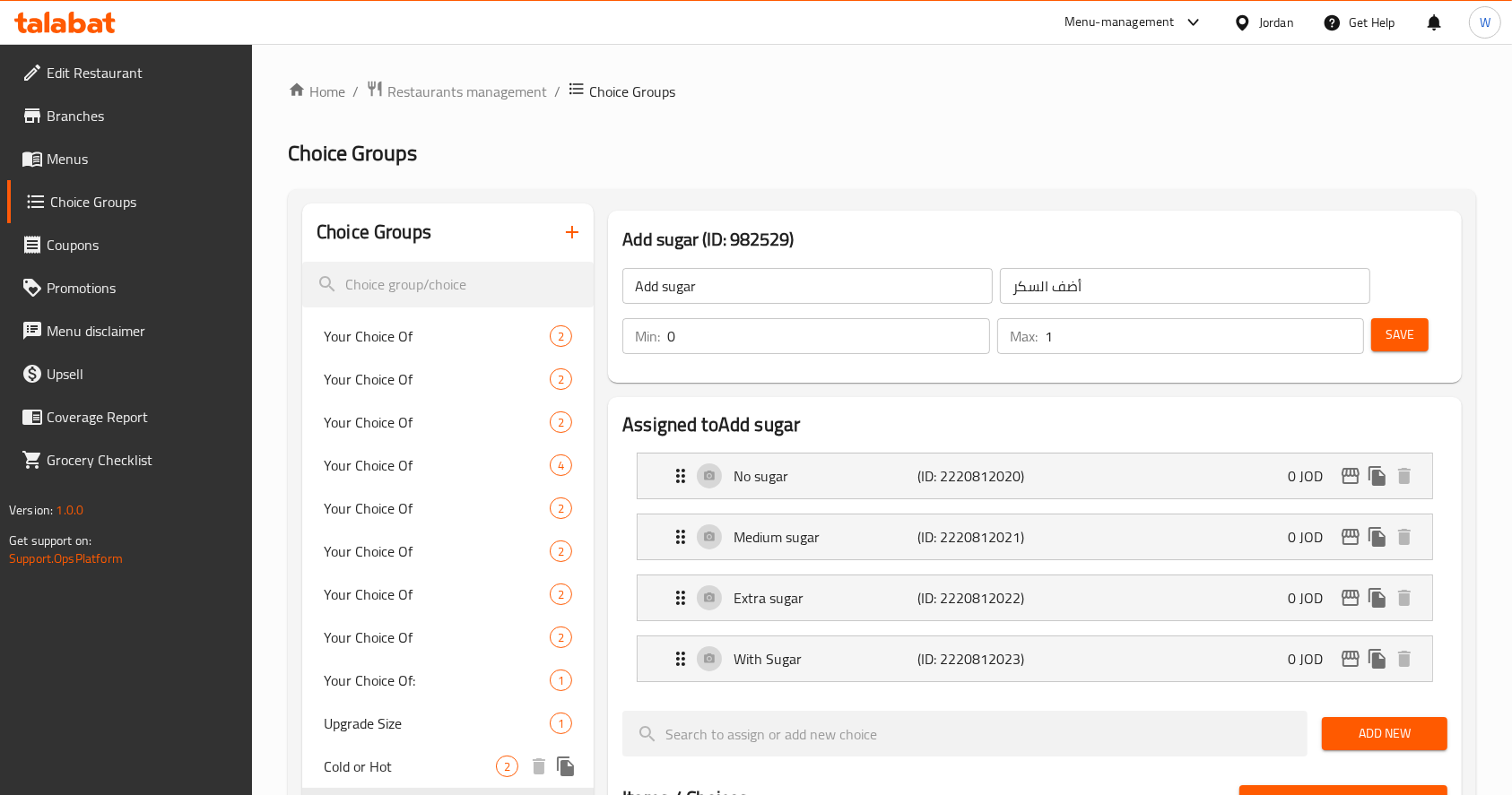
click at [409, 773] on span "Cold or Hot" at bounding box center [409, 766] width 173 height 22
type input "Cold or Hot"
type input "بارد او ساخن"
type input "1"
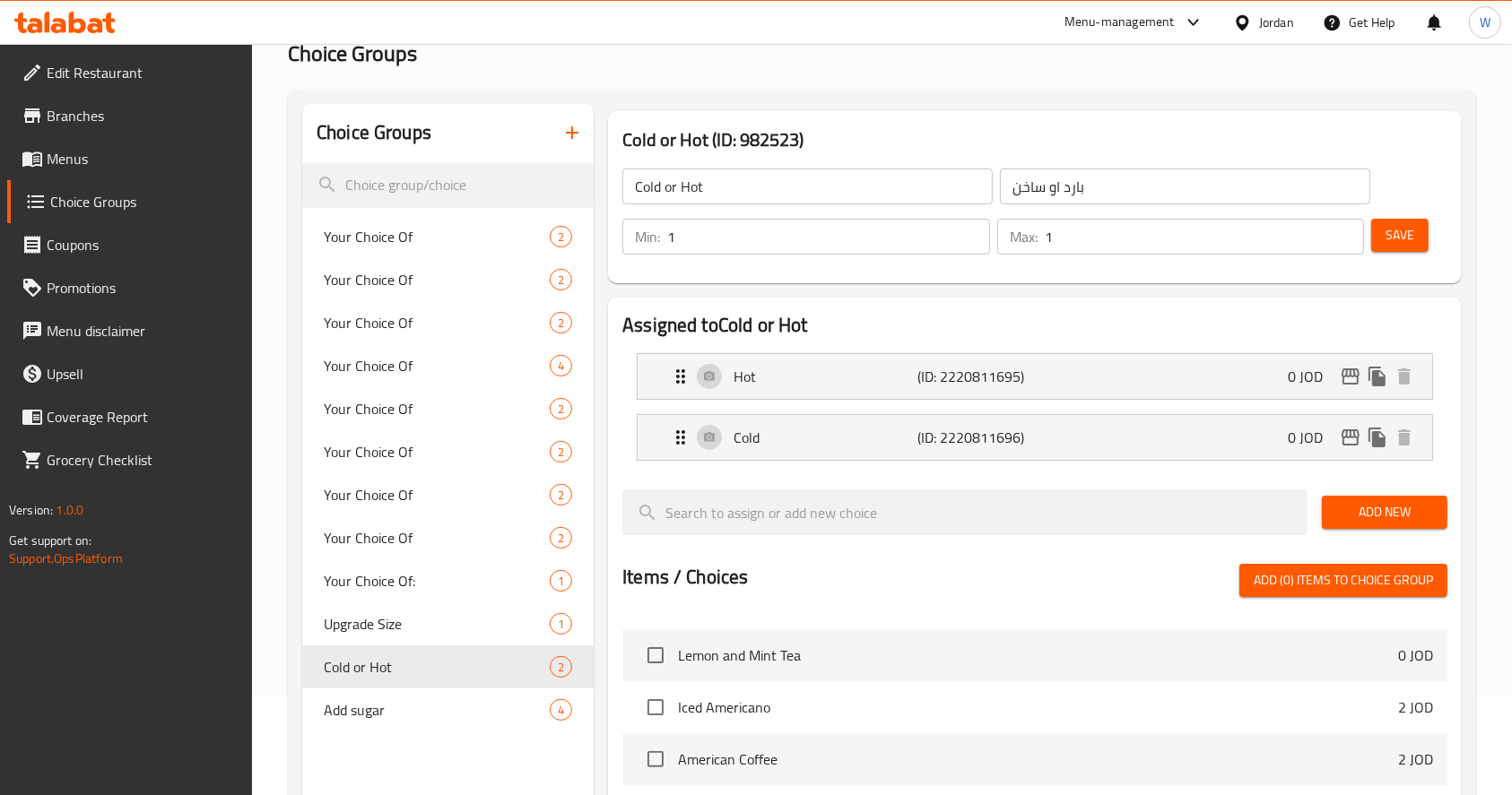
scroll to position [239, 0]
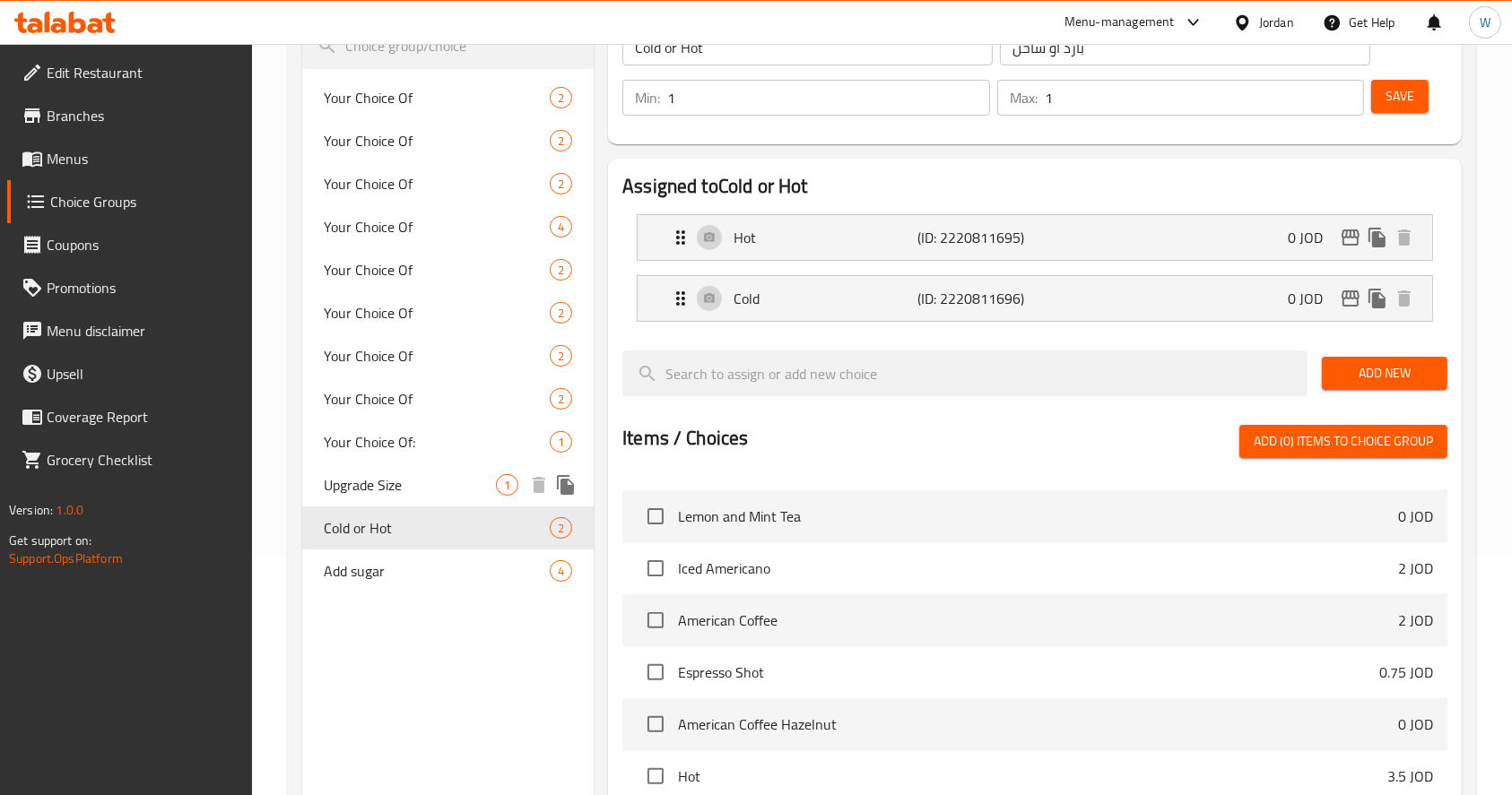
click at [390, 477] on span "Upgrade Size" at bounding box center [409, 485] width 173 height 22
type input "Upgrade Size"
type input "اختيارك من"
type input "0"
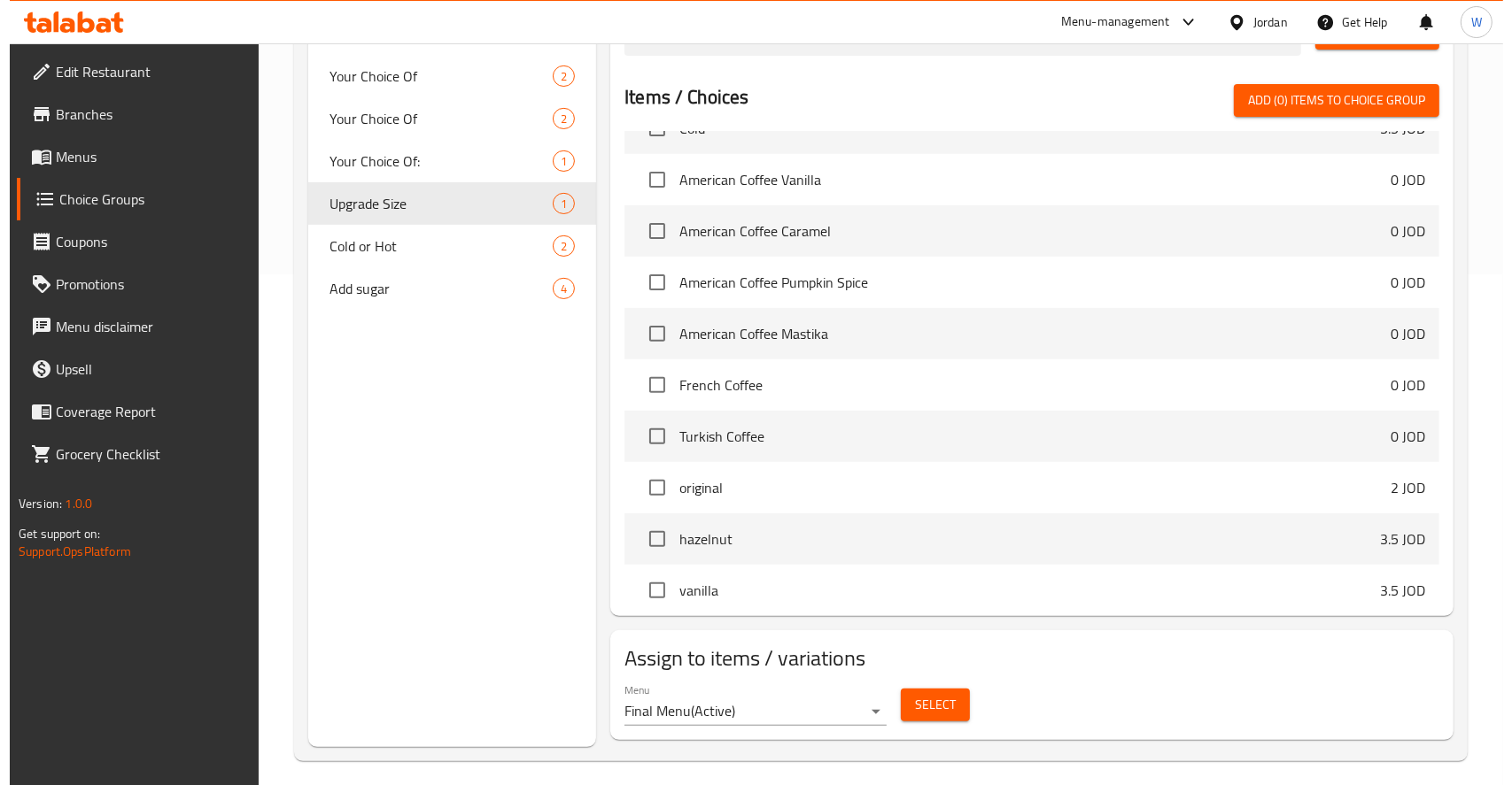
scroll to position [522, 0]
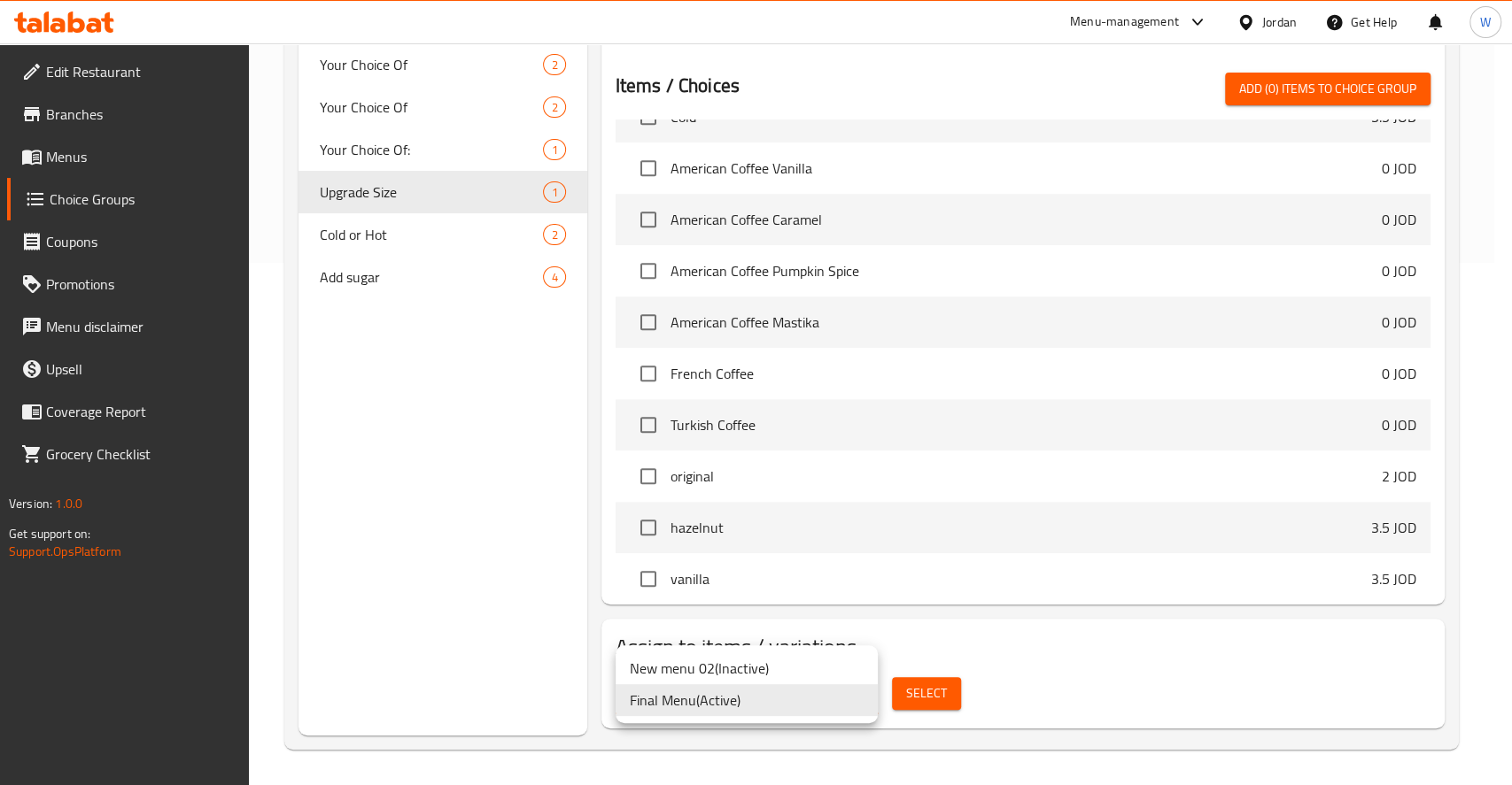
drag, startPoint x: 947, startPoint y: 716, endPoint x: 930, endPoint y: 686, distance: 34.5
click at [946, 716] on div at bounding box center [756, 392] width 1512 height 785
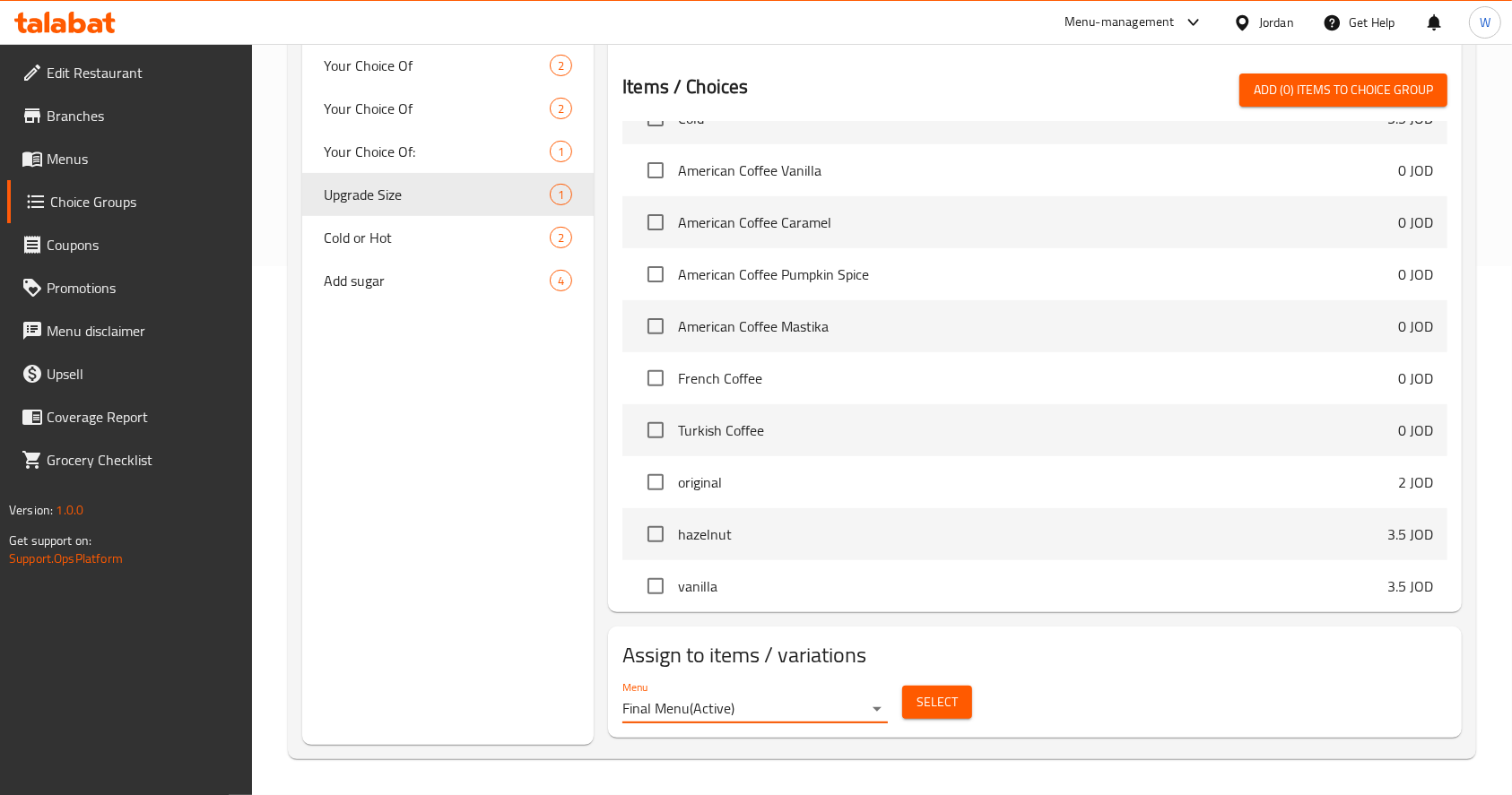
click at [942, 691] on span "Select" at bounding box center [937, 702] width 41 height 23
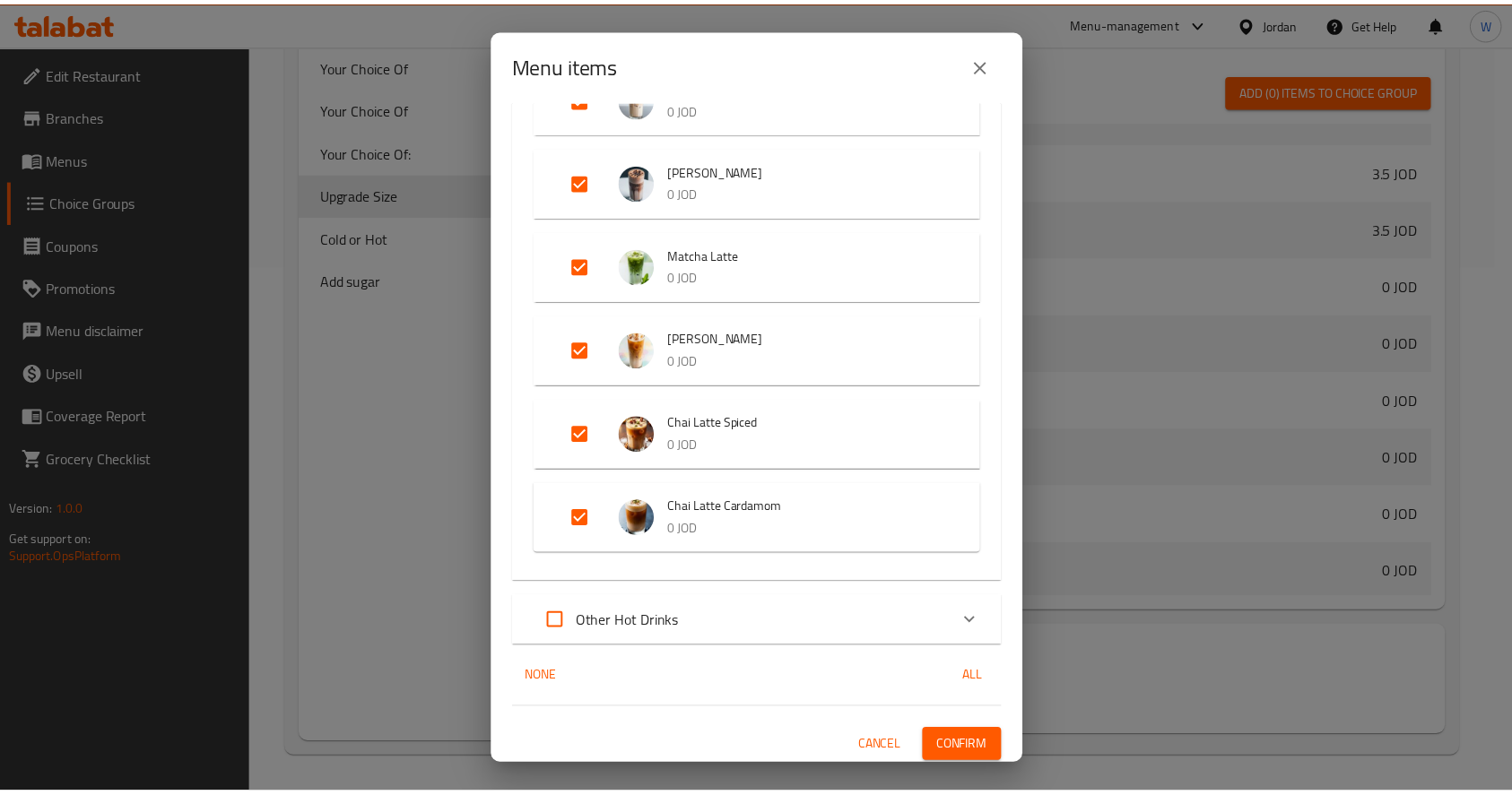
scroll to position [2911, 0]
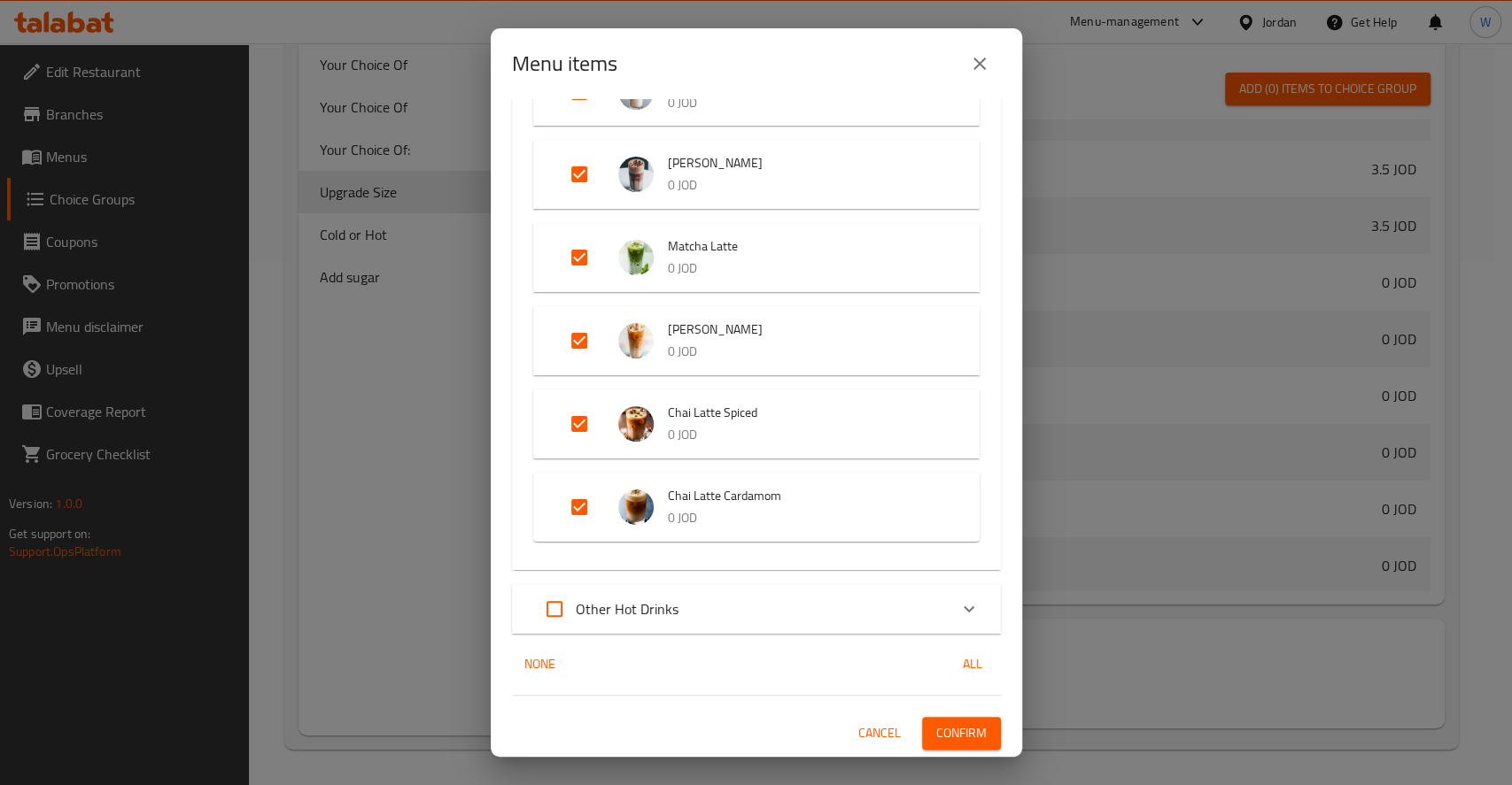
click at [426, 617] on div "Menu items 34 / 39 items selected ​ Instant Tea Black tea 1 JOD Green Tea 1 JOD…" at bounding box center [756, 392] width 1512 height 785
click at [980, 62] on icon "close" at bounding box center [979, 63] width 13 height 13
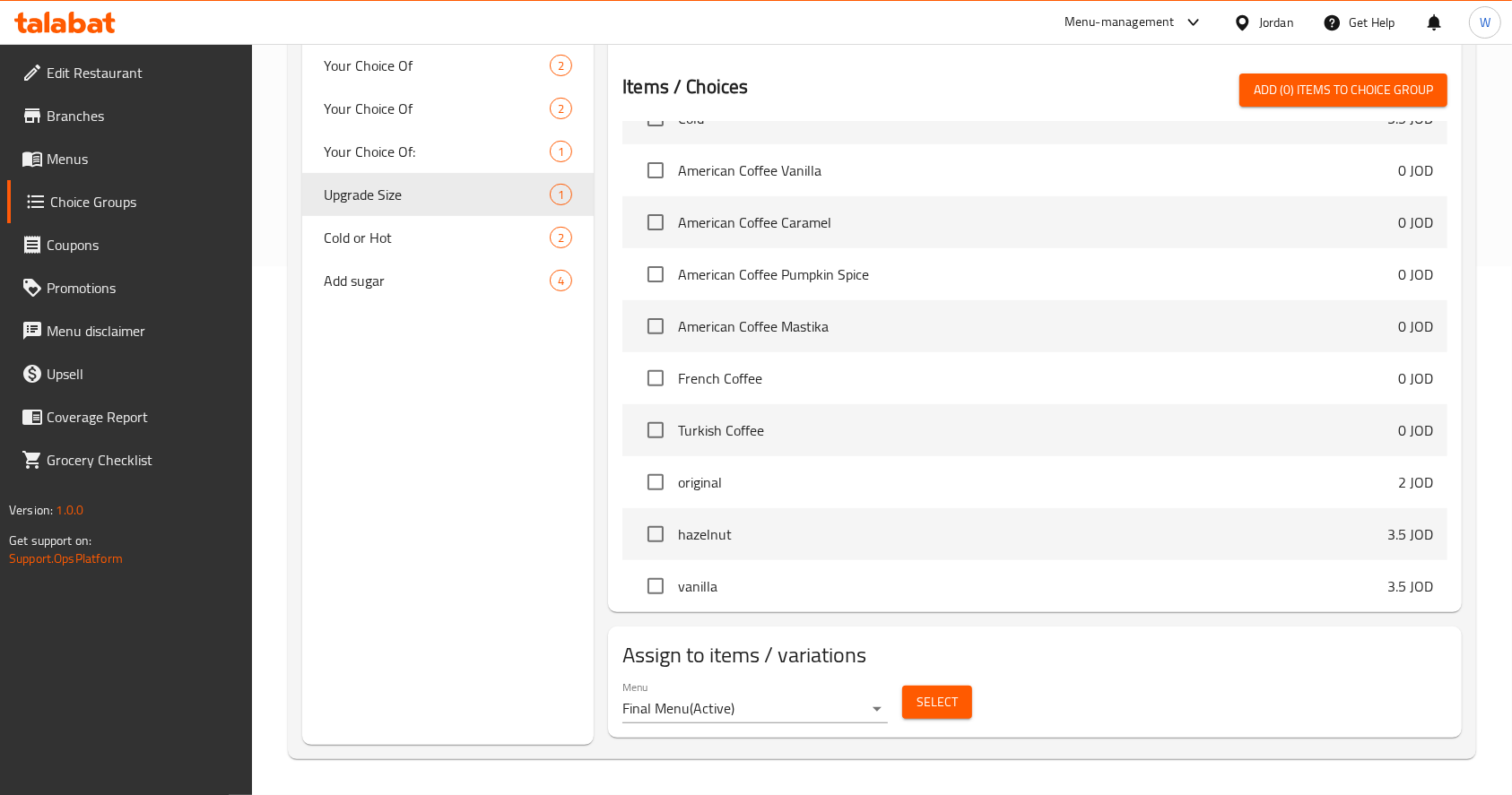
click at [468, 428] on div "Choice Groups Your Choice Of 2 Your Choice Of 2 Your Choice Of 2 Your Choice Of…" at bounding box center [447, 209] width 291 height 1070
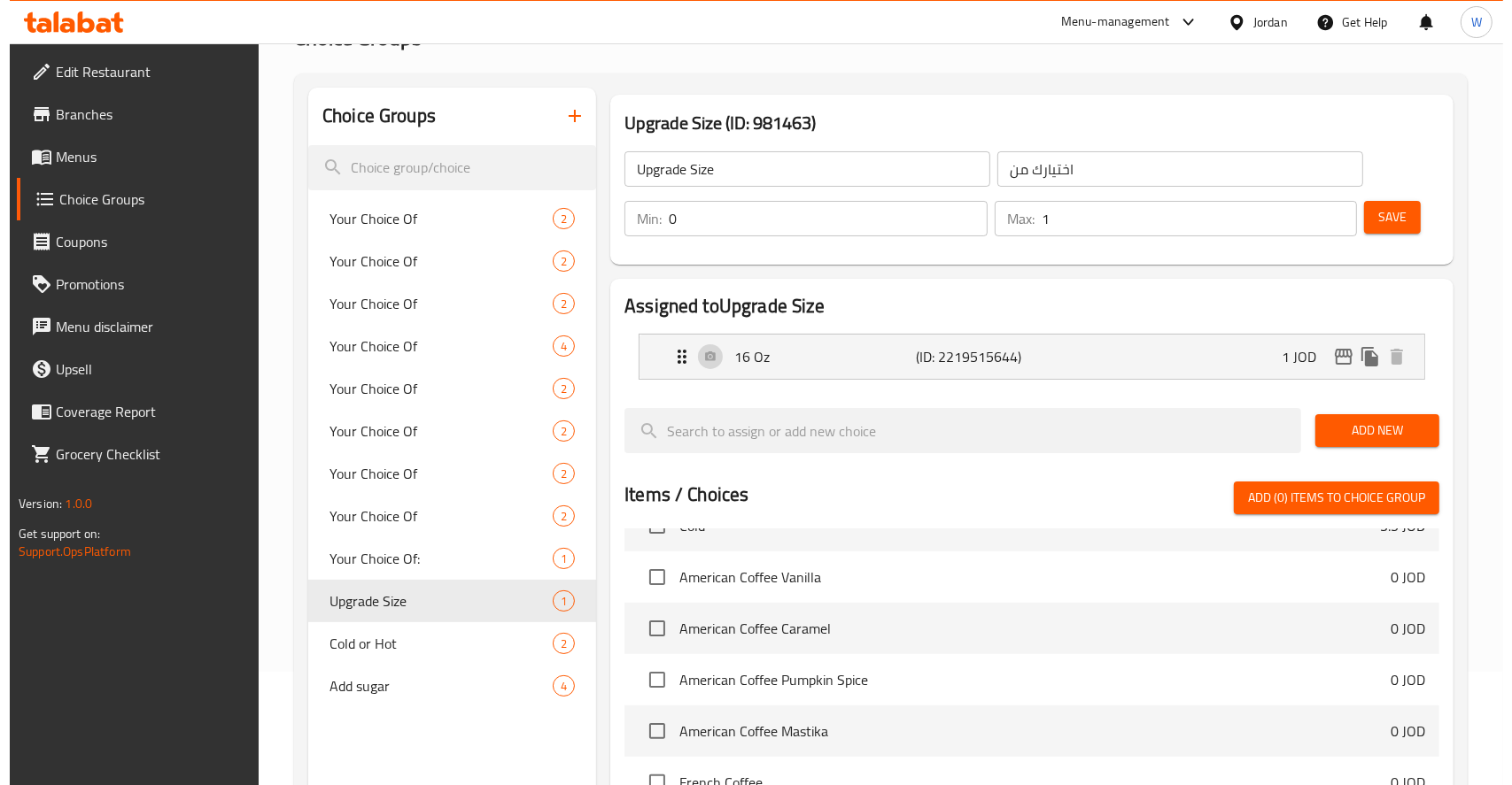
scroll to position [0, 0]
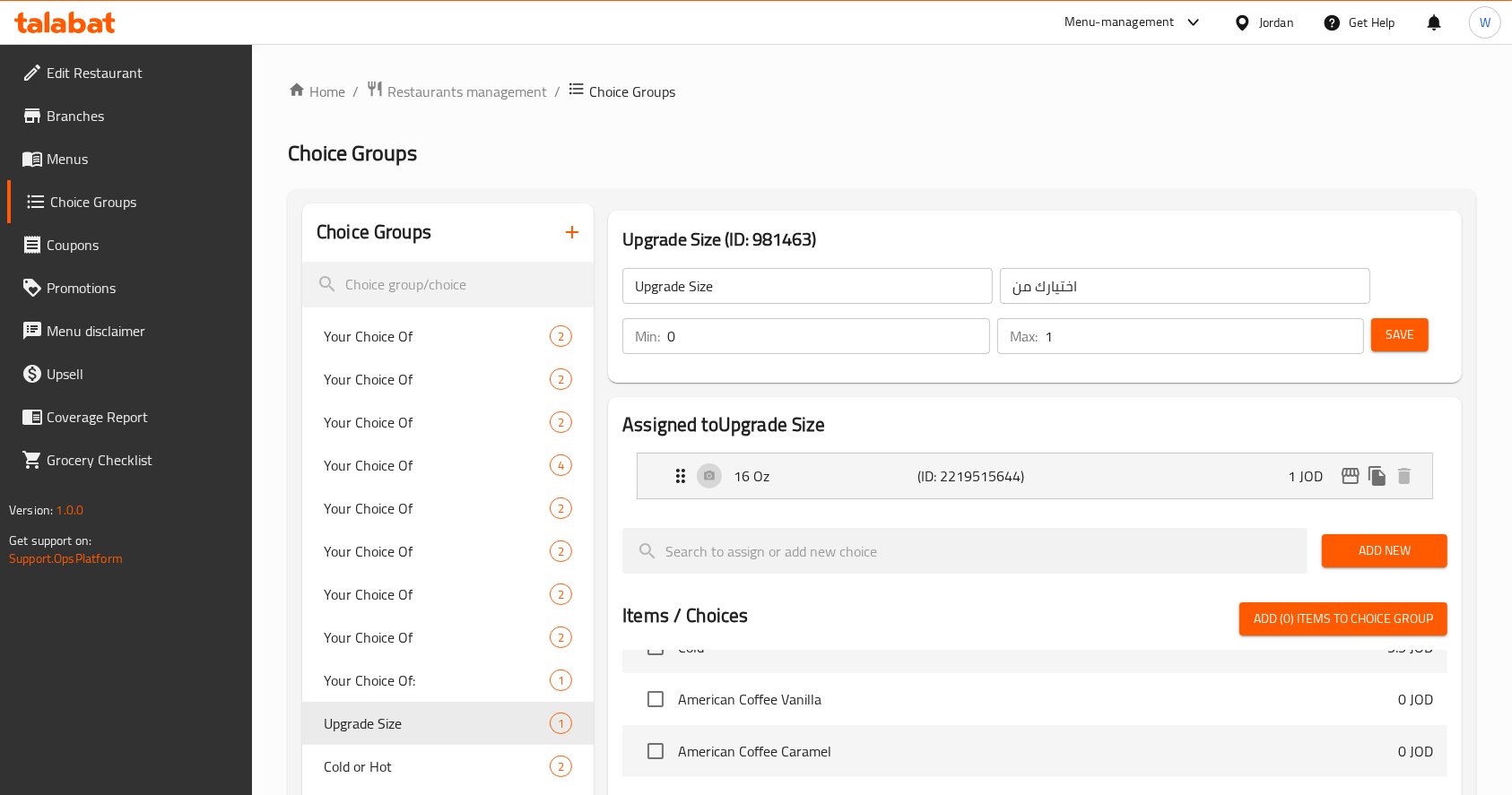
click at [64, 162] on span "Menus" at bounding box center [142, 159] width 192 height 22
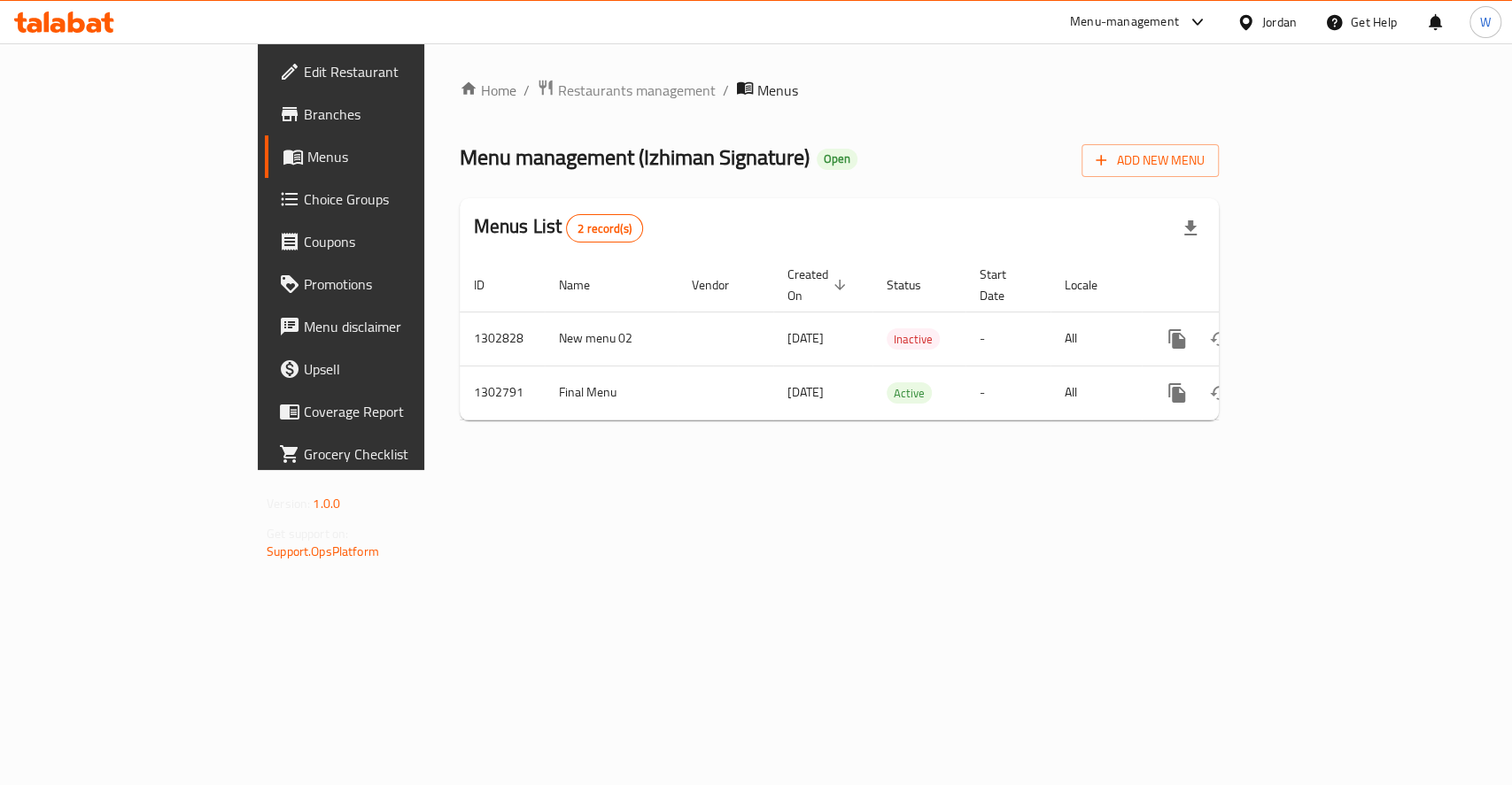
click at [864, 141] on div "Menu management ( Izhiman Signature ) Open Add New Menu" at bounding box center [839, 157] width 759 height 40
click at [304, 123] on span "Branches" at bounding box center [399, 114] width 192 height 21
